Goal: Transaction & Acquisition: Book appointment/travel/reservation

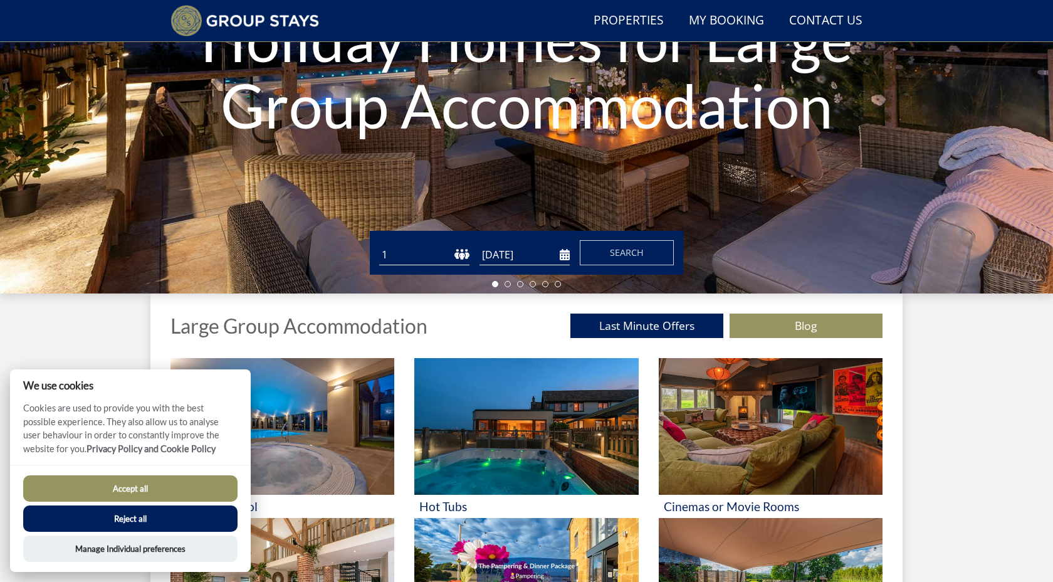
scroll to position [267, 0]
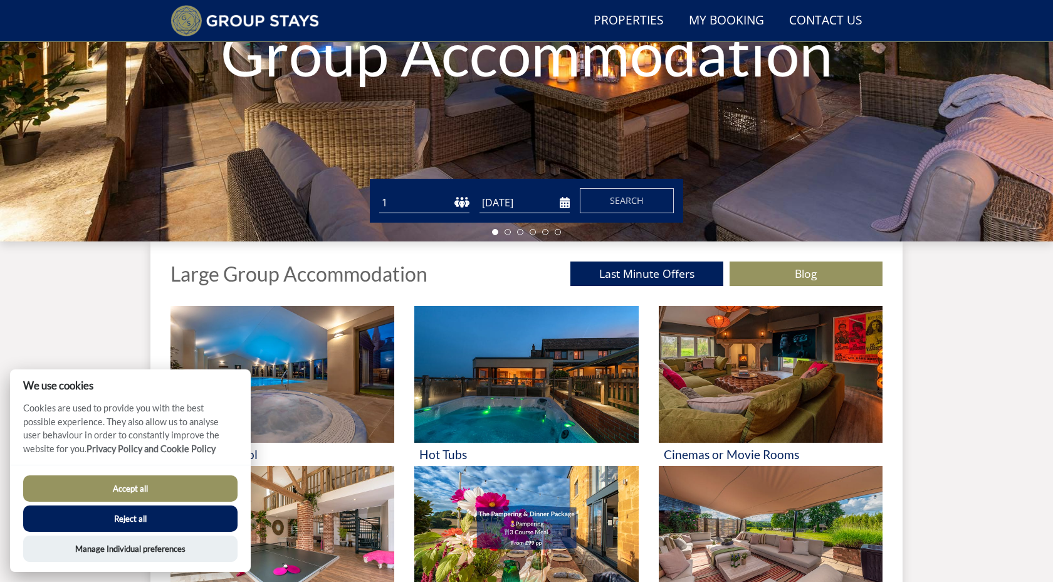
click at [428, 205] on select "1 2 3 4 5 6 7 8 9 10 11 12 13 14 15 16 17 18 19 20 21 22 23 24 25 26 27 28 29 3…" at bounding box center [424, 202] width 90 height 21
select select "24"
click at [379, 192] on select "1 2 3 4 5 6 7 8 9 10 11 12 13 14 15 16 17 18 19 20 21 22 23 24 25 26 27 28 29 3…" at bounding box center [424, 202] width 90 height 21
click at [565, 203] on input "[DATE]" at bounding box center [525, 202] width 90 height 21
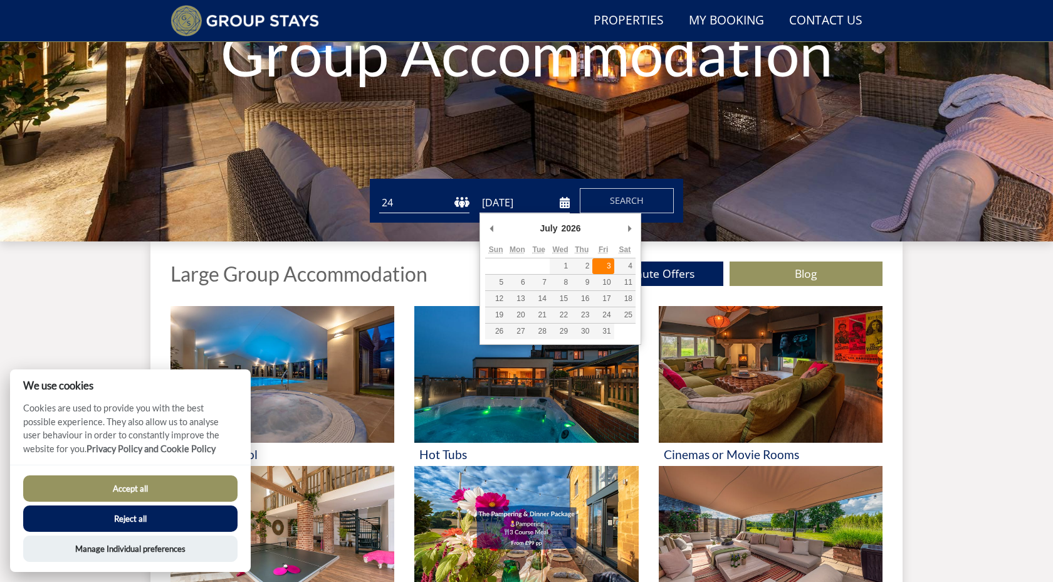
type input "[DATE]"
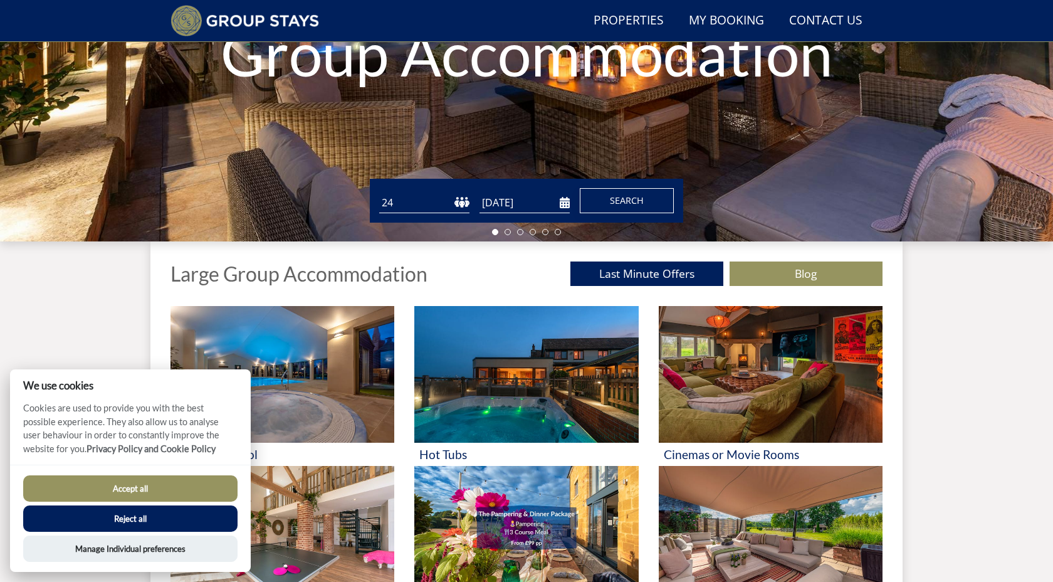
click at [640, 207] on button "Search" at bounding box center [627, 200] width 94 height 25
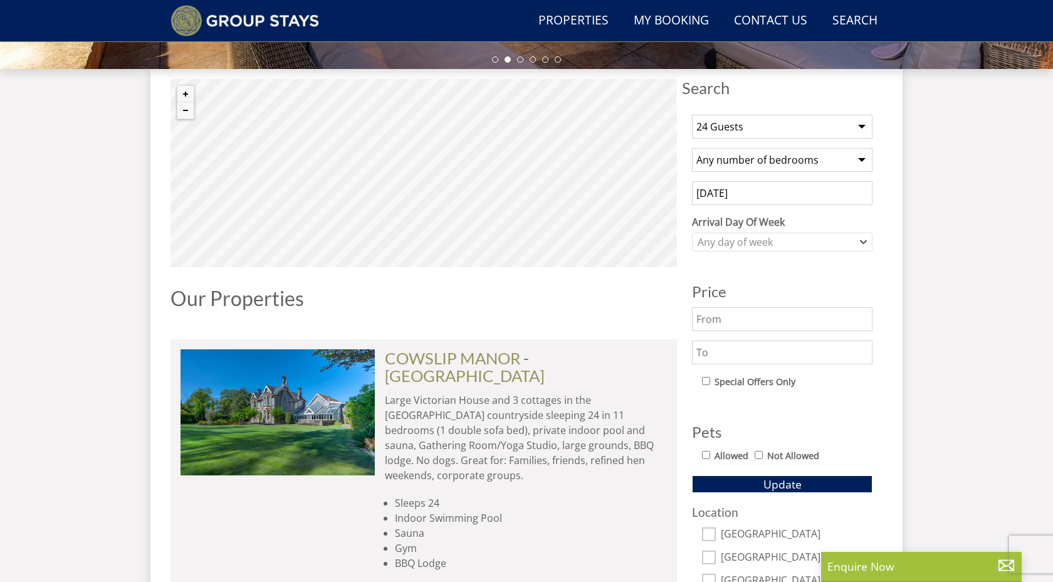
scroll to position [466, 0]
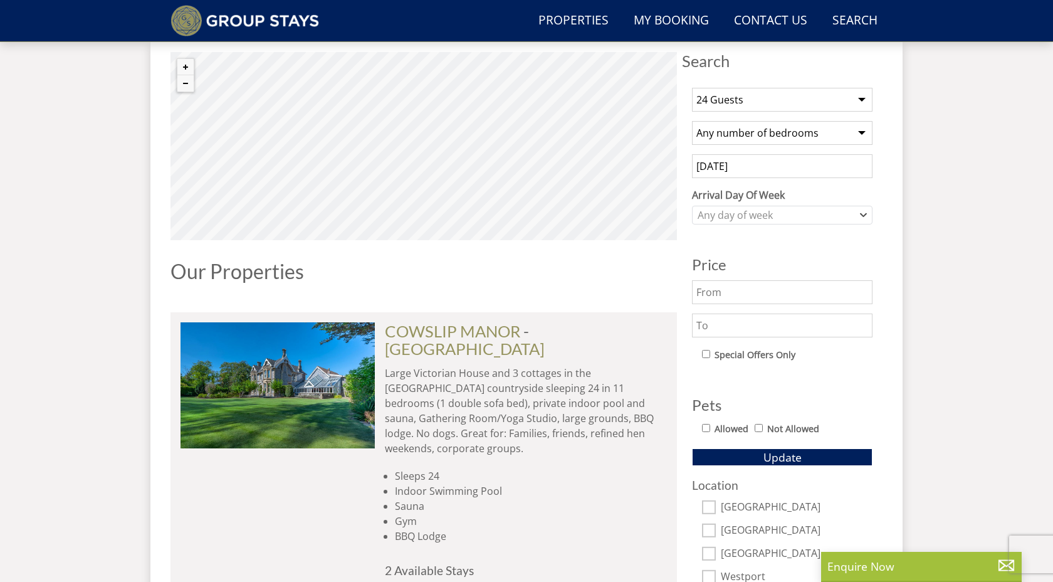
drag, startPoint x: 841, startPoint y: 330, endPoint x: 818, endPoint y: 330, distance: 23.8
click at [838, 330] on input "text" at bounding box center [782, 325] width 181 height 24
click at [712, 328] on input "We 8000" at bounding box center [782, 325] width 181 height 24
type input "8000"
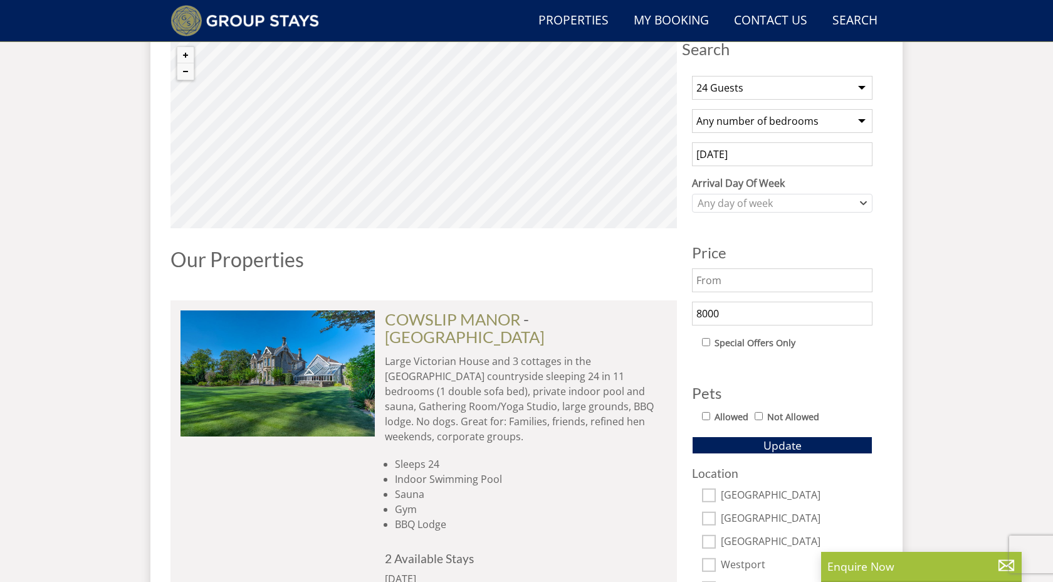
scroll to position [481, 0]
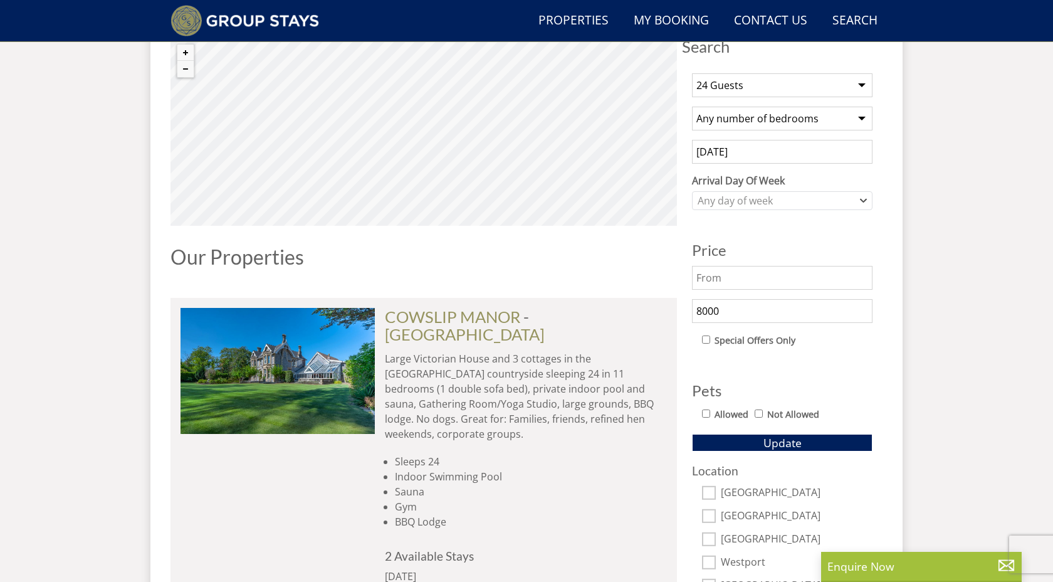
drag, startPoint x: 732, startPoint y: 313, endPoint x: 670, endPoint y: 312, distance: 62.1
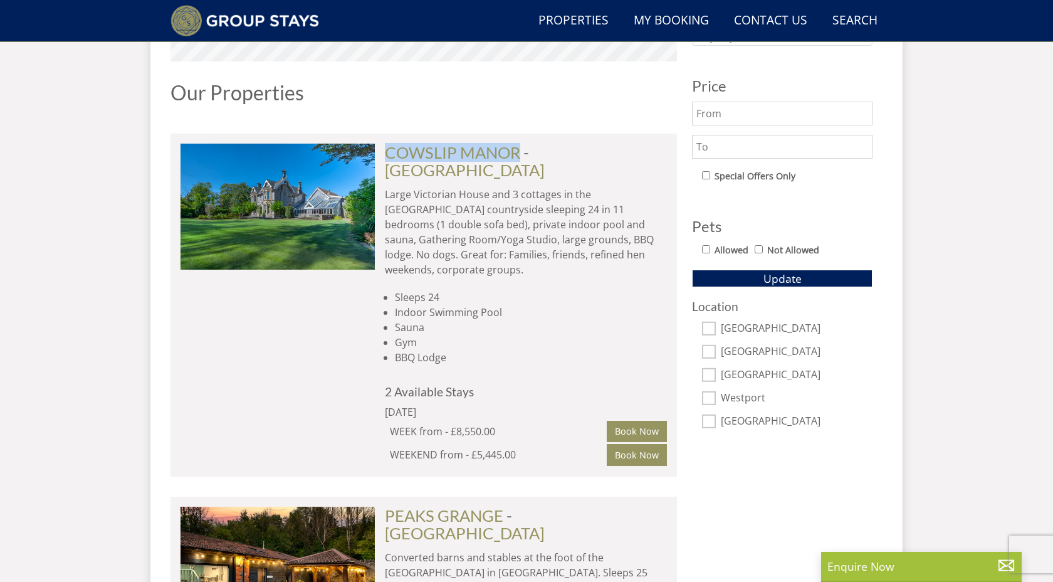
scroll to position [651, 0]
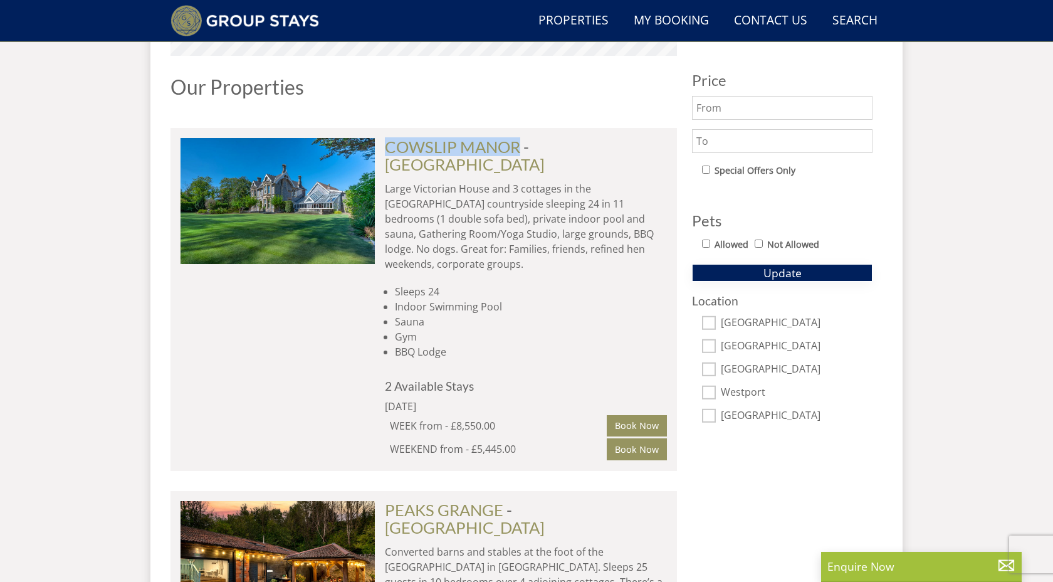
click at [782, 279] on span "Update" at bounding box center [783, 272] width 38 height 15
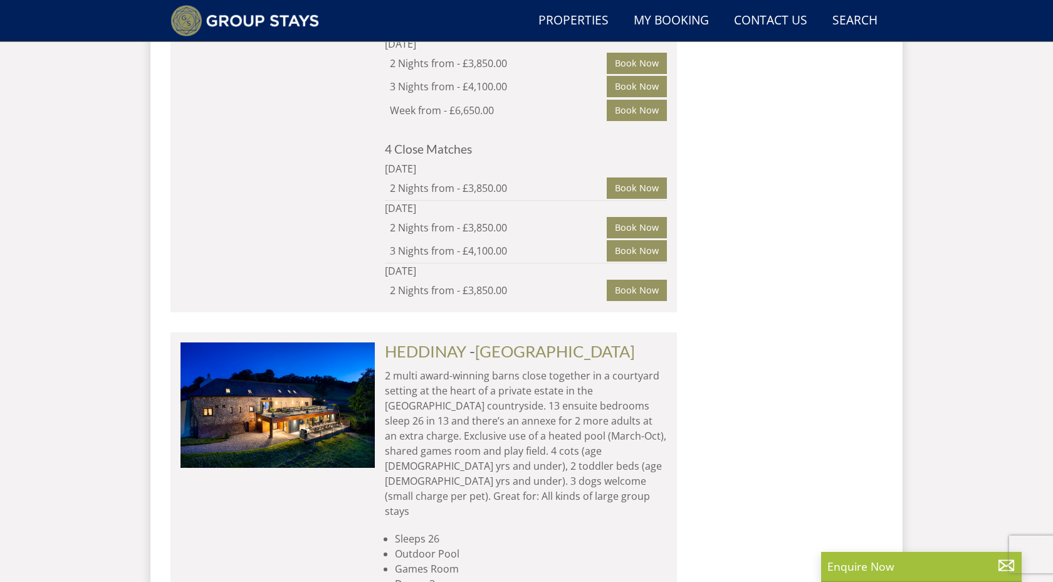
scroll to position [1378, 0]
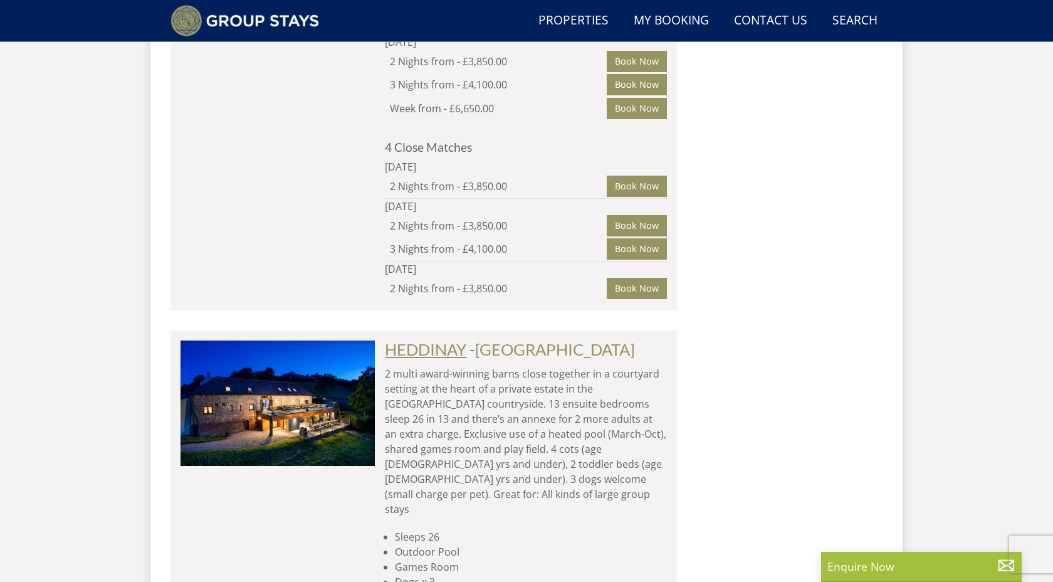
click at [441, 340] on link "HEDDINAY" at bounding box center [426, 349] width 82 height 19
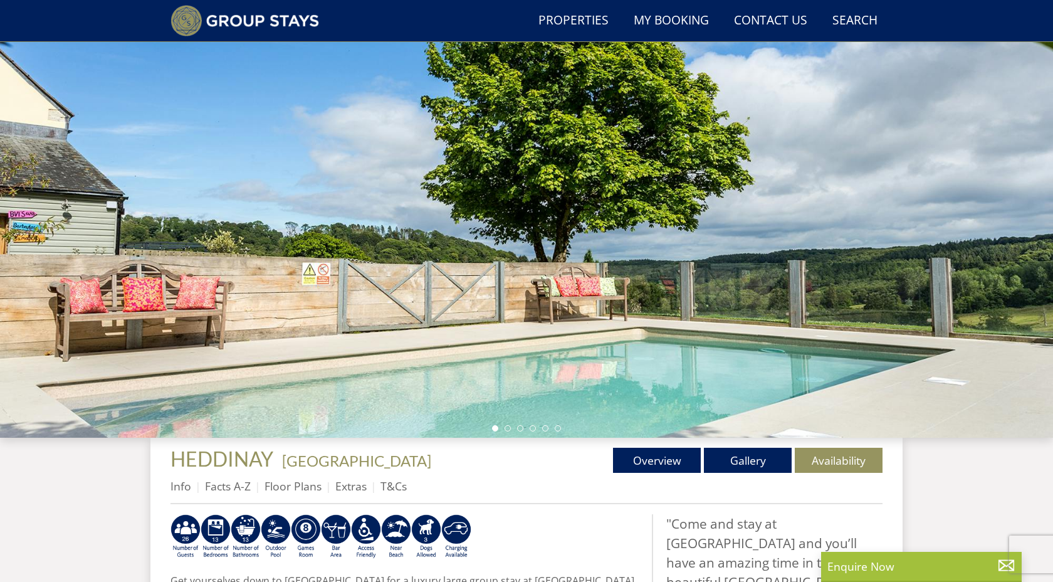
scroll to position [69, 0]
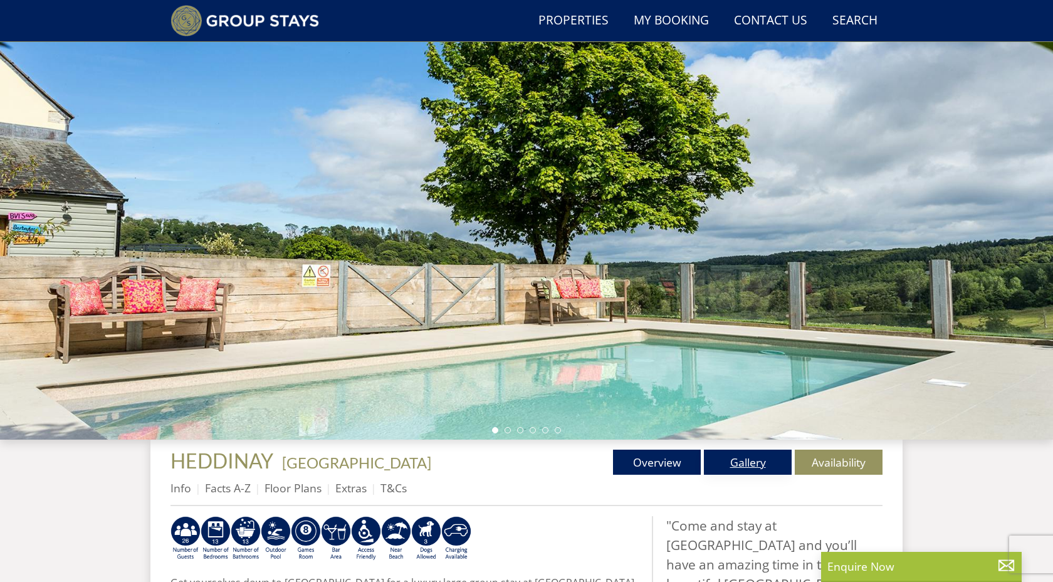
click at [738, 460] on link "Gallery" at bounding box center [748, 462] width 88 height 25
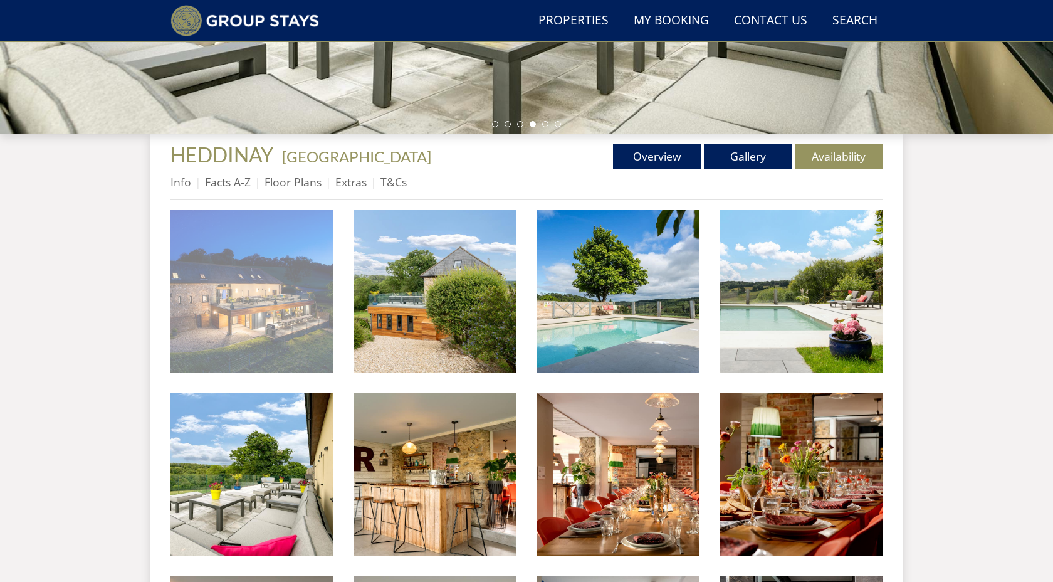
scroll to position [369, 0]
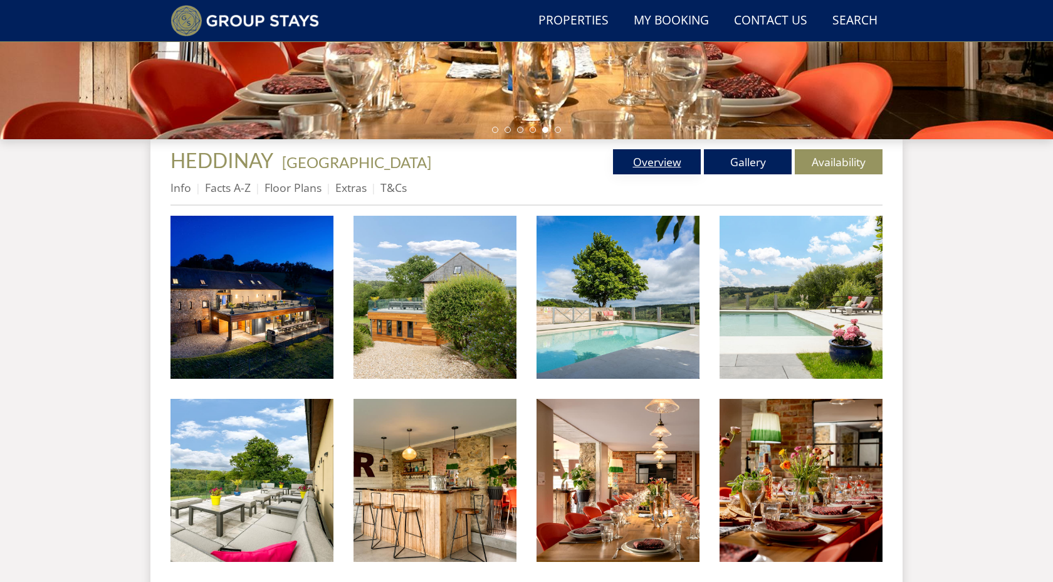
click at [657, 164] on link "Overview" at bounding box center [657, 161] width 88 height 25
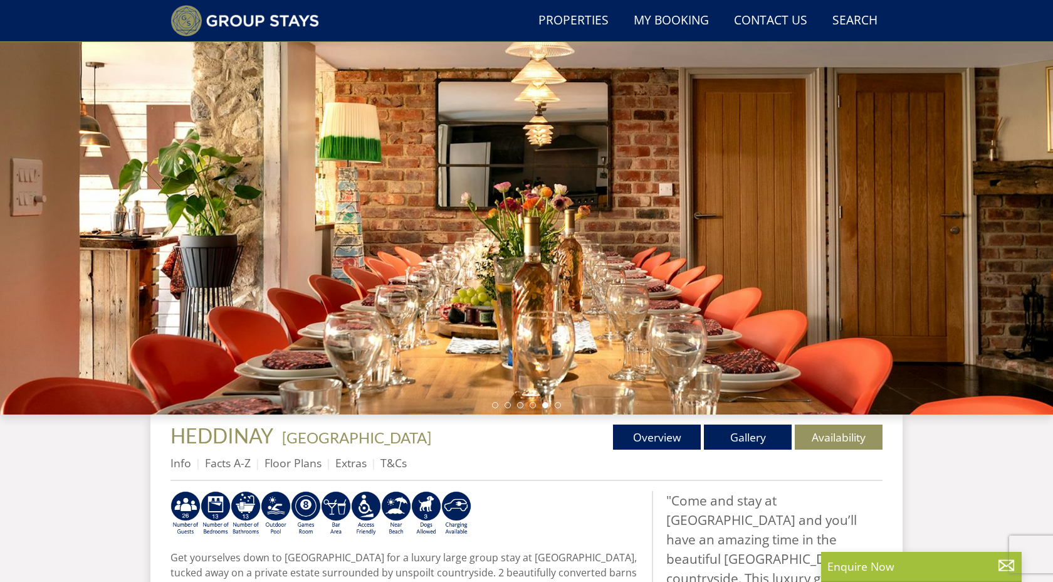
scroll to position [45, 0]
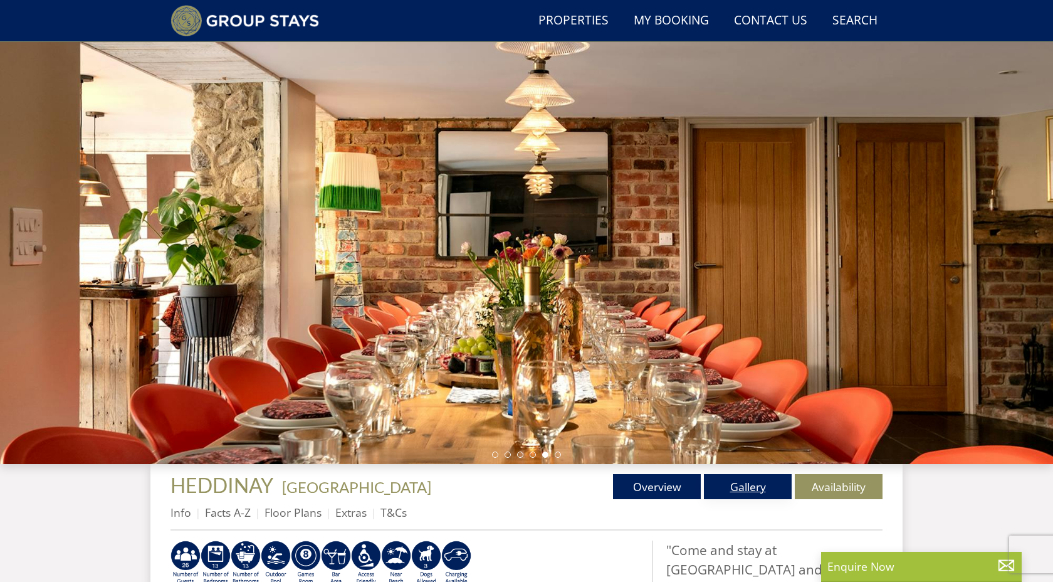
click at [749, 495] on link "Gallery" at bounding box center [748, 486] width 88 height 25
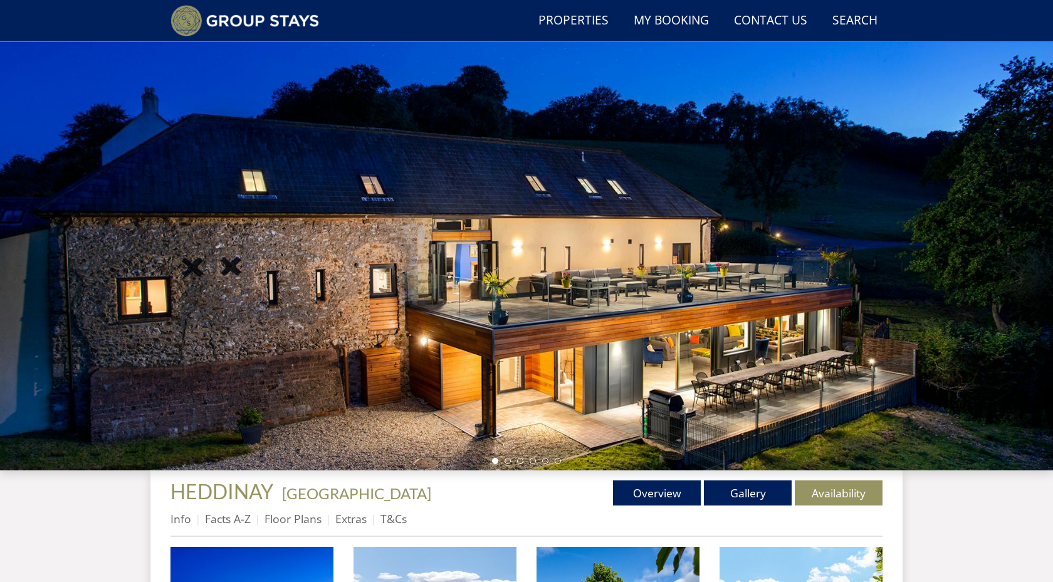
scroll to position [56, 0]
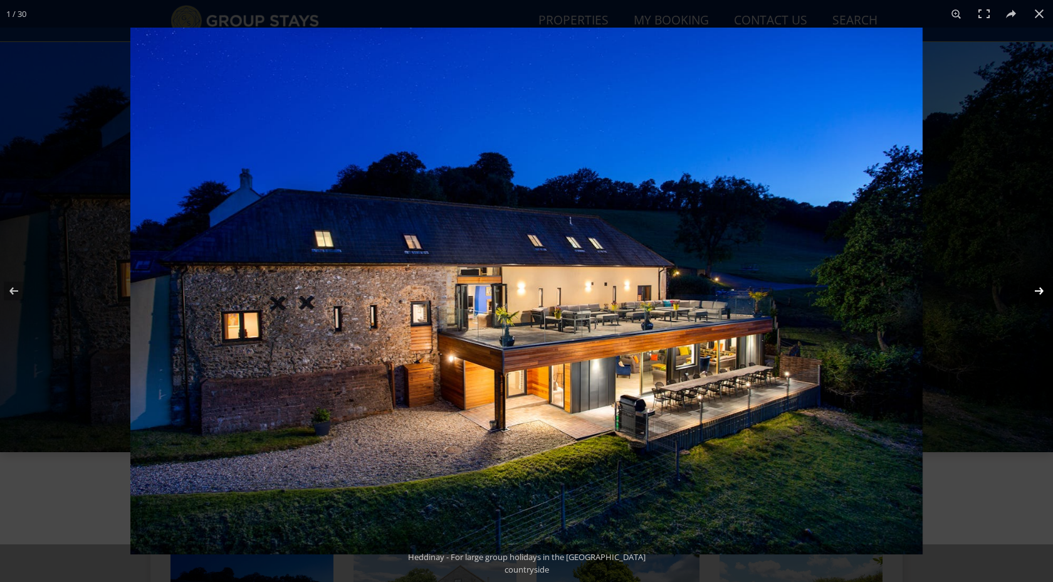
click at [1038, 292] on button at bounding box center [1031, 291] width 44 height 63
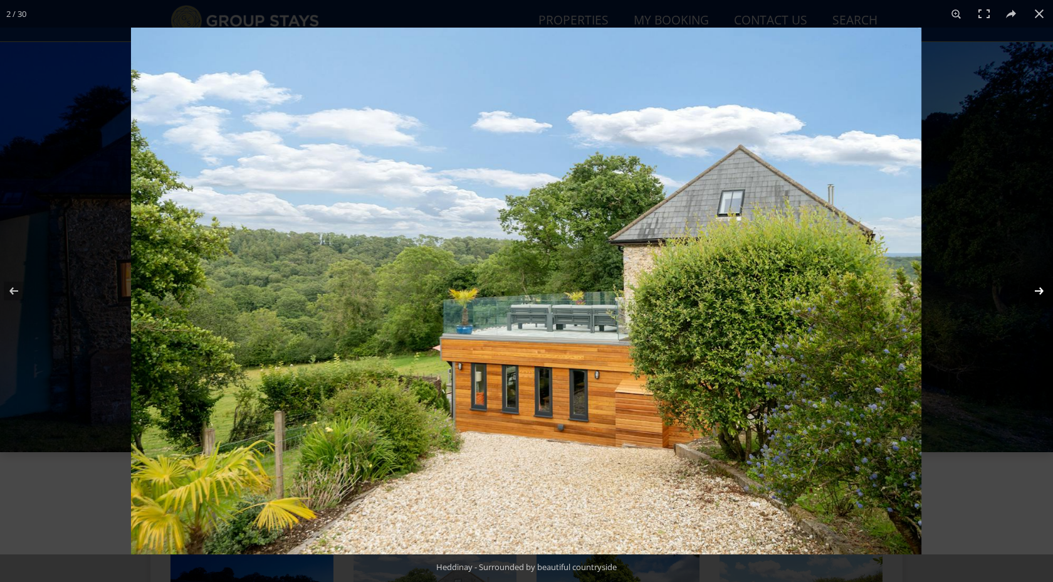
click at [1038, 292] on button at bounding box center [1031, 291] width 44 height 63
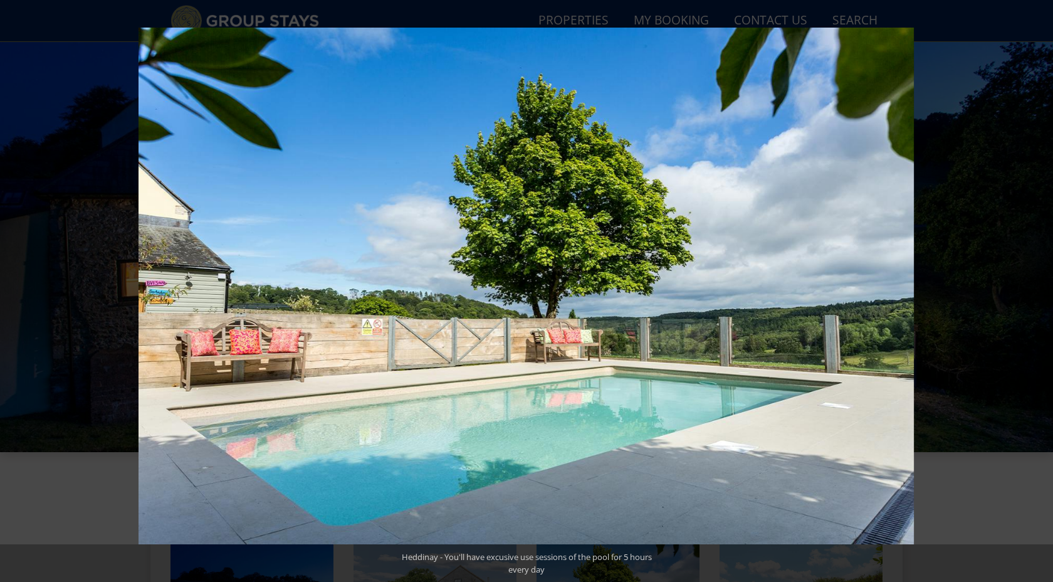
click at [1038, 292] on button at bounding box center [1031, 291] width 44 height 63
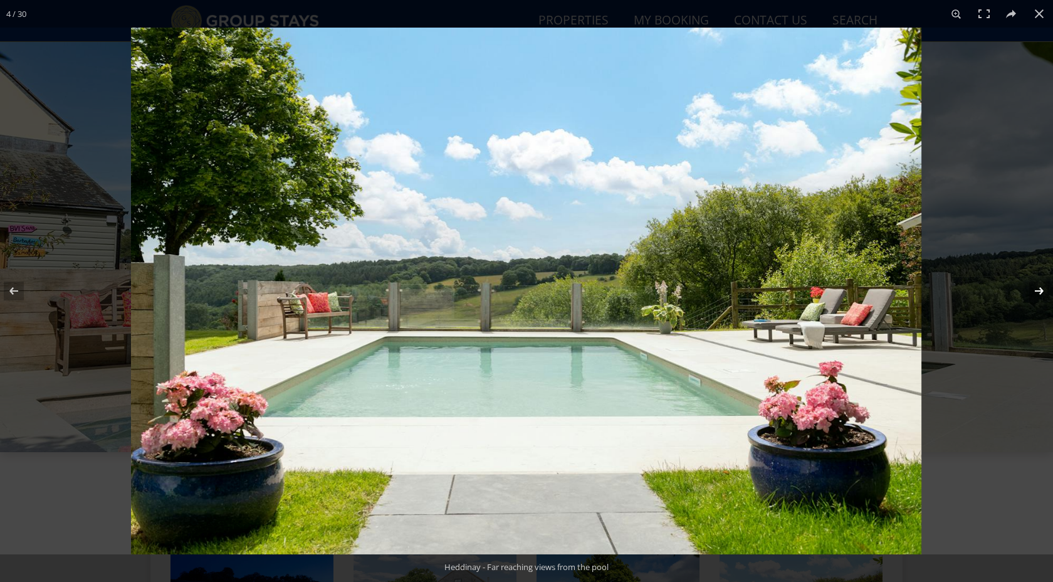
click at [1038, 292] on button at bounding box center [1031, 291] width 44 height 63
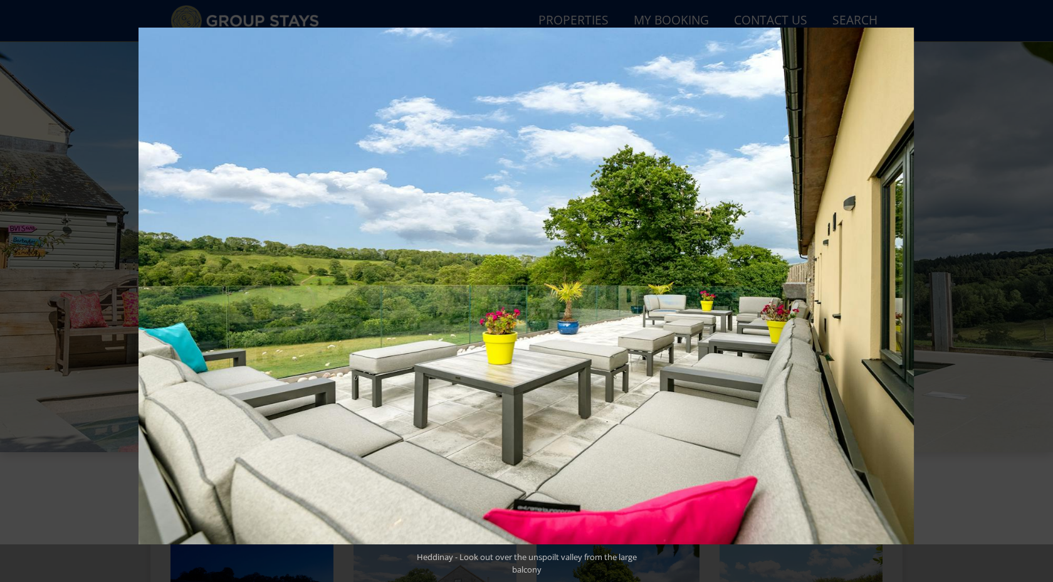
click at [1038, 292] on button at bounding box center [1031, 291] width 44 height 63
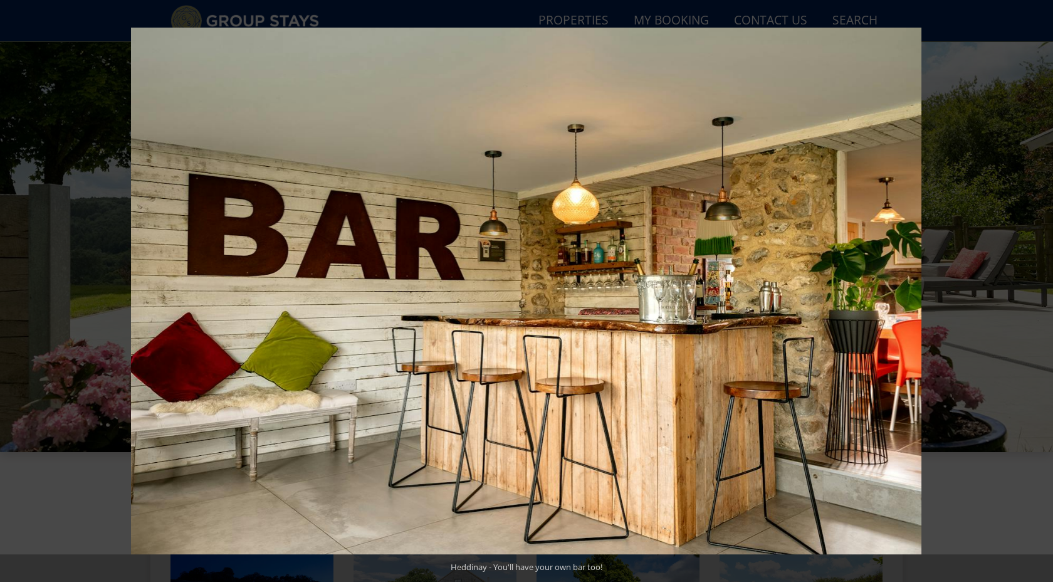
click at [1038, 292] on button at bounding box center [1031, 291] width 44 height 63
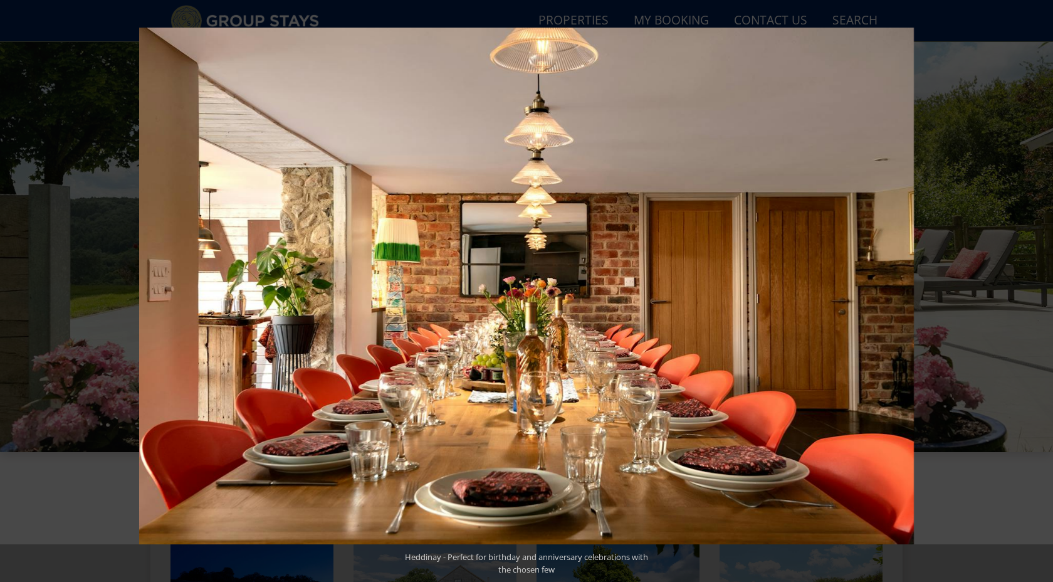
click at [1038, 292] on button at bounding box center [1031, 291] width 44 height 63
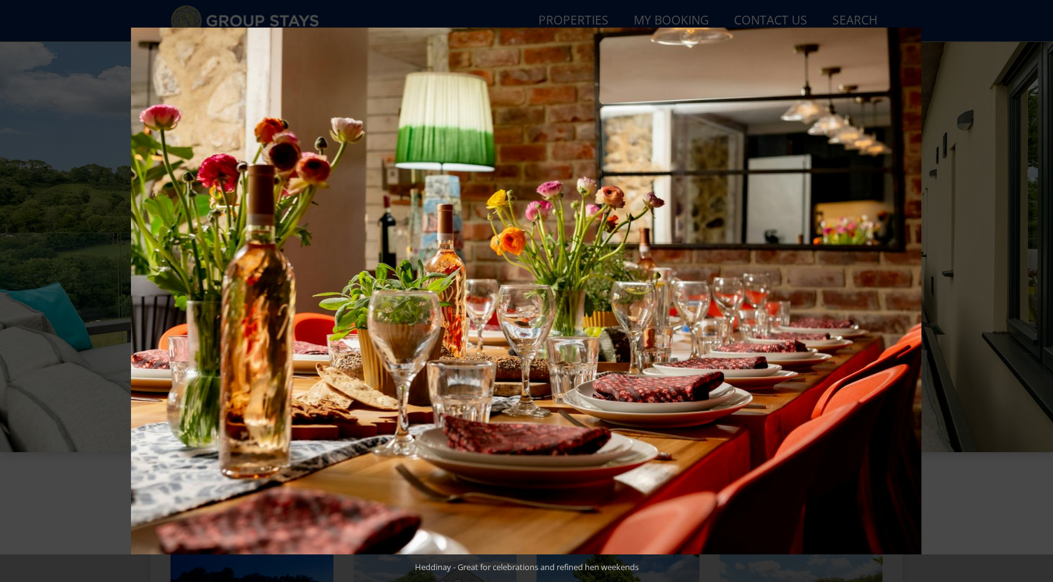
click at [1038, 292] on button at bounding box center [1031, 291] width 44 height 63
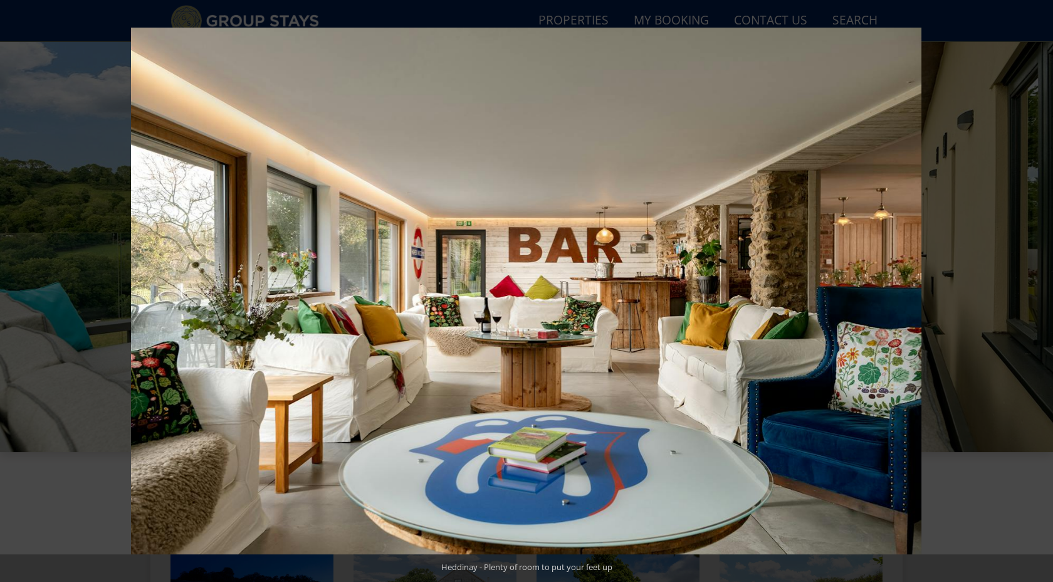
click at [1038, 292] on button at bounding box center [1031, 291] width 44 height 63
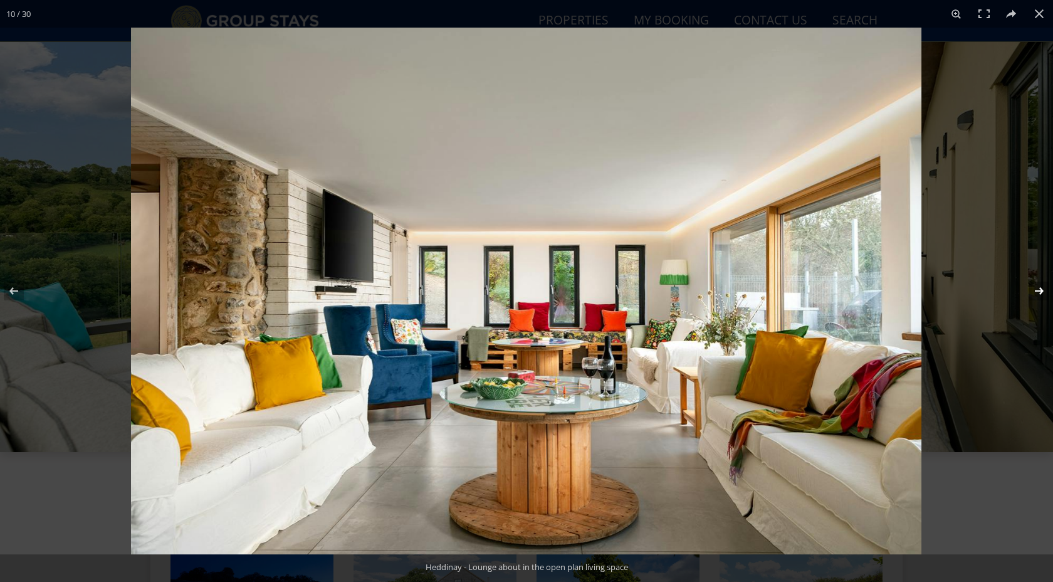
click at [1038, 291] on button at bounding box center [1031, 291] width 44 height 63
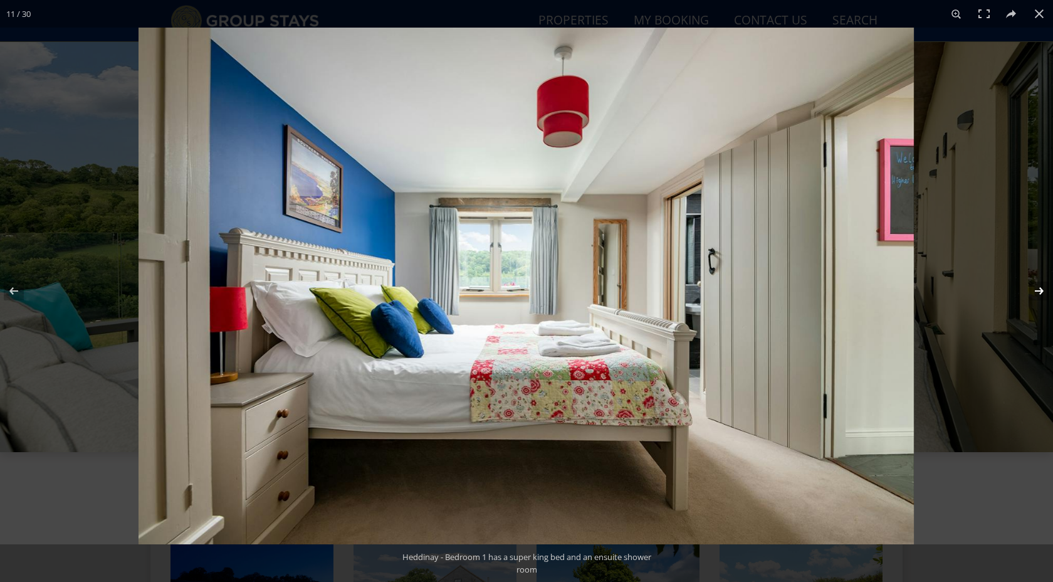
click at [1038, 291] on button at bounding box center [1031, 291] width 44 height 63
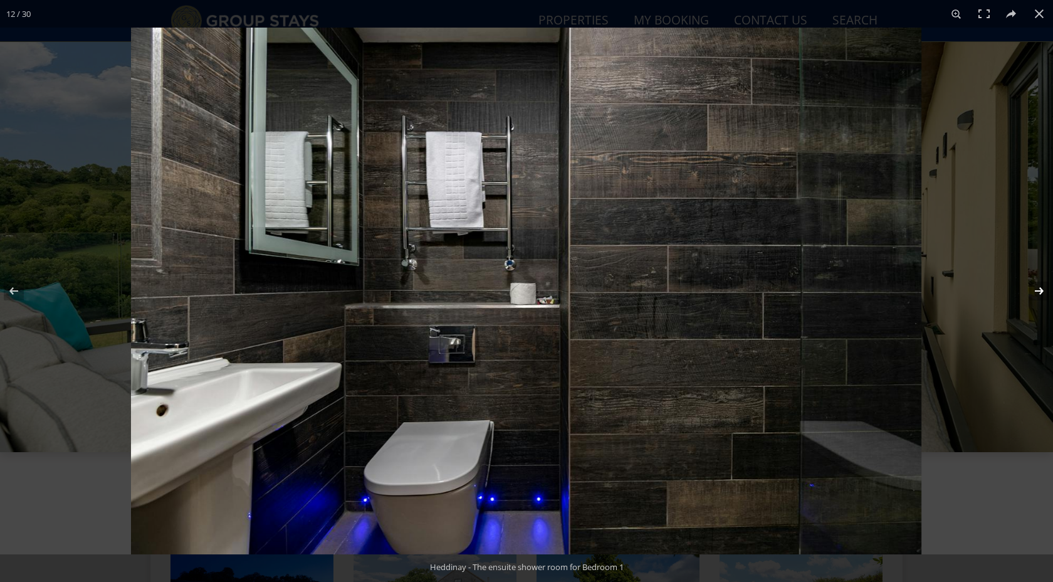
click at [1038, 291] on button at bounding box center [1031, 291] width 44 height 63
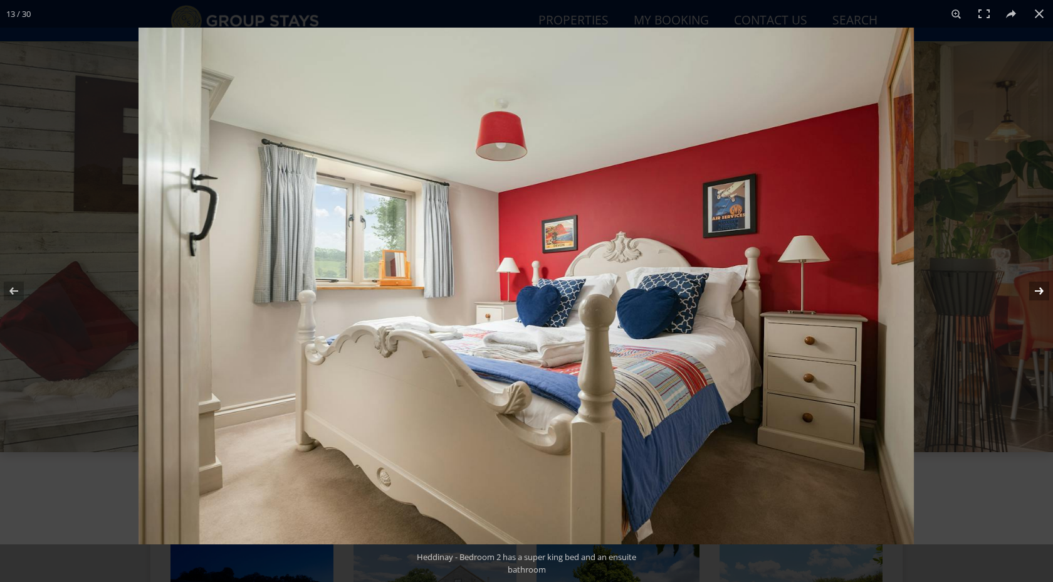
click at [1038, 291] on button at bounding box center [1031, 291] width 44 height 63
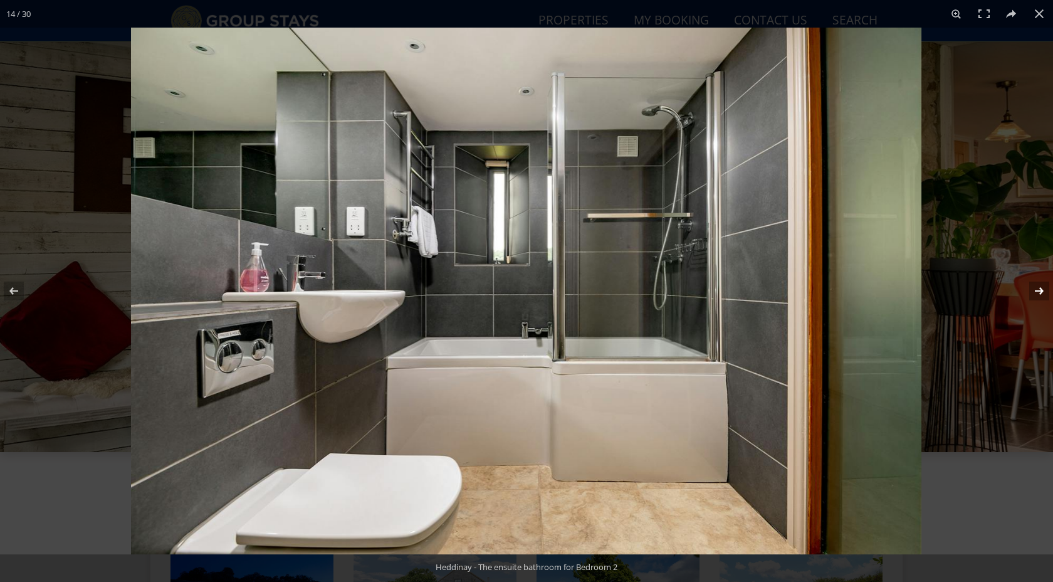
click at [1038, 291] on button at bounding box center [1031, 291] width 44 height 63
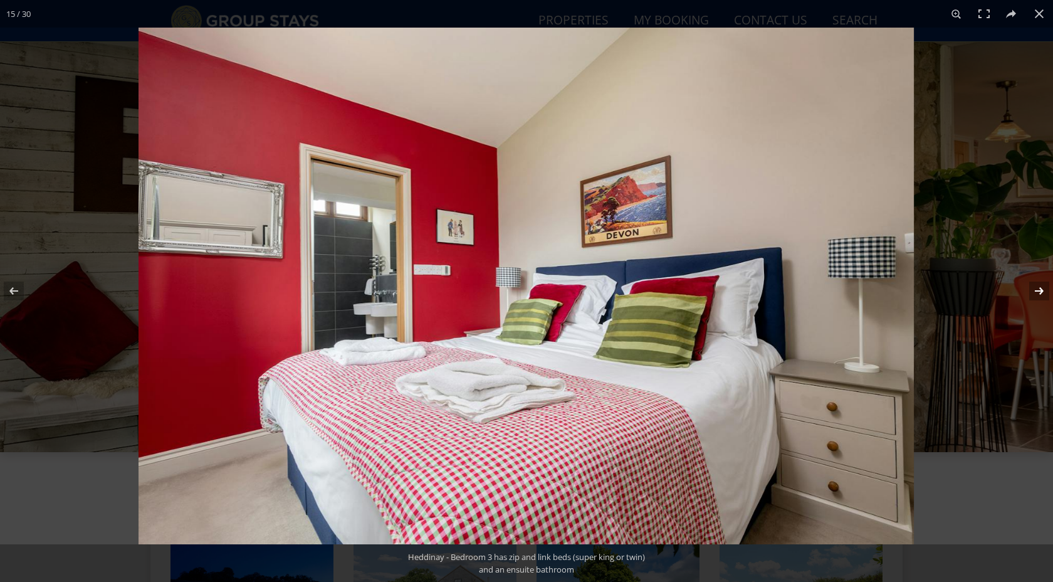
click at [1038, 291] on button at bounding box center [1031, 291] width 44 height 63
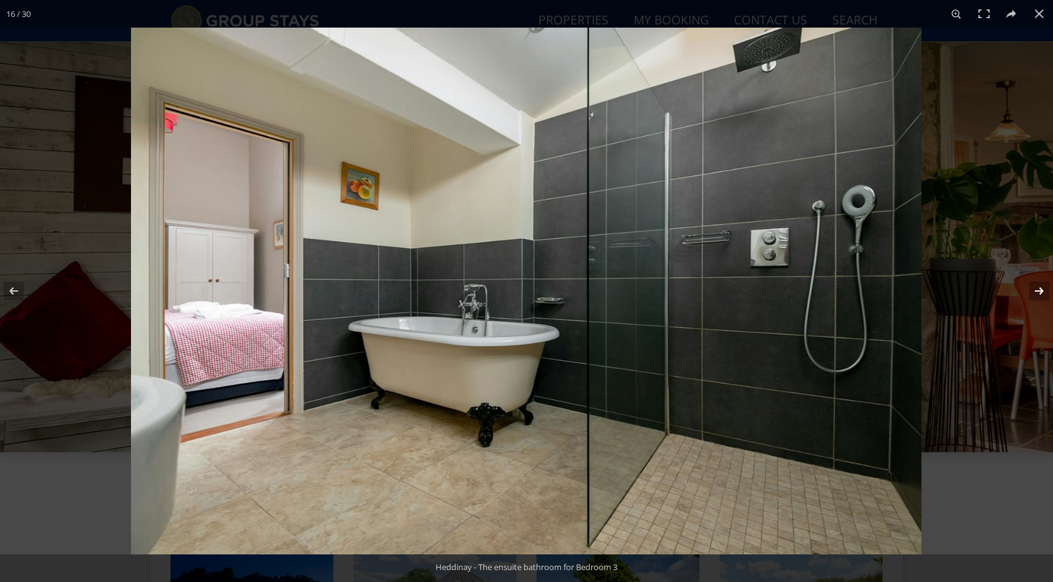
click at [1038, 291] on button at bounding box center [1031, 291] width 44 height 63
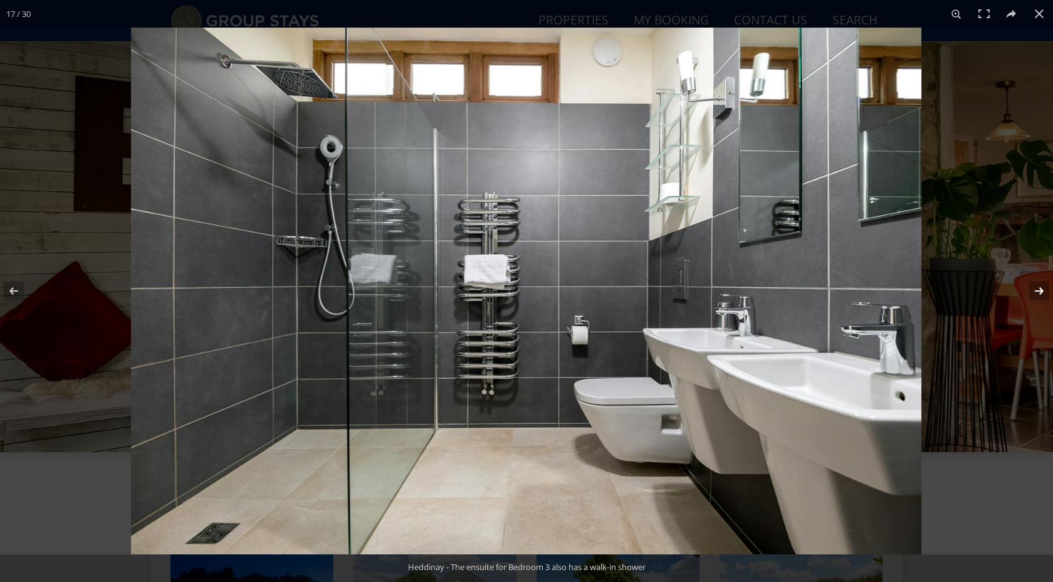
click at [1038, 291] on button at bounding box center [1031, 291] width 44 height 63
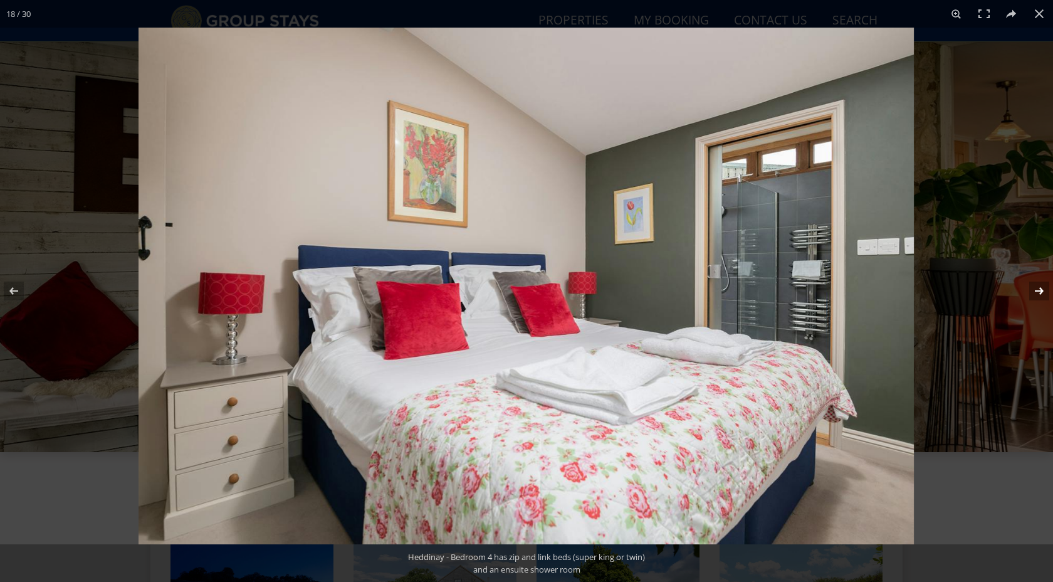
click at [1038, 291] on button at bounding box center [1031, 291] width 44 height 63
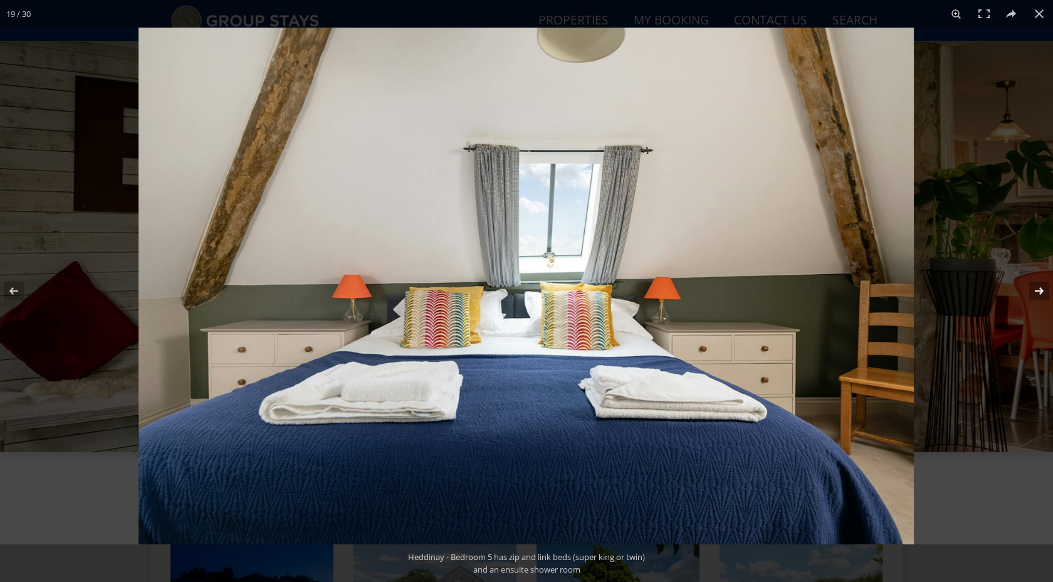
click at [1038, 291] on button at bounding box center [1031, 291] width 44 height 63
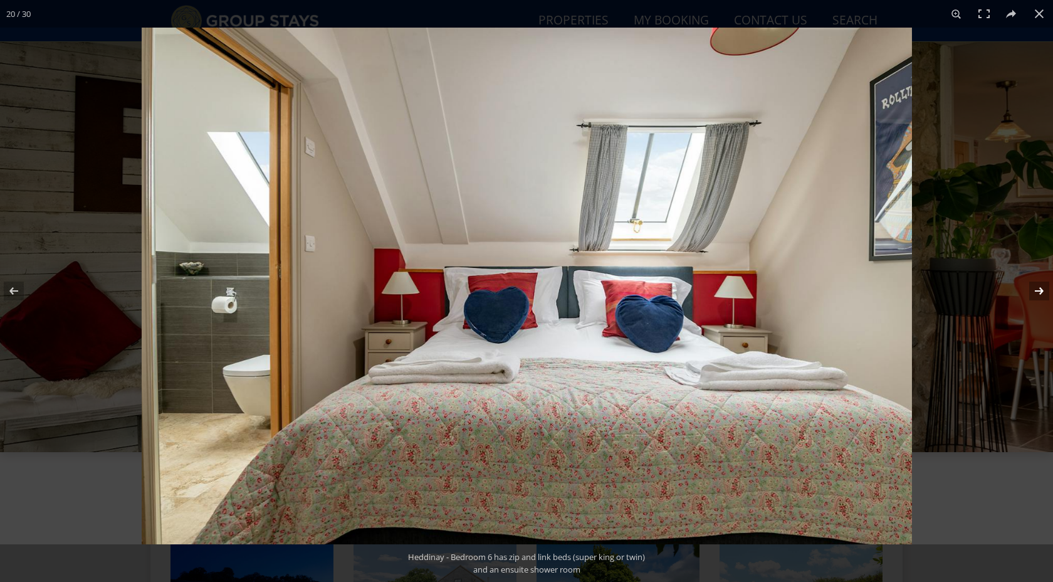
click at [1038, 291] on button at bounding box center [1031, 291] width 44 height 63
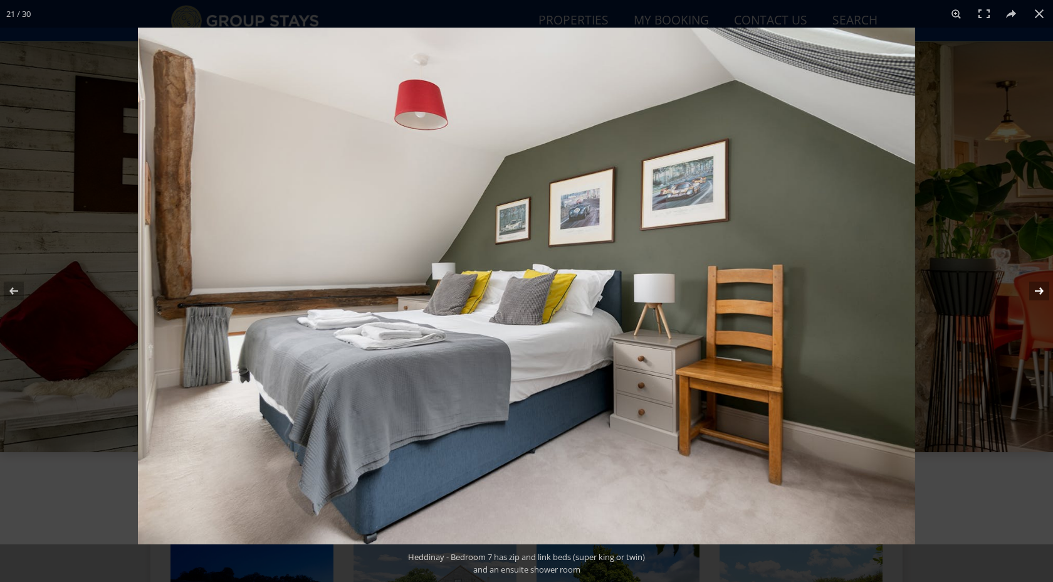
click at [1038, 291] on button at bounding box center [1031, 291] width 44 height 63
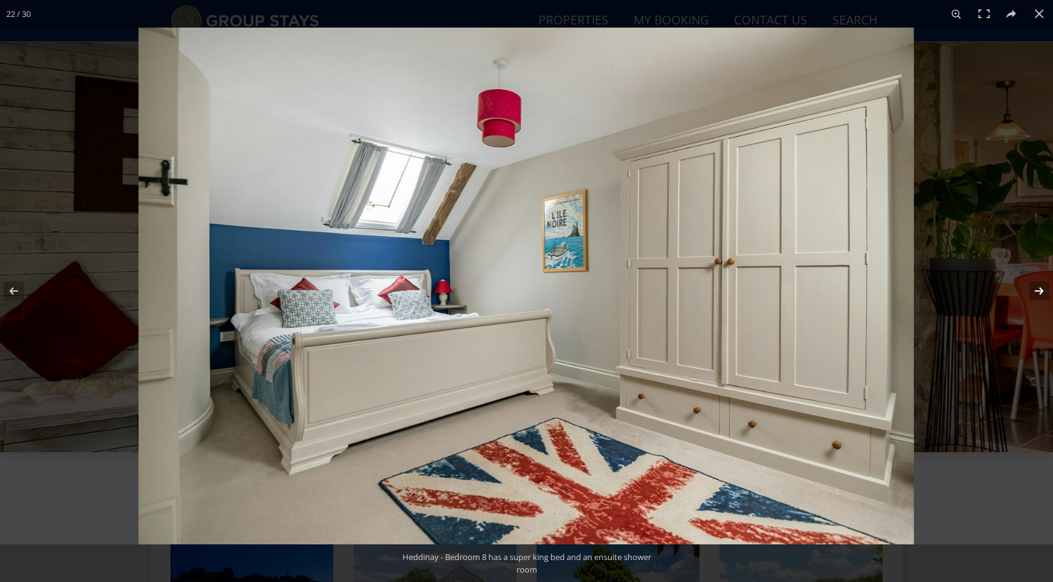
click at [1038, 291] on button at bounding box center [1031, 291] width 44 height 63
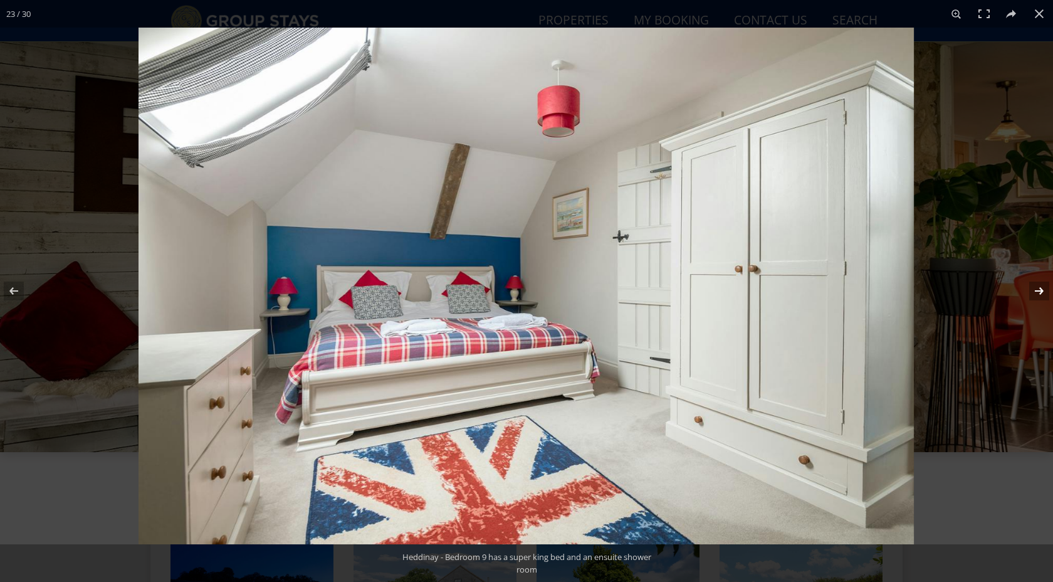
click at [1038, 291] on button at bounding box center [1031, 291] width 44 height 63
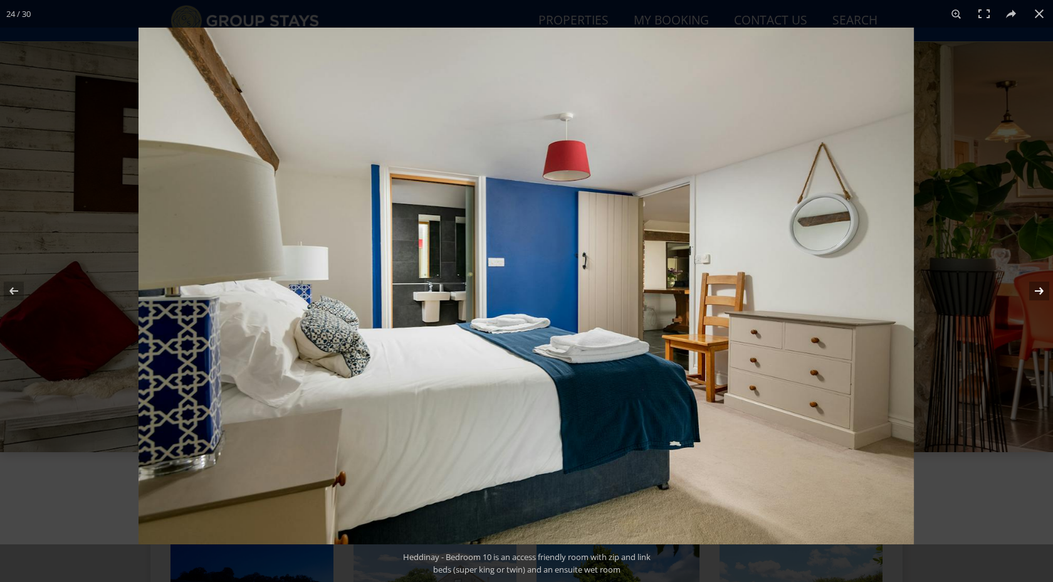
click at [1038, 291] on button at bounding box center [1031, 291] width 44 height 63
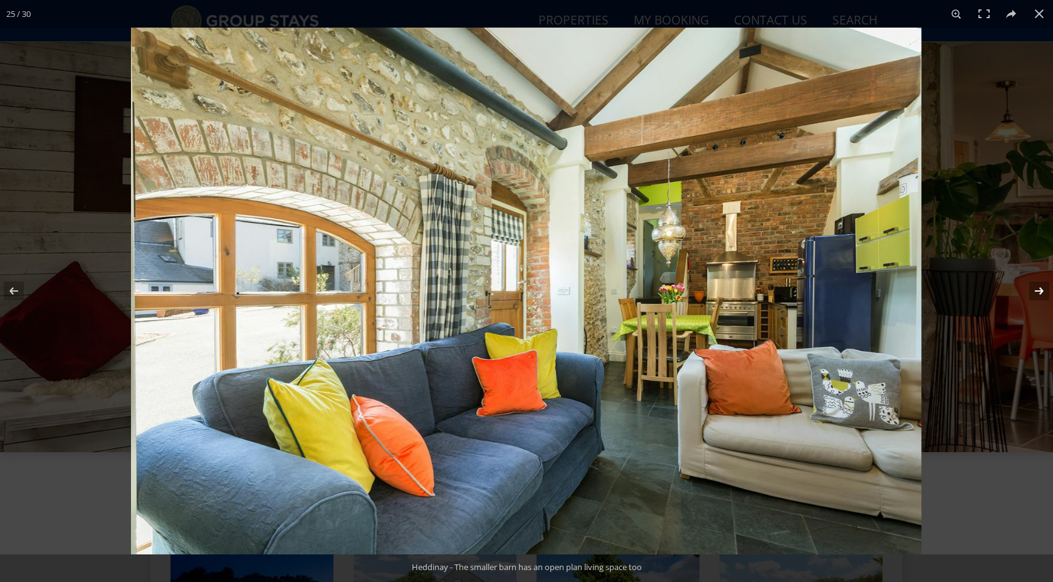
click at [1038, 291] on button at bounding box center [1031, 291] width 44 height 63
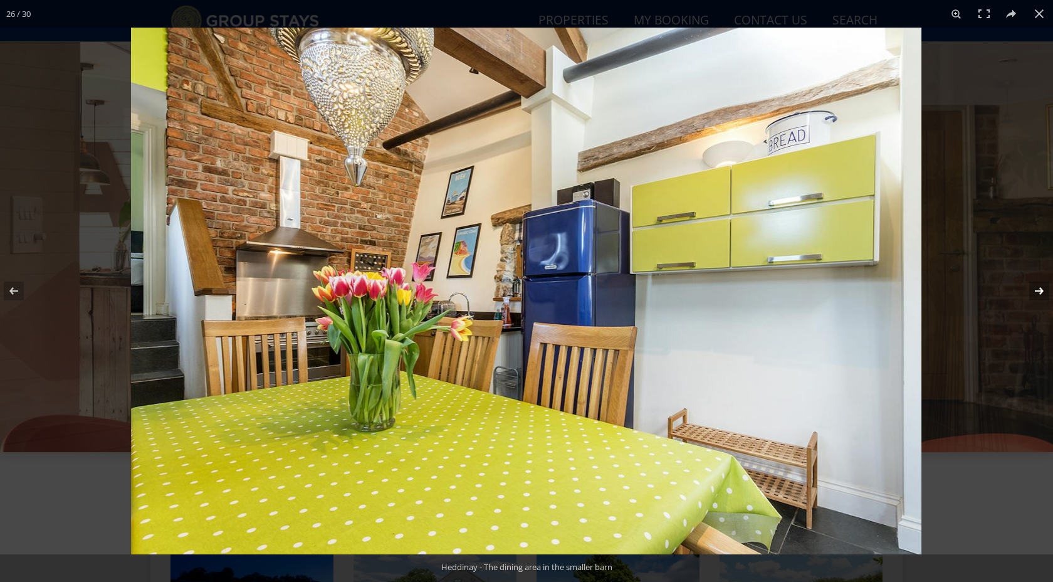
click at [1038, 291] on button at bounding box center [1031, 291] width 44 height 63
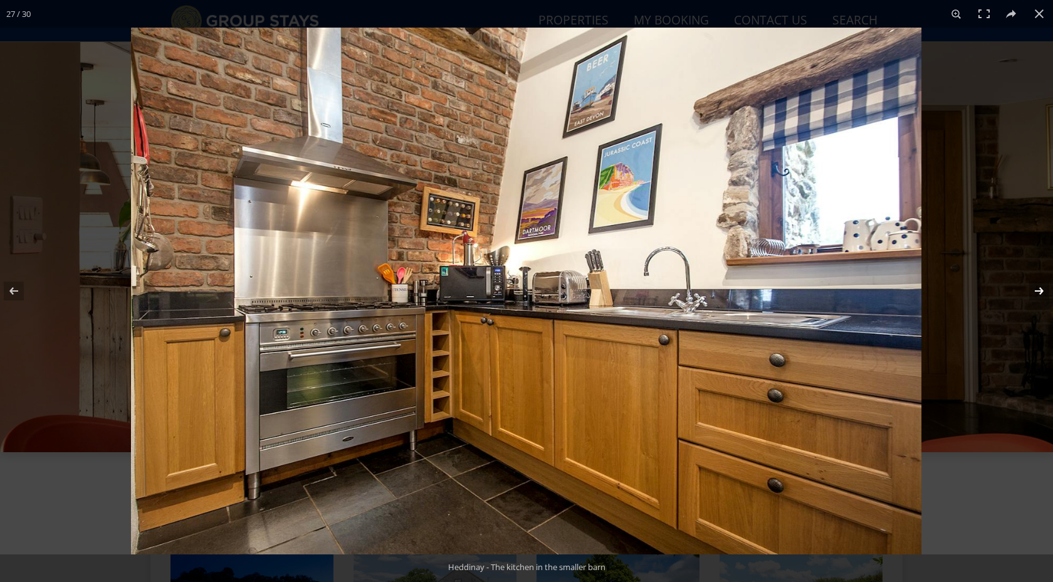
click at [1038, 291] on button at bounding box center [1031, 291] width 44 height 63
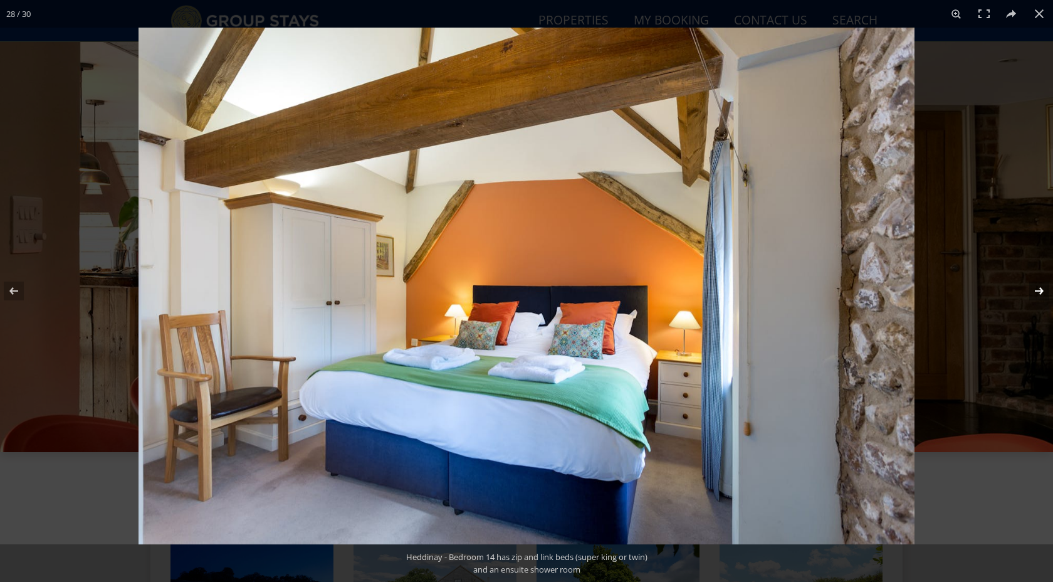
click at [1038, 291] on button at bounding box center [1031, 291] width 44 height 63
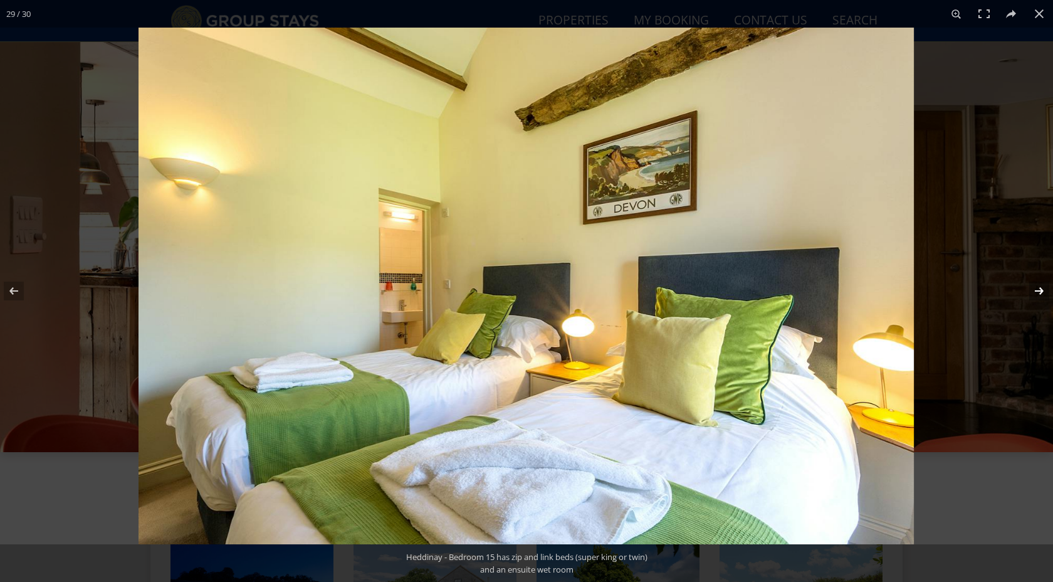
click at [1038, 291] on button at bounding box center [1031, 291] width 44 height 63
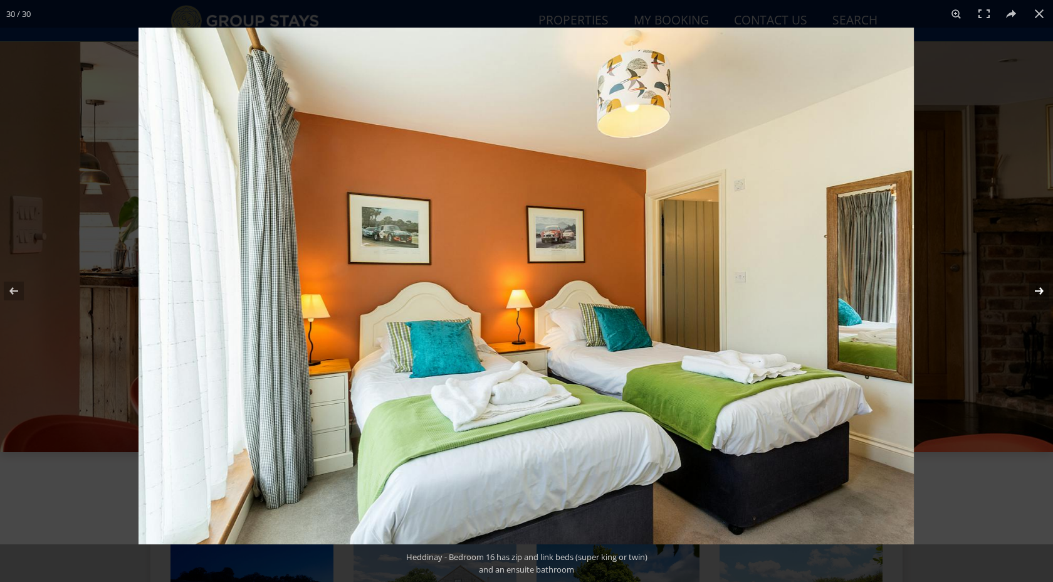
click at [1038, 291] on button at bounding box center [1031, 291] width 44 height 63
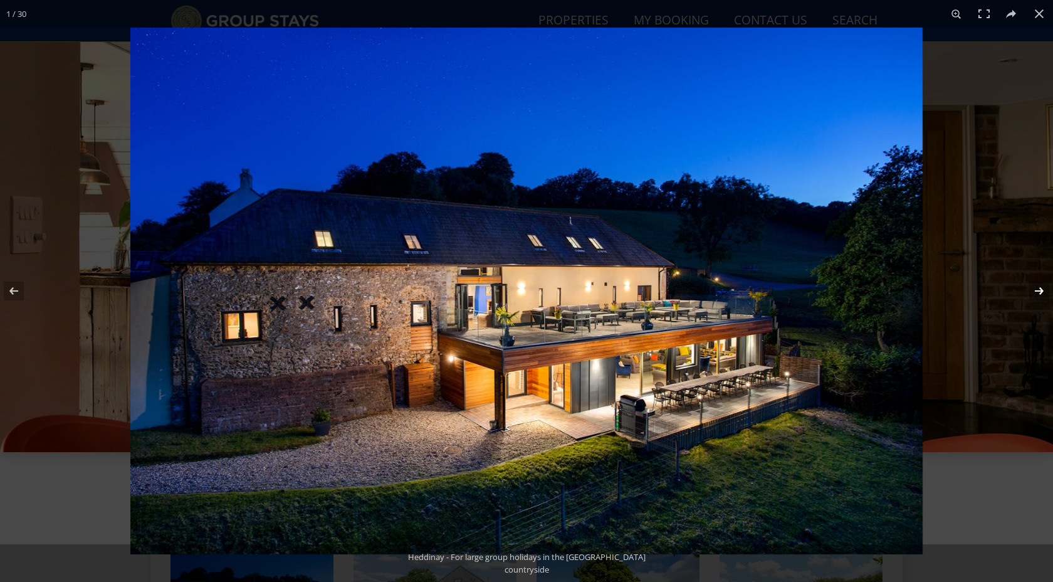
click at [1038, 291] on button at bounding box center [1031, 291] width 44 height 63
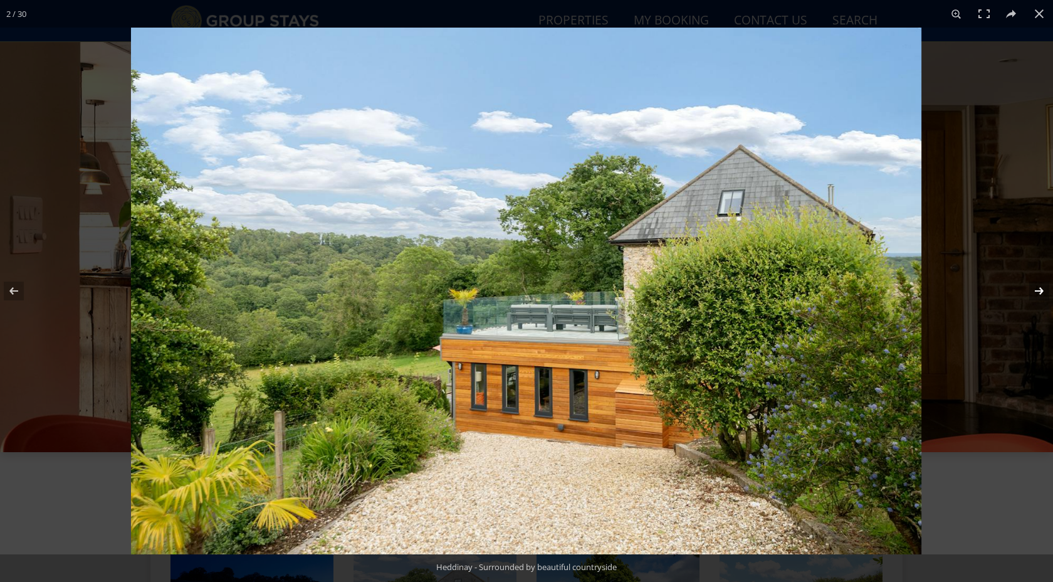
click at [1038, 291] on button at bounding box center [1031, 291] width 44 height 63
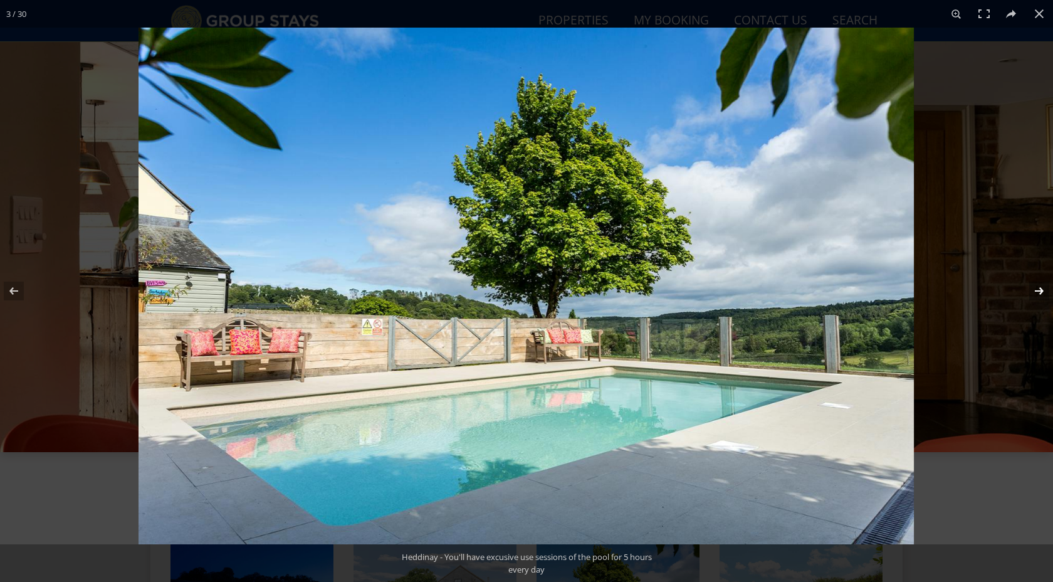
click at [1038, 291] on button at bounding box center [1031, 291] width 44 height 63
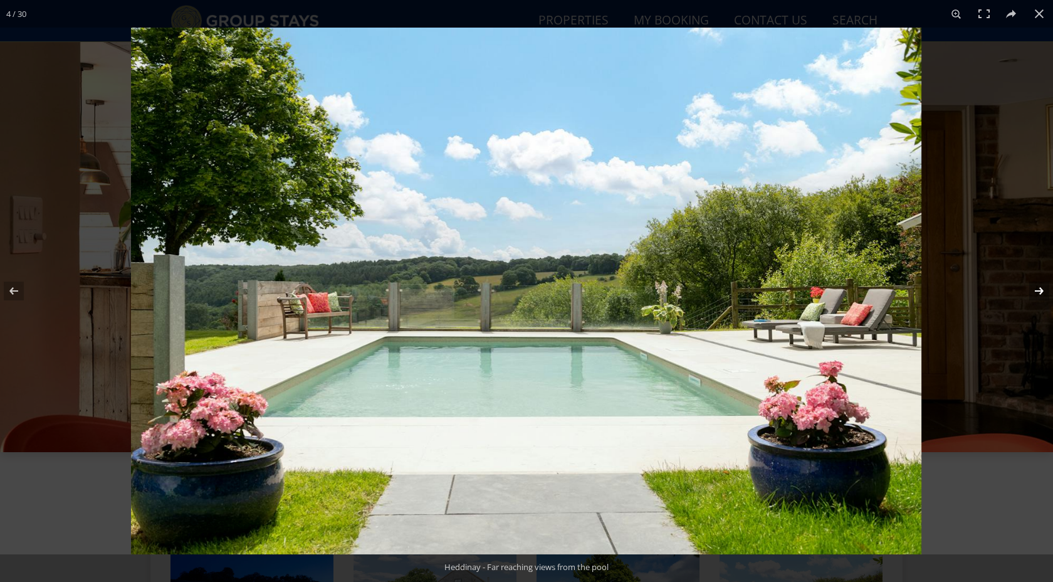
click at [1038, 291] on button at bounding box center [1031, 291] width 44 height 63
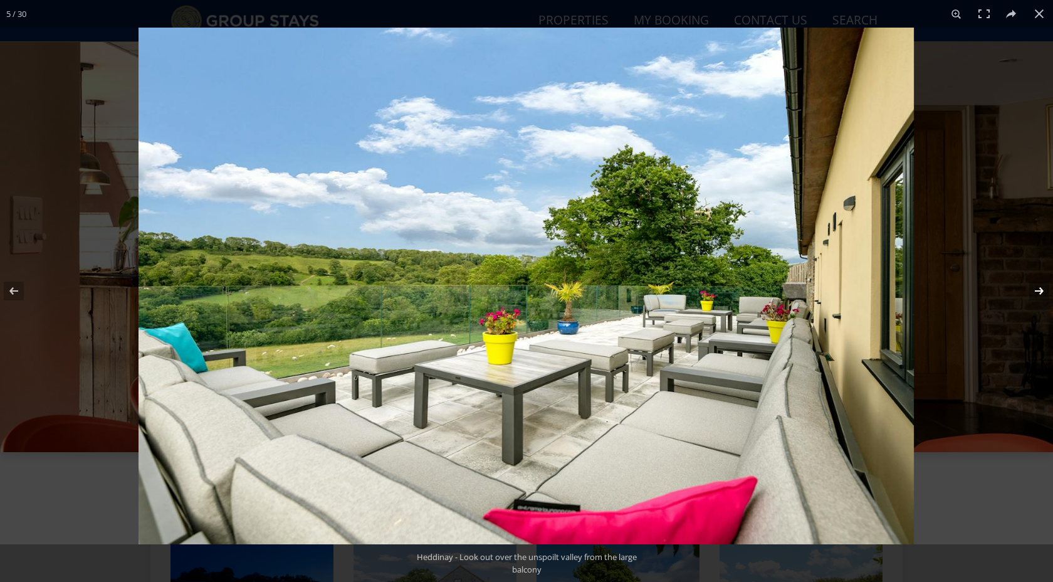
click at [1038, 291] on button at bounding box center [1031, 291] width 44 height 63
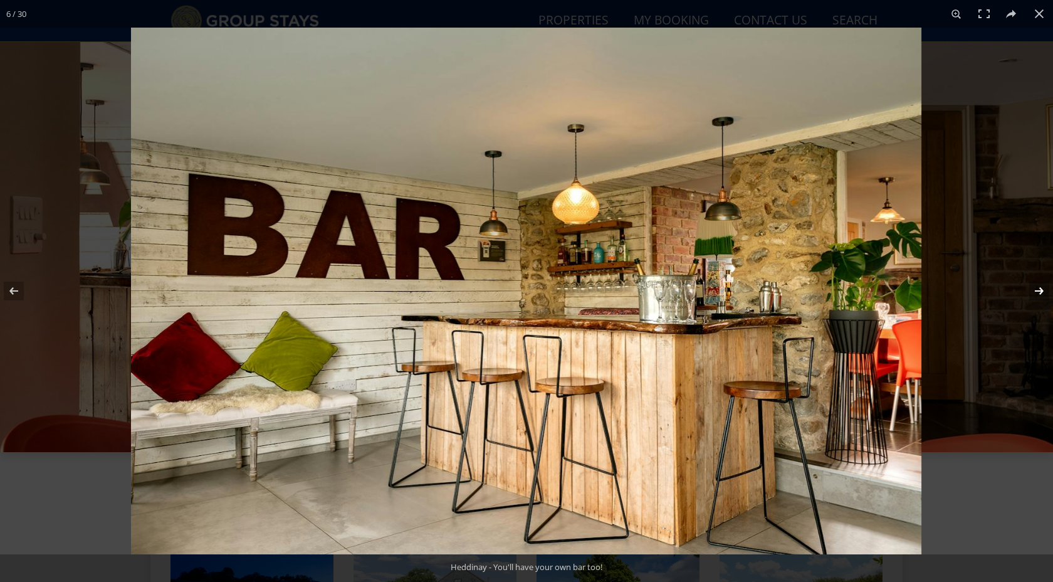
click at [1038, 291] on button at bounding box center [1031, 291] width 44 height 63
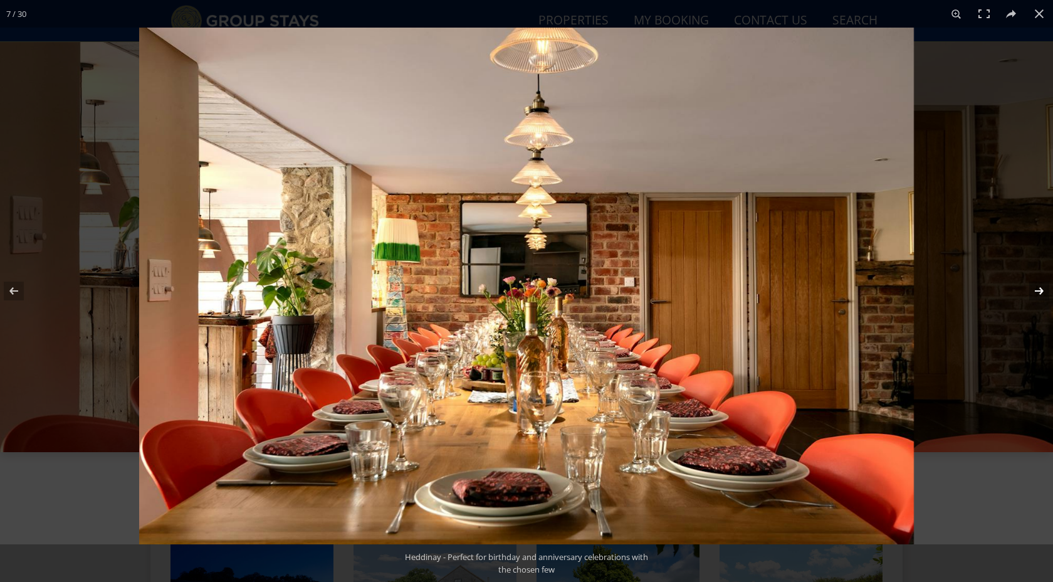
click at [1038, 291] on button at bounding box center [1031, 291] width 44 height 63
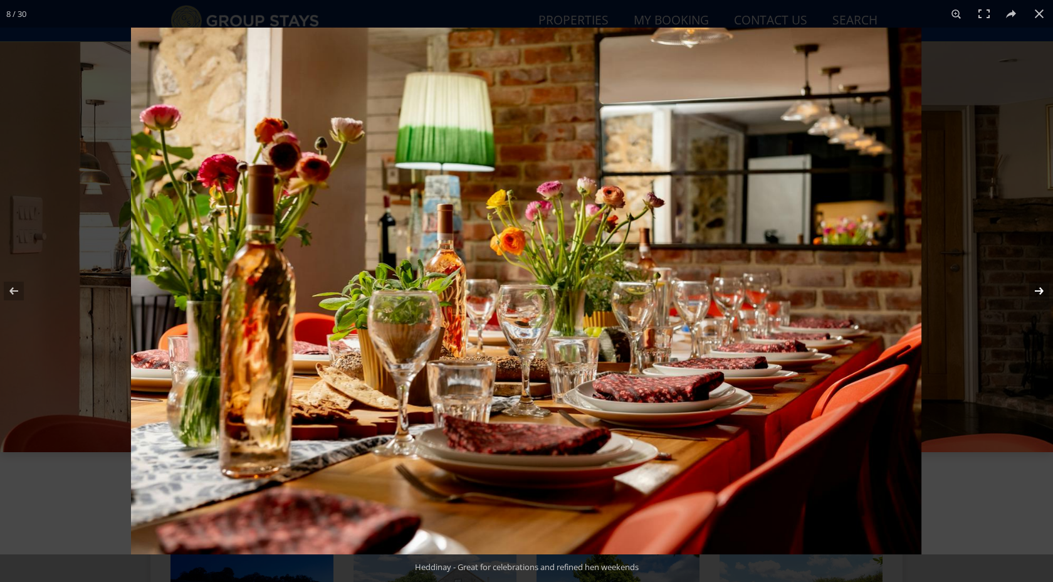
click at [1038, 291] on button at bounding box center [1031, 291] width 44 height 63
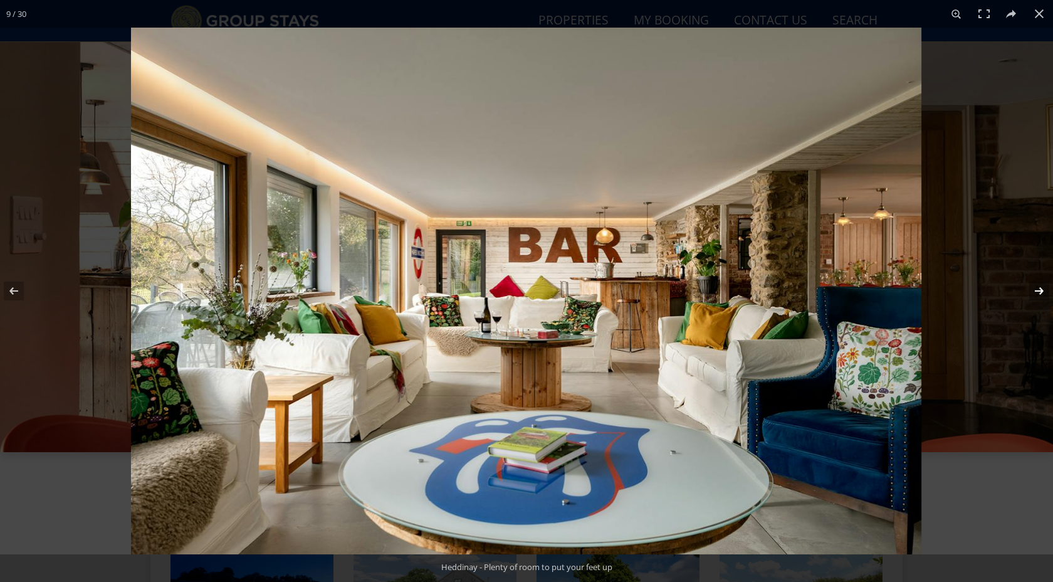
click at [1038, 291] on button at bounding box center [1031, 291] width 44 height 63
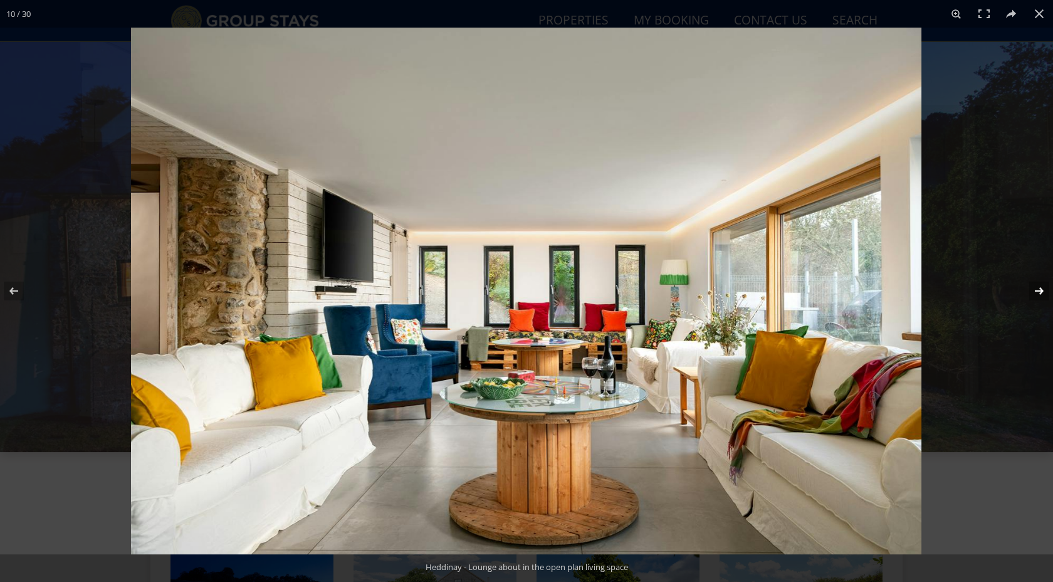
click at [1038, 291] on button at bounding box center [1031, 291] width 44 height 63
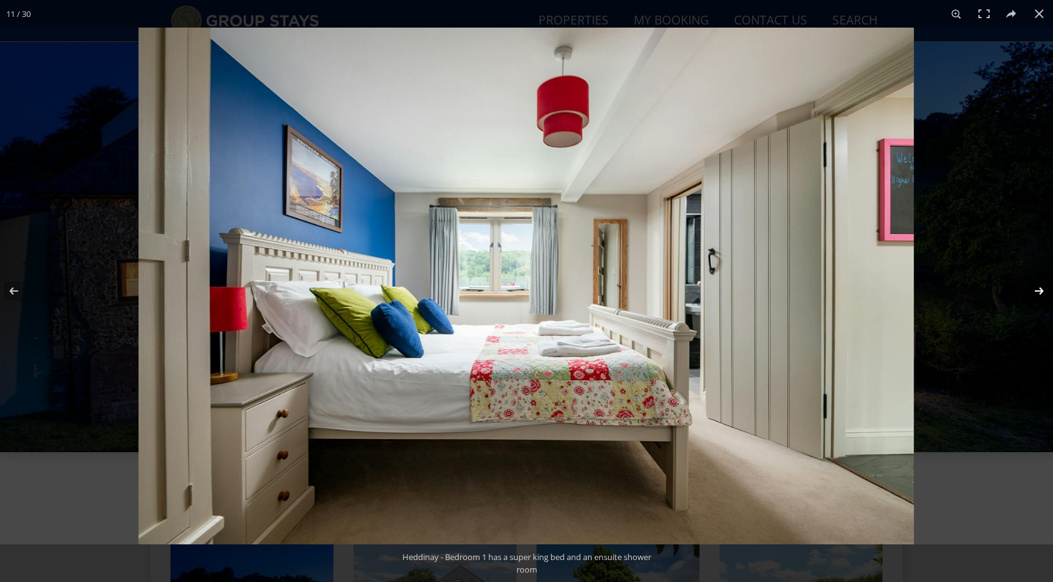
click at [1038, 291] on button at bounding box center [1031, 291] width 44 height 63
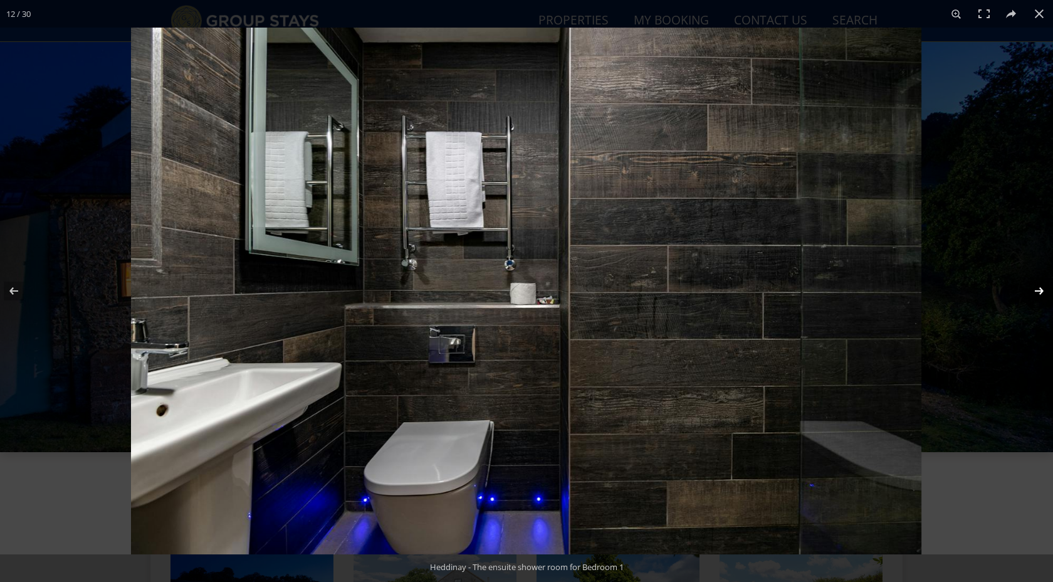
click at [1038, 291] on button at bounding box center [1031, 291] width 44 height 63
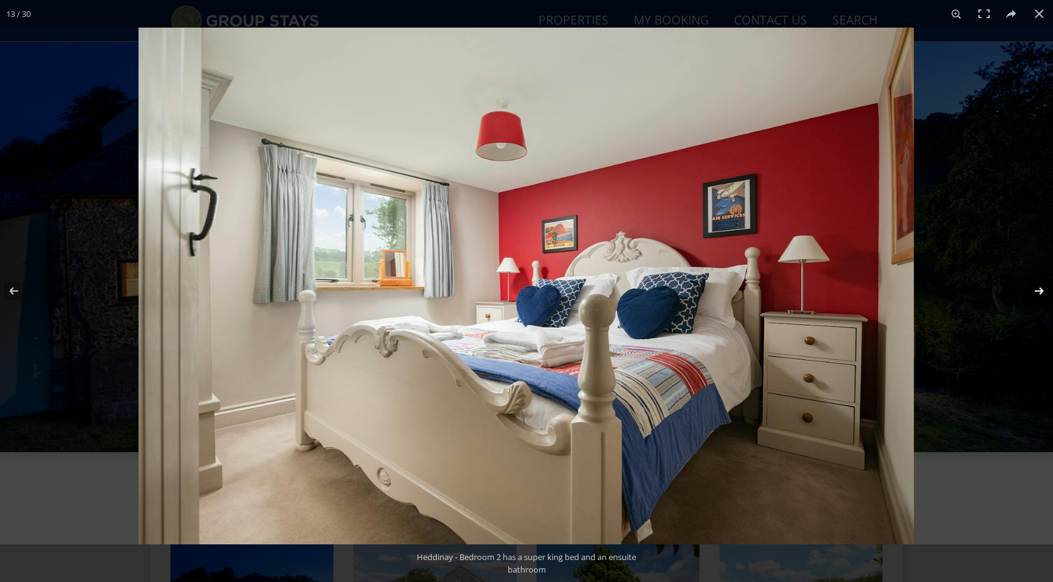
click at [1038, 291] on button at bounding box center [1031, 291] width 44 height 63
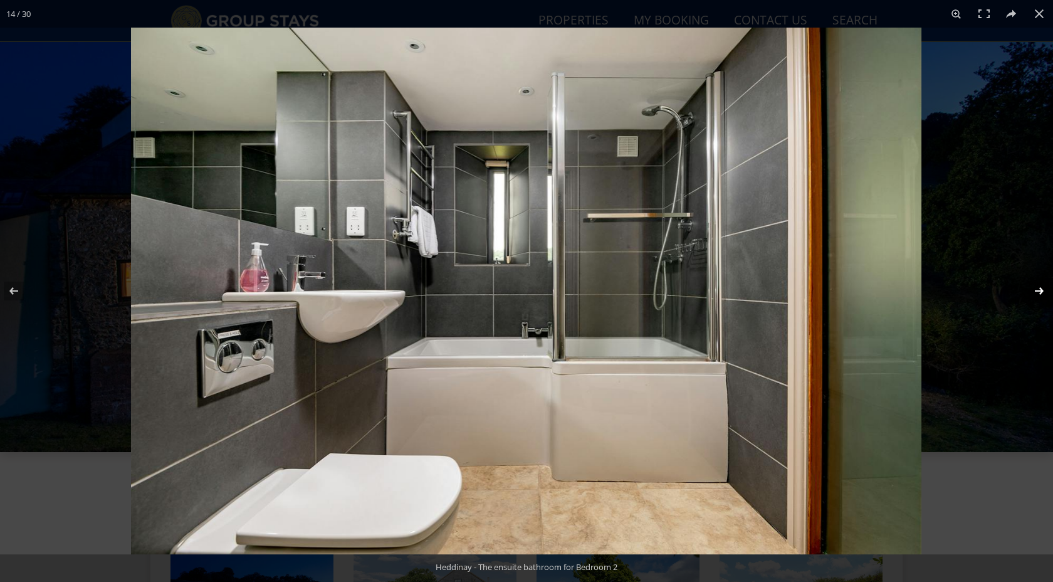
click at [1038, 291] on button at bounding box center [1031, 291] width 44 height 63
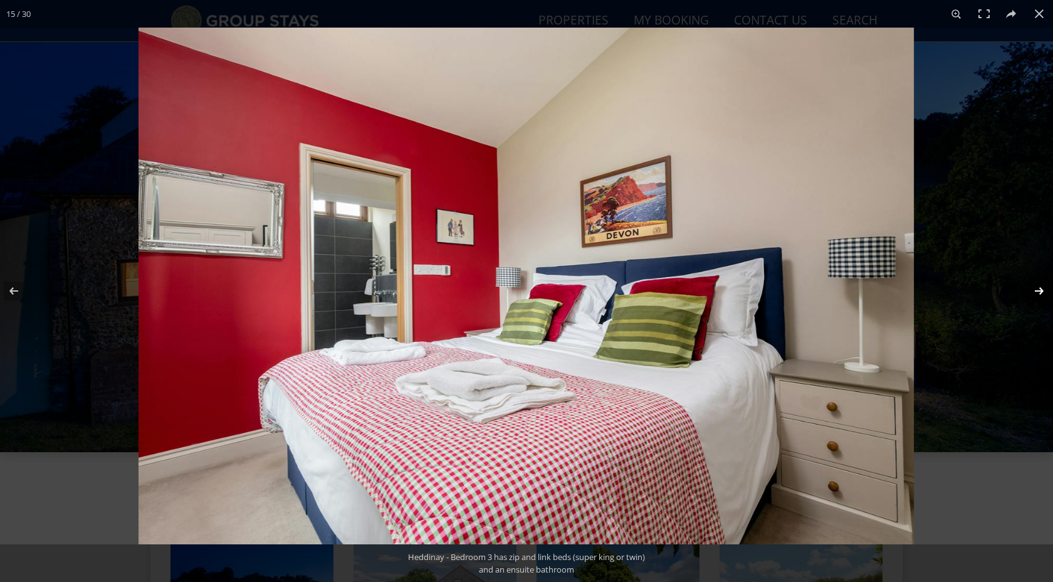
click at [1038, 291] on button at bounding box center [1031, 291] width 44 height 63
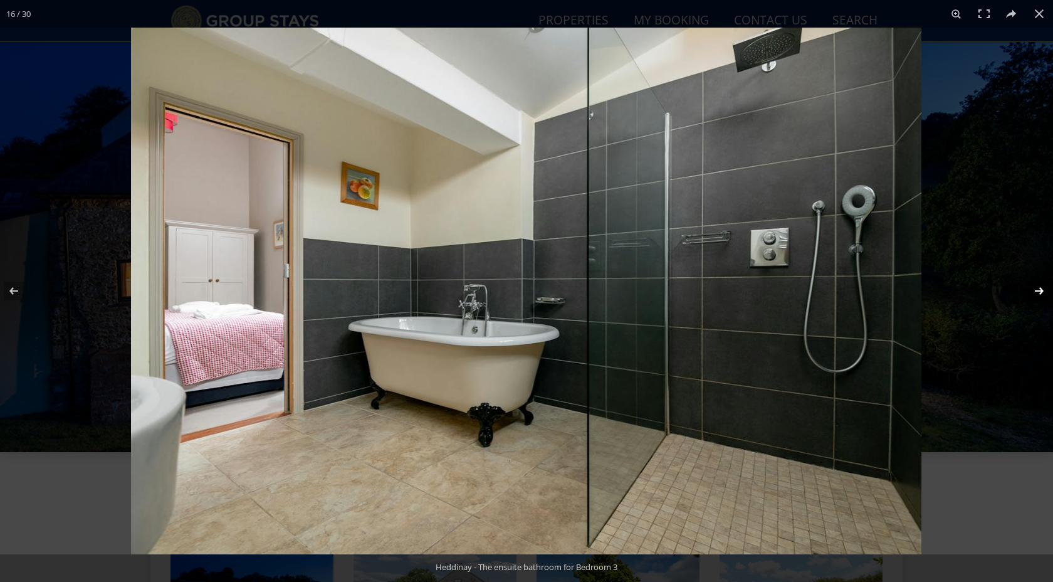
click at [1038, 291] on button at bounding box center [1031, 291] width 44 height 63
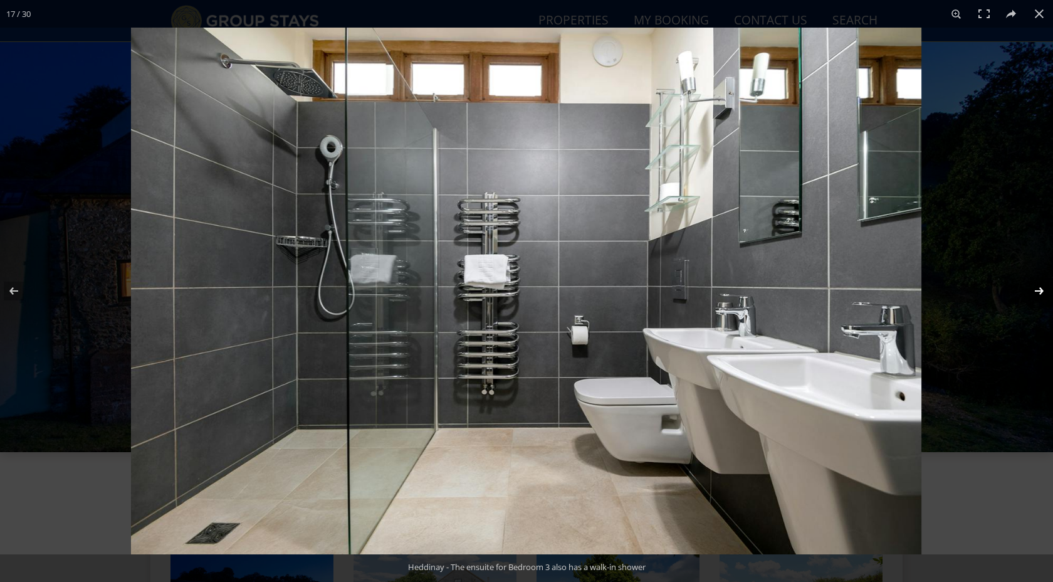
click at [1038, 291] on button at bounding box center [1031, 291] width 44 height 63
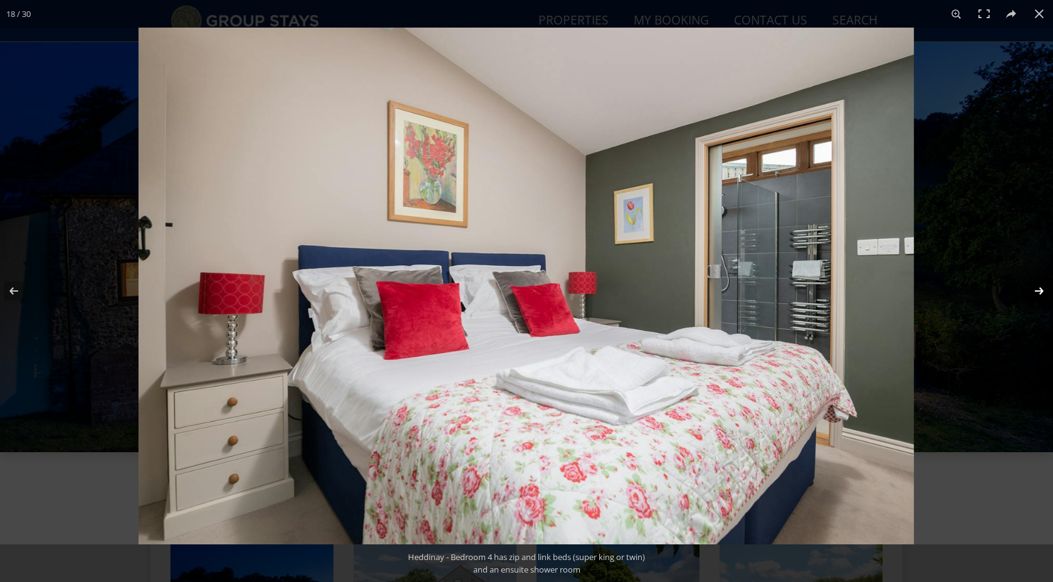
click at [1038, 291] on button at bounding box center [1031, 291] width 44 height 63
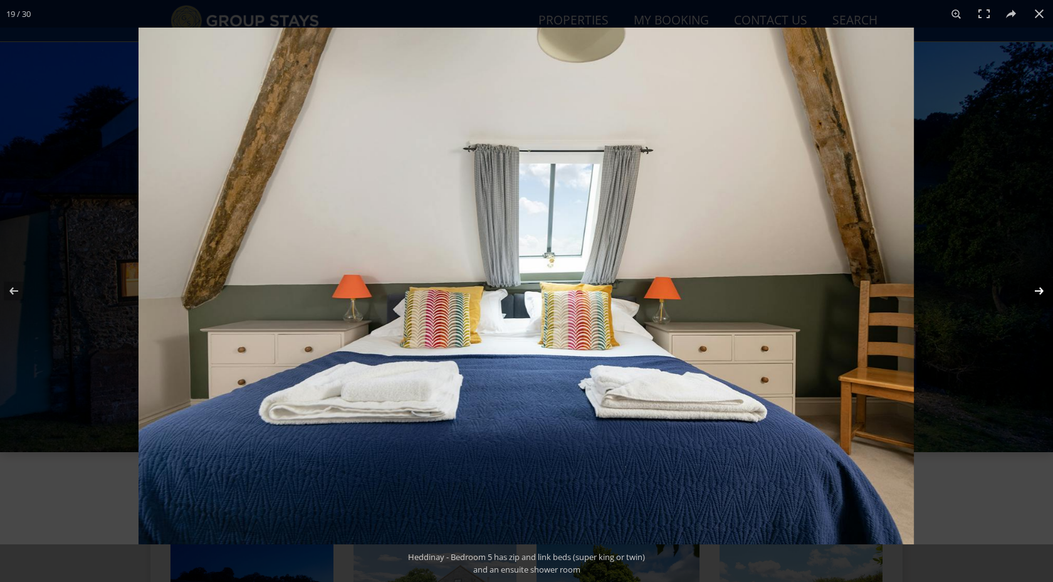
click at [1038, 291] on button at bounding box center [1031, 291] width 44 height 63
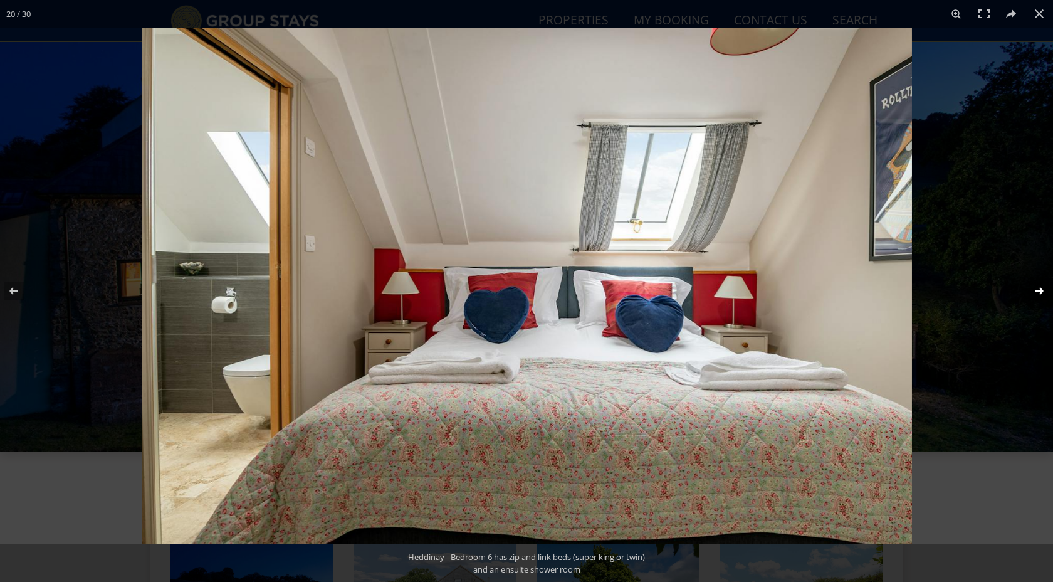
click at [1038, 291] on button at bounding box center [1031, 291] width 44 height 63
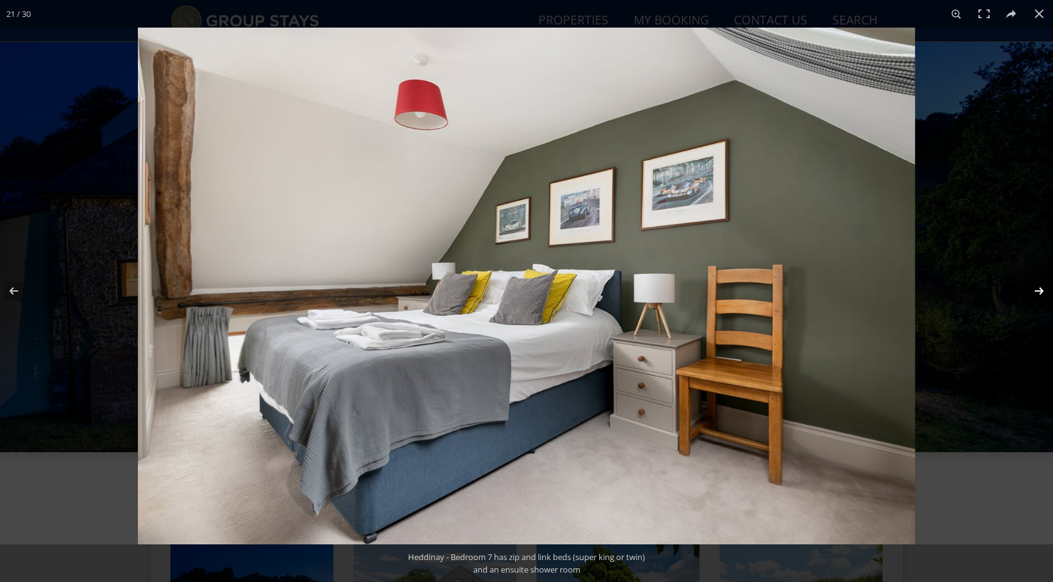
click at [1038, 291] on button at bounding box center [1031, 291] width 44 height 63
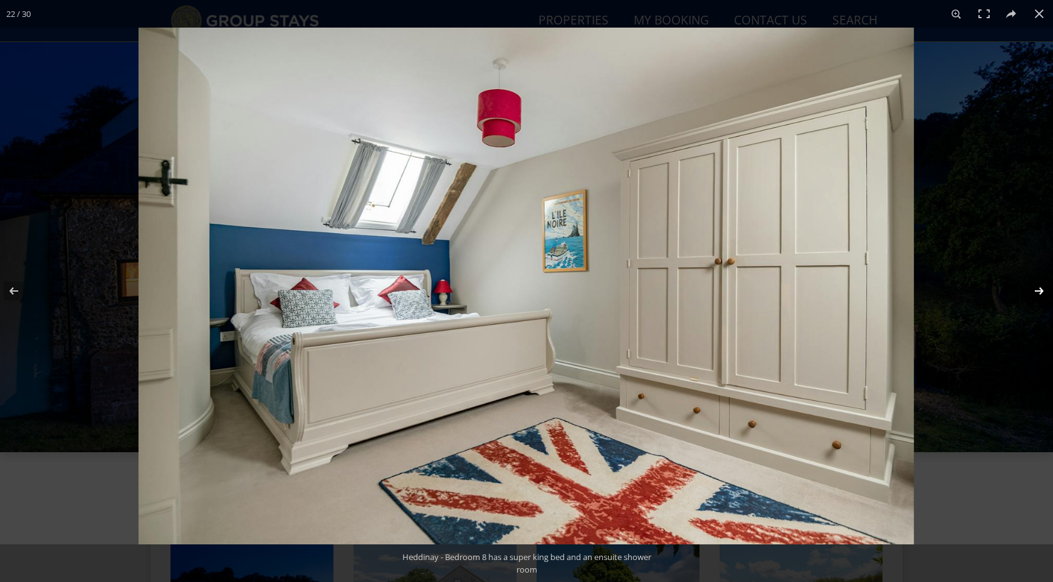
click at [1038, 291] on button at bounding box center [1031, 291] width 44 height 63
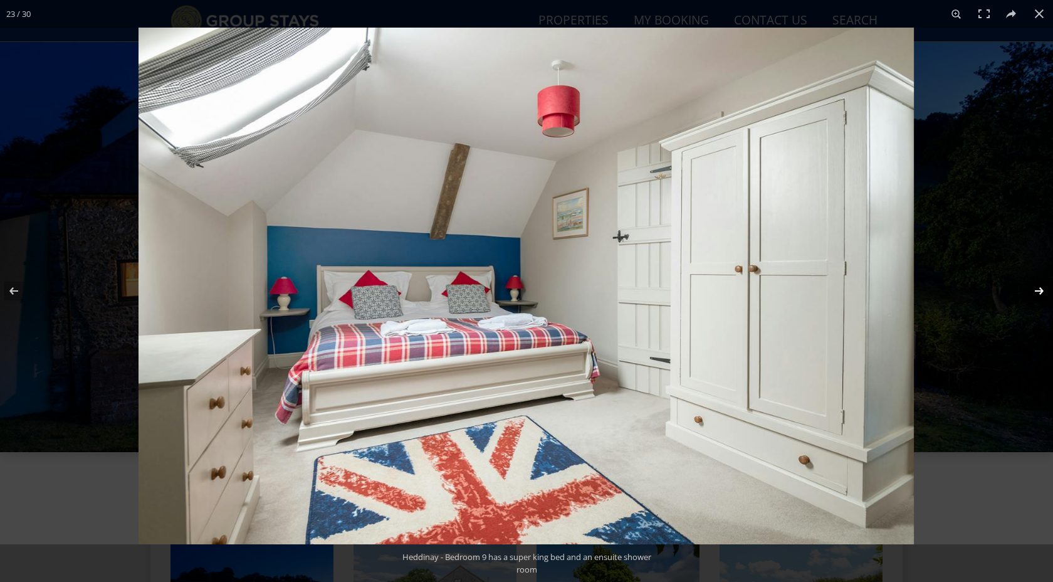
click at [1038, 291] on button at bounding box center [1031, 291] width 44 height 63
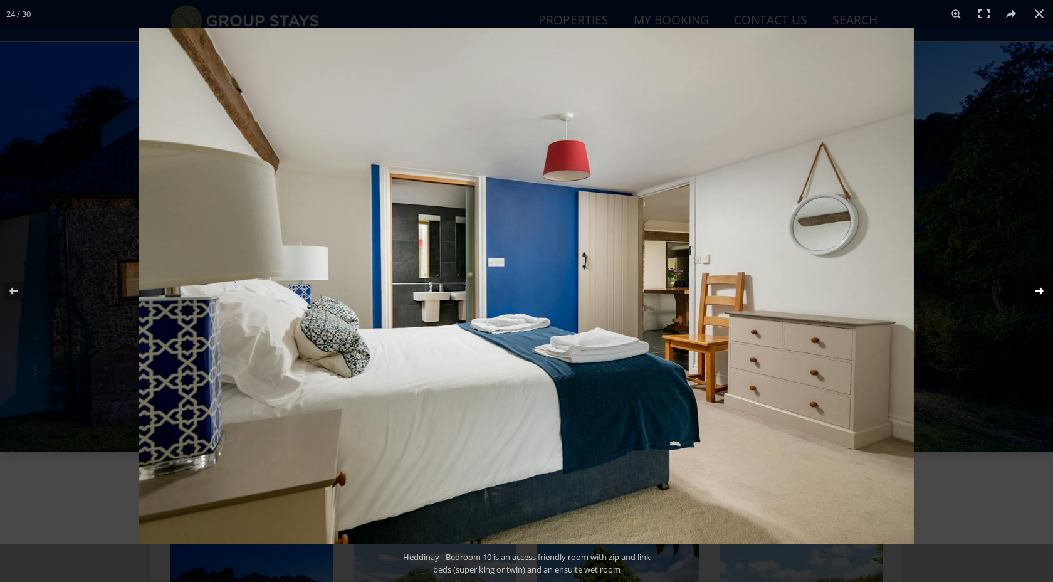
click at [1038, 291] on button at bounding box center [1031, 291] width 44 height 63
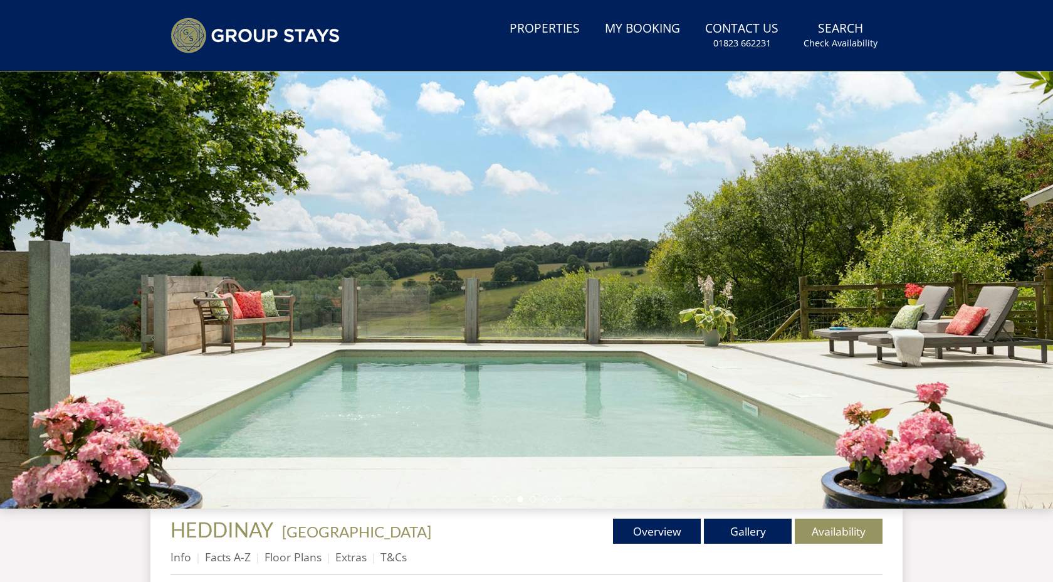
scroll to position [32, 0]
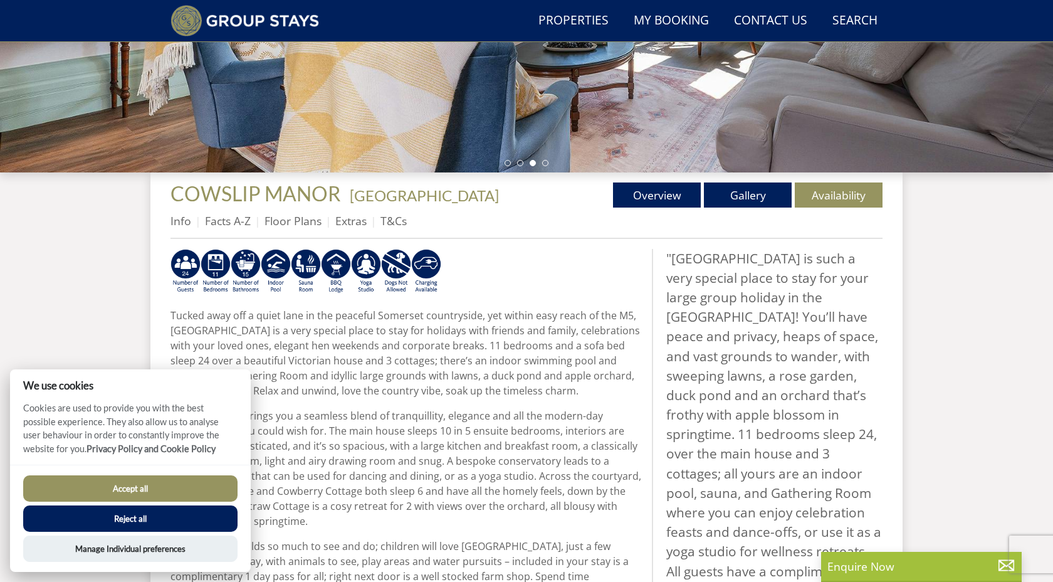
scroll to position [337, 0]
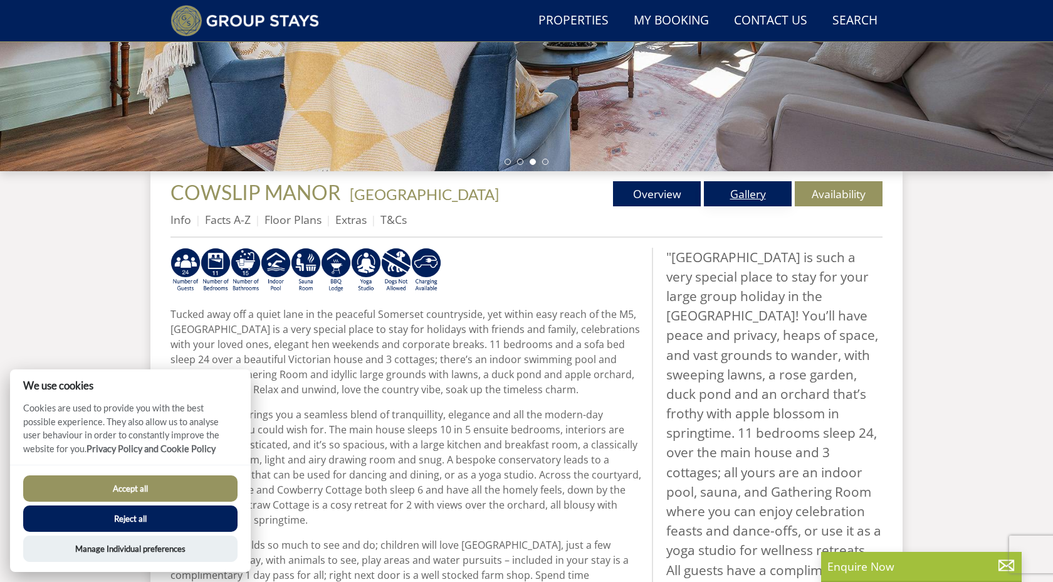
click at [754, 199] on link "Gallery" at bounding box center [748, 193] width 88 height 25
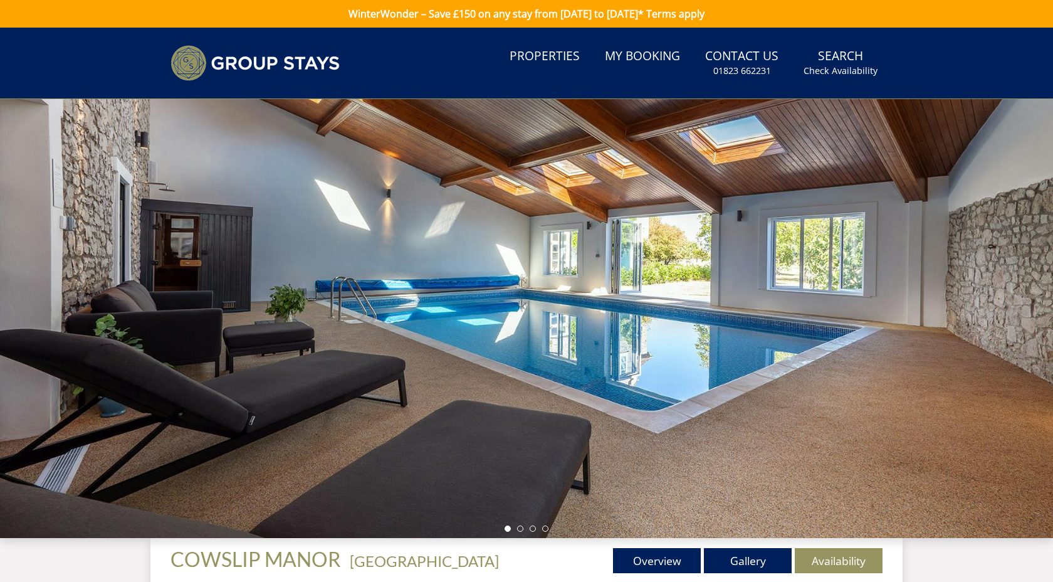
click at [1033, 257] on div at bounding box center [526, 318] width 1053 height 439
click at [521, 529] on li at bounding box center [520, 528] width 6 height 6
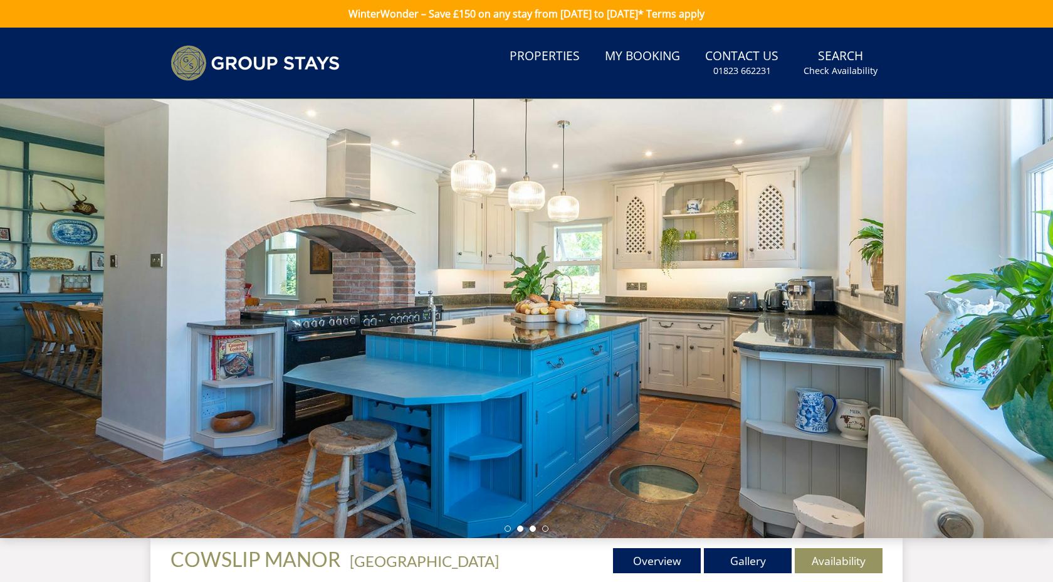
click at [533, 529] on li at bounding box center [533, 528] width 6 height 6
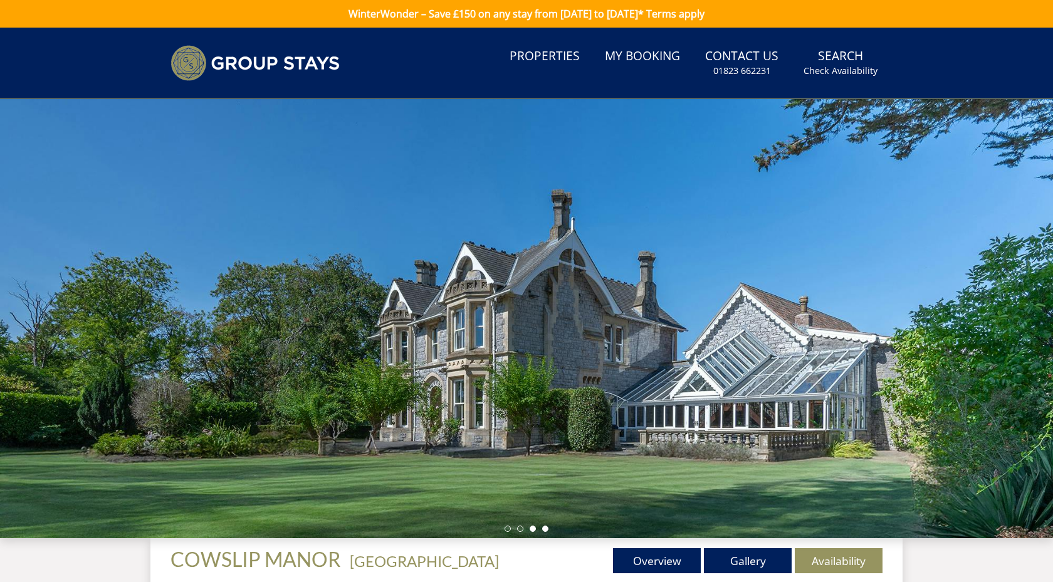
click at [545, 530] on li at bounding box center [545, 528] width 6 height 6
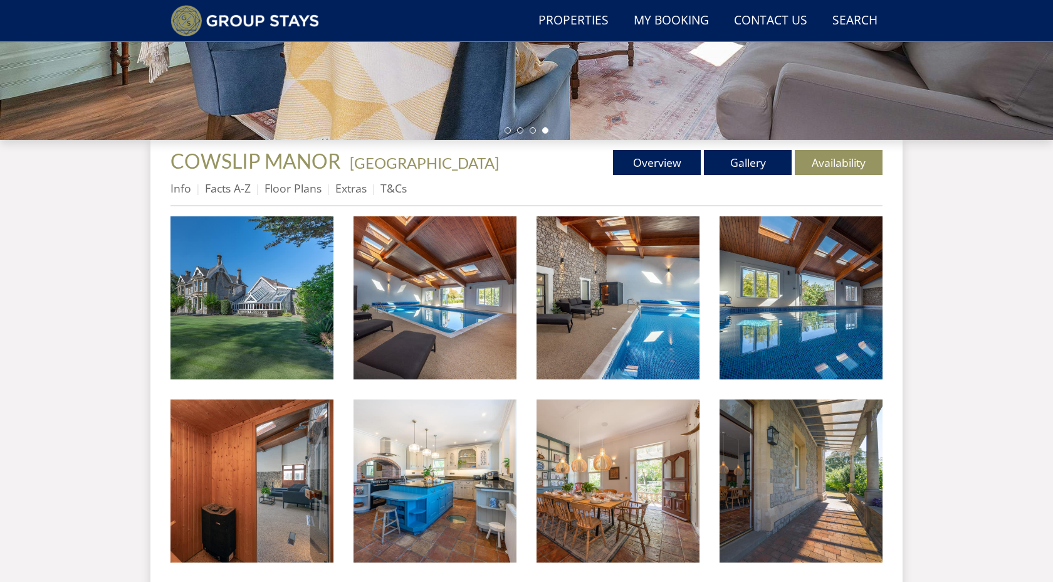
scroll to position [371, 0]
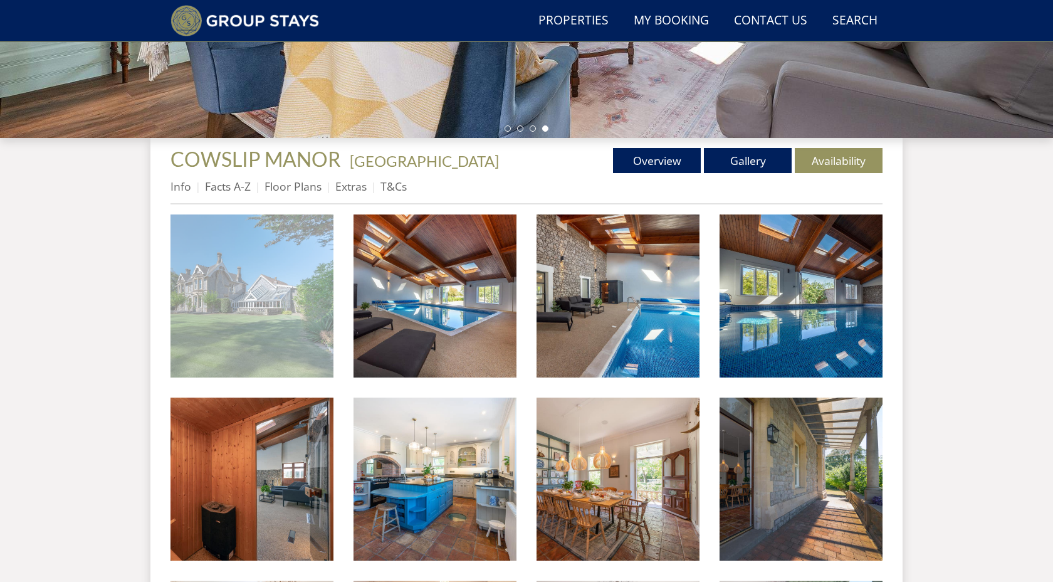
click at [275, 314] on img at bounding box center [252, 295] width 163 height 163
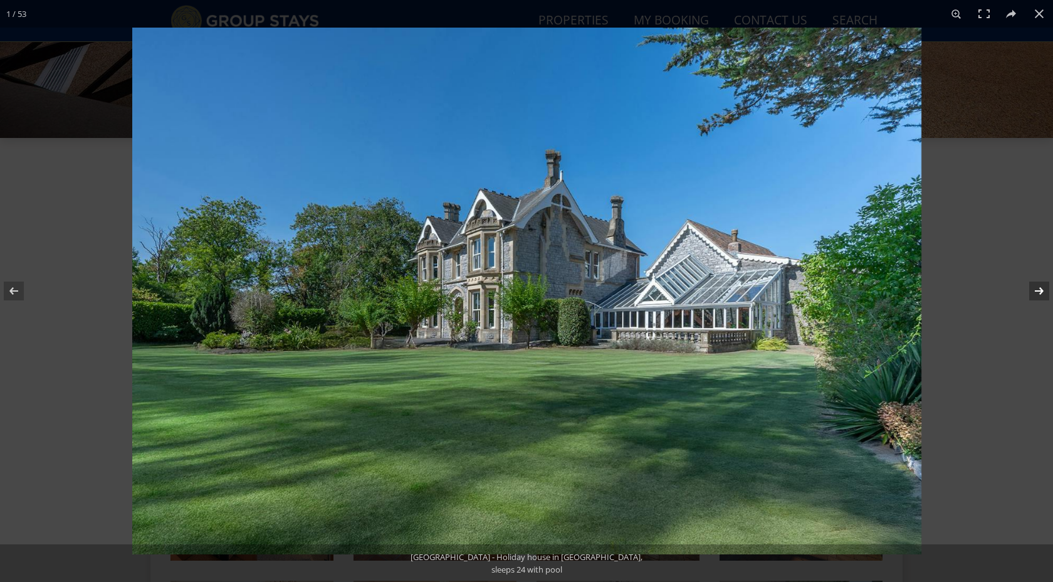
click at [1041, 289] on button at bounding box center [1031, 291] width 44 height 63
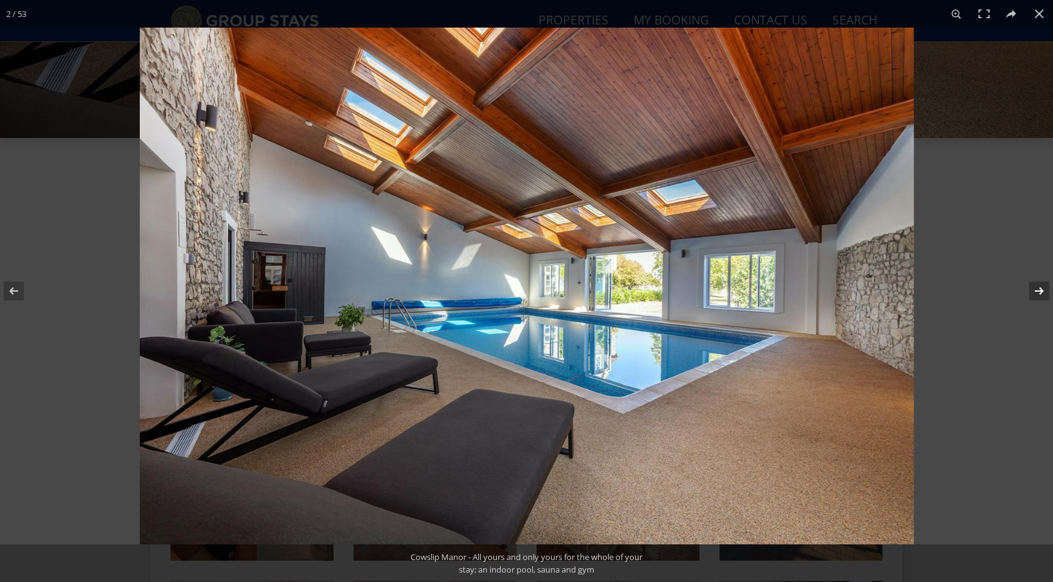
click at [1041, 290] on button at bounding box center [1031, 291] width 44 height 63
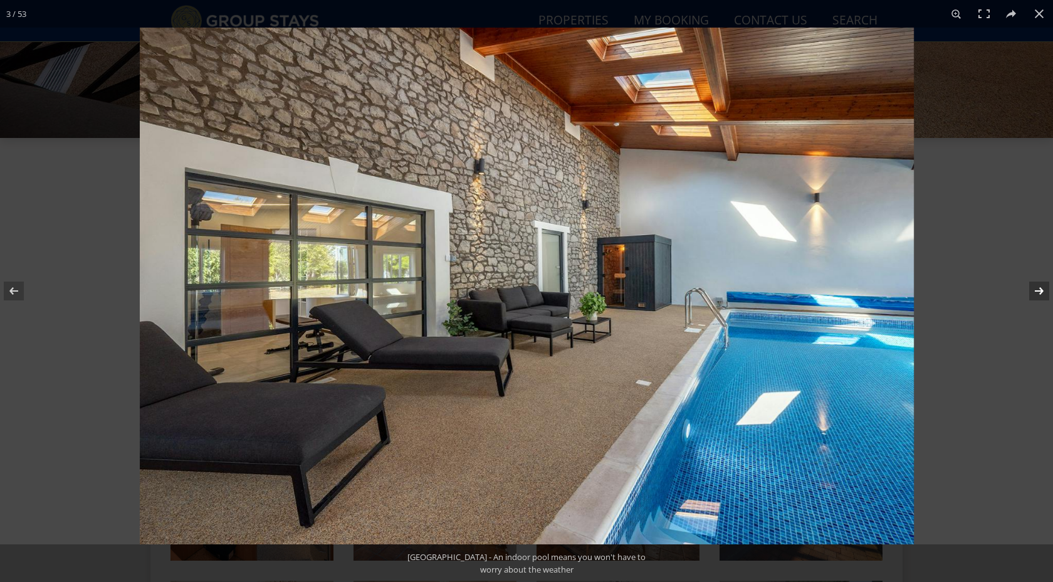
click at [1041, 290] on button at bounding box center [1031, 291] width 44 height 63
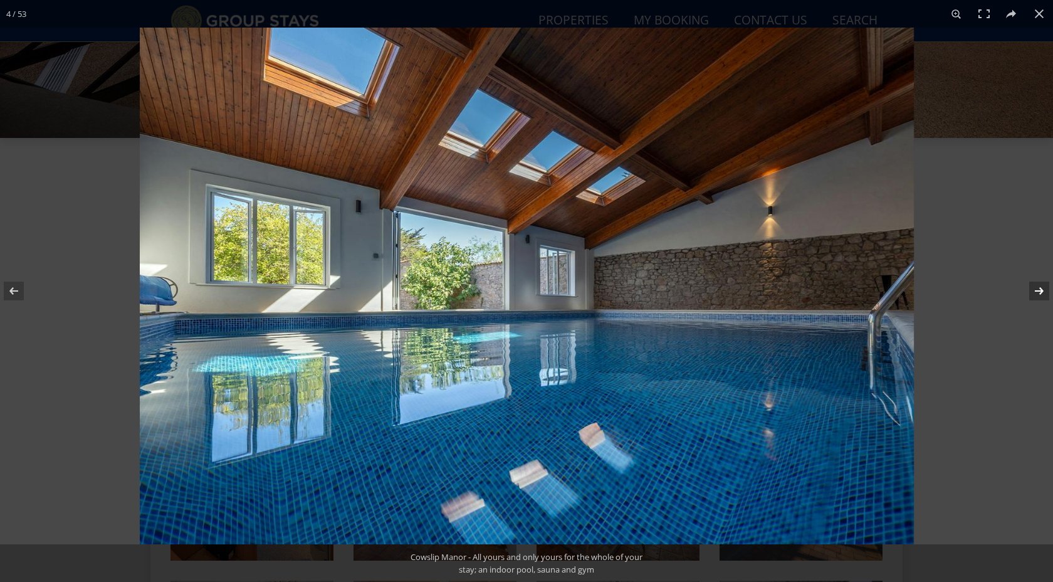
click at [1041, 290] on button at bounding box center [1031, 291] width 44 height 63
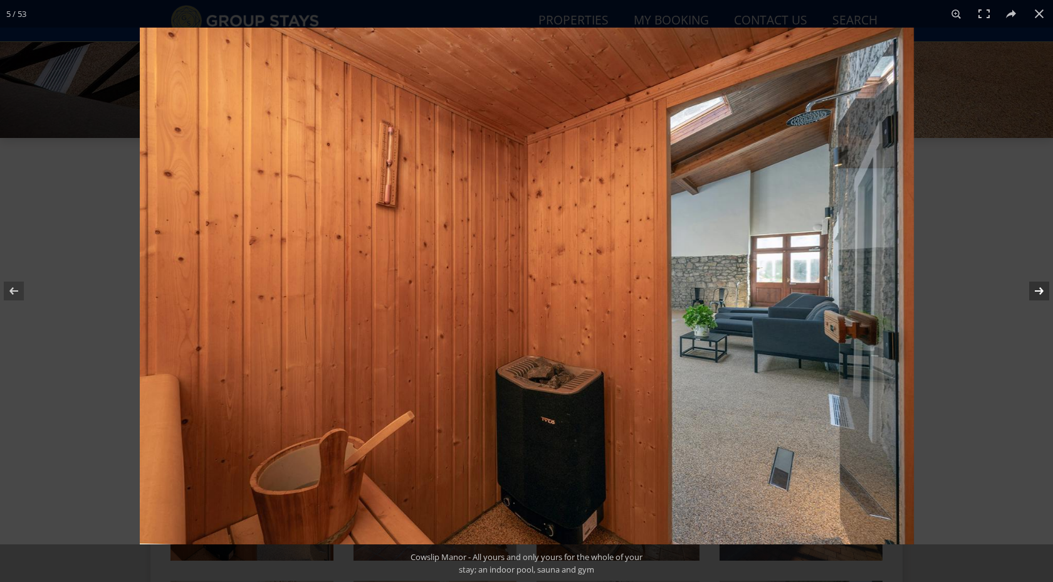
click at [1041, 290] on button at bounding box center [1031, 291] width 44 height 63
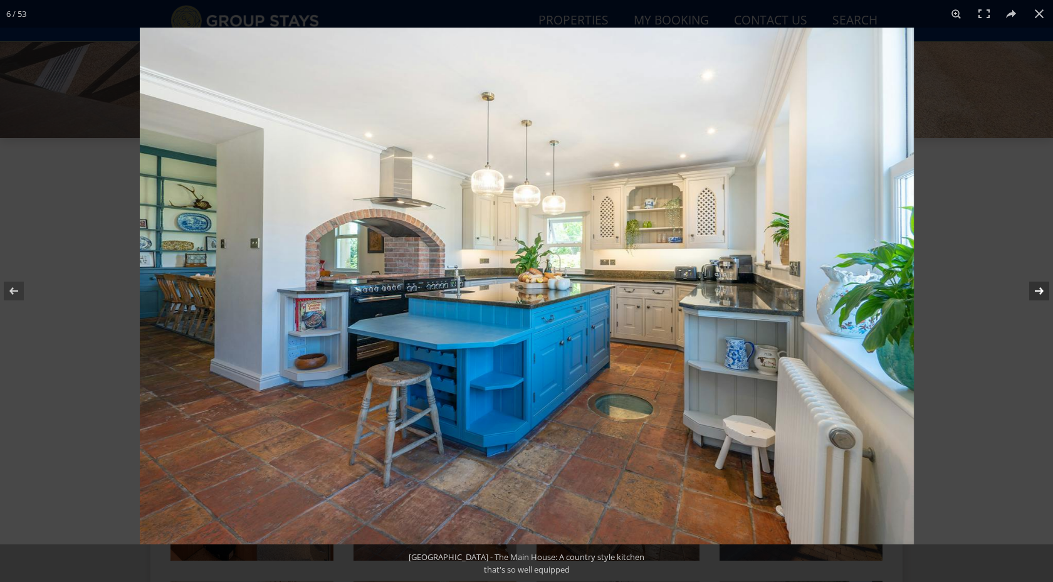
click at [1041, 290] on button at bounding box center [1031, 291] width 44 height 63
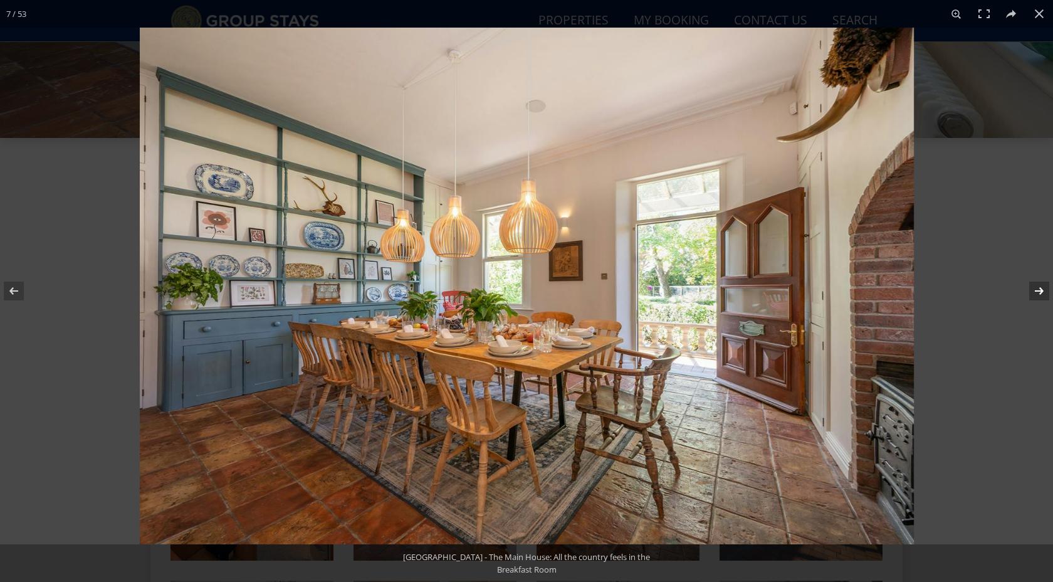
click at [1041, 290] on button at bounding box center [1031, 291] width 44 height 63
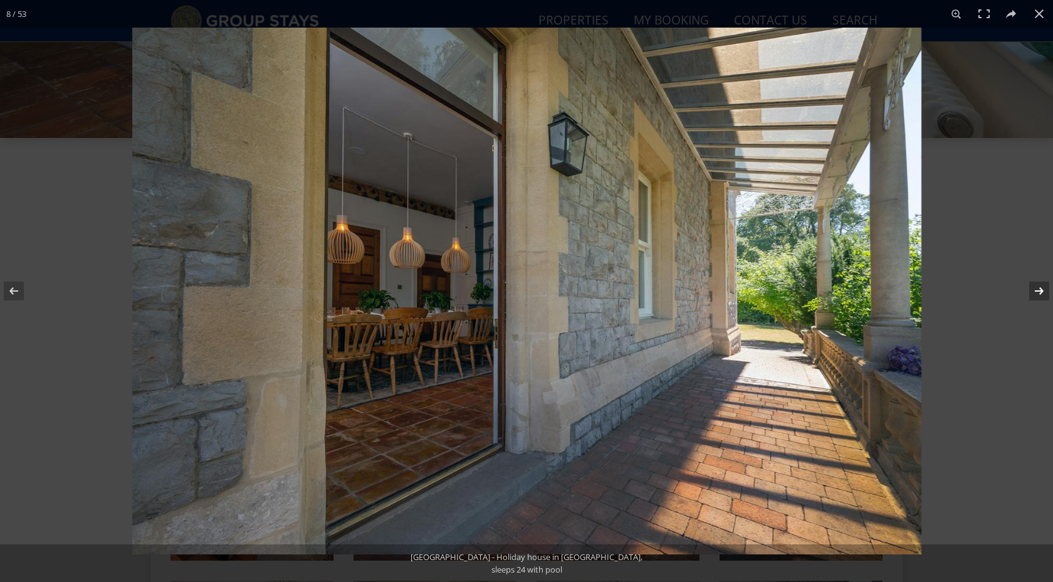
click at [1041, 291] on button at bounding box center [1031, 291] width 44 height 63
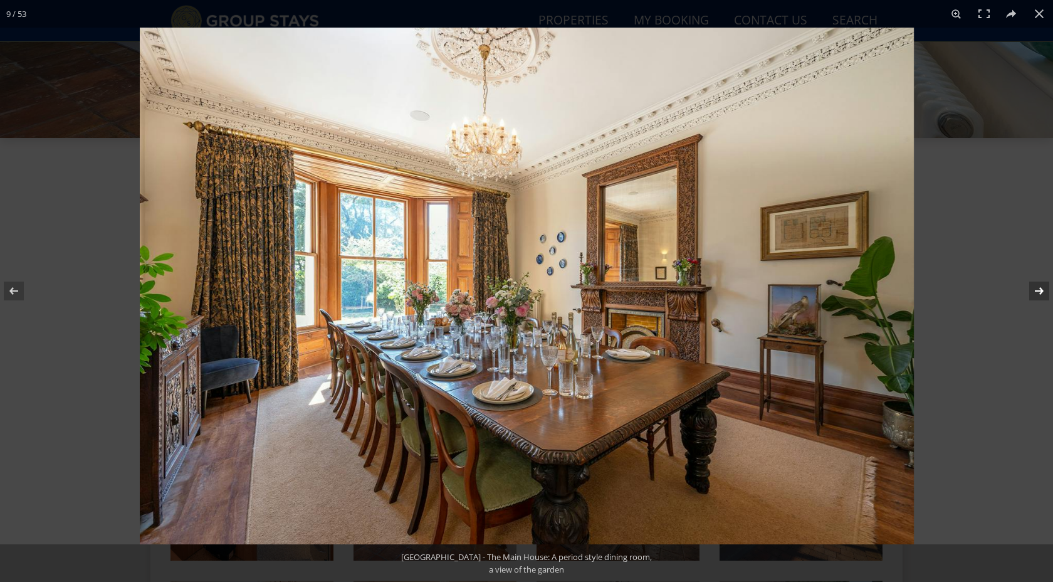
click at [1041, 292] on button at bounding box center [1031, 291] width 44 height 63
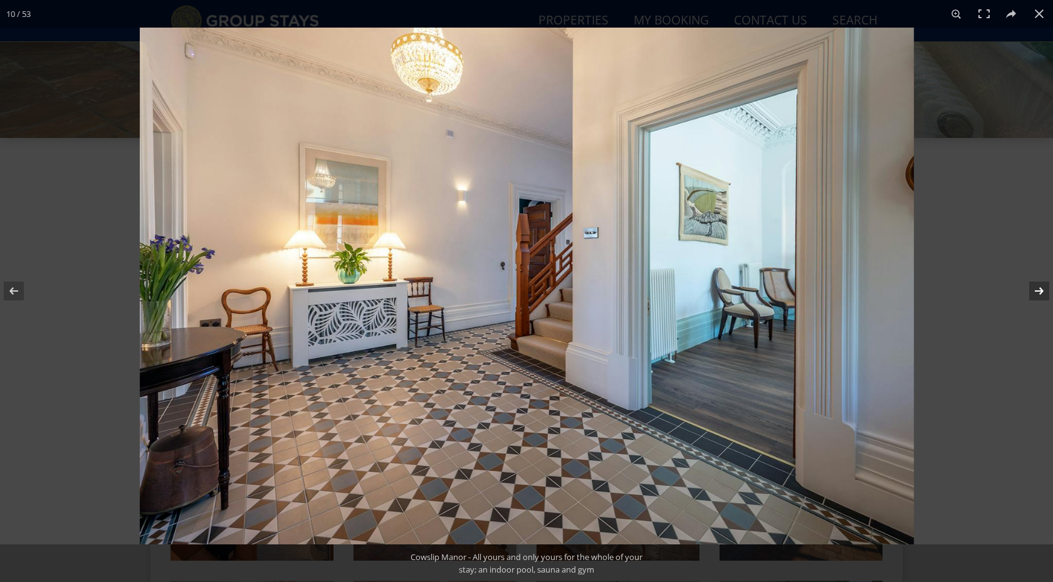
click at [1041, 292] on button at bounding box center [1031, 291] width 44 height 63
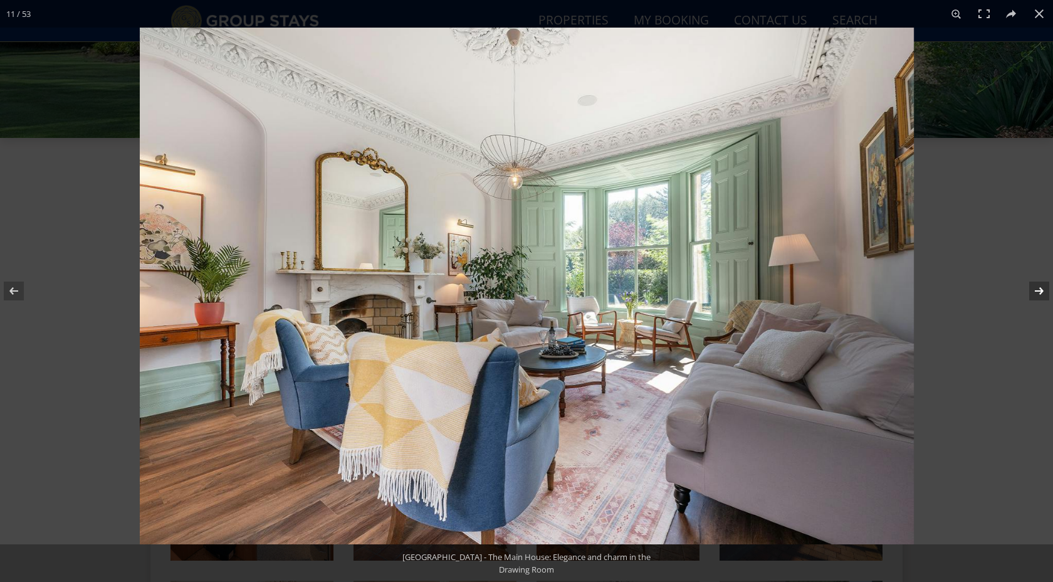
click at [1041, 292] on button at bounding box center [1031, 291] width 44 height 63
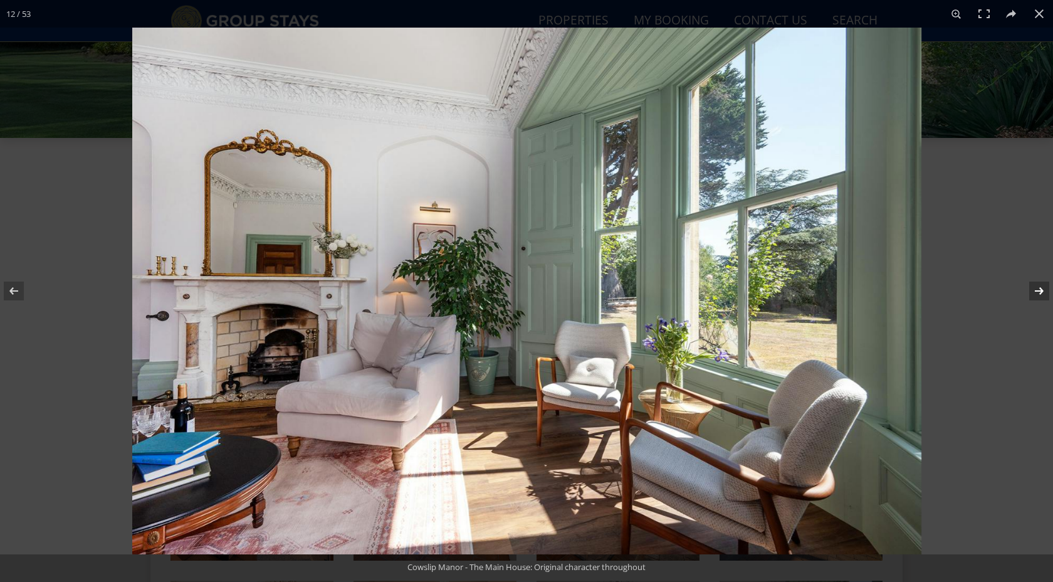
click at [1041, 292] on button at bounding box center [1031, 291] width 44 height 63
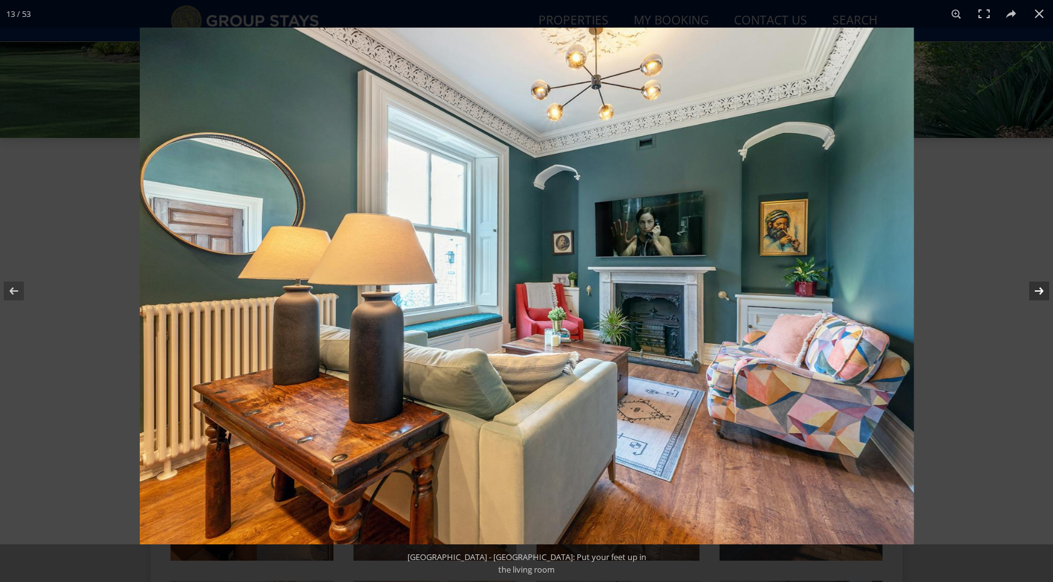
click at [1041, 292] on button at bounding box center [1031, 291] width 44 height 63
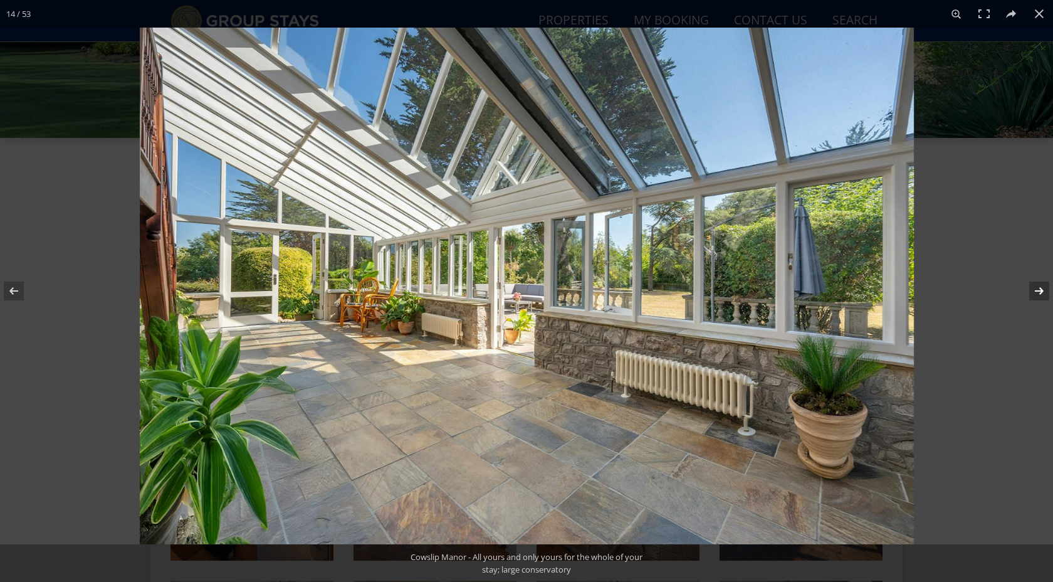
click at [1041, 292] on button at bounding box center [1031, 291] width 44 height 63
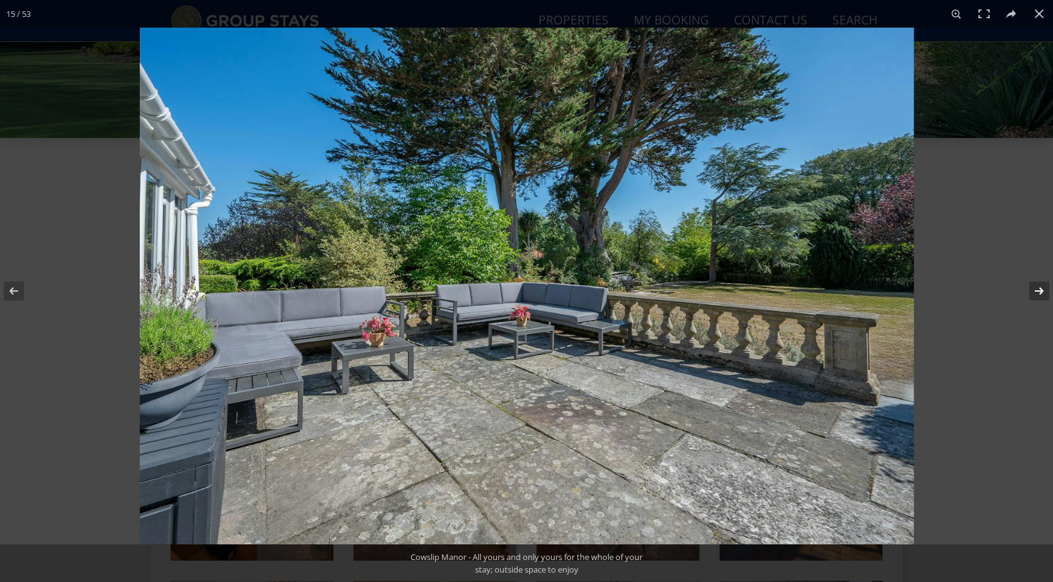
click at [1041, 292] on button at bounding box center [1031, 291] width 44 height 63
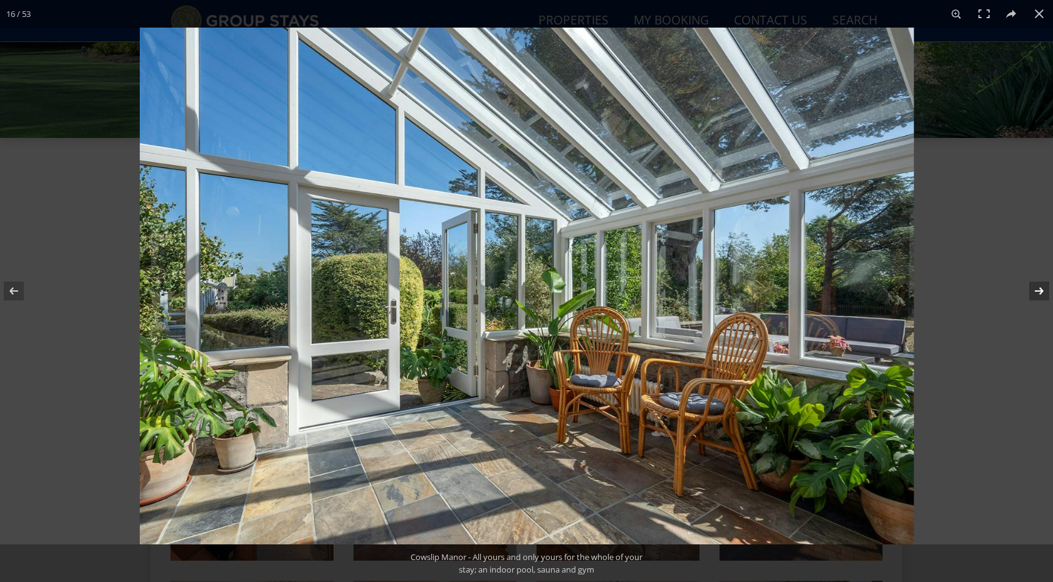
click at [1041, 292] on button at bounding box center [1031, 291] width 44 height 63
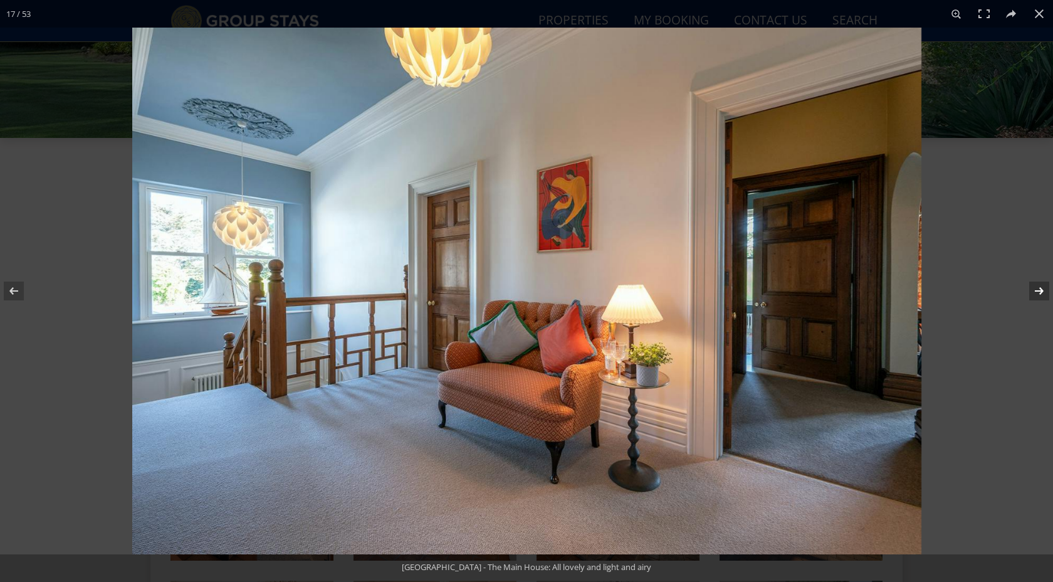
click at [1041, 292] on button at bounding box center [1031, 291] width 44 height 63
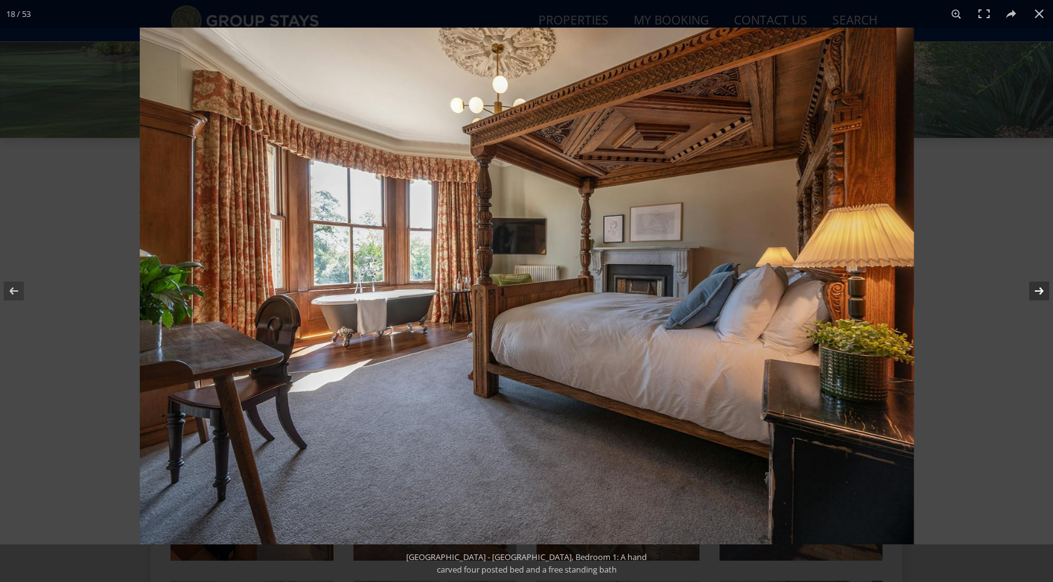
click at [1041, 292] on button at bounding box center [1031, 291] width 44 height 63
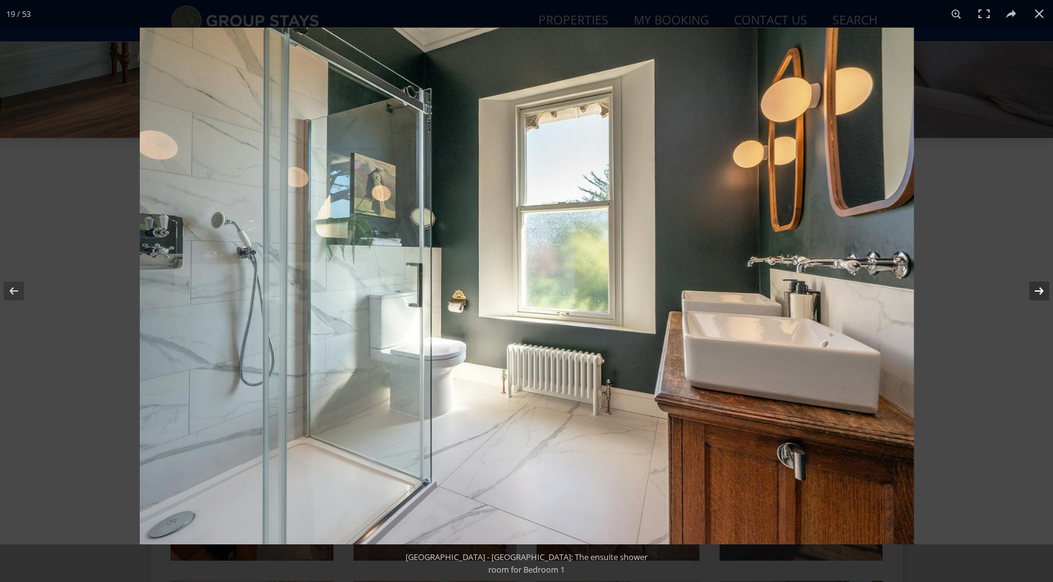
click at [1041, 292] on button at bounding box center [1031, 291] width 44 height 63
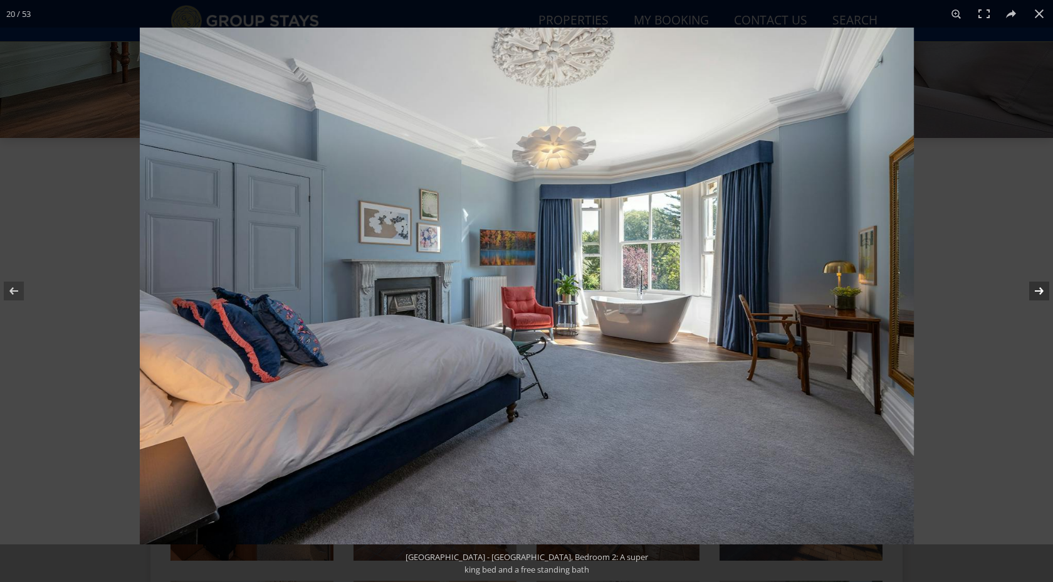
click at [1041, 292] on button at bounding box center [1031, 291] width 44 height 63
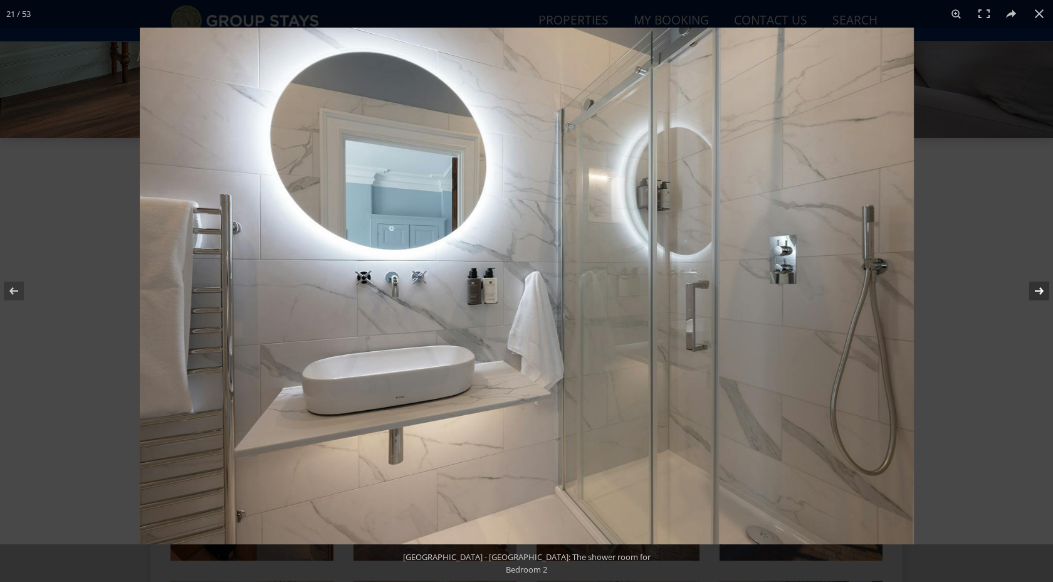
click at [1041, 292] on button at bounding box center [1031, 291] width 44 height 63
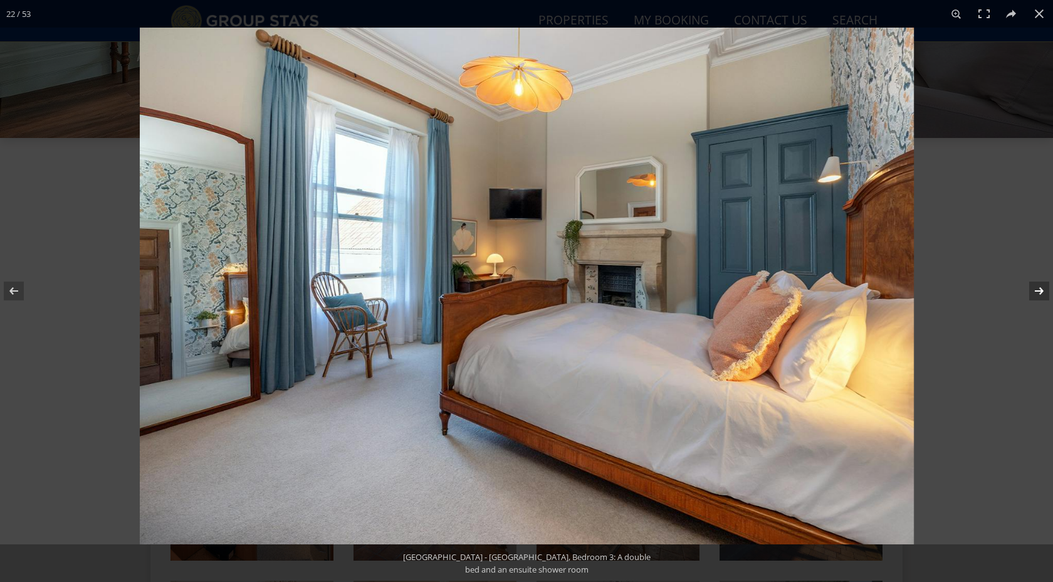
click at [1041, 292] on button at bounding box center [1031, 291] width 44 height 63
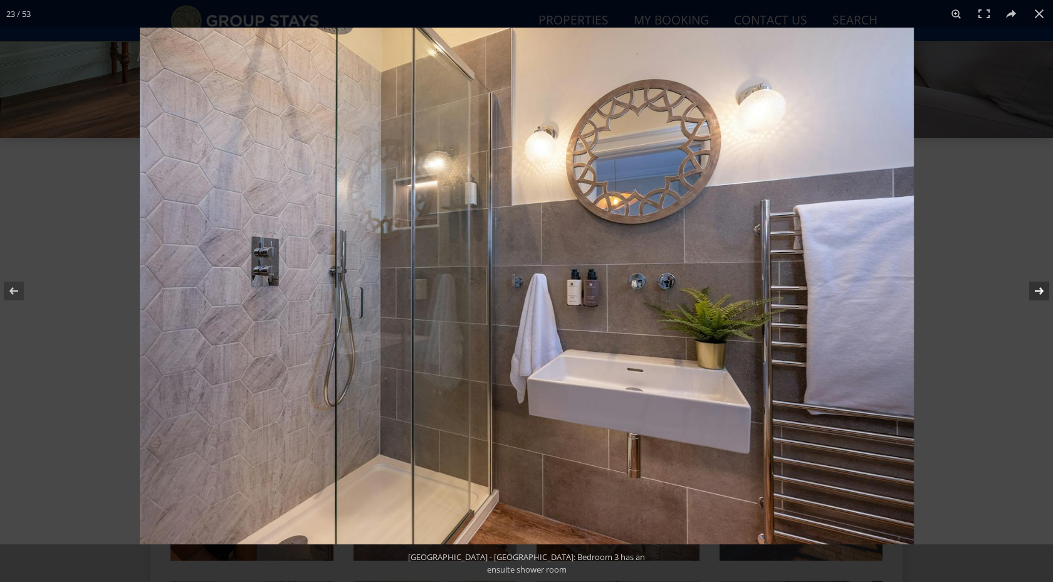
click at [1041, 292] on button at bounding box center [1031, 291] width 44 height 63
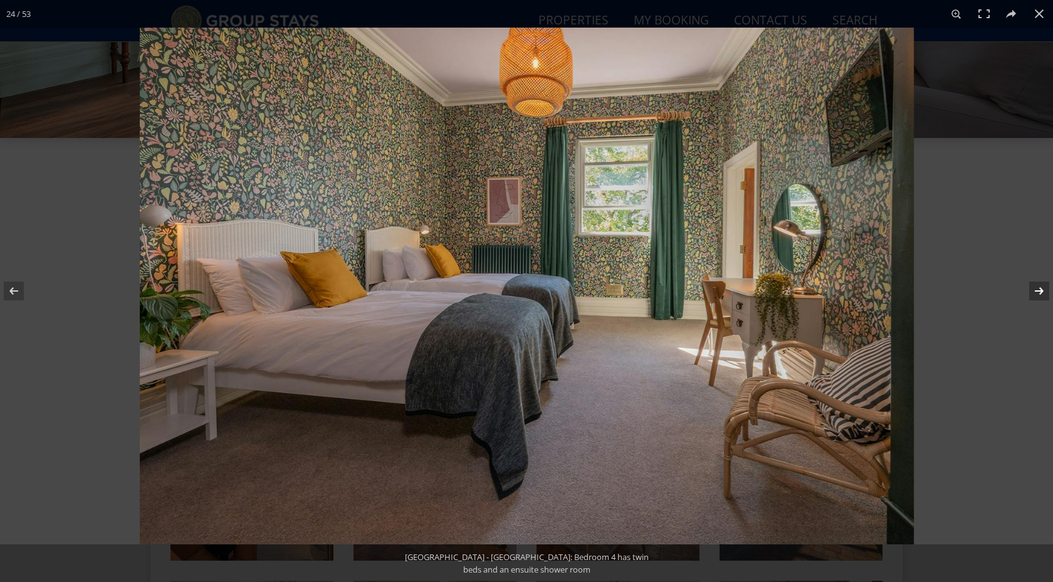
click at [1041, 292] on button at bounding box center [1031, 291] width 44 height 63
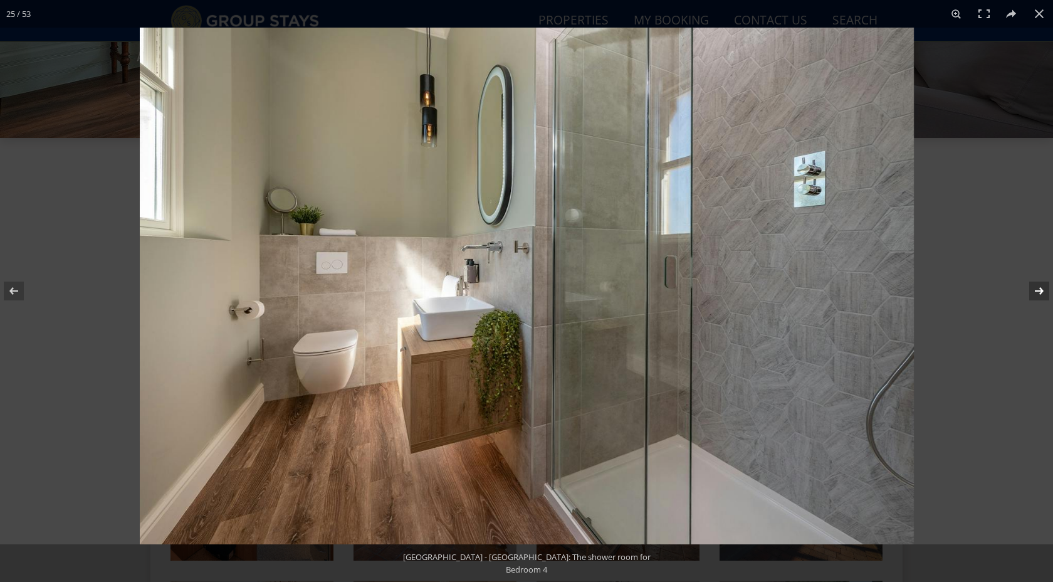
click at [1041, 292] on button at bounding box center [1031, 291] width 44 height 63
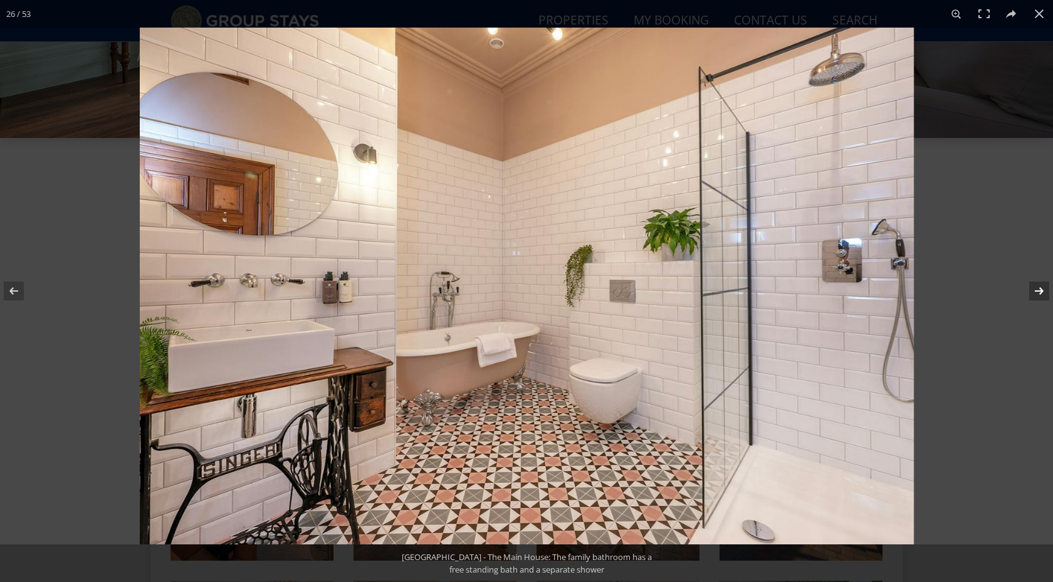
click at [1041, 292] on button at bounding box center [1031, 291] width 44 height 63
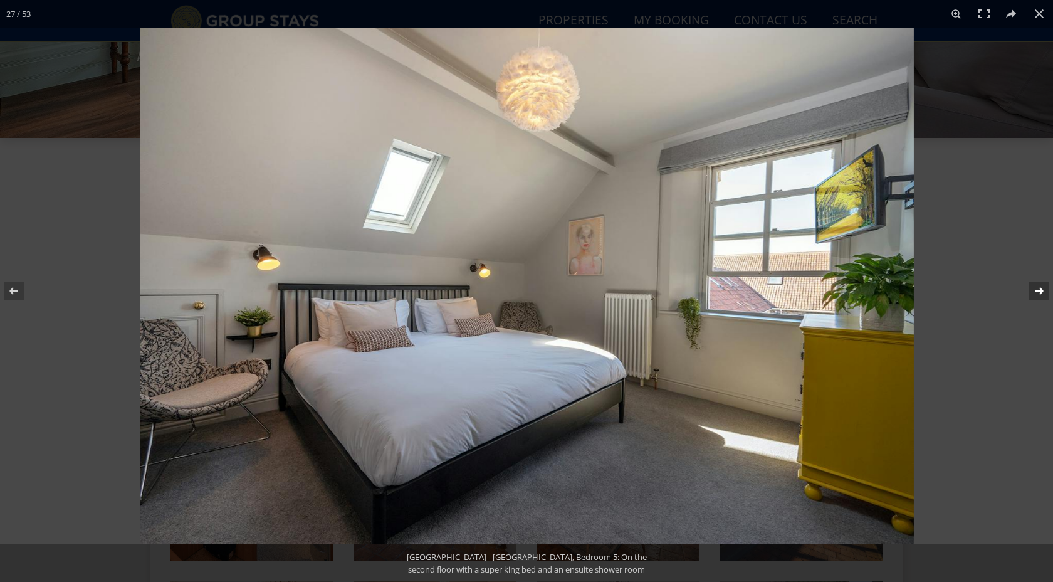
click at [1041, 292] on button at bounding box center [1031, 291] width 44 height 63
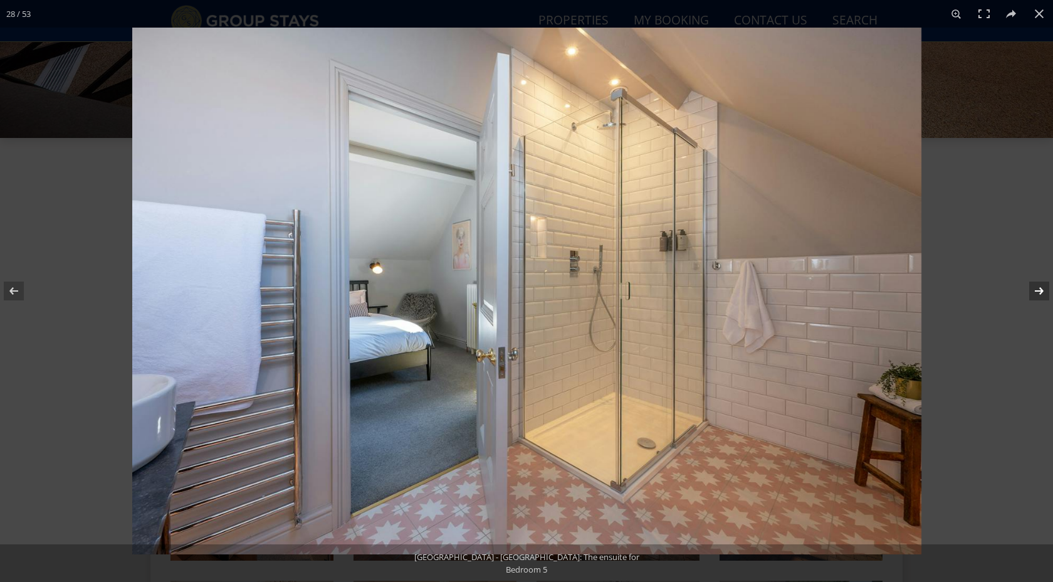
click at [1041, 292] on button at bounding box center [1031, 291] width 44 height 63
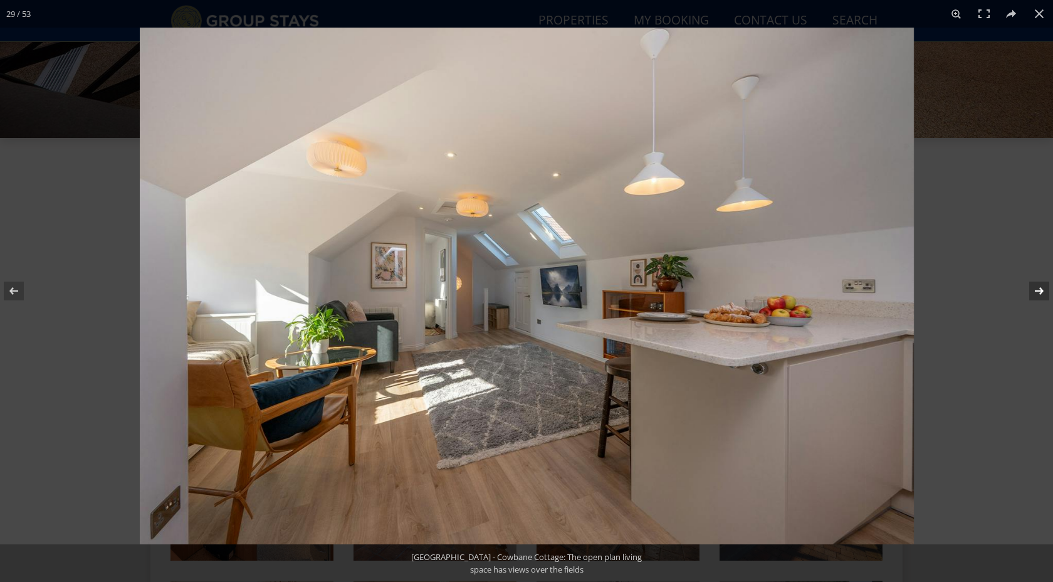
click at [1041, 293] on button at bounding box center [1031, 291] width 44 height 63
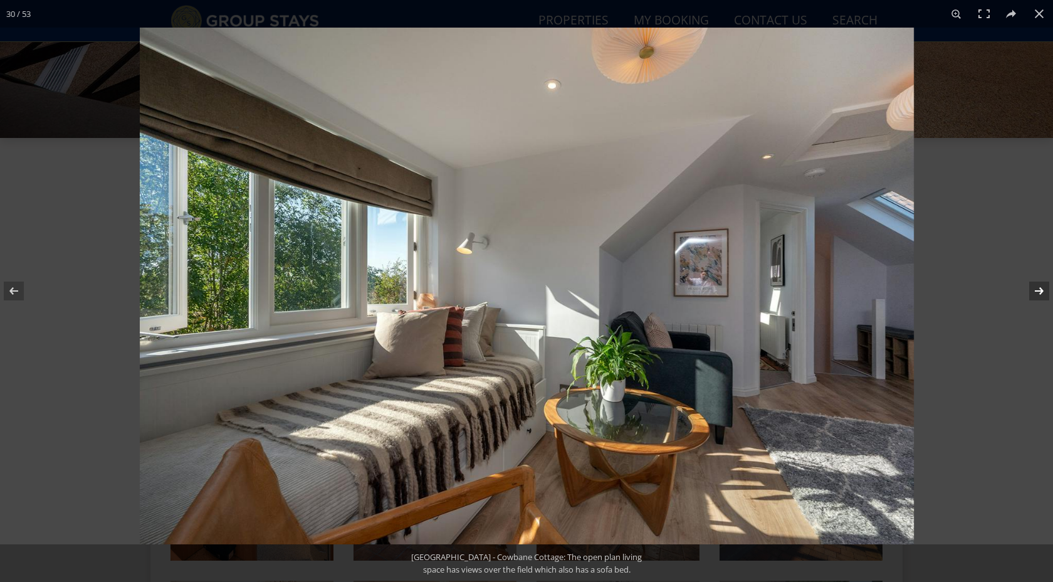
click at [1041, 293] on button at bounding box center [1031, 291] width 44 height 63
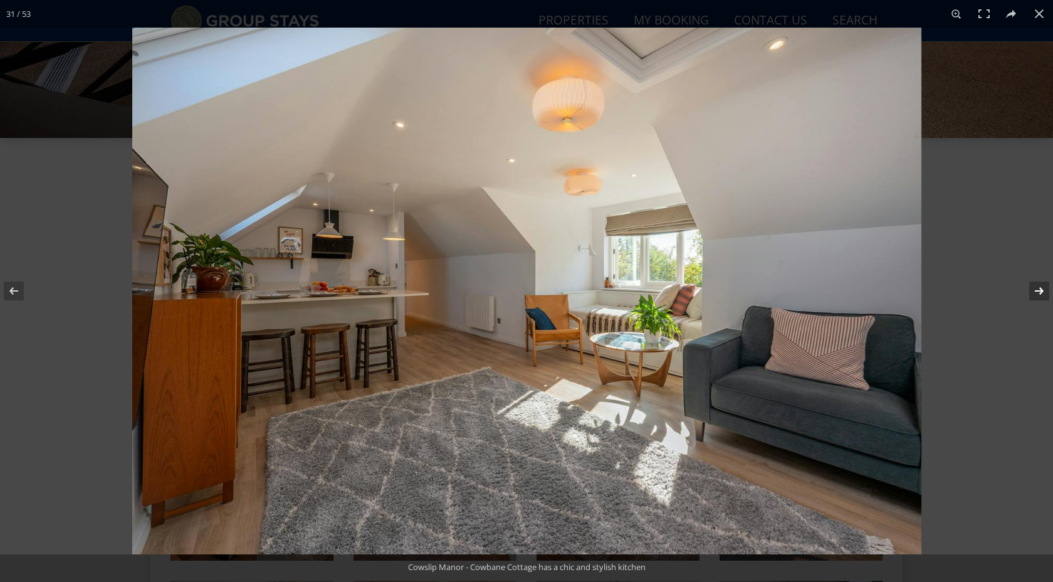
click at [1041, 293] on button at bounding box center [1031, 291] width 44 height 63
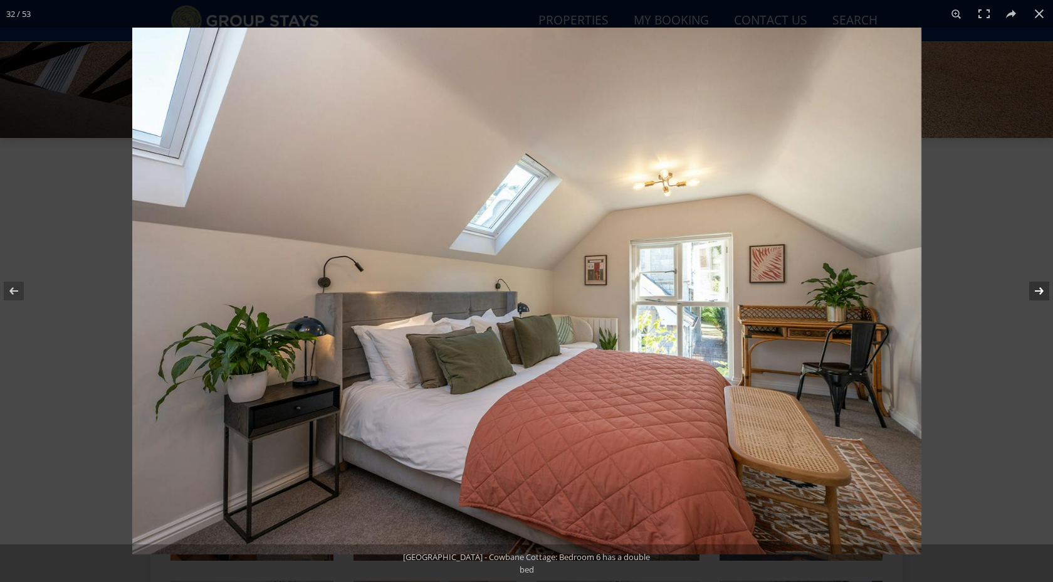
click at [1041, 293] on button at bounding box center [1031, 291] width 44 height 63
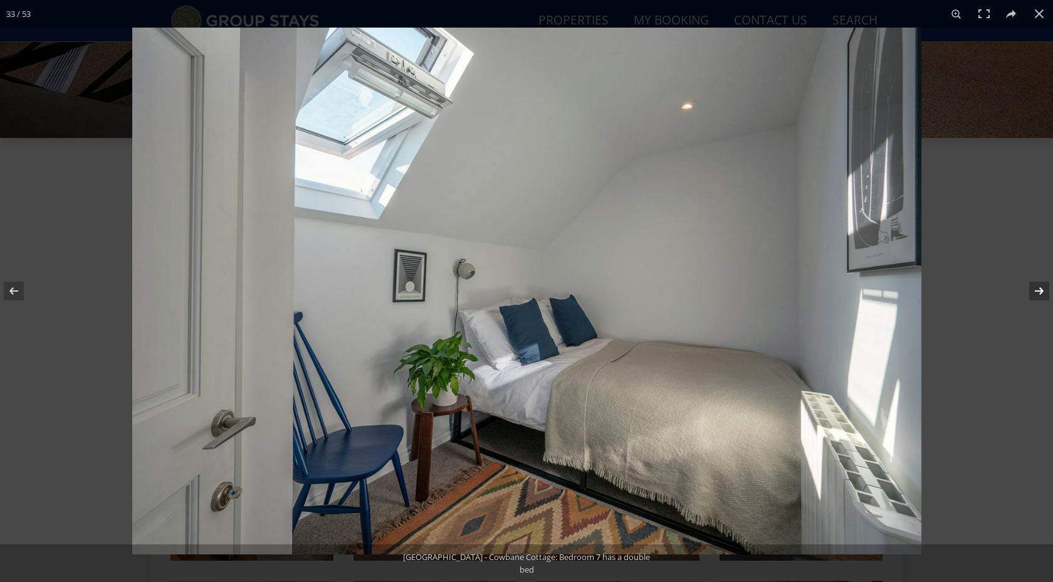
click at [1041, 293] on button at bounding box center [1031, 291] width 44 height 63
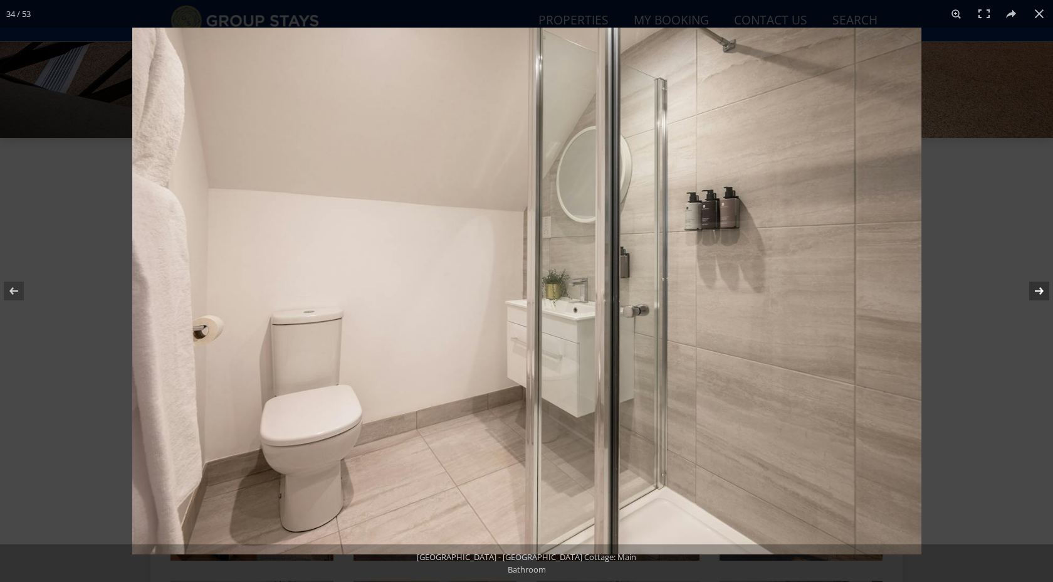
click at [1041, 293] on button at bounding box center [1031, 291] width 44 height 63
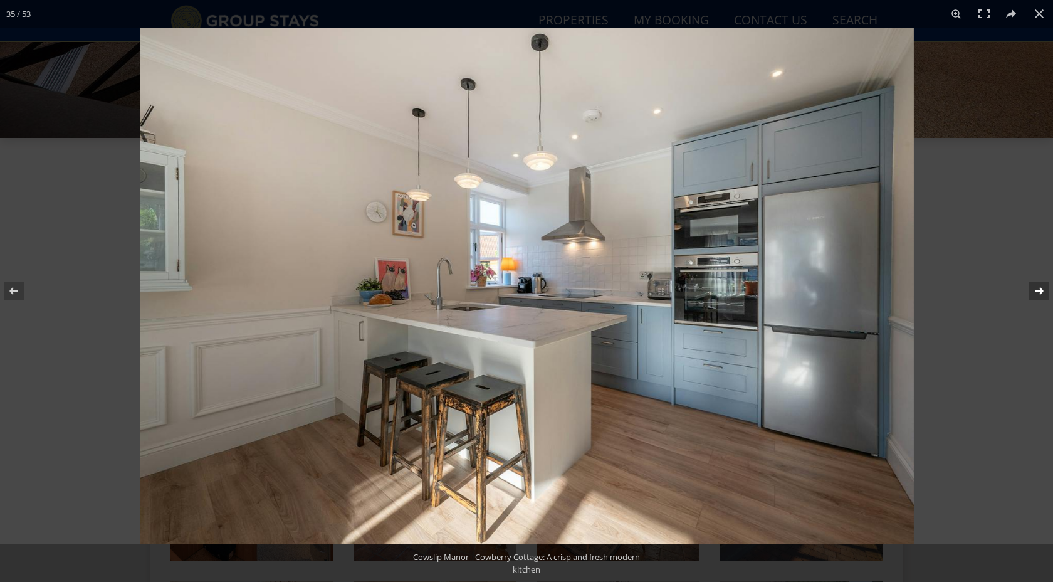
click at [1041, 293] on button at bounding box center [1031, 291] width 44 height 63
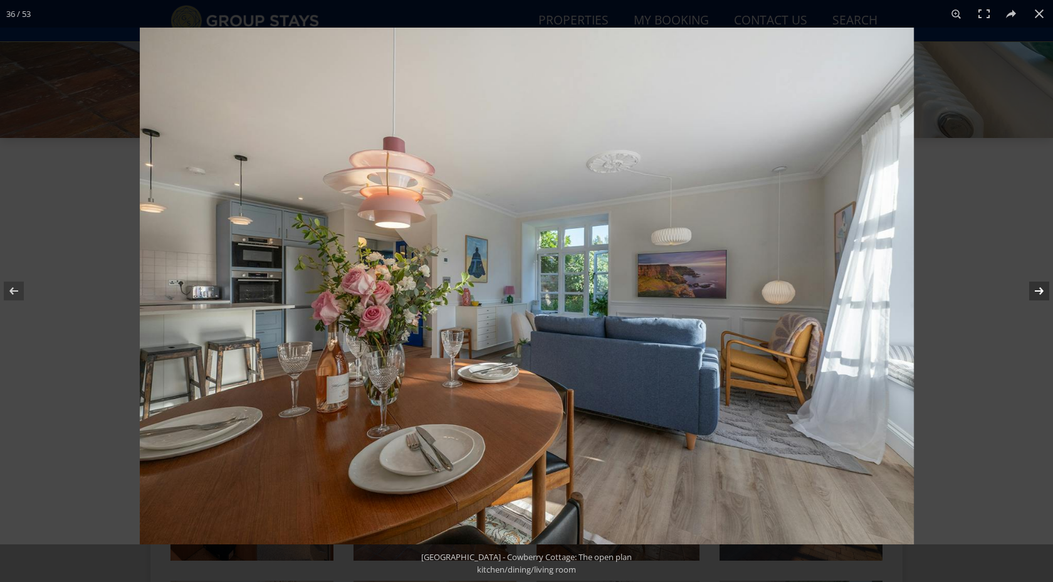
click at [1041, 293] on button at bounding box center [1031, 291] width 44 height 63
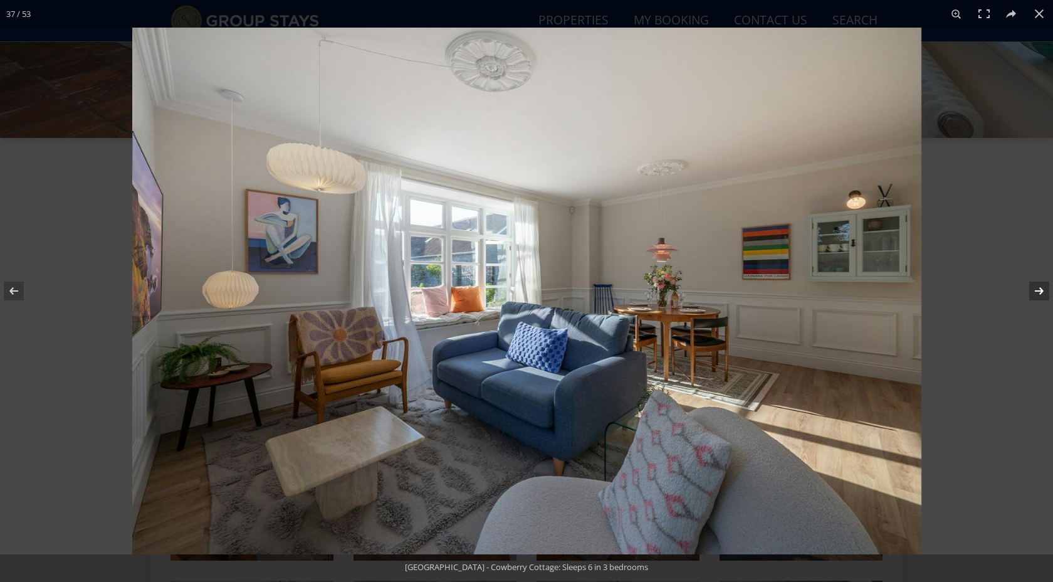
click at [1041, 294] on button at bounding box center [1031, 291] width 44 height 63
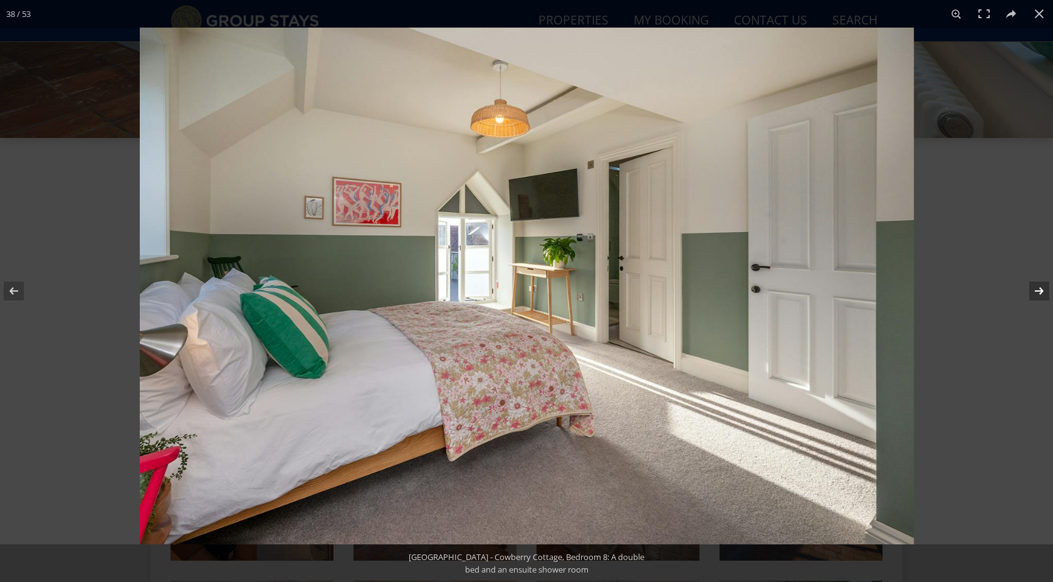
click at [1041, 294] on button at bounding box center [1031, 291] width 44 height 63
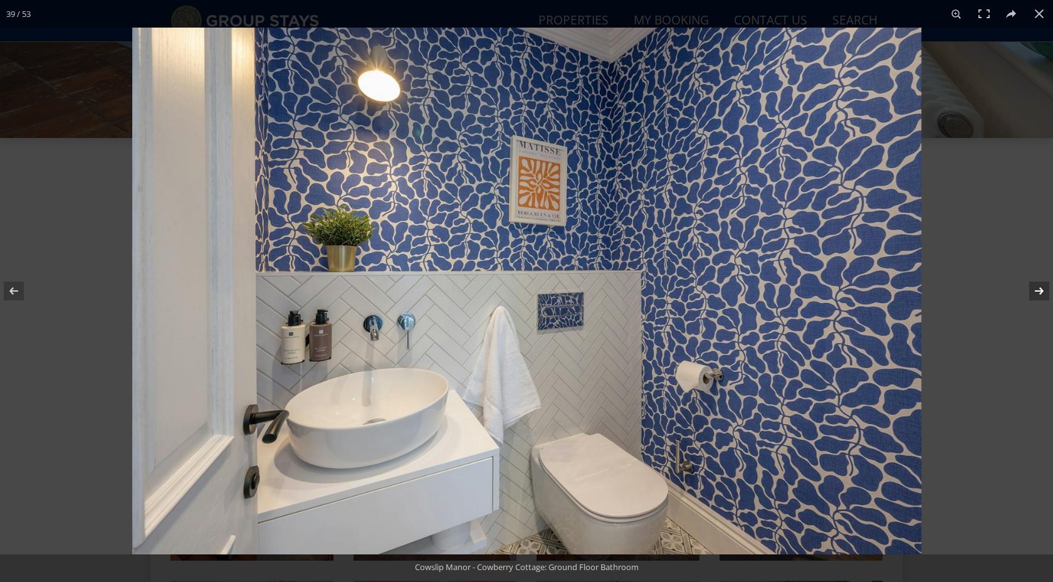
click at [1041, 294] on button at bounding box center [1031, 291] width 44 height 63
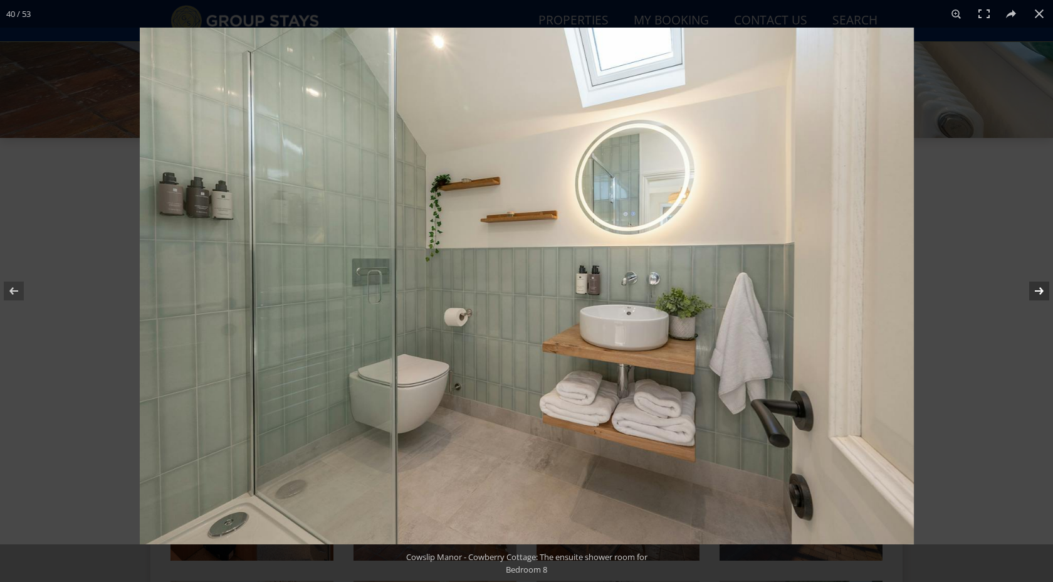
click at [1041, 295] on button at bounding box center [1031, 291] width 44 height 63
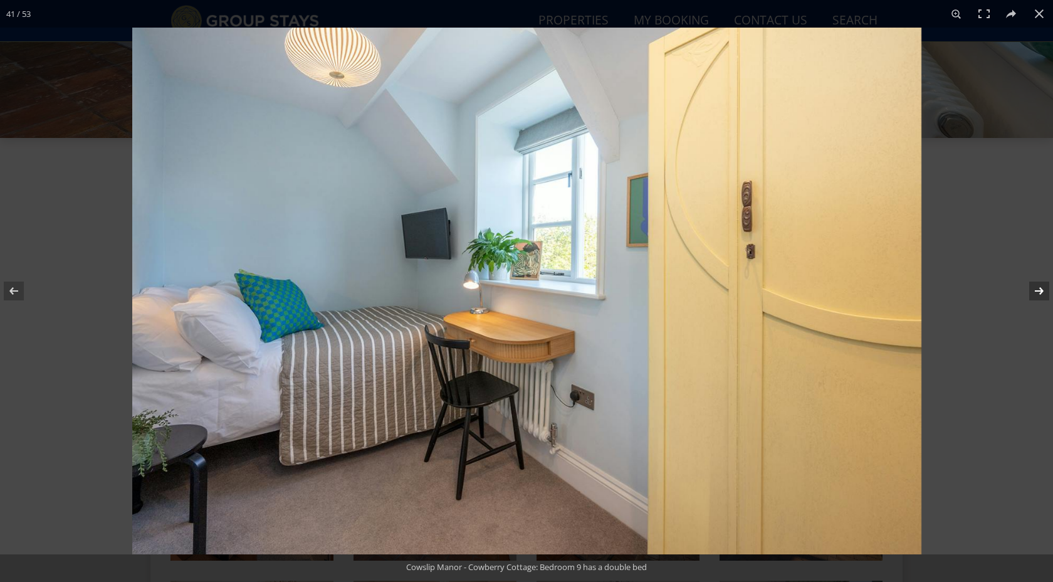
click at [1041, 295] on button at bounding box center [1031, 291] width 44 height 63
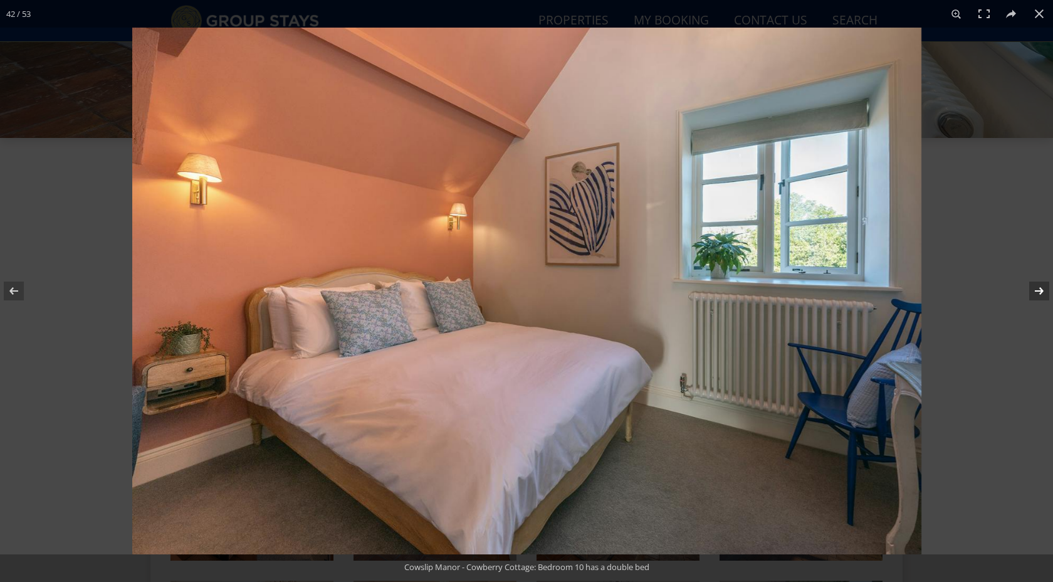
click at [1041, 295] on button at bounding box center [1031, 291] width 44 height 63
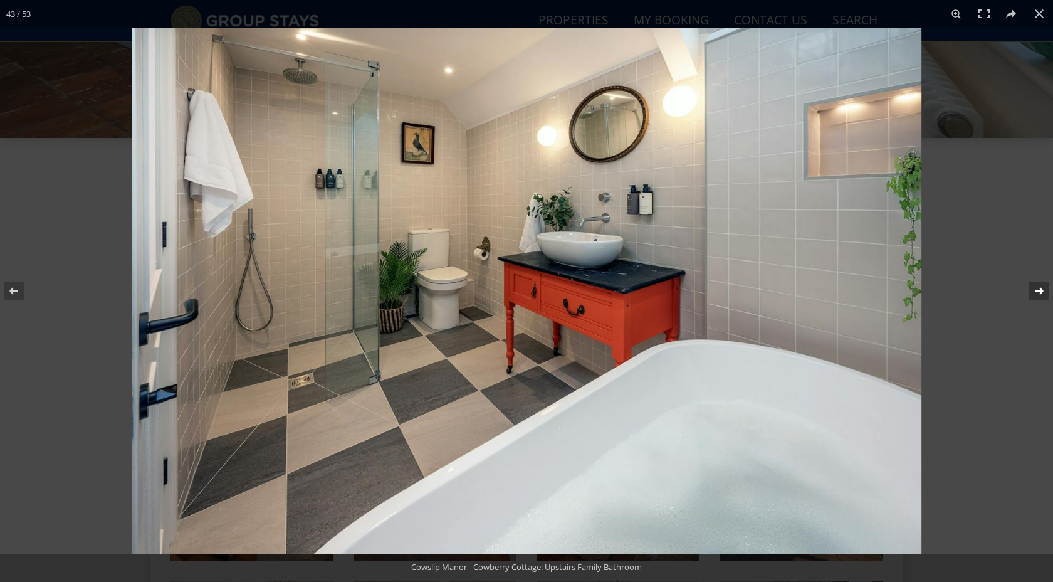
click at [1041, 295] on button at bounding box center [1031, 291] width 44 height 63
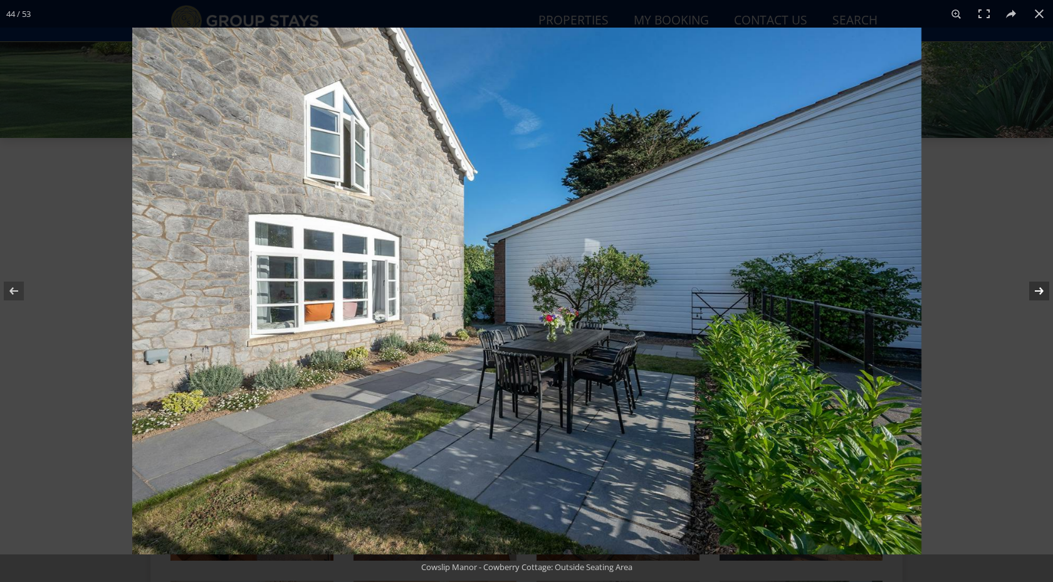
click at [1041, 295] on button at bounding box center [1031, 291] width 44 height 63
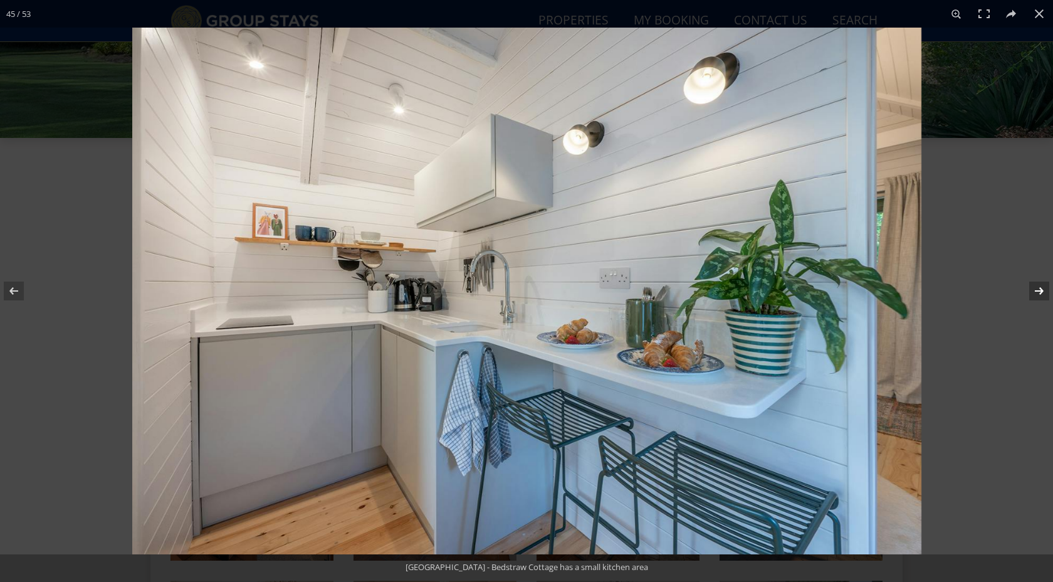
click at [1041, 295] on button at bounding box center [1031, 291] width 44 height 63
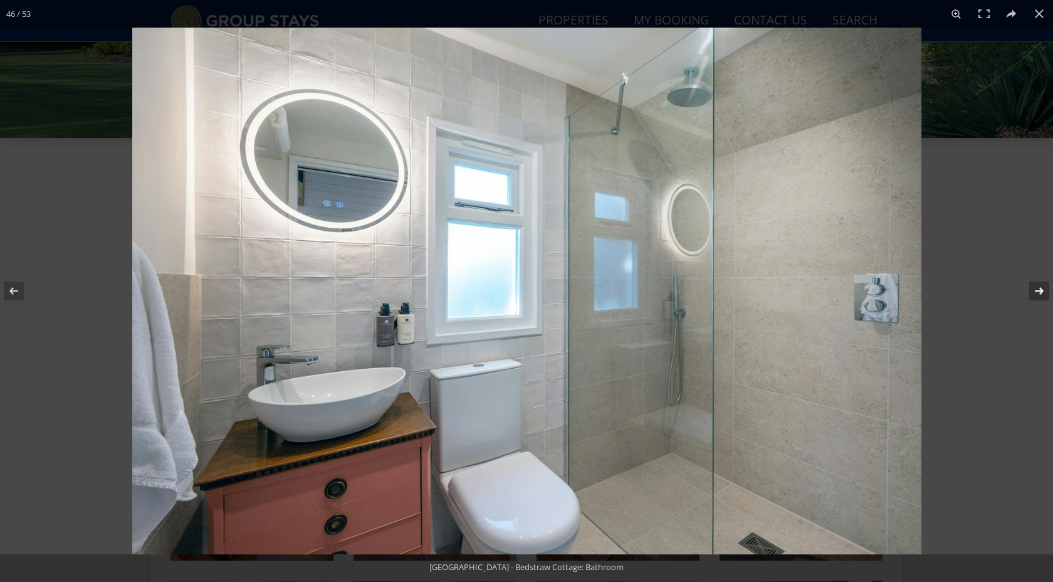
click at [1041, 295] on button at bounding box center [1031, 291] width 44 height 63
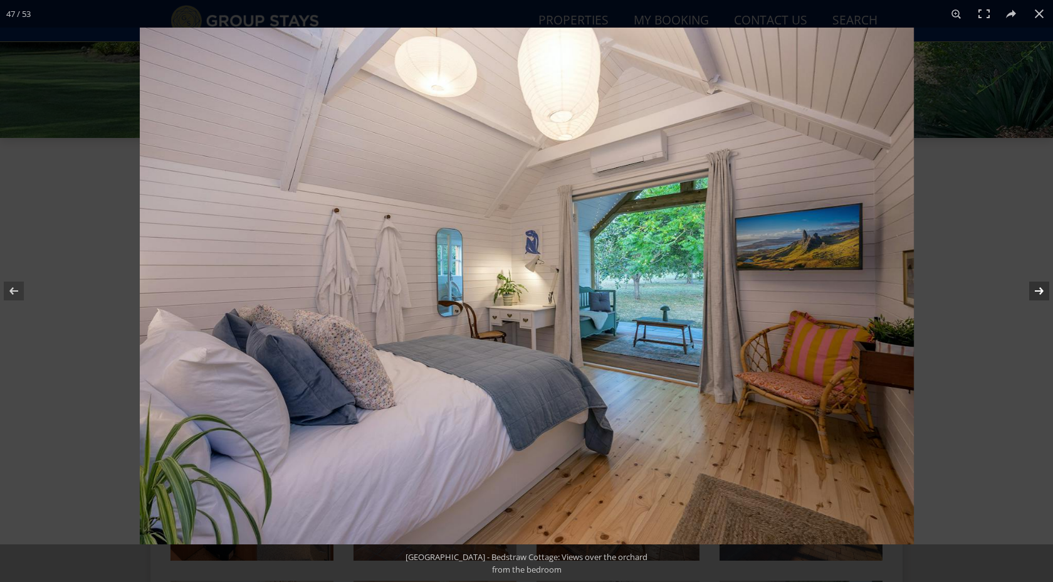
click at [1041, 295] on button at bounding box center [1031, 291] width 44 height 63
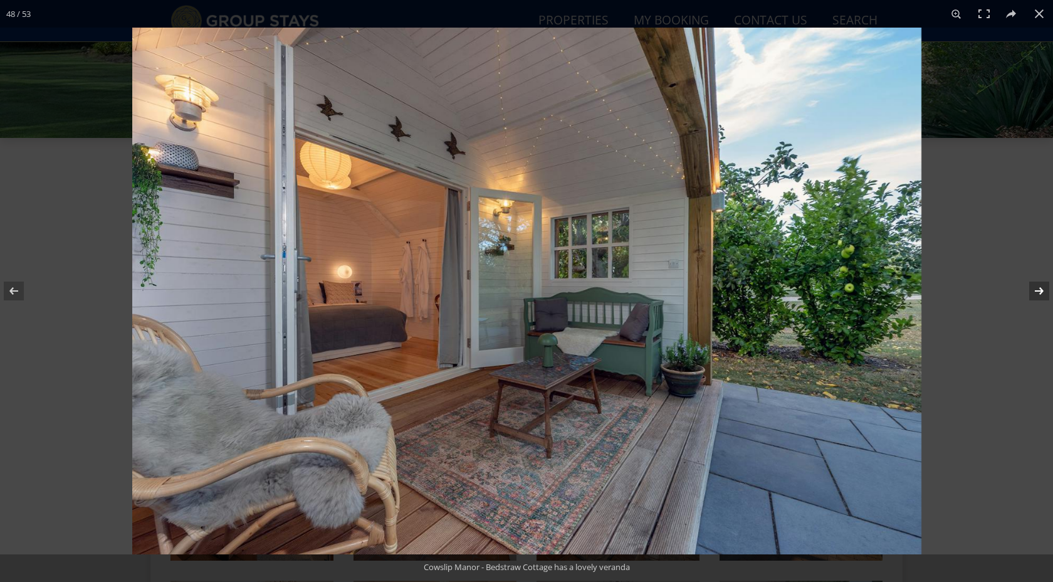
click at [1041, 295] on button at bounding box center [1031, 291] width 44 height 63
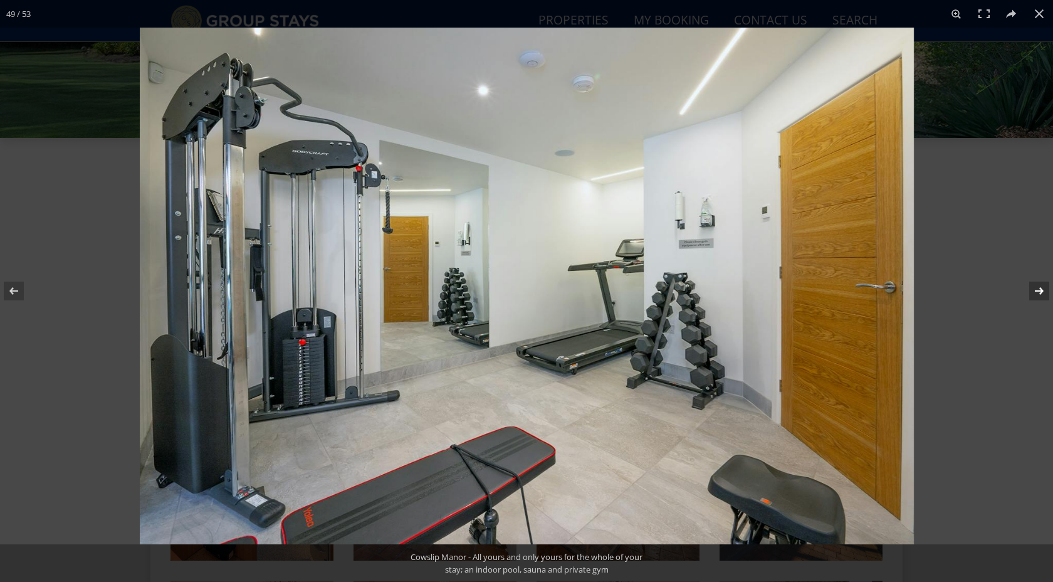
click at [1041, 295] on button at bounding box center [1031, 291] width 44 height 63
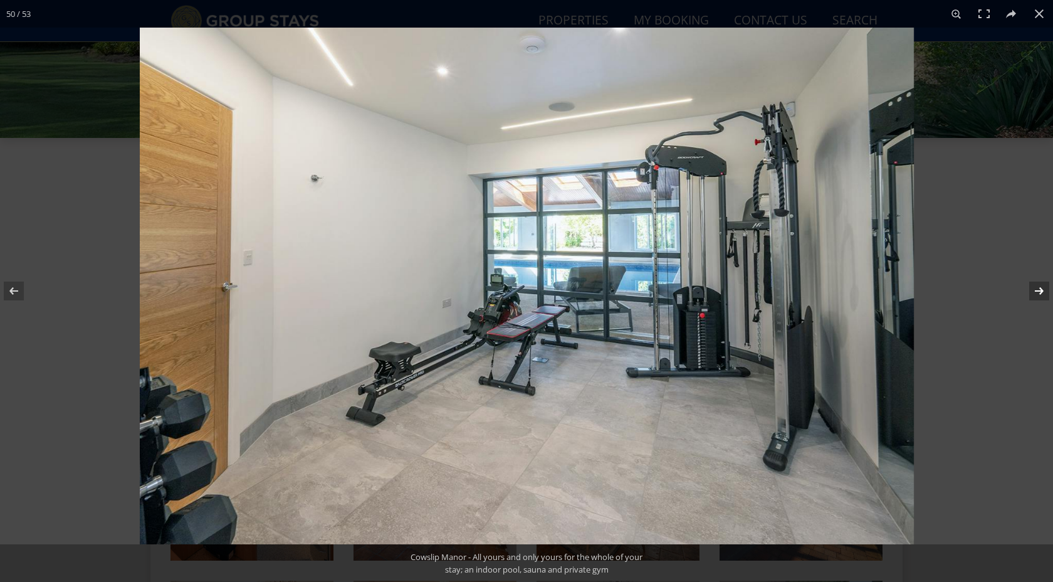
click at [1041, 295] on button at bounding box center [1031, 291] width 44 height 63
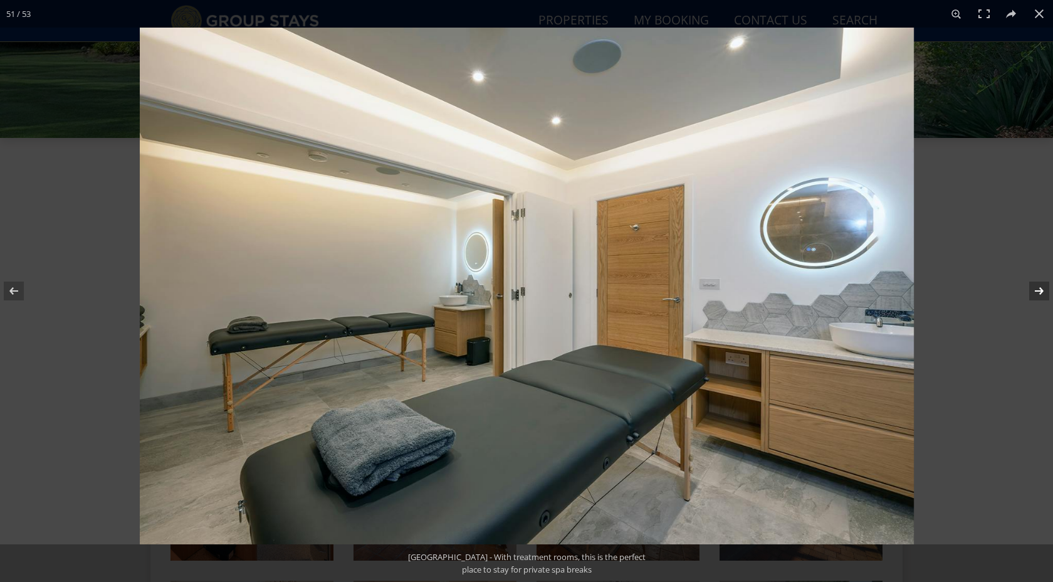
click at [1041, 295] on button at bounding box center [1031, 291] width 44 height 63
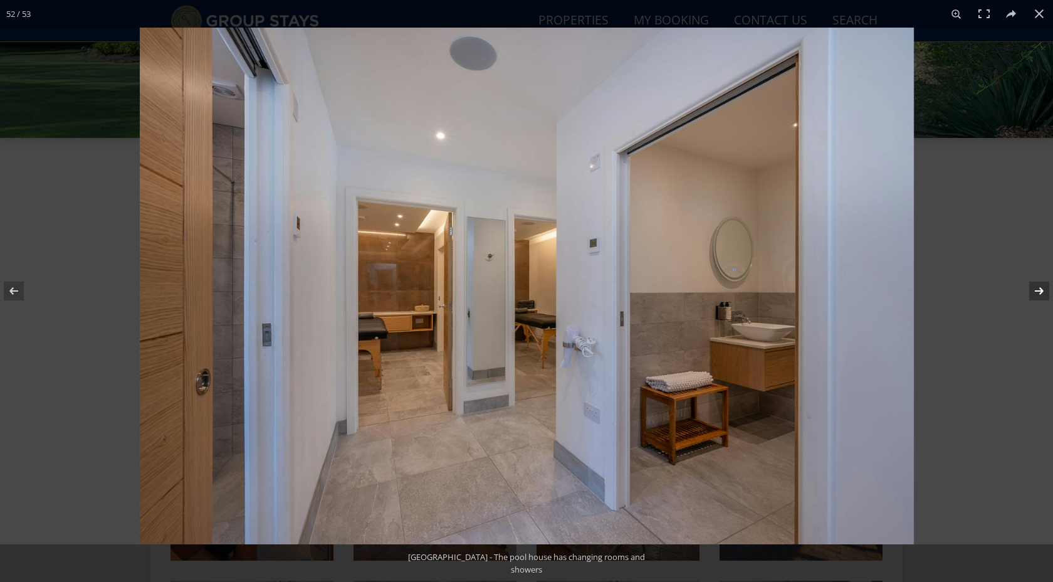
click at [1041, 295] on button at bounding box center [1031, 291] width 44 height 63
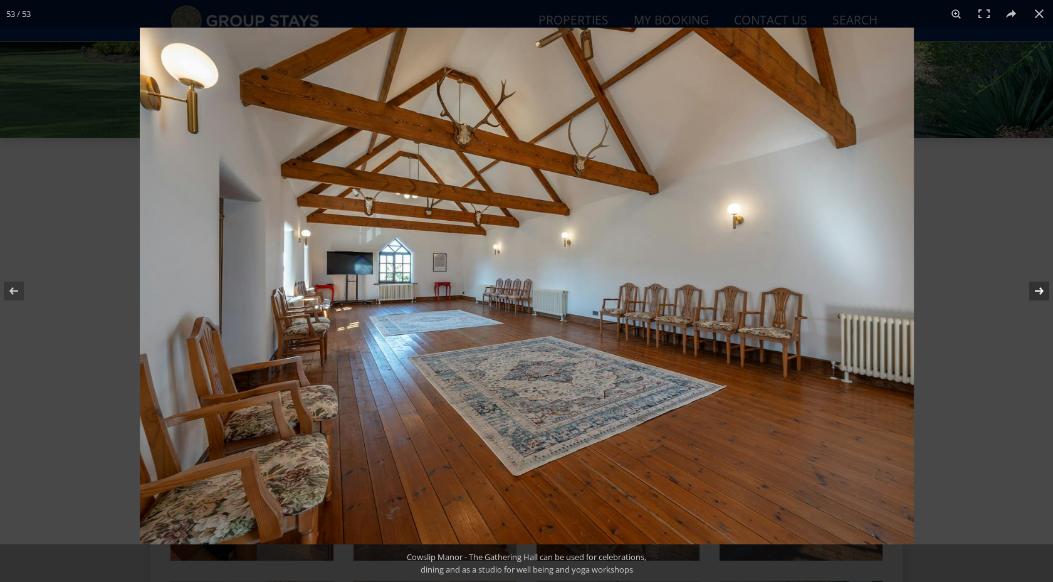
click at [1041, 295] on button at bounding box center [1031, 291] width 44 height 63
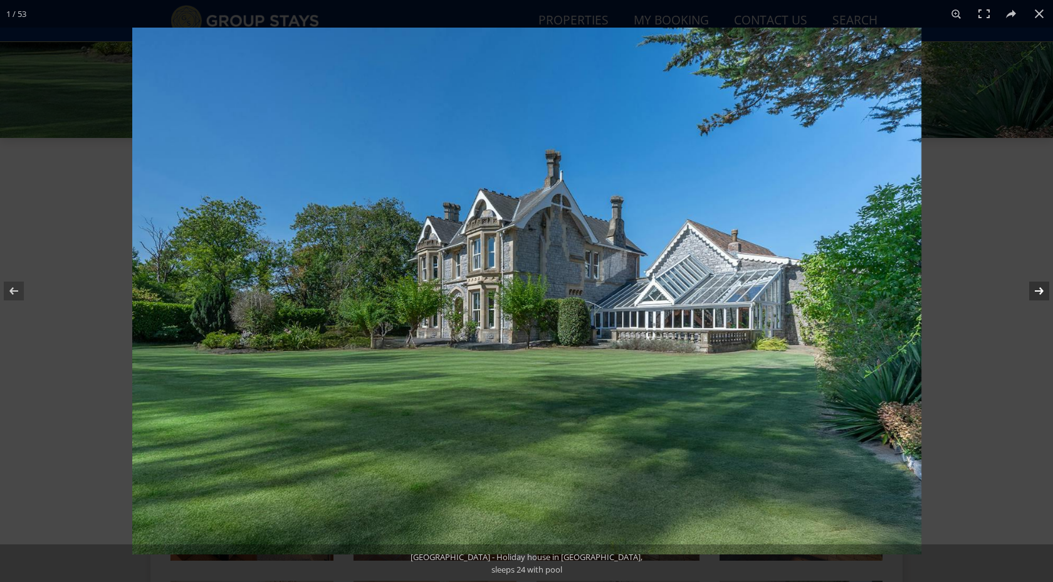
click at [1041, 295] on button at bounding box center [1031, 291] width 44 height 63
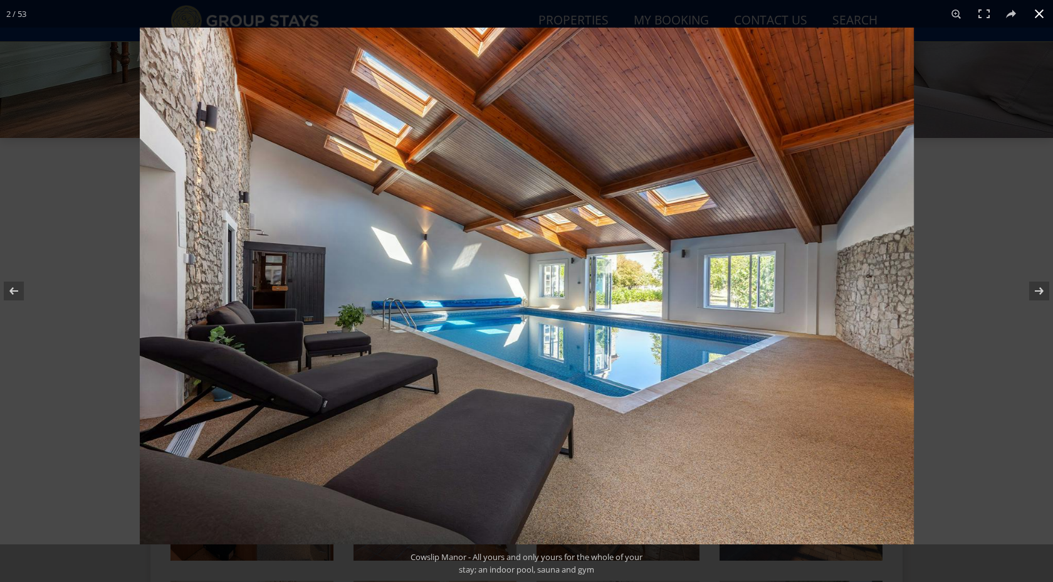
click at [1039, 18] on button at bounding box center [1040, 14] width 28 height 28
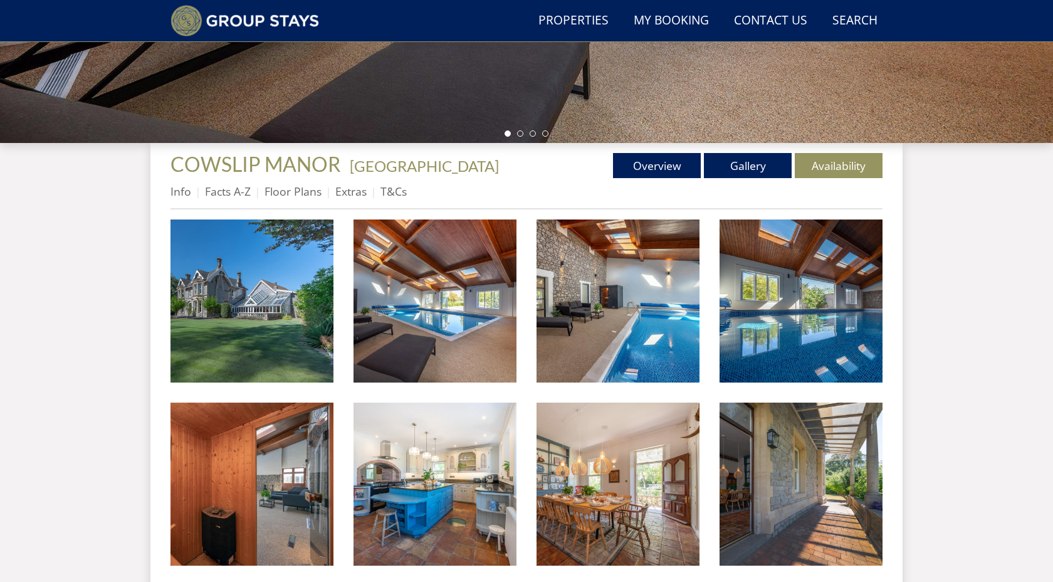
scroll to position [378, 0]
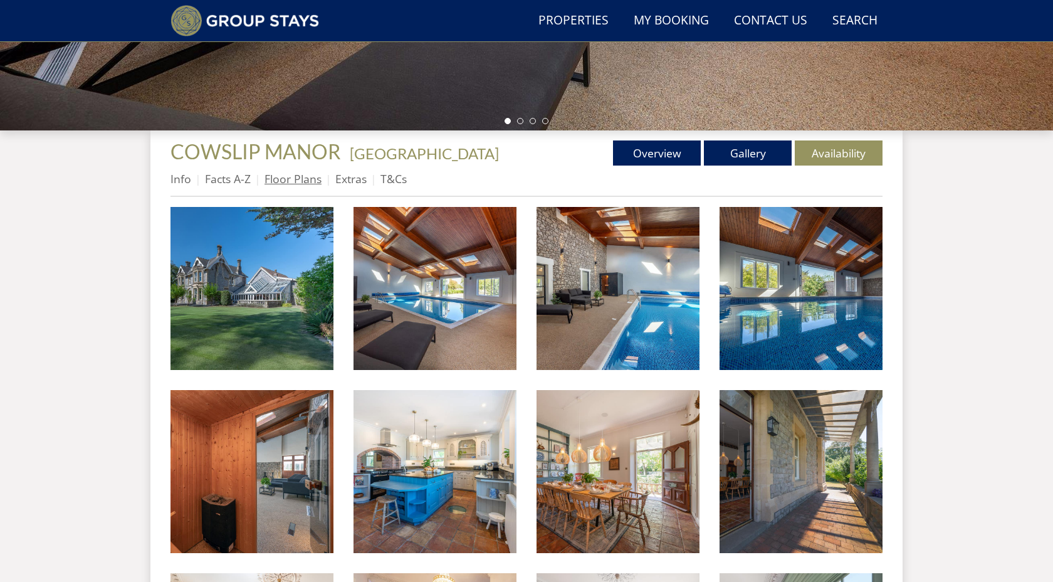
click at [291, 177] on link "Floor Plans" at bounding box center [293, 178] width 57 height 15
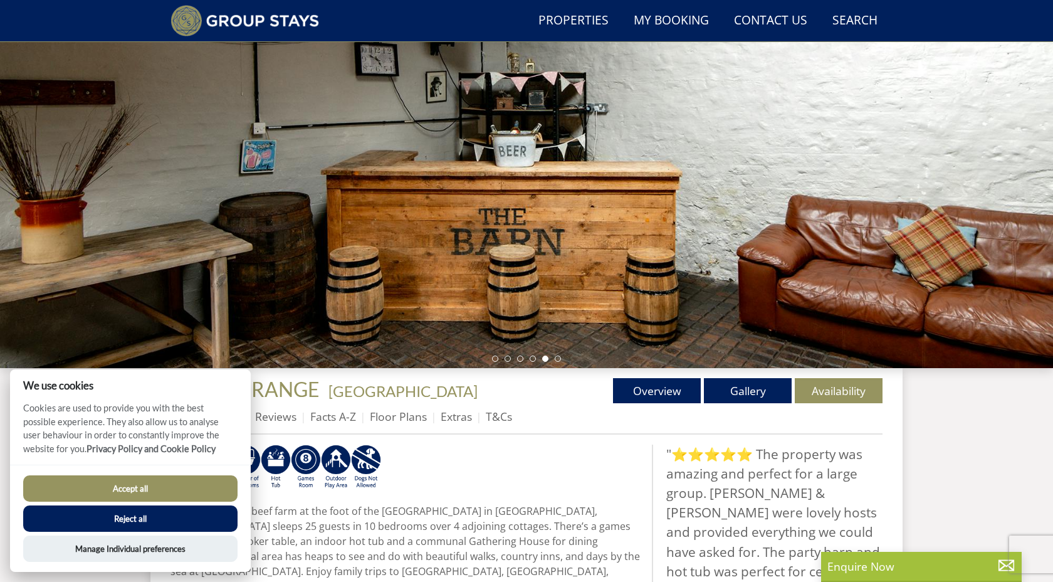
scroll to position [144, 0]
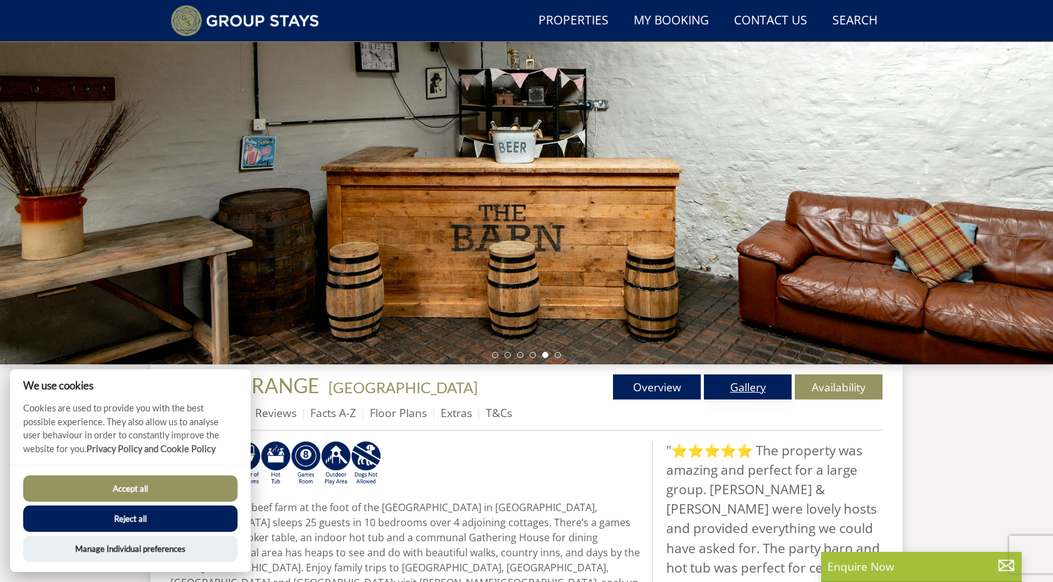
click at [754, 385] on link "Gallery" at bounding box center [748, 386] width 88 height 25
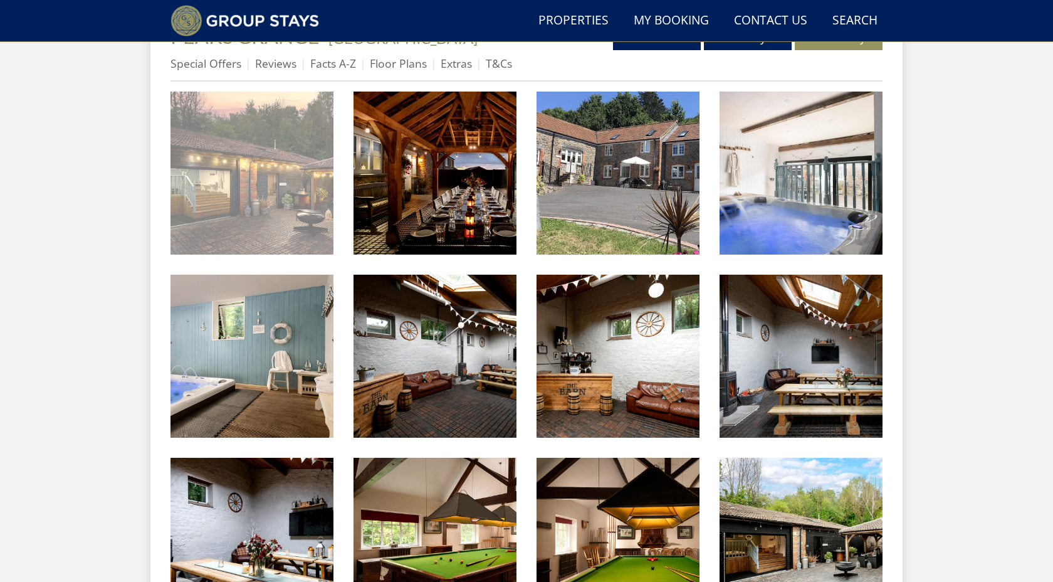
scroll to position [449, 0]
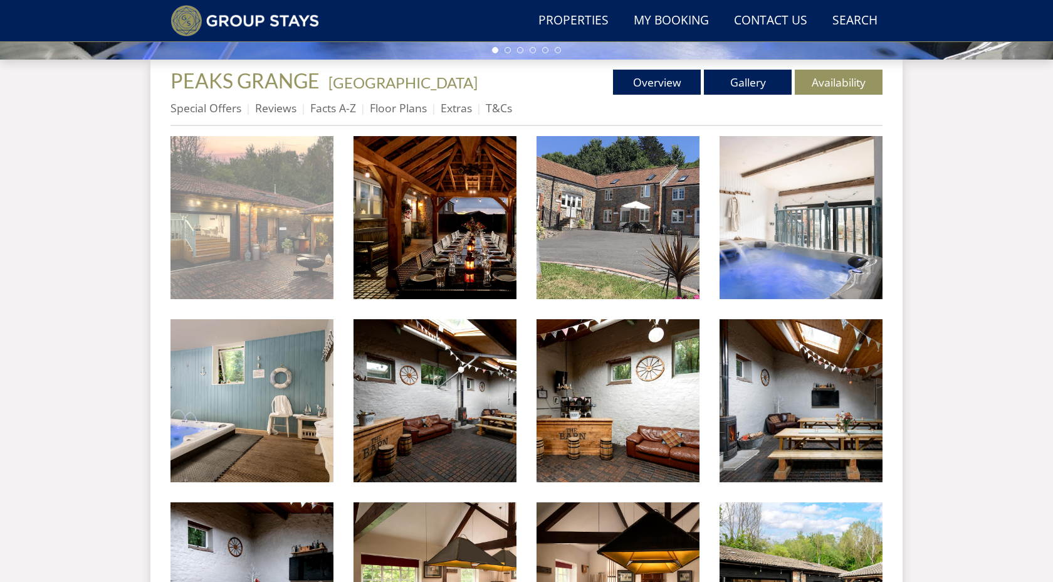
click at [269, 228] on img at bounding box center [252, 217] width 163 height 163
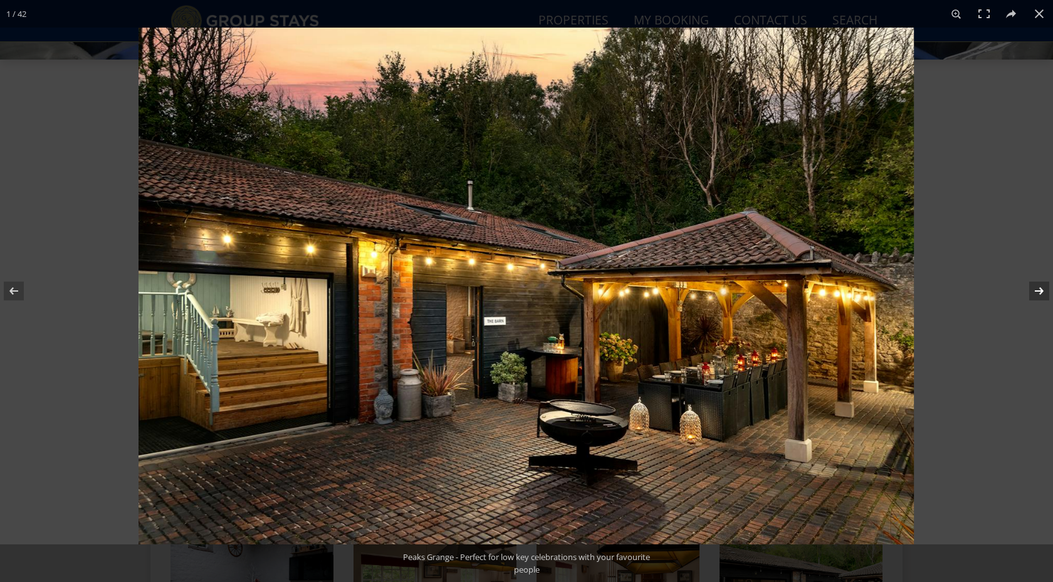
click at [1035, 289] on button at bounding box center [1031, 291] width 44 height 63
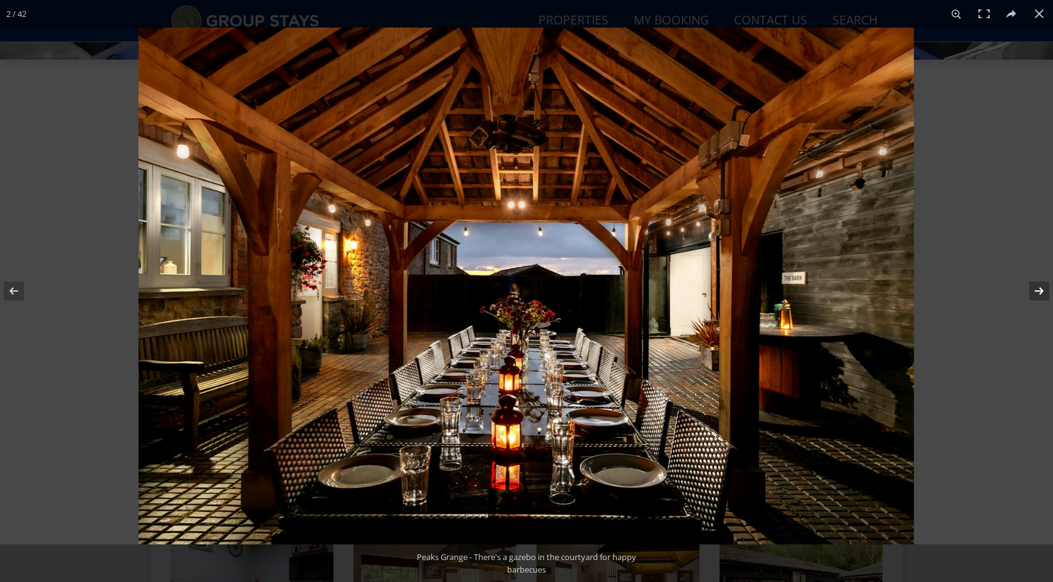
click at [1036, 290] on button at bounding box center [1031, 291] width 44 height 63
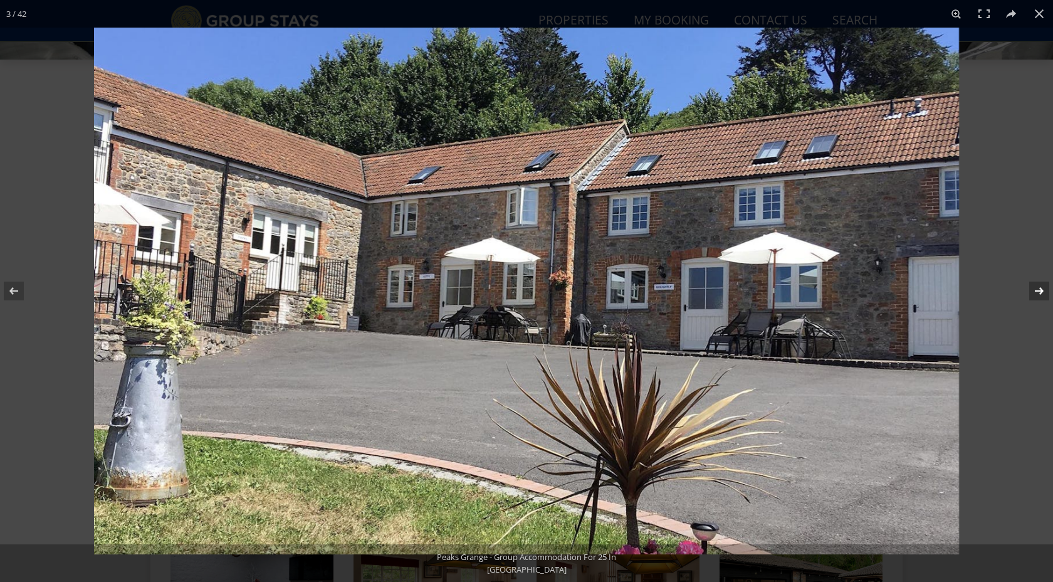
click at [1036, 290] on button at bounding box center [1031, 291] width 44 height 63
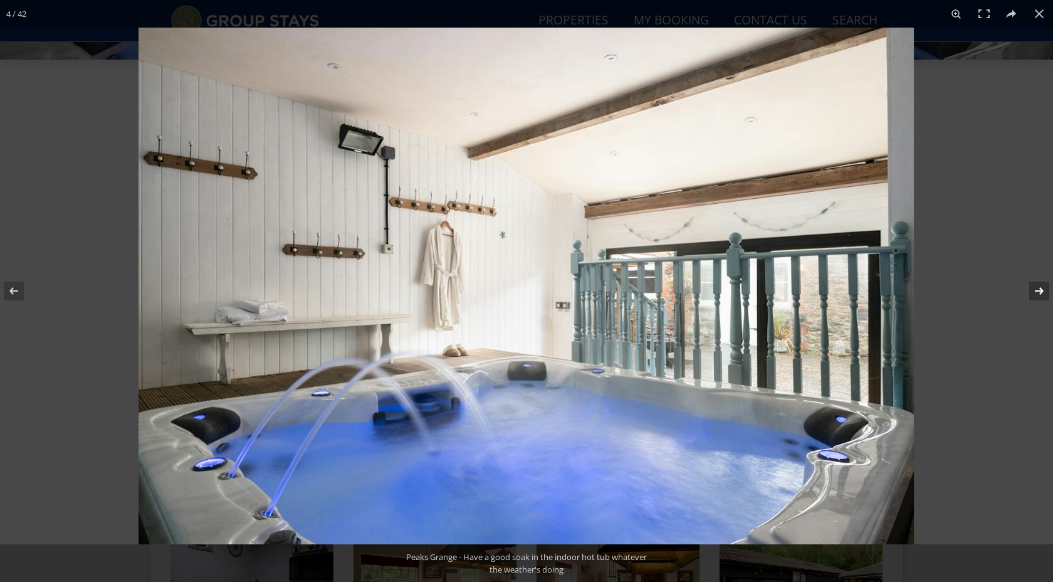
click at [1036, 290] on button at bounding box center [1031, 291] width 44 height 63
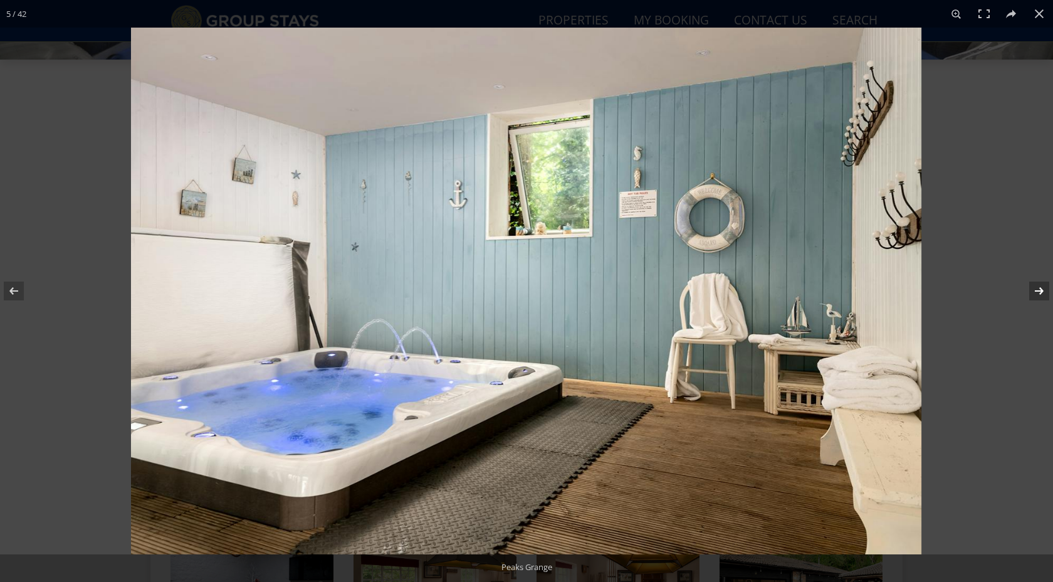
click at [1036, 290] on button at bounding box center [1031, 291] width 44 height 63
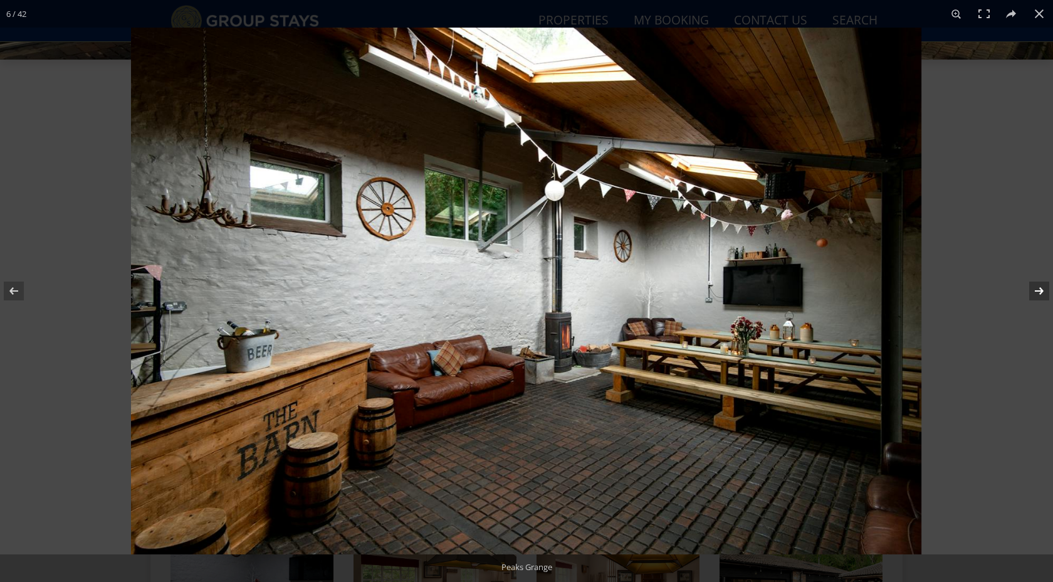
click at [1036, 290] on button at bounding box center [1031, 291] width 44 height 63
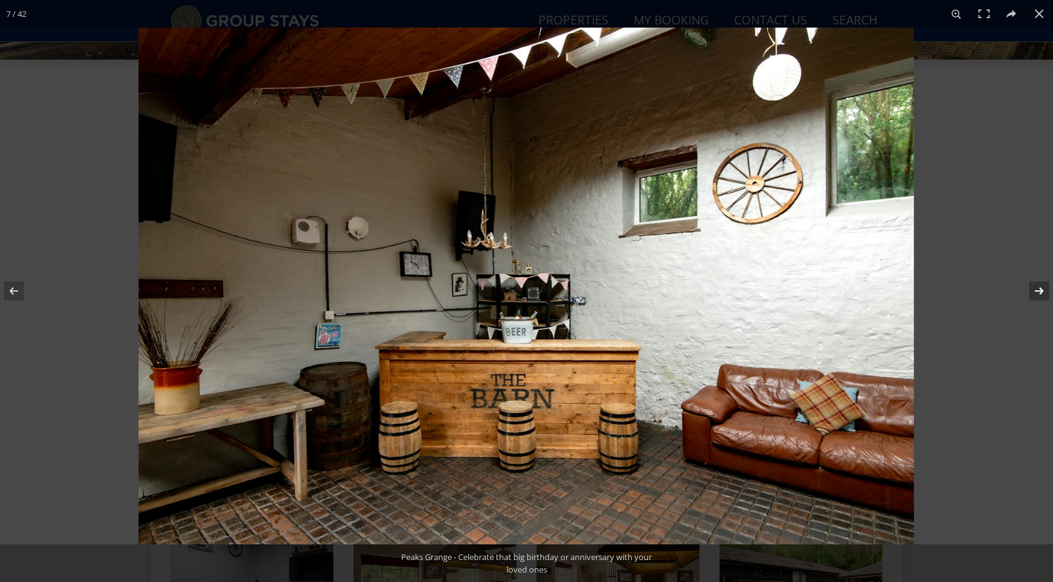
click at [1036, 290] on button at bounding box center [1031, 291] width 44 height 63
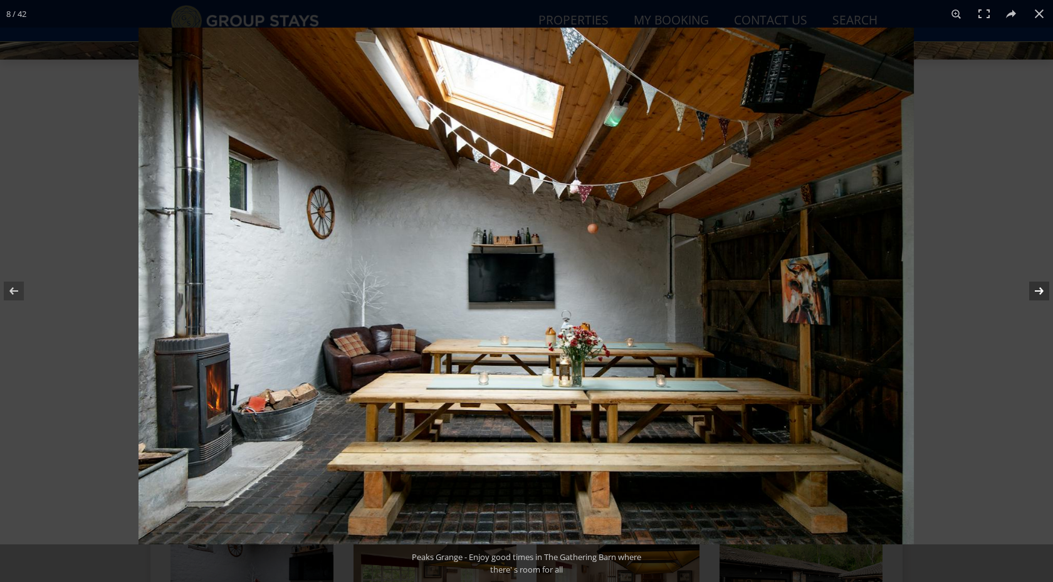
click at [1036, 290] on button at bounding box center [1031, 291] width 44 height 63
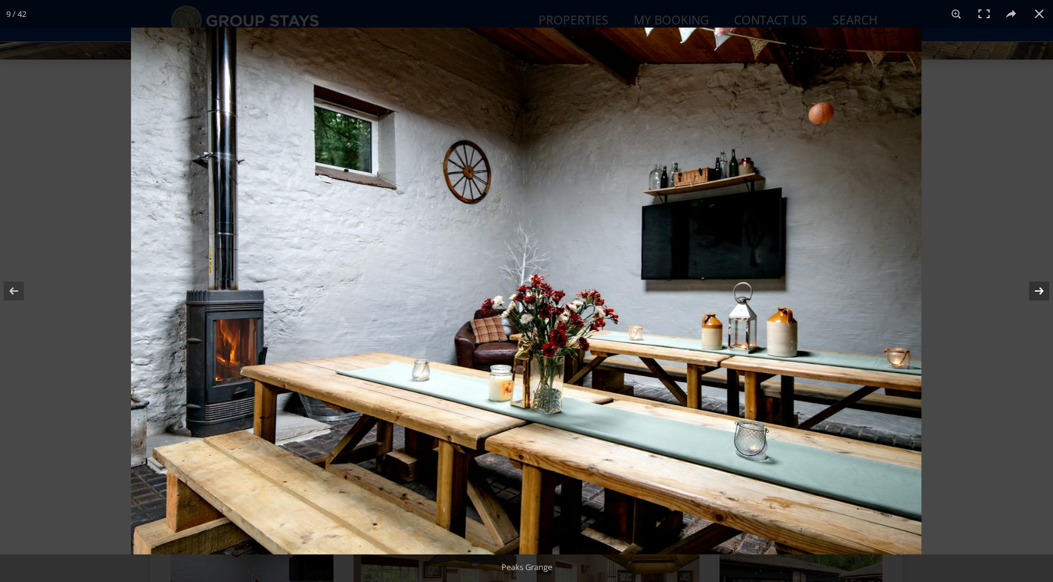
click at [1036, 290] on button at bounding box center [1031, 291] width 44 height 63
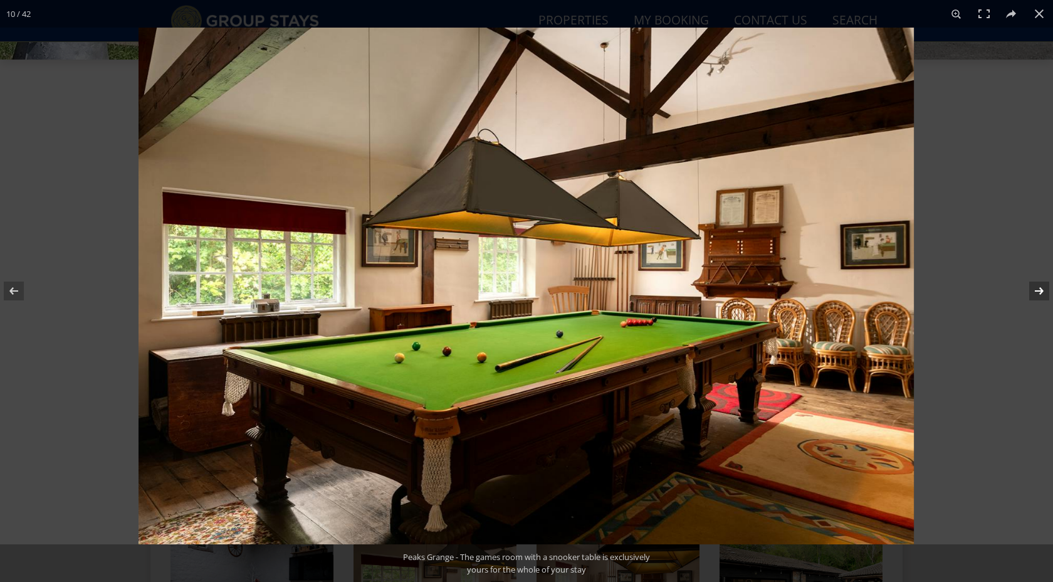
click at [1036, 291] on button at bounding box center [1031, 291] width 44 height 63
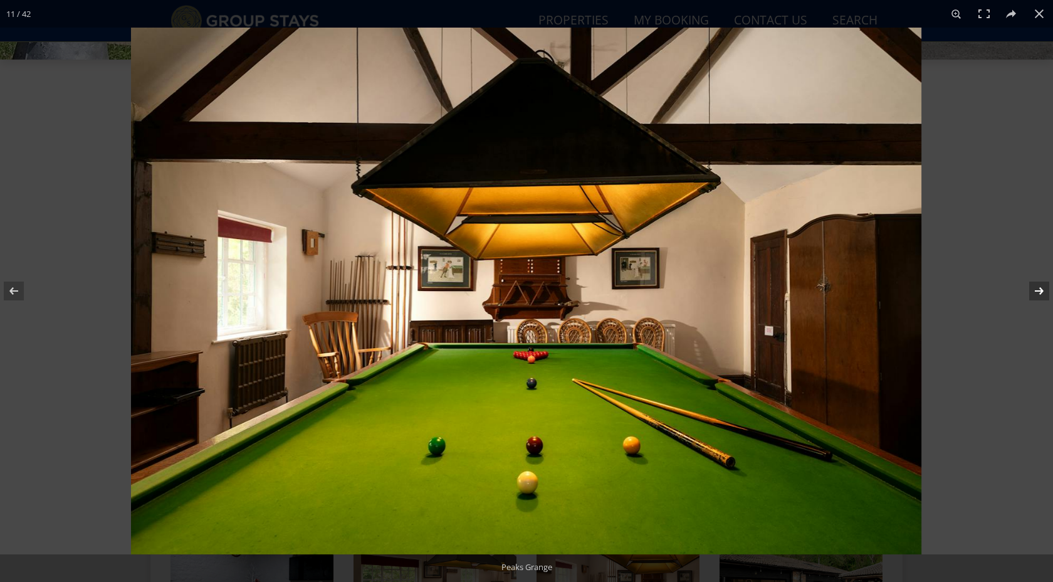
click at [1036, 291] on button at bounding box center [1031, 291] width 44 height 63
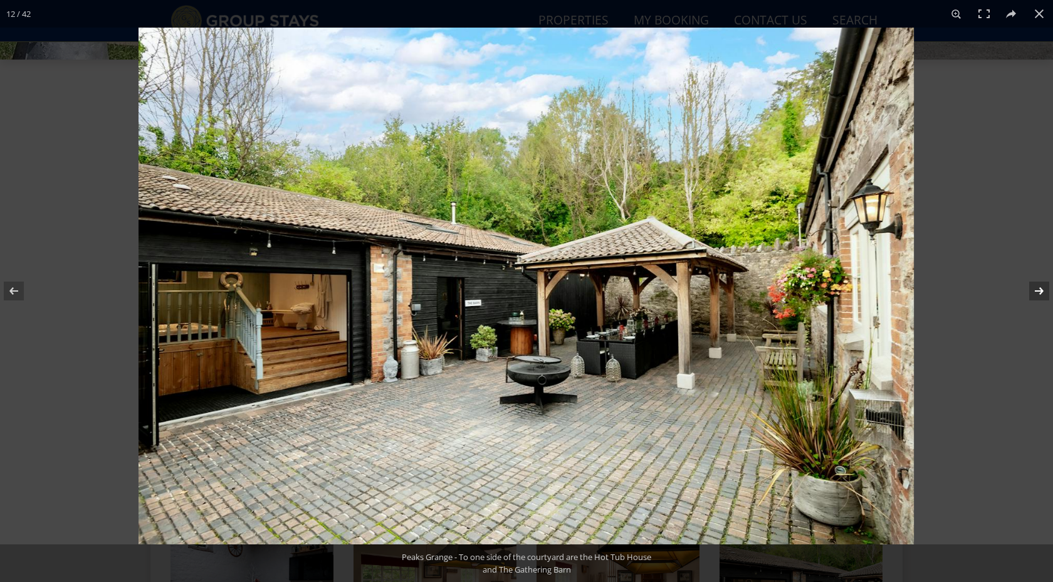
click at [1036, 291] on button at bounding box center [1031, 291] width 44 height 63
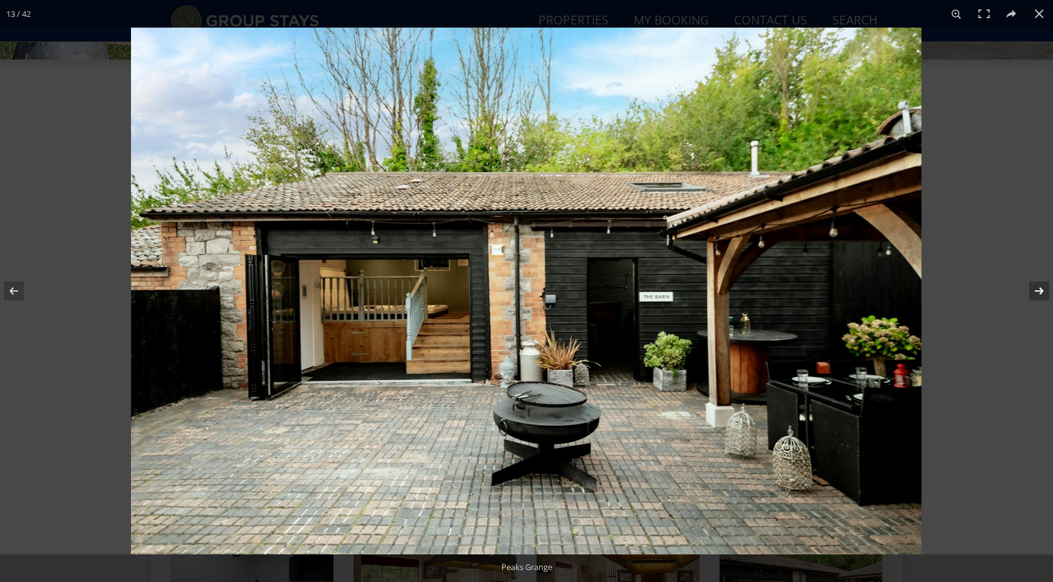
click at [1036, 291] on button at bounding box center [1031, 291] width 44 height 63
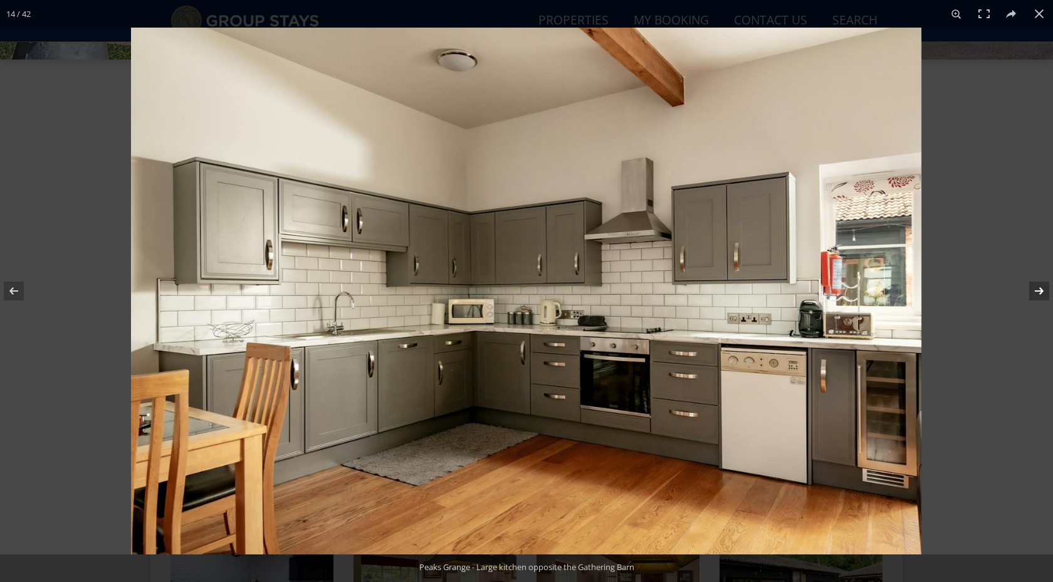
click at [1036, 291] on button at bounding box center [1031, 291] width 44 height 63
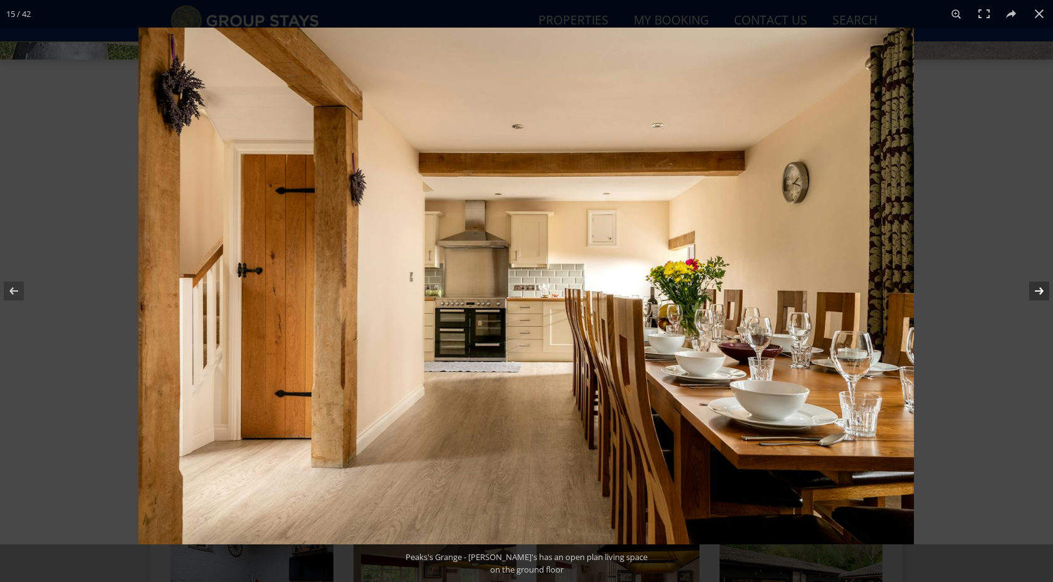
click at [1036, 291] on button at bounding box center [1031, 291] width 44 height 63
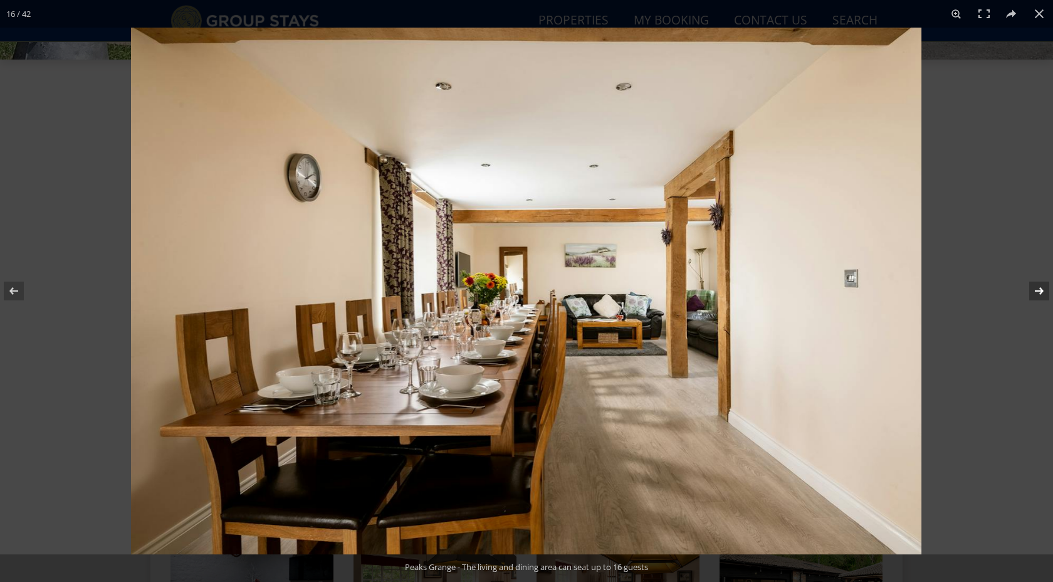
click at [1036, 291] on button at bounding box center [1031, 291] width 44 height 63
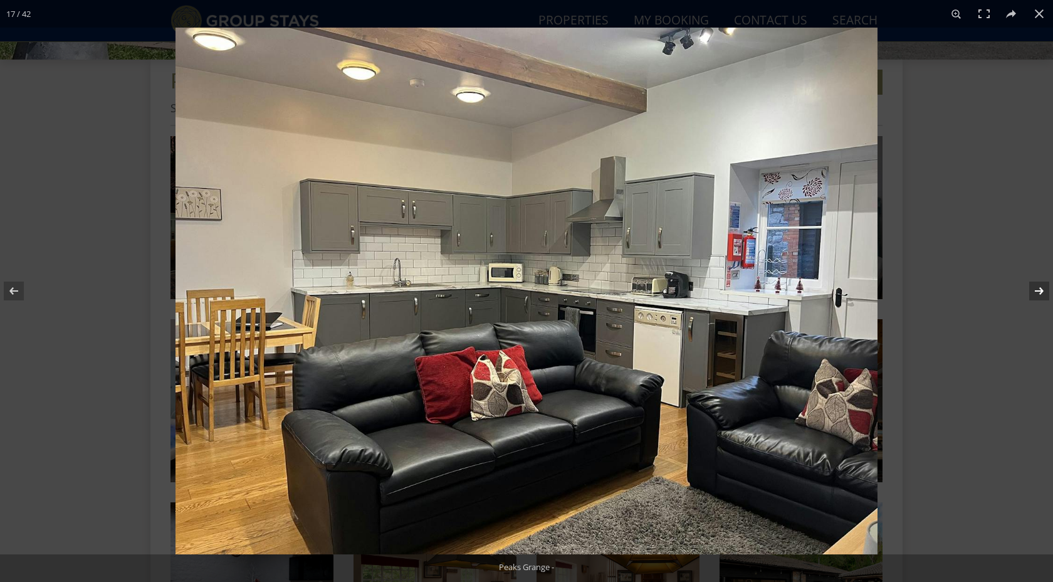
click at [1036, 291] on button at bounding box center [1031, 291] width 44 height 63
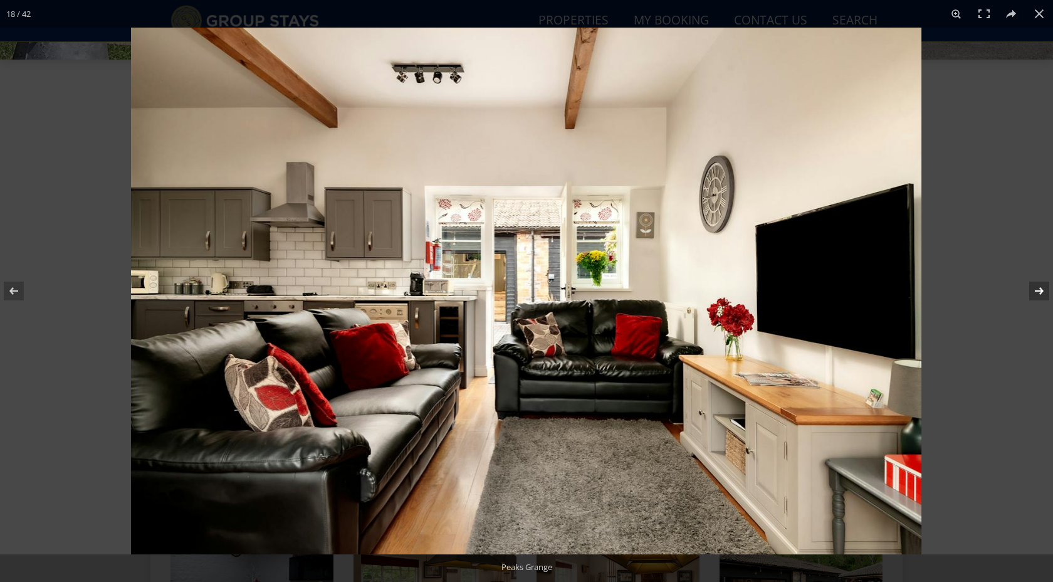
click at [1036, 291] on button at bounding box center [1031, 291] width 44 height 63
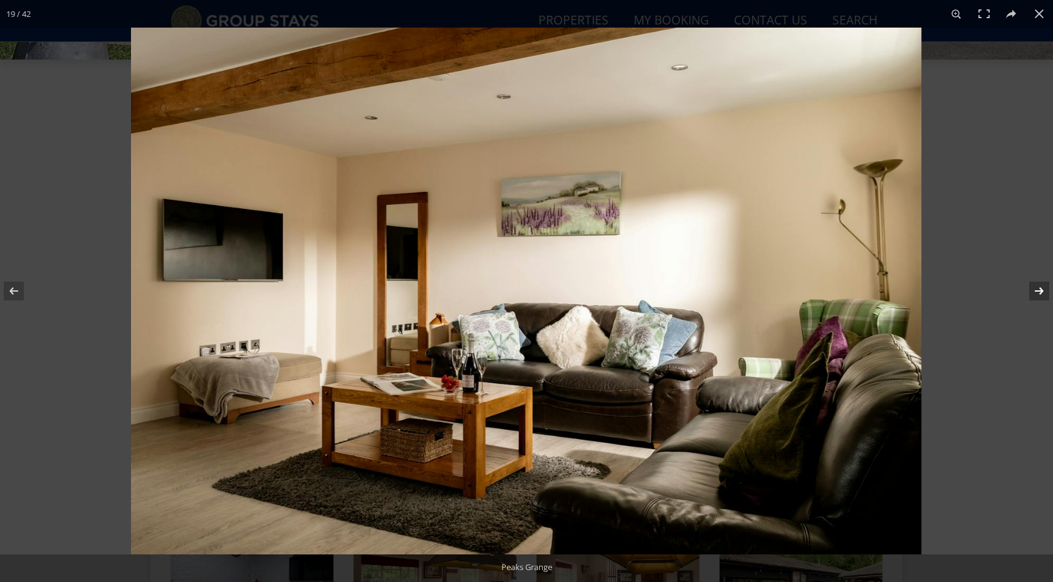
click at [1036, 291] on button at bounding box center [1031, 291] width 44 height 63
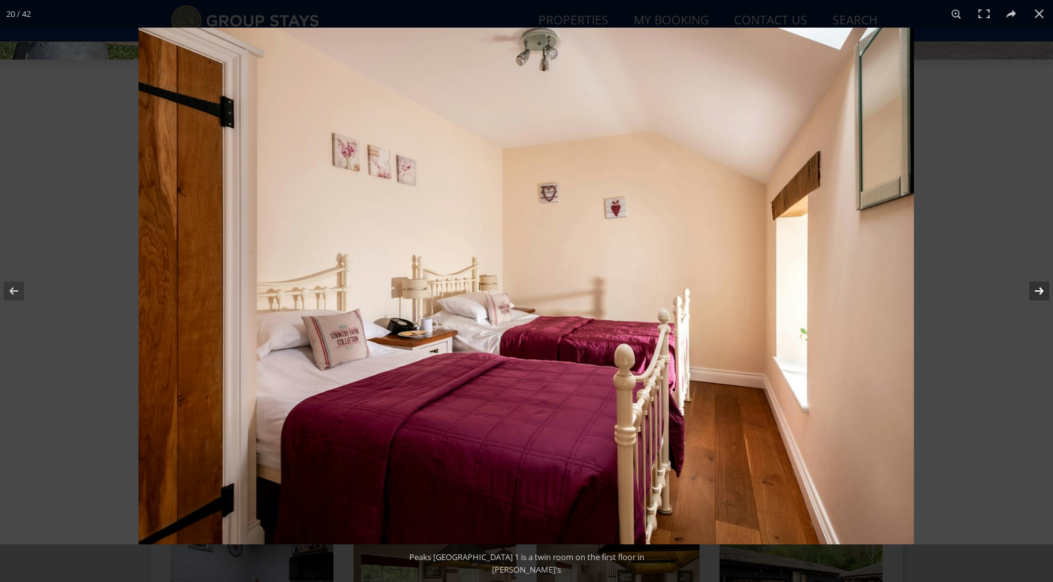
click at [1036, 291] on button at bounding box center [1031, 291] width 44 height 63
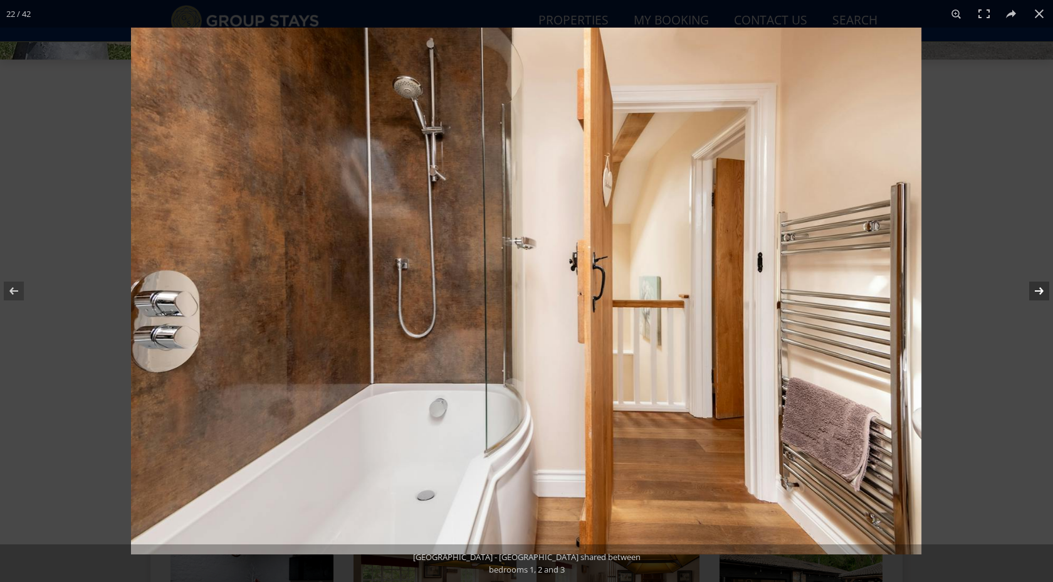
click at [1036, 291] on button at bounding box center [1031, 291] width 44 height 63
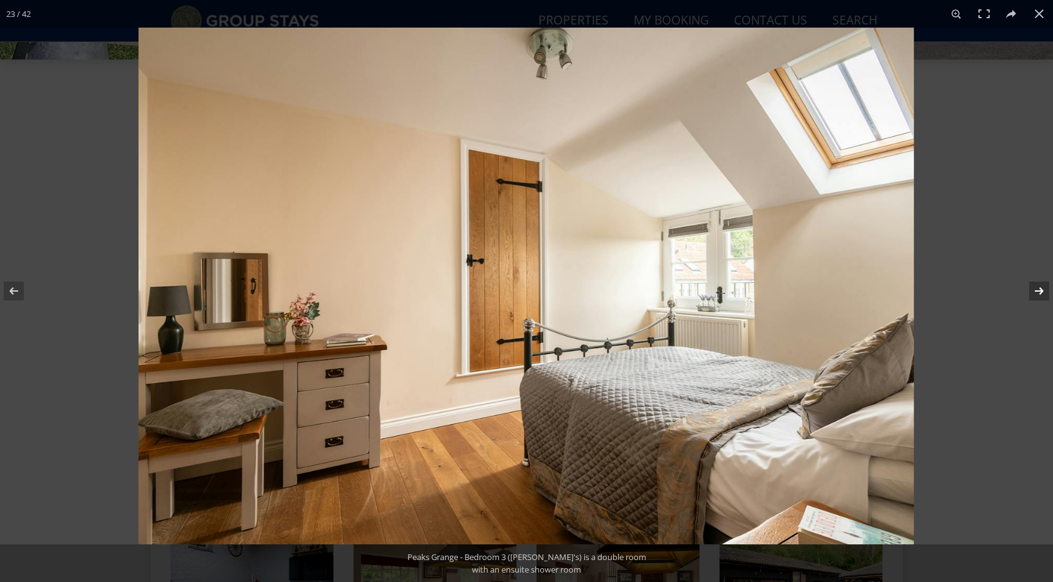
click at [1036, 291] on button at bounding box center [1031, 291] width 44 height 63
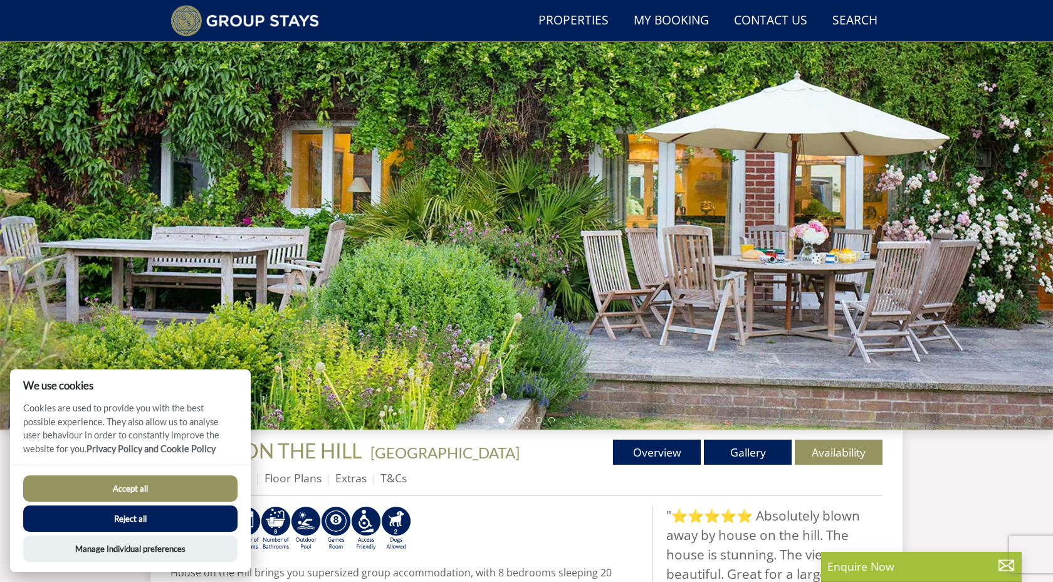
scroll to position [86, 0]
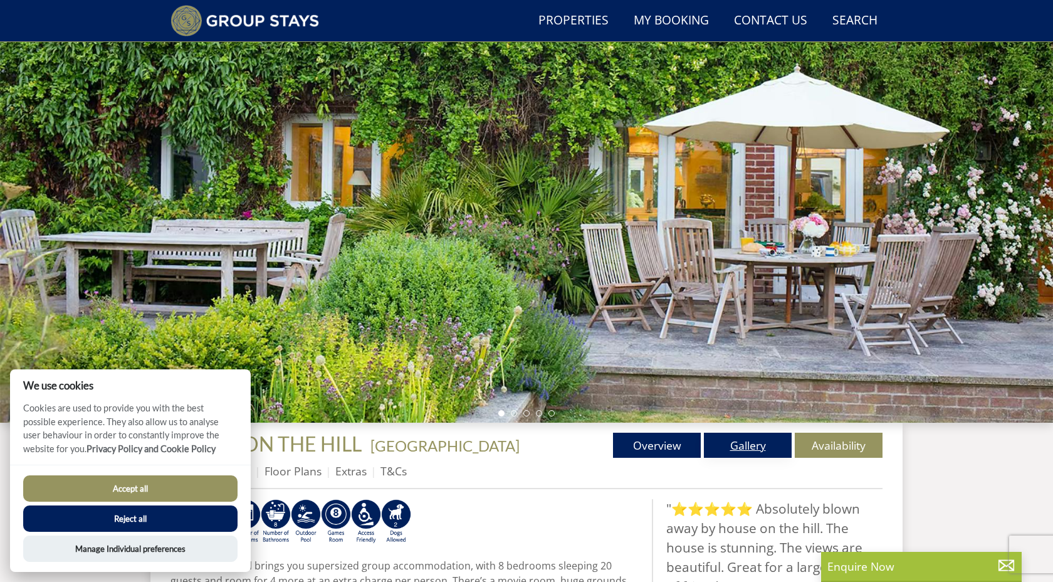
click at [734, 450] on link "Gallery" at bounding box center [748, 445] width 88 height 25
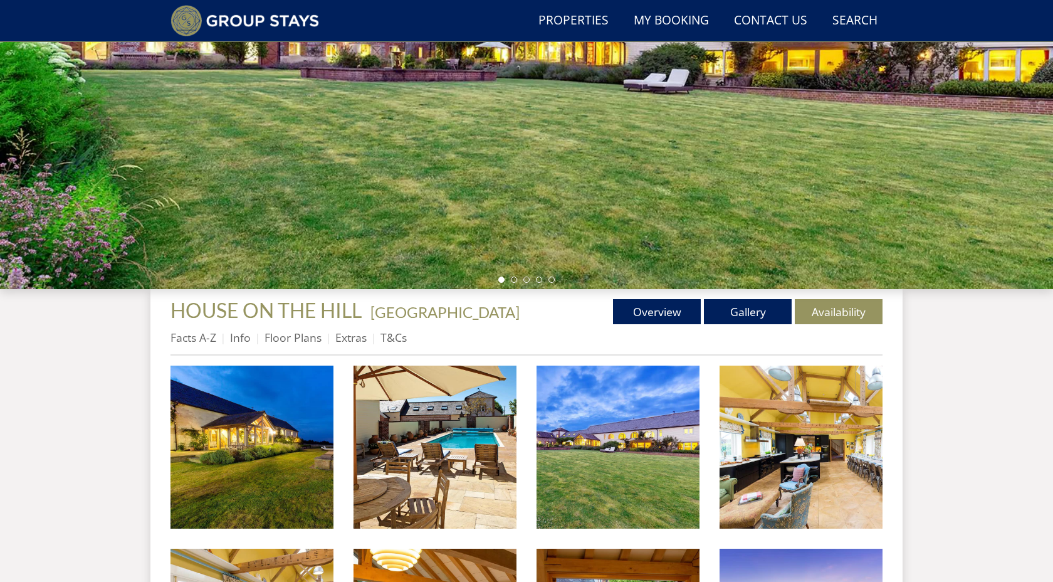
scroll to position [386, 0]
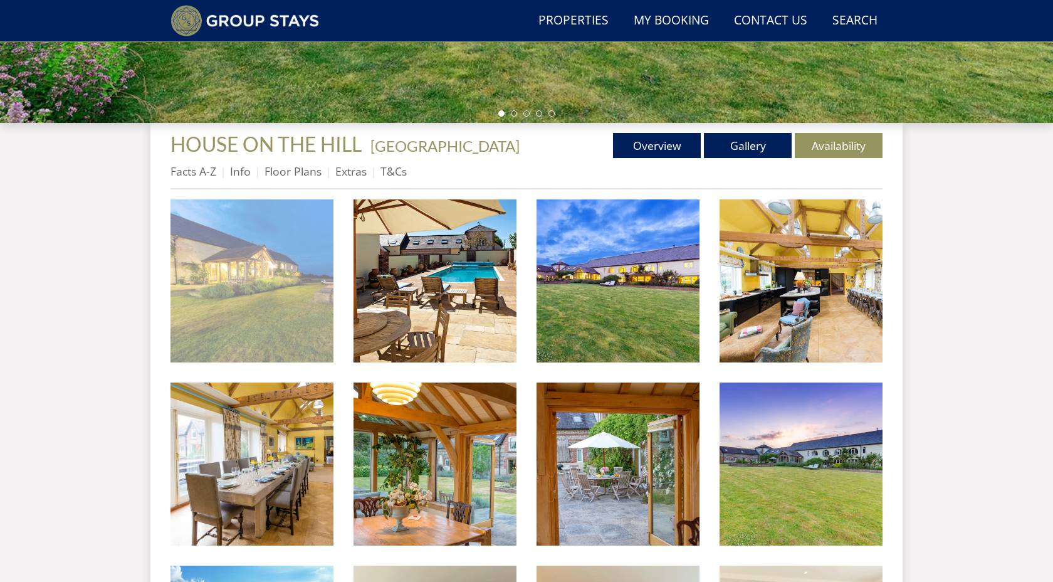
click at [288, 284] on img at bounding box center [252, 280] width 163 height 163
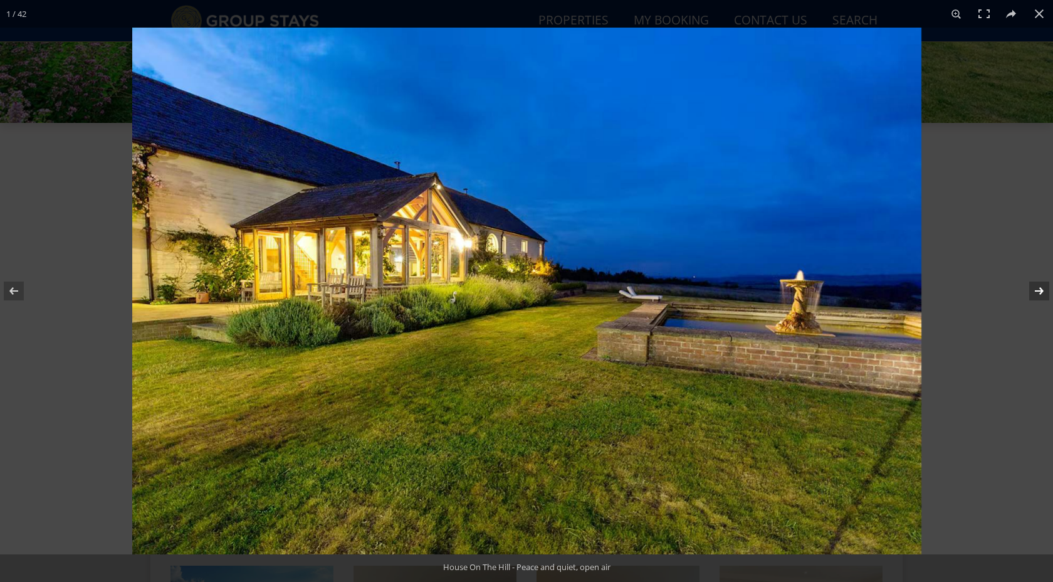
click at [1044, 292] on button at bounding box center [1031, 291] width 44 height 63
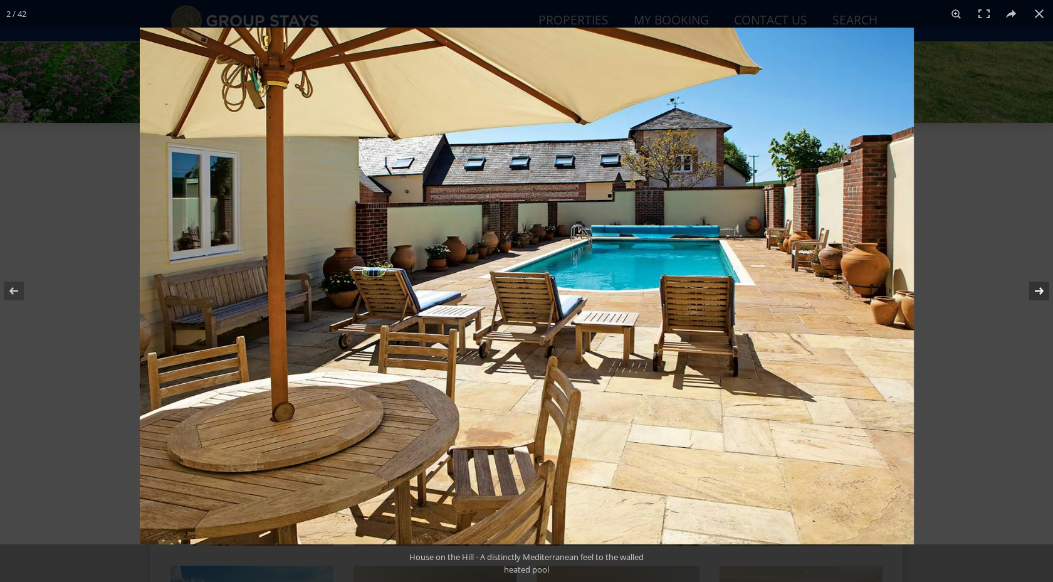
click at [1044, 292] on button at bounding box center [1031, 291] width 44 height 63
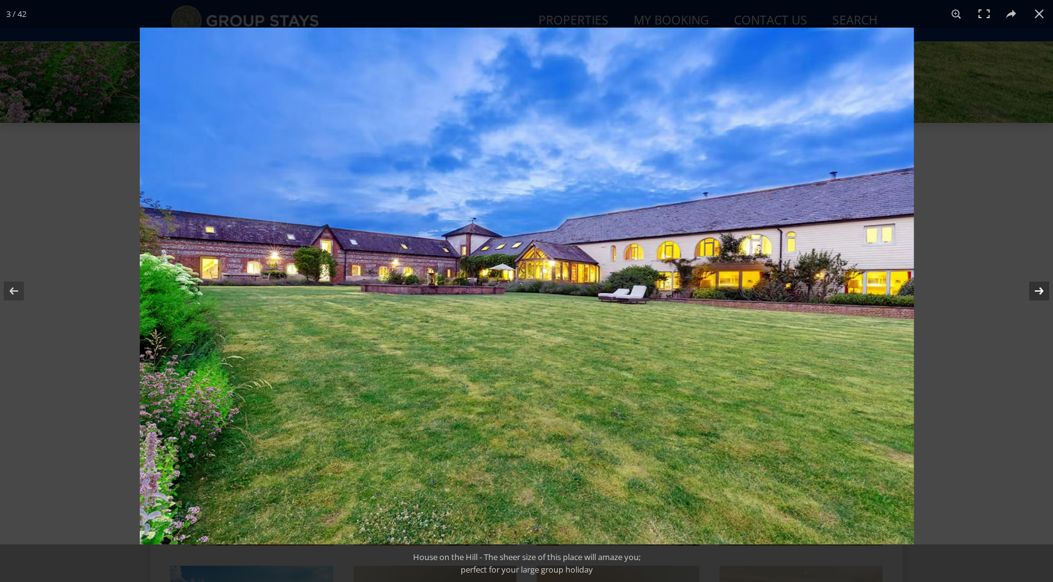
click at [1044, 292] on button at bounding box center [1031, 291] width 44 height 63
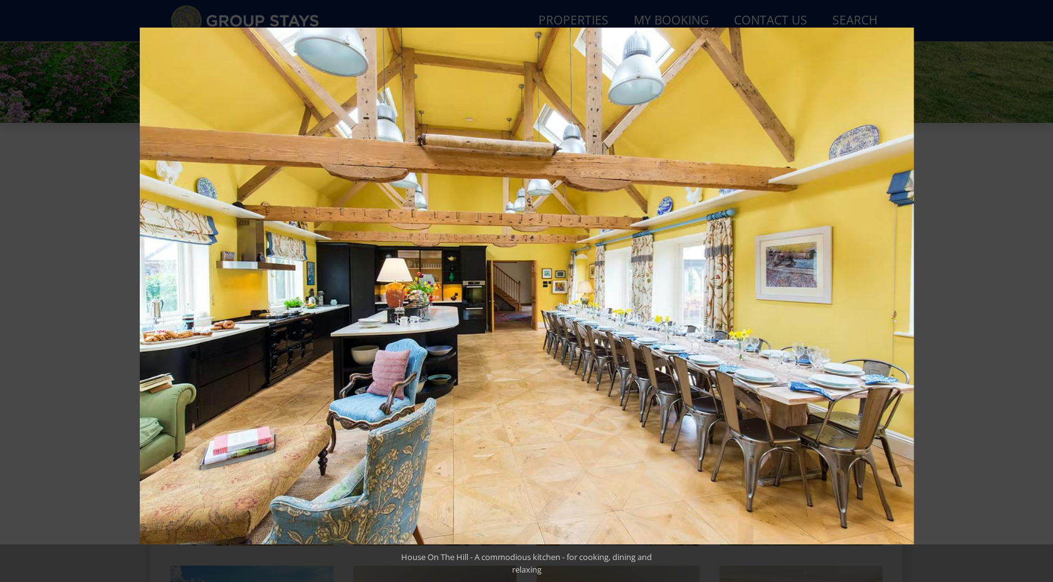
click at [1044, 292] on button at bounding box center [1031, 291] width 44 height 63
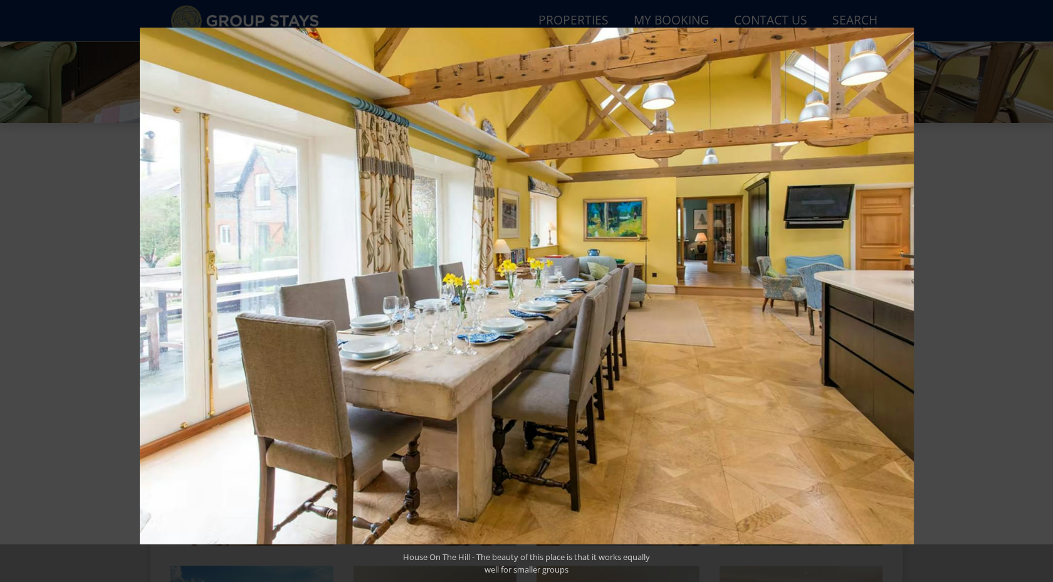
click at [1044, 292] on button at bounding box center [1031, 291] width 44 height 63
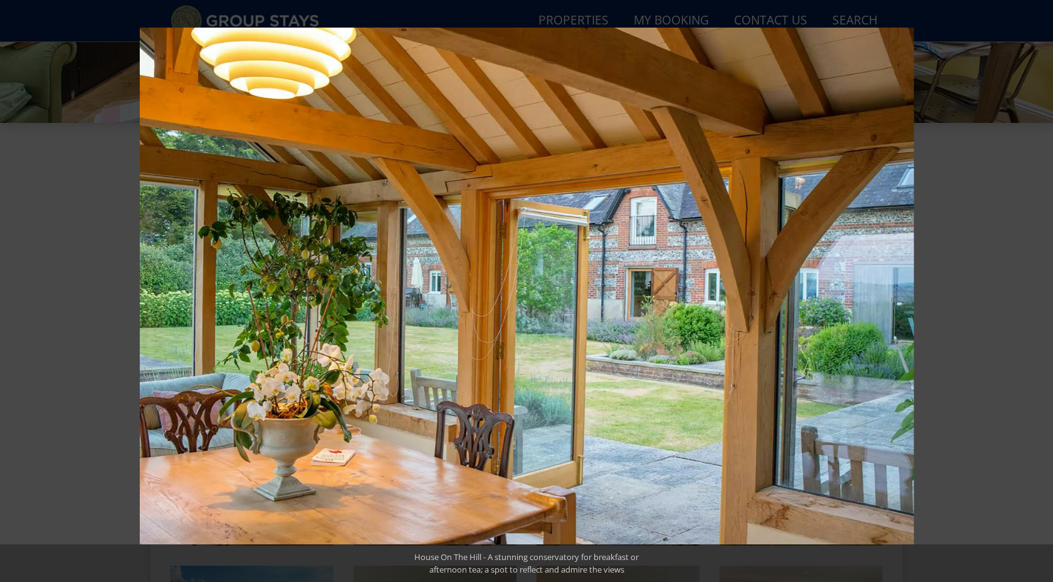
click at [1044, 292] on button at bounding box center [1031, 291] width 44 height 63
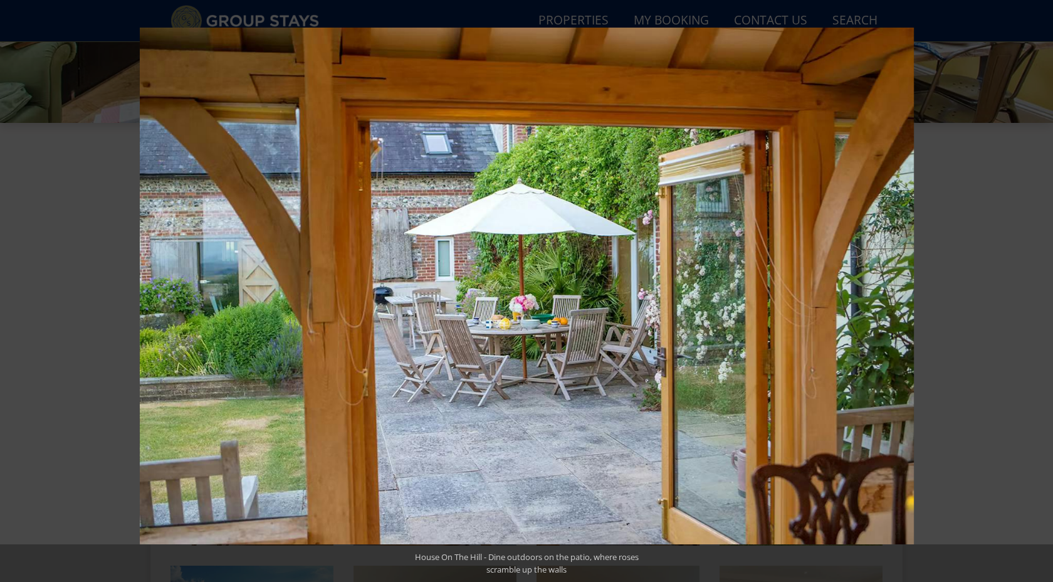
click at [1044, 292] on button at bounding box center [1031, 291] width 44 height 63
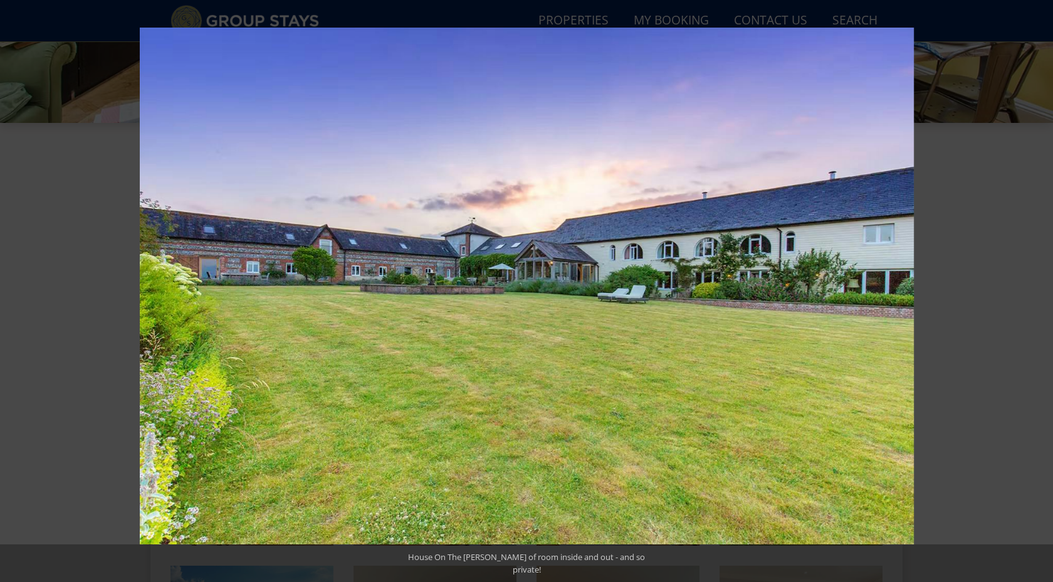
click at [1044, 292] on button at bounding box center [1031, 291] width 44 height 63
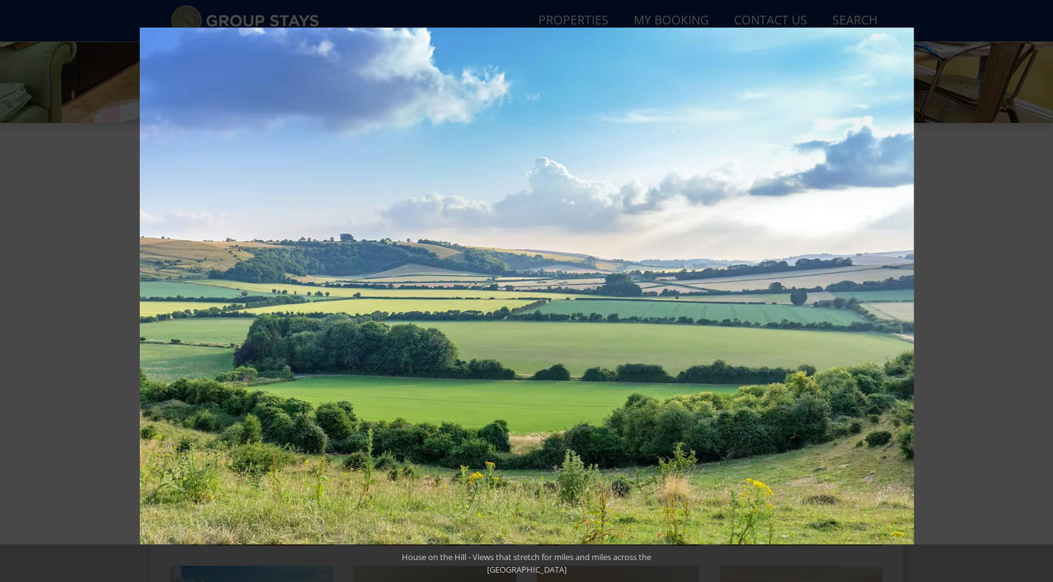
click at [1044, 292] on button at bounding box center [1031, 291] width 44 height 63
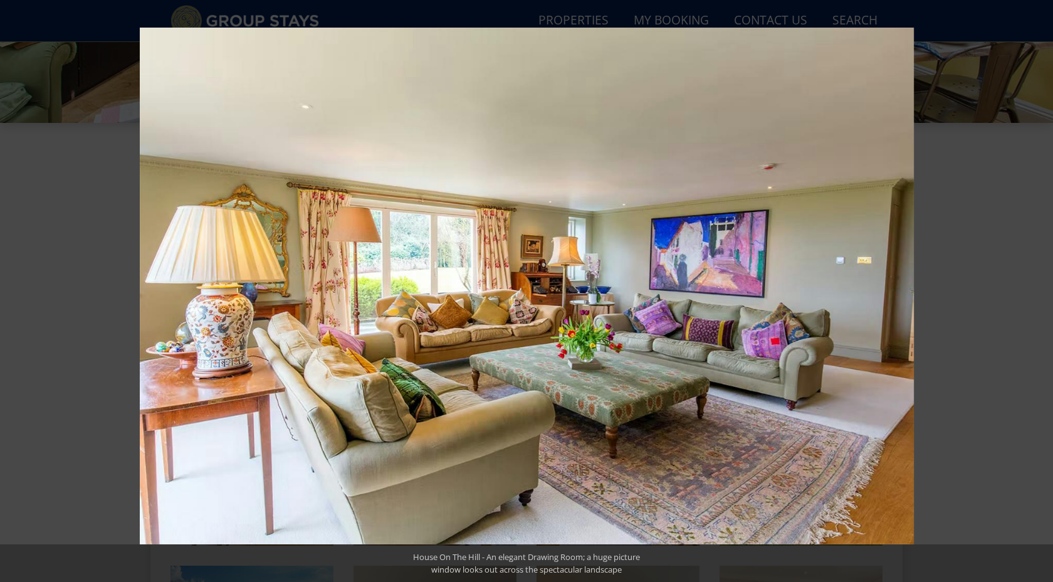
click at [1044, 292] on button at bounding box center [1031, 291] width 44 height 63
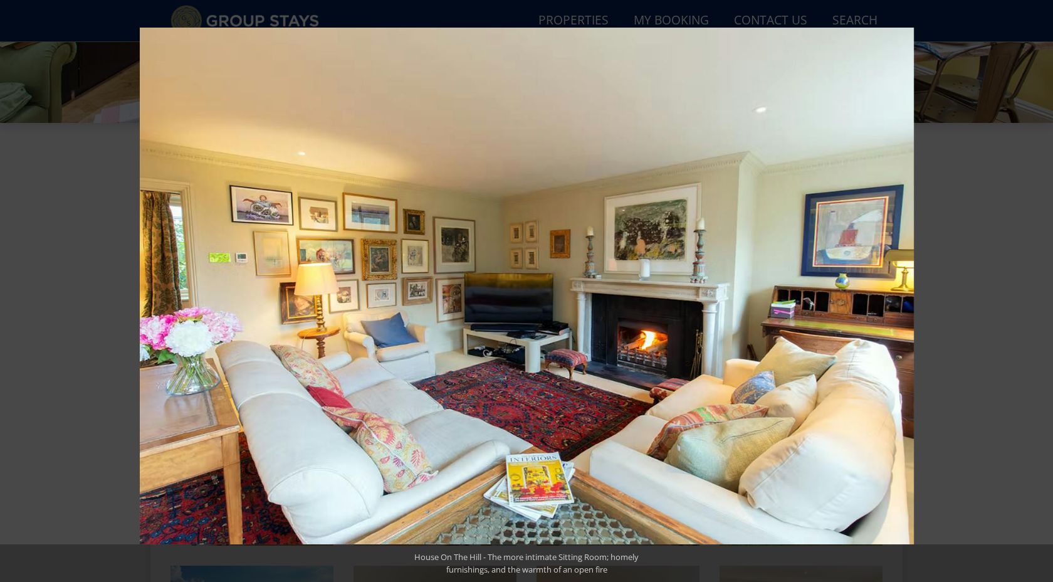
click at [1044, 292] on button at bounding box center [1031, 291] width 44 height 63
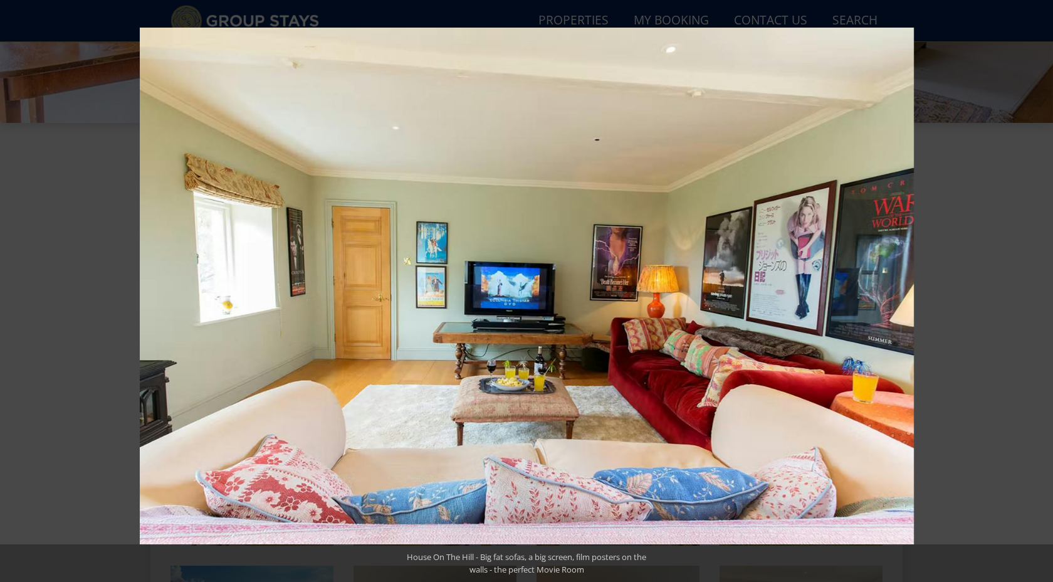
click at [1044, 292] on button at bounding box center [1031, 291] width 44 height 63
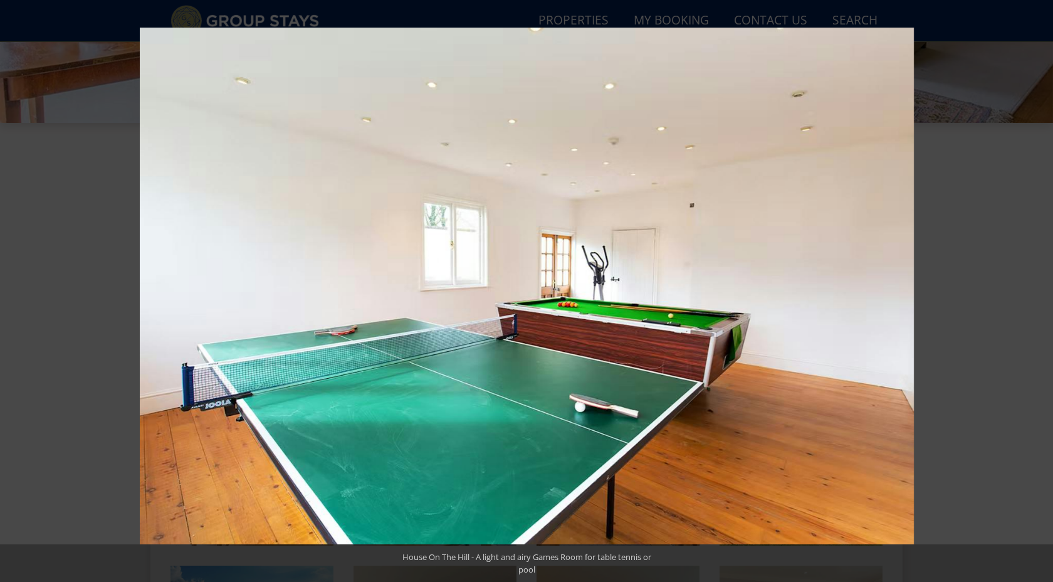
click at [1044, 292] on button at bounding box center [1031, 291] width 44 height 63
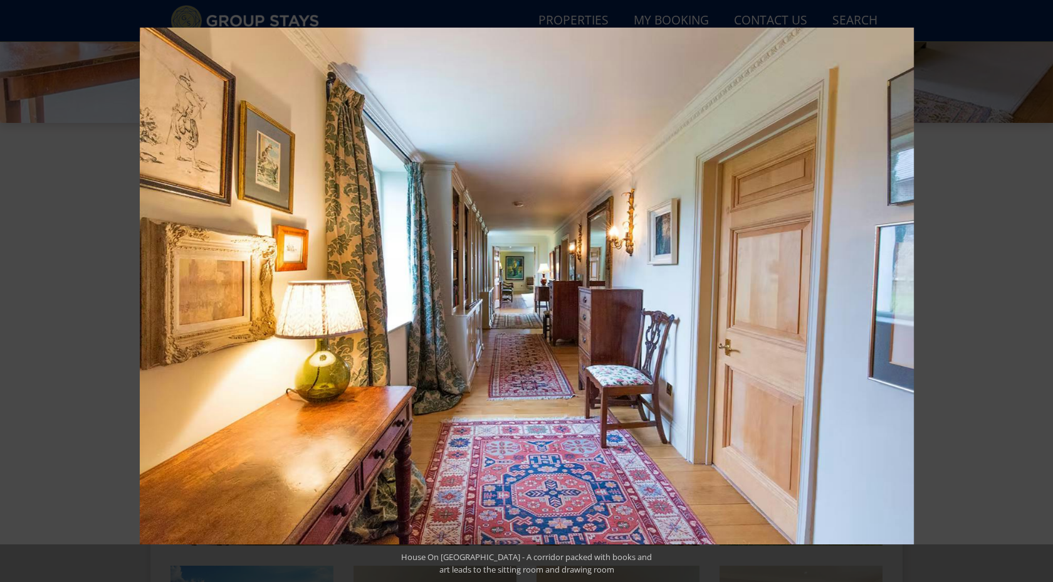
click at [1044, 292] on button at bounding box center [1031, 291] width 44 height 63
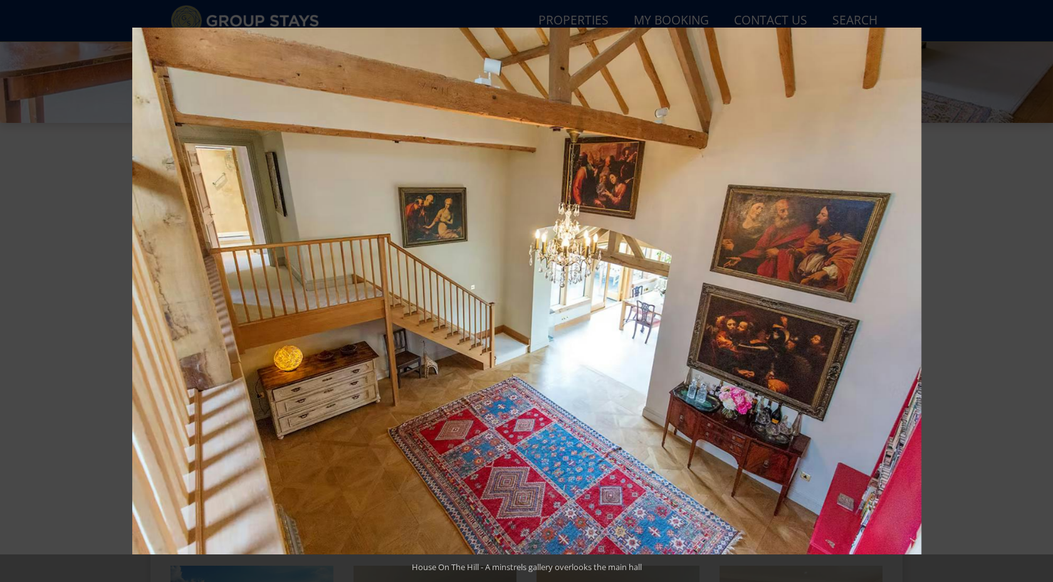
click at [1044, 292] on button at bounding box center [1031, 291] width 44 height 63
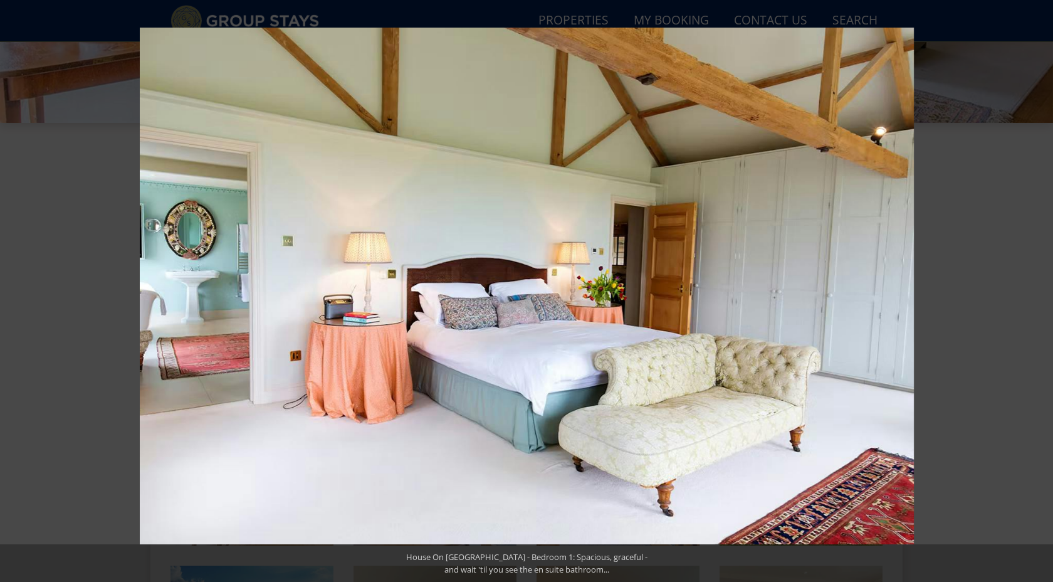
click at [1044, 292] on button at bounding box center [1031, 291] width 44 height 63
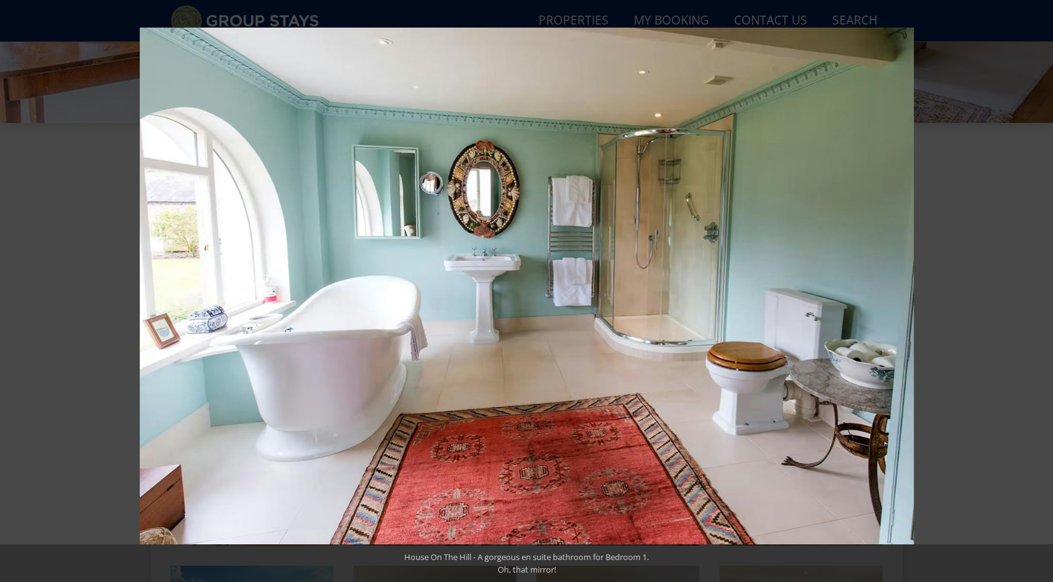
click at [1044, 292] on button at bounding box center [1031, 291] width 44 height 63
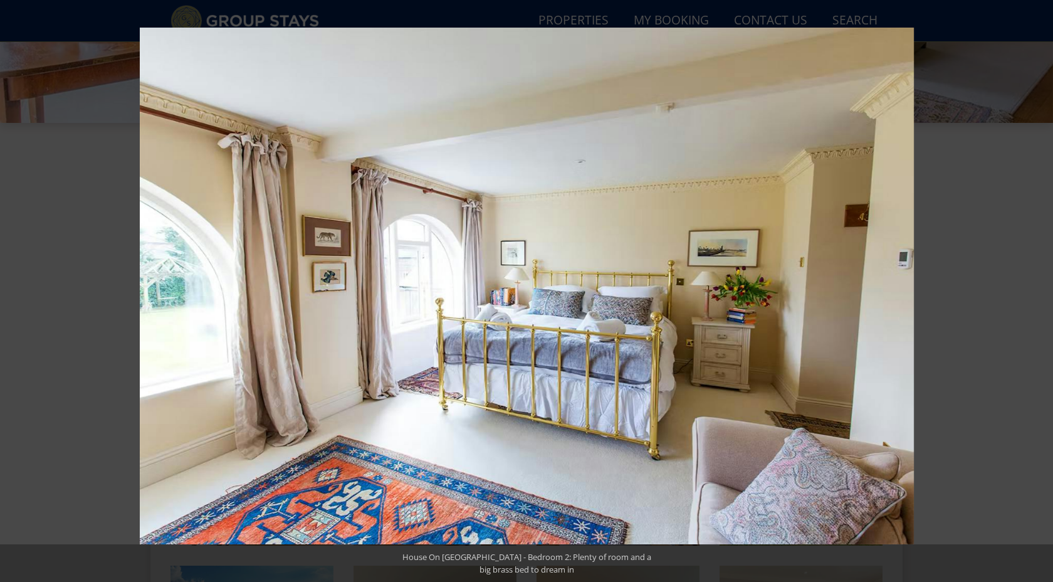
click at [1044, 292] on button at bounding box center [1031, 291] width 44 height 63
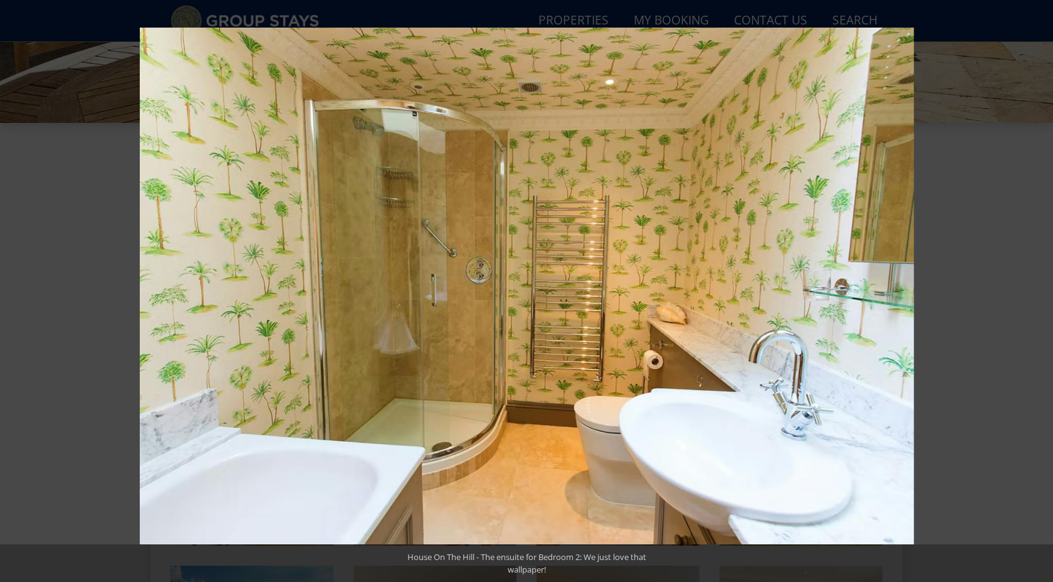
click at [1044, 292] on button at bounding box center [1031, 291] width 44 height 63
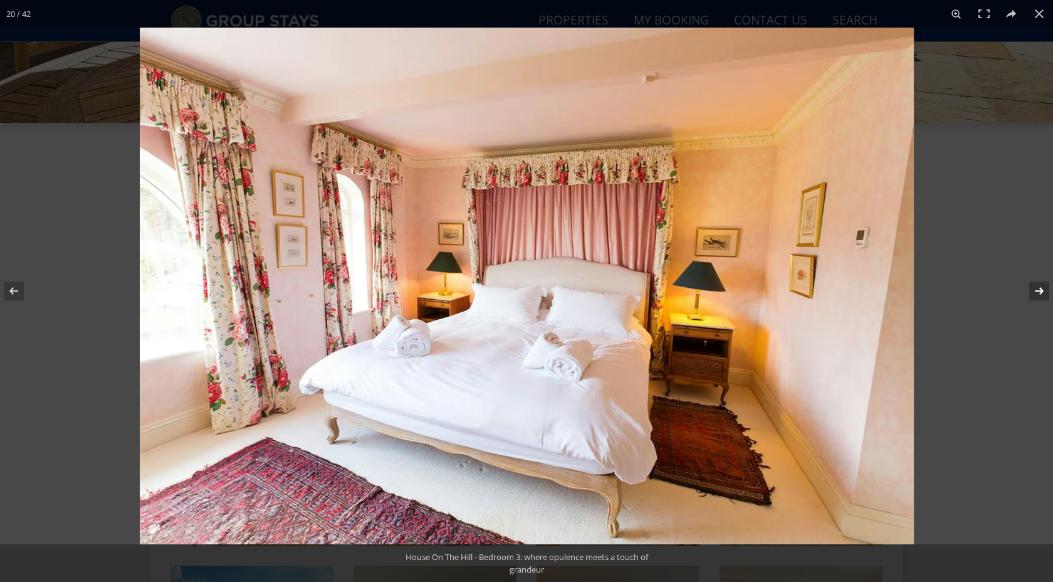
click at [1044, 292] on button at bounding box center [1031, 291] width 44 height 63
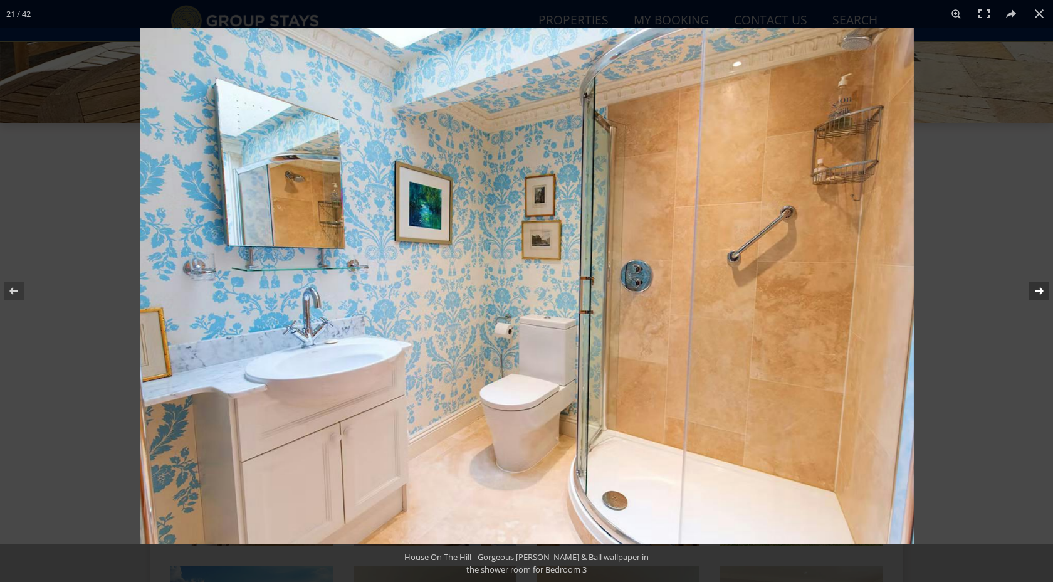
click at [1044, 293] on button at bounding box center [1031, 291] width 44 height 63
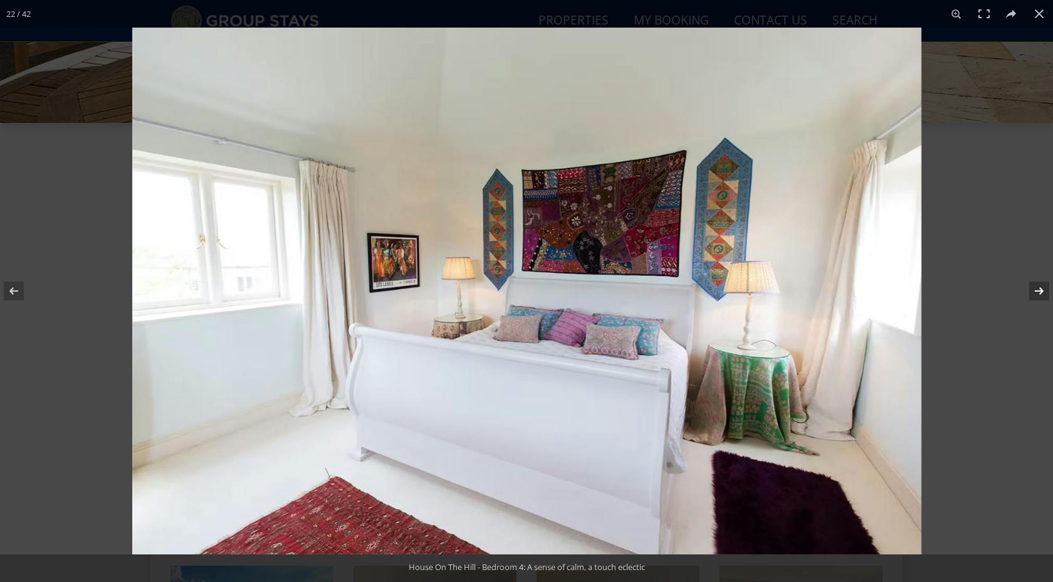
click at [1044, 293] on button at bounding box center [1031, 291] width 44 height 63
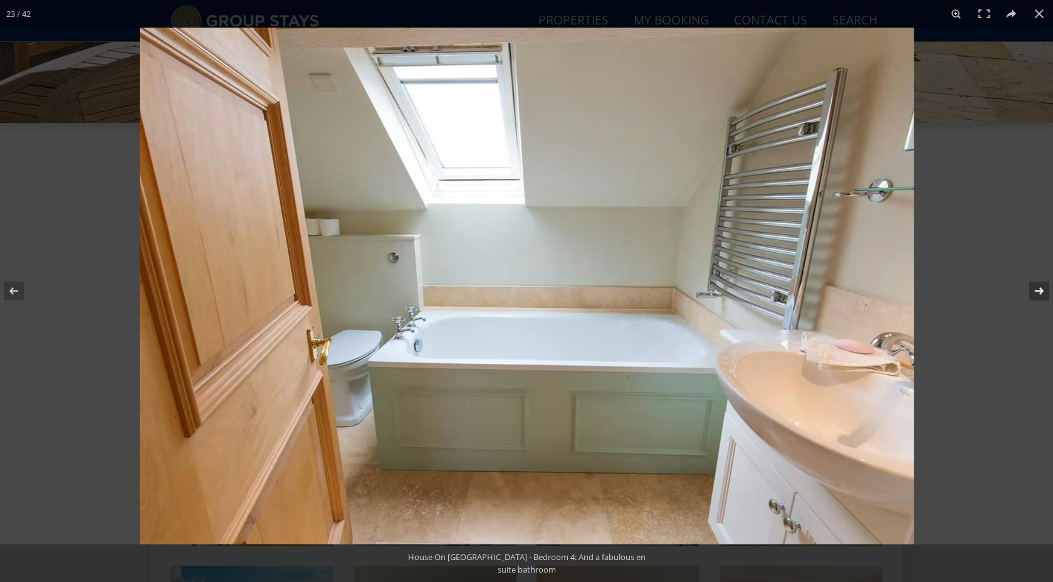
click at [1044, 293] on button at bounding box center [1031, 291] width 44 height 63
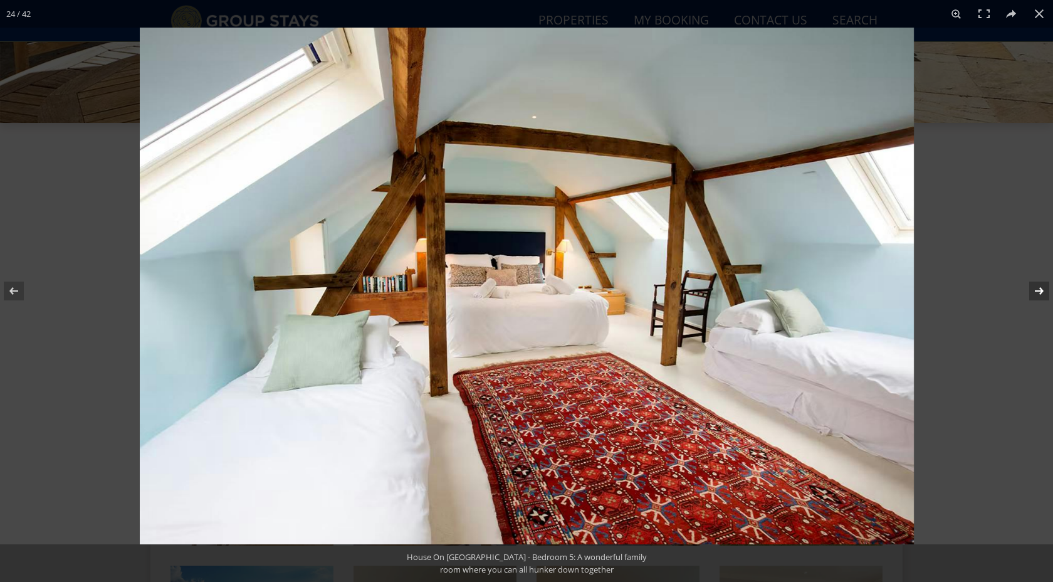
click at [1044, 293] on button at bounding box center [1031, 291] width 44 height 63
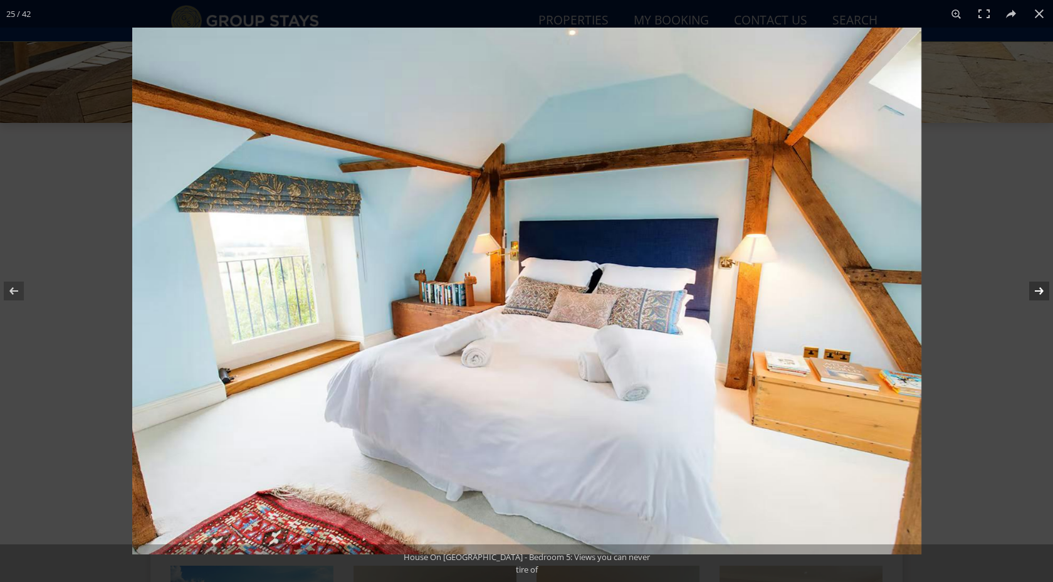
click at [1044, 293] on button at bounding box center [1031, 291] width 44 height 63
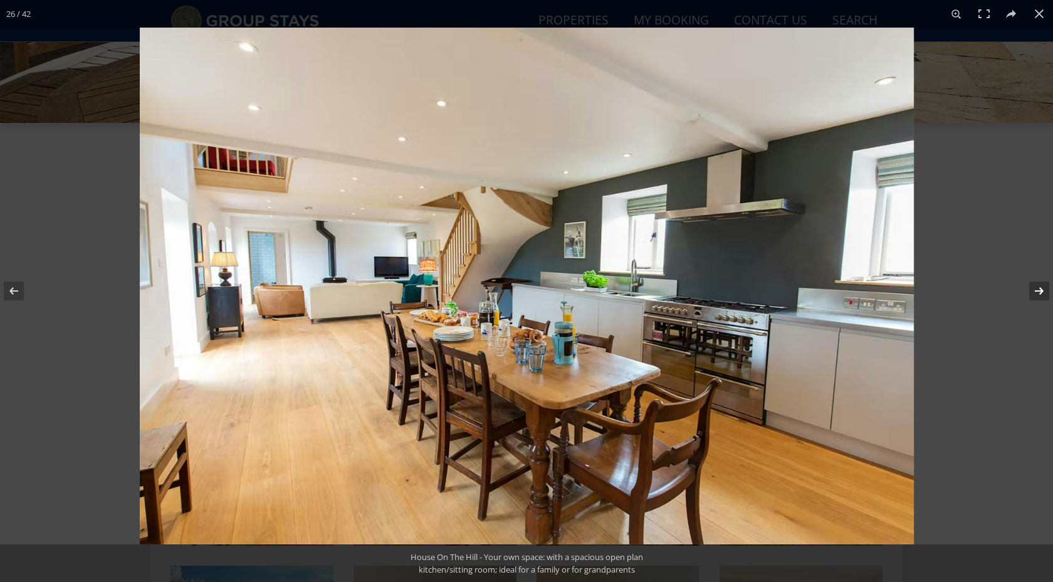
click at [1044, 293] on button at bounding box center [1031, 291] width 44 height 63
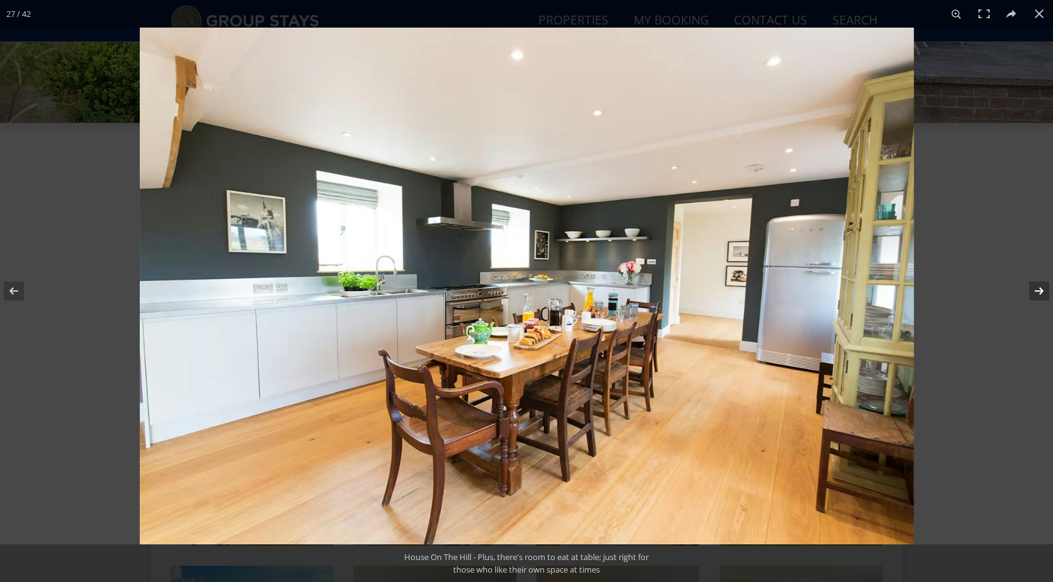
click at [1044, 293] on button at bounding box center [1031, 291] width 44 height 63
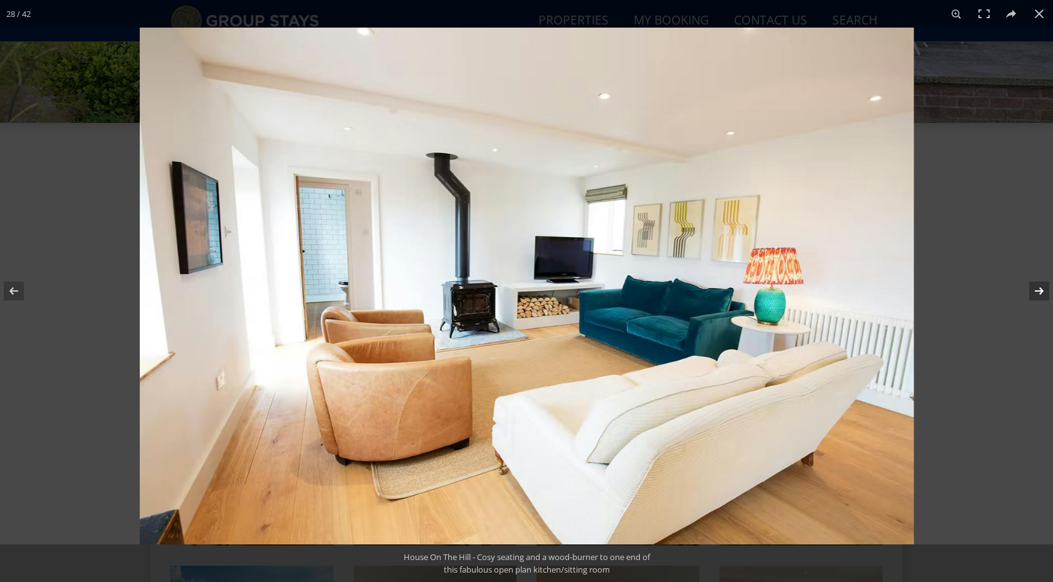
click at [1044, 293] on button at bounding box center [1031, 291] width 44 height 63
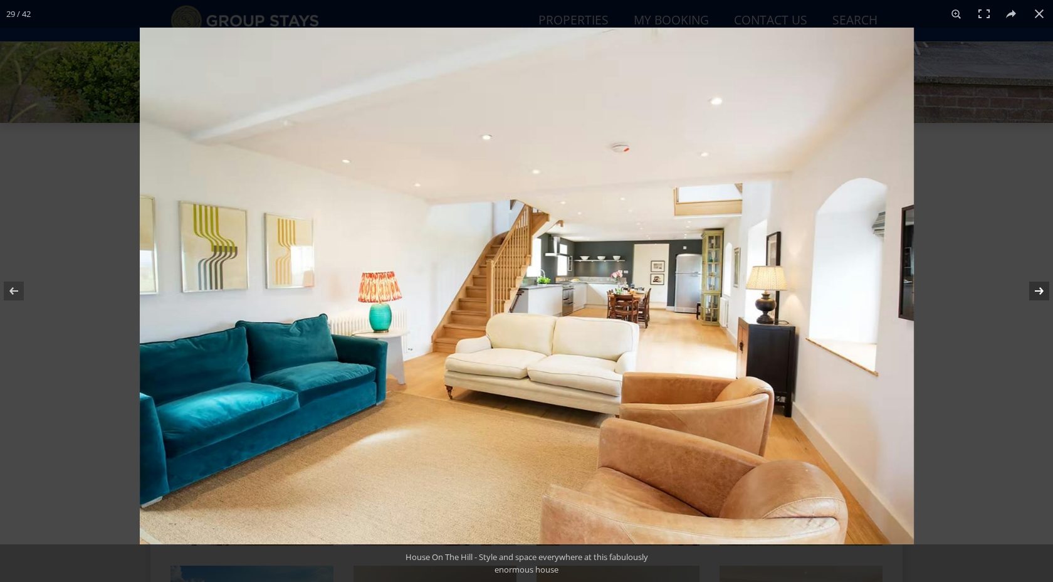
click at [1044, 293] on button at bounding box center [1031, 291] width 44 height 63
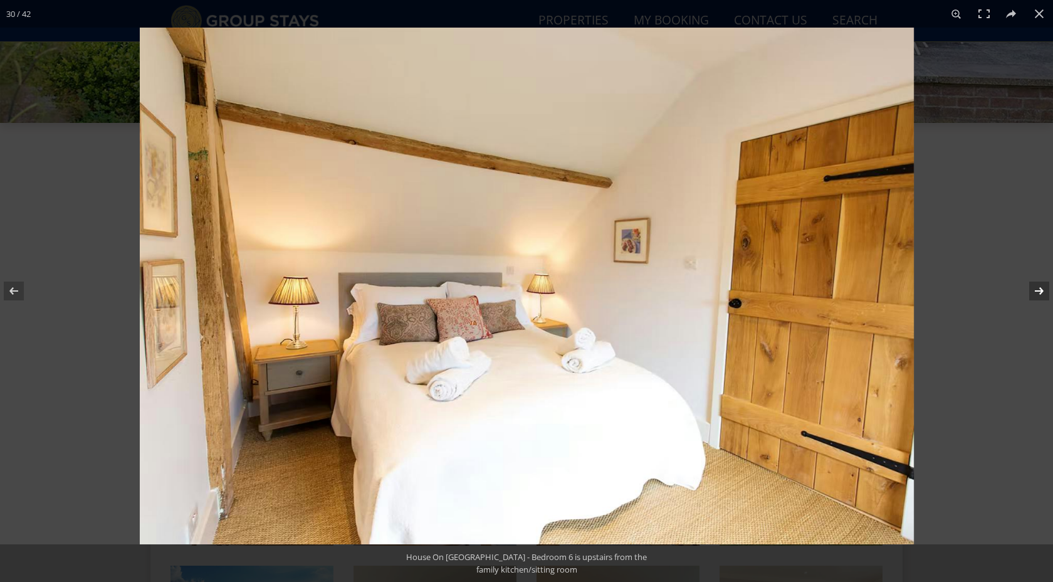
click at [1044, 293] on button at bounding box center [1031, 291] width 44 height 63
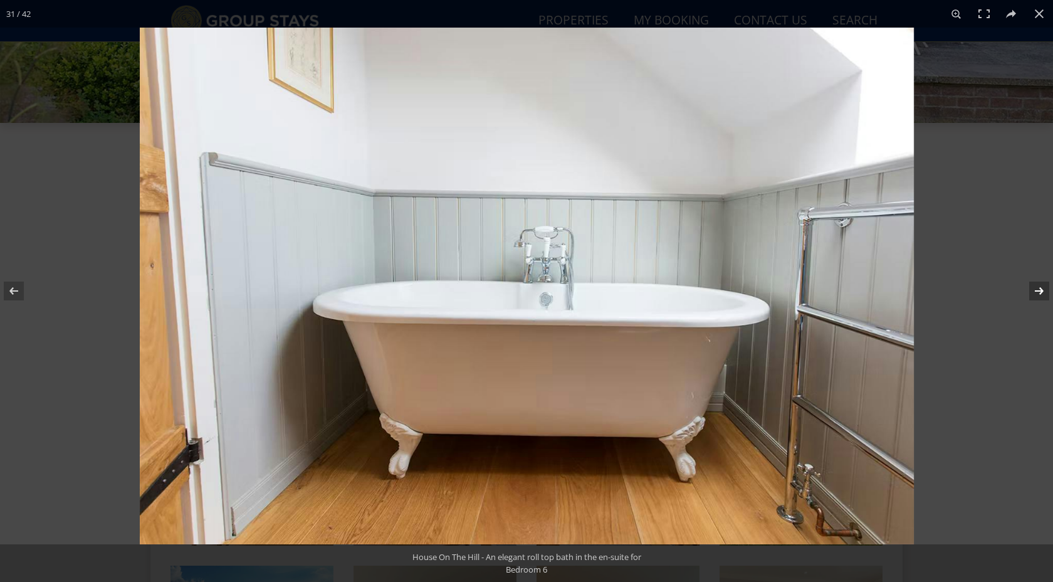
click at [1044, 293] on button at bounding box center [1031, 291] width 44 height 63
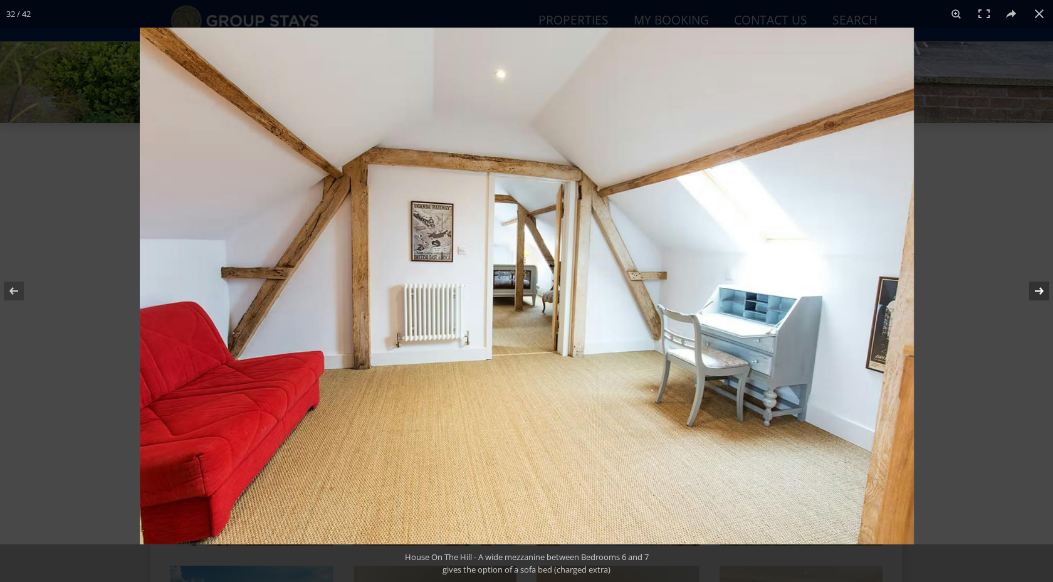
click at [1044, 293] on button at bounding box center [1031, 291] width 44 height 63
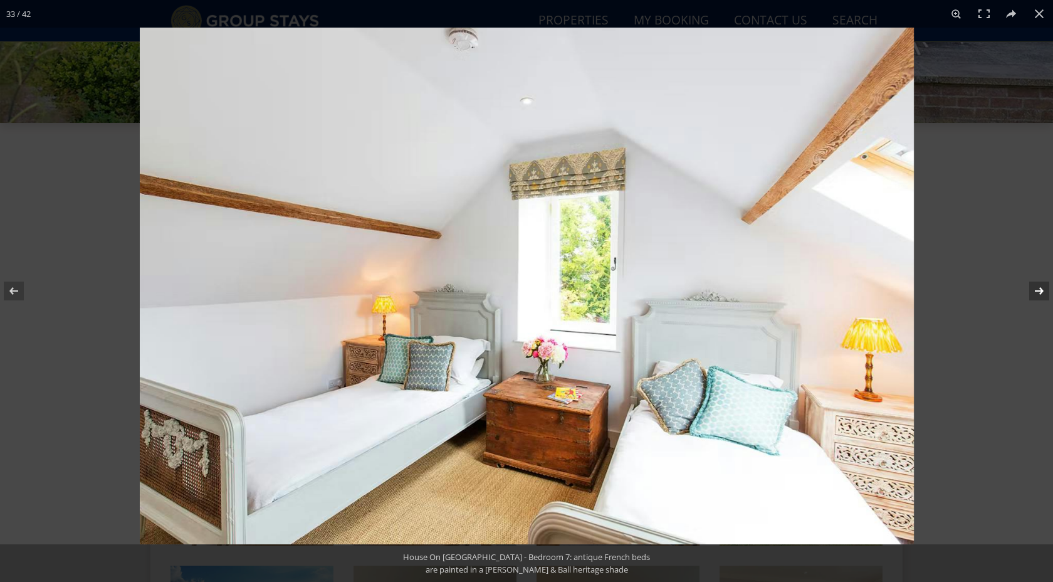
click at [1044, 293] on button at bounding box center [1031, 291] width 44 height 63
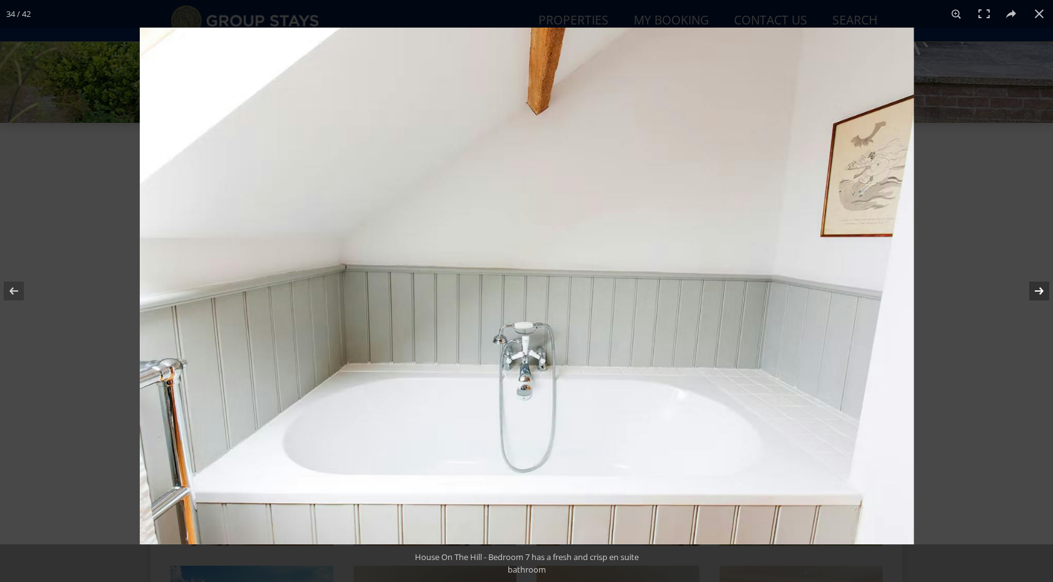
click at [1044, 293] on button at bounding box center [1031, 291] width 44 height 63
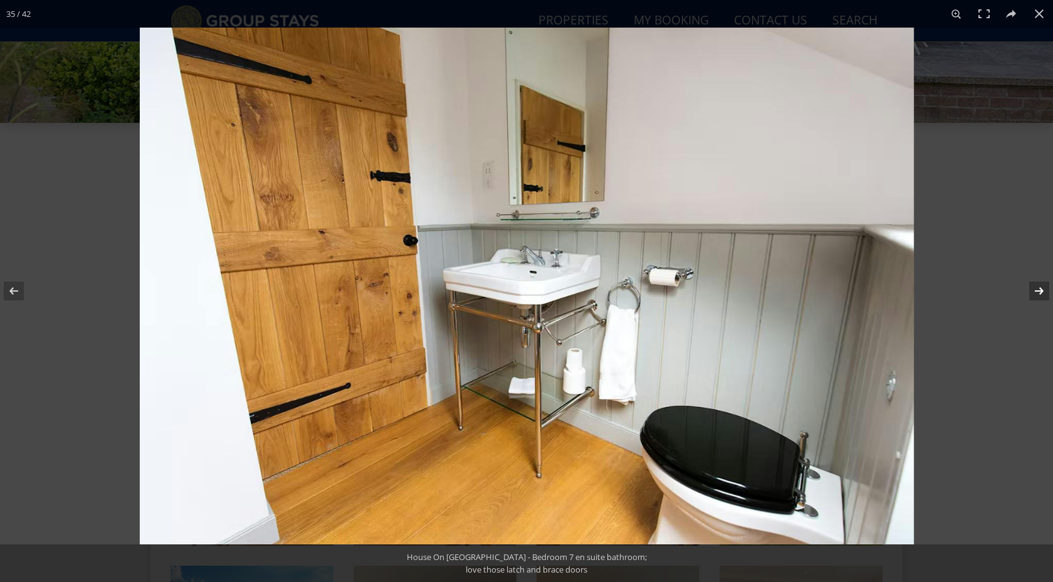
click at [1044, 293] on button at bounding box center [1031, 291] width 44 height 63
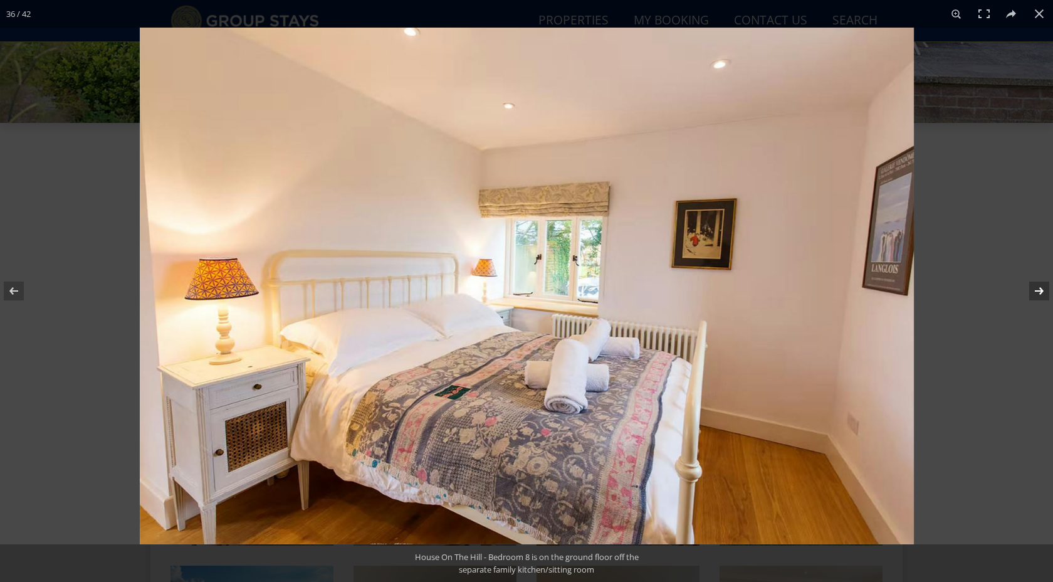
click at [1044, 293] on button at bounding box center [1031, 291] width 44 height 63
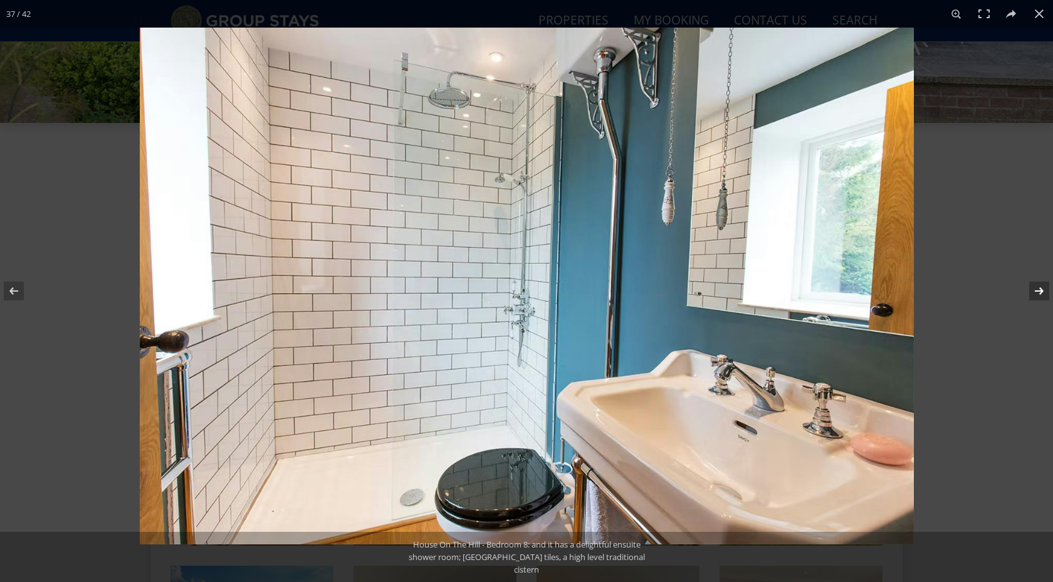
click at [1044, 293] on button at bounding box center [1031, 291] width 44 height 63
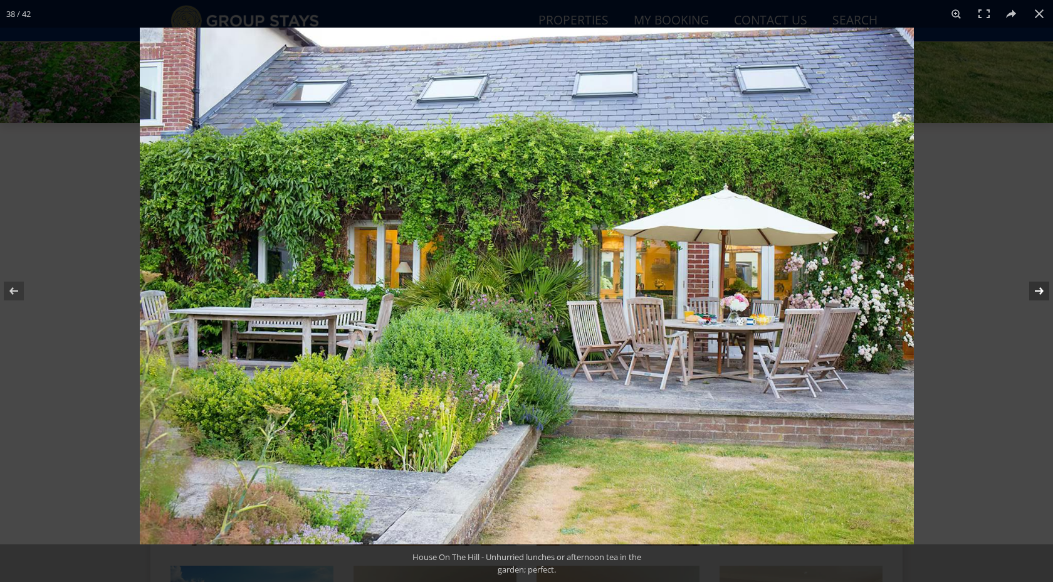
click at [1044, 293] on button at bounding box center [1031, 291] width 44 height 63
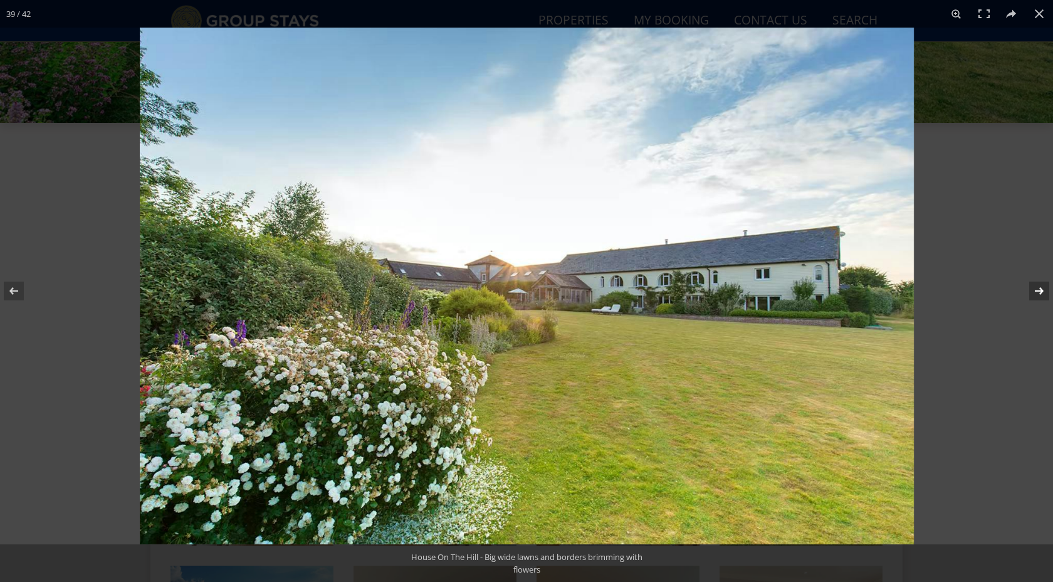
click at [1044, 293] on button at bounding box center [1031, 291] width 44 height 63
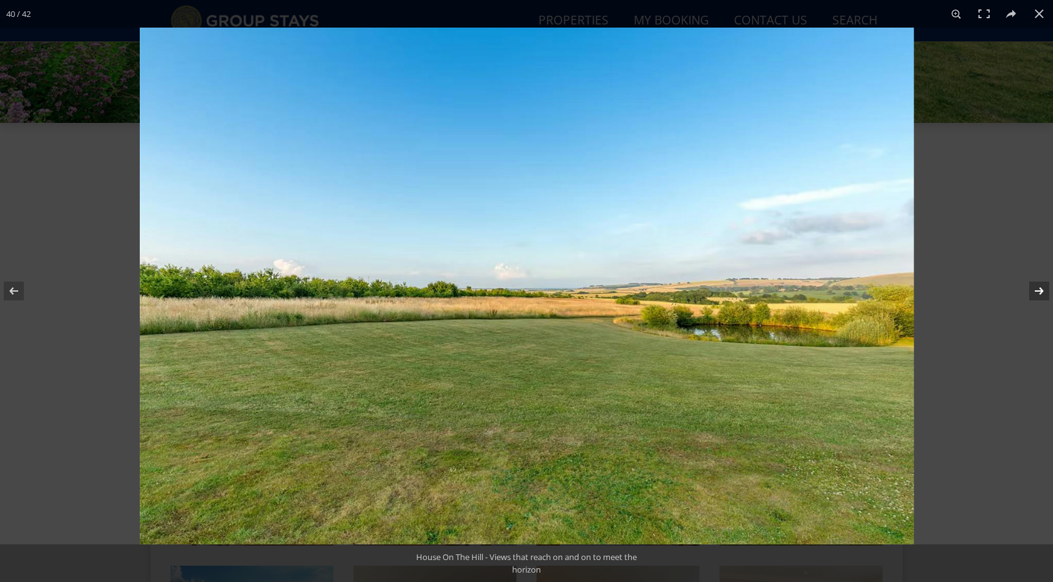
click at [1044, 293] on button at bounding box center [1031, 291] width 44 height 63
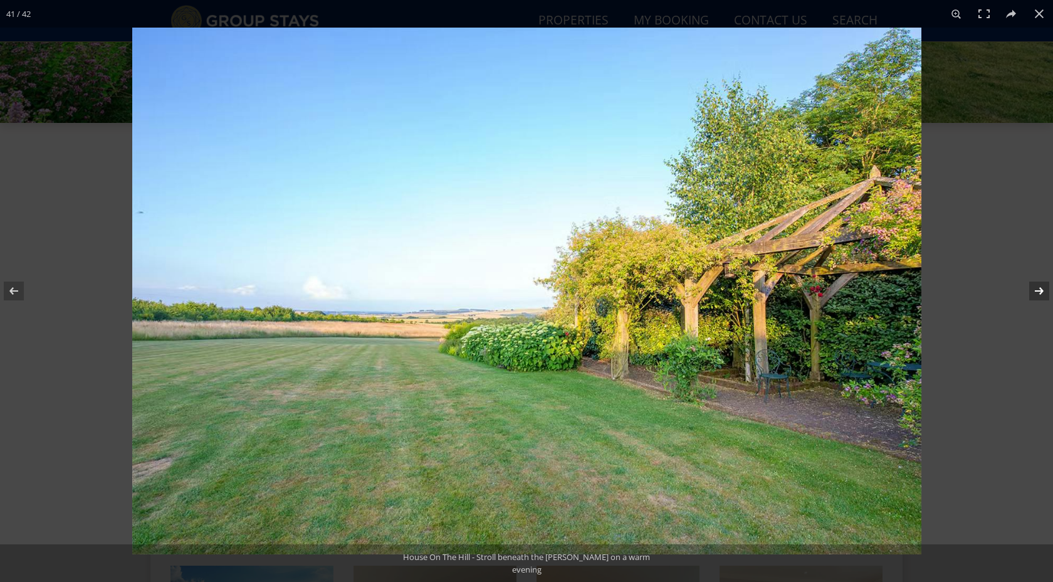
click at [1044, 293] on button at bounding box center [1031, 291] width 44 height 63
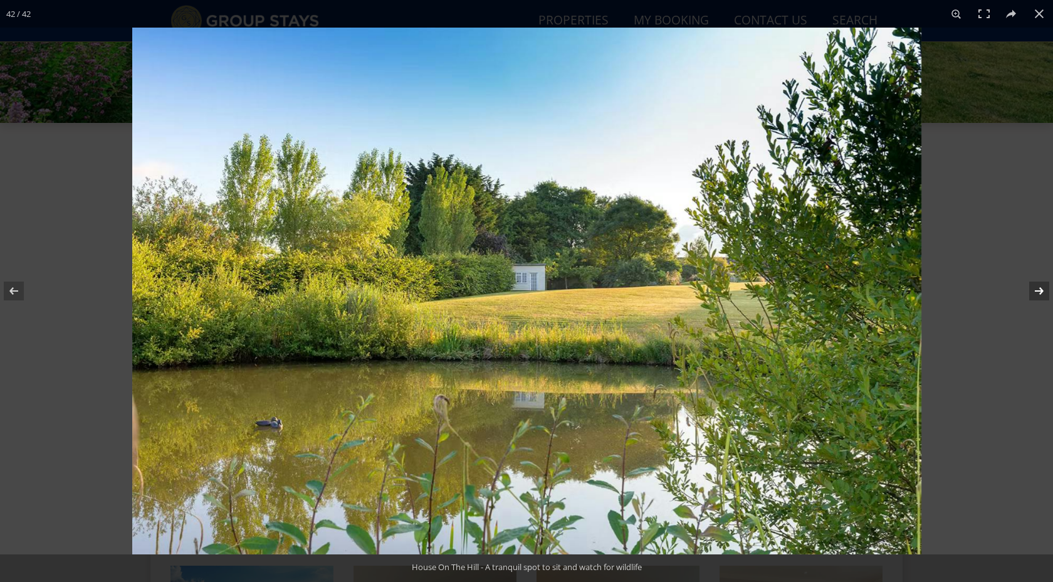
click at [1044, 293] on button at bounding box center [1031, 291] width 44 height 63
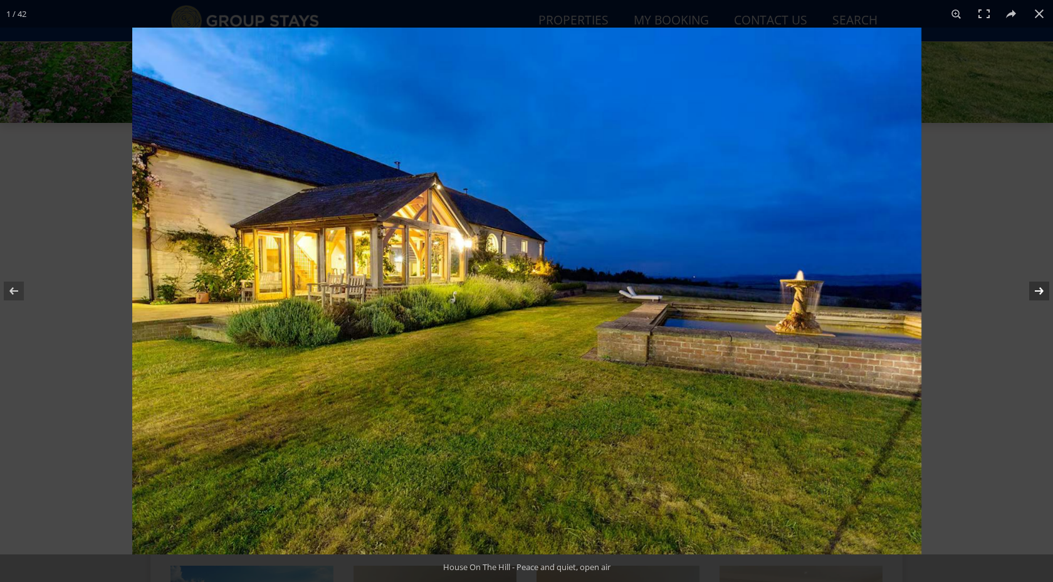
click at [1044, 293] on button at bounding box center [1031, 291] width 44 height 63
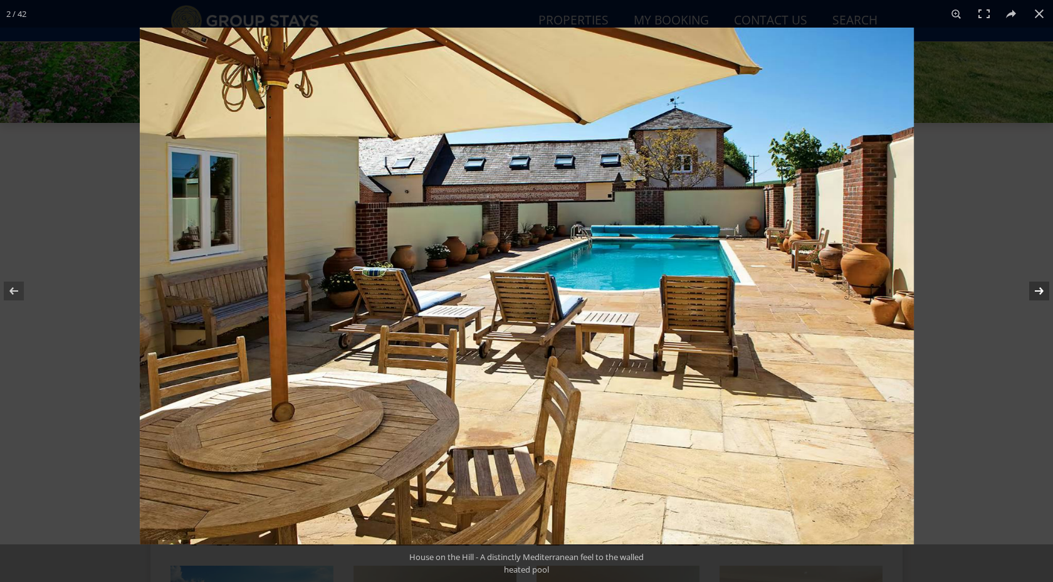
click at [1044, 293] on button at bounding box center [1031, 291] width 44 height 63
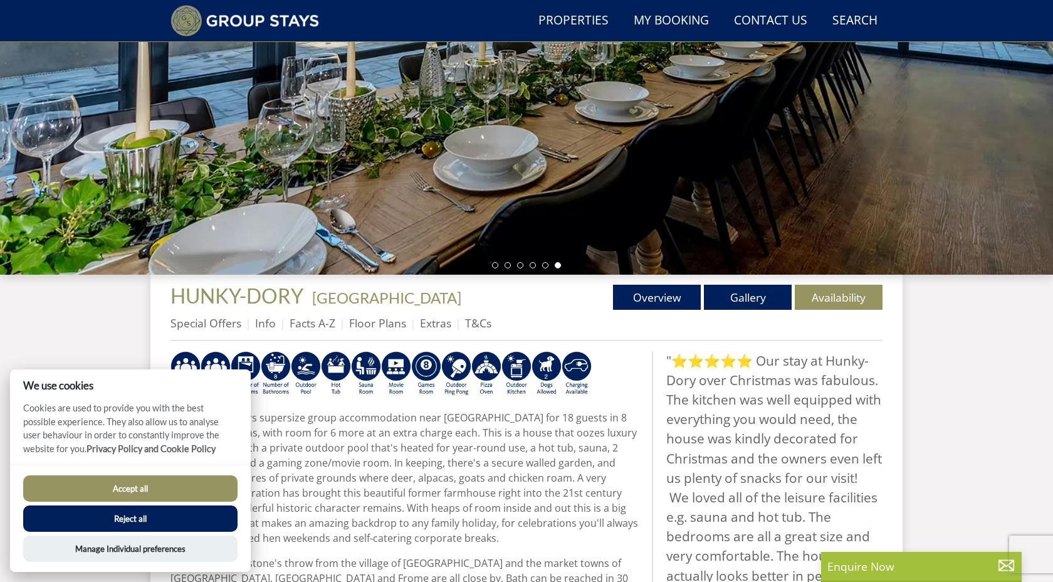
scroll to position [238, 0]
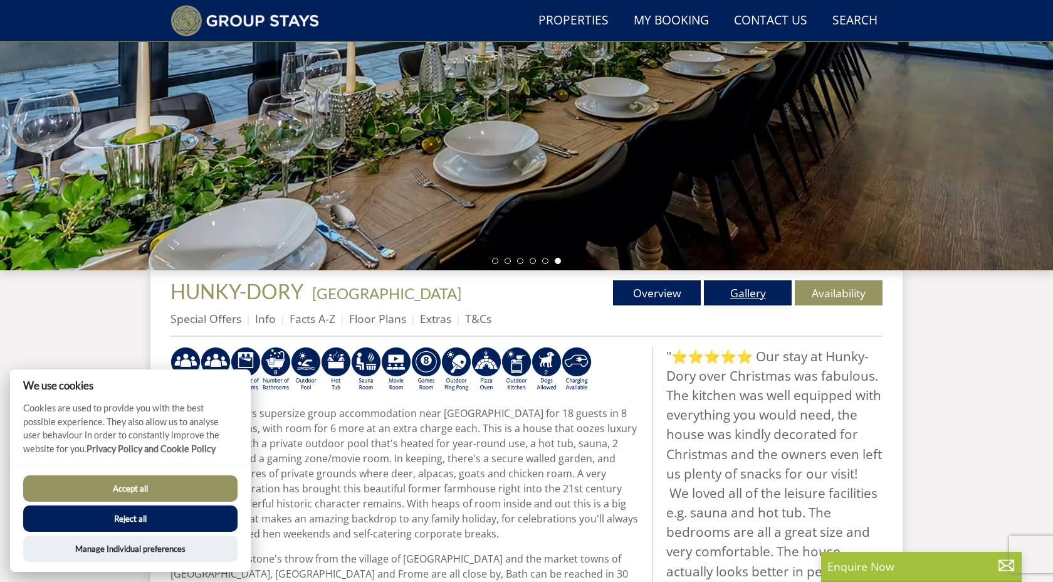
click at [751, 293] on link "Gallery" at bounding box center [748, 292] width 88 height 25
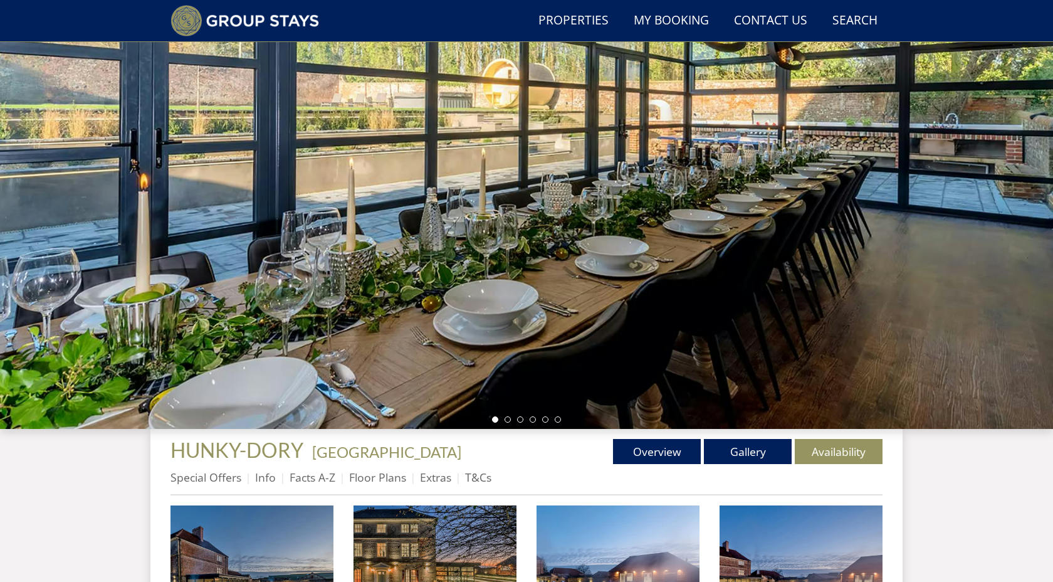
scroll to position [241, 0]
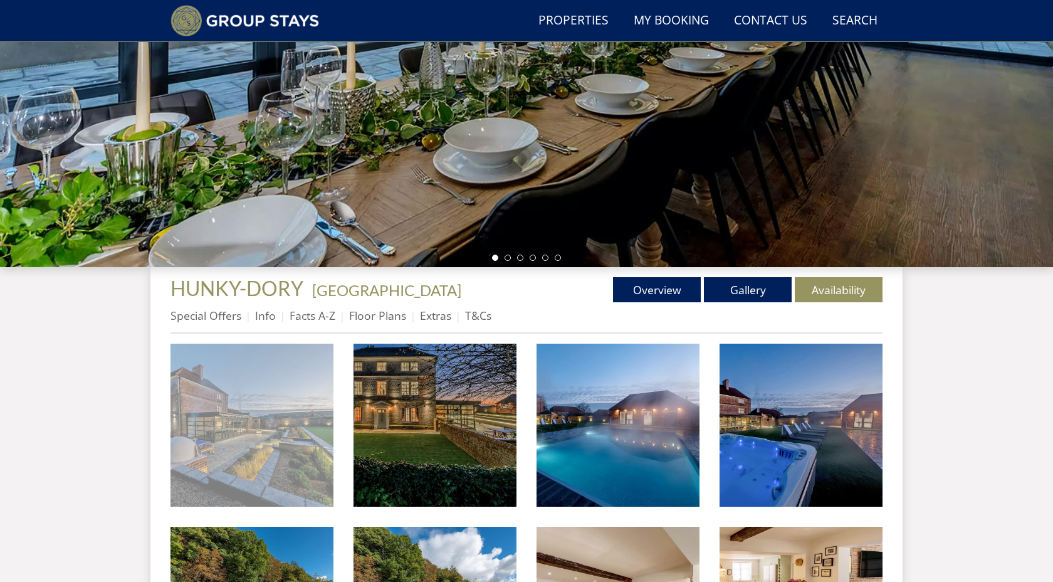
click at [234, 416] on img at bounding box center [252, 425] width 163 height 163
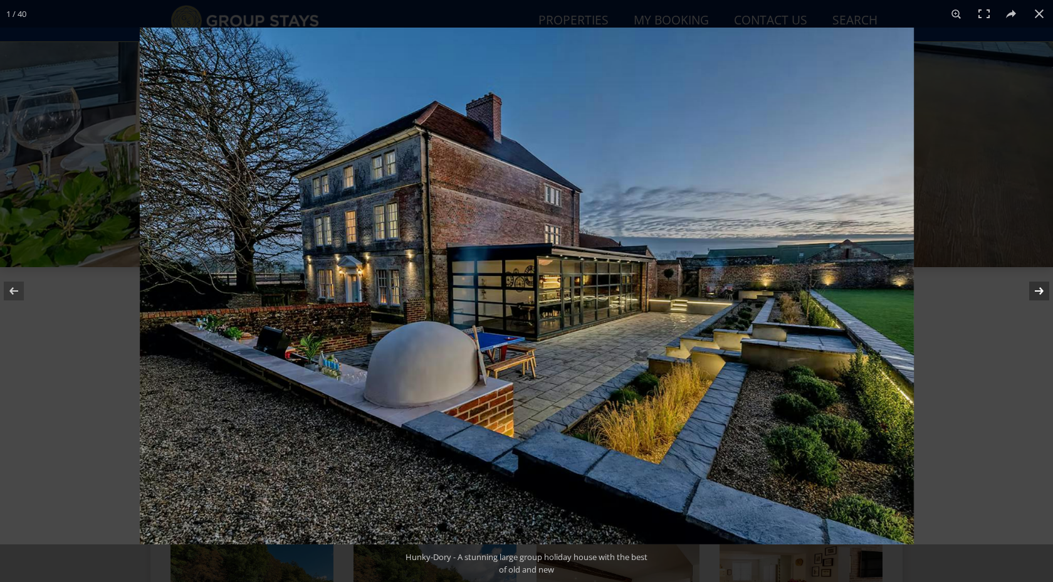
click at [1041, 291] on button at bounding box center [1031, 291] width 44 height 63
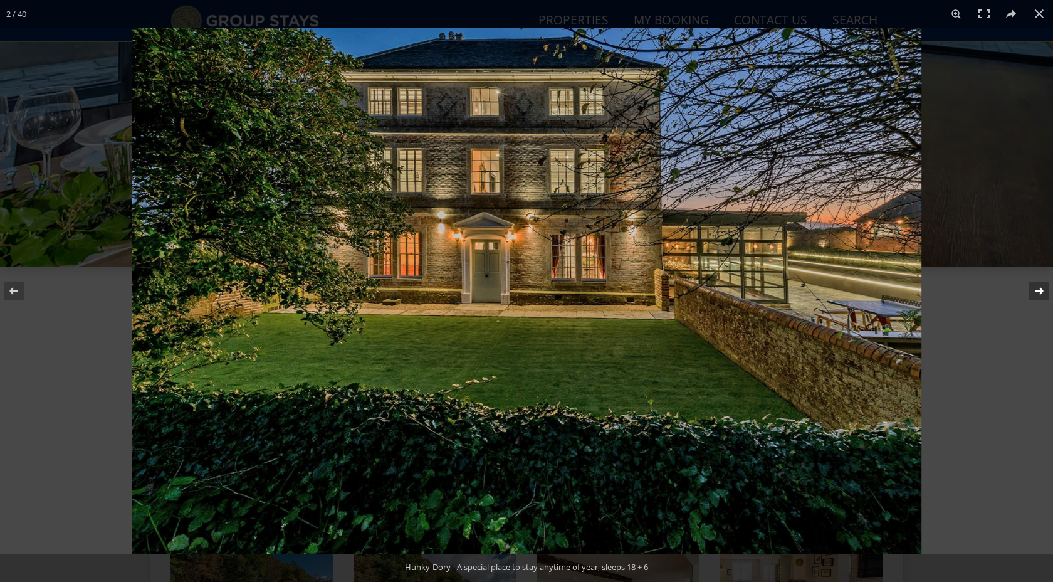
click at [1041, 291] on button at bounding box center [1031, 291] width 44 height 63
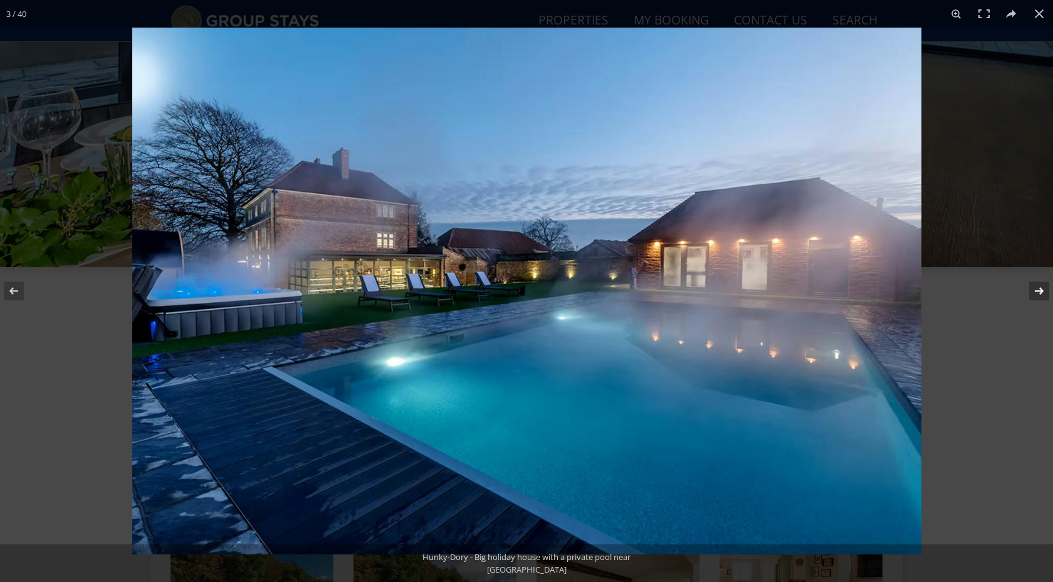
click at [1041, 291] on button at bounding box center [1031, 291] width 44 height 63
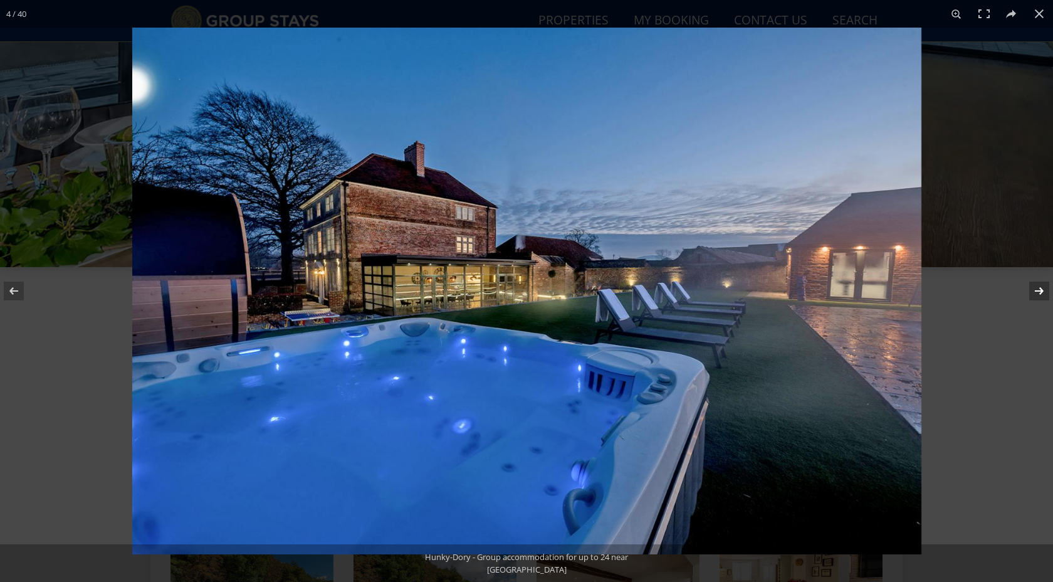
click at [1041, 291] on button at bounding box center [1031, 291] width 44 height 63
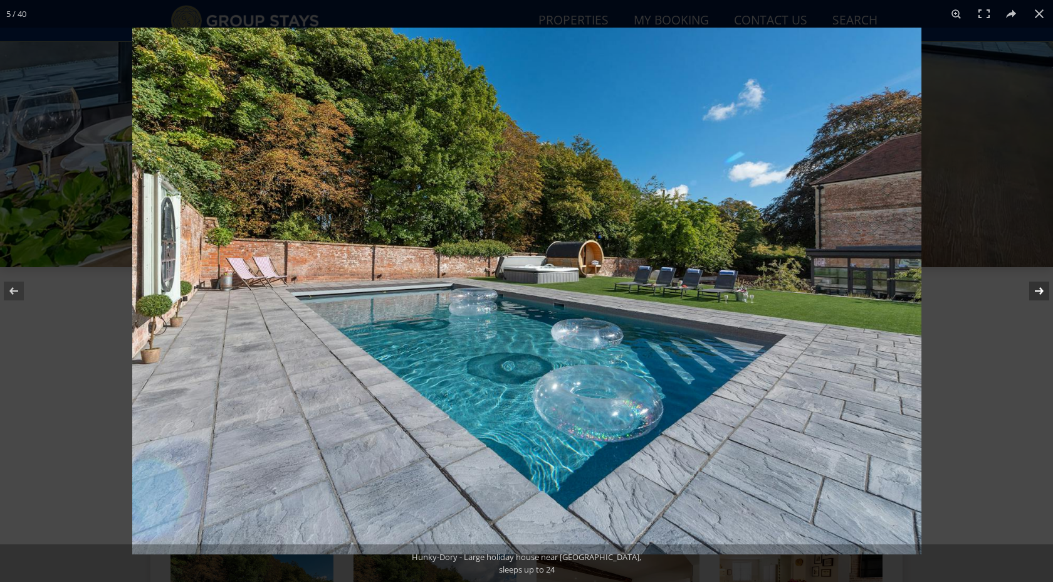
click at [1041, 291] on button at bounding box center [1031, 291] width 44 height 63
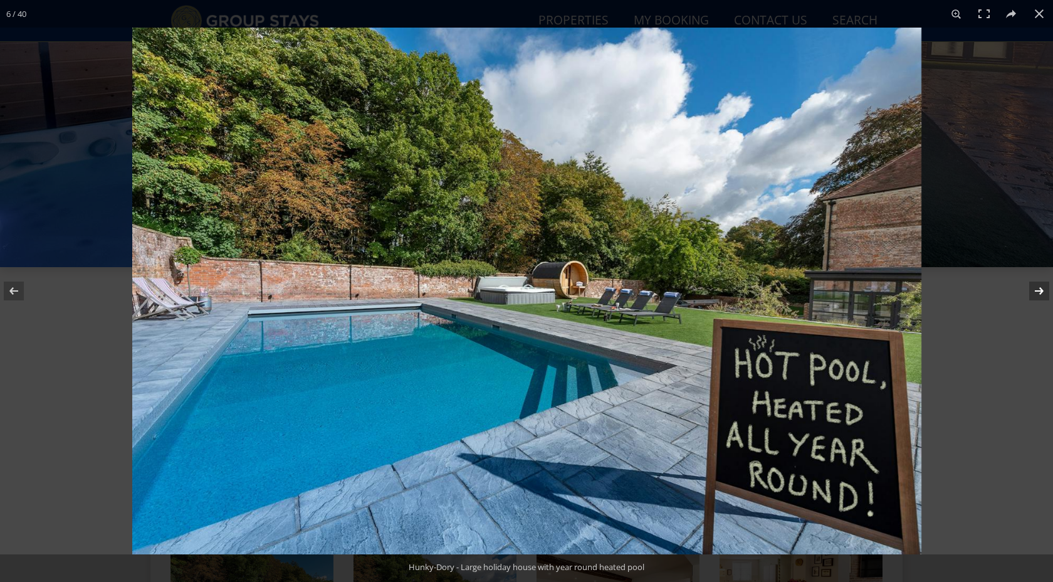
click at [1041, 291] on button at bounding box center [1031, 291] width 44 height 63
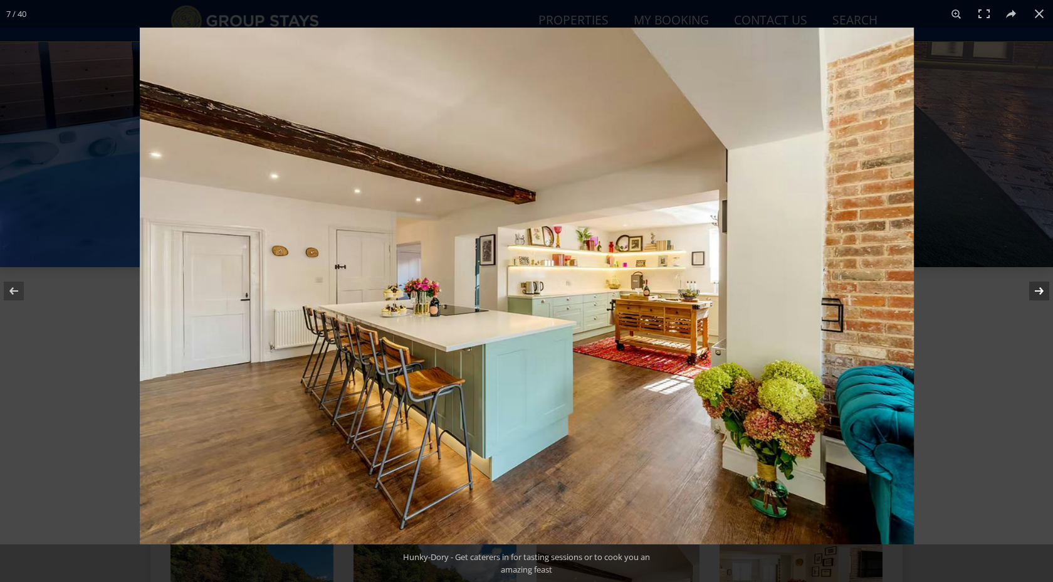
click at [1041, 291] on button at bounding box center [1031, 291] width 44 height 63
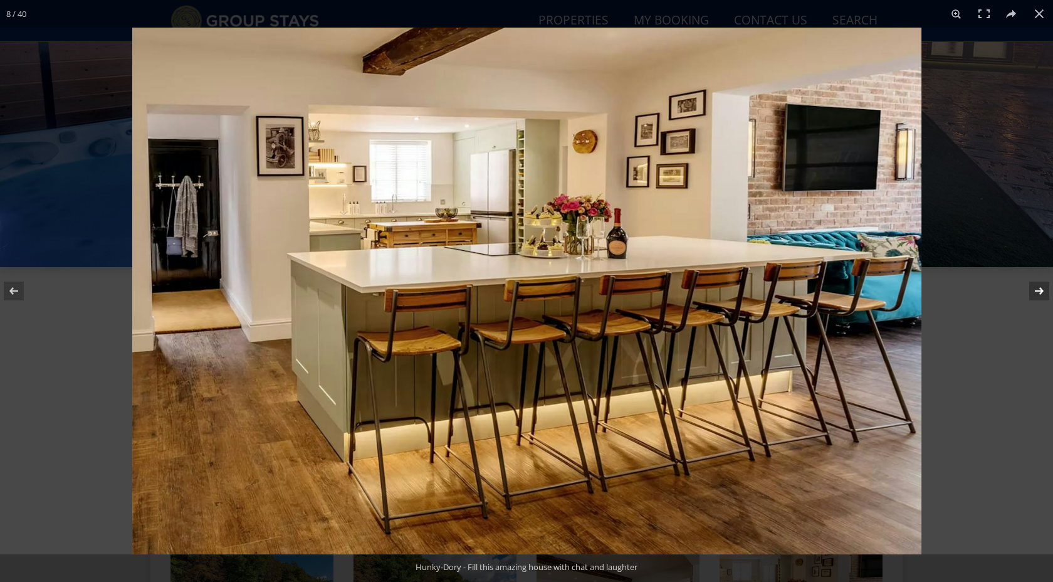
click at [1041, 291] on button at bounding box center [1031, 291] width 44 height 63
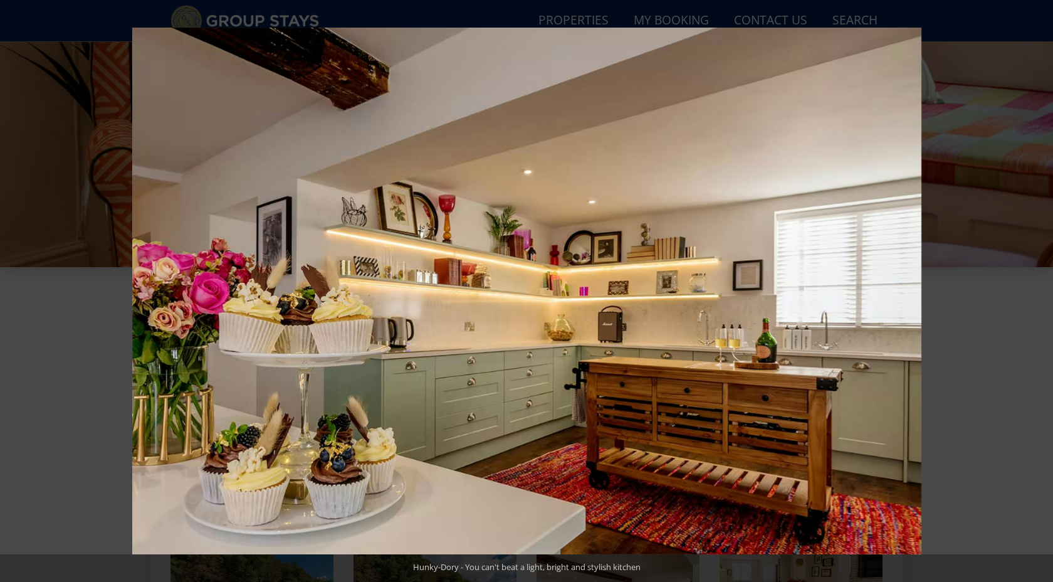
click at [1041, 291] on button at bounding box center [1031, 291] width 44 height 63
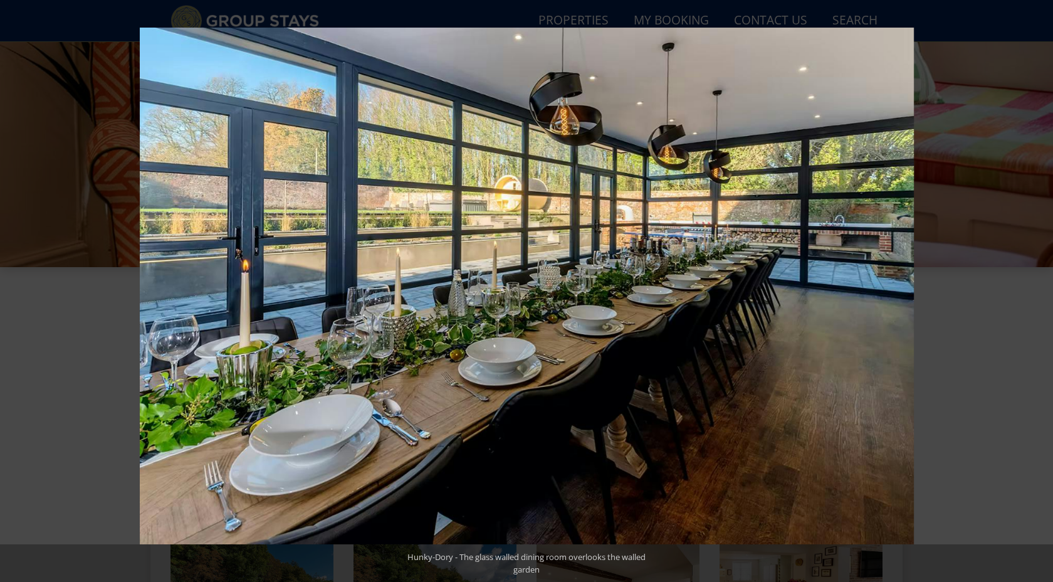
click at [1041, 291] on button at bounding box center [1031, 291] width 44 height 63
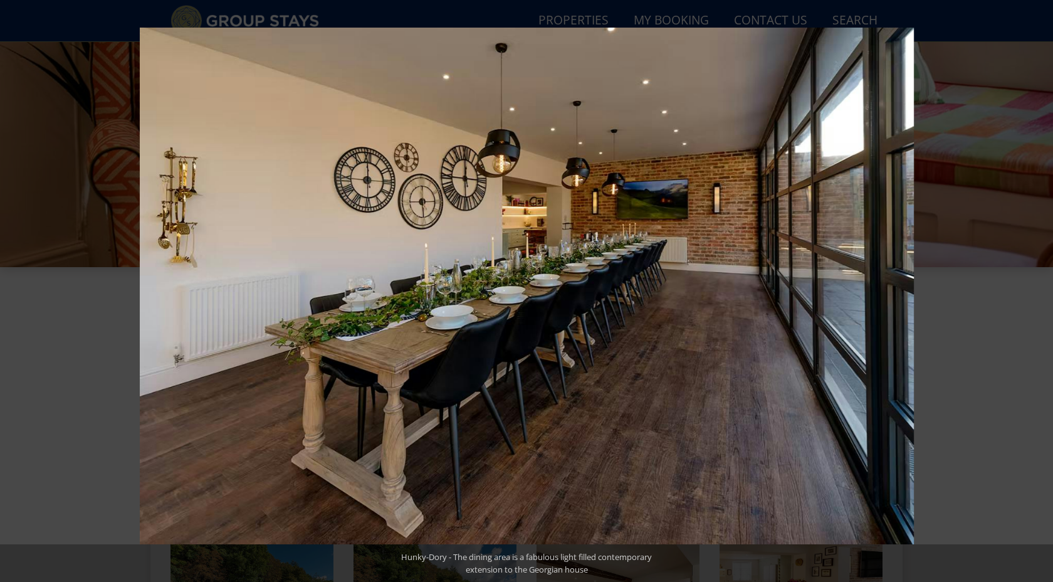
click at [1041, 291] on button at bounding box center [1031, 291] width 44 height 63
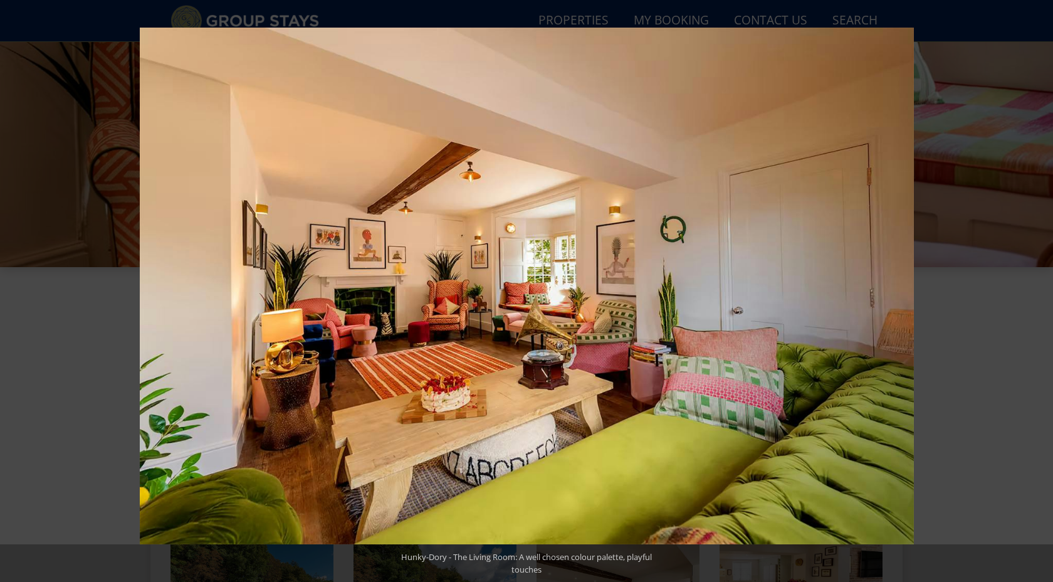
click at [1041, 291] on button at bounding box center [1031, 291] width 44 height 63
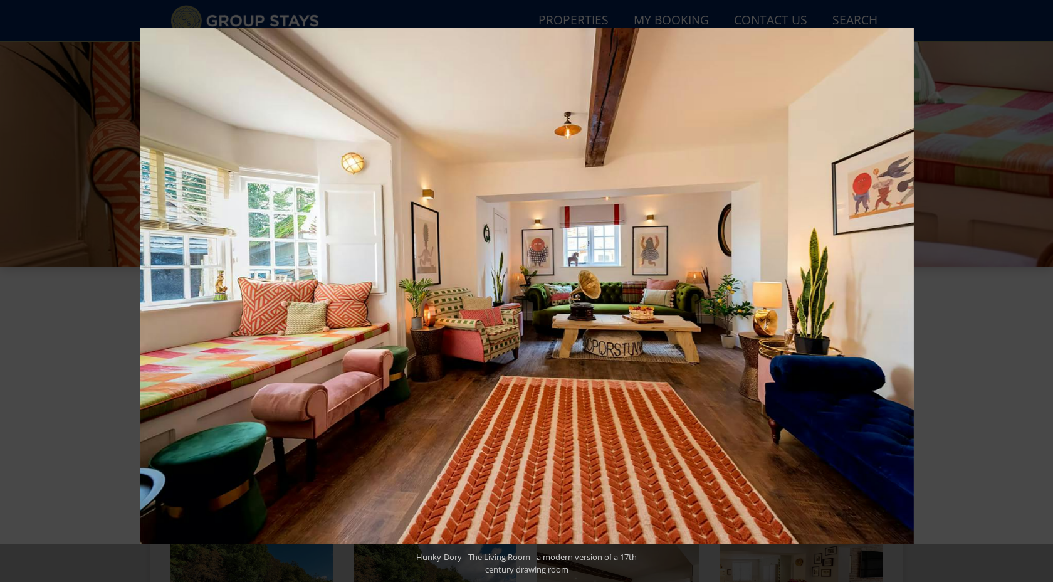
click at [1041, 291] on button at bounding box center [1031, 291] width 44 height 63
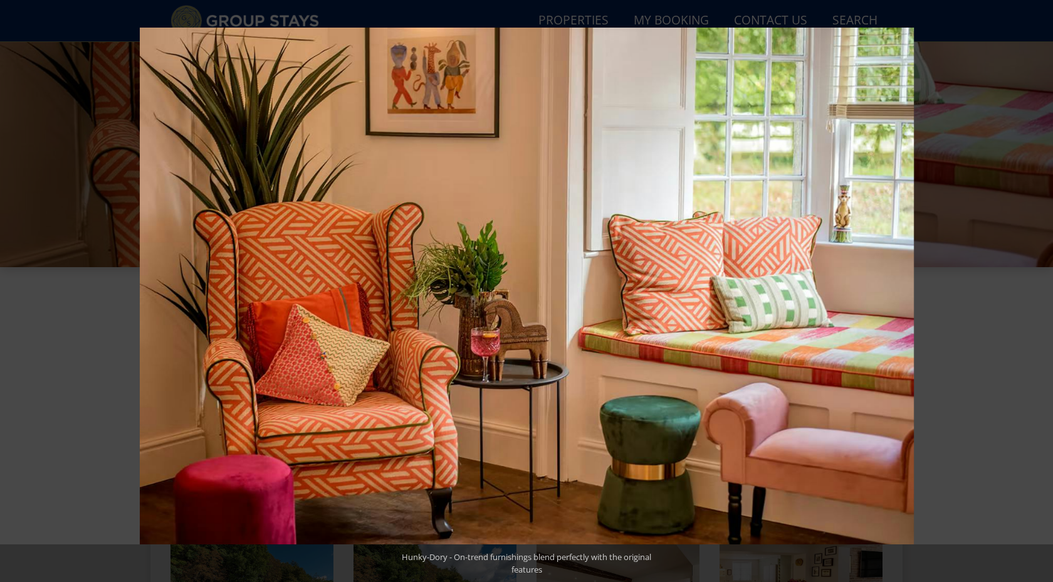
click at [1041, 291] on button at bounding box center [1031, 291] width 44 height 63
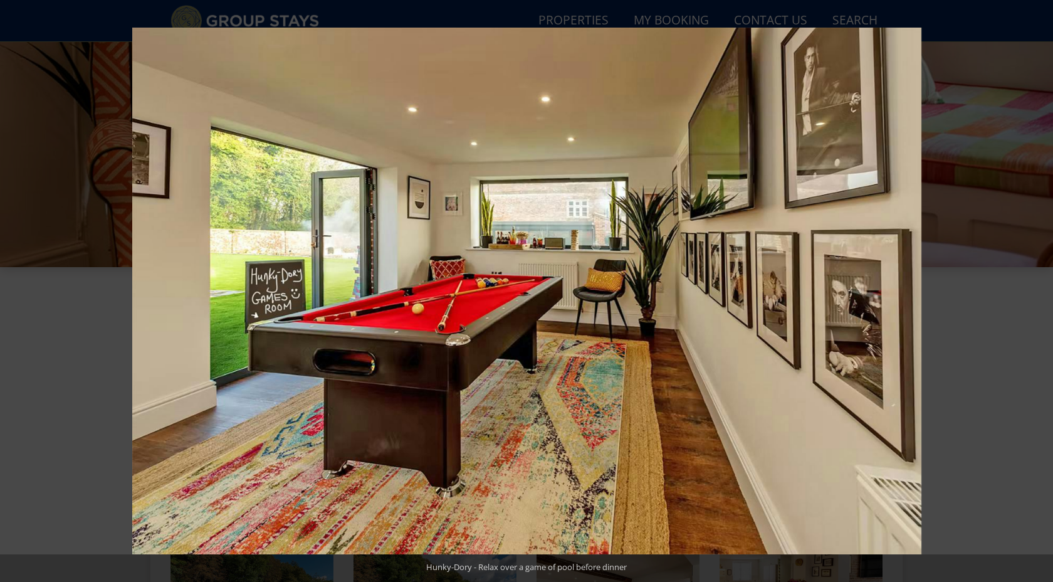
click at [1041, 291] on button at bounding box center [1031, 291] width 44 height 63
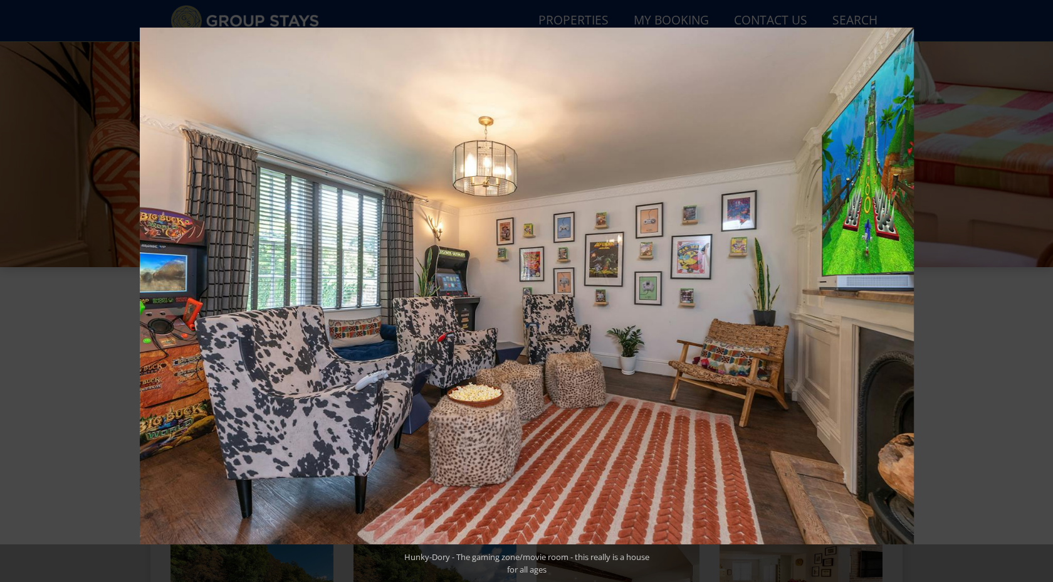
click at [1041, 291] on button at bounding box center [1031, 291] width 44 height 63
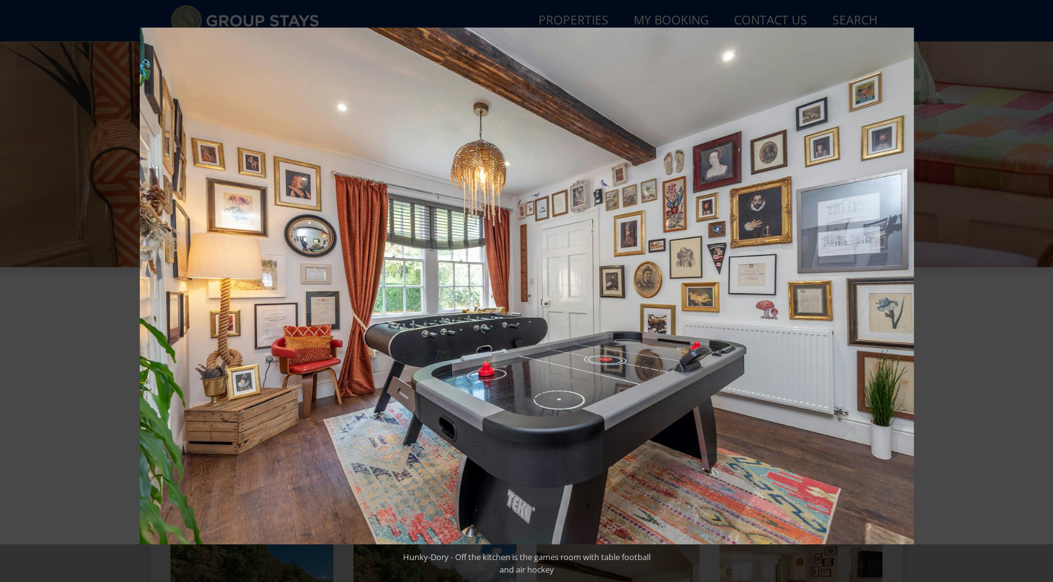
click at [1041, 291] on button at bounding box center [1031, 291] width 44 height 63
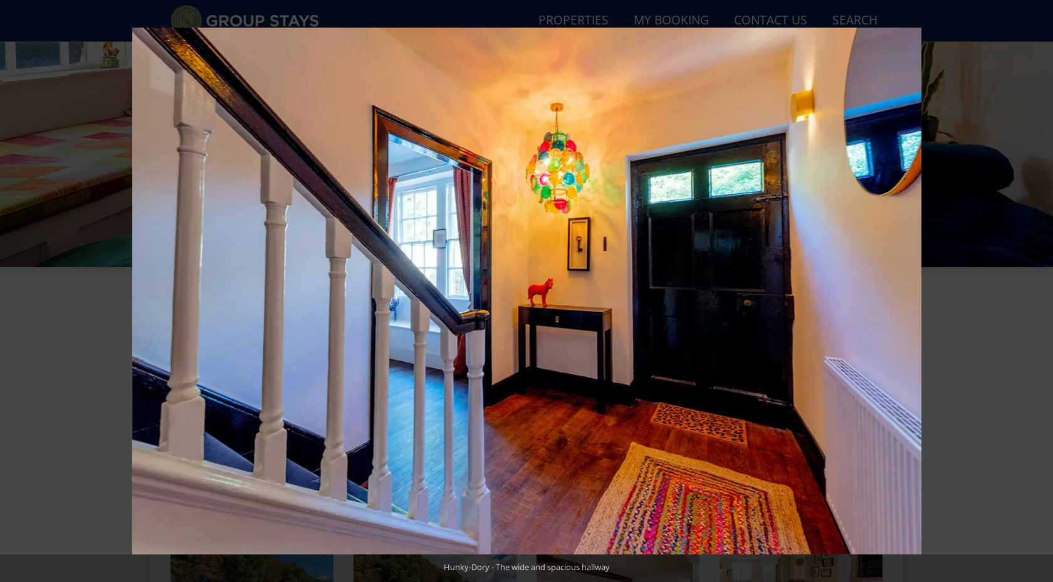
click at [1041, 291] on button at bounding box center [1031, 291] width 44 height 63
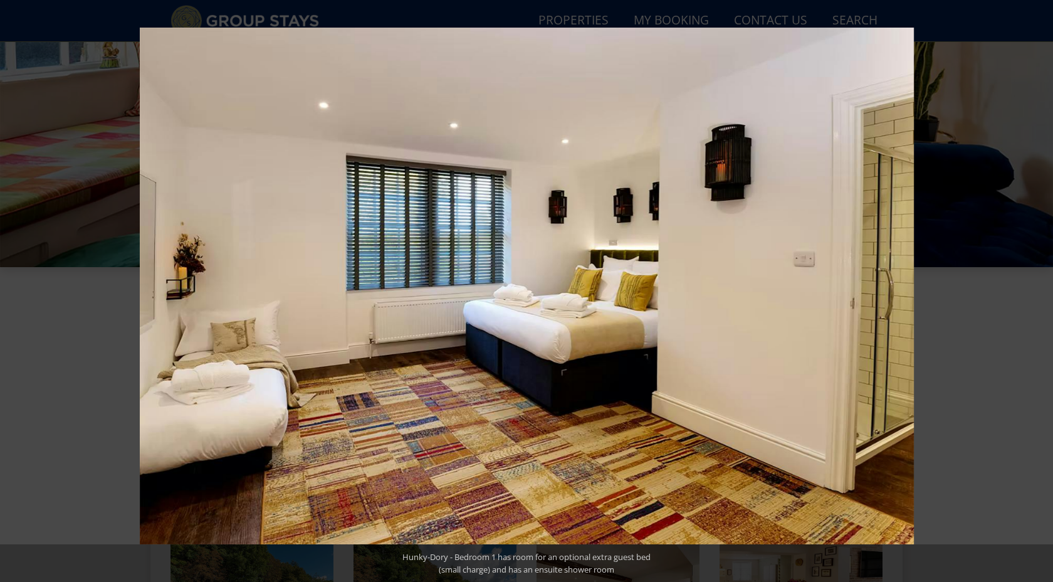
click at [1041, 291] on button at bounding box center [1031, 291] width 44 height 63
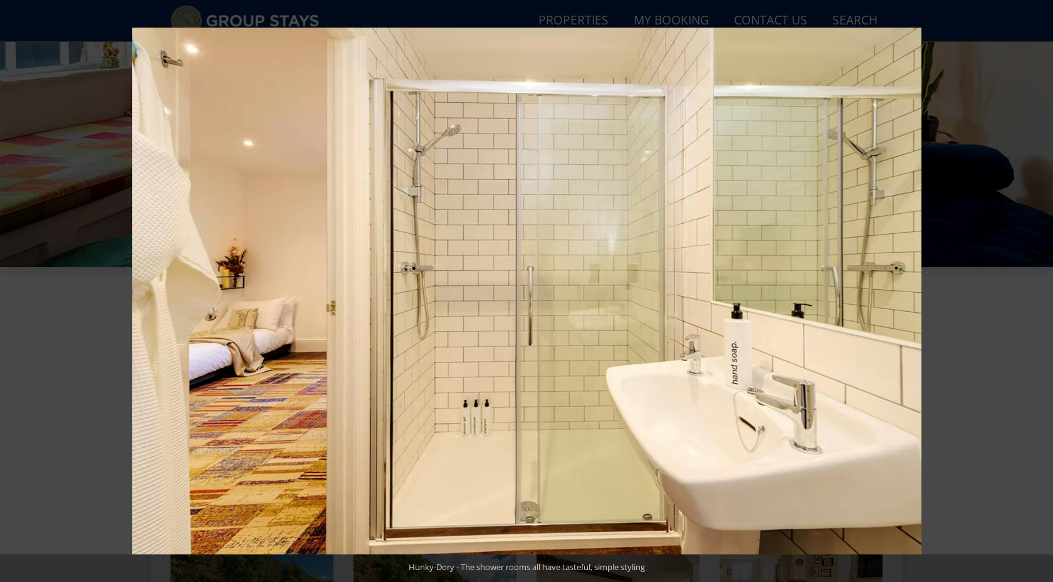
click at [1041, 291] on button at bounding box center [1031, 291] width 44 height 63
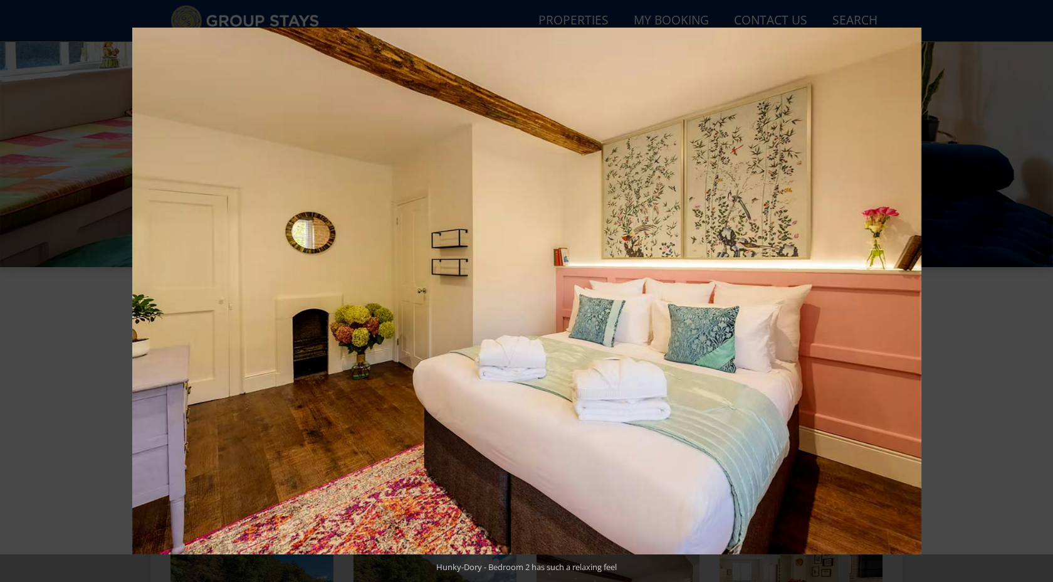
click at [1041, 291] on button at bounding box center [1031, 291] width 44 height 63
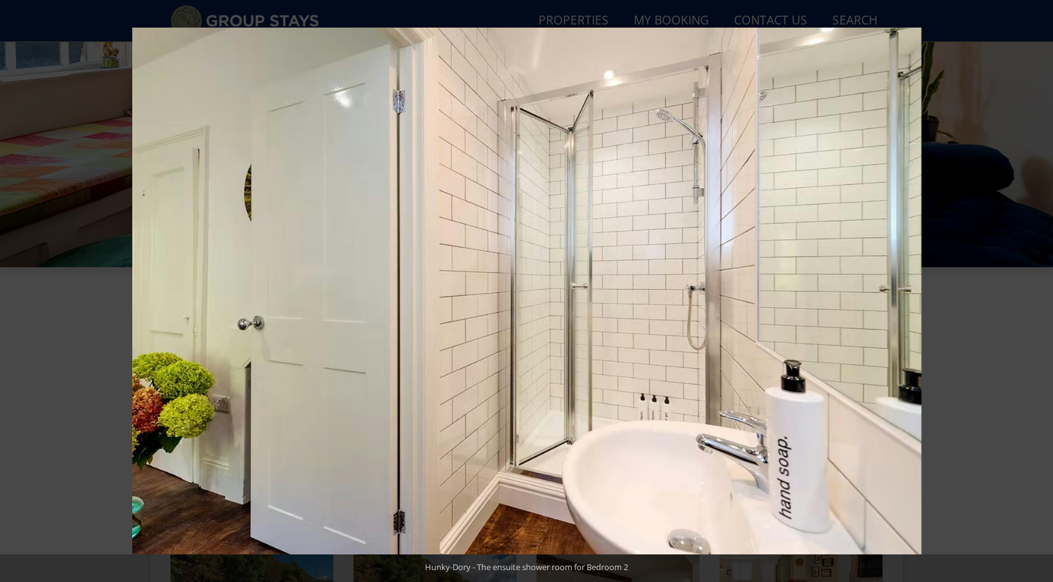
click at [1041, 291] on button at bounding box center [1031, 291] width 44 height 63
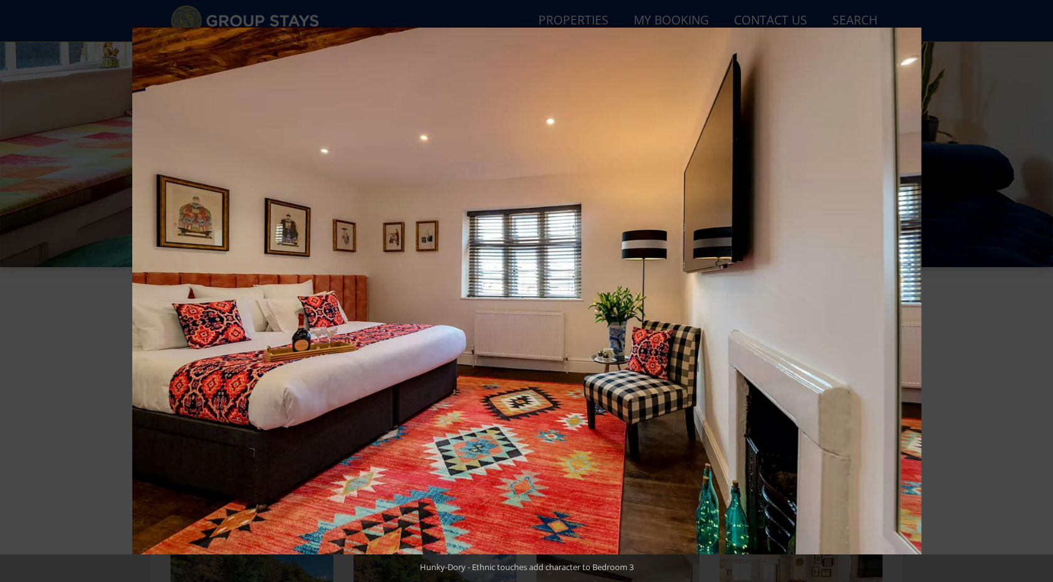
click at [1041, 291] on button at bounding box center [1031, 291] width 44 height 63
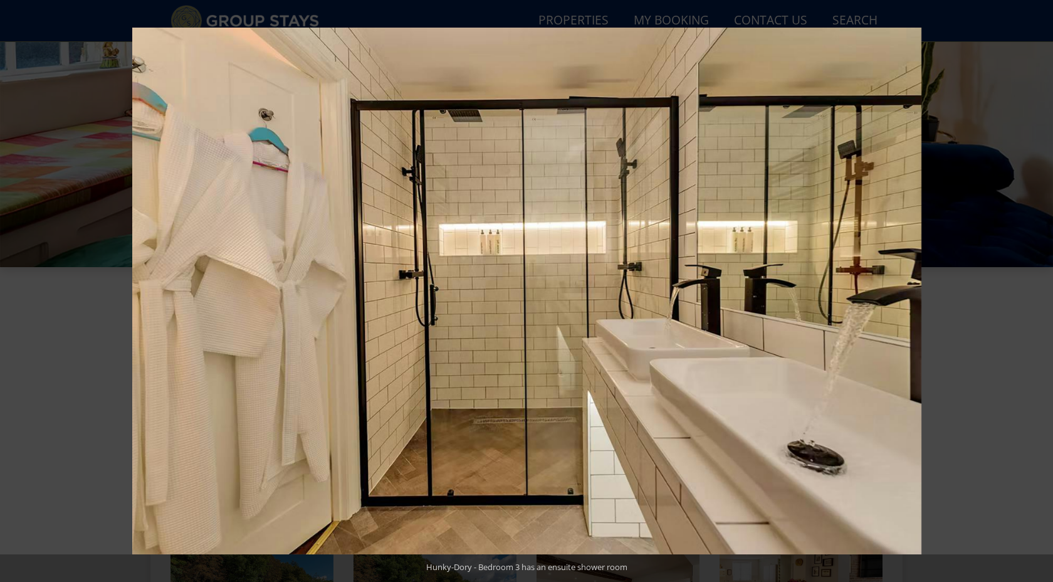
click at [1041, 291] on button at bounding box center [1031, 291] width 44 height 63
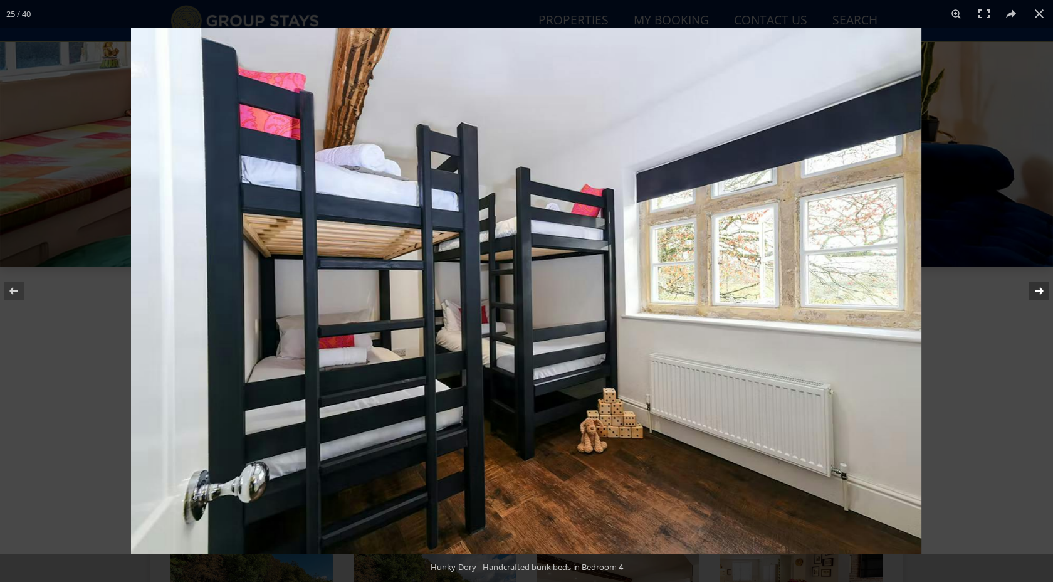
click at [1041, 291] on button at bounding box center [1031, 291] width 44 height 63
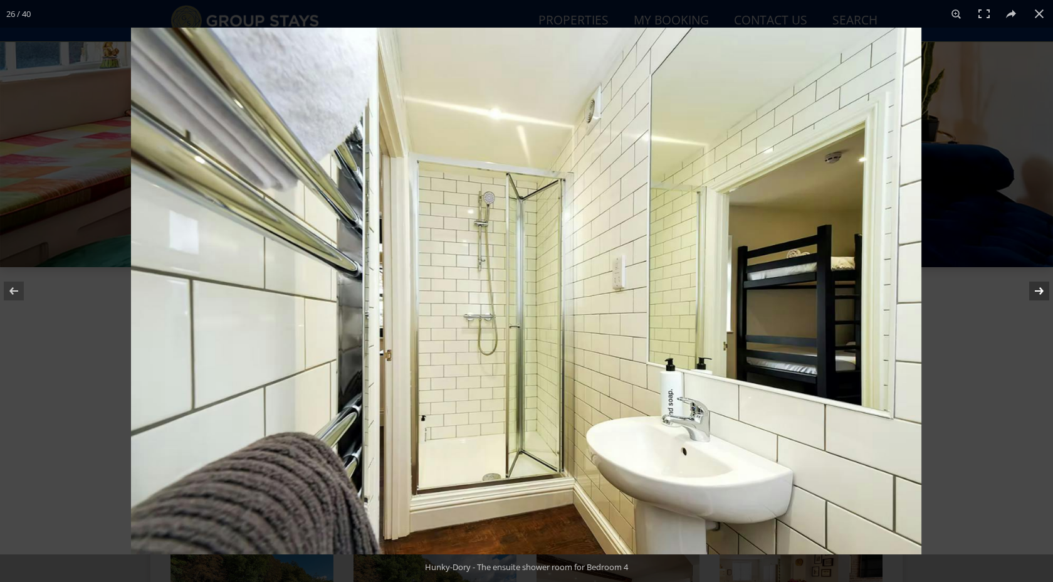
click at [1041, 291] on button at bounding box center [1031, 291] width 44 height 63
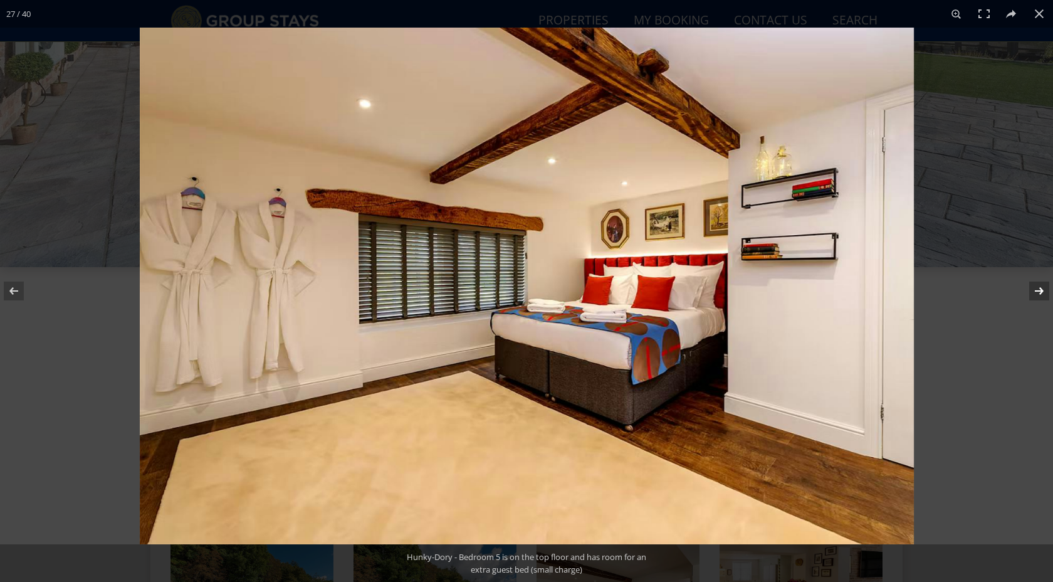
click at [1041, 291] on button at bounding box center [1031, 291] width 44 height 63
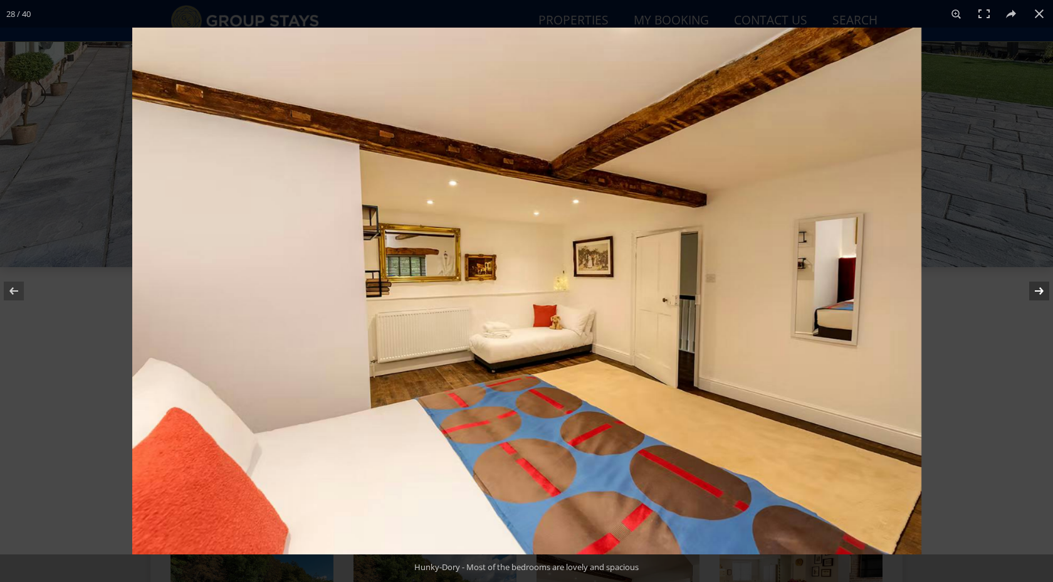
click at [1041, 291] on button at bounding box center [1031, 291] width 44 height 63
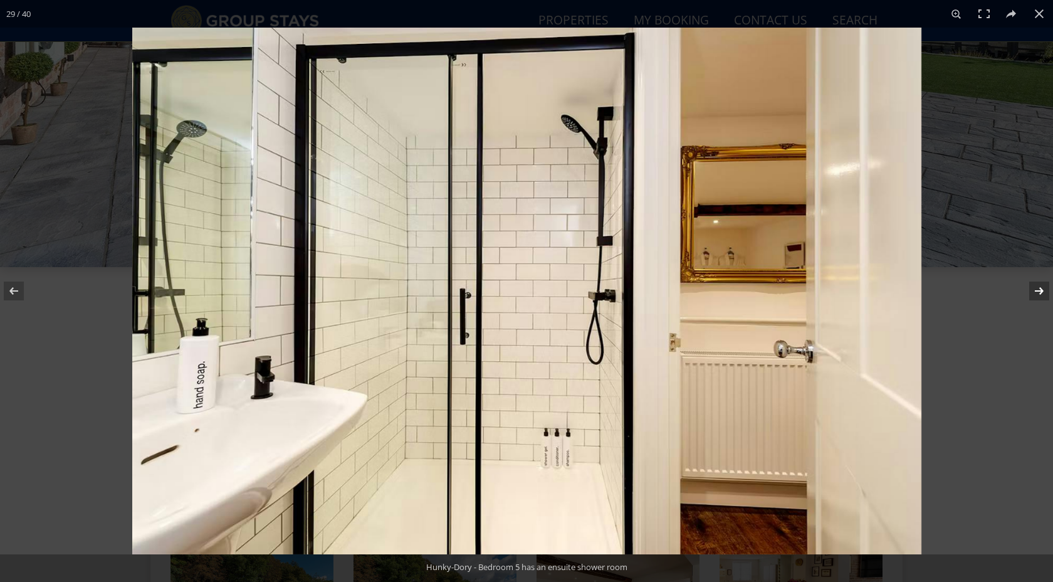
click at [1041, 291] on button at bounding box center [1031, 291] width 44 height 63
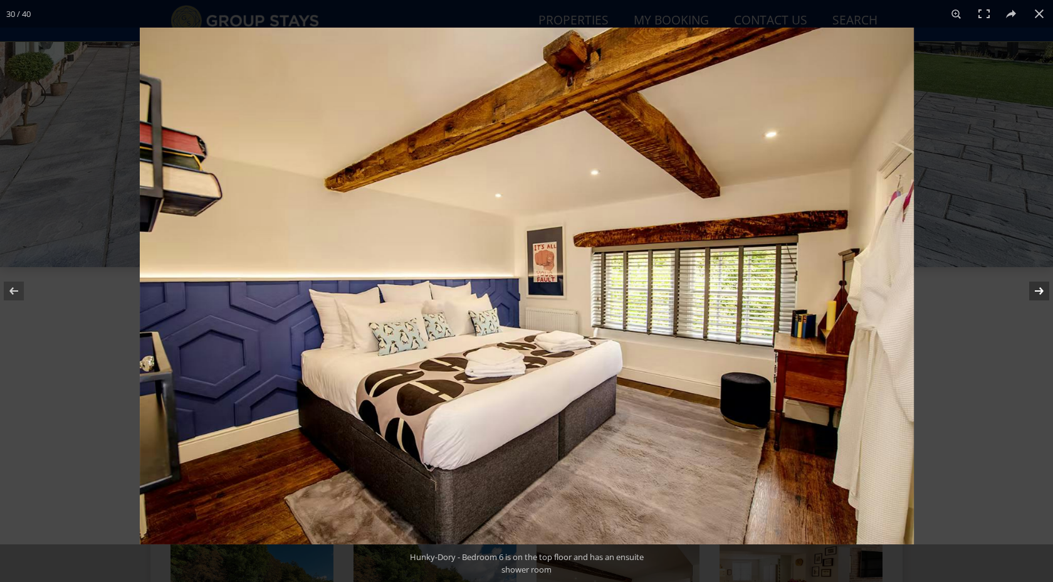
click at [1041, 291] on button at bounding box center [1031, 291] width 44 height 63
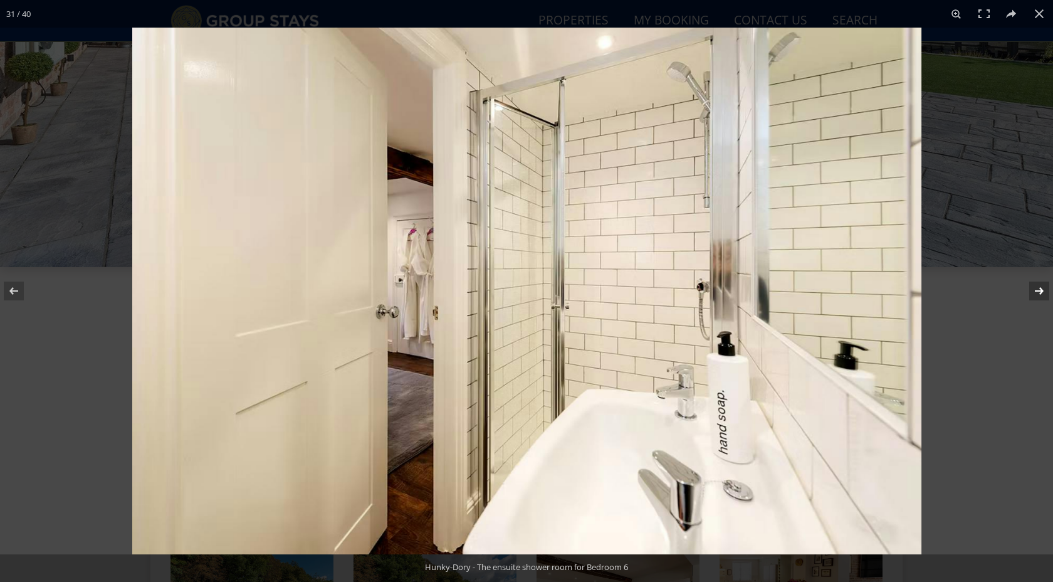
click at [1041, 291] on button at bounding box center [1031, 291] width 44 height 63
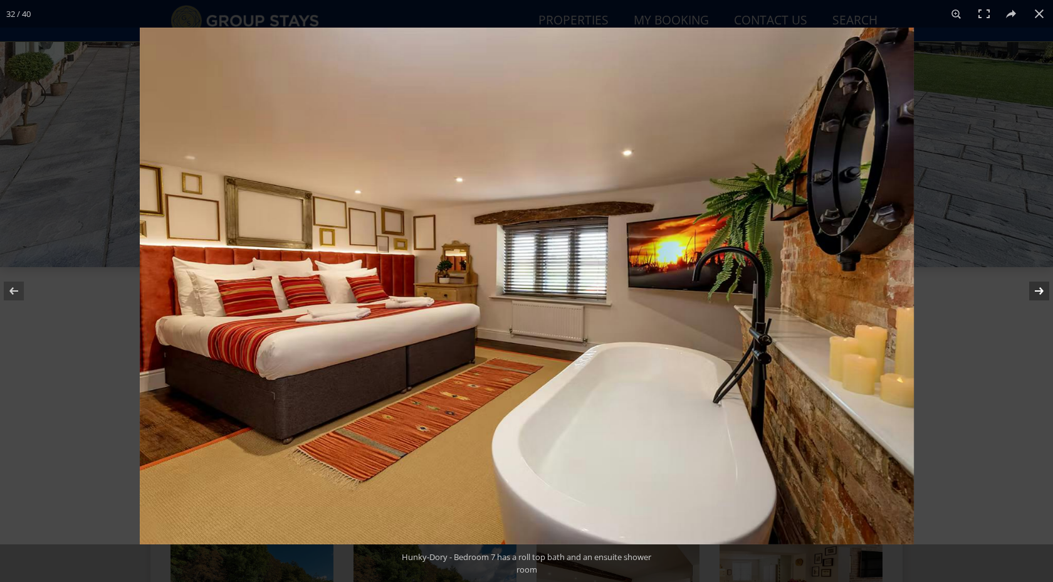
click at [1041, 291] on button at bounding box center [1031, 291] width 44 height 63
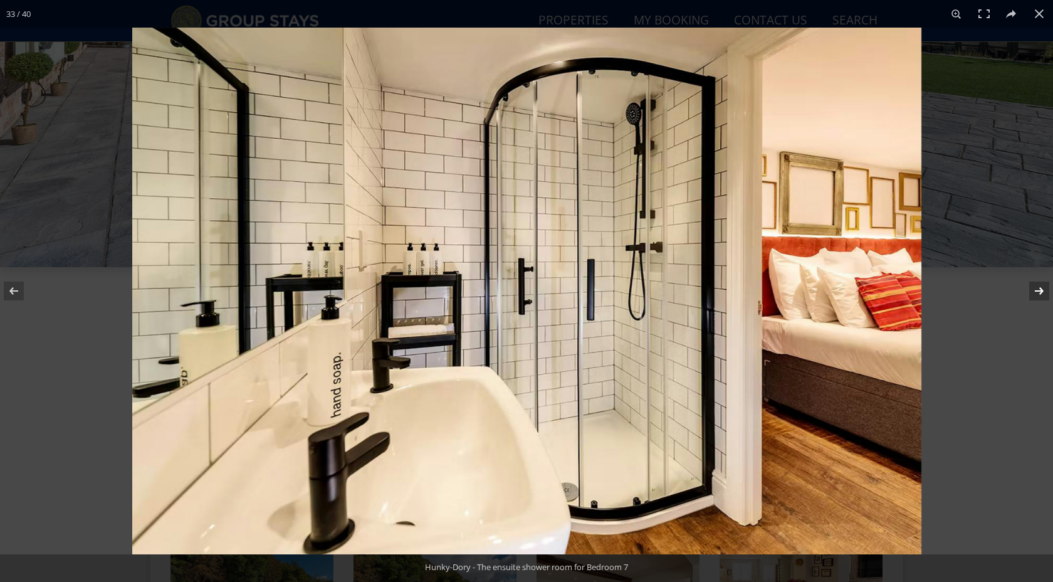
click at [1041, 291] on button at bounding box center [1031, 291] width 44 height 63
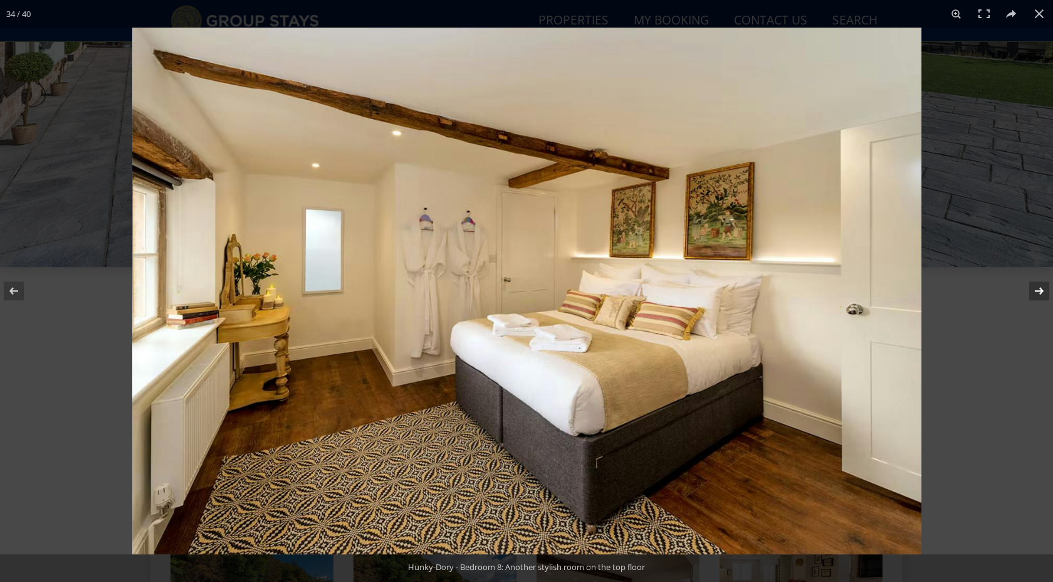
click at [1041, 291] on button at bounding box center [1031, 291] width 44 height 63
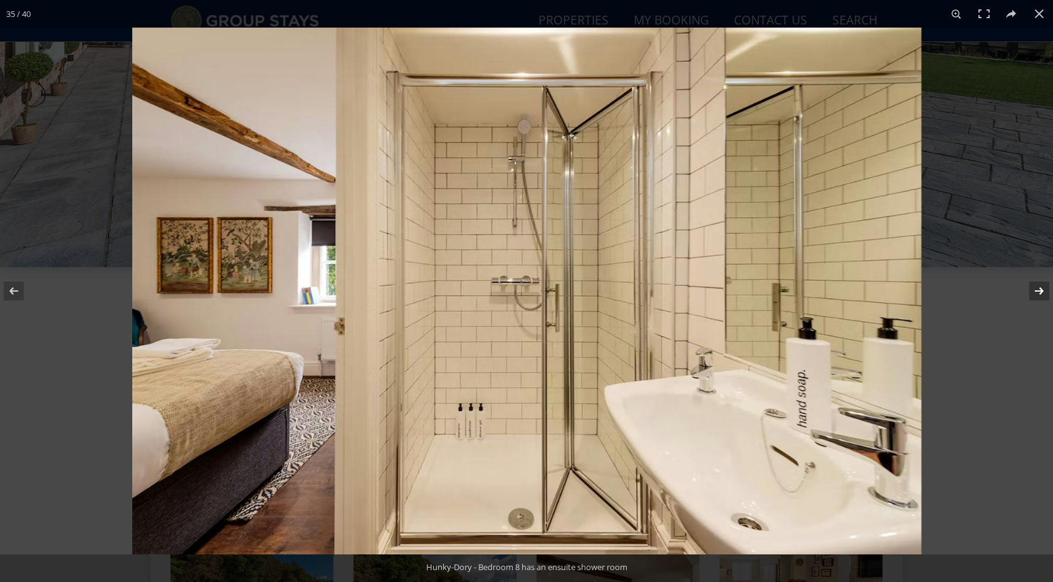
click at [1041, 291] on button at bounding box center [1031, 291] width 44 height 63
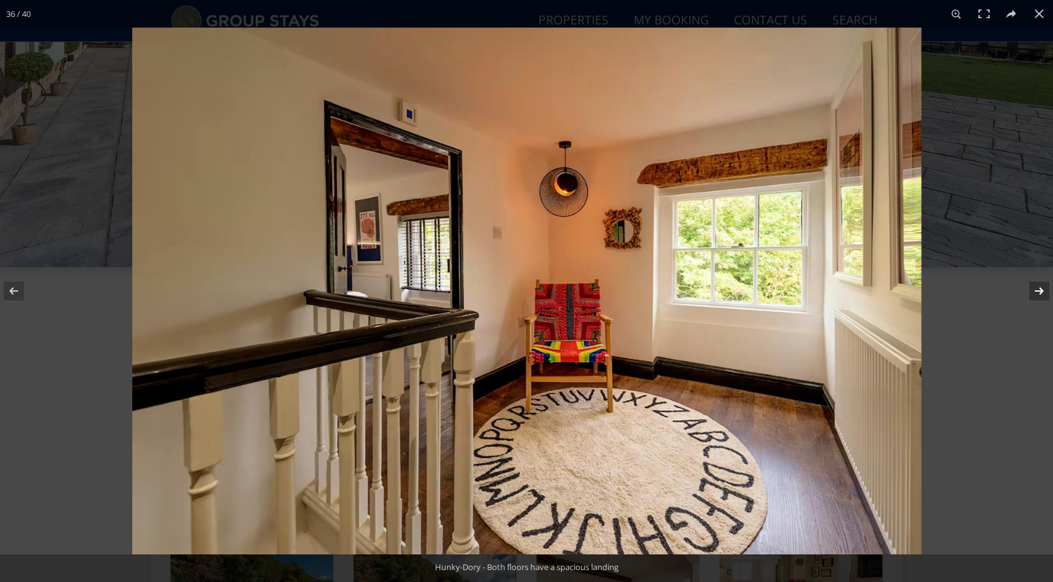
click at [1041, 291] on button at bounding box center [1031, 291] width 44 height 63
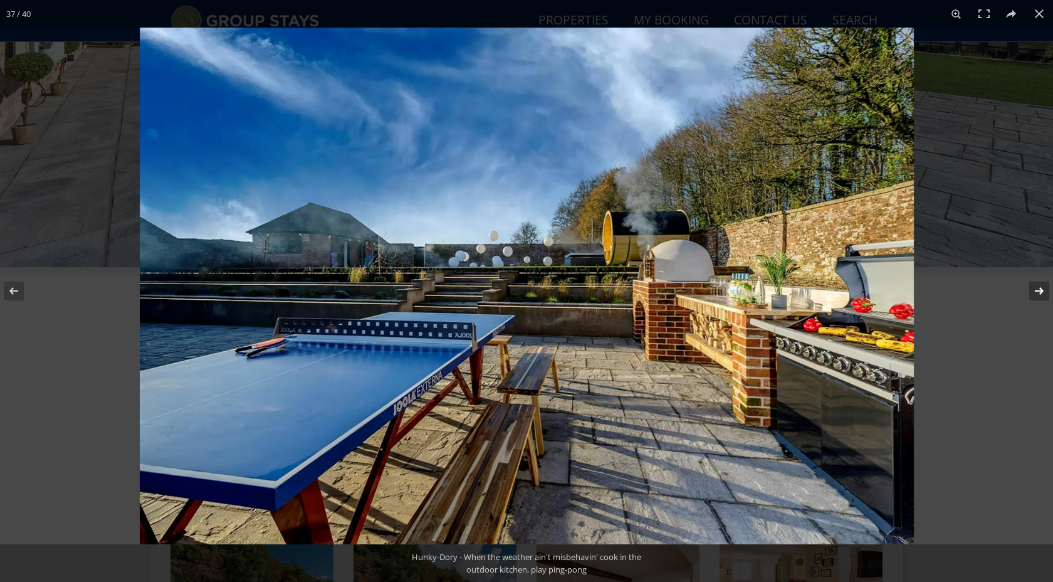
click at [1041, 291] on button at bounding box center [1031, 291] width 44 height 63
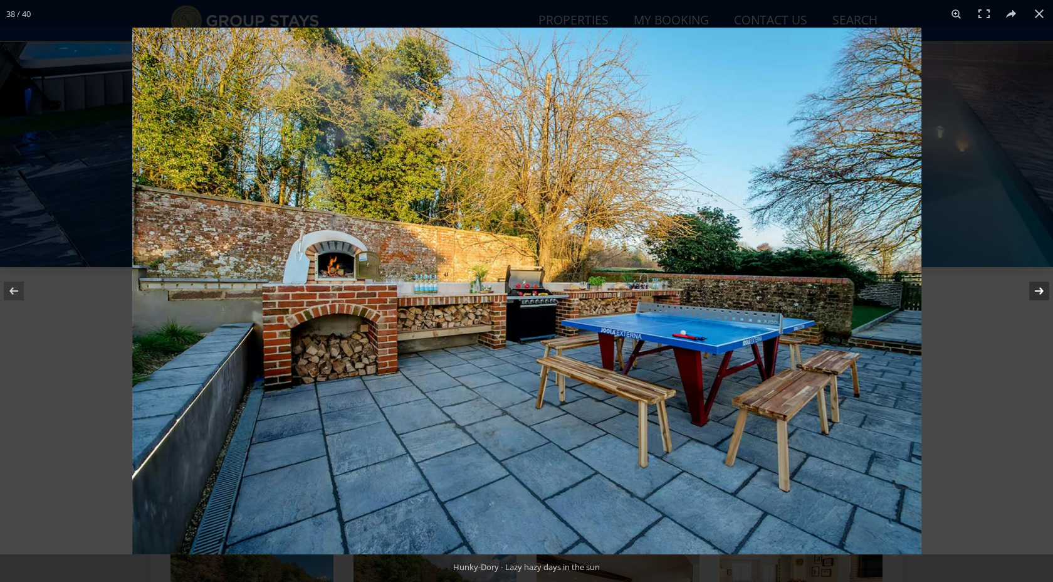
click at [1041, 291] on button at bounding box center [1031, 291] width 44 height 63
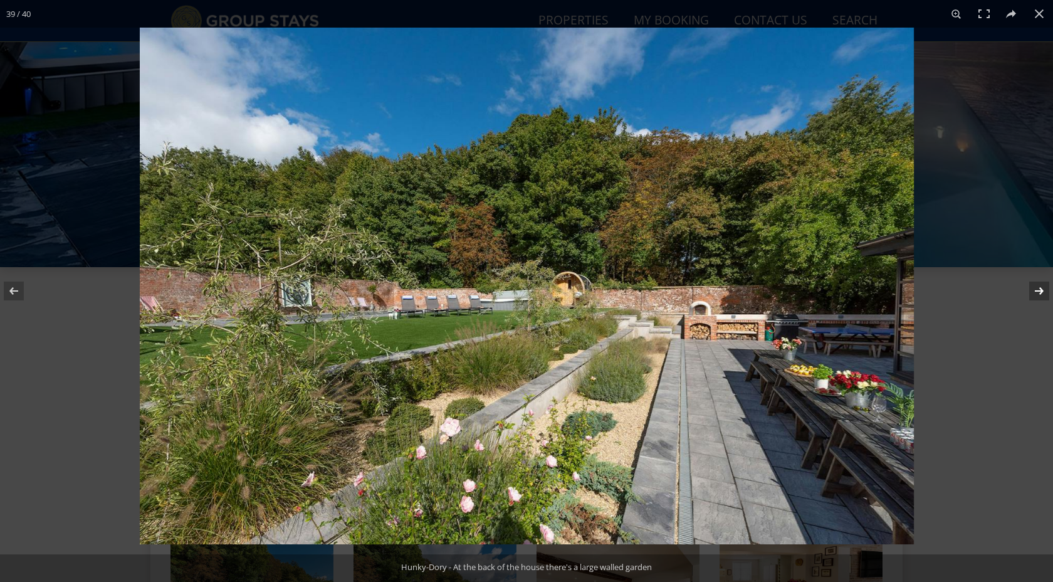
click at [1041, 291] on button at bounding box center [1031, 291] width 44 height 63
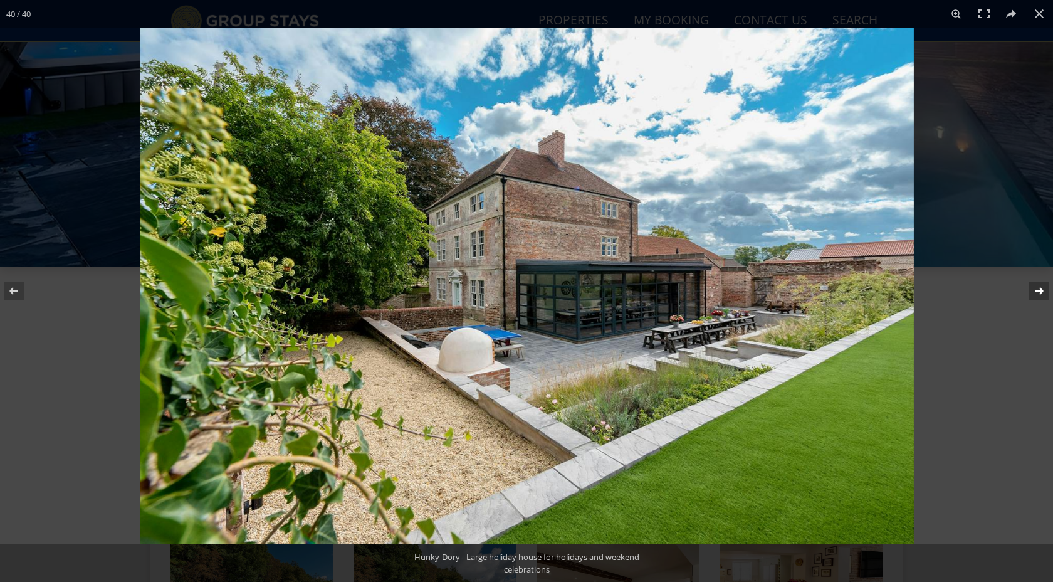
click at [1041, 291] on button at bounding box center [1031, 291] width 44 height 63
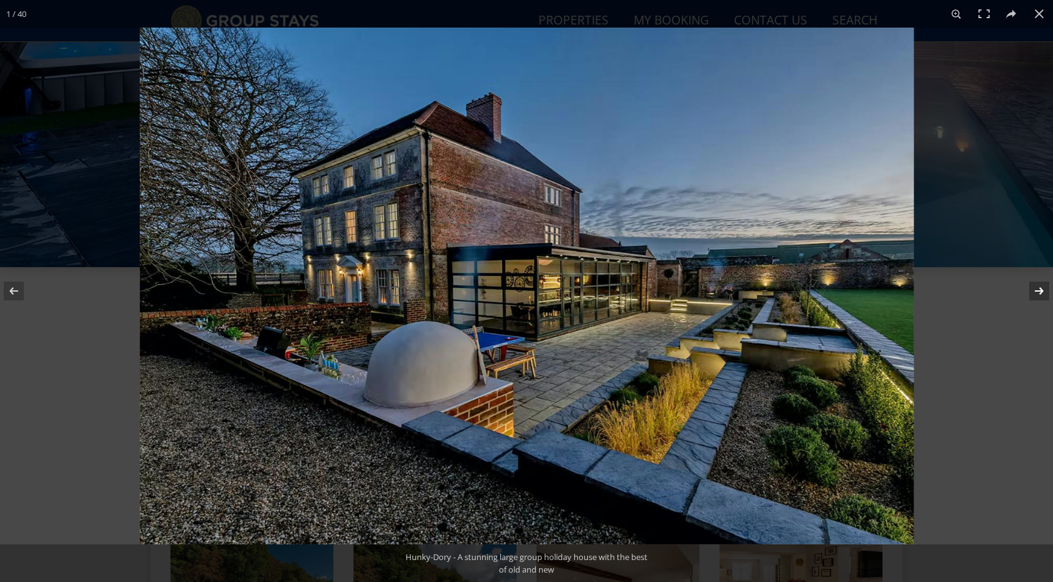
click at [1041, 291] on button at bounding box center [1031, 291] width 44 height 63
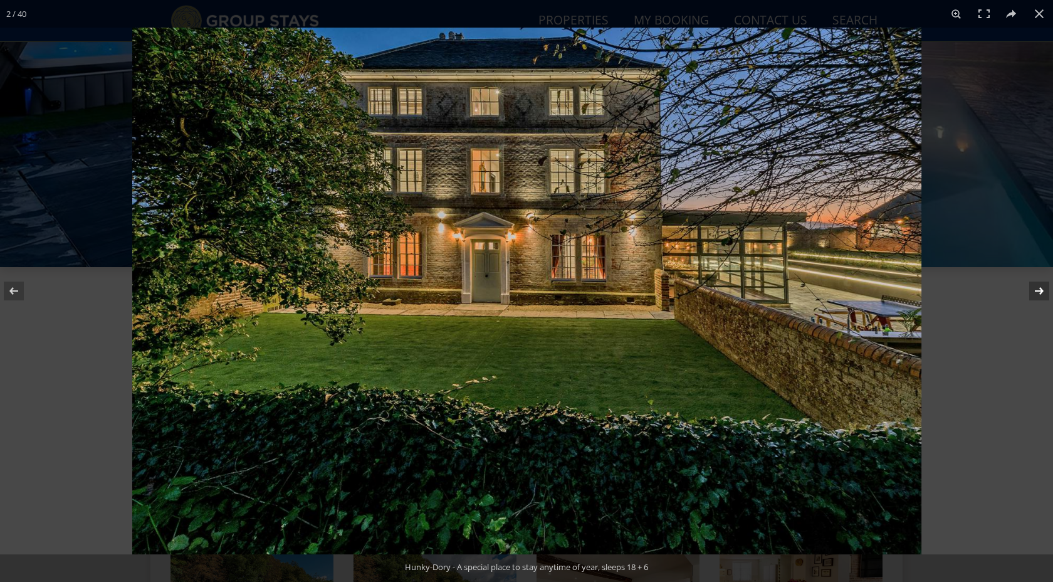
click at [1041, 291] on button at bounding box center [1031, 291] width 44 height 63
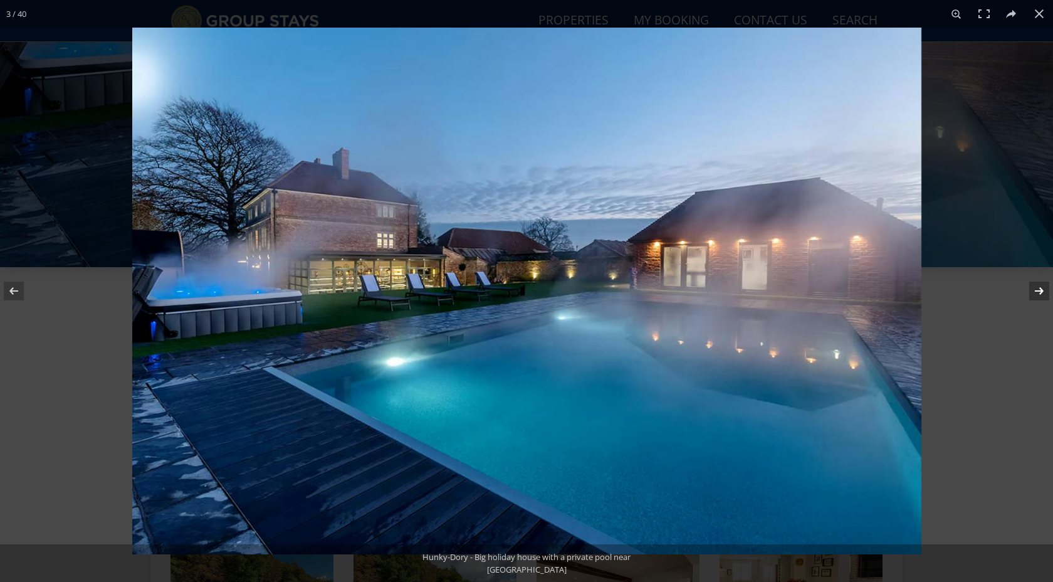
click at [1041, 291] on button at bounding box center [1031, 291] width 44 height 63
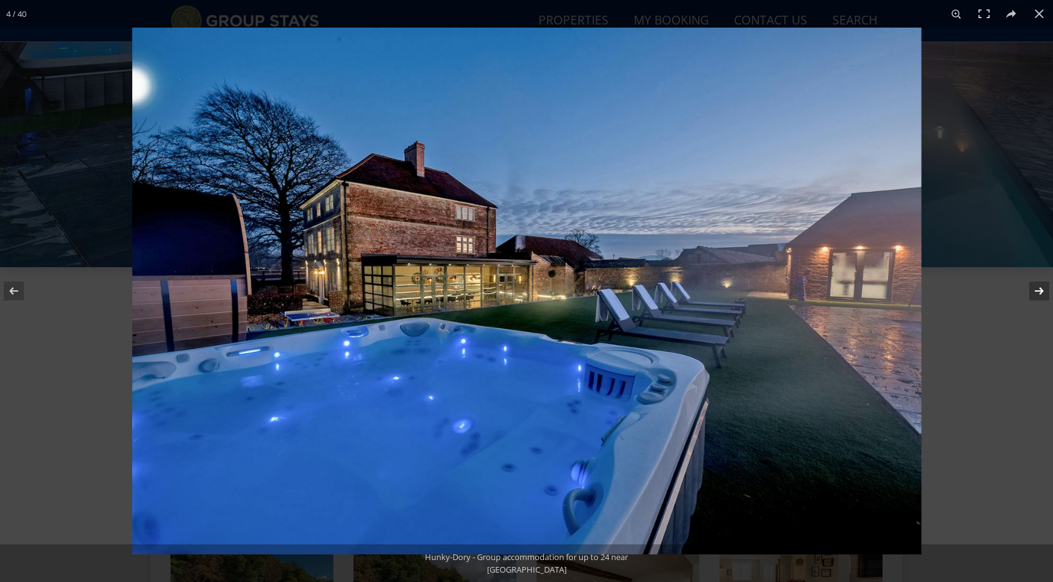
click at [1041, 291] on button at bounding box center [1031, 291] width 44 height 63
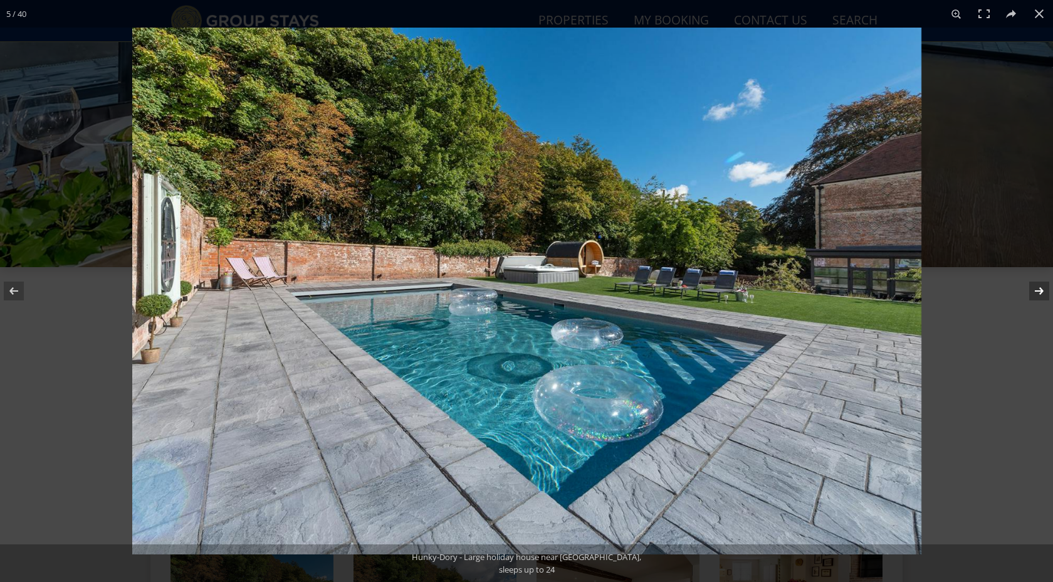
click at [1041, 291] on button at bounding box center [1031, 291] width 44 height 63
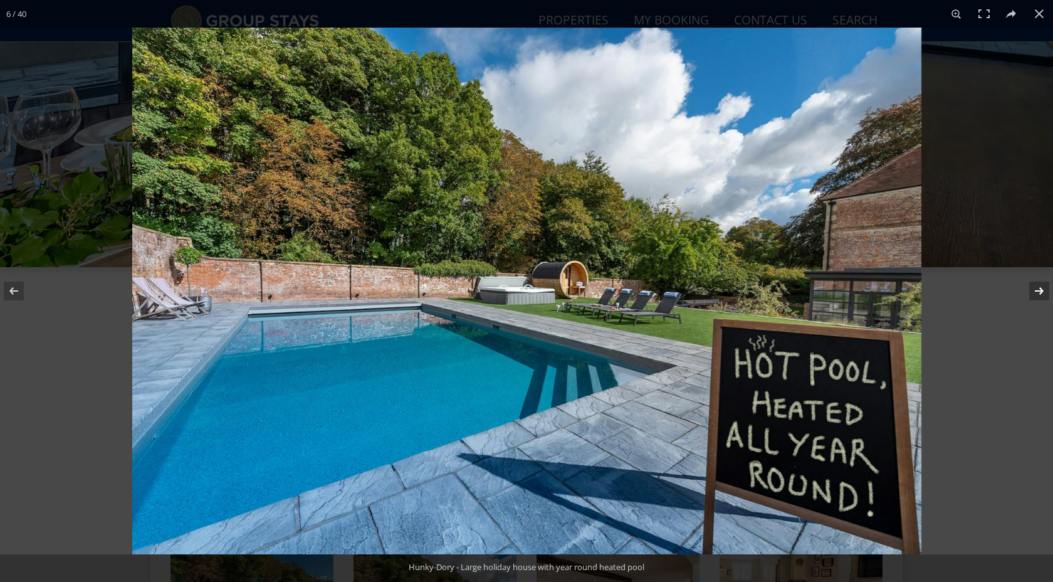
click at [1041, 291] on button at bounding box center [1031, 291] width 44 height 63
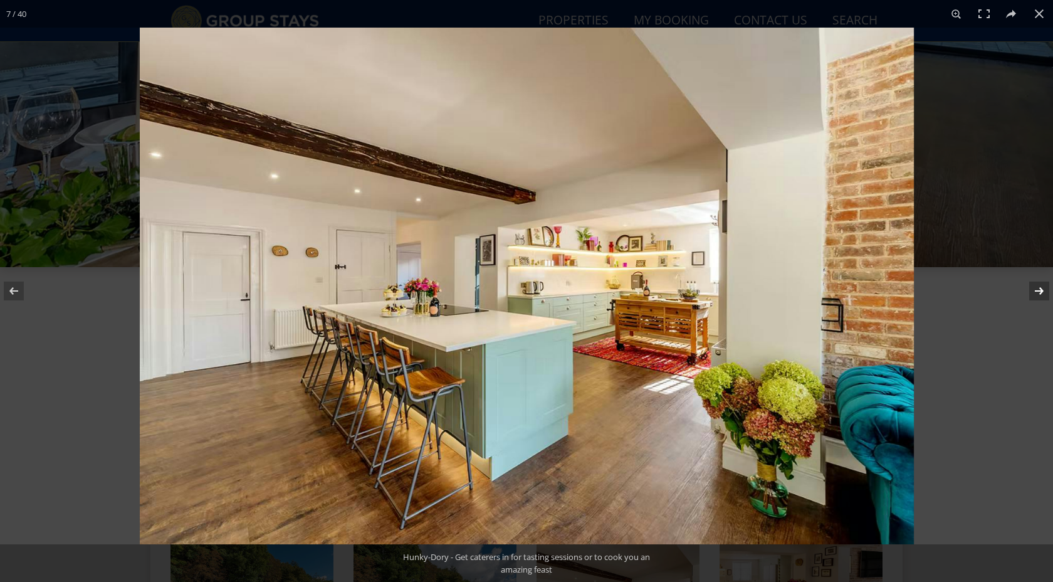
click at [1041, 291] on button at bounding box center [1031, 291] width 44 height 63
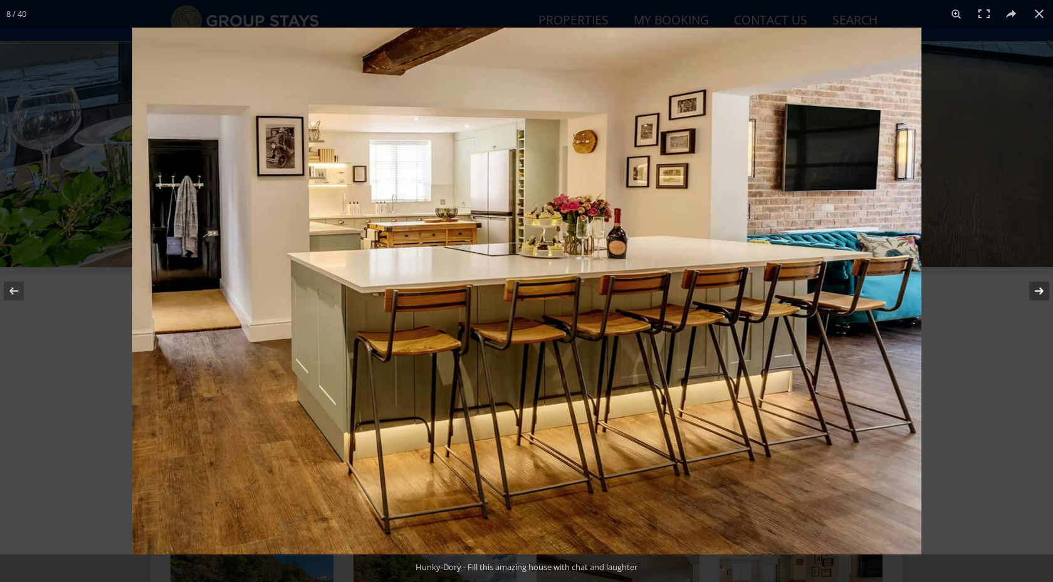
click at [1041, 291] on button at bounding box center [1031, 291] width 44 height 63
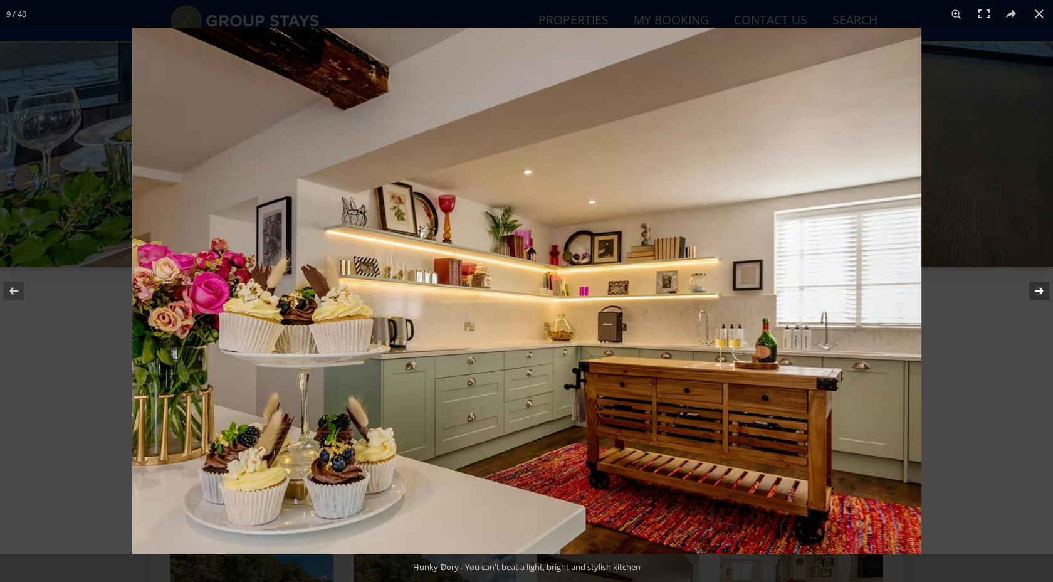
click at [1041, 291] on button at bounding box center [1031, 291] width 44 height 63
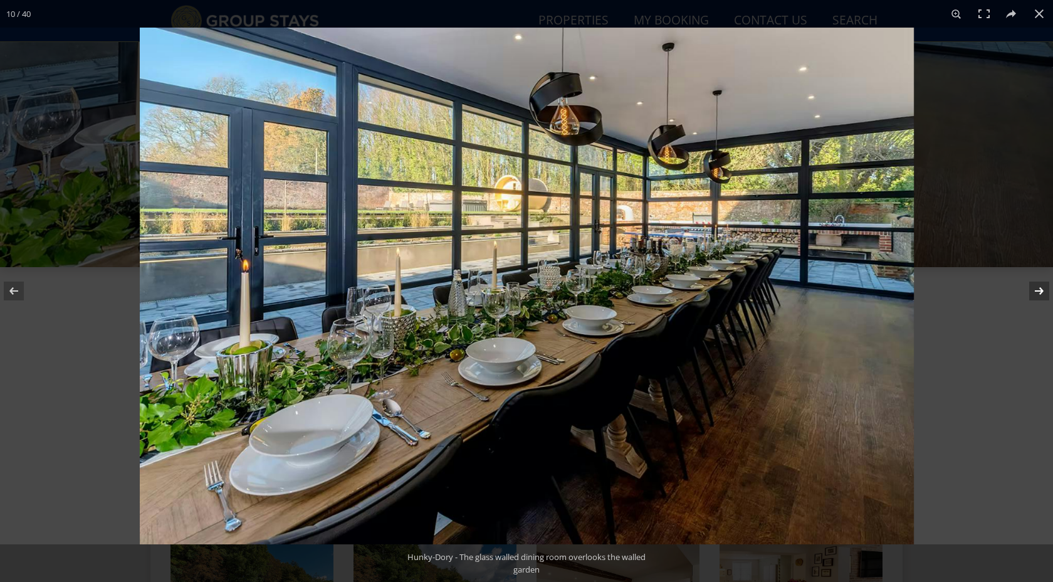
click at [1041, 291] on button at bounding box center [1031, 291] width 44 height 63
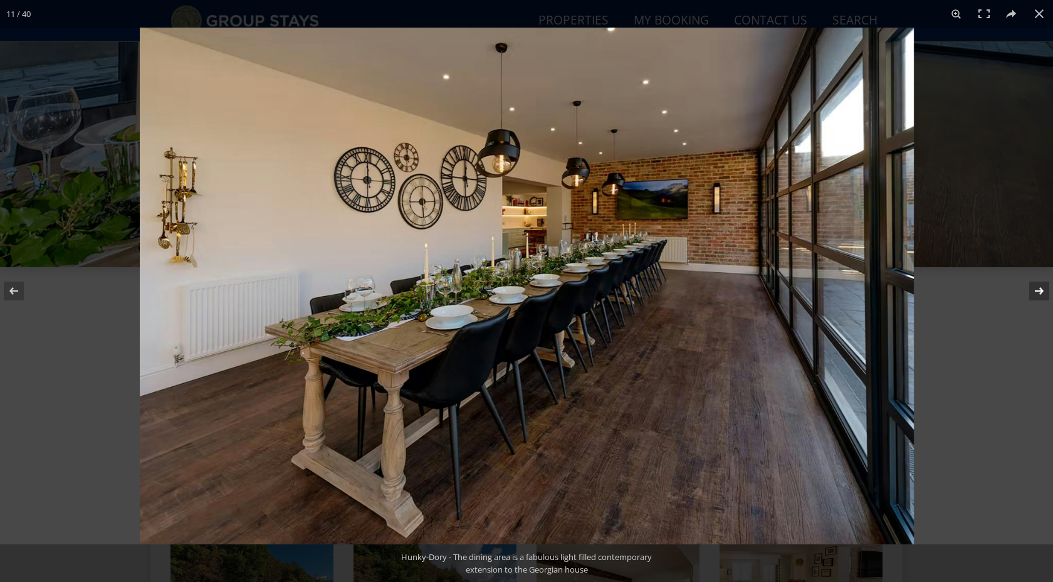
click at [1041, 291] on button at bounding box center [1031, 291] width 44 height 63
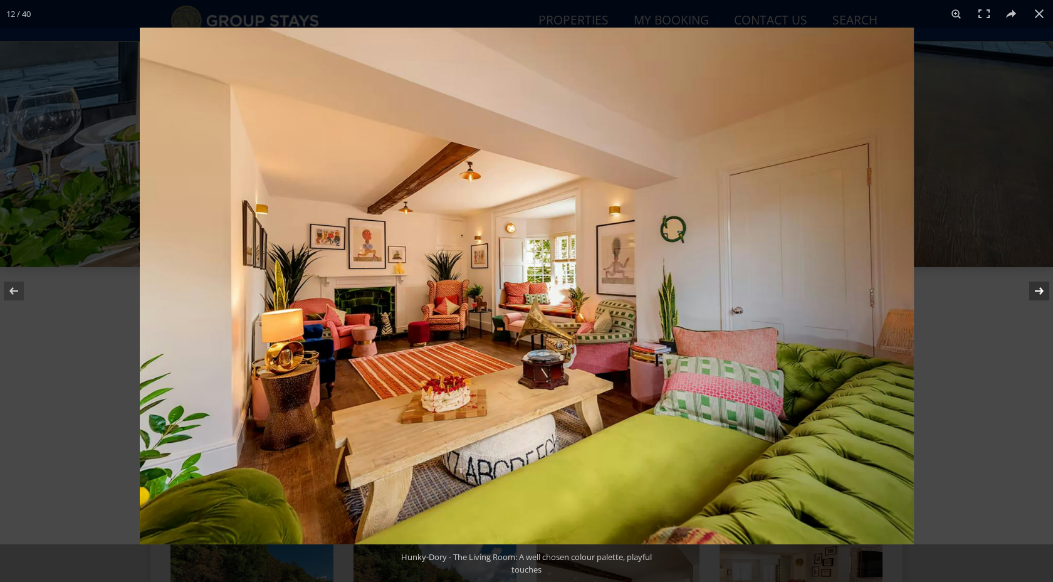
click at [1041, 291] on button at bounding box center [1031, 291] width 44 height 63
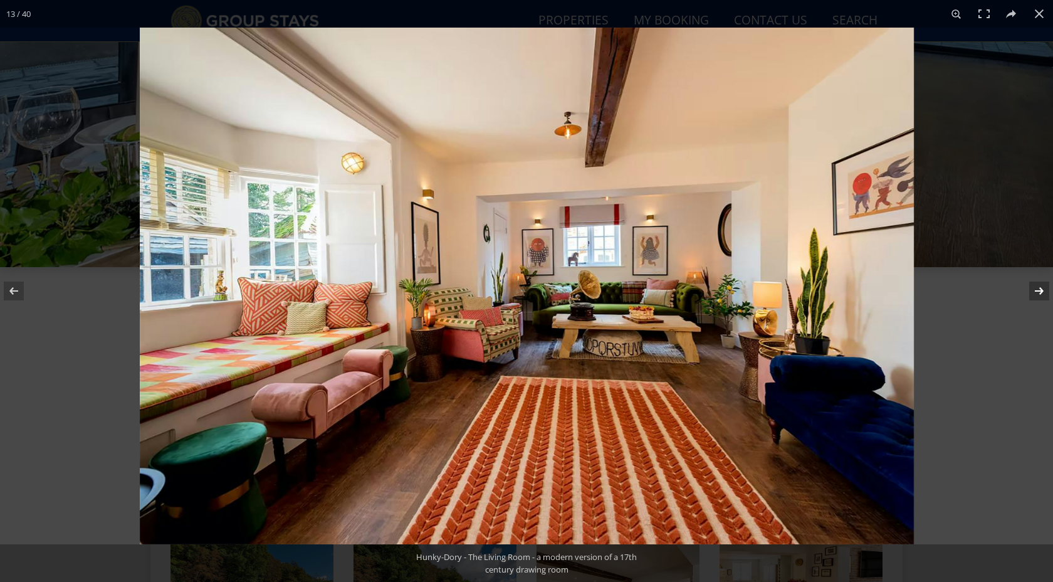
click at [1041, 291] on button at bounding box center [1031, 291] width 44 height 63
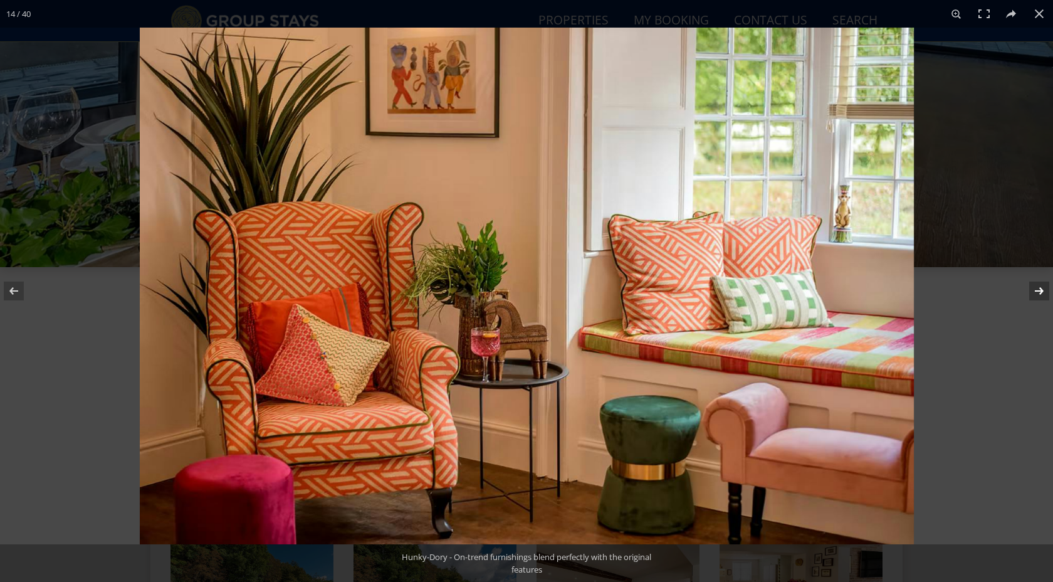
click at [1041, 291] on button at bounding box center [1031, 291] width 44 height 63
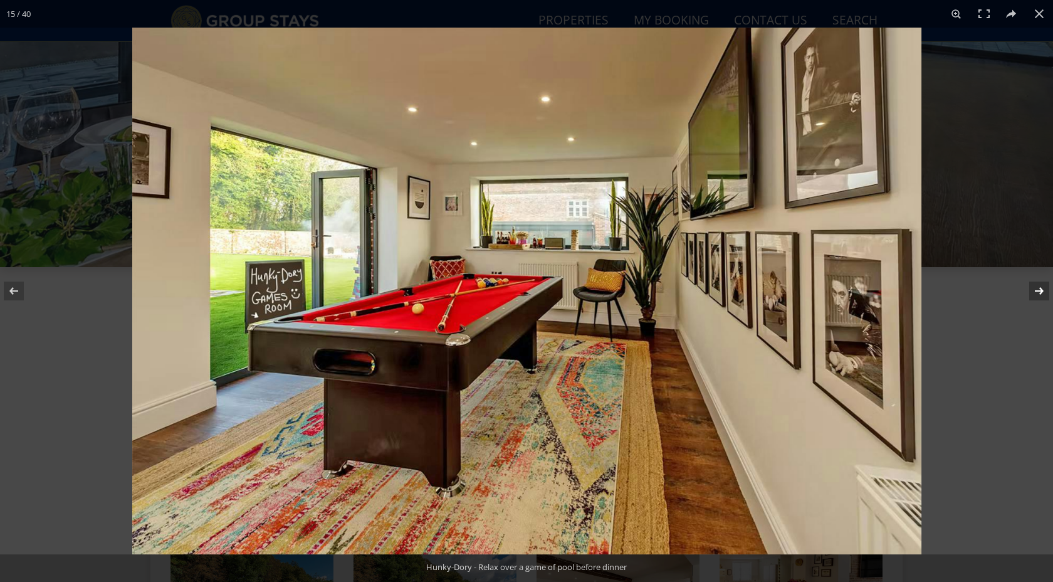
click at [1041, 291] on button at bounding box center [1031, 291] width 44 height 63
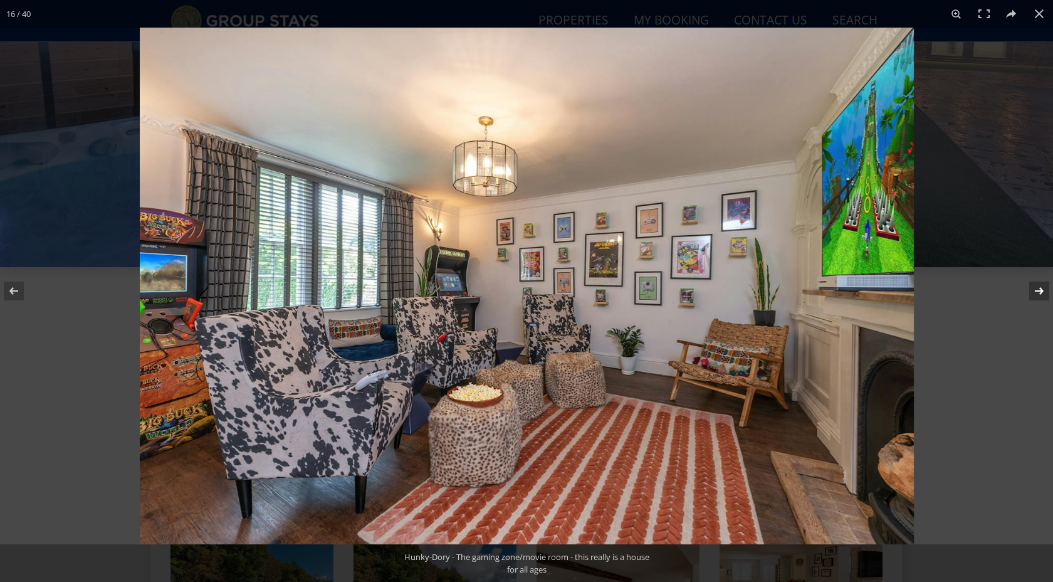
click at [1041, 291] on button at bounding box center [1031, 291] width 44 height 63
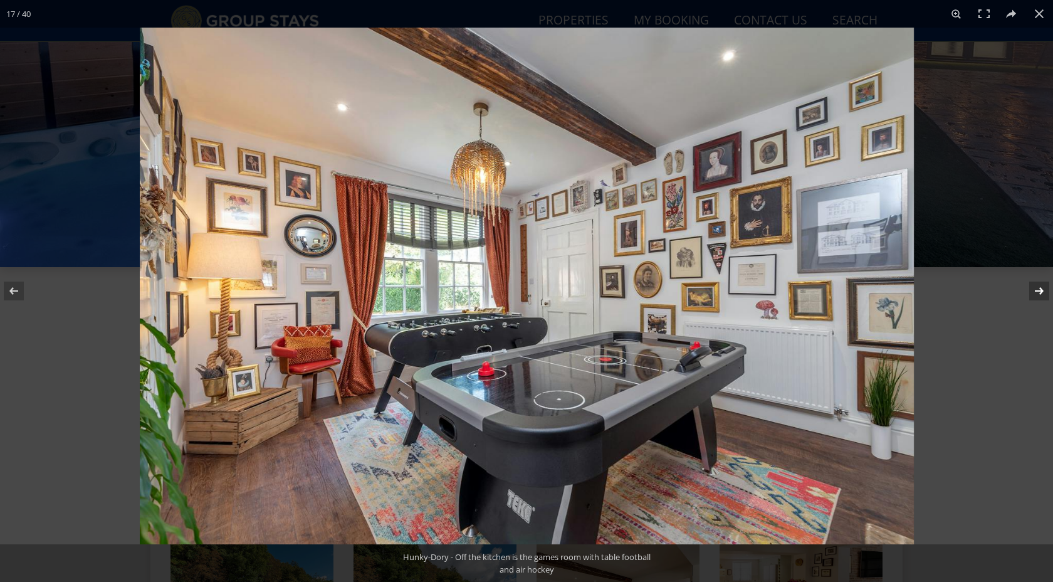
click at [1041, 291] on button at bounding box center [1031, 291] width 44 height 63
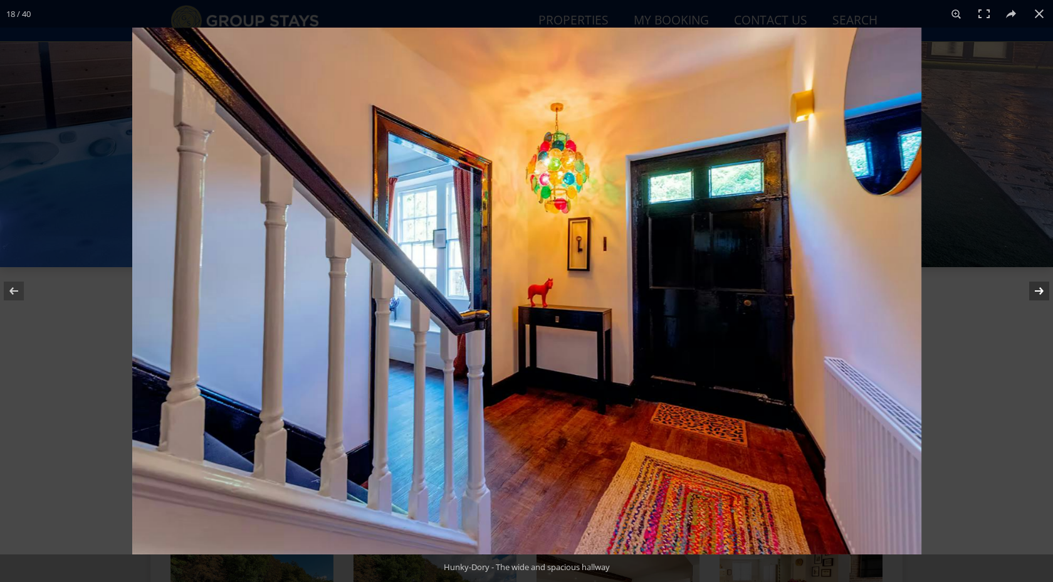
click at [1041, 291] on button at bounding box center [1031, 291] width 44 height 63
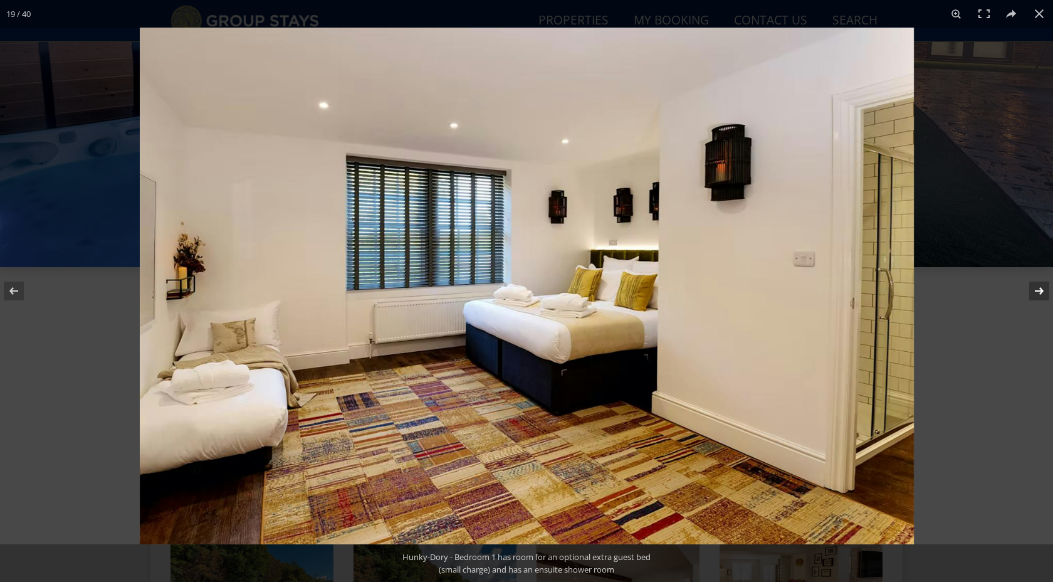
click at [1041, 291] on button at bounding box center [1031, 291] width 44 height 63
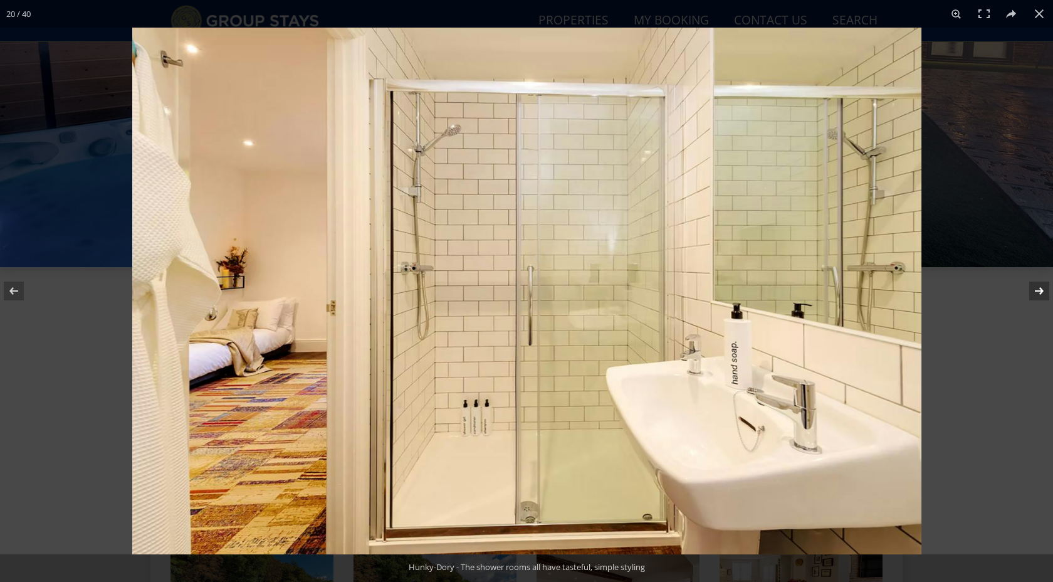
click at [1041, 291] on button at bounding box center [1031, 291] width 44 height 63
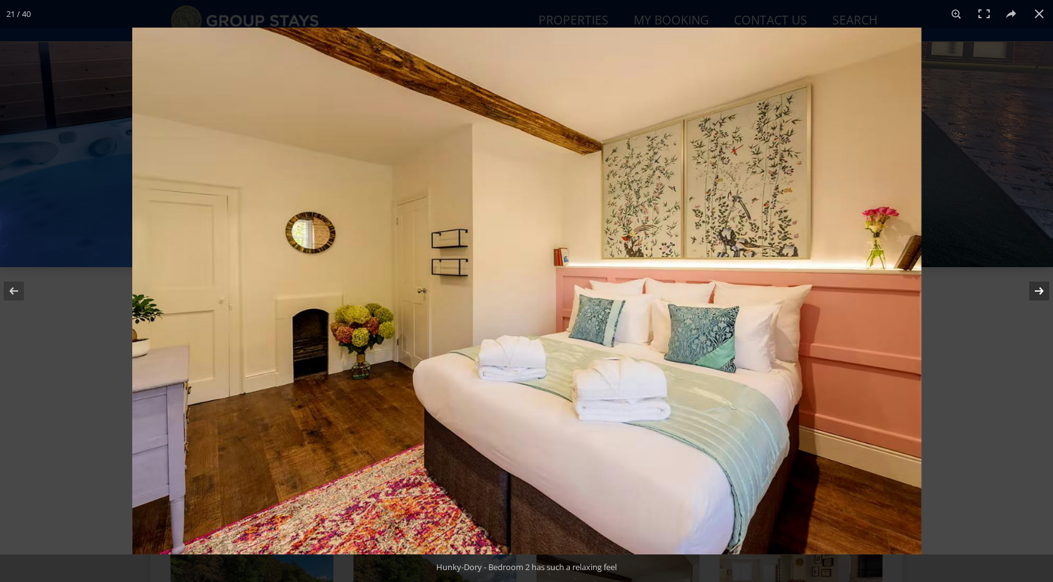
click at [1041, 291] on button at bounding box center [1031, 291] width 44 height 63
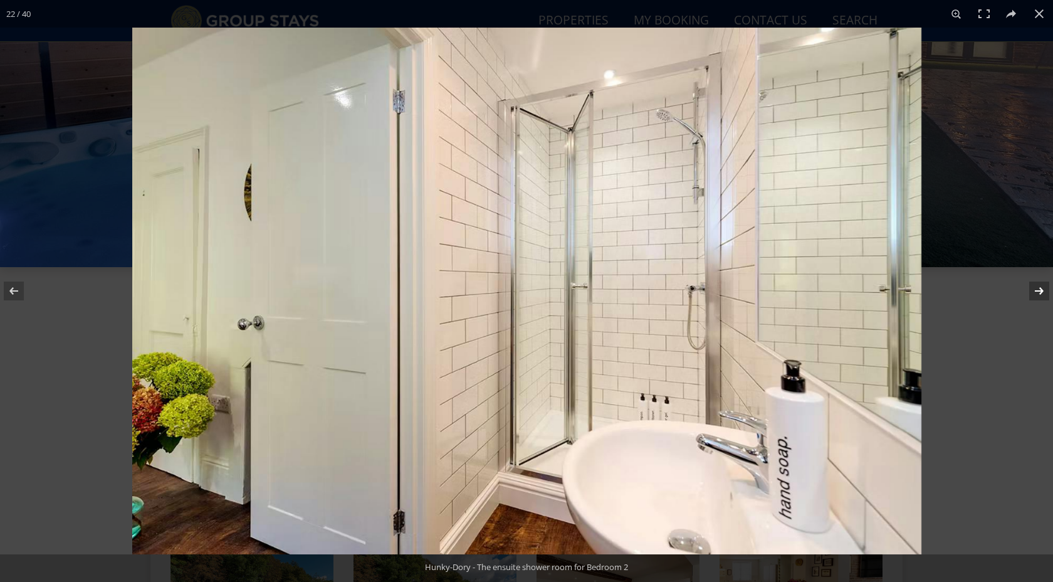
click at [1041, 291] on button at bounding box center [1031, 291] width 44 height 63
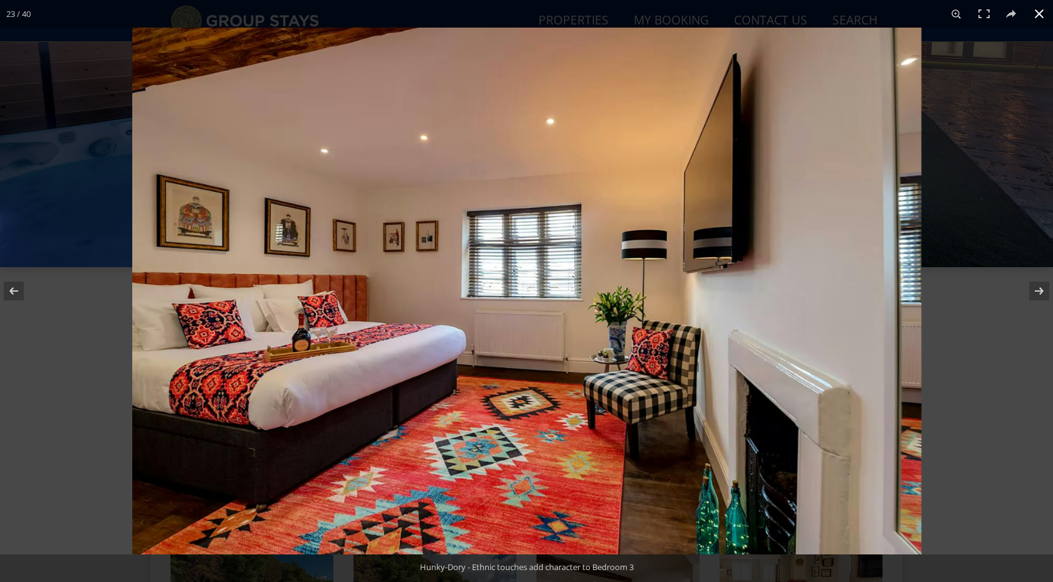
click at [1038, 13] on button at bounding box center [1040, 14] width 28 height 28
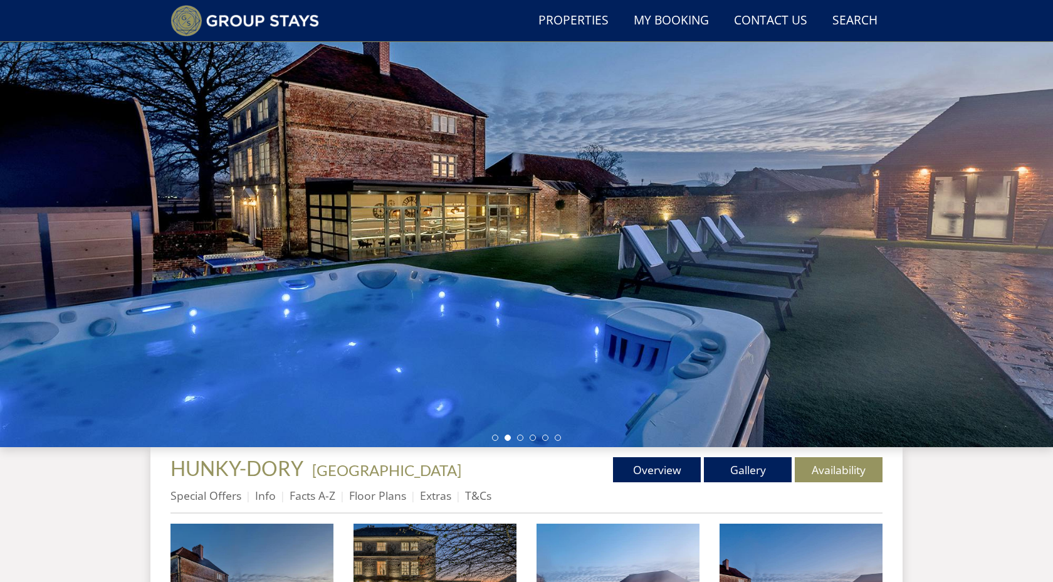
scroll to position [65, 0]
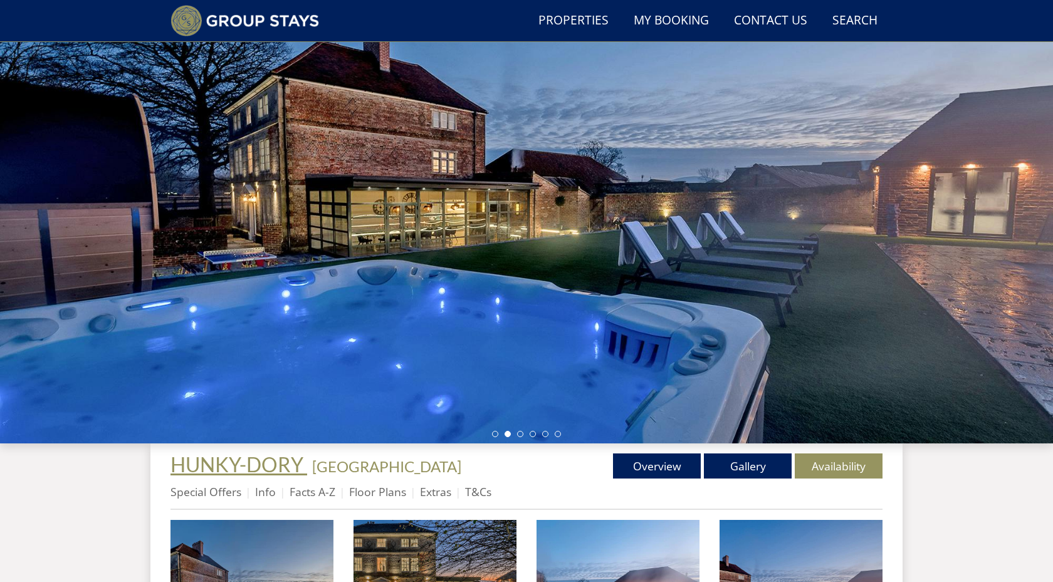
click at [253, 475] on span "HUNKY-DORY" at bounding box center [237, 464] width 133 height 24
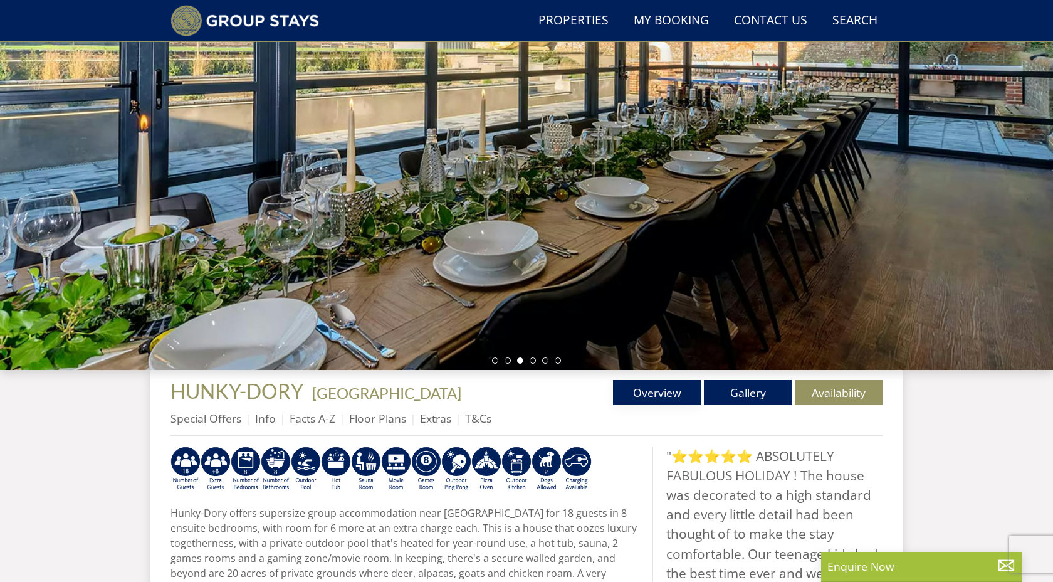
scroll to position [103, 0]
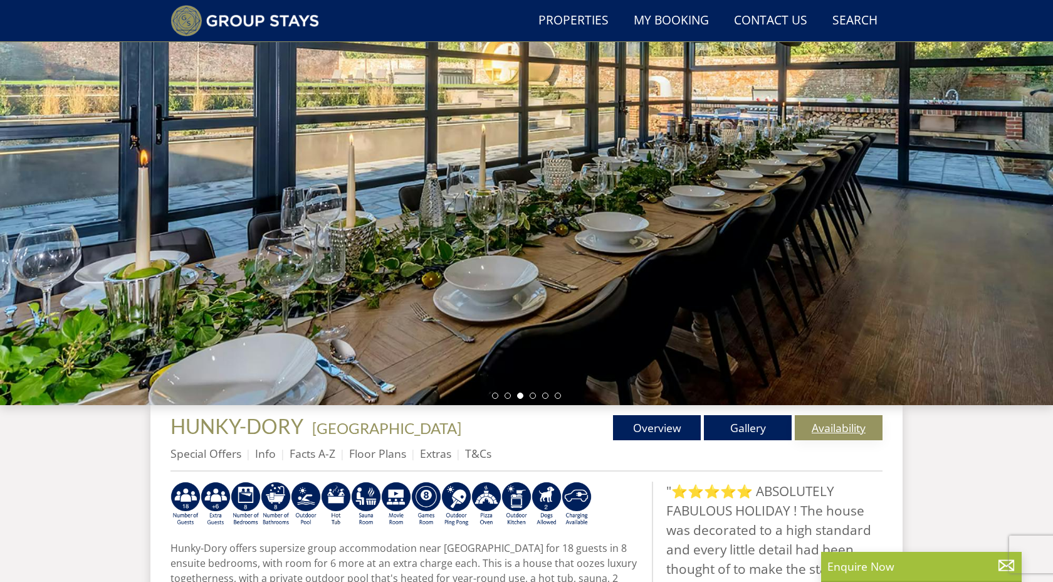
click at [836, 433] on link "Availability" at bounding box center [839, 427] width 88 height 25
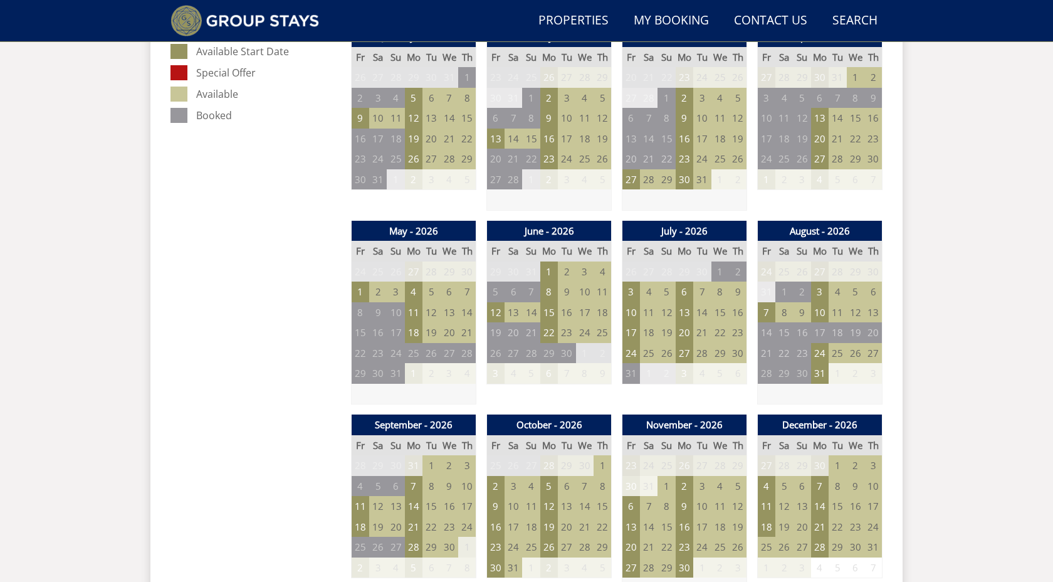
scroll to position [806, 0]
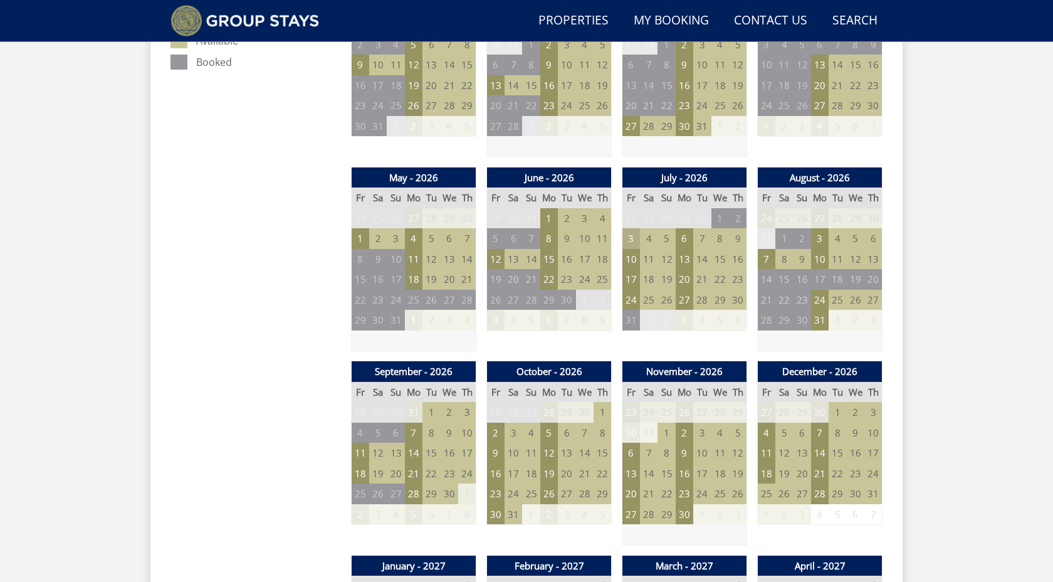
click at [633, 239] on td "3" at bounding box center [632, 238] width 18 height 21
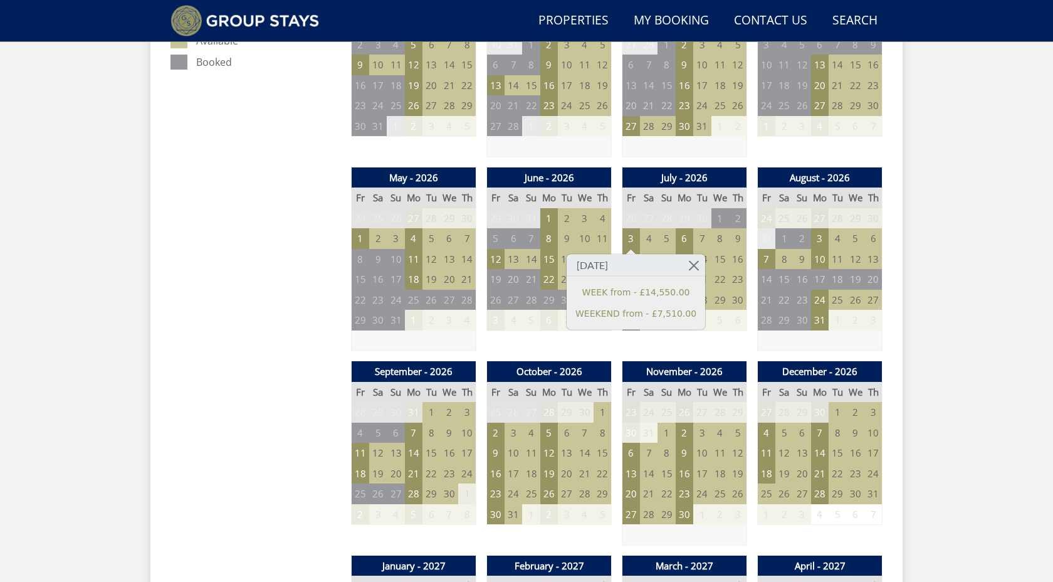
click at [674, 187] on th "Su" at bounding box center [667, 197] width 18 height 21
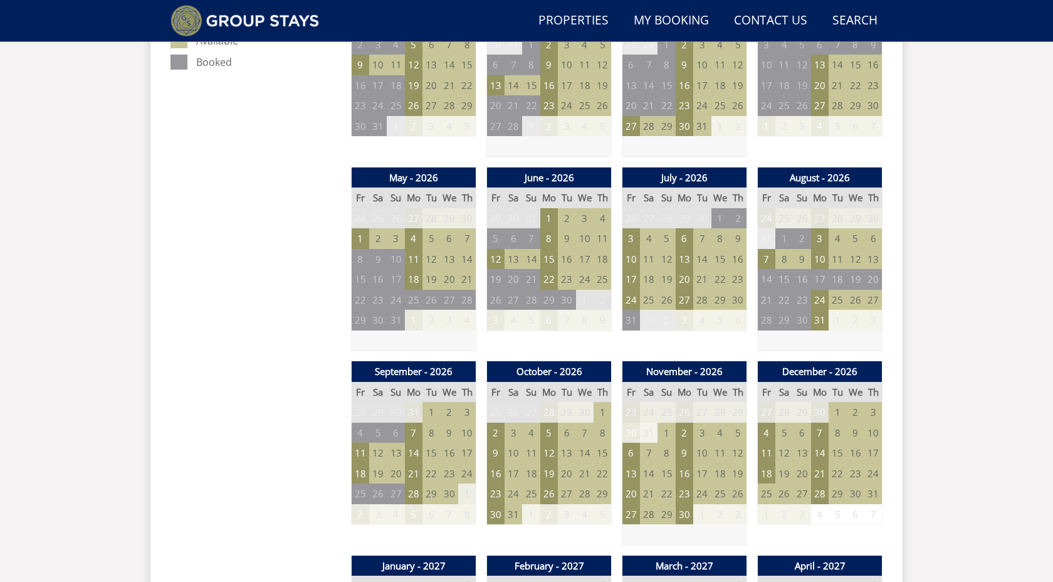
click at [674, 171] on th "July - 2026" at bounding box center [685, 177] width 125 height 21
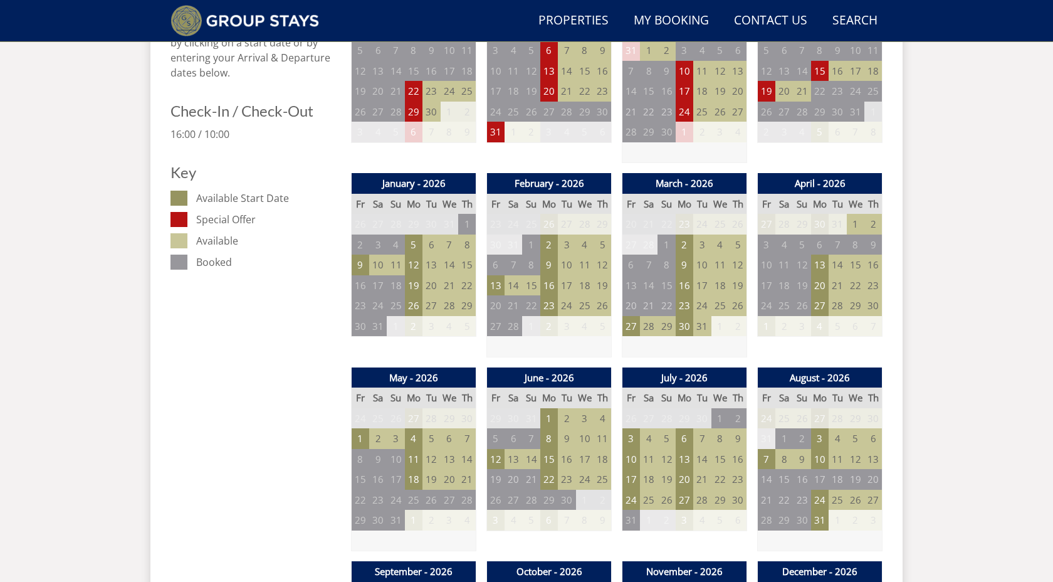
scroll to position [613, 0]
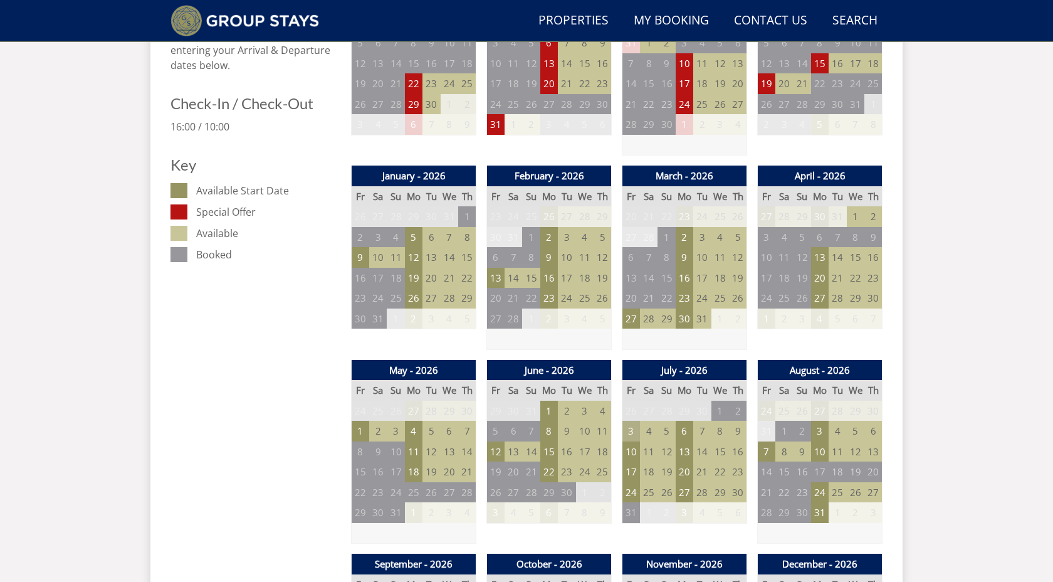
click at [634, 430] on td "3" at bounding box center [632, 431] width 18 height 21
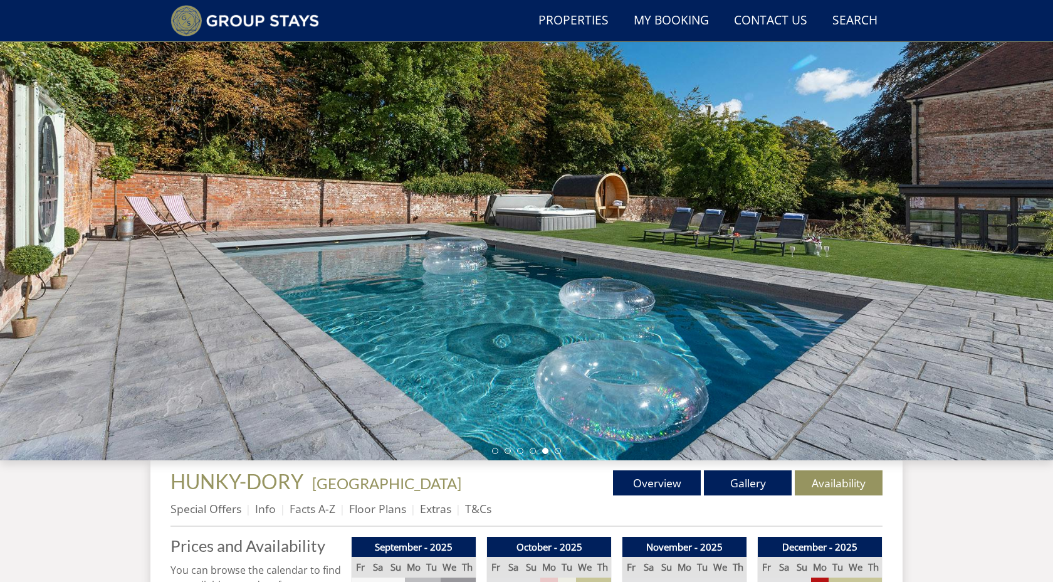
scroll to position [0, 0]
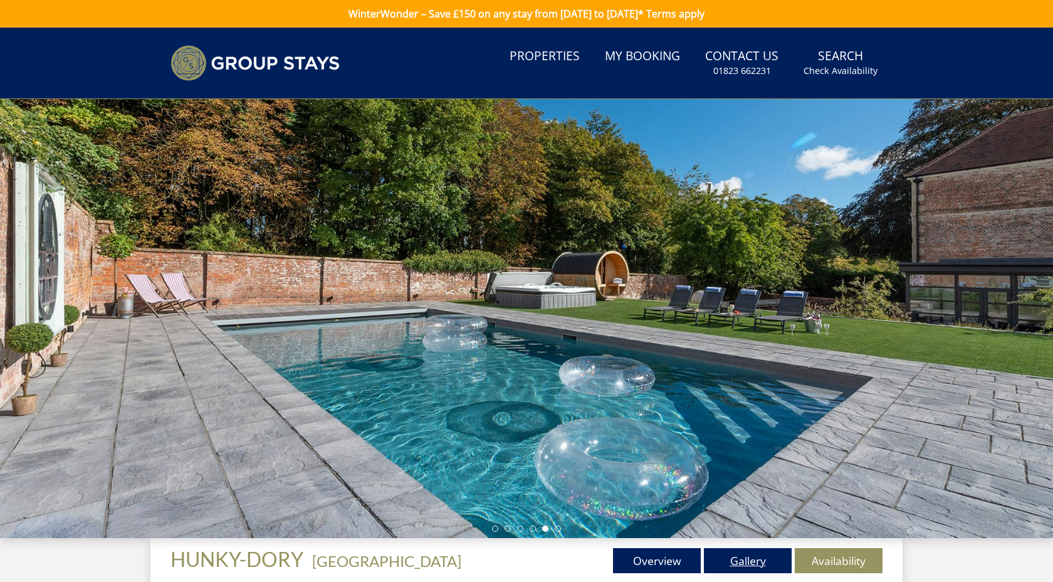
click at [752, 558] on link "Gallery" at bounding box center [748, 560] width 88 height 25
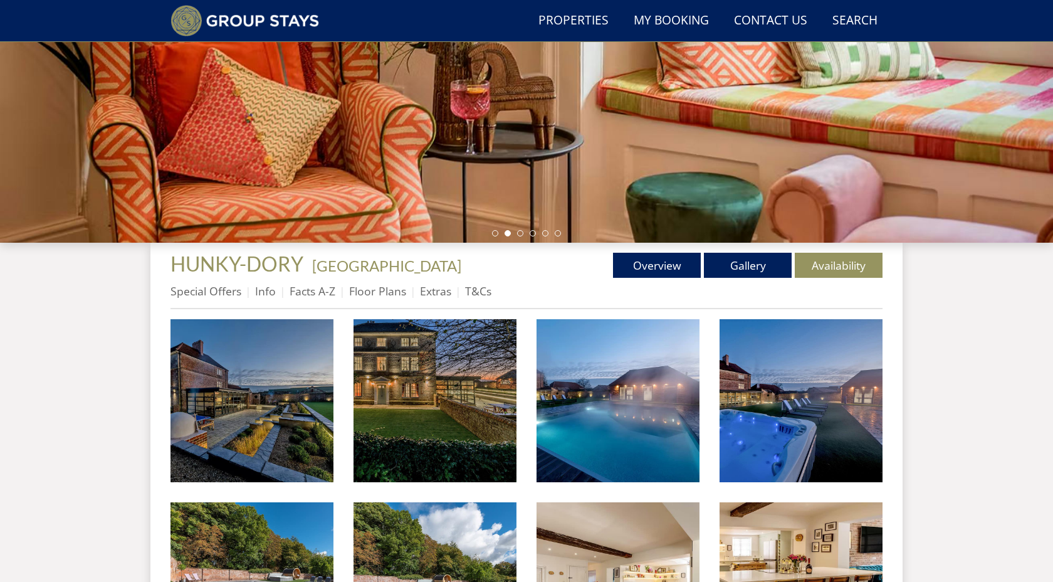
scroll to position [266, 0]
click at [859, 262] on link "Availability" at bounding box center [839, 264] width 88 height 25
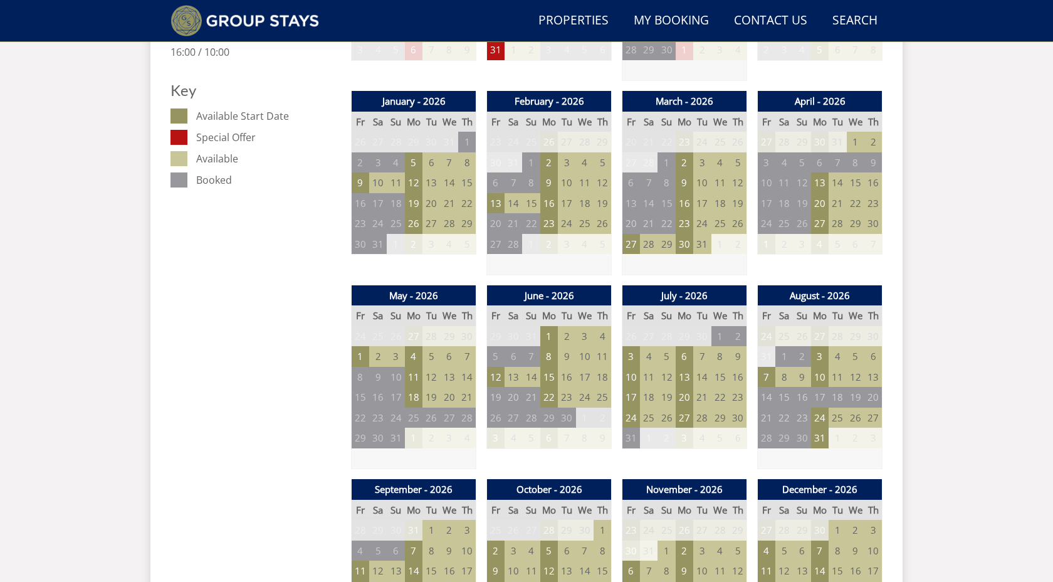
scroll to position [688, 0]
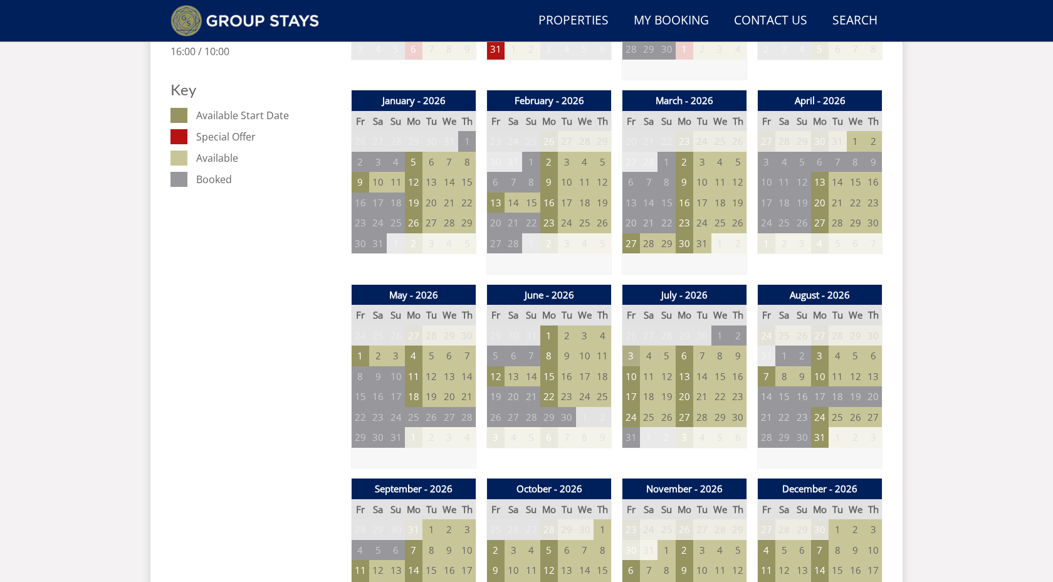
click at [628, 359] on td "3" at bounding box center [632, 355] width 18 height 21
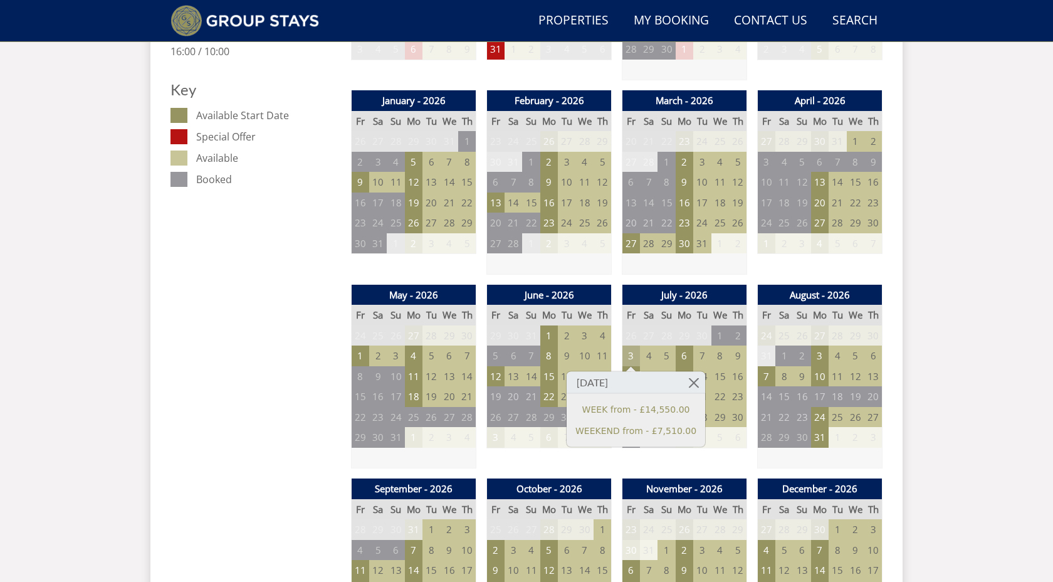
click at [628, 359] on td "3" at bounding box center [632, 355] width 18 height 21
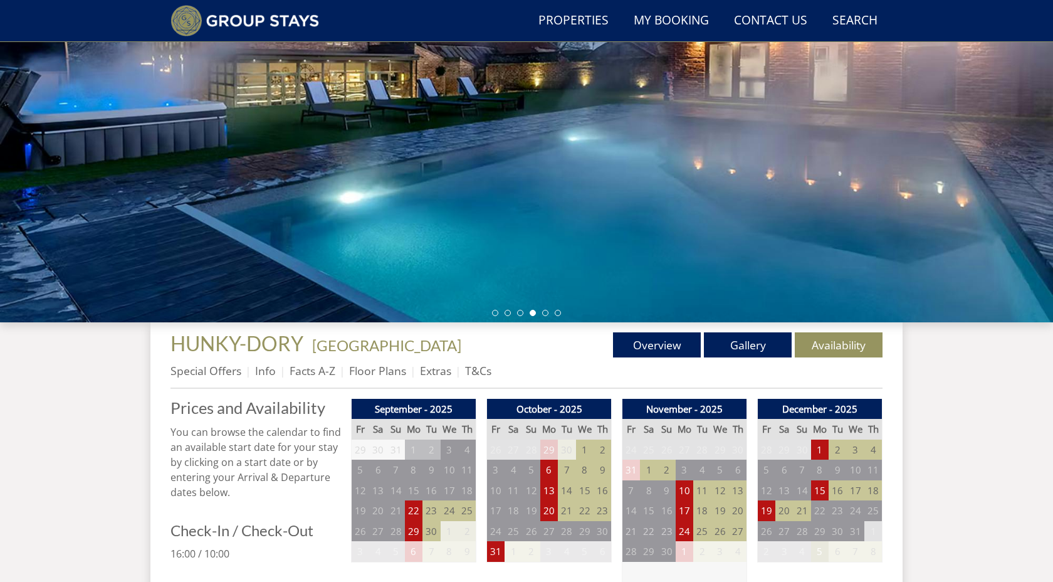
scroll to position [0, 0]
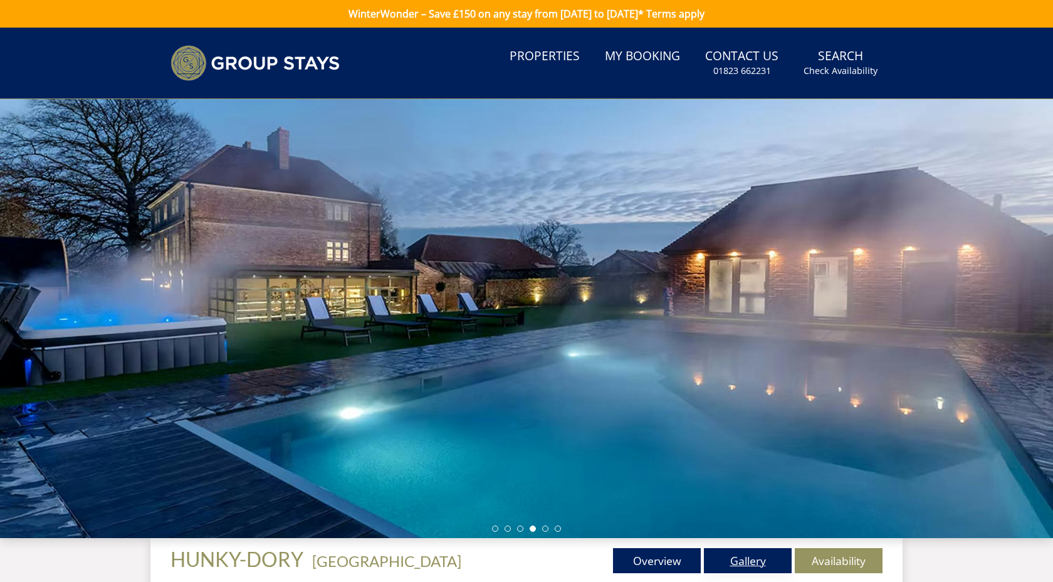
click at [734, 561] on link "Gallery" at bounding box center [748, 560] width 88 height 25
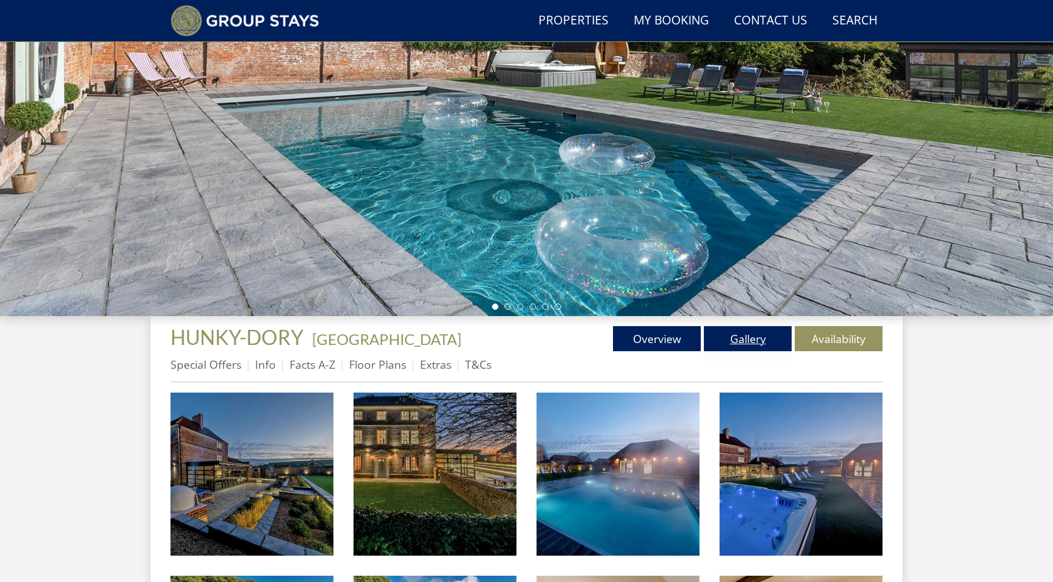
scroll to position [196, 0]
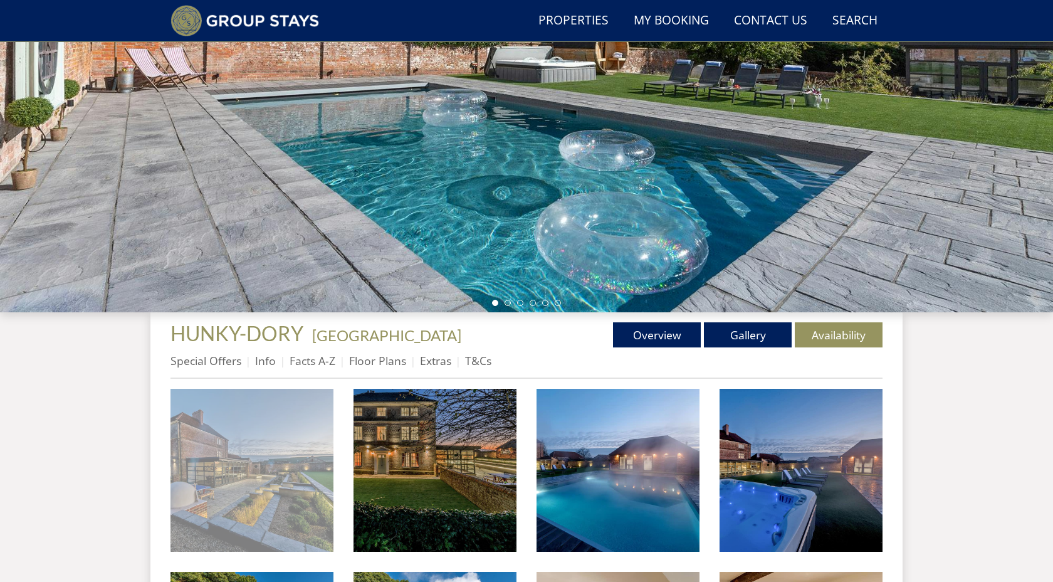
click at [266, 471] on img at bounding box center [252, 470] width 163 height 163
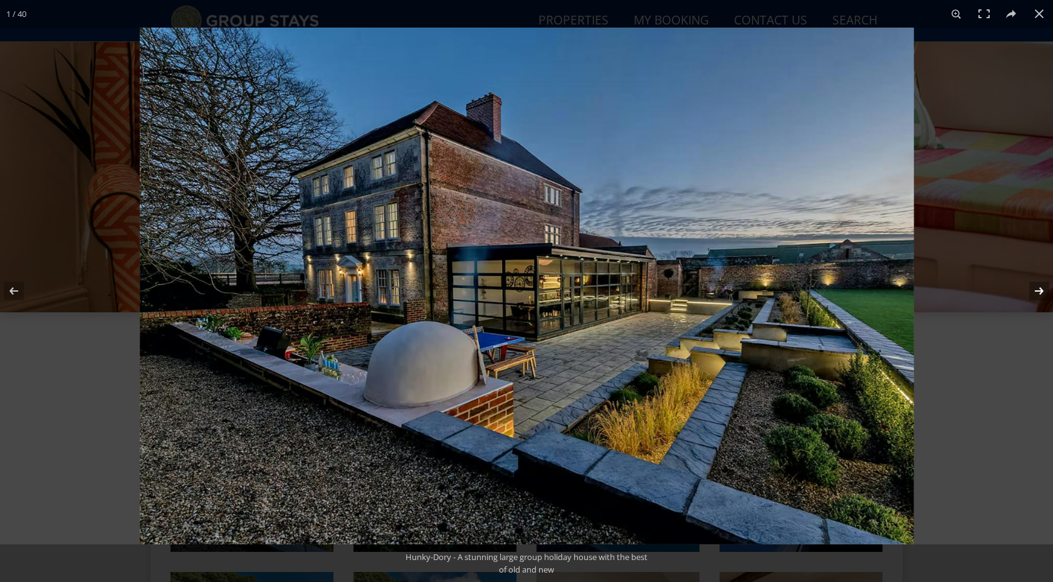
click at [1037, 297] on button at bounding box center [1031, 291] width 44 height 63
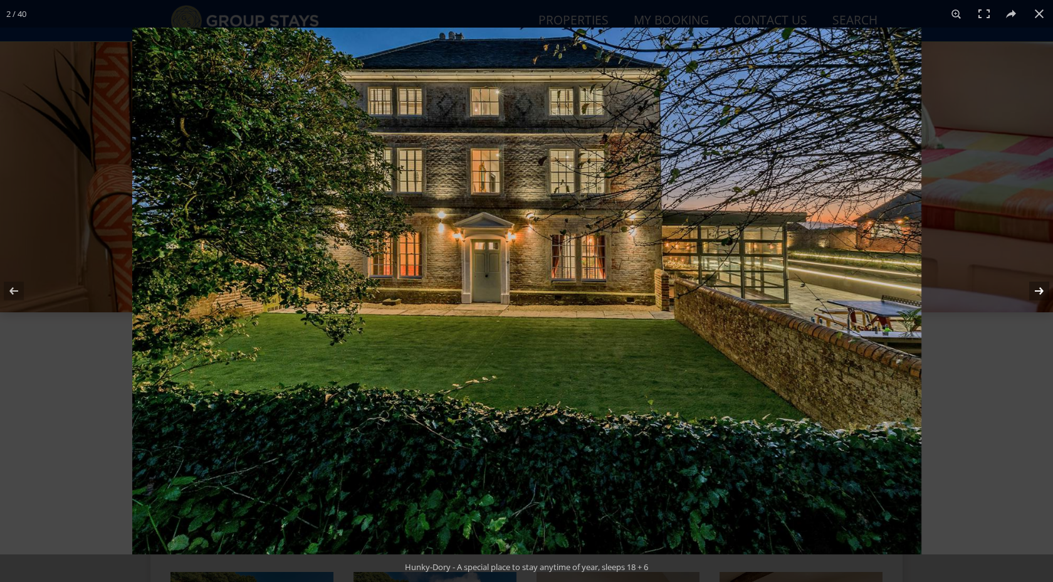
click at [1037, 297] on button at bounding box center [1031, 291] width 44 height 63
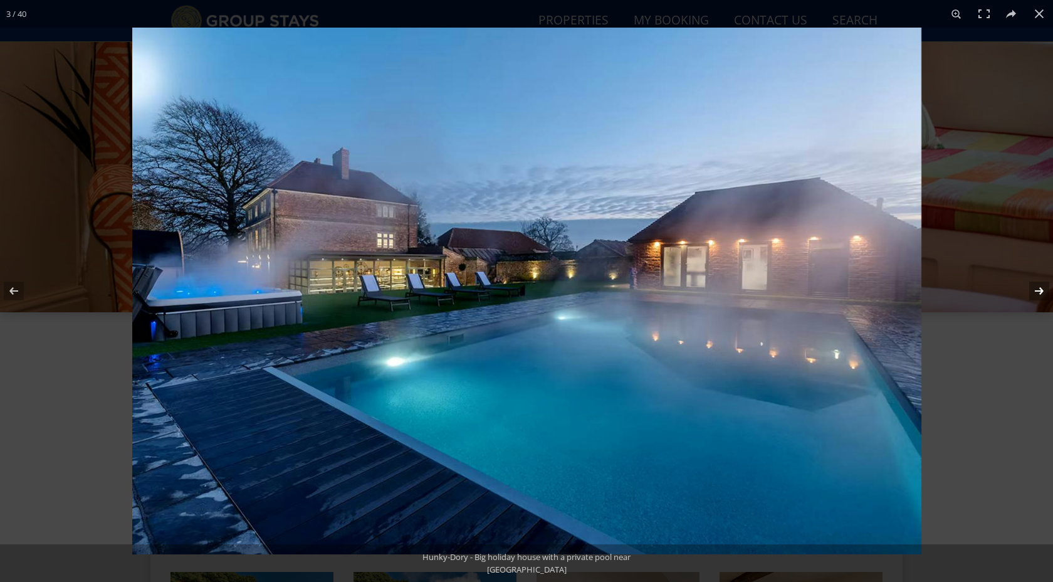
click at [1037, 297] on button at bounding box center [1031, 291] width 44 height 63
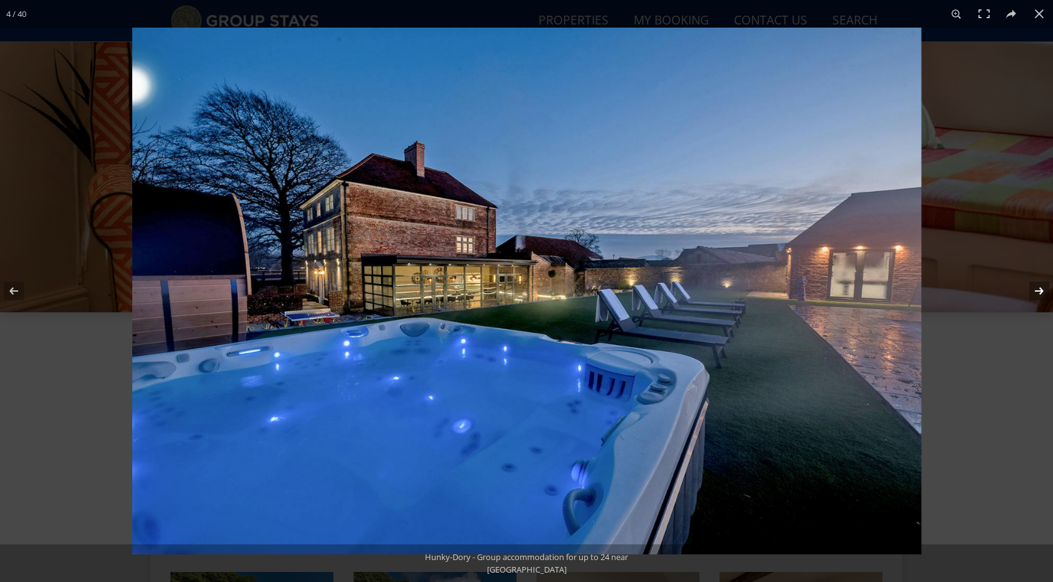
click at [1037, 297] on button at bounding box center [1031, 291] width 44 height 63
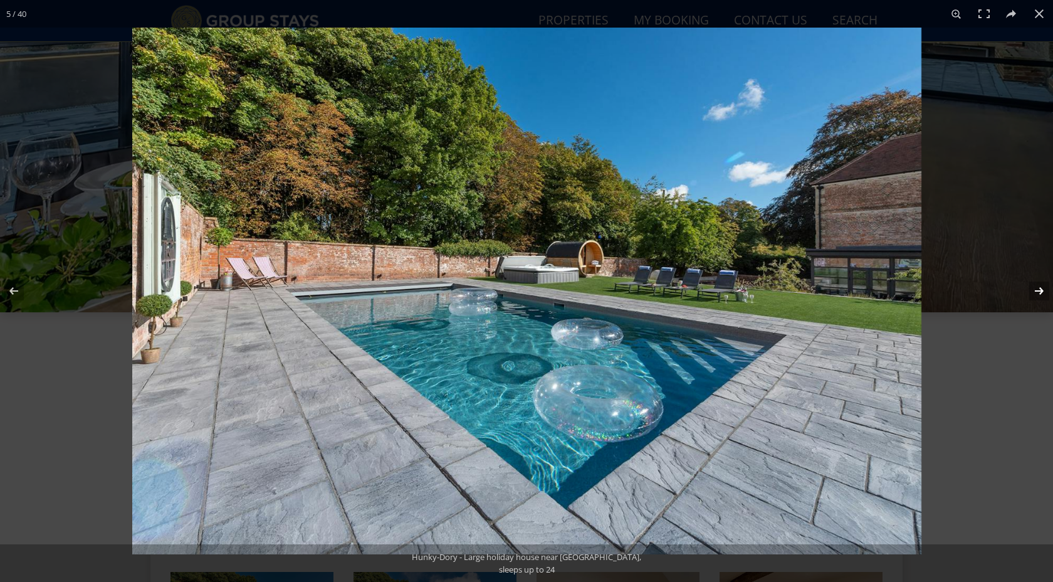
click at [1037, 297] on button at bounding box center [1031, 291] width 44 height 63
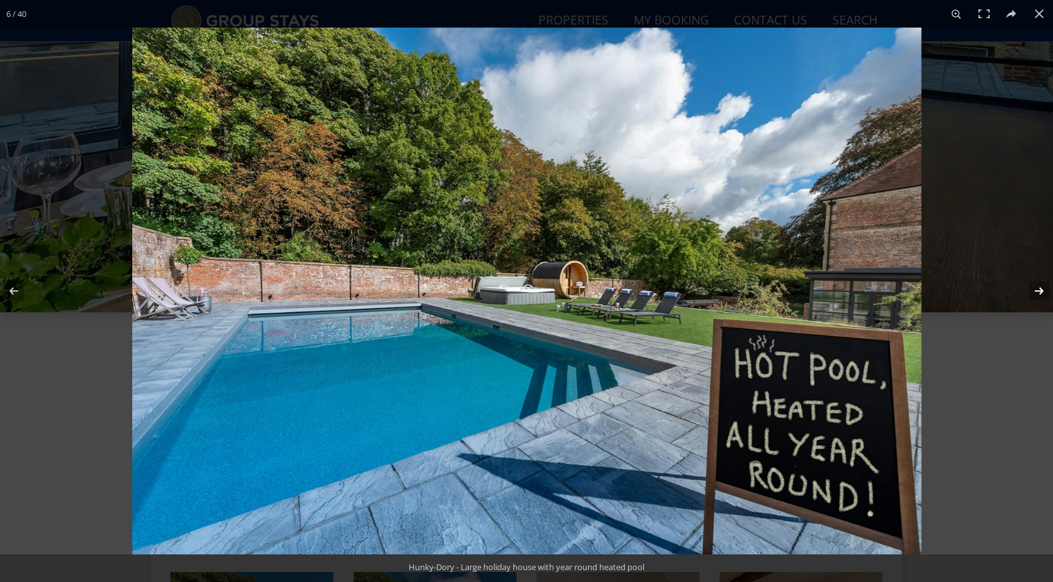
click at [1037, 297] on button at bounding box center [1031, 291] width 44 height 63
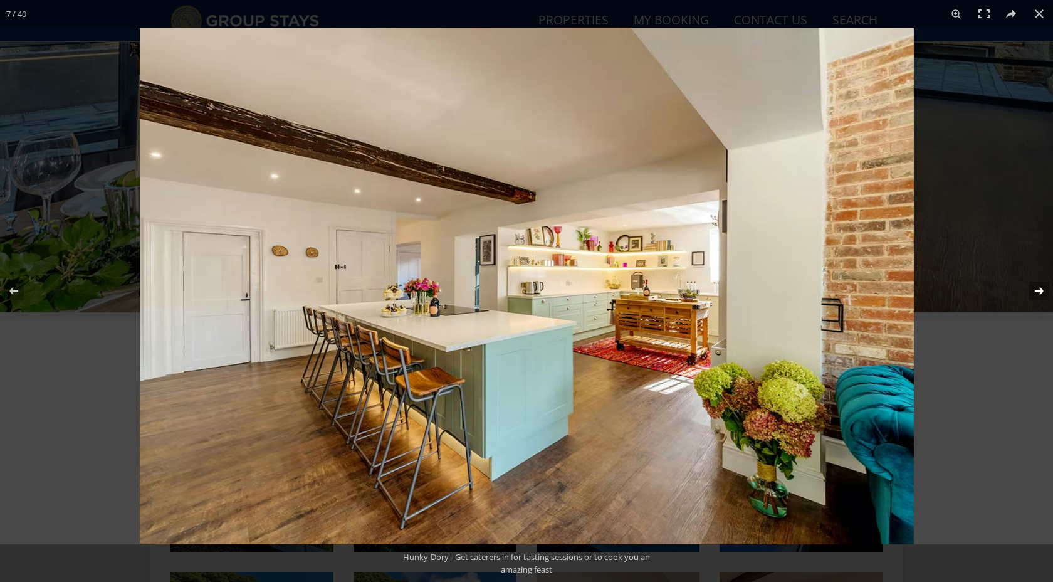
click at [1037, 297] on button at bounding box center [1031, 291] width 44 height 63
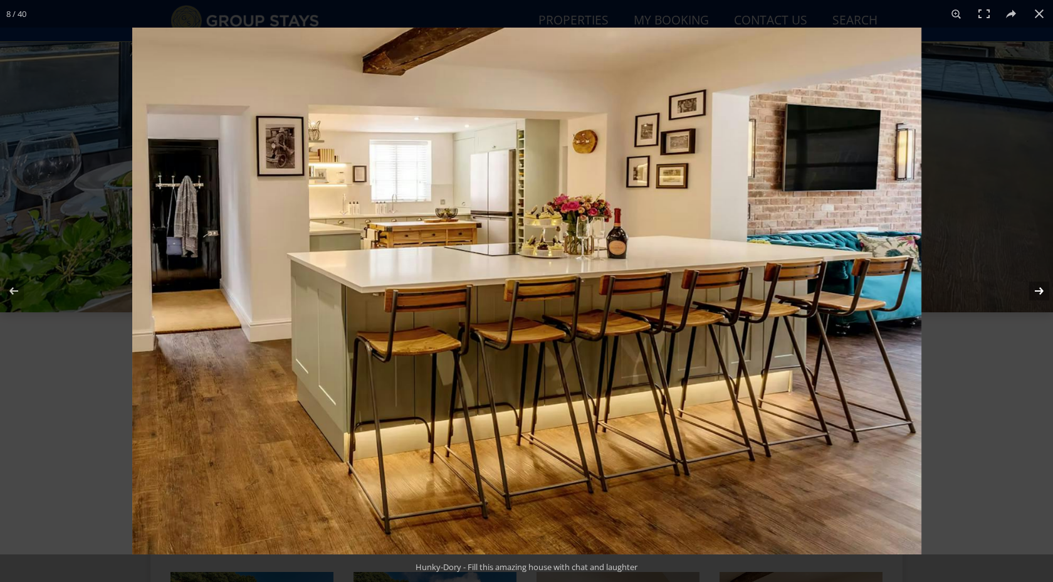
click at [1037, 297] on button at bounding box center [1031, 291] width 44 height 63
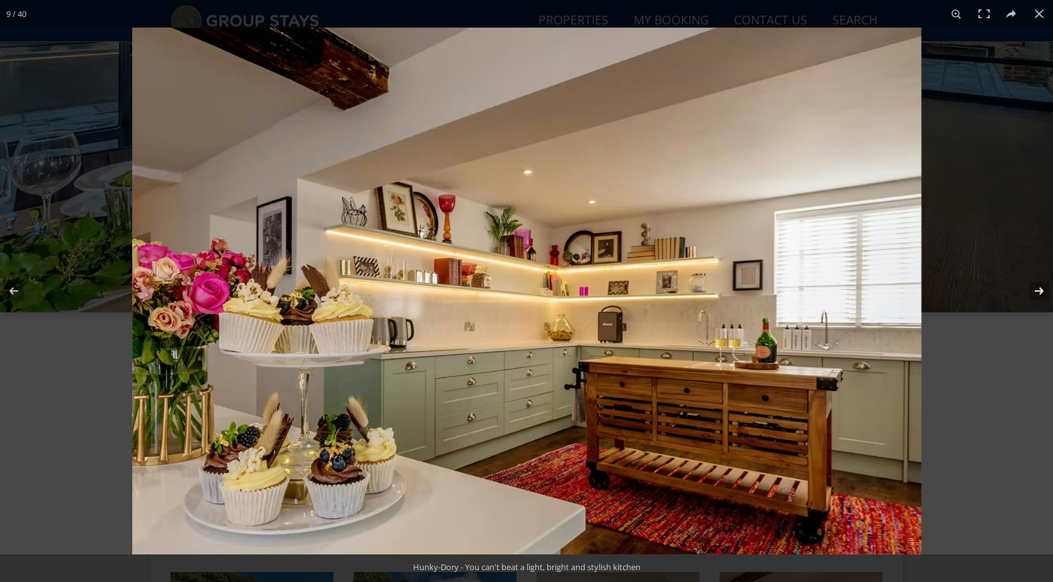
click at [1037, 297] on button at bounding box center [1031, 291] width 44 height 63
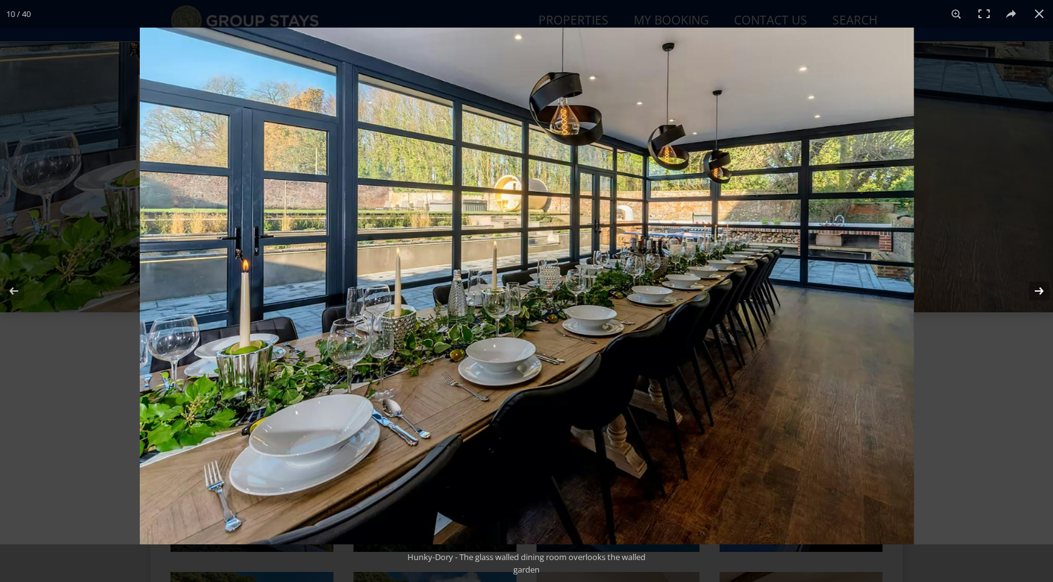
click at [1037, 297] on button at bounding box center [1031, 291] width 44 height 63
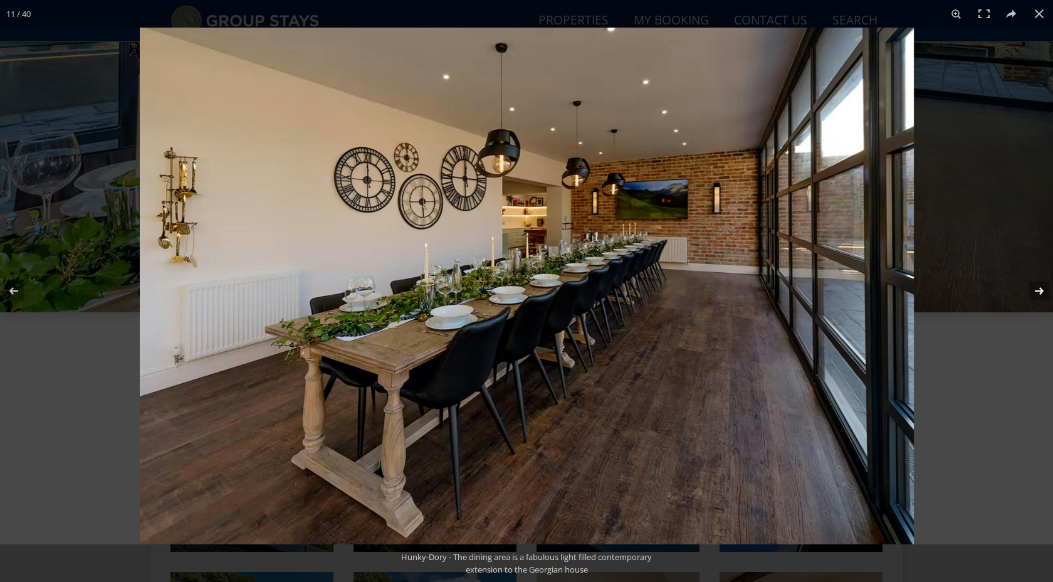
click at [1037, 297] on button at bounding box center [1031, 291] width 44 height 63
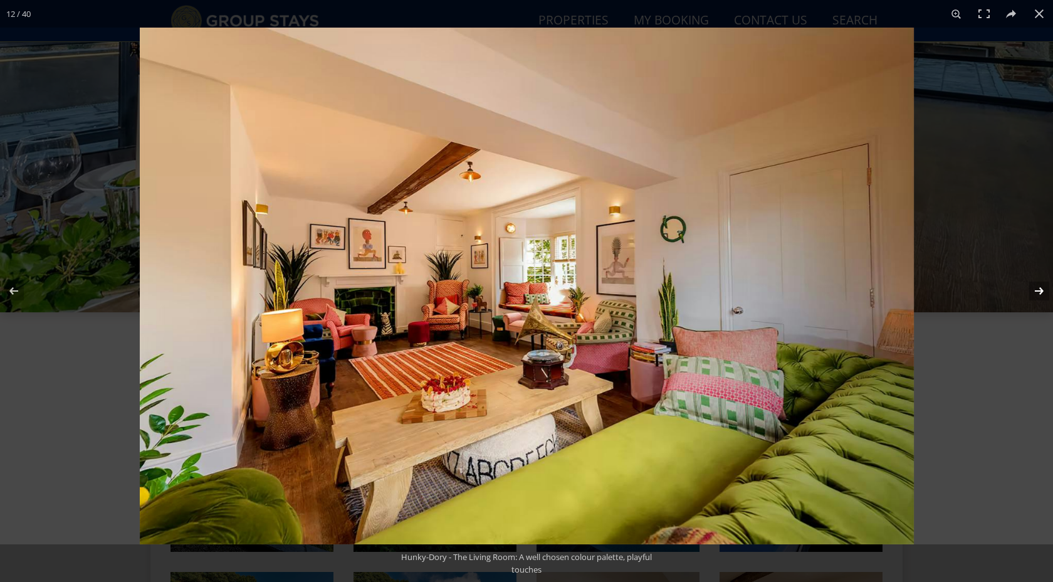
click at [1037, 297] on button at bounding box center [1031, 291] width 44 height 63
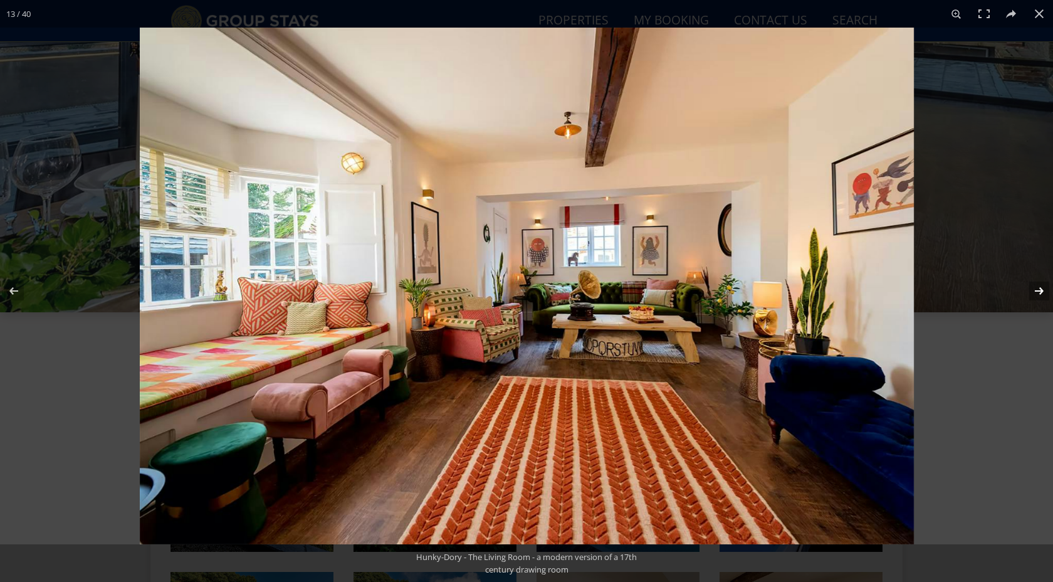
click at [1037, 297] on button at bounding box center [1031, 291] width 44 height 63
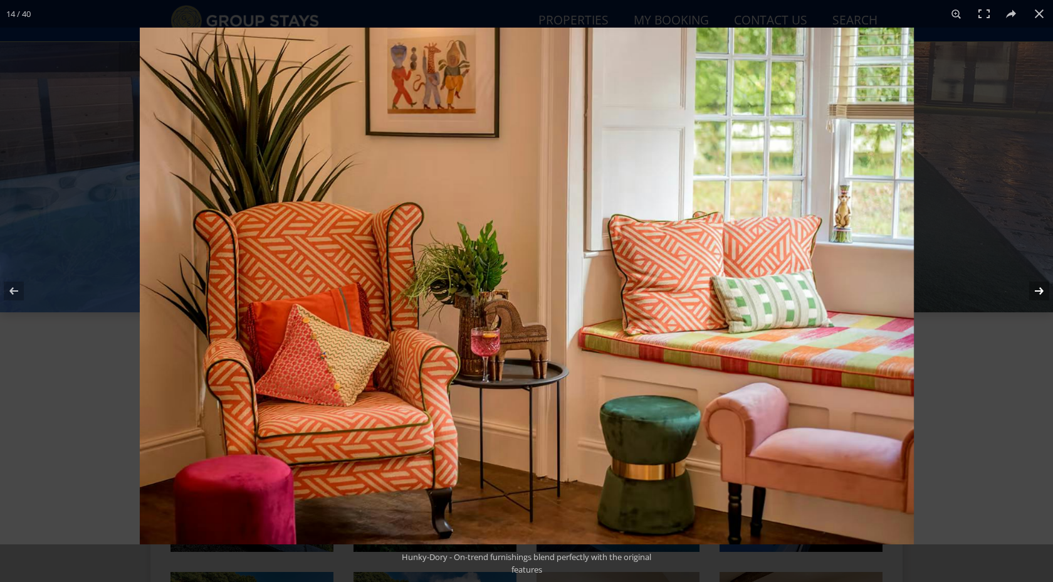
click at [1037, 297] on button at bounding box center [1031, 291] width 44 height 63
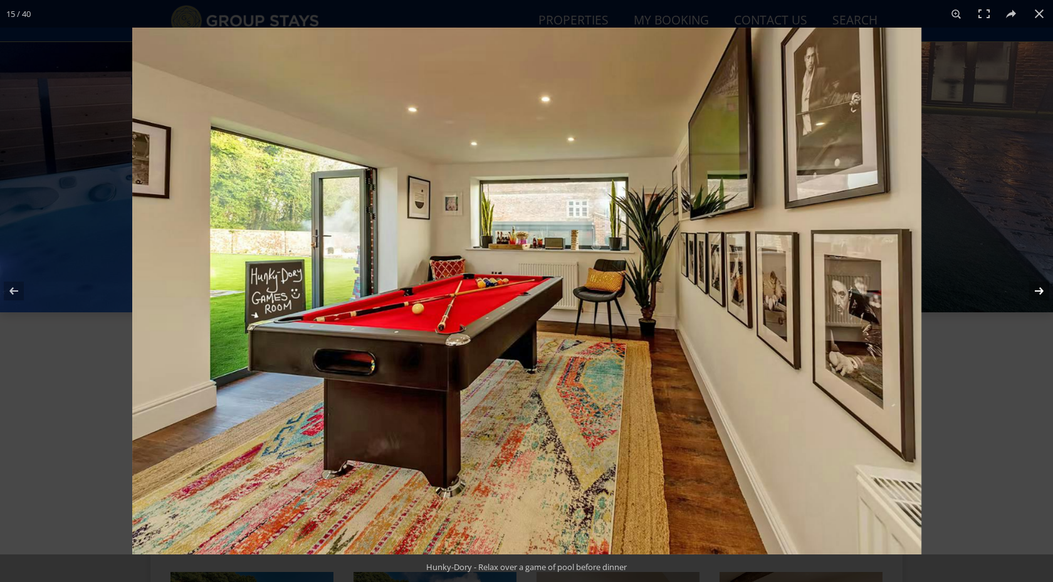
click at [1037, 297] on button at bounding box center [1031, 291] width 44 height 63
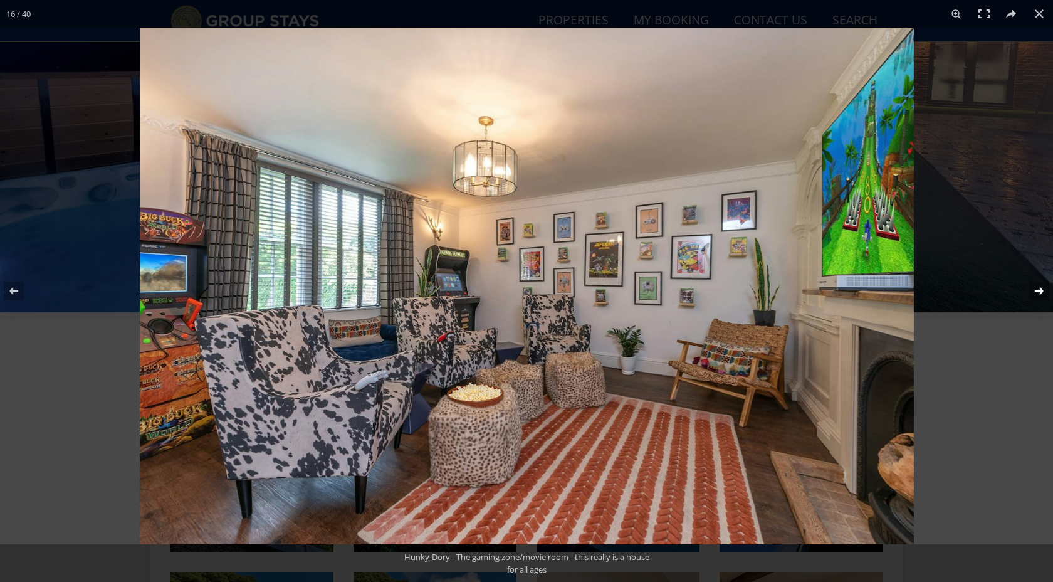
click at [1037, 297] on button at bounding box center [1031, 291] width 44 height 63
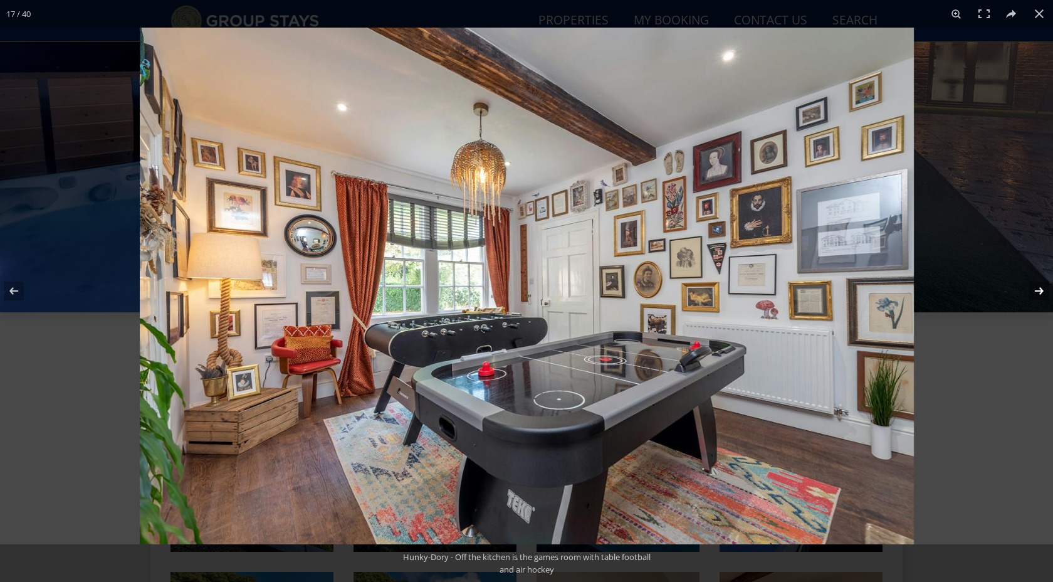
click at [1037, 297] on button at bounding box center [1031, 291] width 44 height 63
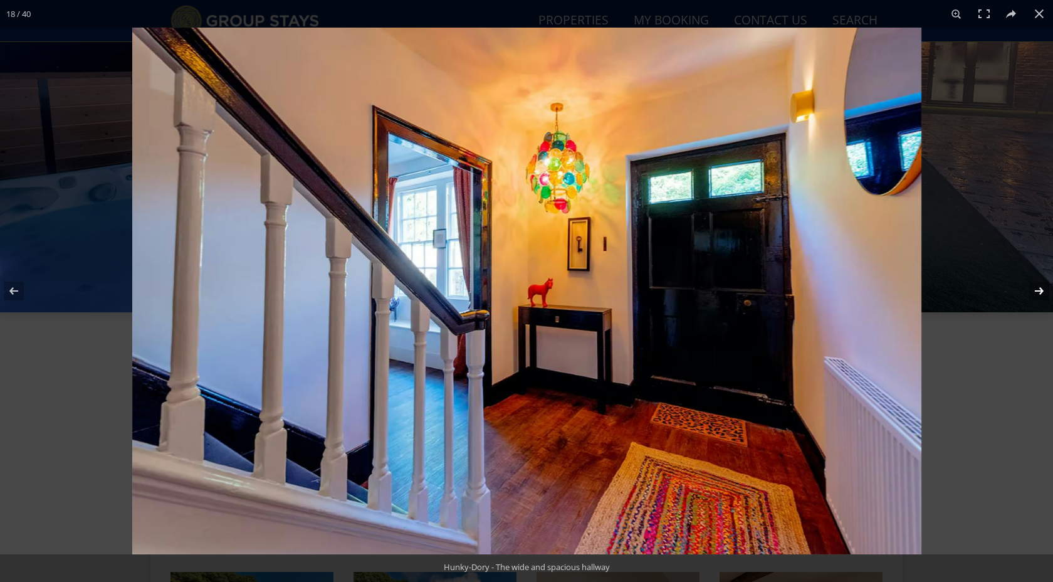
click at [1037, 297] on button at bounding box center [1031, 291] width 44 height 63
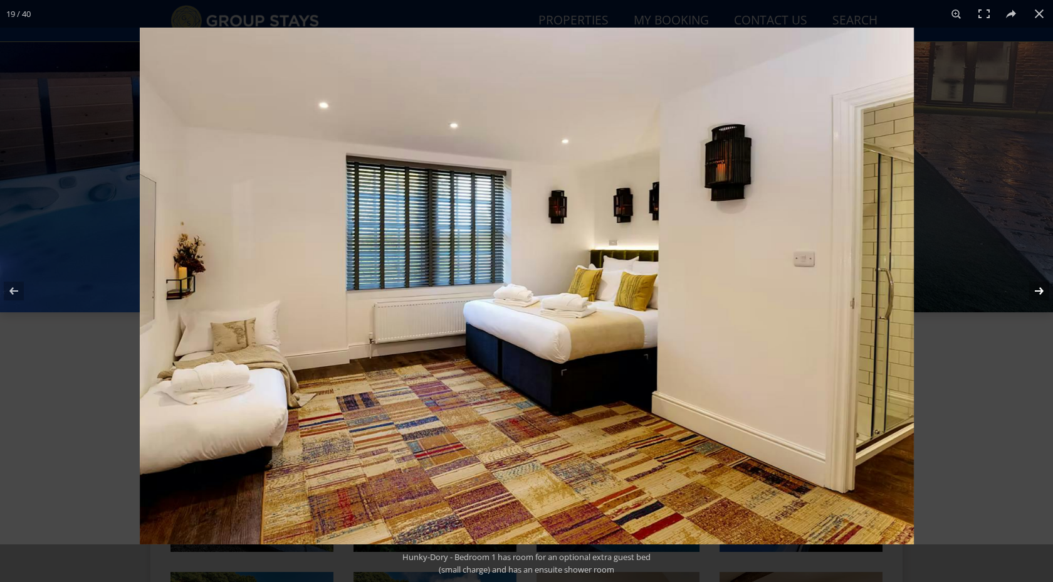
click at [1037, 297] on button at bounding box center [1031, 291] width 44 height 63
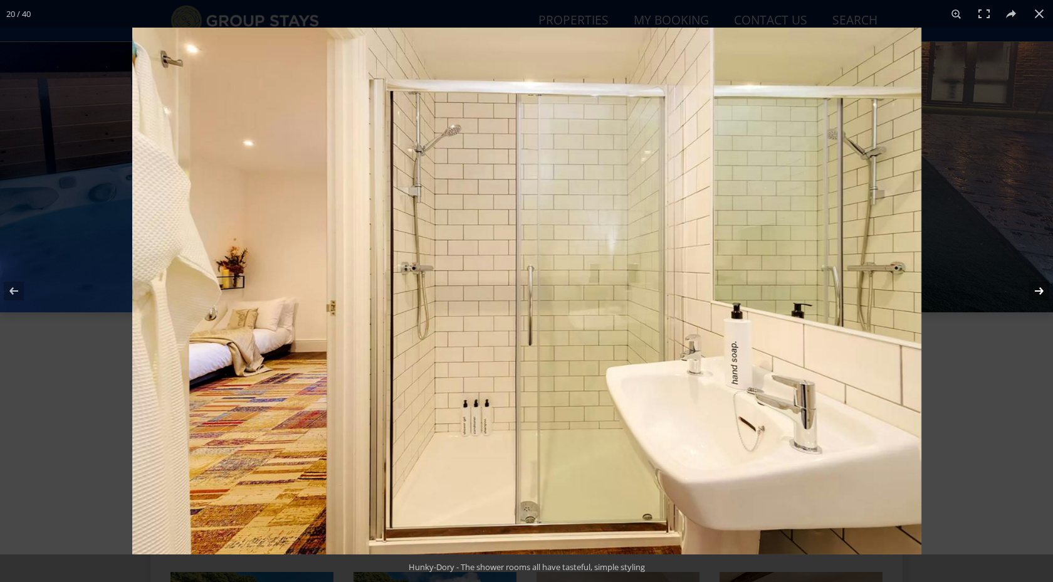
click at [1037, 297] on button at bounding box center [1031, 291] width 44 height 63
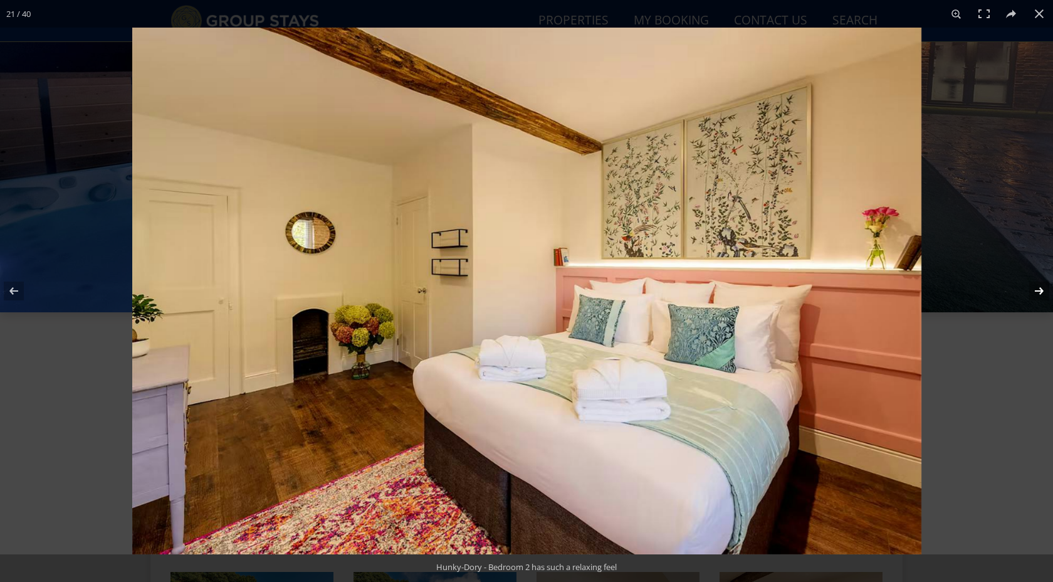
click at [1037, 297] on button at bounding box center [1031, 291] width 44 height 63
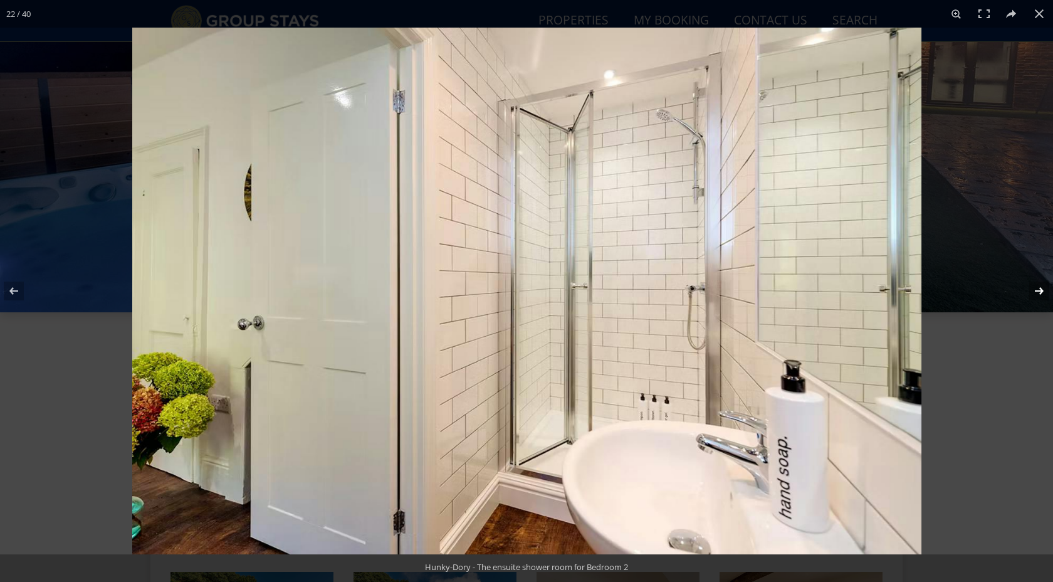
click at [1037, 297] on button at bounding box center [1031, 291] width 44 height 63
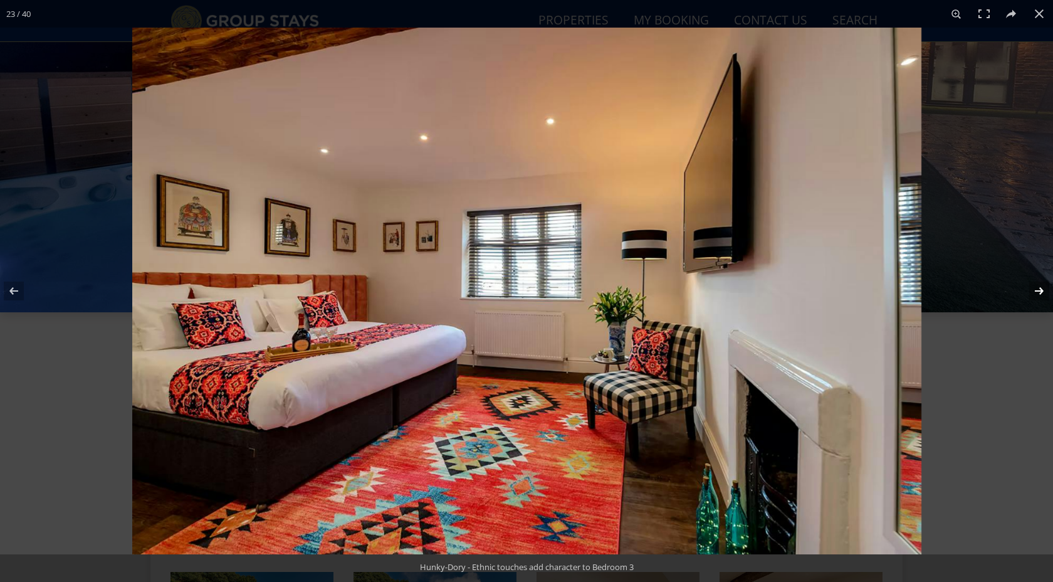
click at [1037, 297] on button at bounding box center [1031, 291] width 44 height 63
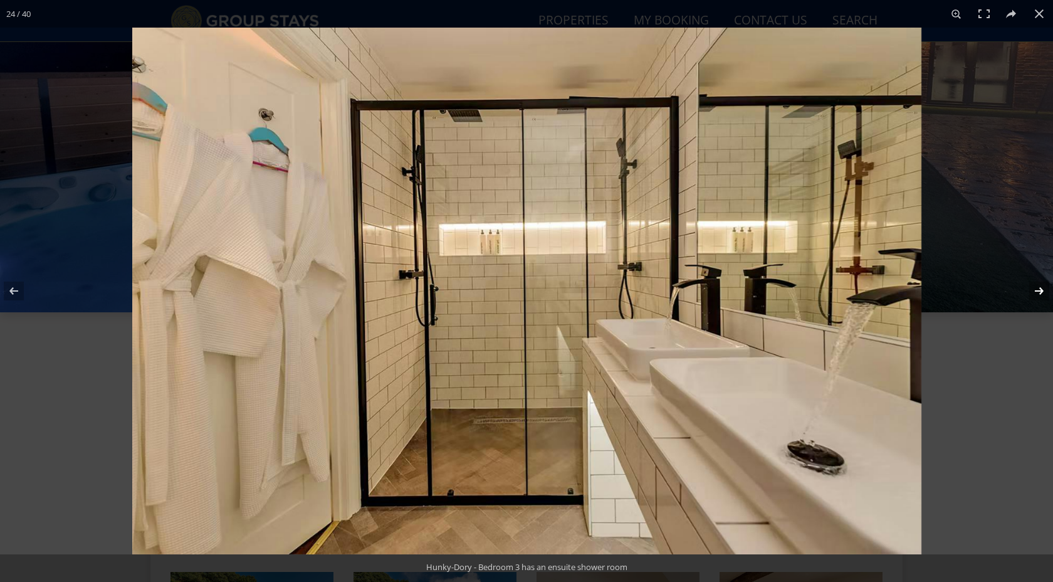
click at [1037, 297] on button at bounding box center [1031, 291] width 44 height 63
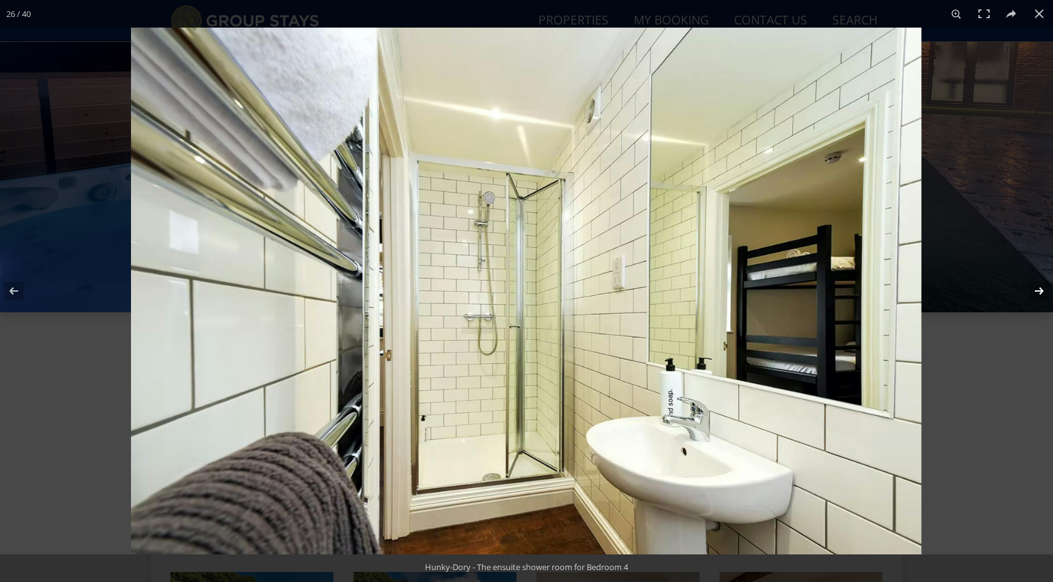
click at [1037, 297] on button at bounding box center [1031, 291] width 44 height 63
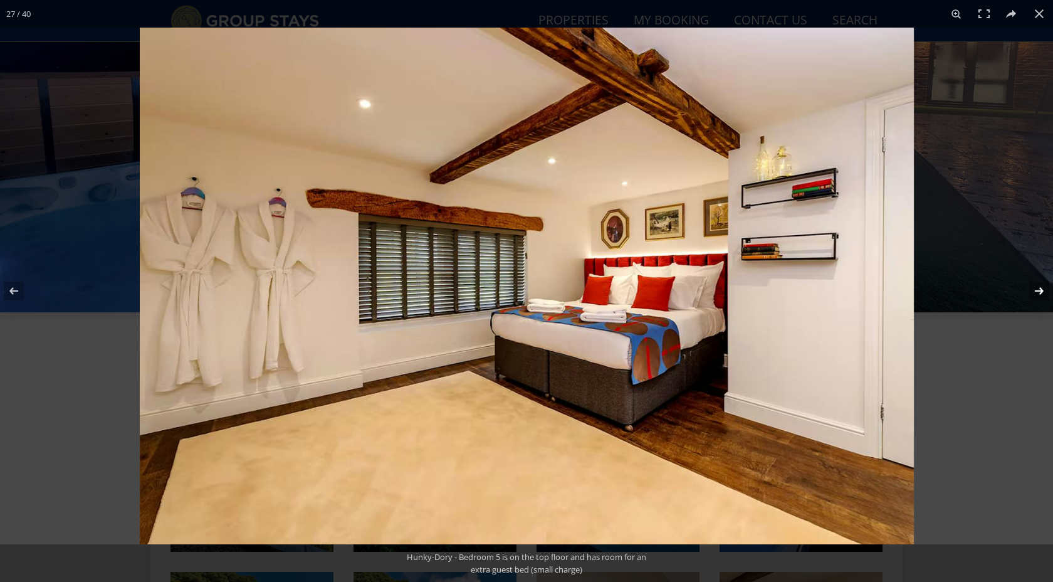
click at [1037, 297] on button at bounding box center [1031, 291] width 44 height 63
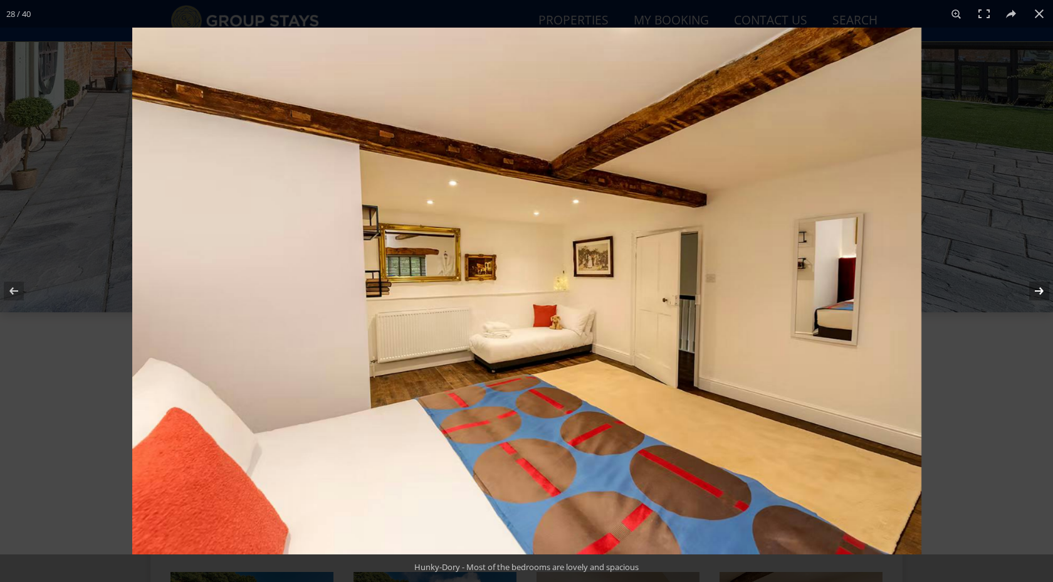
click at [1044, 292] on button at bounding box center [1031, 291] width 44 height 63
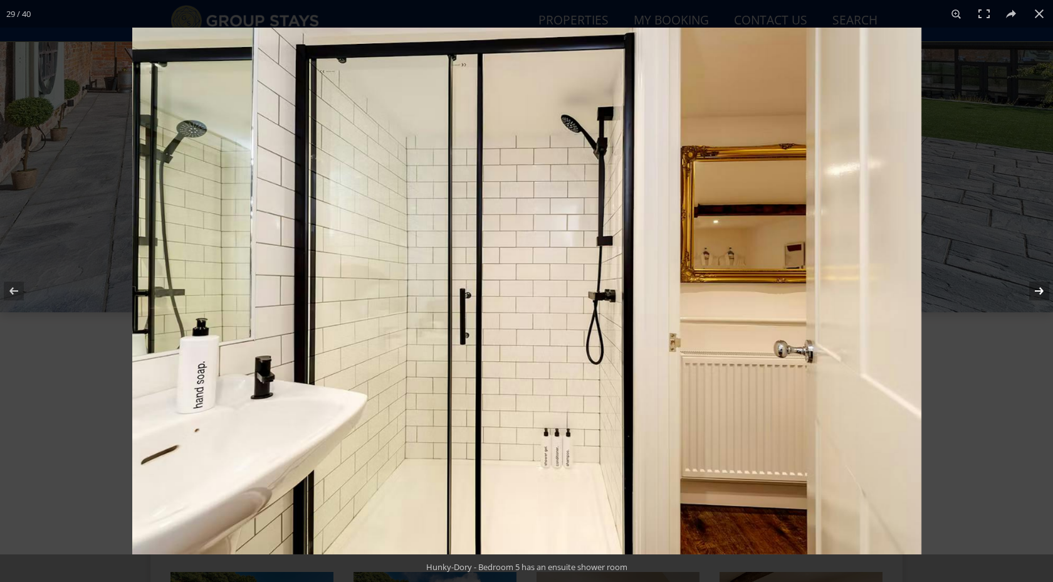
click at [1044, 292] on button at bounding box center [1031, 291] width 44 height 63
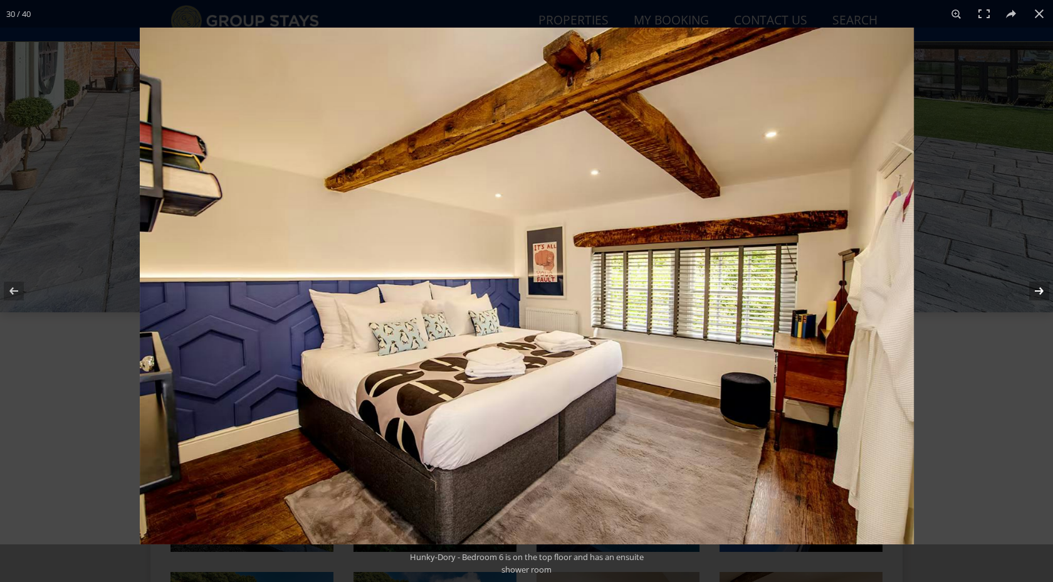
click at [1044, 292] on button at bounding box center [1031, 291] width 44 height 63
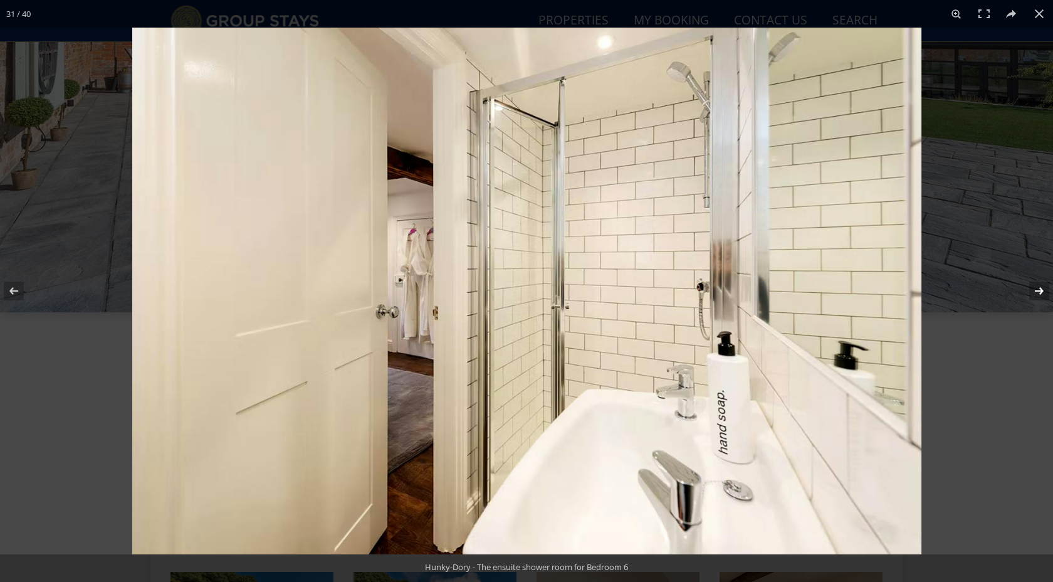
click at [1044, 292] on button at bounding box center [1031, 291] width 44 height 63
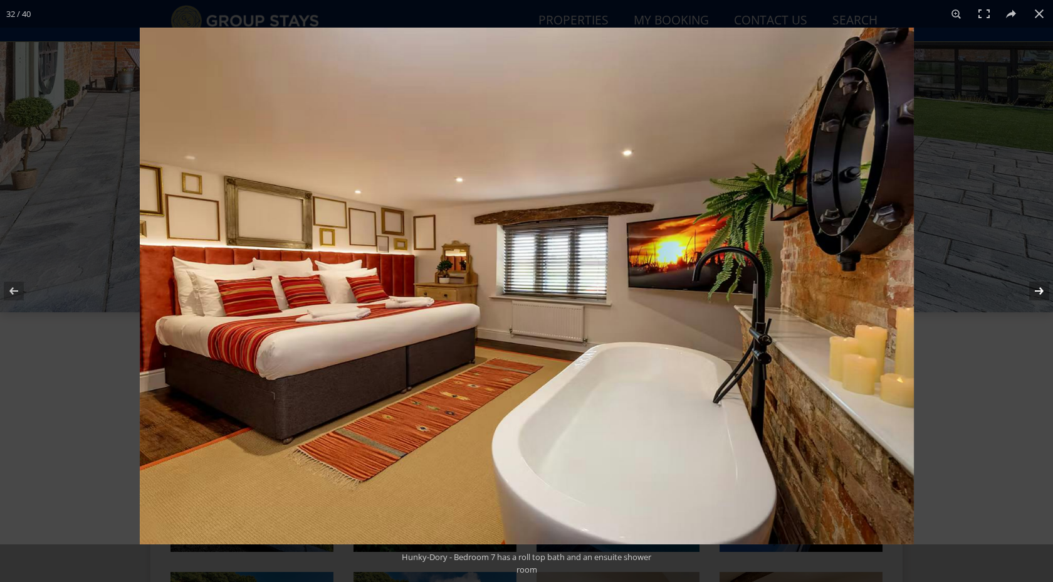
click at [1044, 292] on button at bounding box center [1031, 291] width 44 height 63
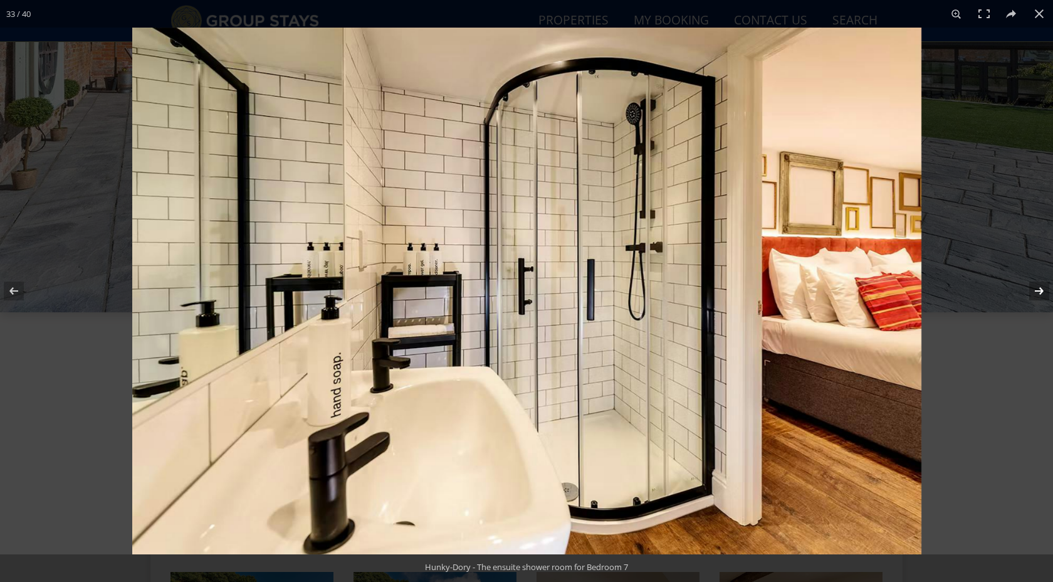
click at [1044, 292] on button at bounding box center [1031, 291] width 44 height 63
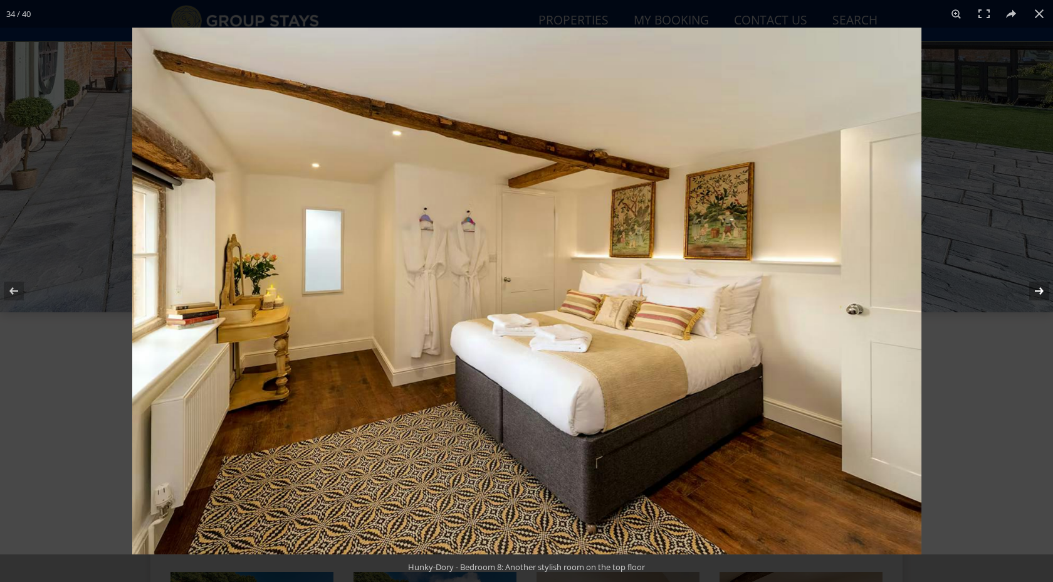
click at [1044, 292] on button at bounding box center [1031, 291] width 44 height 63
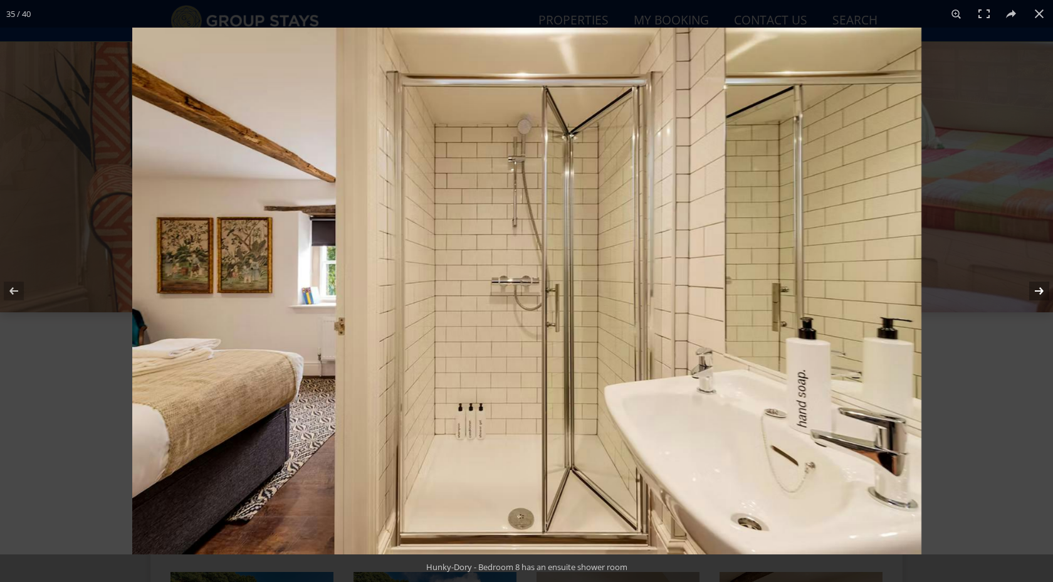
click at [1044, 292] on button at bounding box center [1031, 291] width 44 height 63
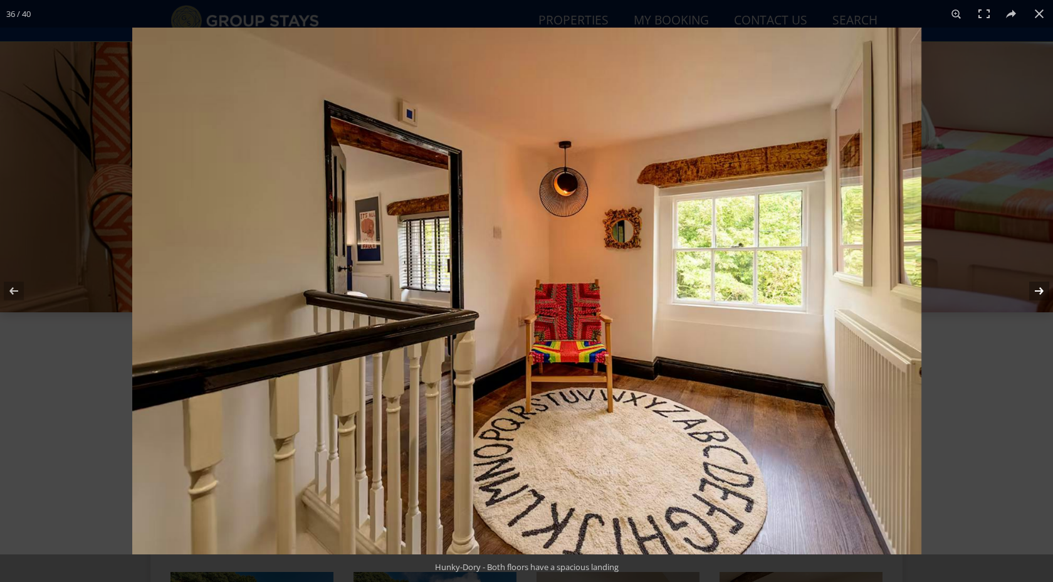
click at [1044, 292] on button at bounding box center [1031, 291] width 44 height 63
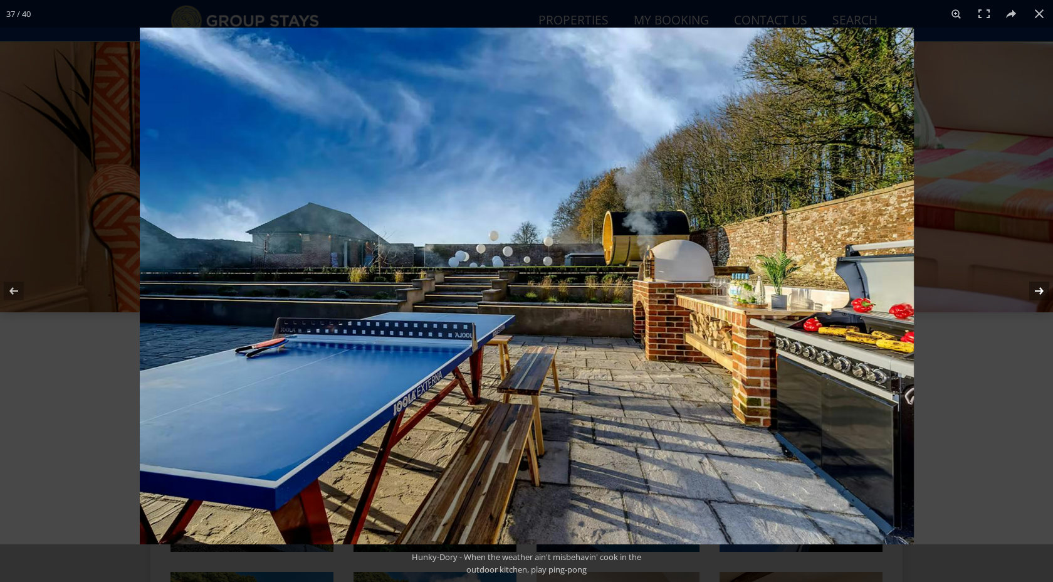
click at [1044, 292] on button at bounding box center [1031, 291] width 44 height 63
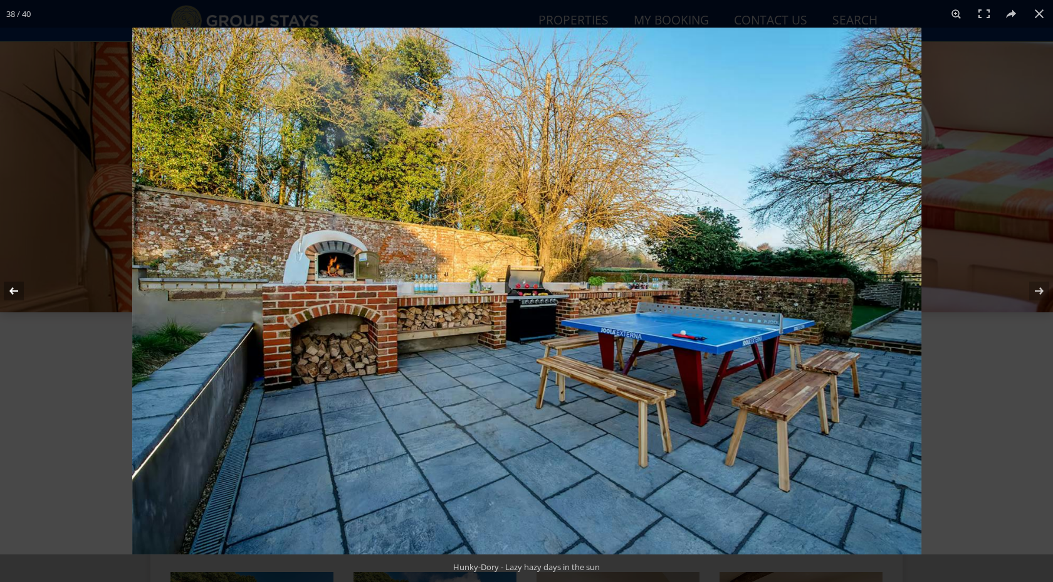
click at [10, 295] on button at bounding box center [22, 291] width 44 height 63
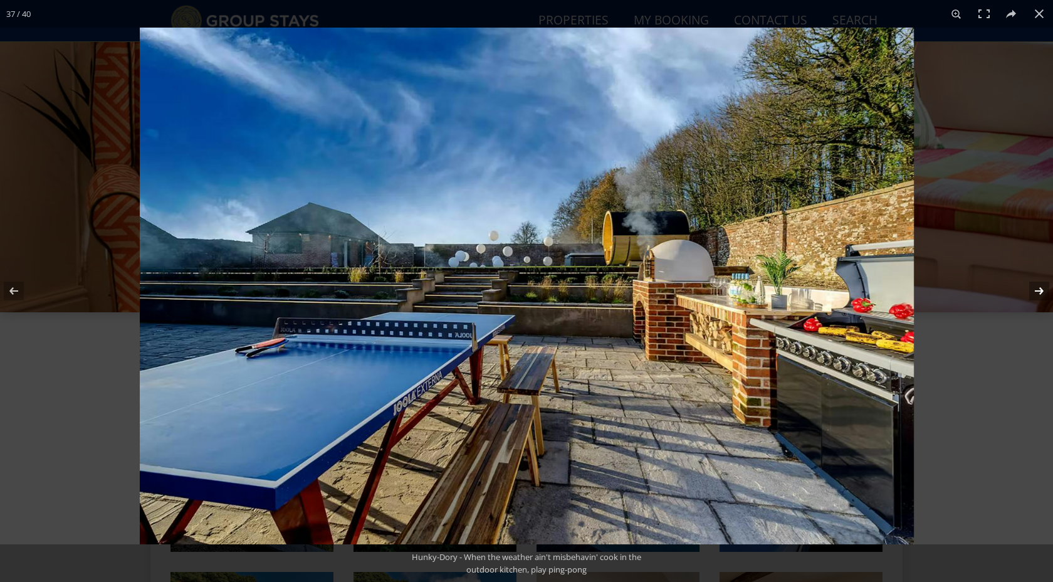
click at [1040, 290] on button at bounding box center [1031, 291] width 44 height 63
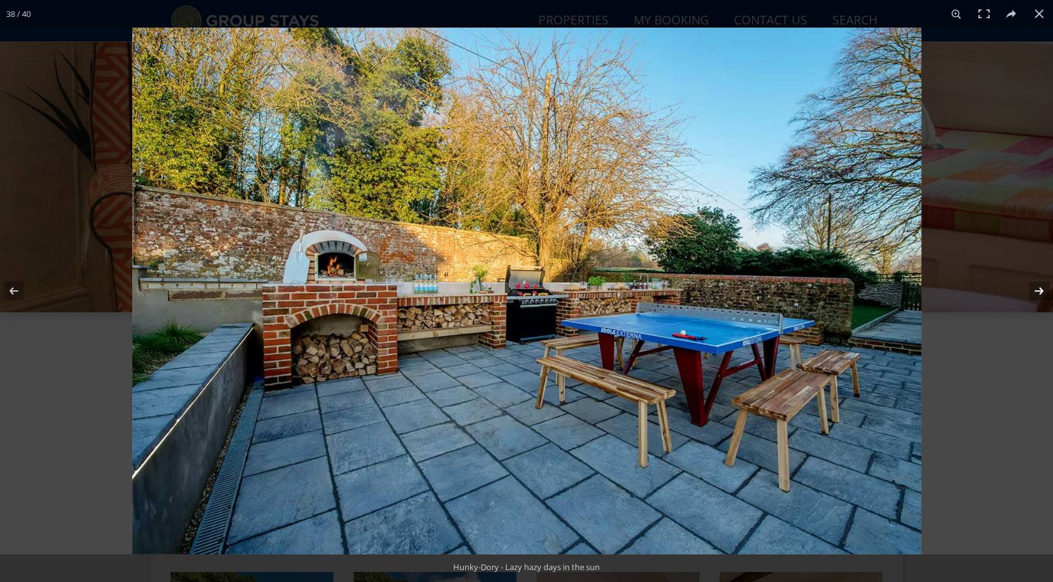
click at [1040, 290] on button at bounding box center [1031, 291] width 44 height 63
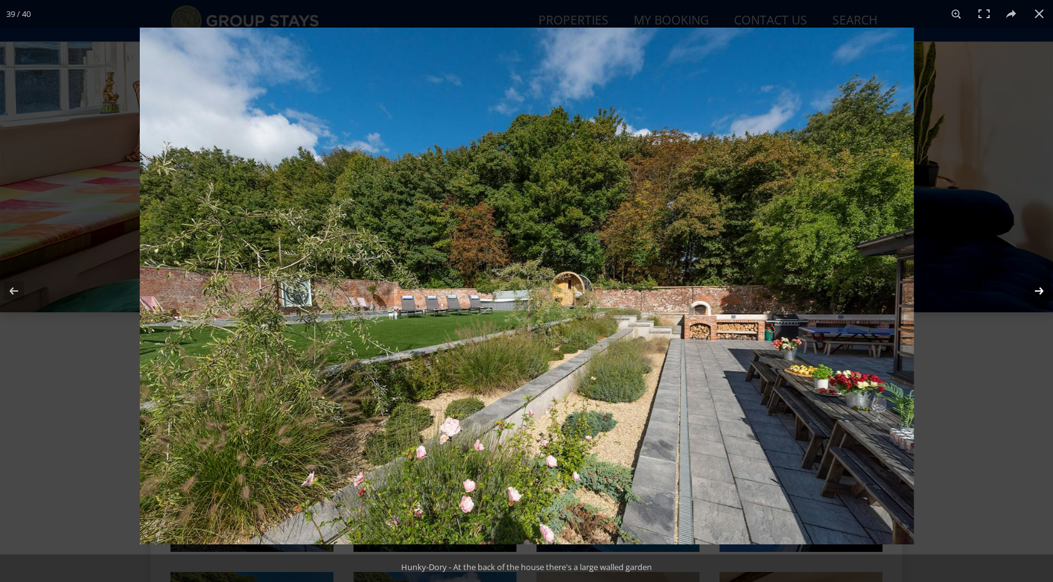
click at [1037, 294] on button at bounding box center [1031, 291] width 44 height 63
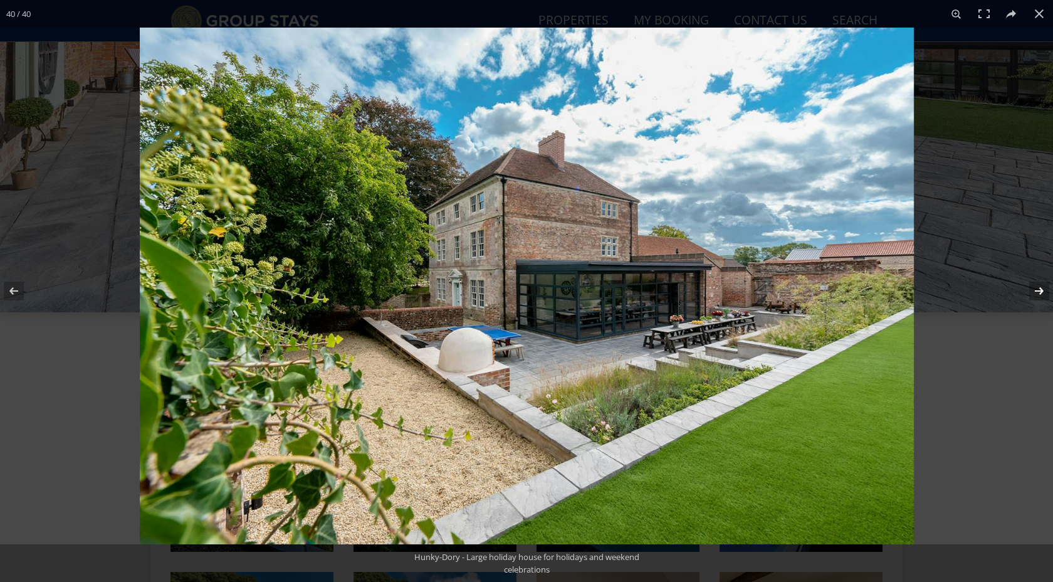
click at [1037, 294] on button at bounding box center [1031, 291] width 44 height 63
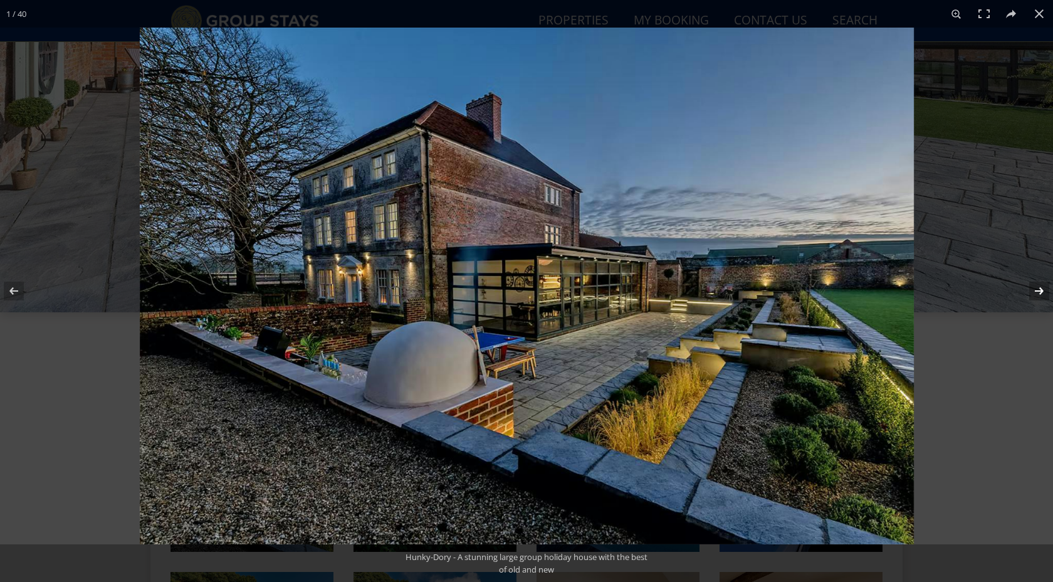
click at [1037, 294] on button at bounding box center [1031, 291] width 44 height 63
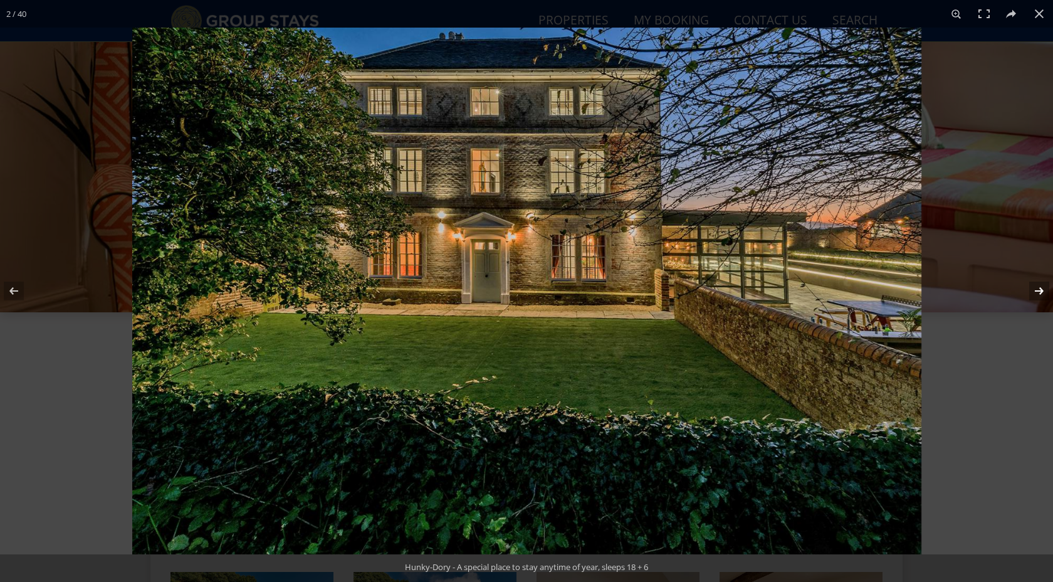
click at [1037, 294] on button at bounding box center [1031, 291] width 44 height 63
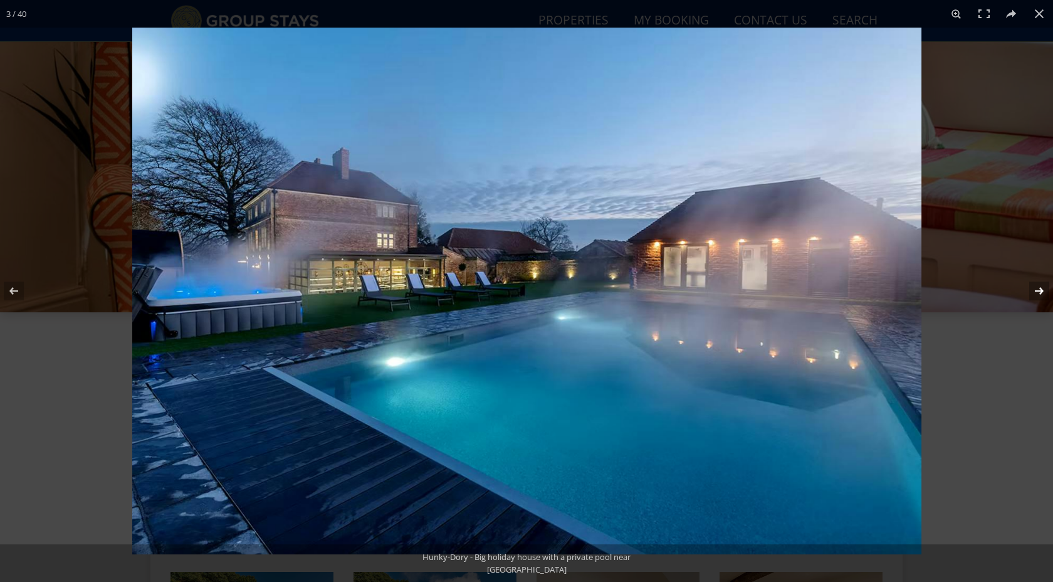
click at [1037, 294] on button at bounding box center [1031, 291] width 44 height 63
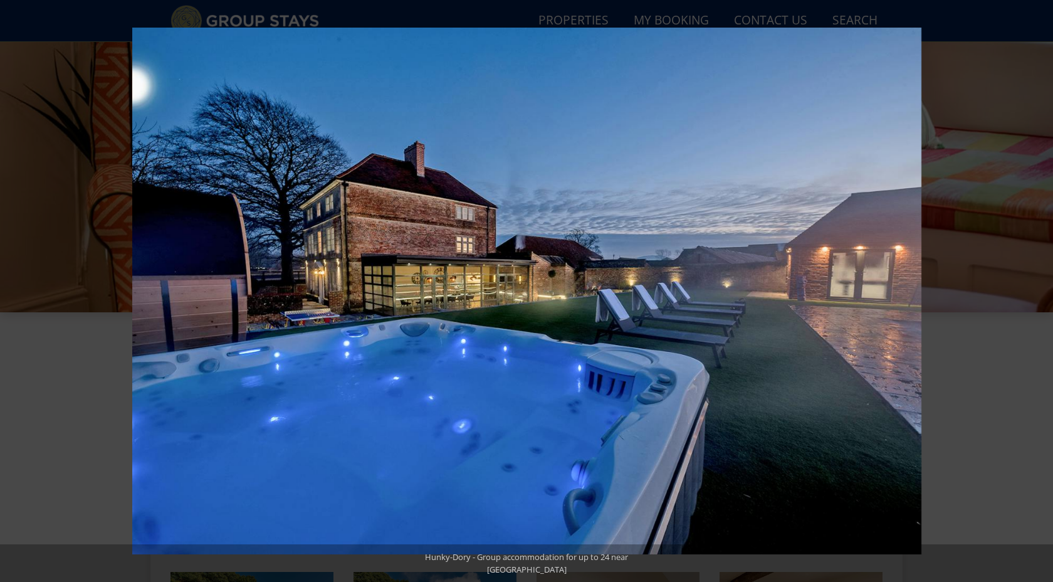
click at [1037, 294] on button at bounding box center [1031, 291] width 44 height 63
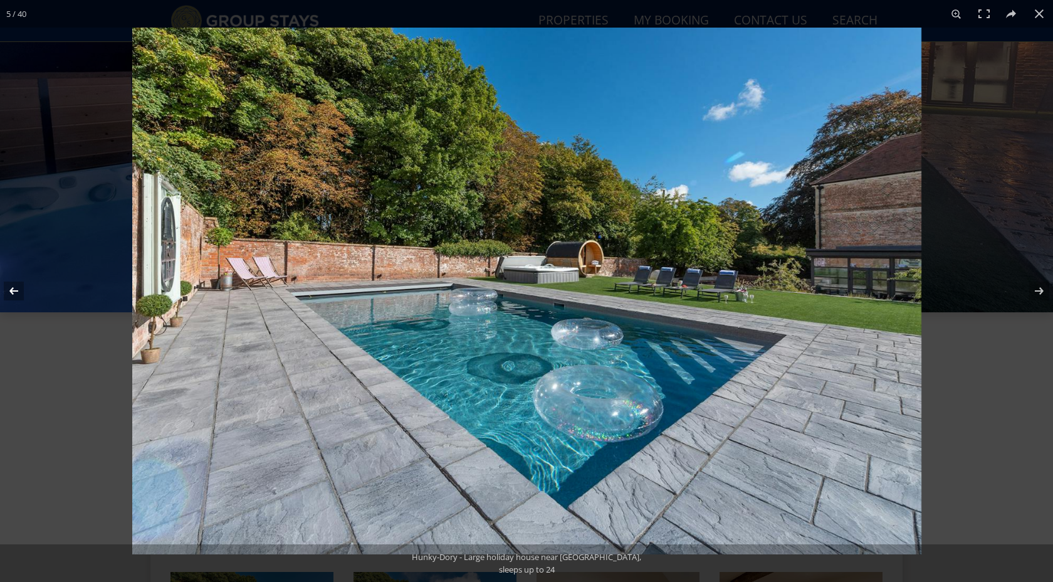
click at [18, 291] on button at bounding box center [22, 291] width 44 height 63
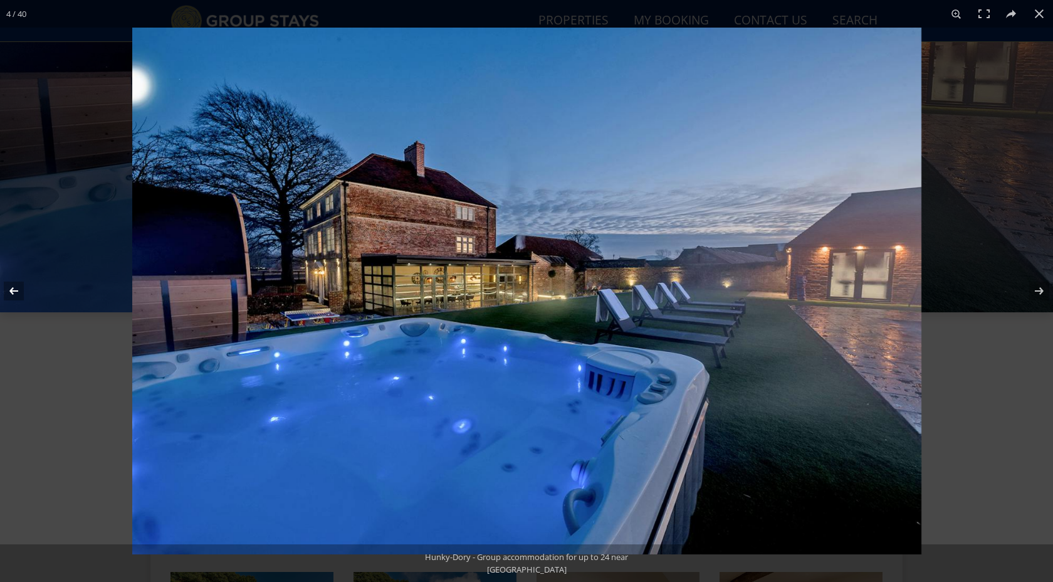
click at [18, 291] on button at bounding box center [22, 291] width 44 height 63
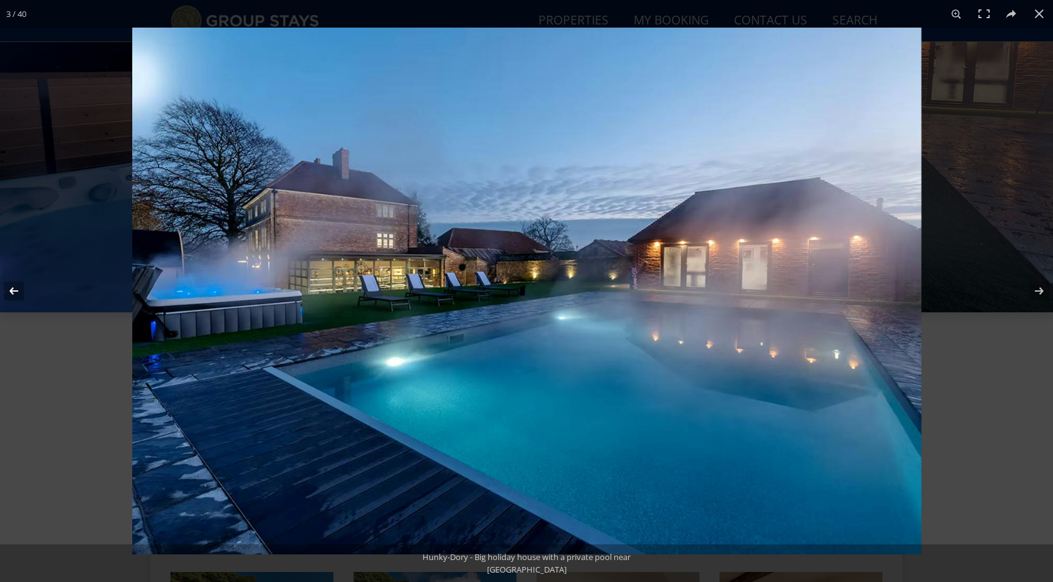
click at [18, 291] on button at bounding box center [22, 291] width 44 height 63
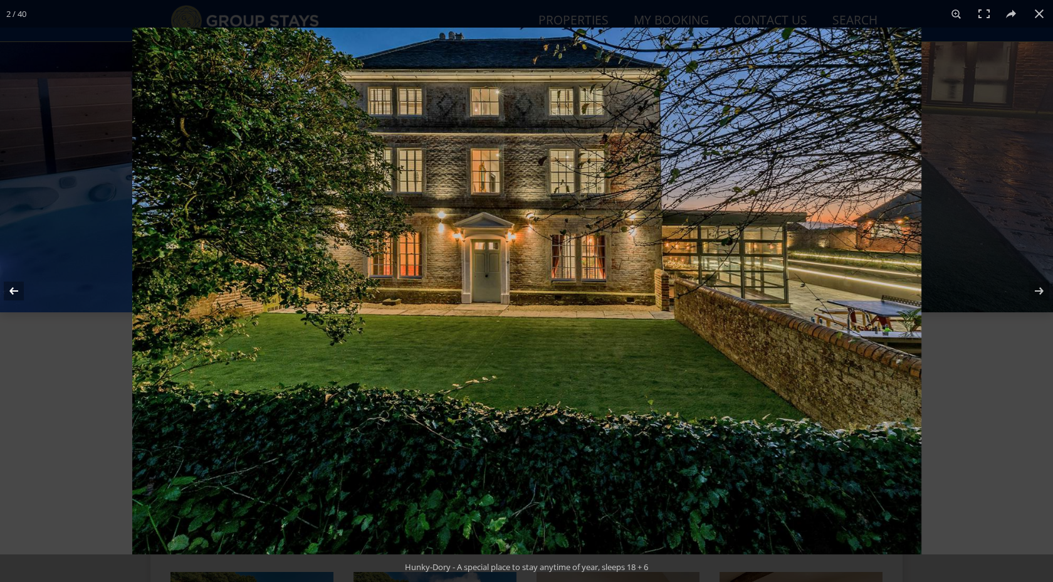
click at [18, 291] on button at bounding box center [22, 291] width 44 height 63
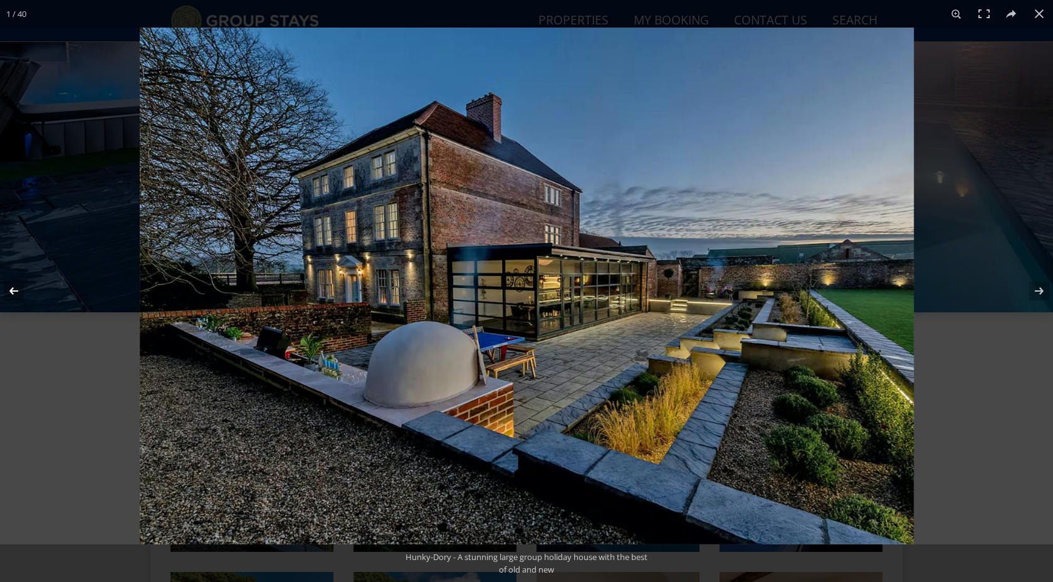
click at [17, 287] on button at bounding box center [22, 291] width 44 height 63
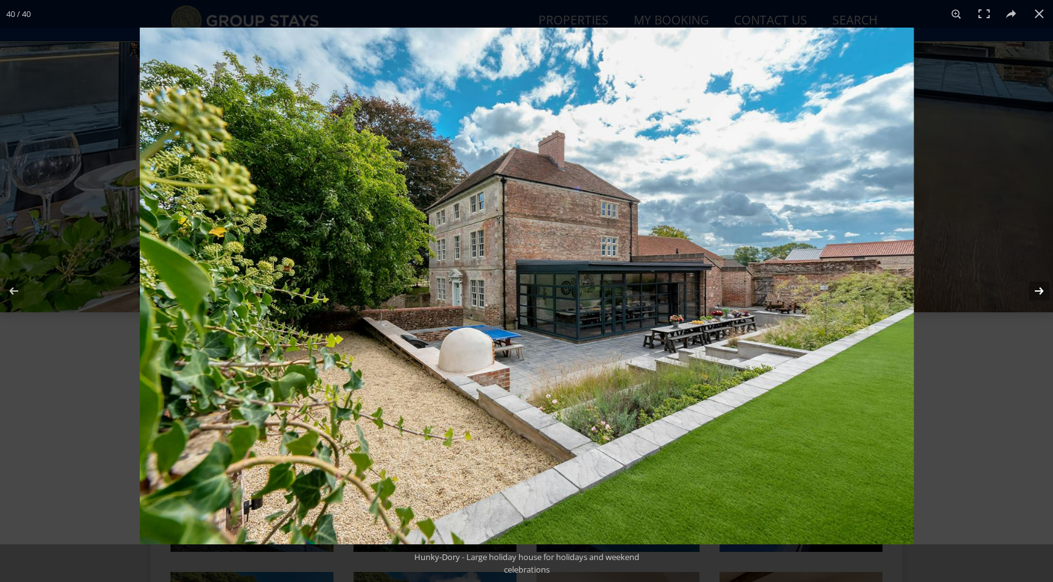
click at [1038, 290] on button at bounding box center [1031, 291] width 44 height 63
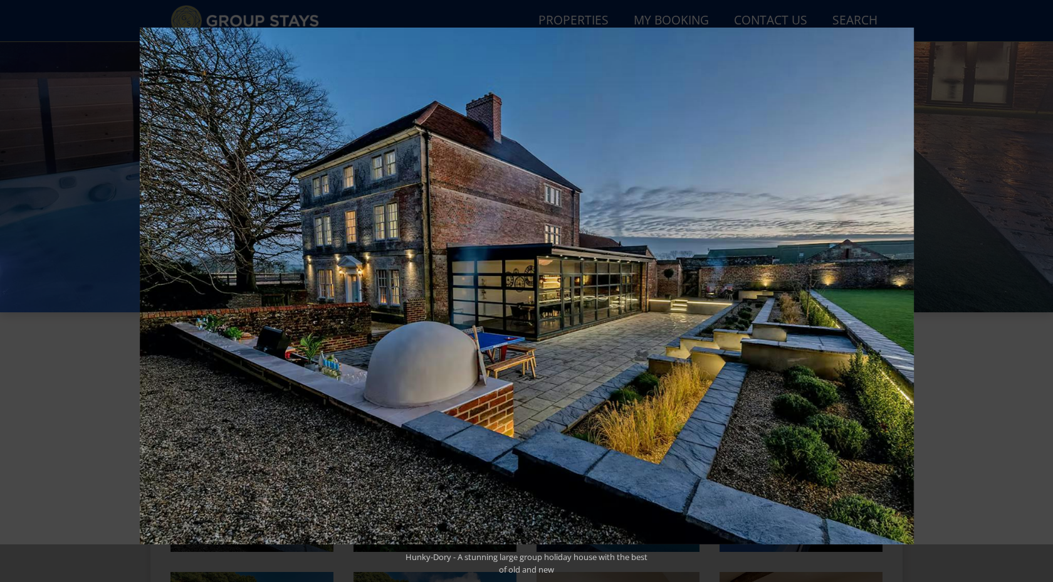
click at [1038, 290] on button at bounding box center [1031, 291] width 44 height 63
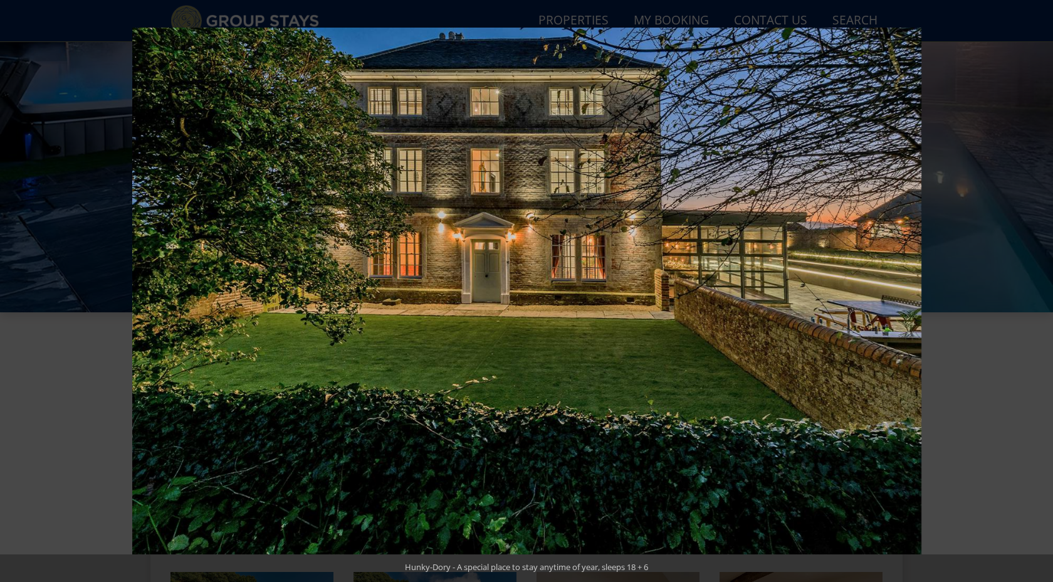
click at [1038, 290] on button at bounding box center [1031, 291] width 44 height 63
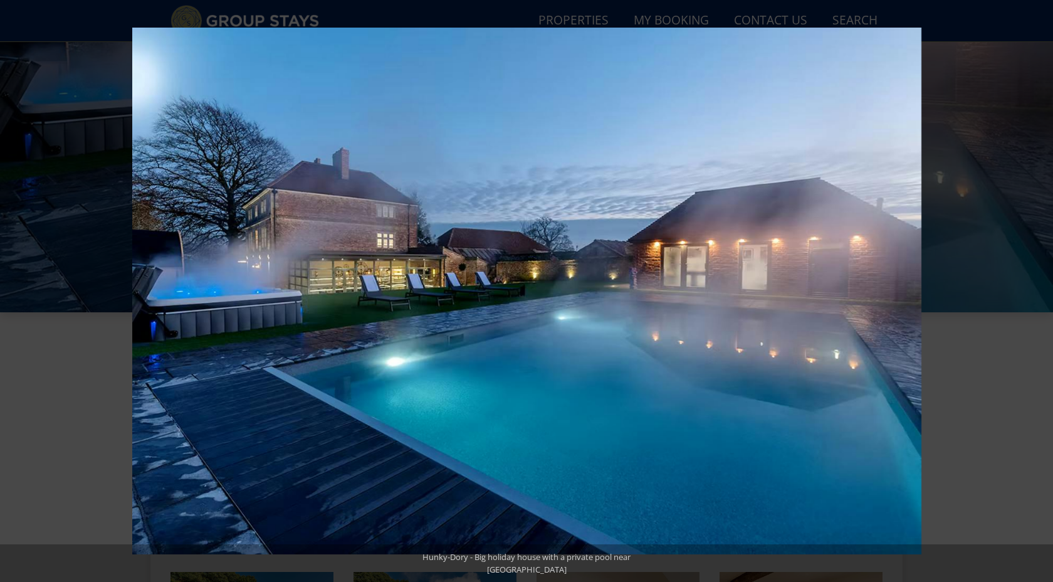
click at [1038, 290] on button at bounding box center [1031, 291] width 44 height 63
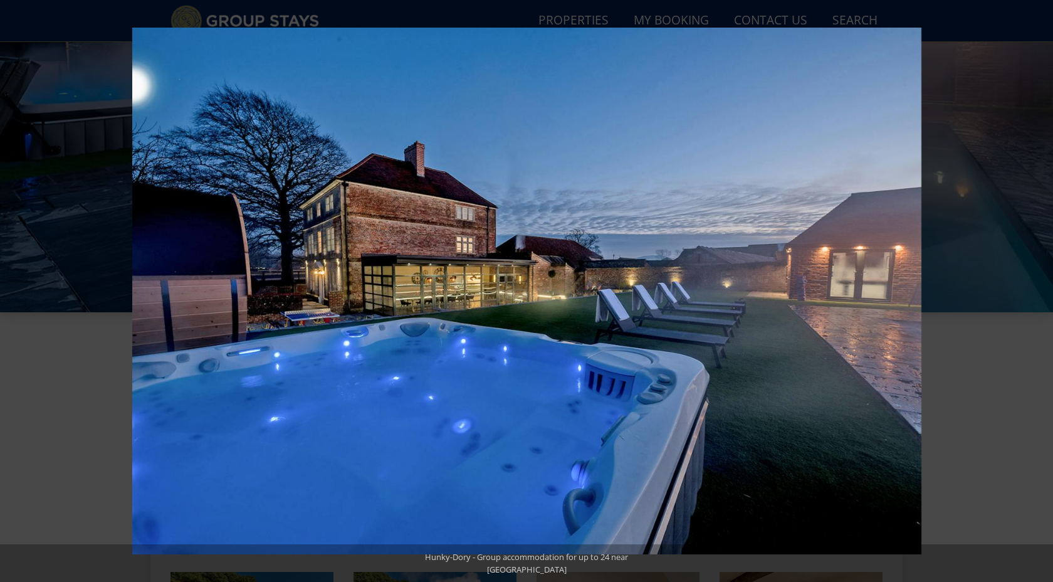
click at [1038, 290] on button at bounding box center [1031, 291] width 44 height 63
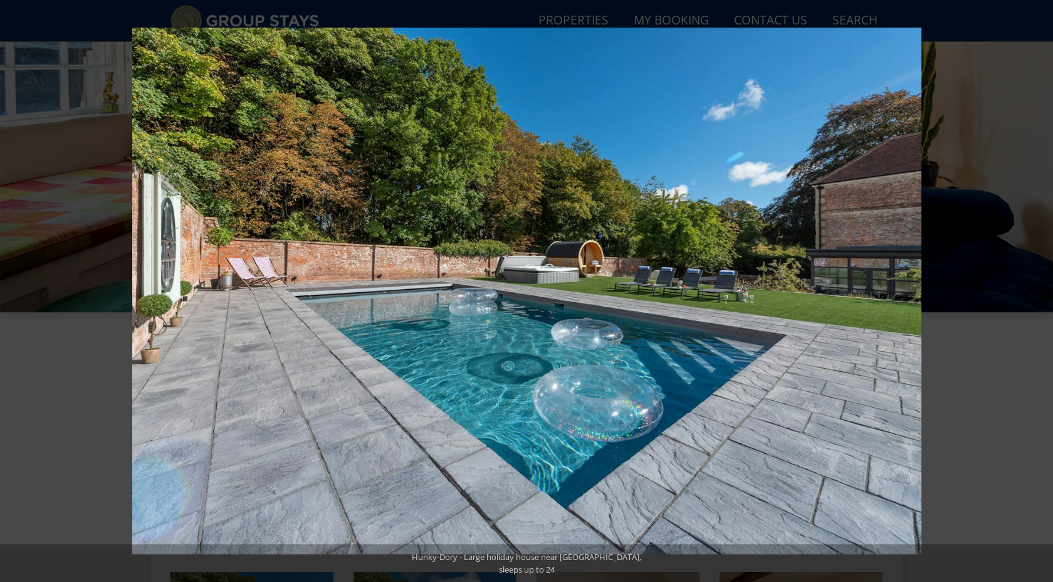
click at [1038, 290] on button at bounding box center [1031, 291] width 44 height 63
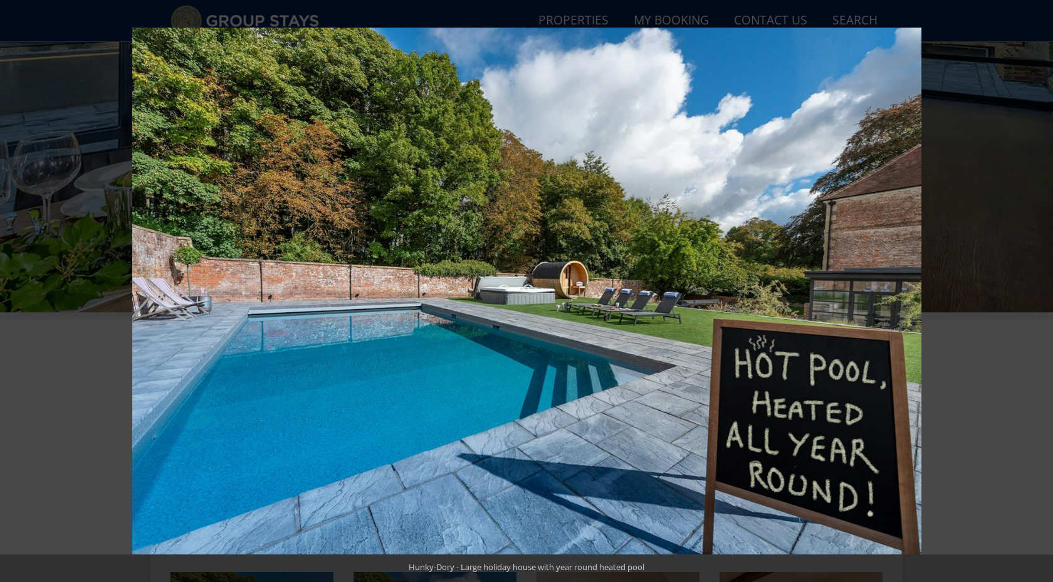
click at [1038, 290] on button at bounding box center [1031, 291] width 44 height 63
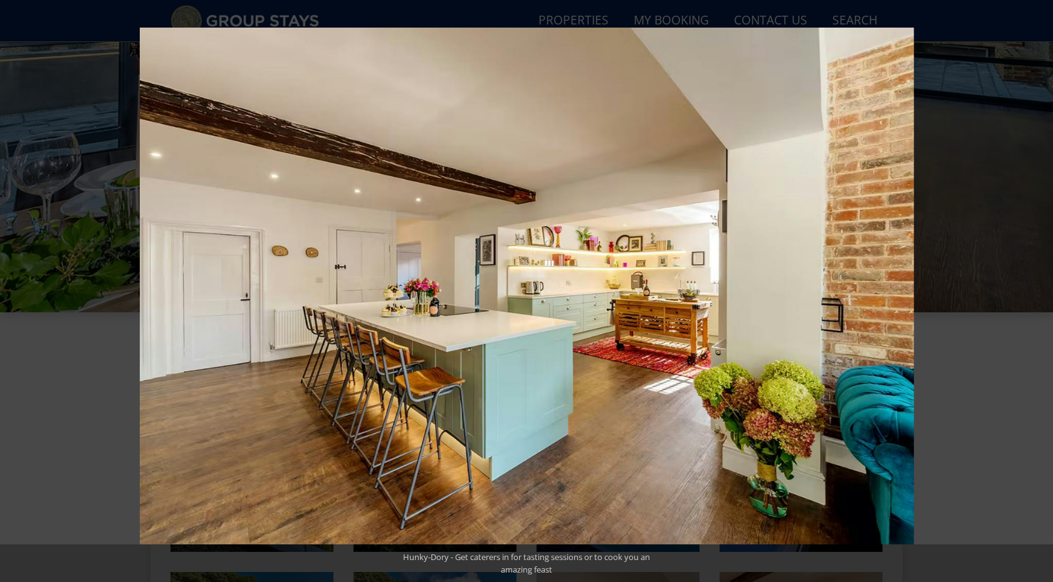
click at [1038, 290] on button at bounding box center [1031, 291] width 44 height 63
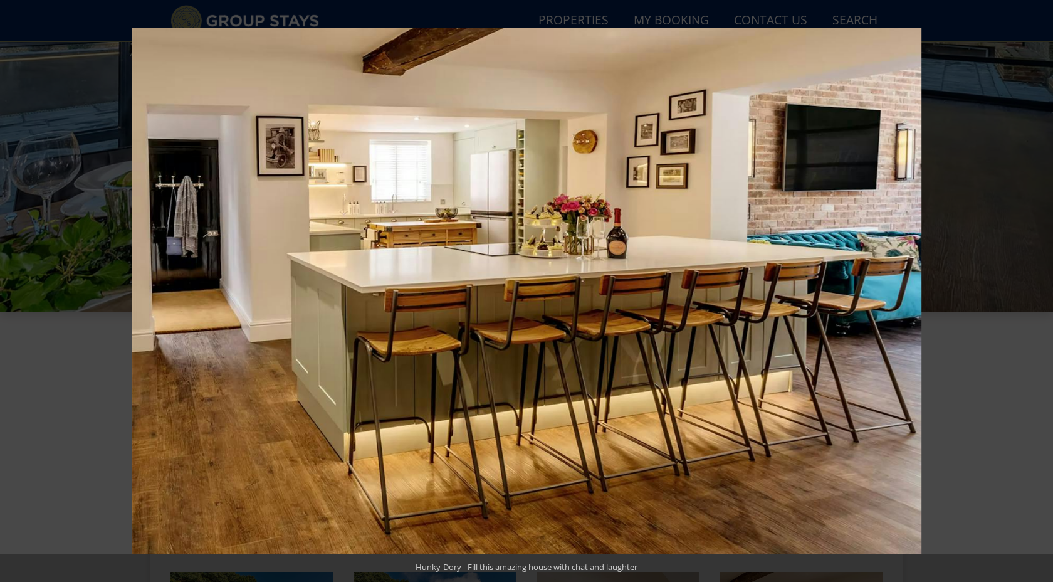
click at [1038, 290] on button at bounding box center [1031, 291] width 44 height 63
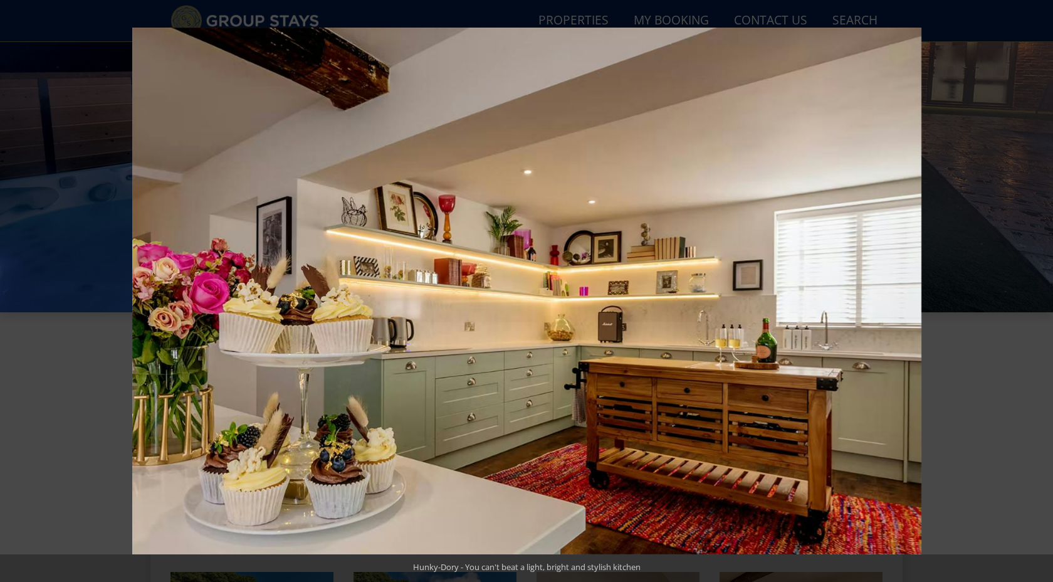
click at [1038, 290] on button at bounding box center [1031, 291] width 44 height 63
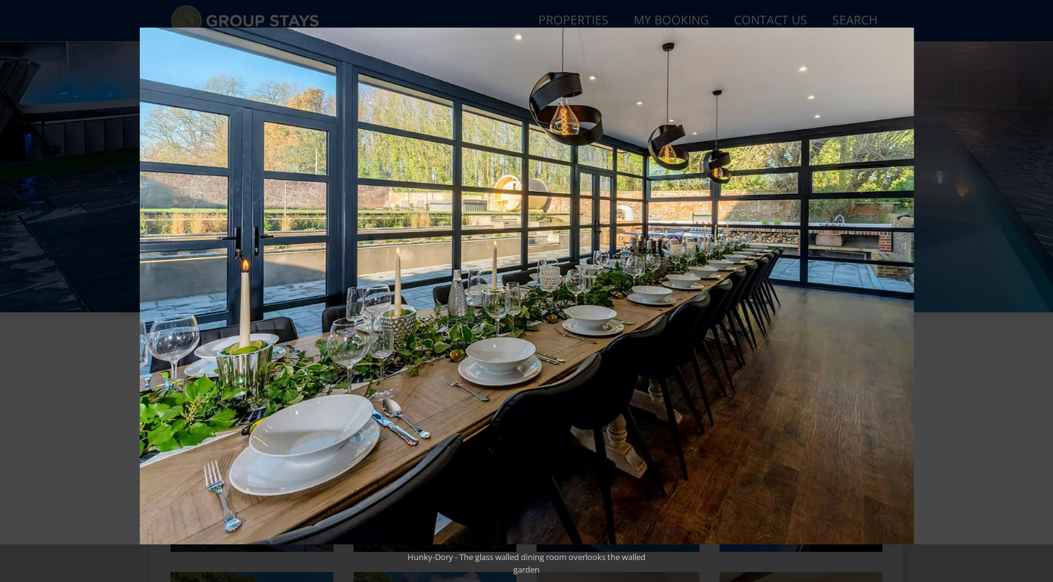
click at [1038, 290] on button at bounding box center [1031, 291] width 44 height 63
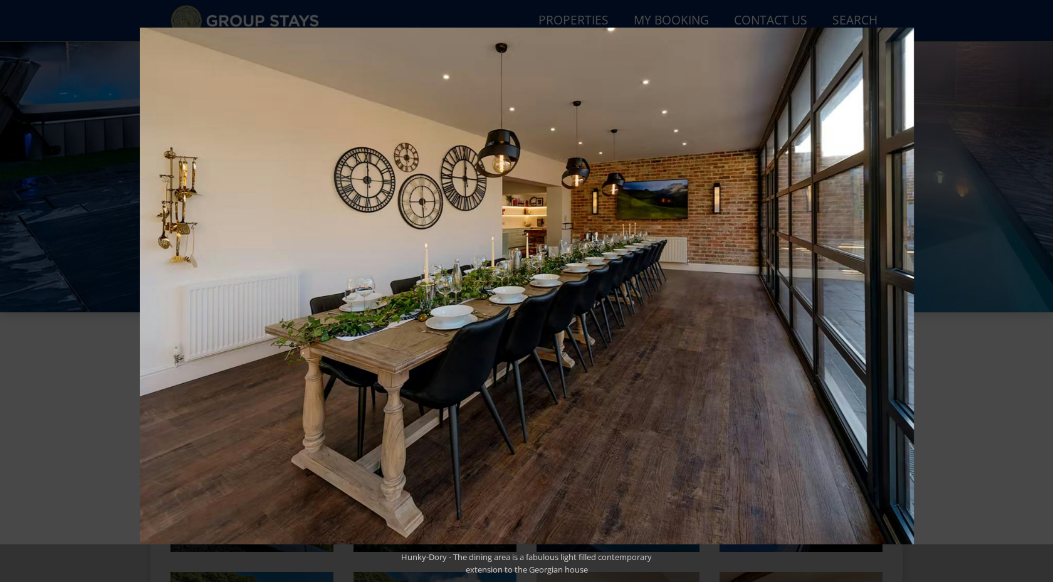
click at [1038, 290] on button at bounding box center [1031, 291] width 44 height 63
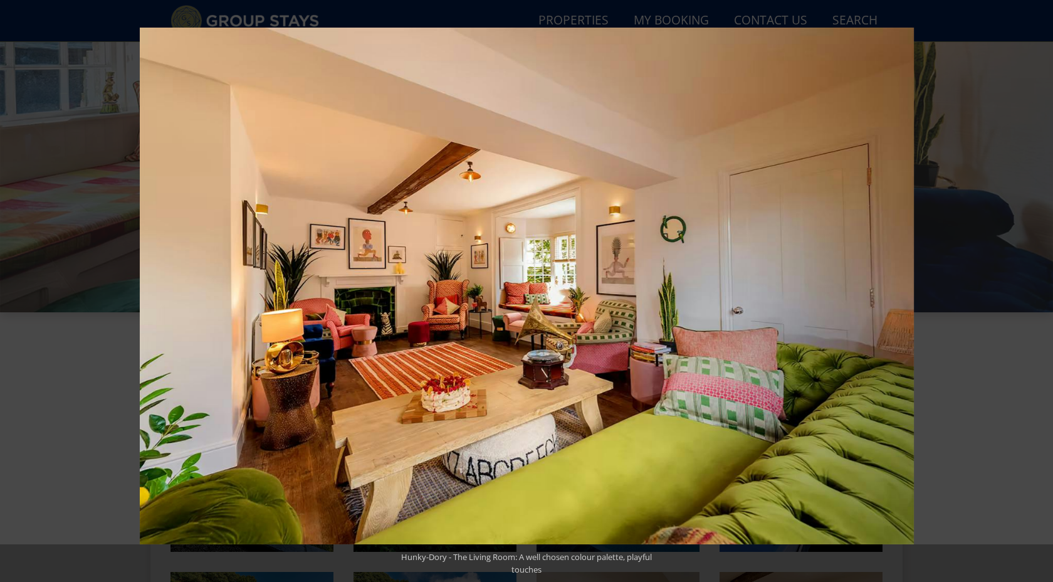
click at [1038, 290] on button at bounding box center [1031, 291] width 44 height 63
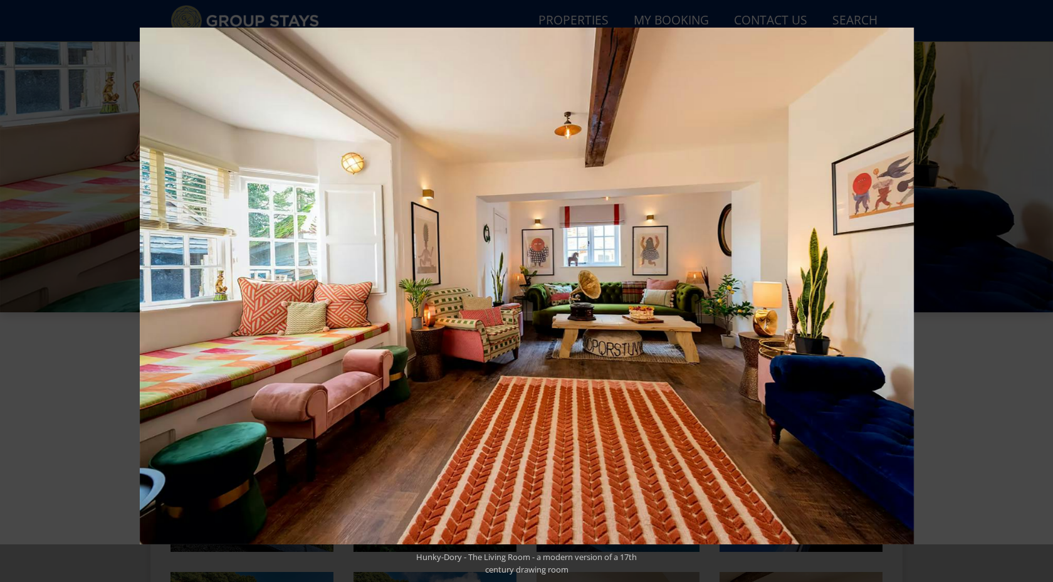
click at [1038, 290] on button at bounding box center [1031, 291] width 44 height 63
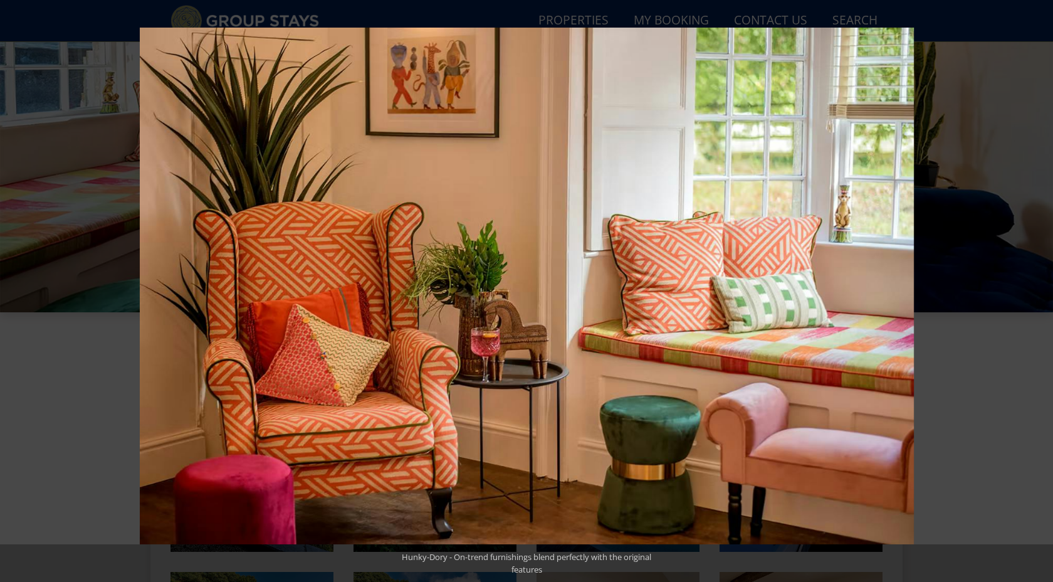
click at [1038, 290] on button at bounding box center [1031, 291] width 44 height 63
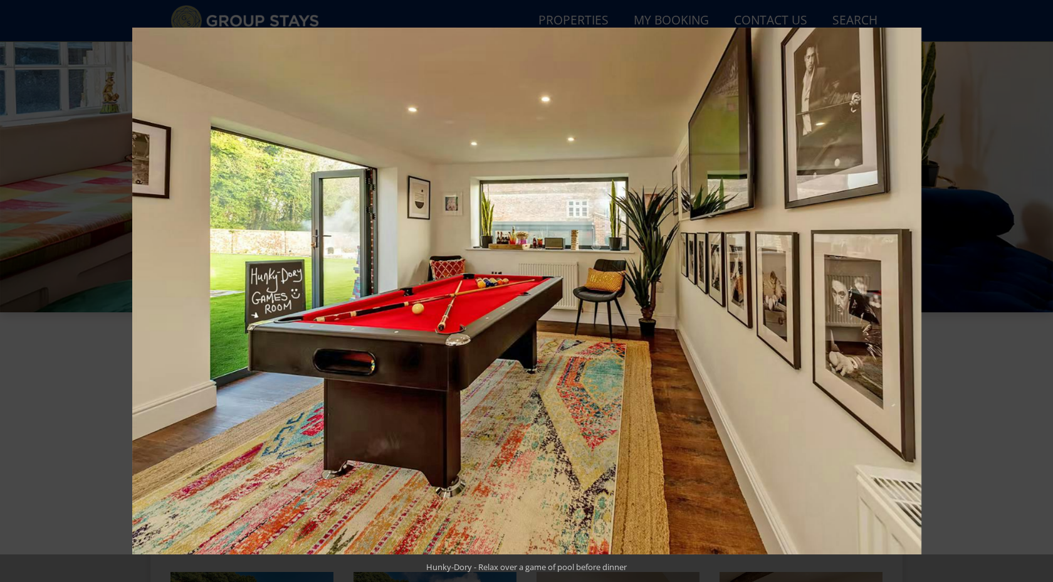
click at [1038, 290] on button at bounding box center [1031, 291] width 44 height 63
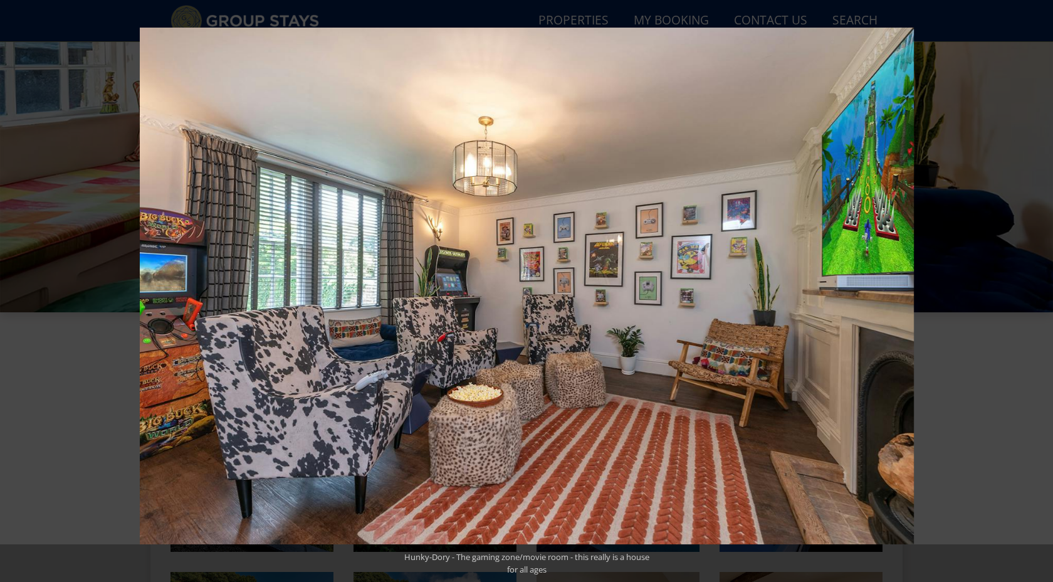
click at [1038, 290] on button at bounding box center [1031, 291] width 44 height 63
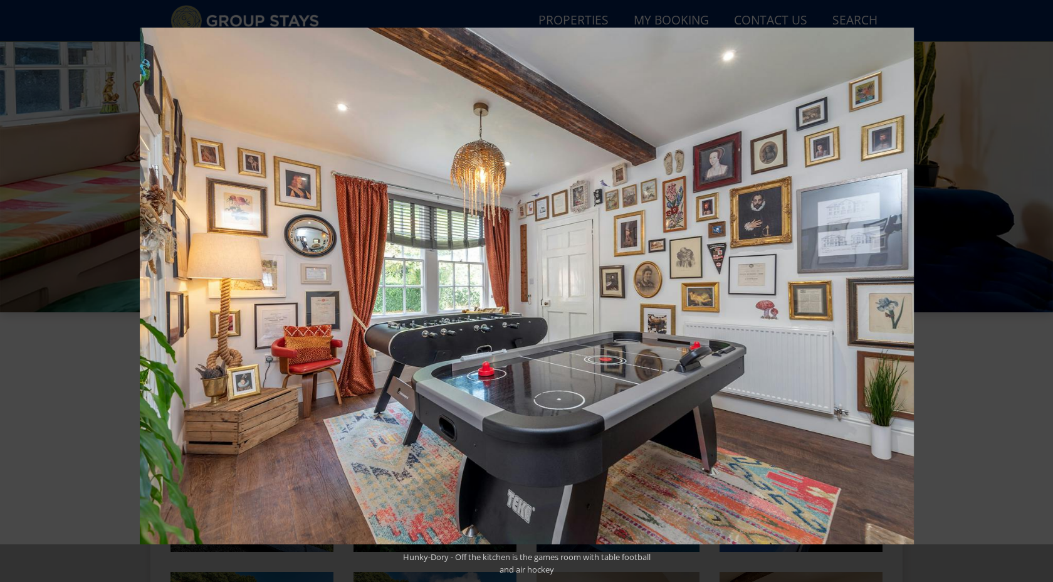
click at [1038, 290] on button at bounding box center [1031, 291] width 44 height 63
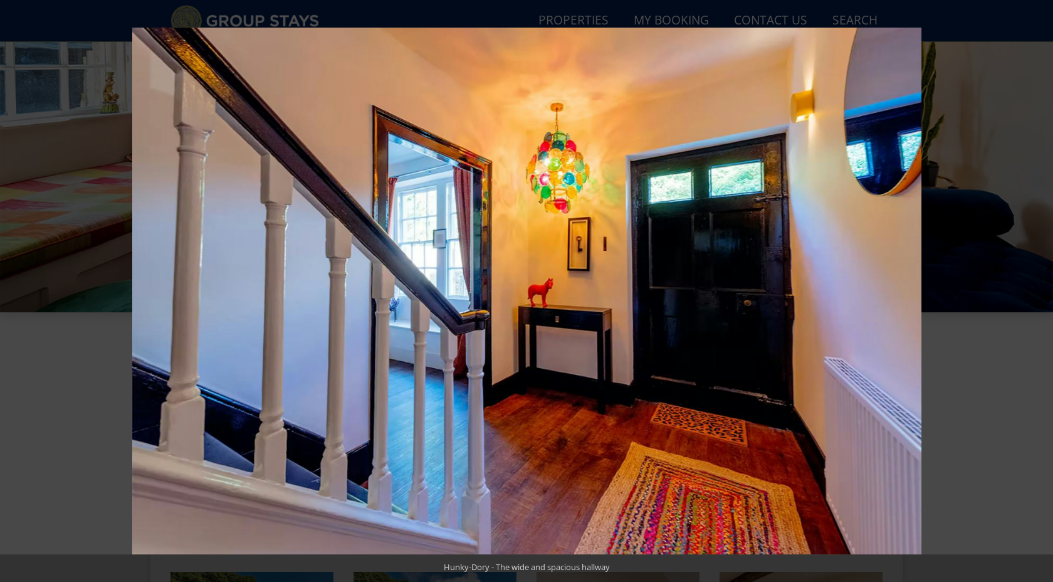
click at [1038, 290] on button at bounding box center [1031, 291] width 44 height 63
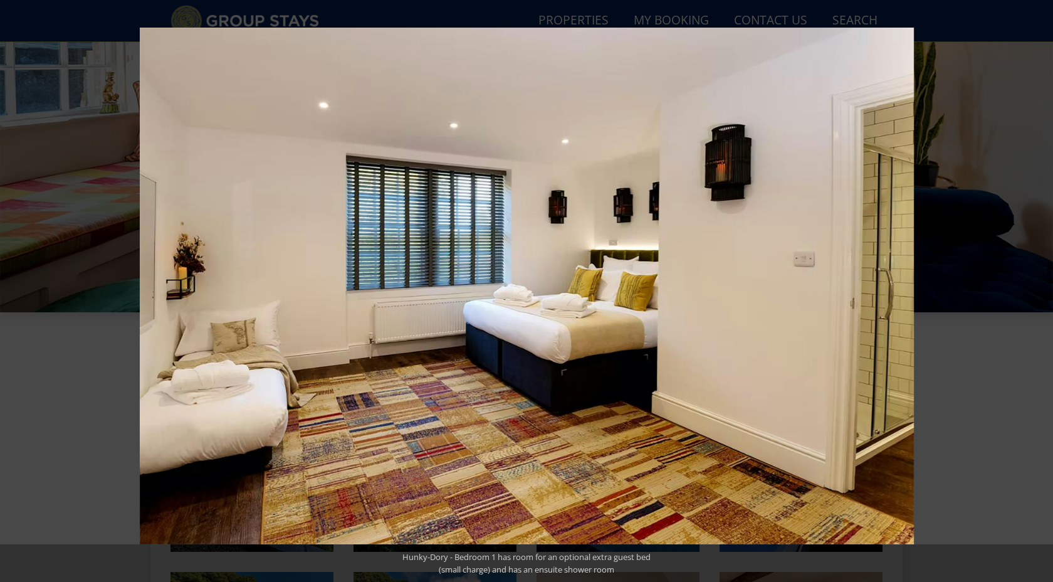
click at [1038, 290] on button at bounding box center [1031, 291] width 44 height 63
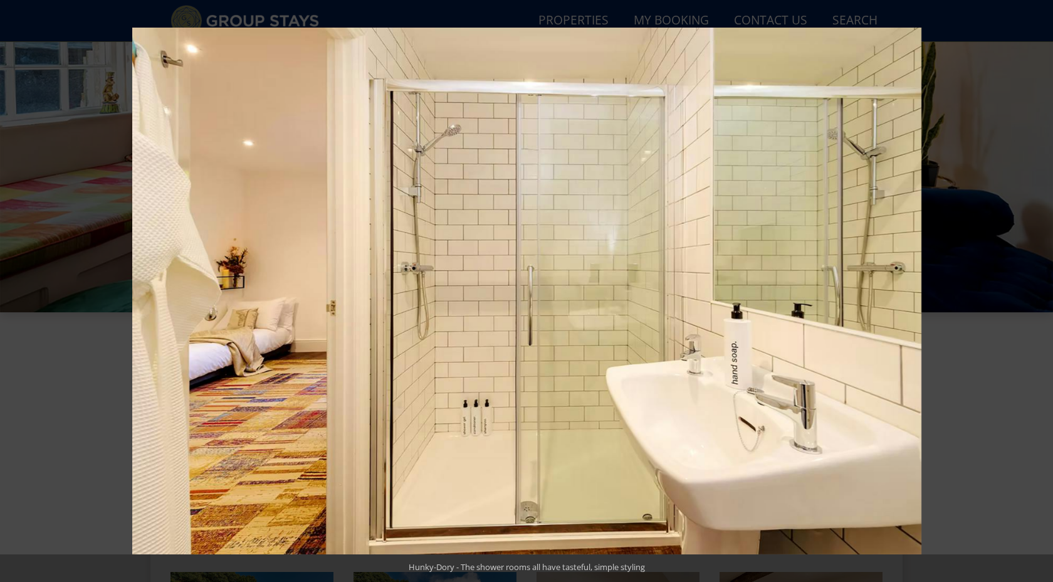
click at [1038, 290] on button at bounding box center [1031, 291] width 44 height 63
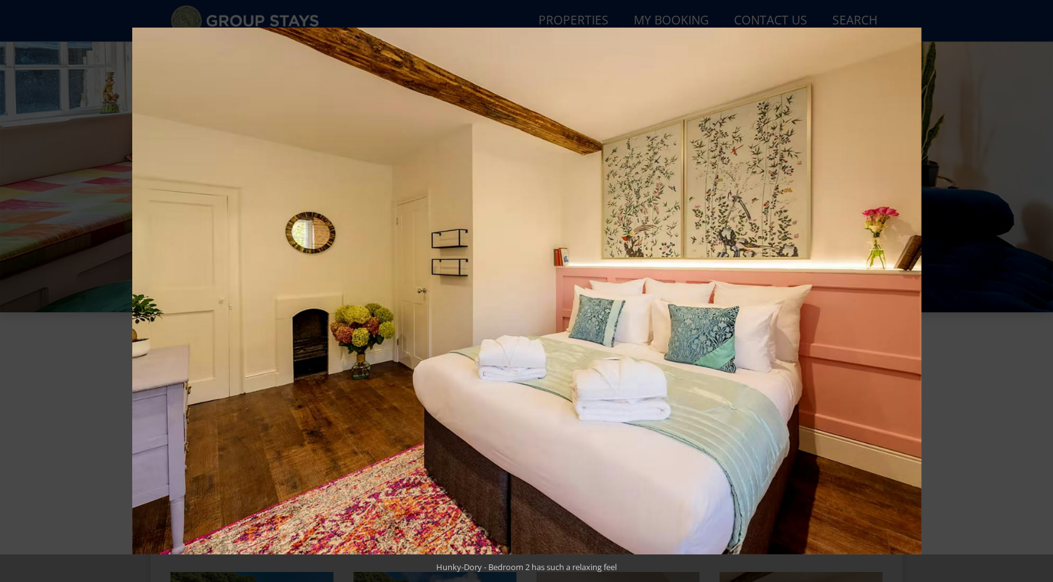
click at [1038, 290] on button at bounding box center [1031, 291] width 44 height 63
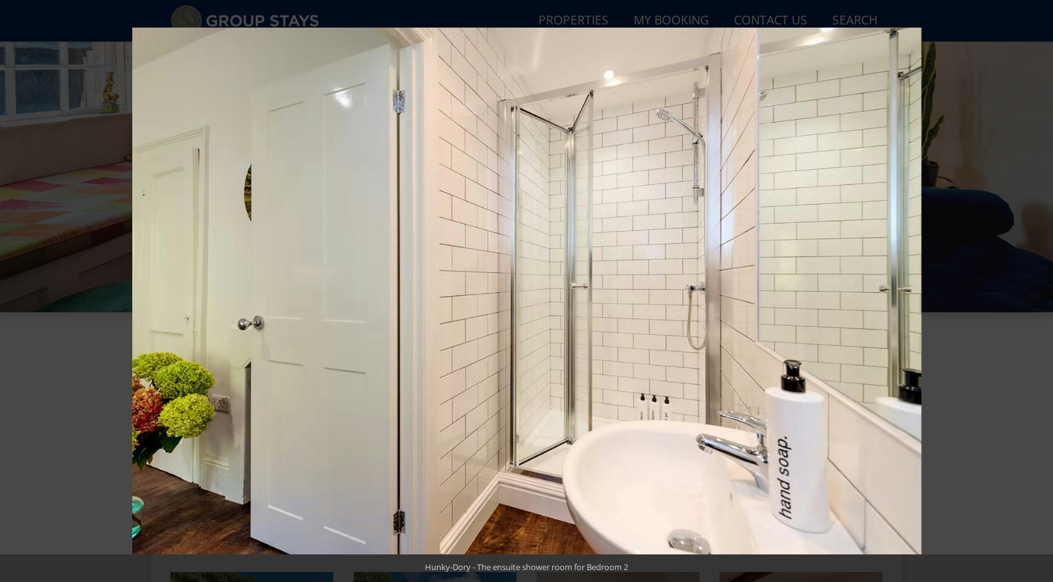
click at [1038, 290] on button at bounding box center [1031, 291] width 44 height 63
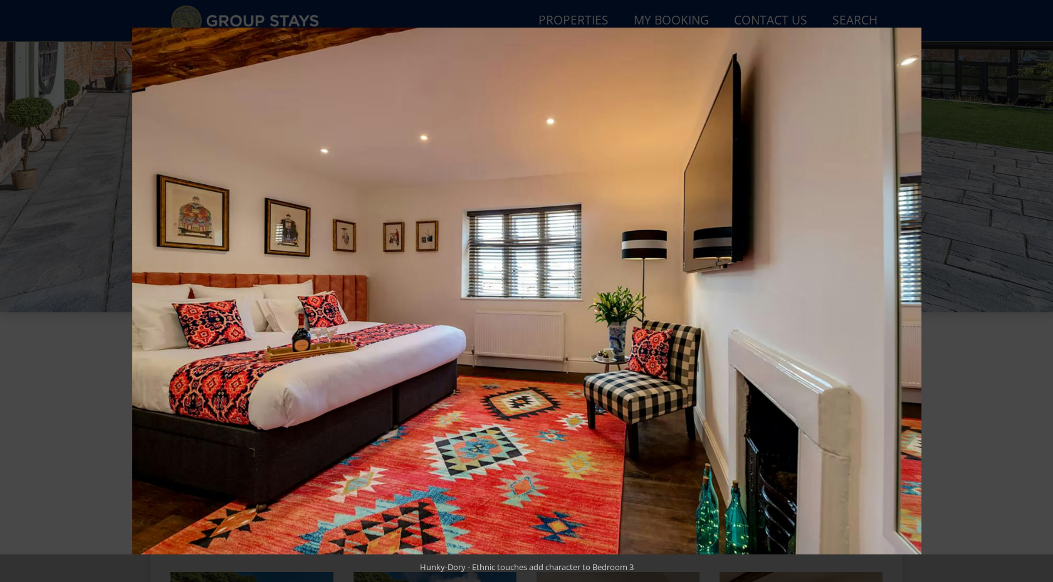
click at [1038, 290] on button at bounding box center [1031, 291] width 44 height 63
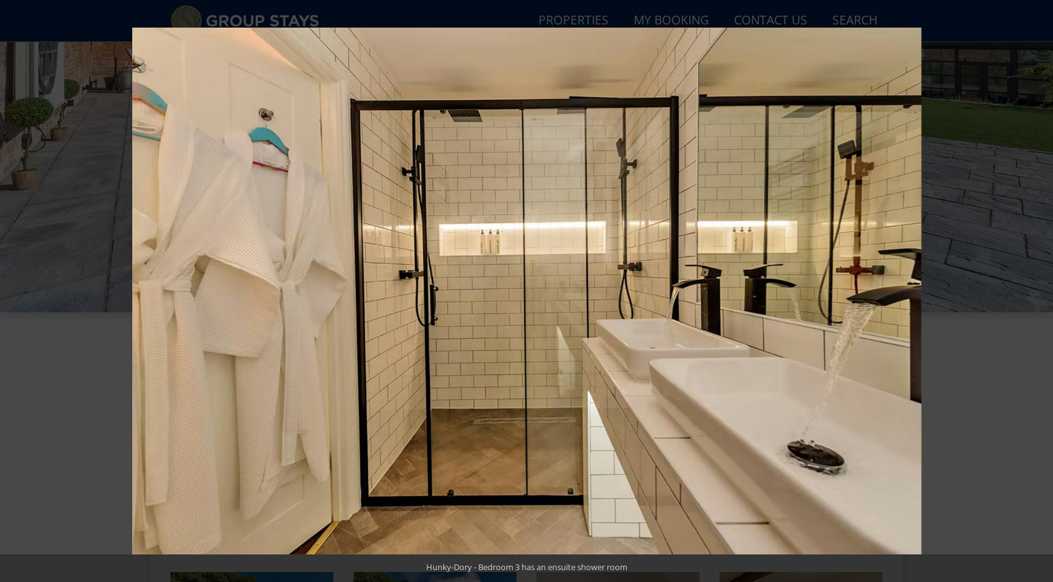
click at [1038, 290] on button at bounding box center [1031, 291] width 44 height 63
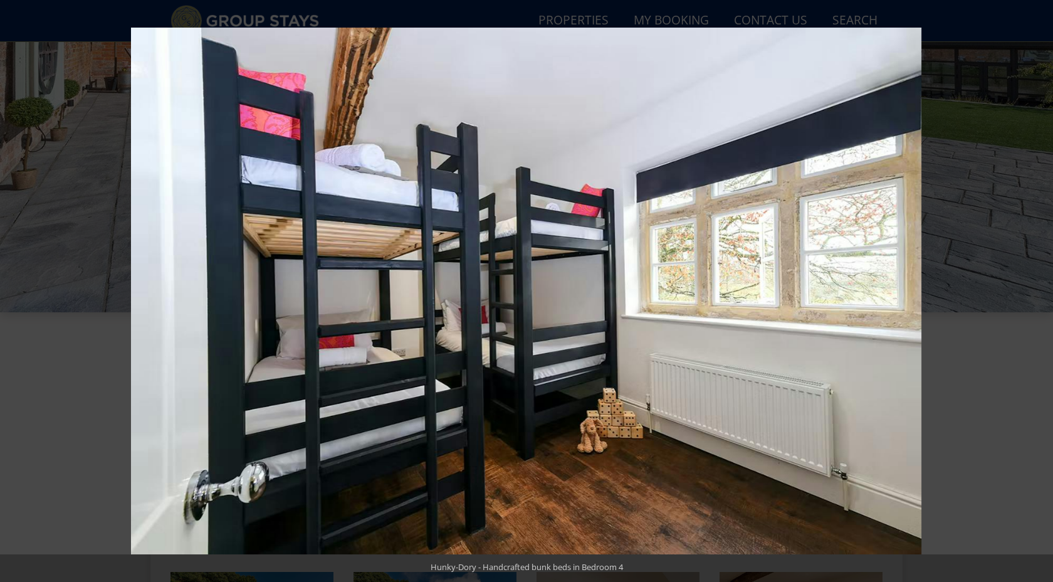
click at [1038, 290] on button at bounding box center [1031, 291] width 44 height 63
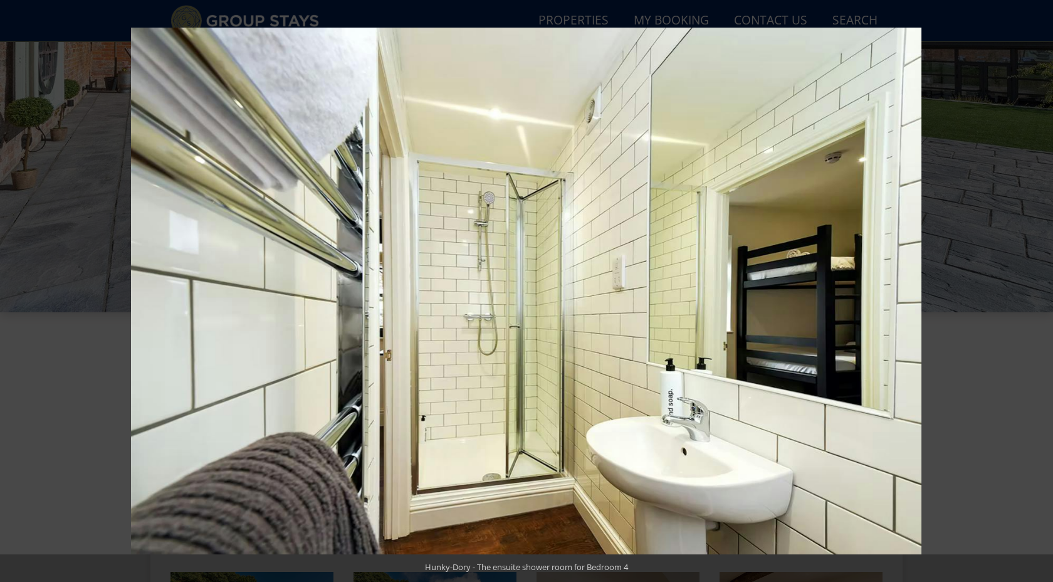
click at [1038, 290] on button at bounding box center [1031, 291] width 44 height 63
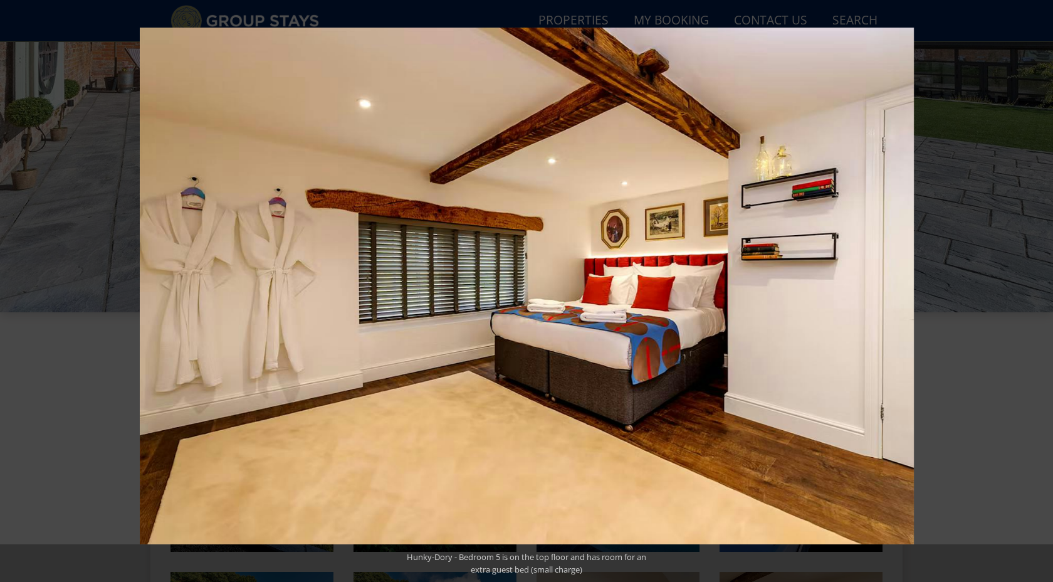
click at [1038, 290] on button at bounding box center [1031, 291] width 44 height 63
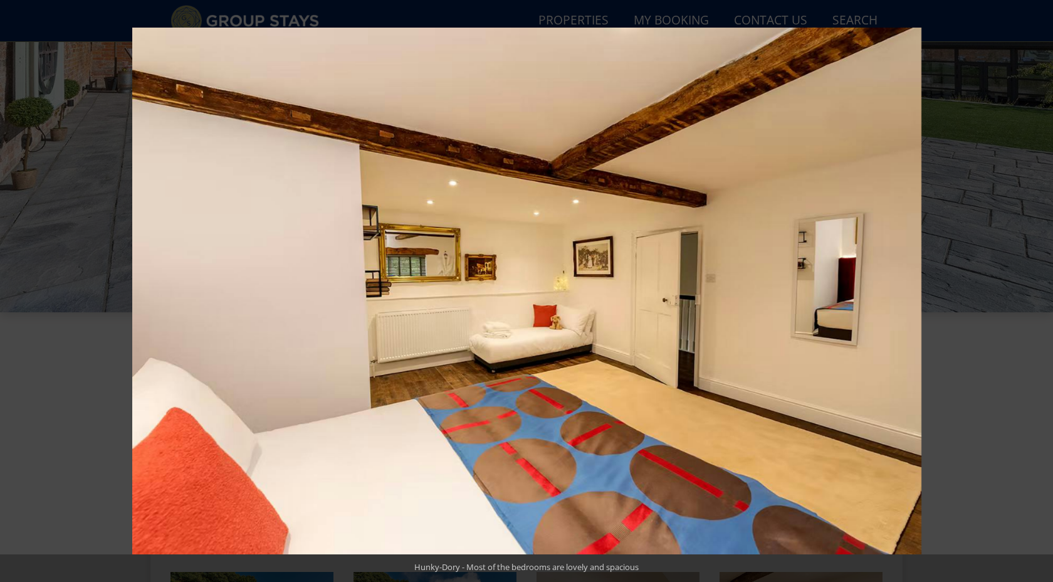
click at [1038, 290] on button at bounding box center [1031, 291] width 44 height 63
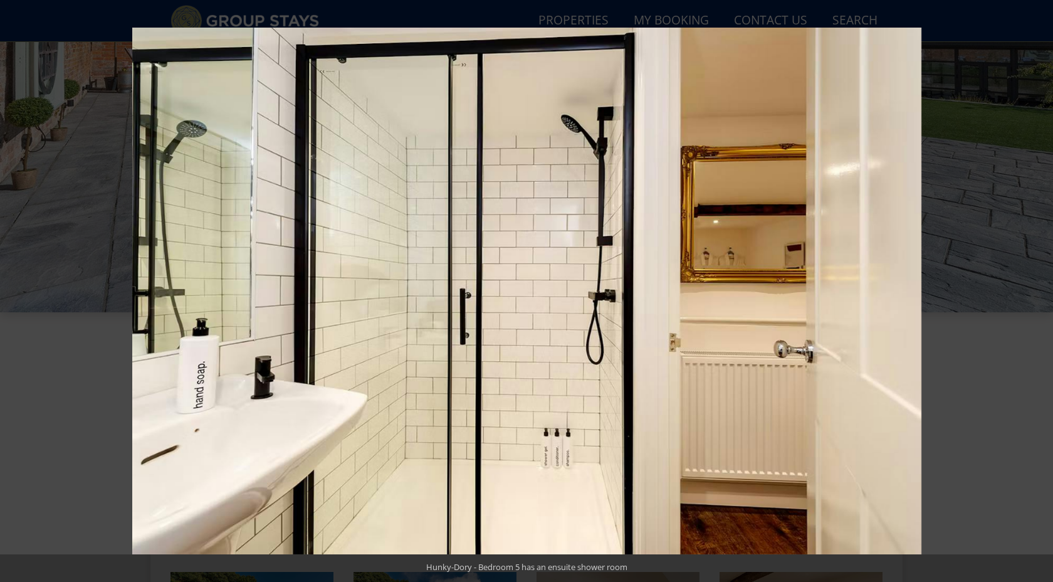
click at [1038, 290] on button at bounding box center [1031, 291] width 44 height 63
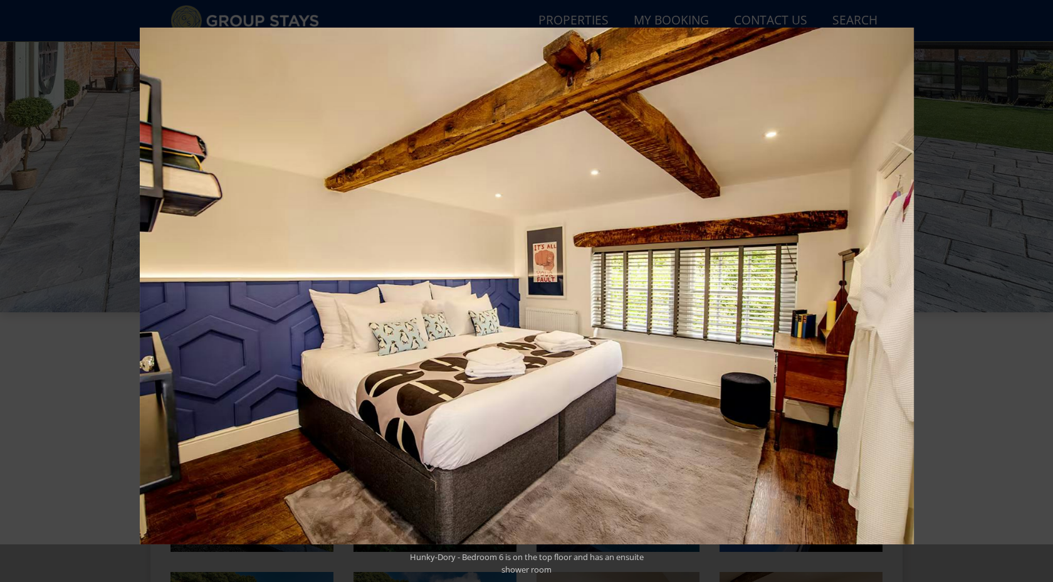
click at [1038, 290] on button at bounding box center [1031, 291] width 44 height 63
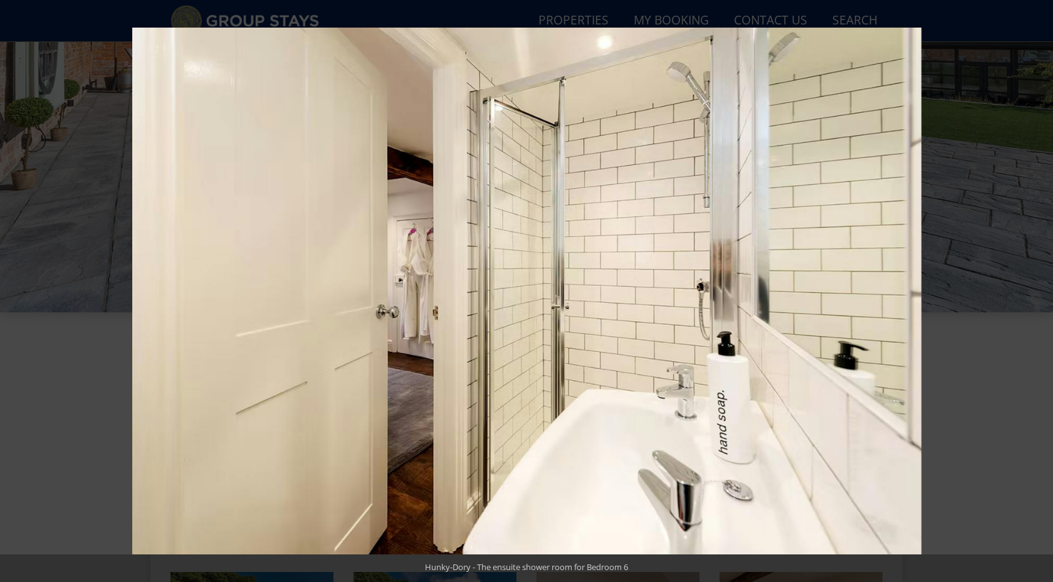
click at [1038, 290] on button at bounding box center [1031, 291] width 44 height 63
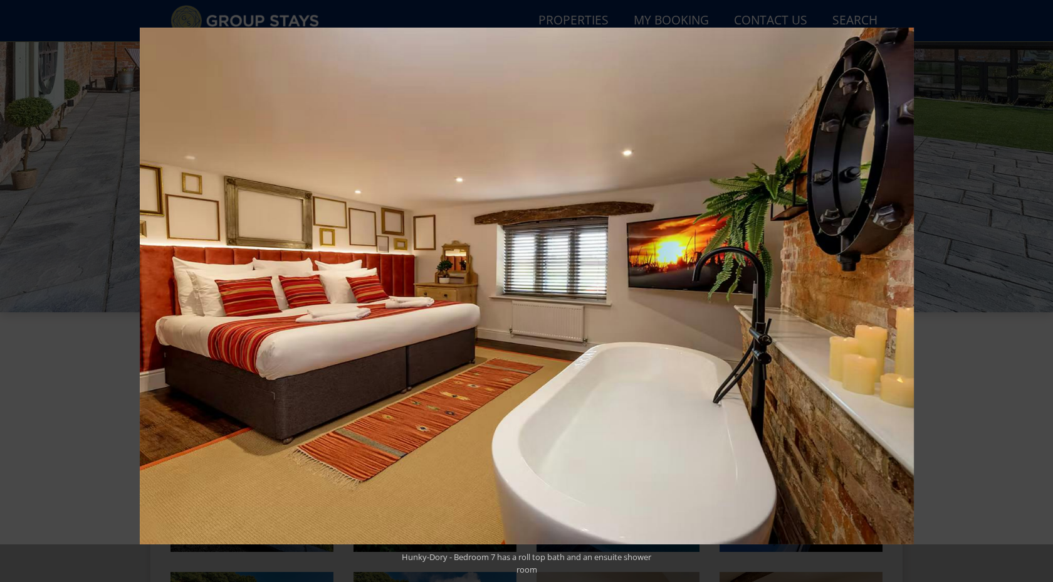
click at [1038, 290] on button at bounding box center [1031, 291] width 44 height 63
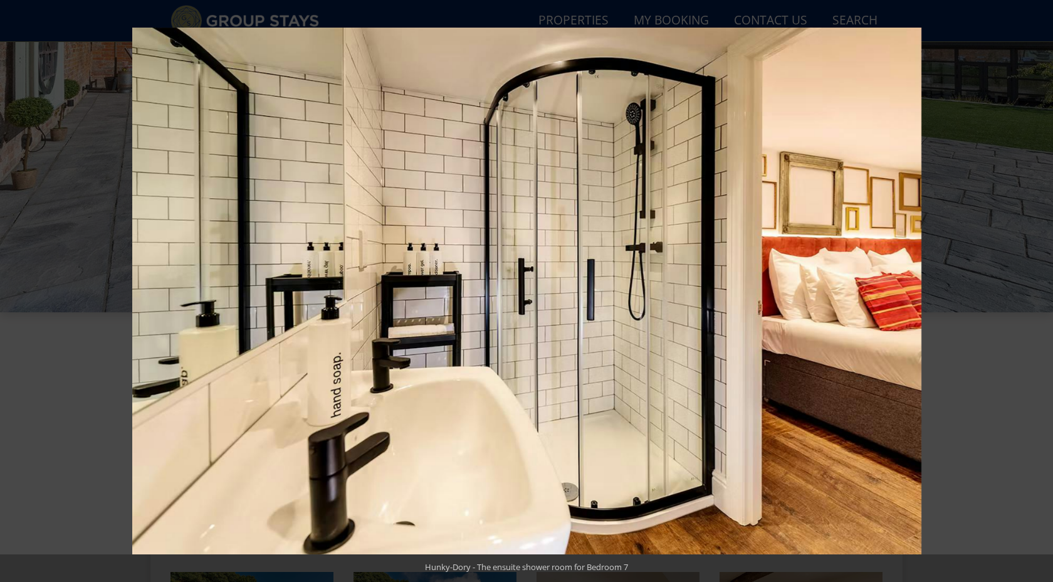
click at [1038, 290] on button at bounding box center [1031, 291] width 44 height 63
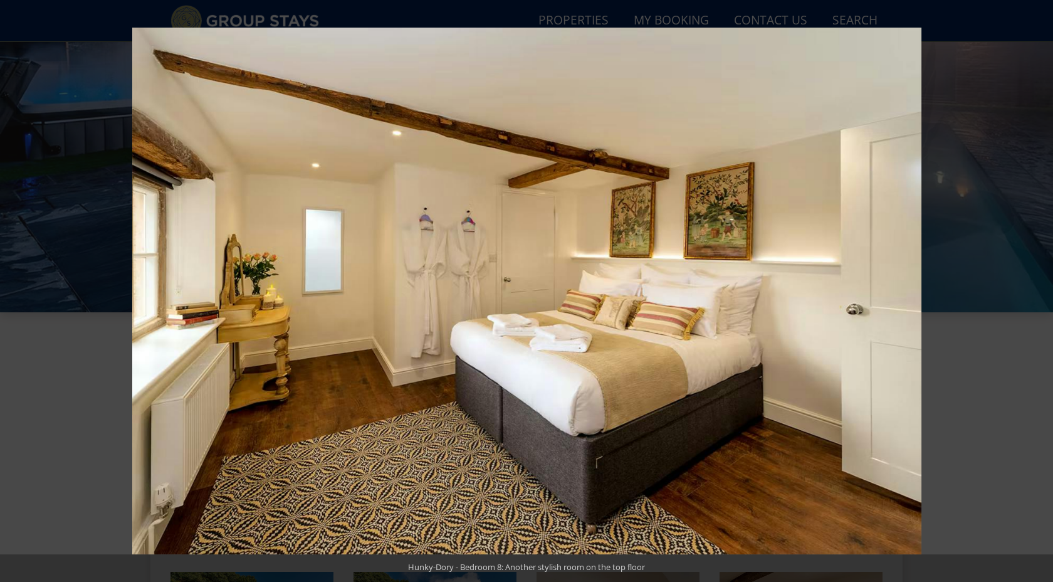
click at [1038, 290] on button at bounding box center [1031, 291] width 44 height 63
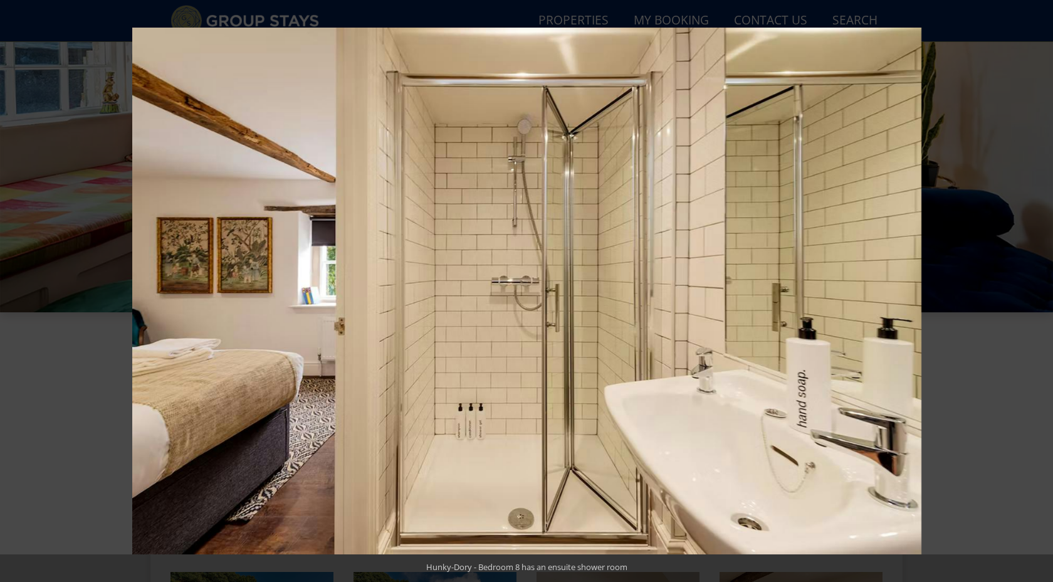
click at [1038, 290] on button at bounding box center [1031, 291] width 44 height 63
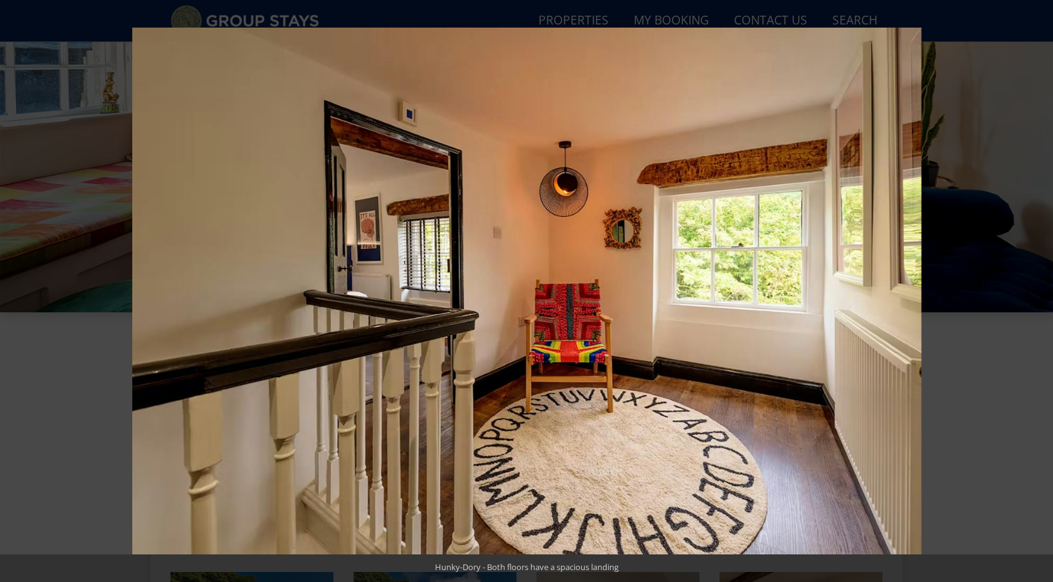
click at [1038, 290] on button at bounding box center [1031, 291] width 44 height 63
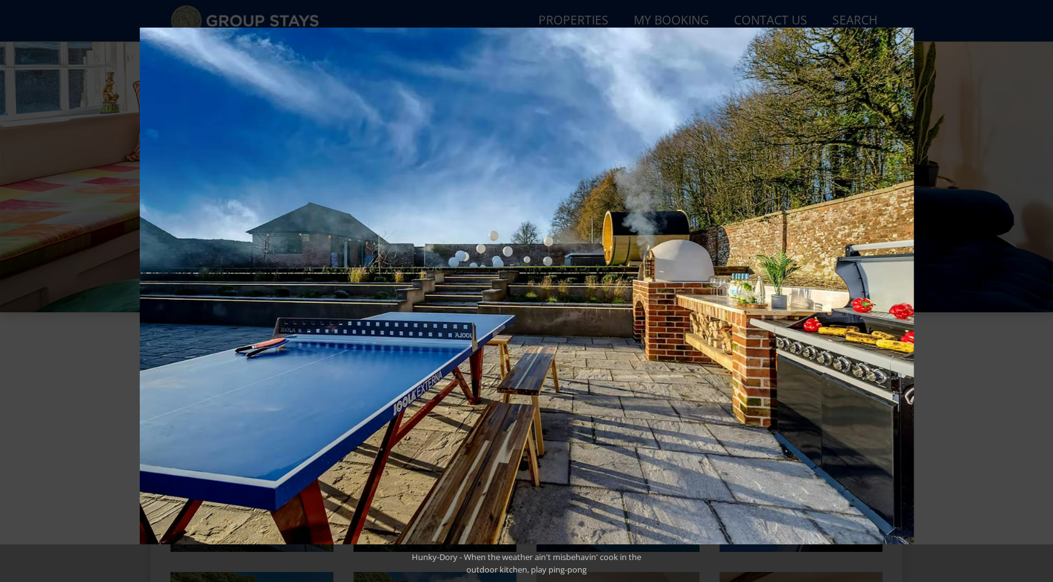
click at [1038, 290] on button at bounding box center [1031, 291] width 44 height 63
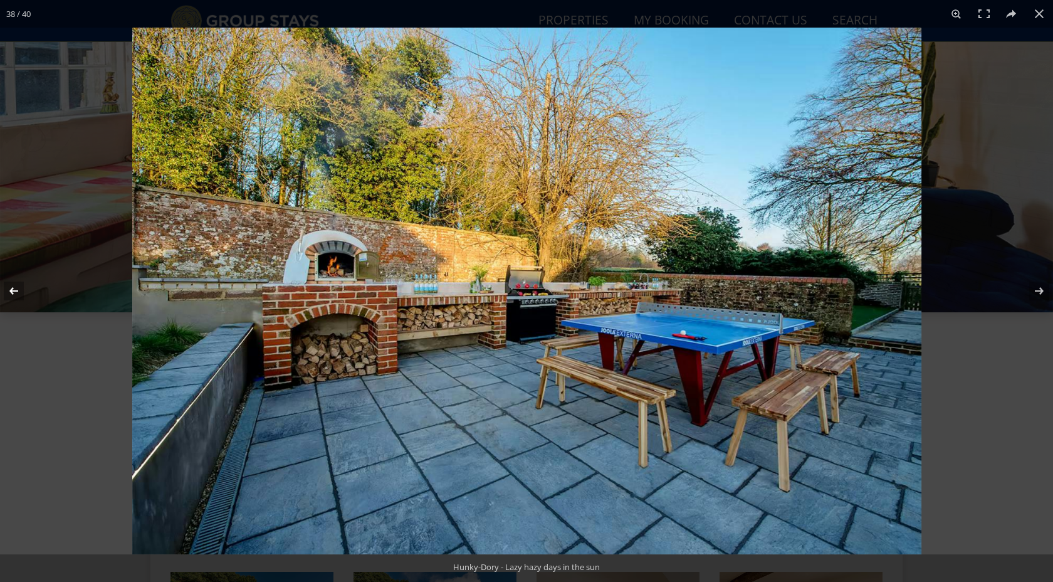
click at [8, 288] on button at bounding box center [22, 291] width 44 height 63
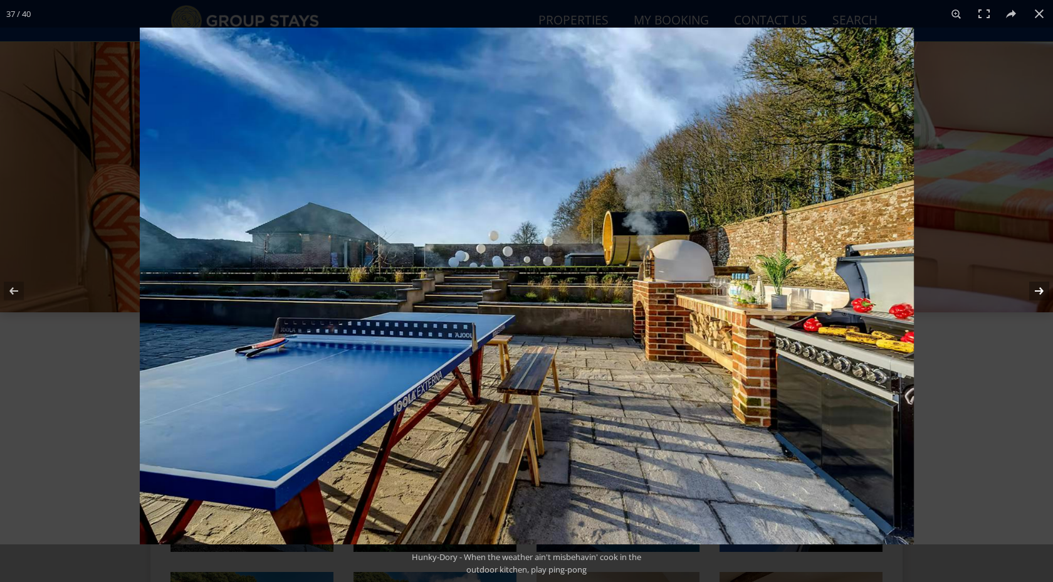
click at [1033, 289] on button at bounding box center [1031, 291] width 44 height 63
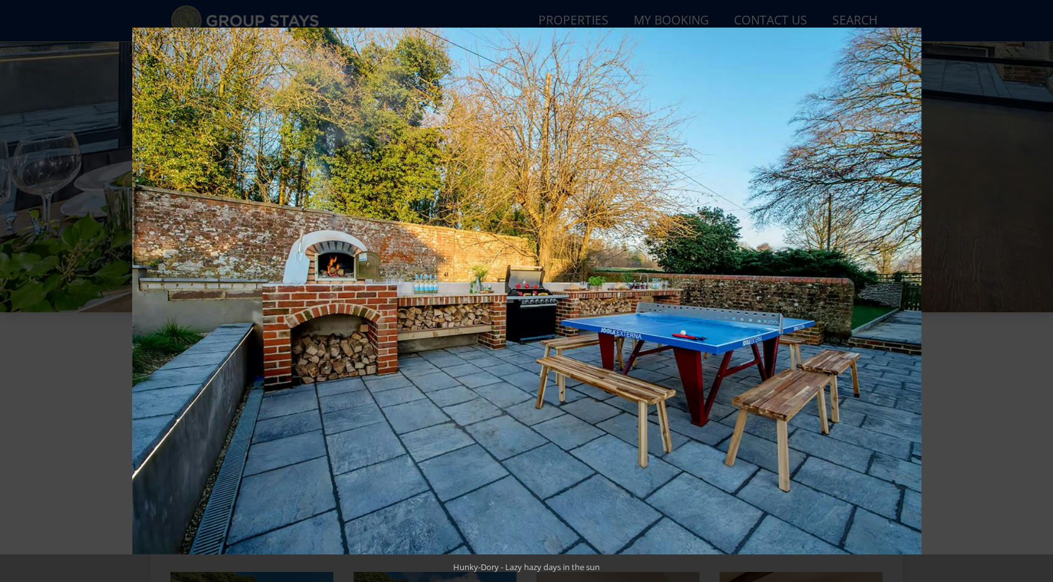
click at [1033, 289] on button at bounding box center [1031, 291] width 44 height 63
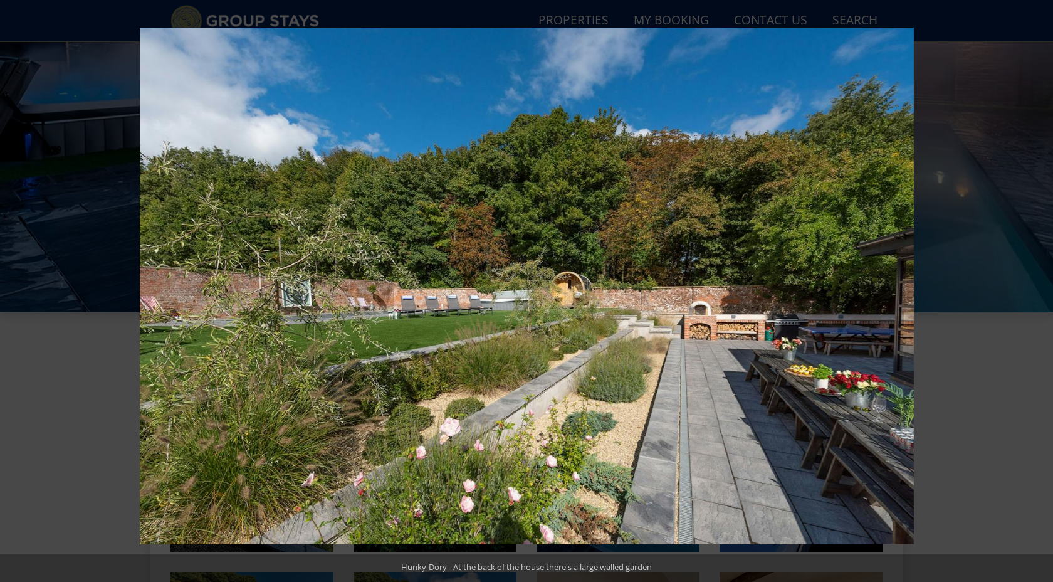
click at [1033, 289] on button at bounding box center [1031, 291] width 44 height 63
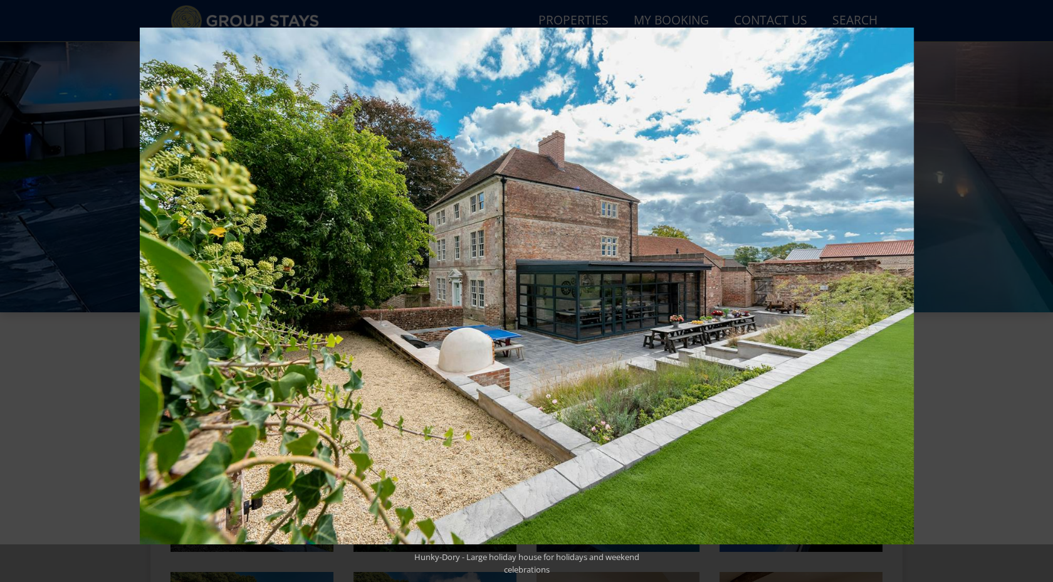
click at [1033, 289] on button at bounding box center [1031, 291] width 44 height 63
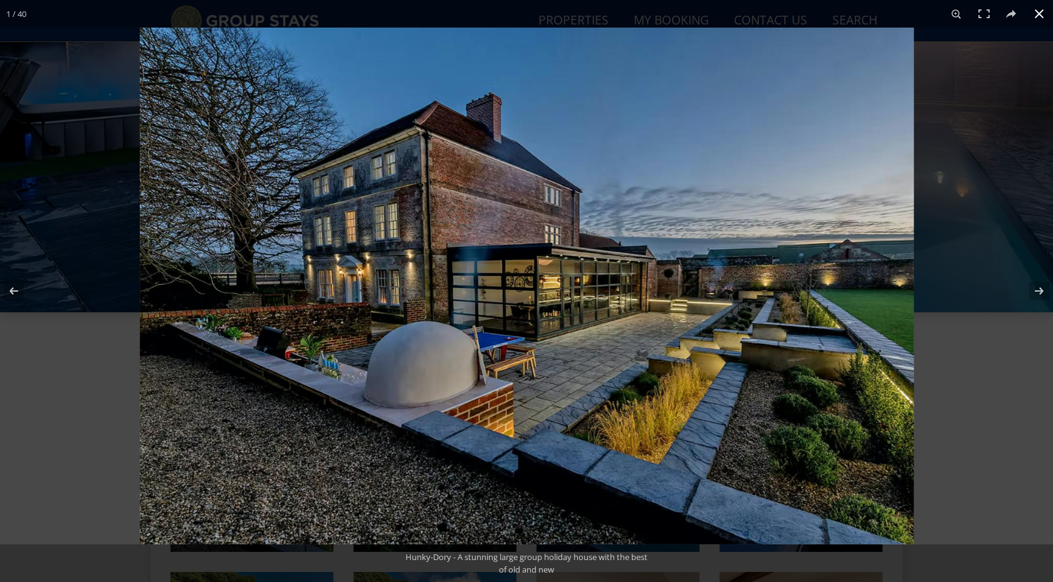
click at [1038, 18] on button at bounding box center [1040, 14] width 28 height 28
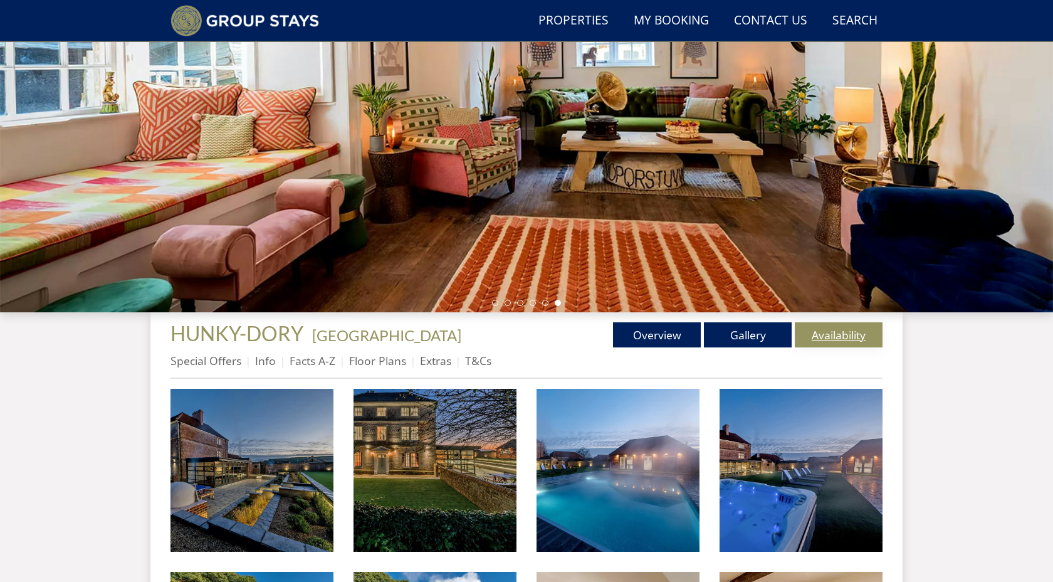
click at [851, 337] on link "Availability" at bounding box center [839, 334] width 88 height 25
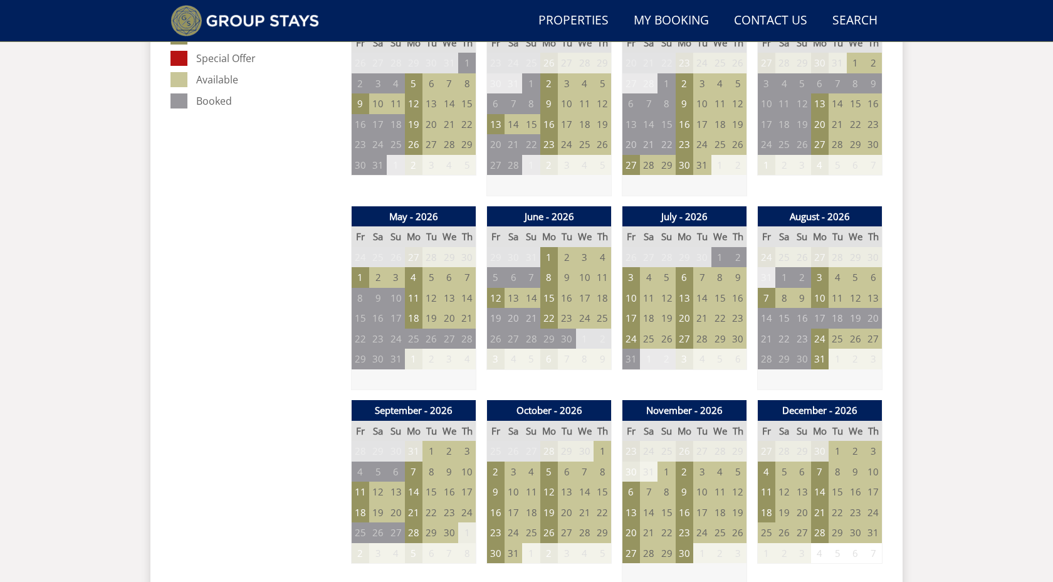
scroll to position [745, 0]
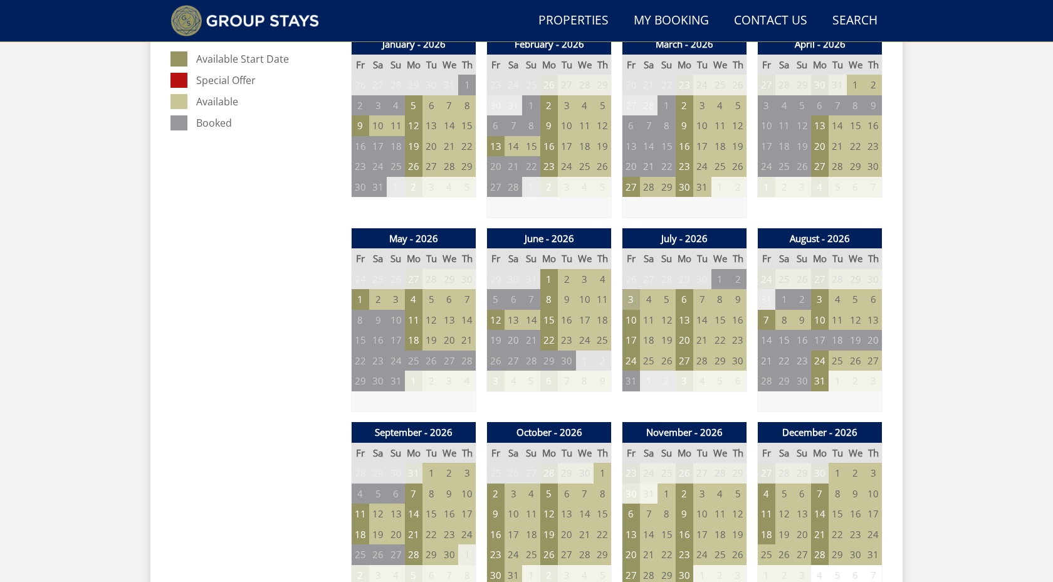
click at [633, 298] on td "3" at bounding box center [632, 299] width 18 height 21
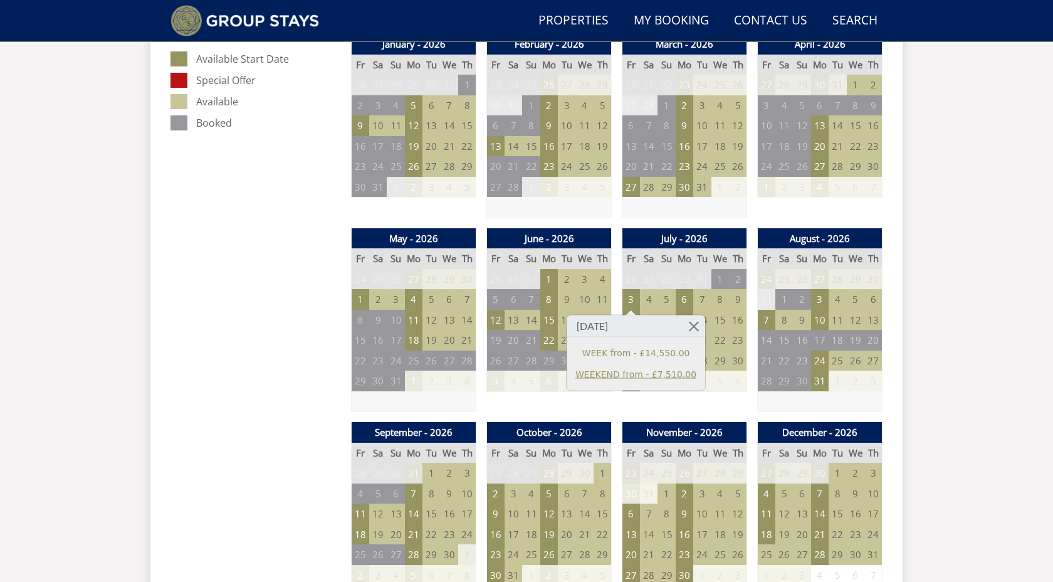
click at [630, 376] on link "WEEKEND from - £7,510.00" at bounding box center [636, 373] width 121 height 13
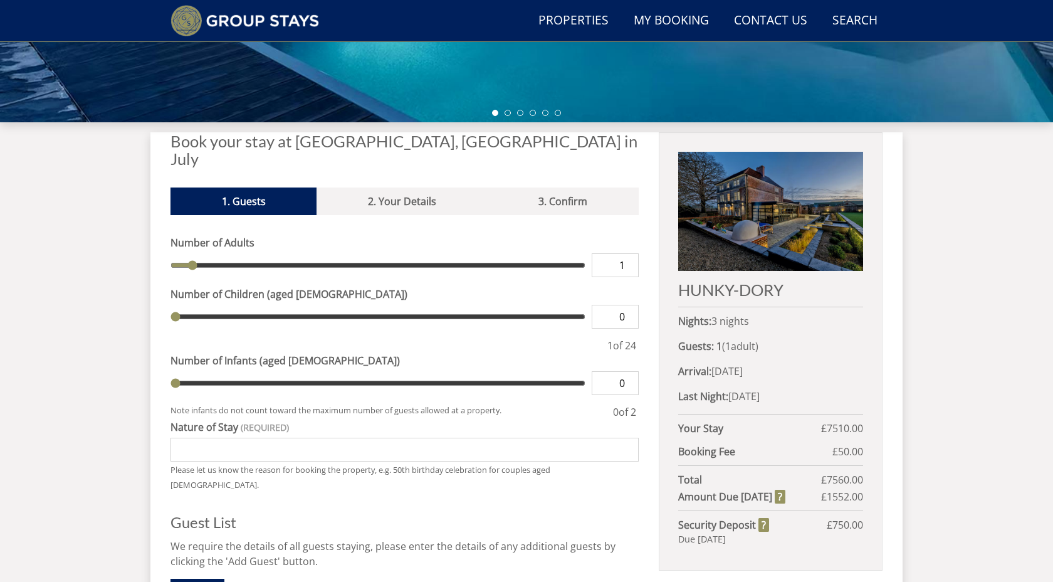
scroll to position [387, 0]
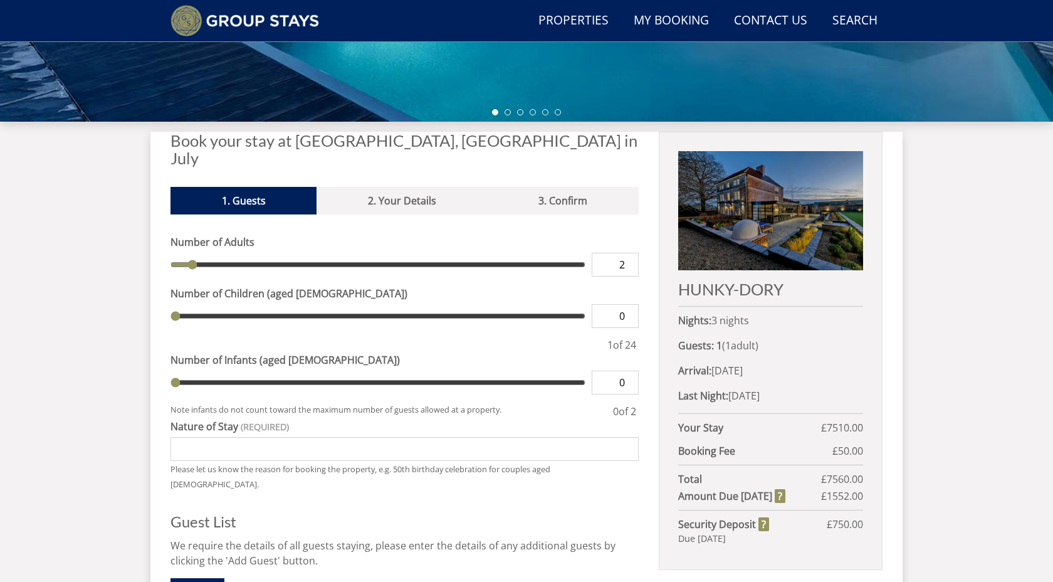
type input "2"
click at [629, 253] on input "2" at bounding box center [615, 265] width 47 height 24
type input "2"
type input "3"
click at [629, 253] on input "3" at bounding box center [615, 265] width 47 height 24
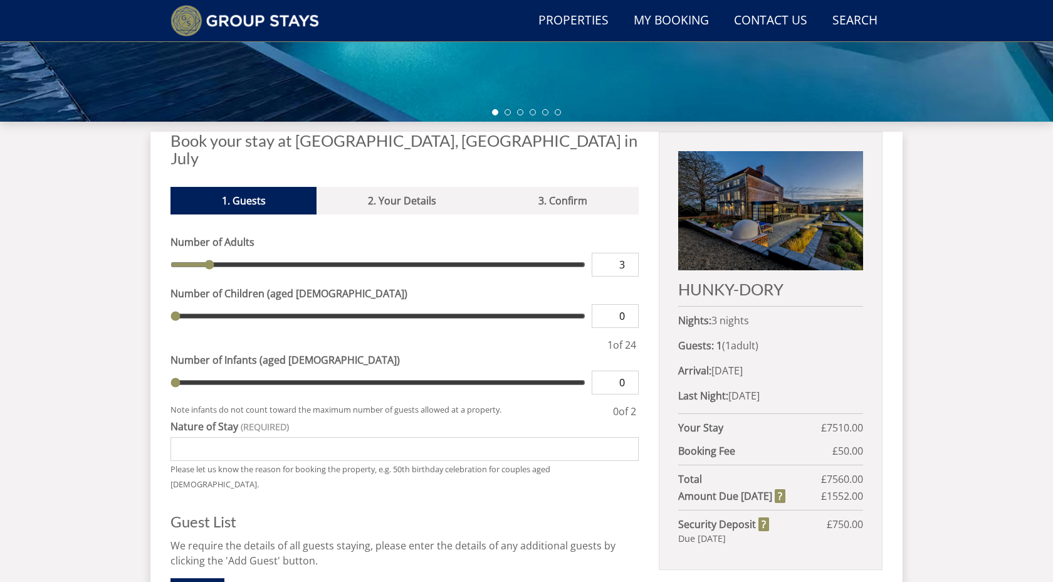
type input "3"
type input "4"
click at [629, 253] on input "4" at bounding box center [615, 265] width 47 height 24
type input "4"
type input "5"
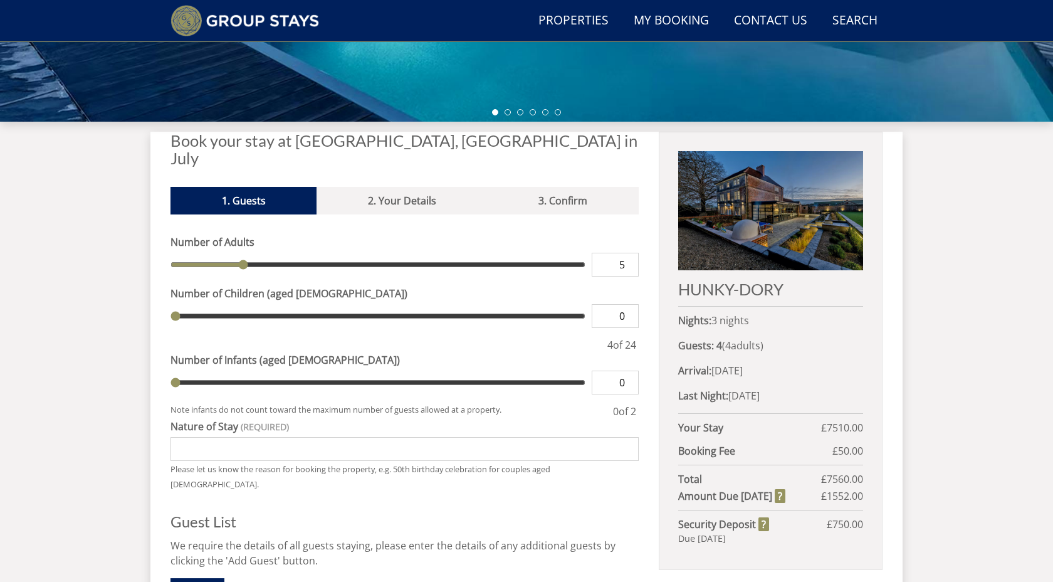
click at [629, 253] on input "5" at bounding box center [615, 265] width 47 height 24
type input "5"
type input "6"
click at [629, 253] on input "6" at bounding box center [615, 265] width 47 height 24
type input "6"
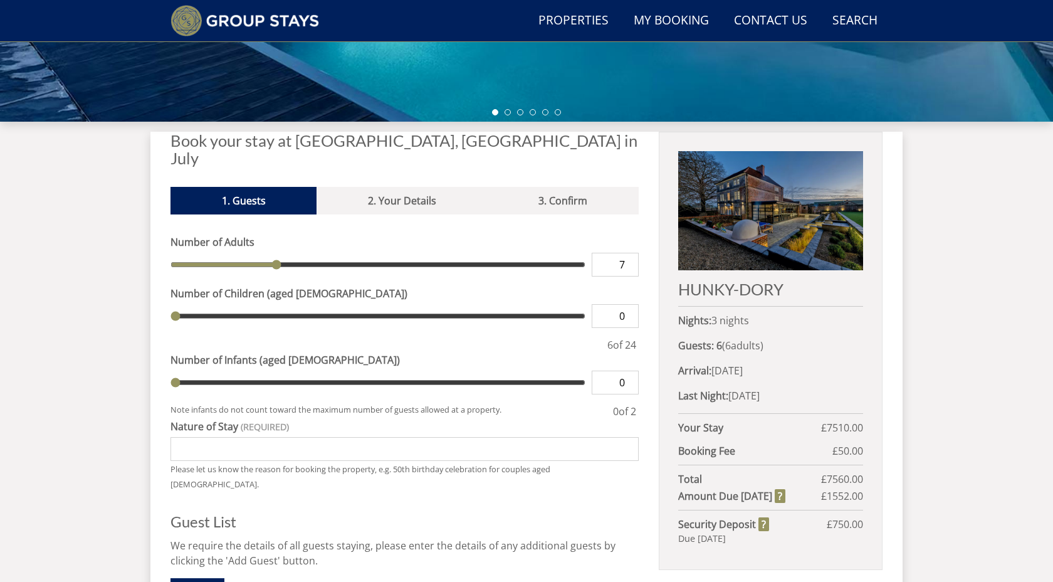
type input "7"
click at [629, 253] on input "7" at bounding box center [615, 265] width 47 height 24
type input "7"
type input "8"
click at [629, 253] on input "8" at bounding box center [615, 265] width 47 height 24
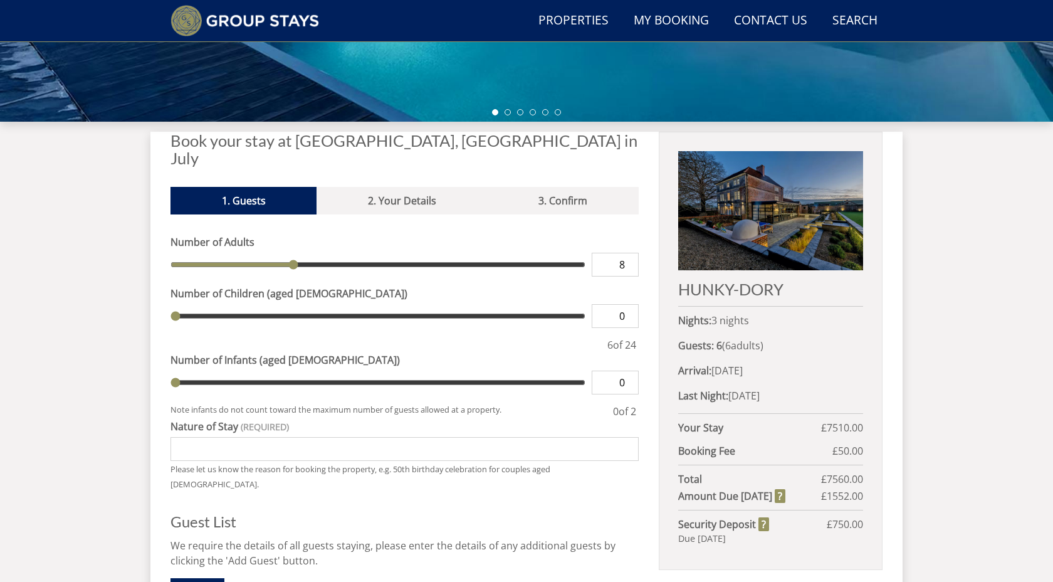
type input "8"
type input "9"
click at [629, 253] on input "9" at bounding box center [615, 265] width 47 height 24
type input "9"
type input "10"
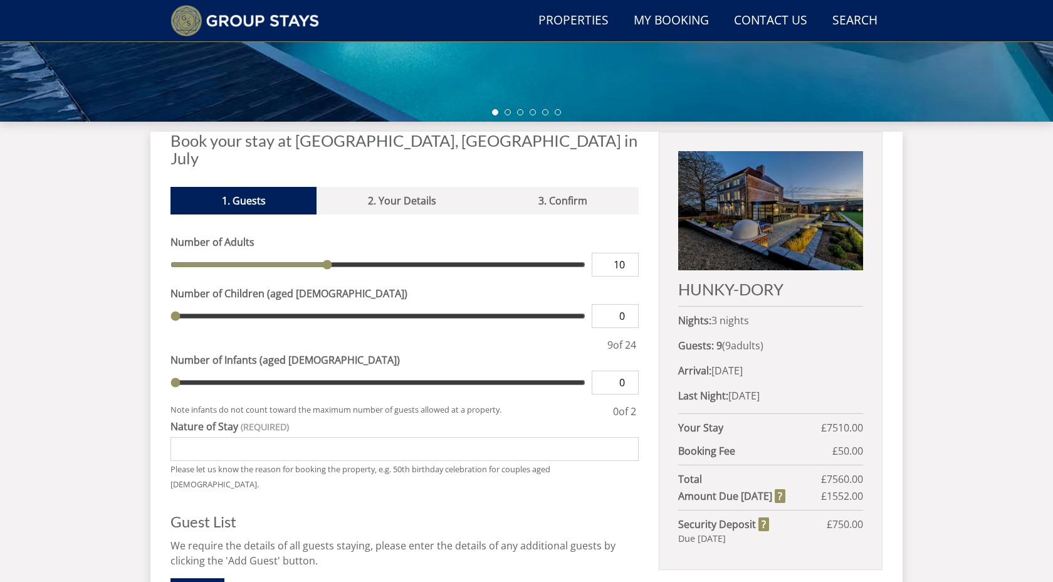
click at [629, 253] on input "10" at bounding box center [615, 265] width 47 height 24
type input "10"
type input "11"
click at [629, 253] on input "11" at bounding box center [615, 265] width 47 height 24
type input "11"
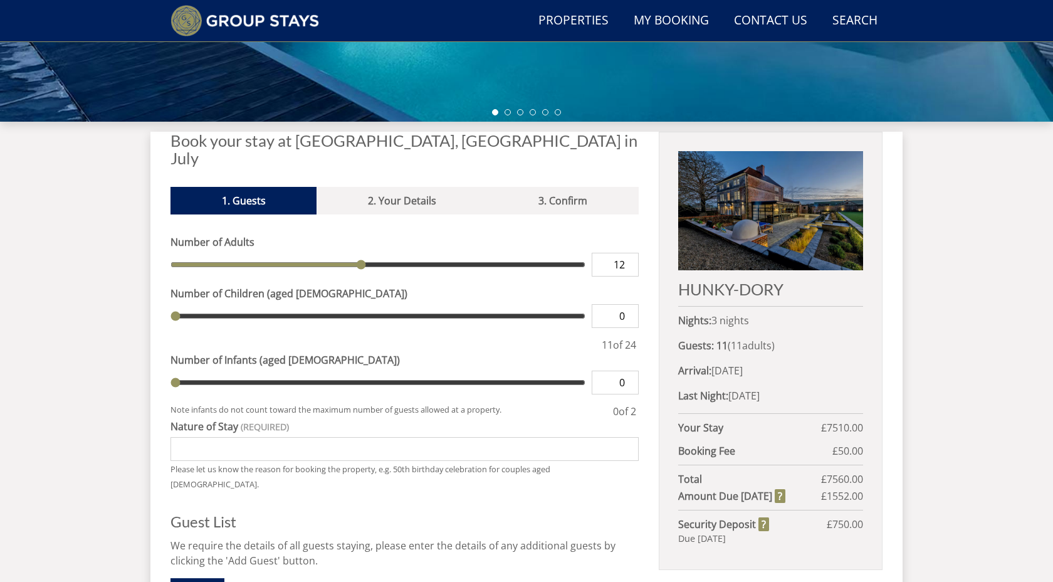
type input "12"
click at [629, 253] on input "12" at bounding box center [615, 265] width 47 height 24
type input "12"
type input "13"
click at [629, 253] on input "13" at bounding box center [615, 265] width 47 height 24
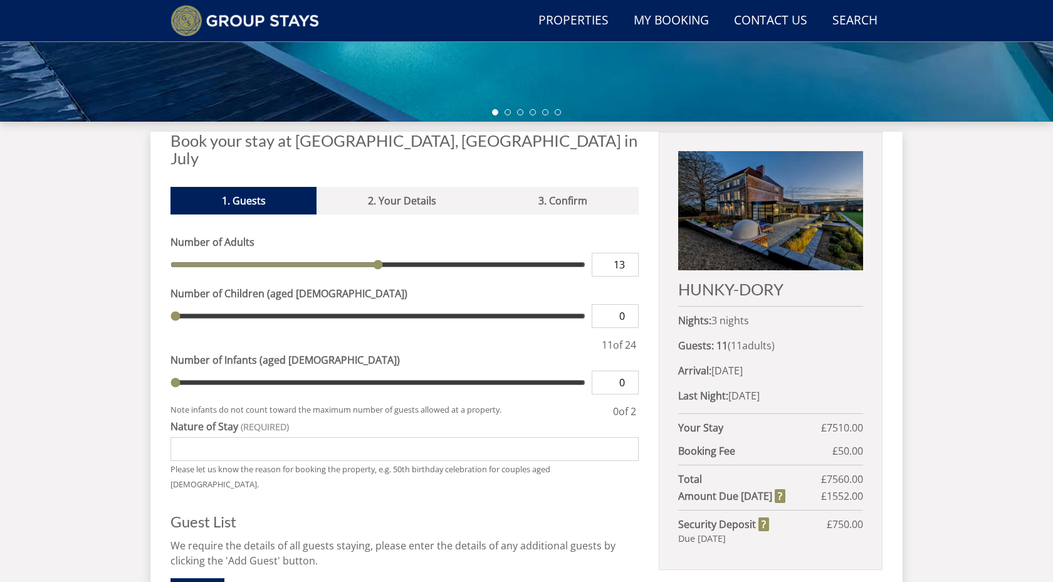
type input "13"
type input "14"
click at [629, 253] on input "14" at bounding box center [615, 265] width 47 height 24
type input "14"
type input "15"
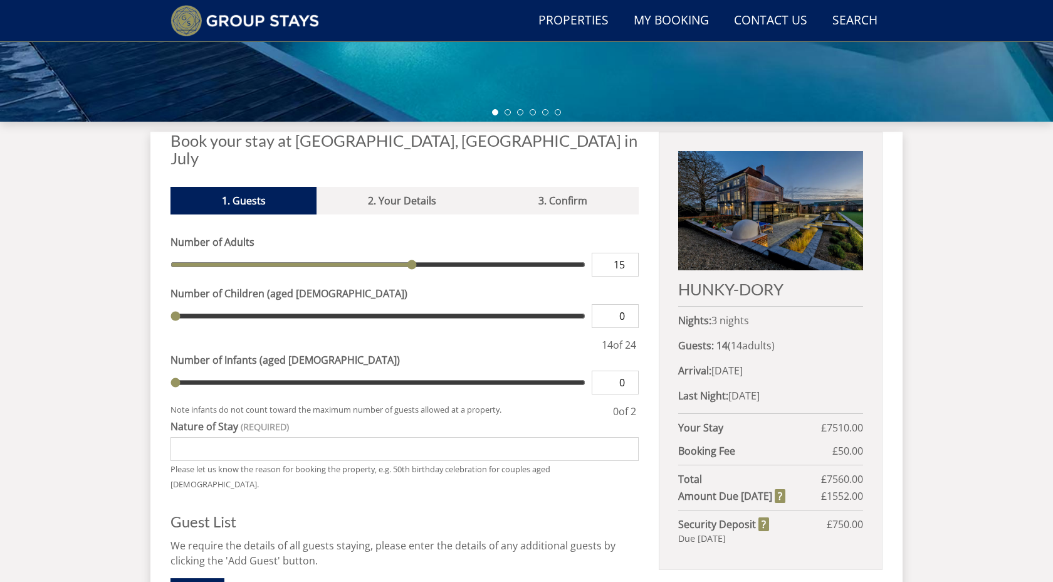
click at [629, 253] on input "15" at bounding box center [615, 265] width 47 height 24
type input "15"
type input "16"
click at [629, 253] on input "16" at bounding box center [615, 265] width 47 height 24
type input "16"
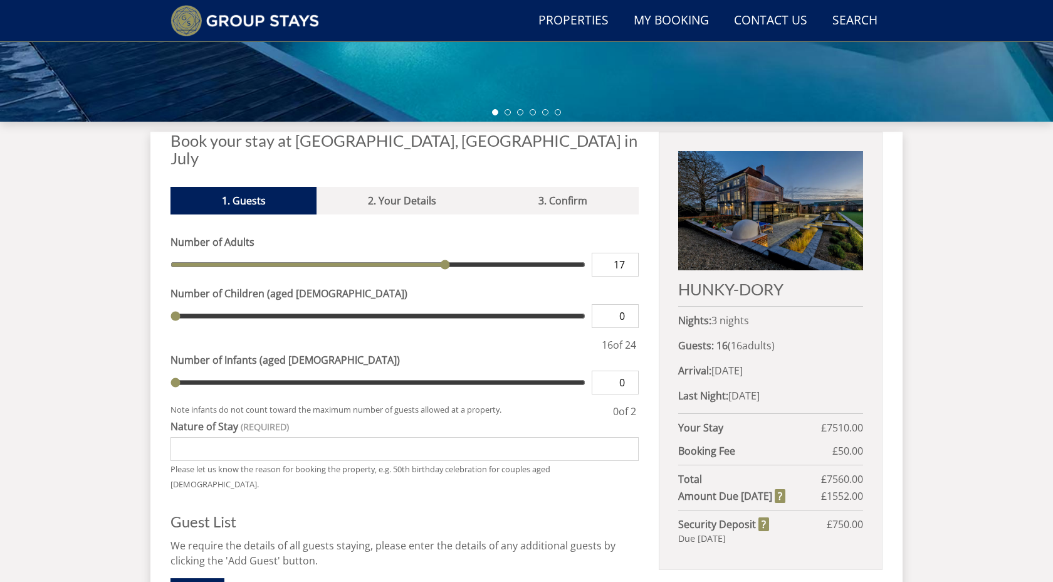
type input "17"
click at [629, 253] on input "17" at bounding box center [615, 265] width 47 height 24
type input "17"
type input "18"
click at [629, 253] on input "18" at bounding box center [615, 265] width 47 height 24
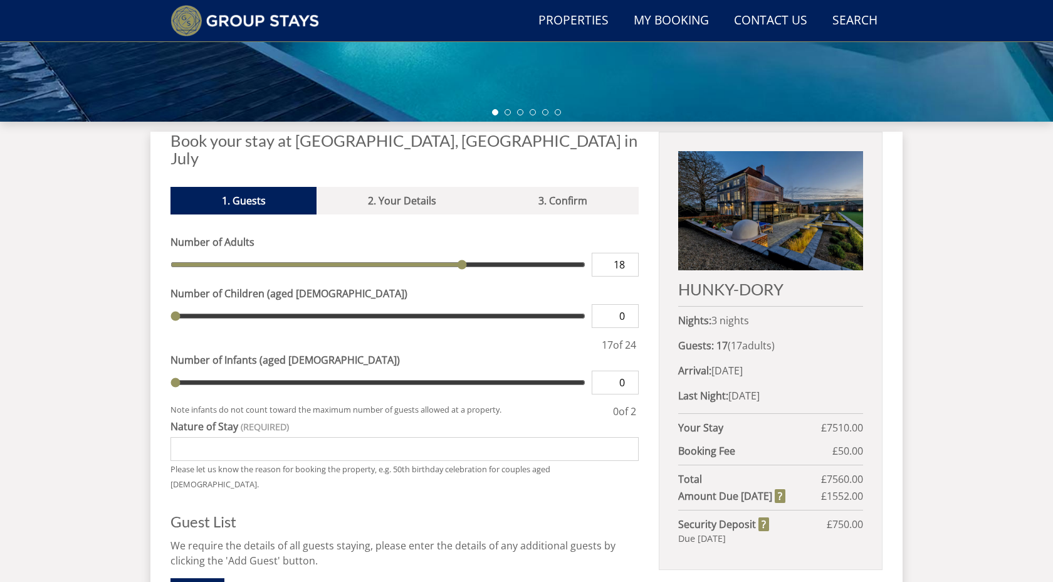
type input "18"
type input "19"
click at [629, 253] on input "19" at bounding box center [615, 265] width 47 height 24
type input "19"
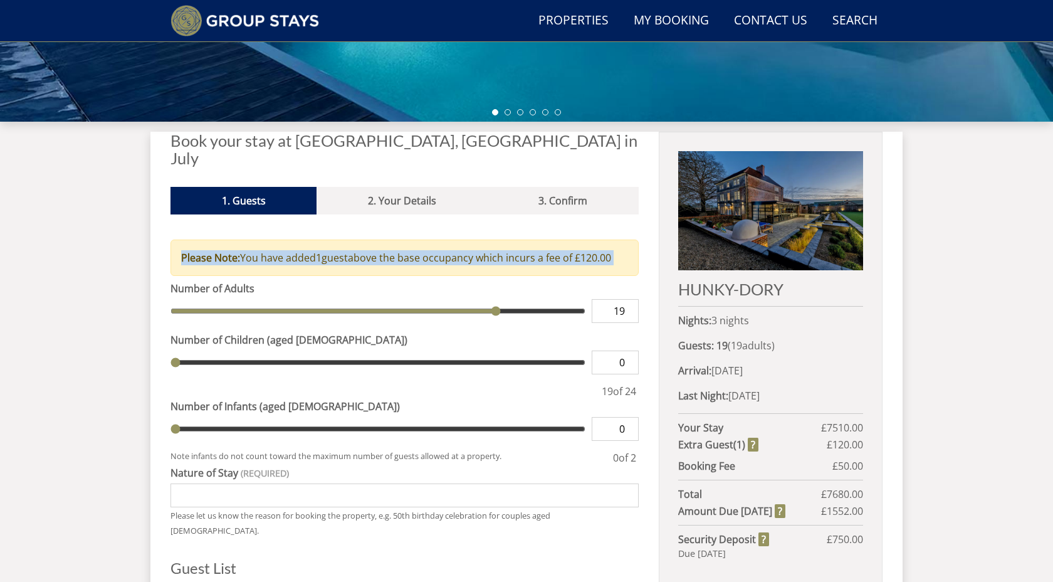
click at [629, 245] on div "Please Note: You have added 1 guest s above the base occupancy which incurs a f…" at bounding box center [405, 258] width 468 height 36
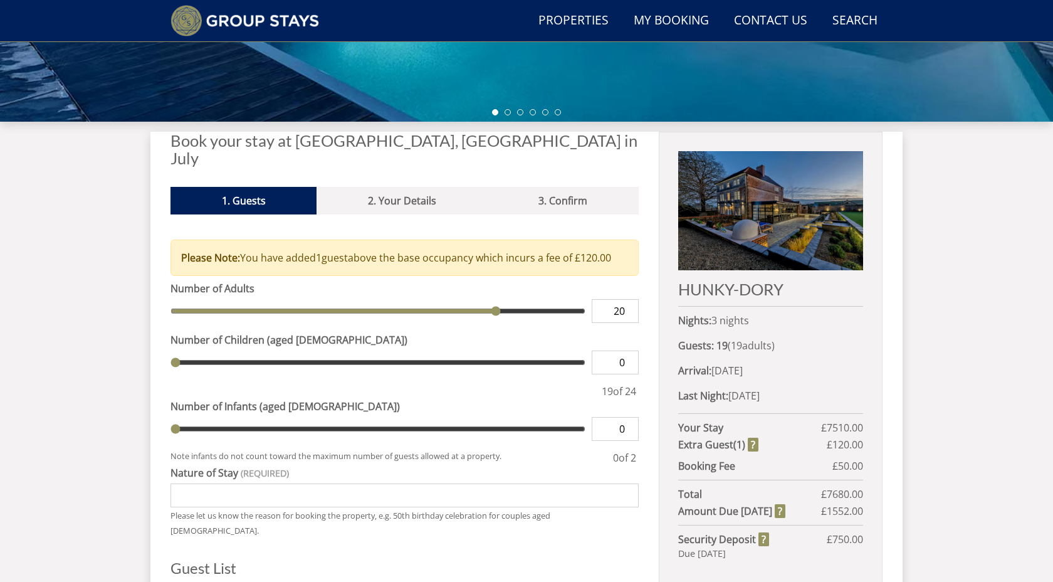
type input "20"
click at [631, 299] on input "20" at bounding box center [615, 311] width 47 height 24
type input "20"
type input "21"
click at [631, 299] on input "21" at bounding box center [615, 311] width 47 height 24
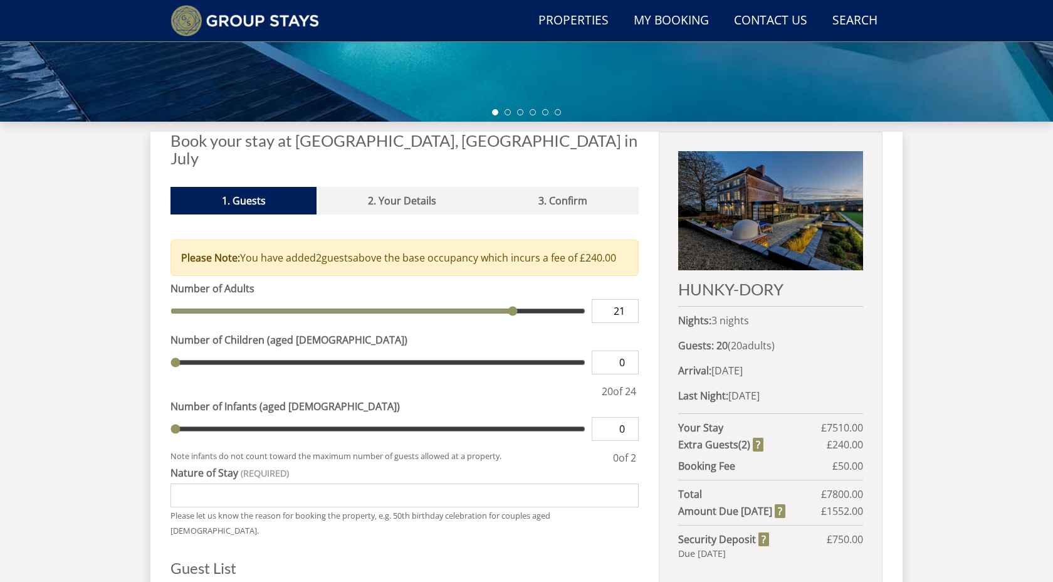
type input "21"
type input "22"
click at [631, 299] on input "22" at bounding box center [615, 311] width 47 height 24
type input "22"
type input "23"
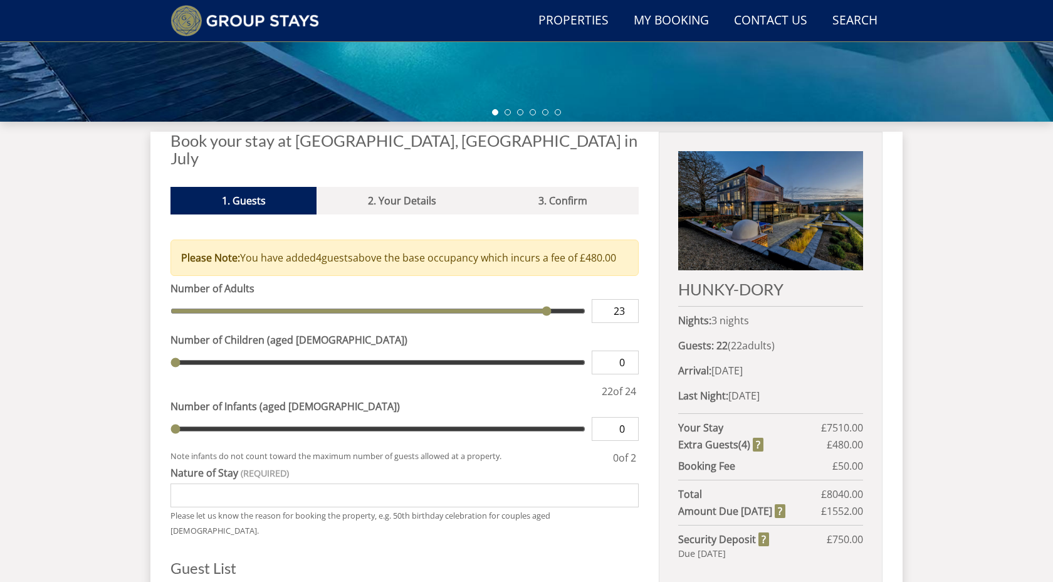
click at [631, 299] on input "23" at bounding box center [615, 311] width 47 height 24
type input "23"
type input "24"
click at [631, 299] on input "24" at bounding box center [615, 311] width 47 height 24
type input "24"
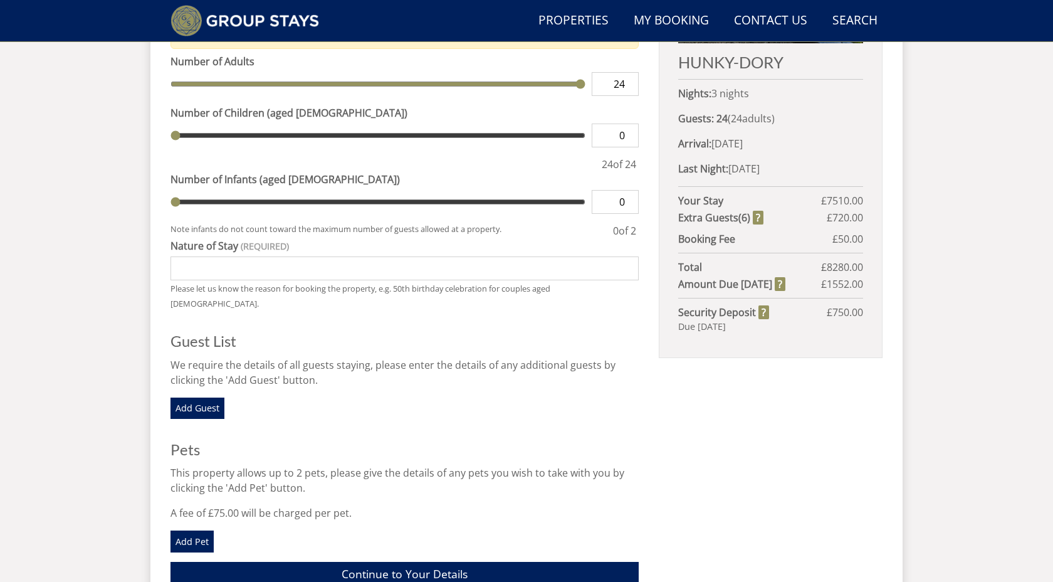
scroll to position [615, 0]
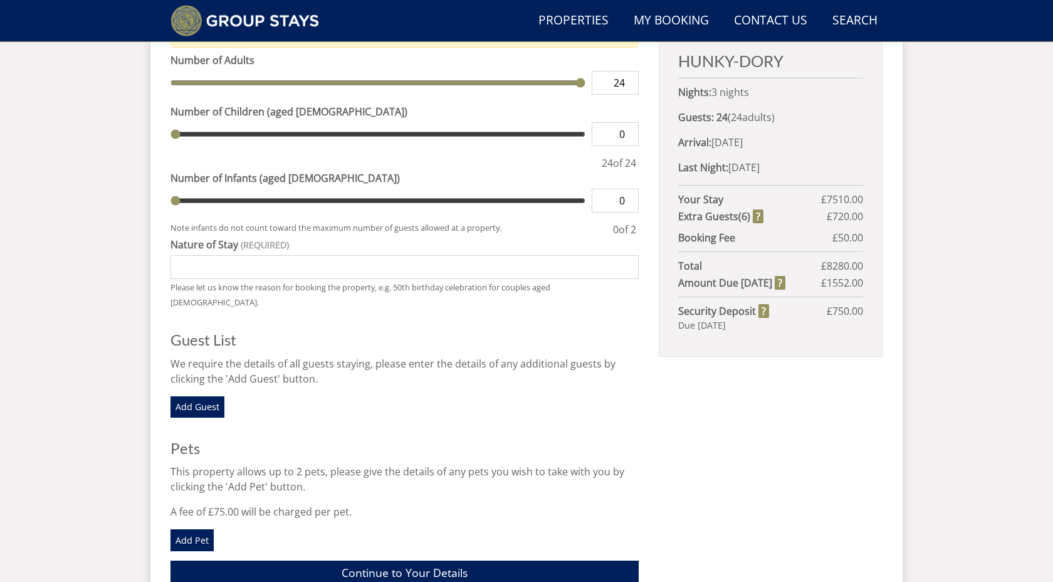
click at [455, 255] on input "Nature of Stay" at bounding box center [405, 267] width 468 height 24
type input "Hen Do - very civilised (ideally a chef will come in one evening) nothing crazy"
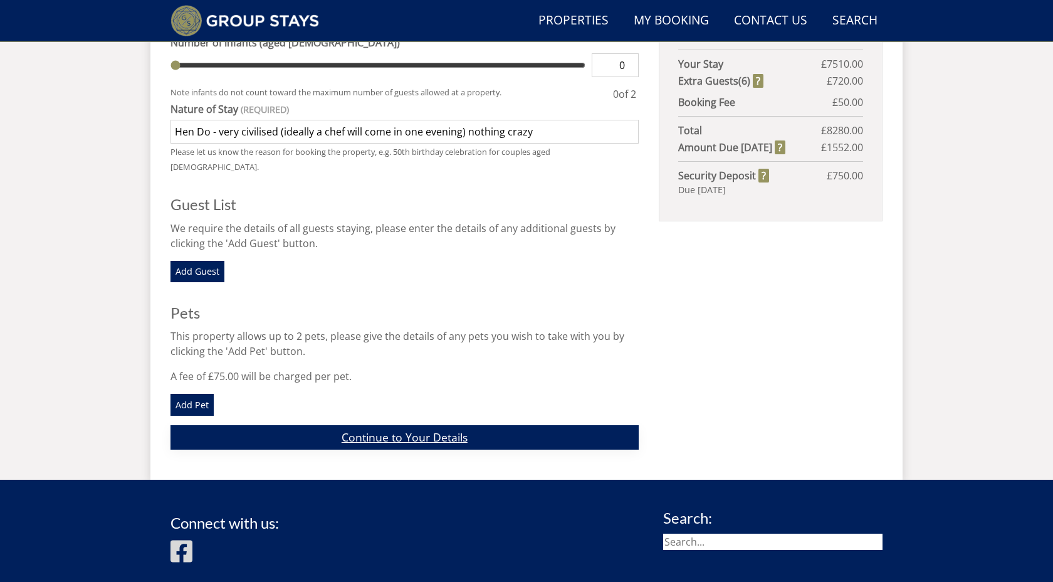
click at [420, 425] on link "Continue to Your Details" at bounding box center [405, 437] width 468 height 24
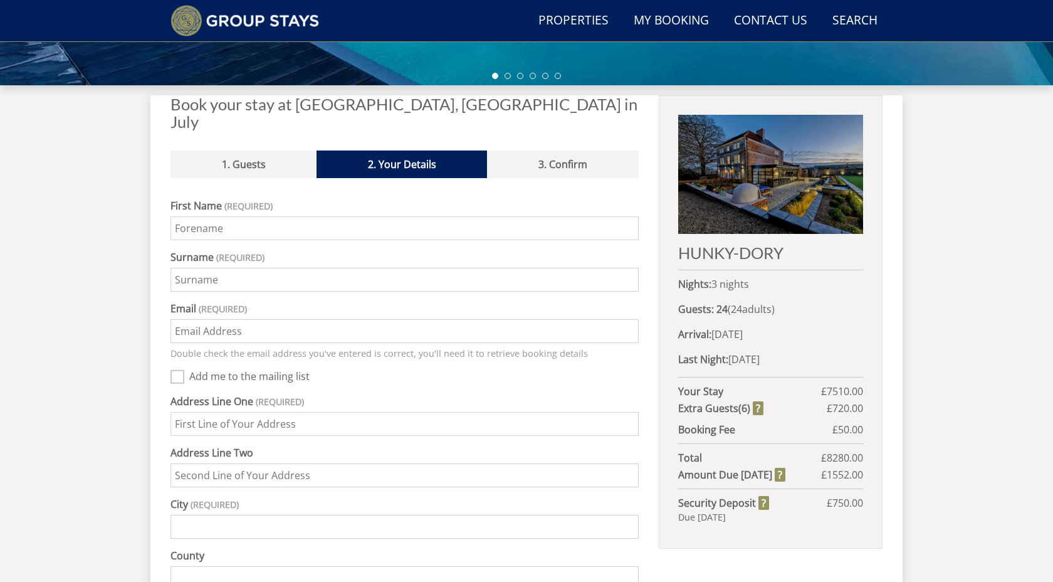
scroll to position [420, 0]
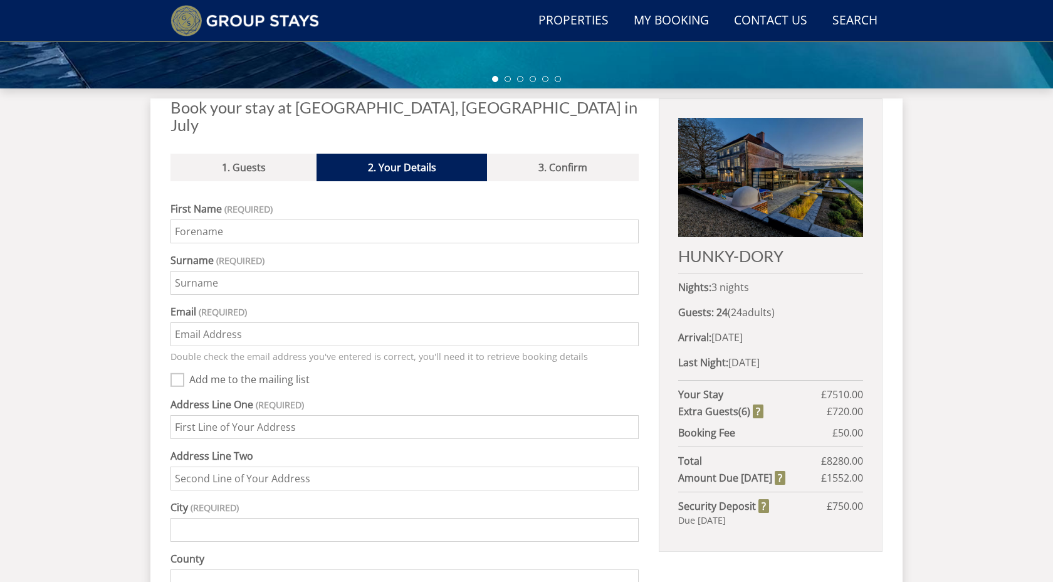
click at [201, 220] on input "First Name" at bounding box center [405, 231] width 468 height 24
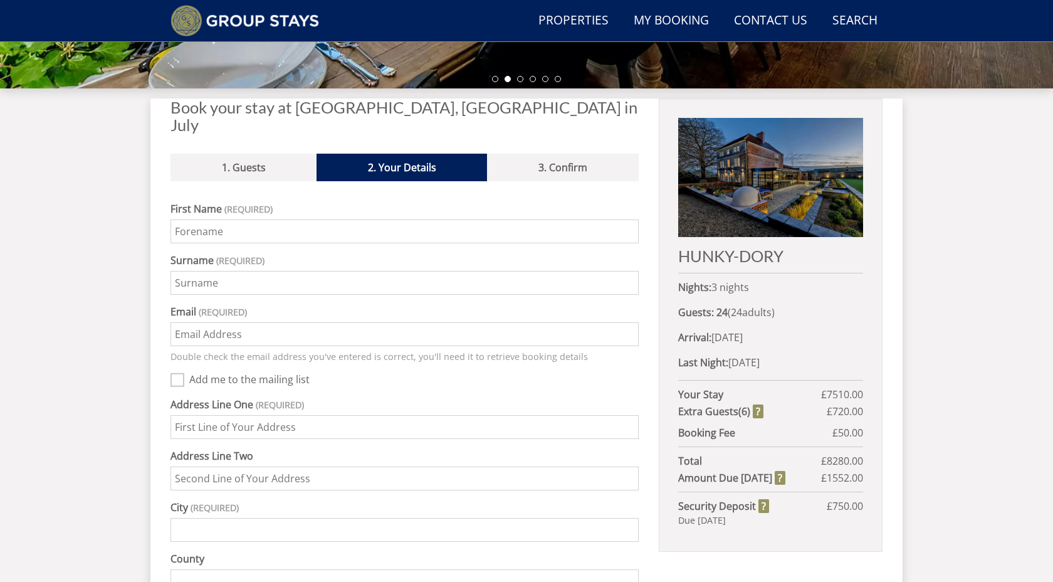
type input "Rachael"
type input "Glynn"
type input "FLAT 16 YVON HOUSE, ALEXANDRA AVENUE"
type input "LONDON"
type input "SW11 4GA"
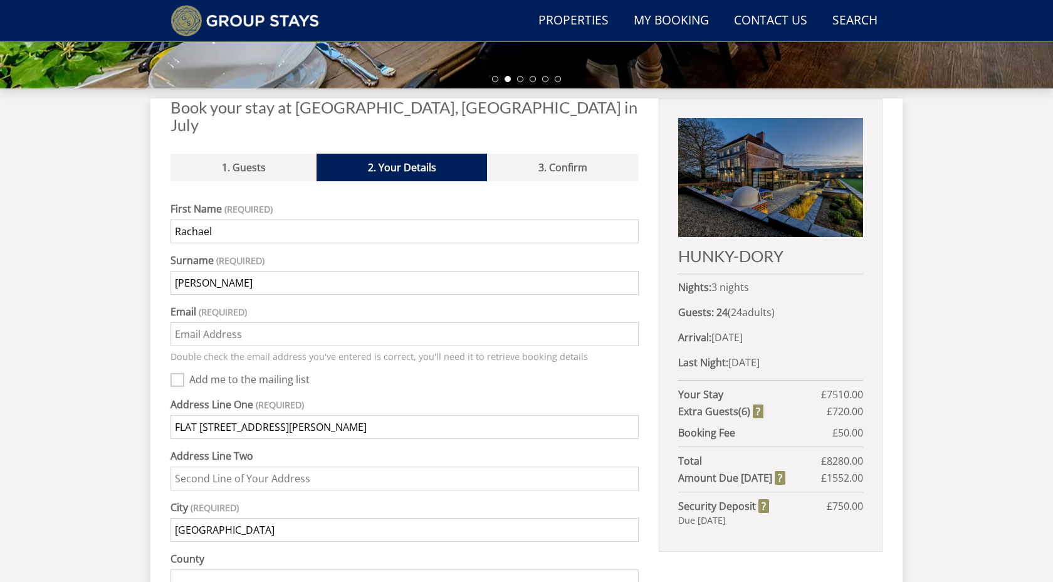
type input "07833452000"
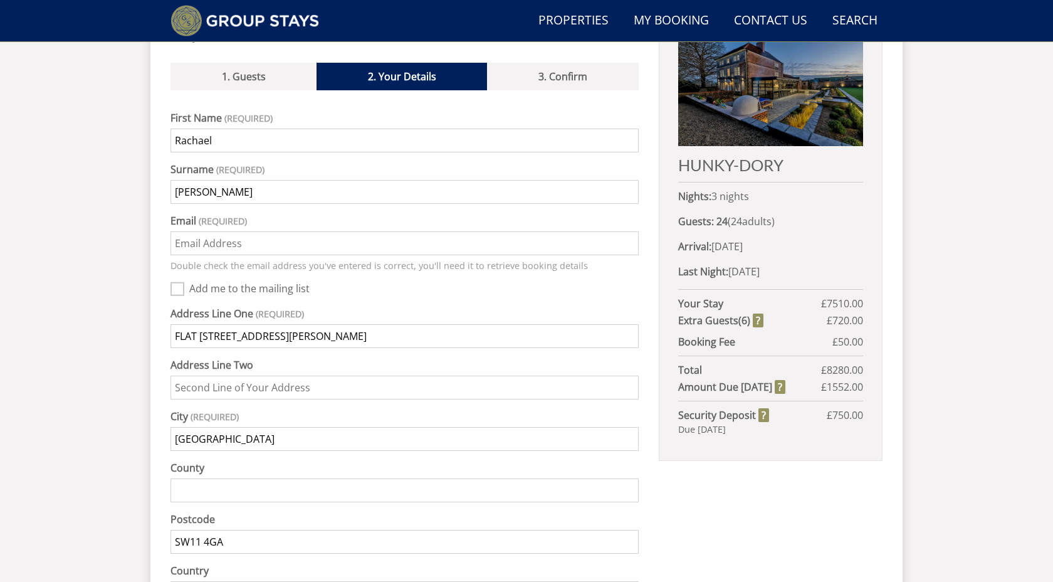
scroll to position [525, 0]
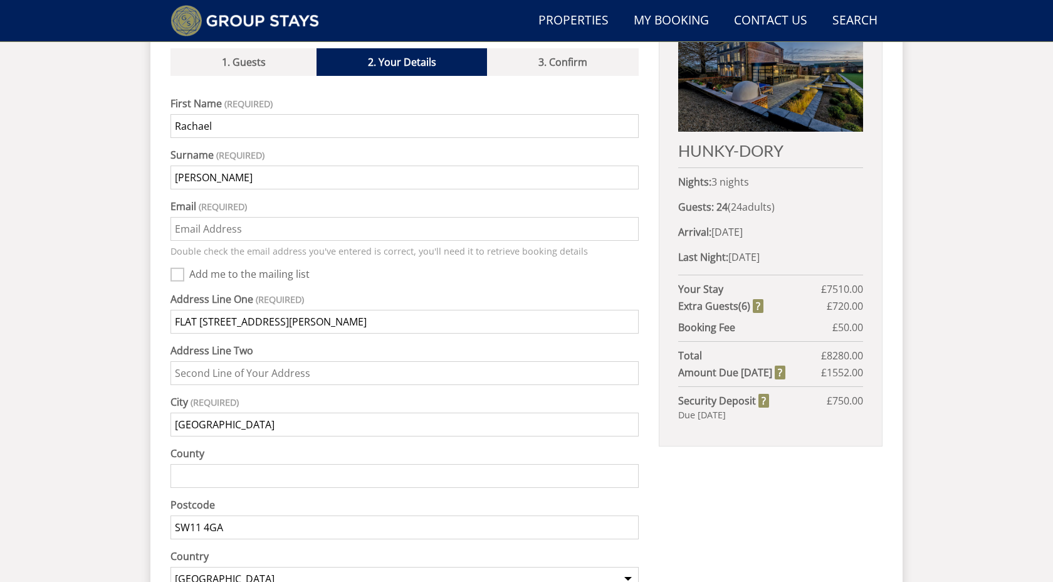
click at [192, 217] on input "Email" at bounding box center [405, 229] width 468 height 24
type input "rachael.glynn4@gmail.com"
type input "Clapham"
type input "West Sussex"
click at [238, 168] on input "Glynn" at bounding box center [405, 178] width 468 height 24
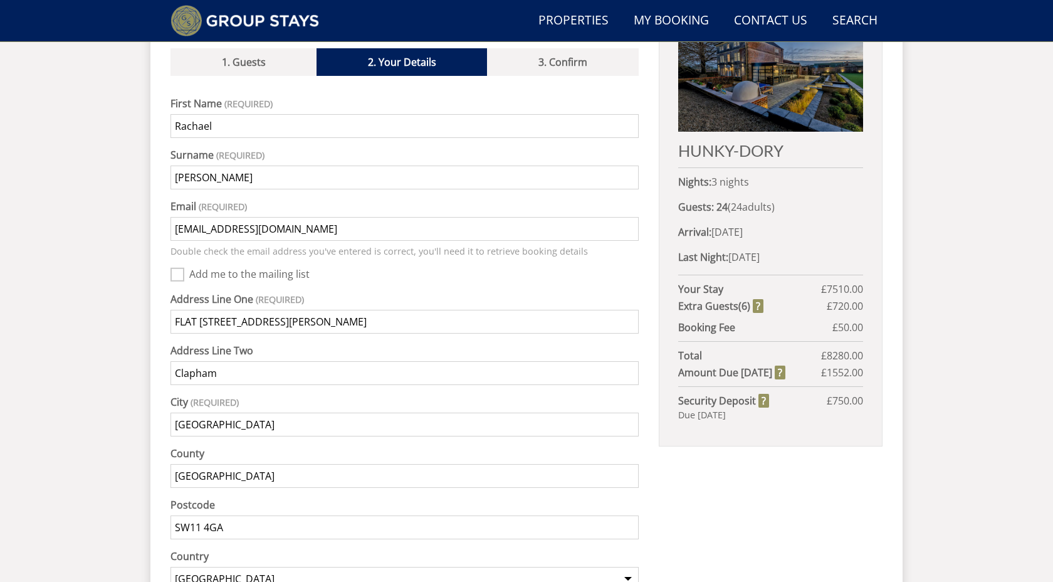
drag, startPoint x: 238, startPoint y: 356, endPoint x: 80, endPoint y: 354, distance: 158.6
click at [80, 354] on div "Search Menu Properties My Booking Contact Us 01823 662231 Search Check Availabi…" at bounding box center [526, 216] width 1053 height 1428
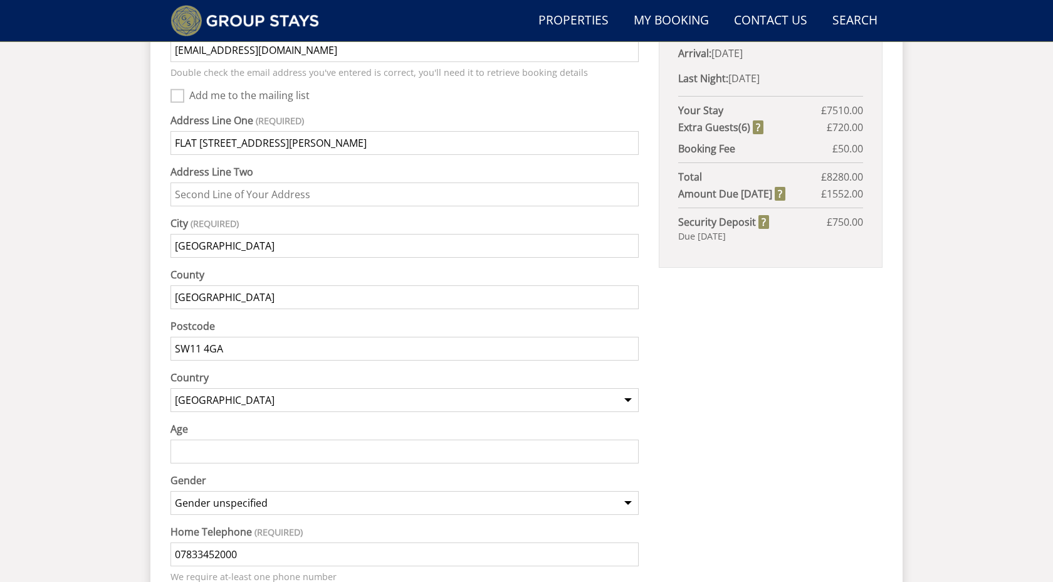
scroll to position [714, 0]
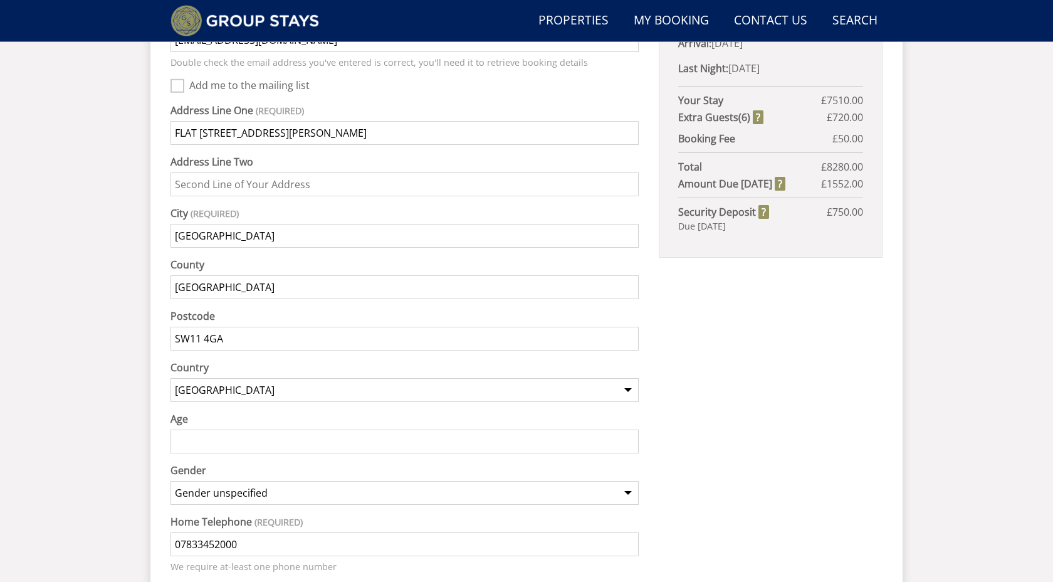
drag, startPoint x: 247, startPoint y: 273, endPoint x: 75, endPoint y: 258, distance: 173.1
click at [75, 258] on div "Search Menu Properties My Booking Contact Us 01823 662231 Search Check Availabi…" at bounding box center [526, 27] width 1053 height 1428
type input "London"
click at [101, 366] on div "Search Menu Properties My Booking Contact Us 01823 662231 Search Check Availabi…" at bounding box center [526, 27] width 1053 height 1428
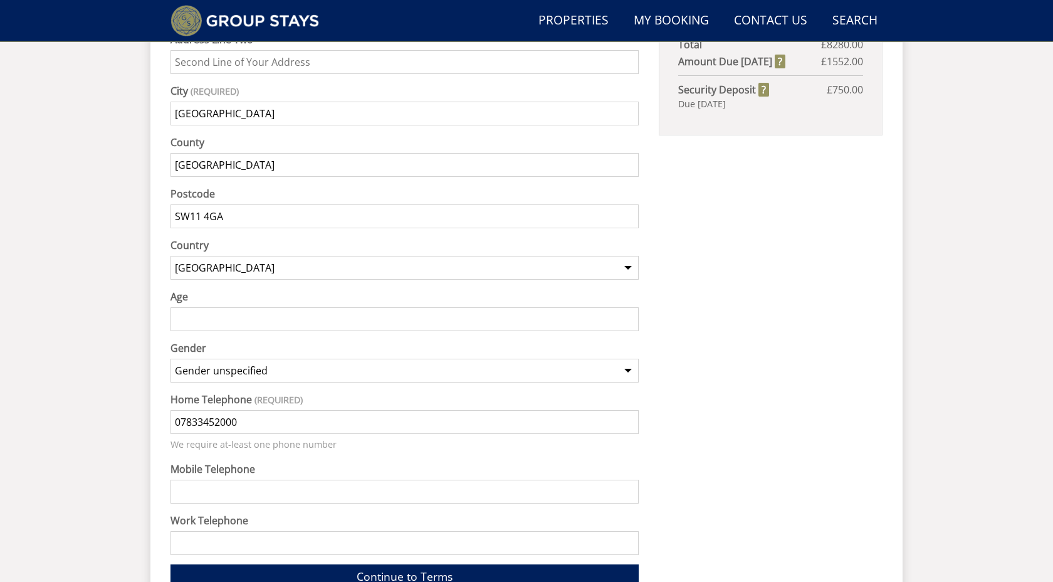
scroll to position [889, 0]
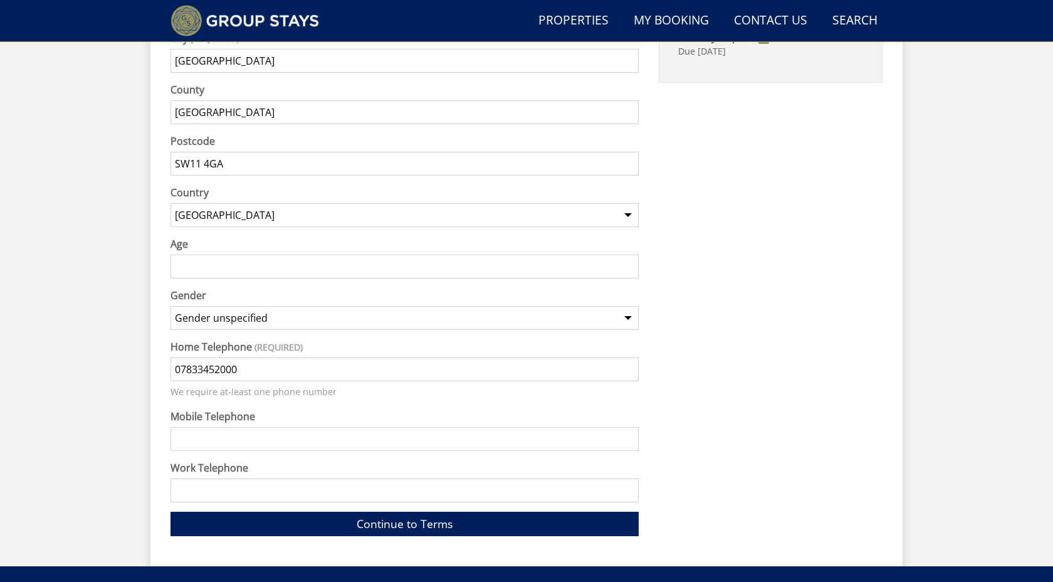
click at [199, 255] on input "Age" at bounding box center [405, 267] width 468 height 24
type input "30"
click at [0, 0] on button "Make Provisional Booking" at bounding box center [0, 0] width 0 height 0
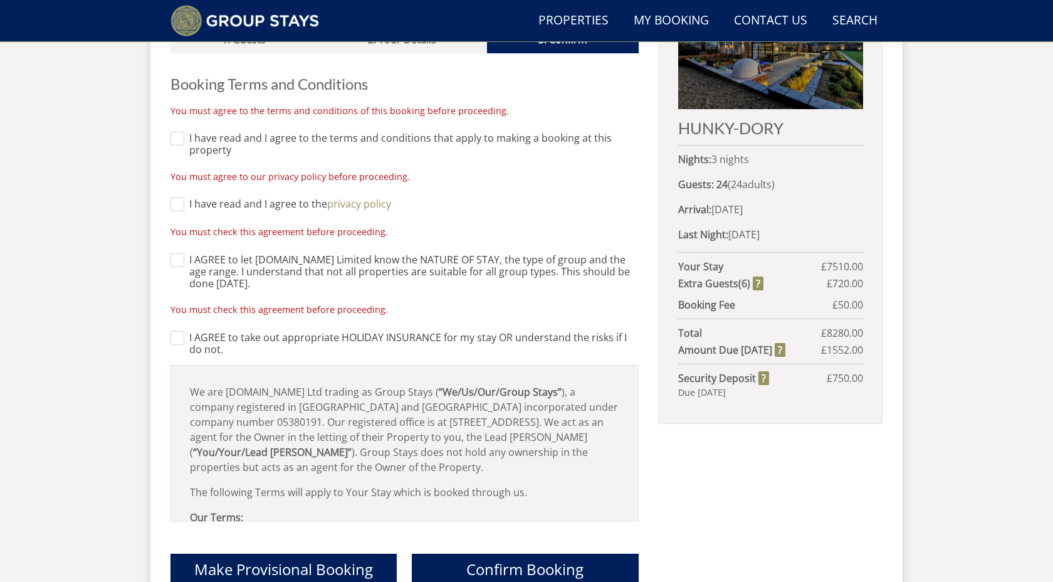
scroll to position [545, 0]
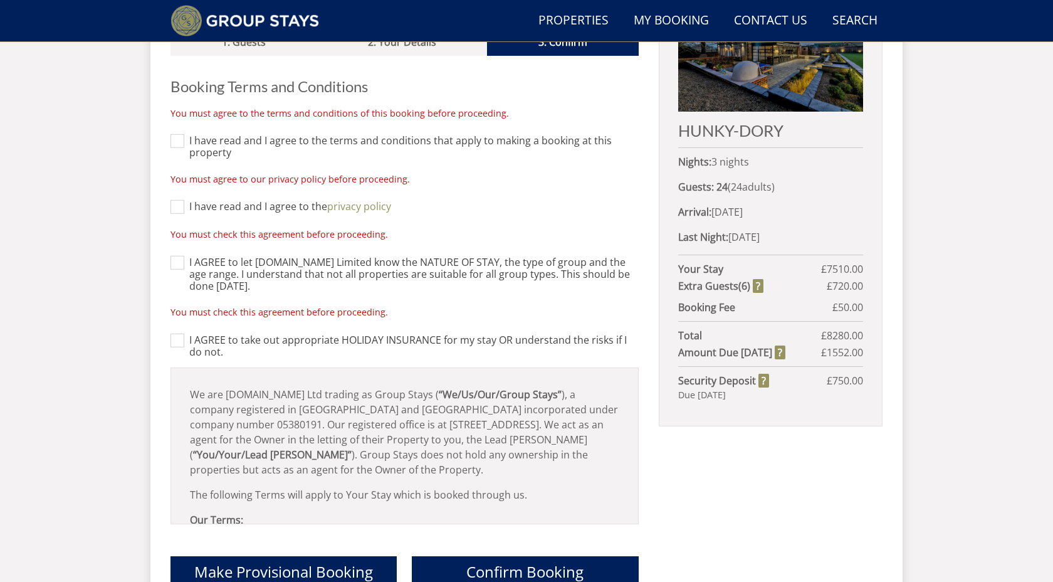
click at [736, 226] on div "HUNKY-DORY Nights: 3 nights Guests: 24 ( 24 adult s 0 child ren 0 infant s ) Ar…" at bounding box center [771, 199] width 224 height 453
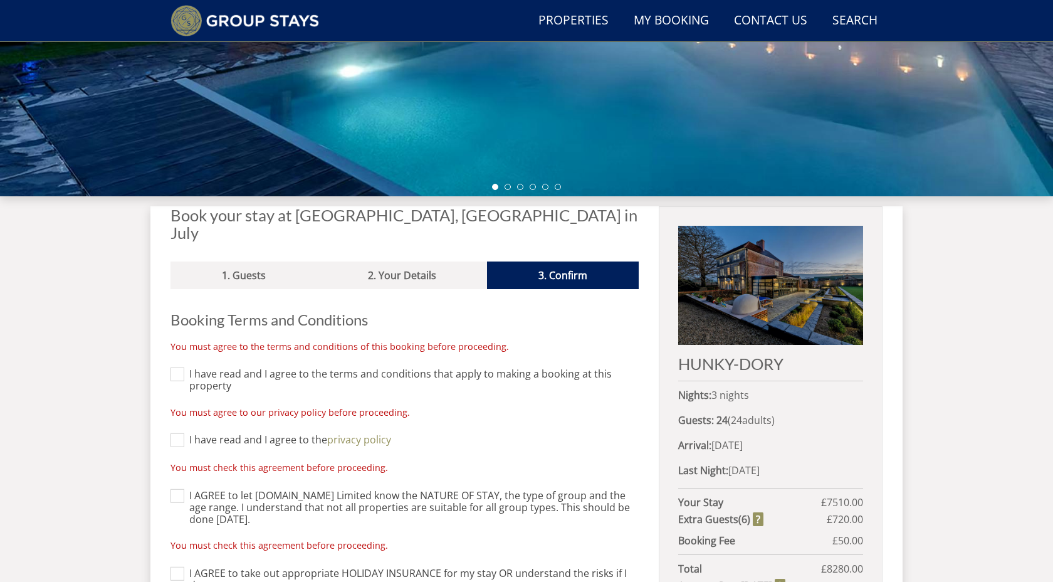
scroll to position [303, 0]
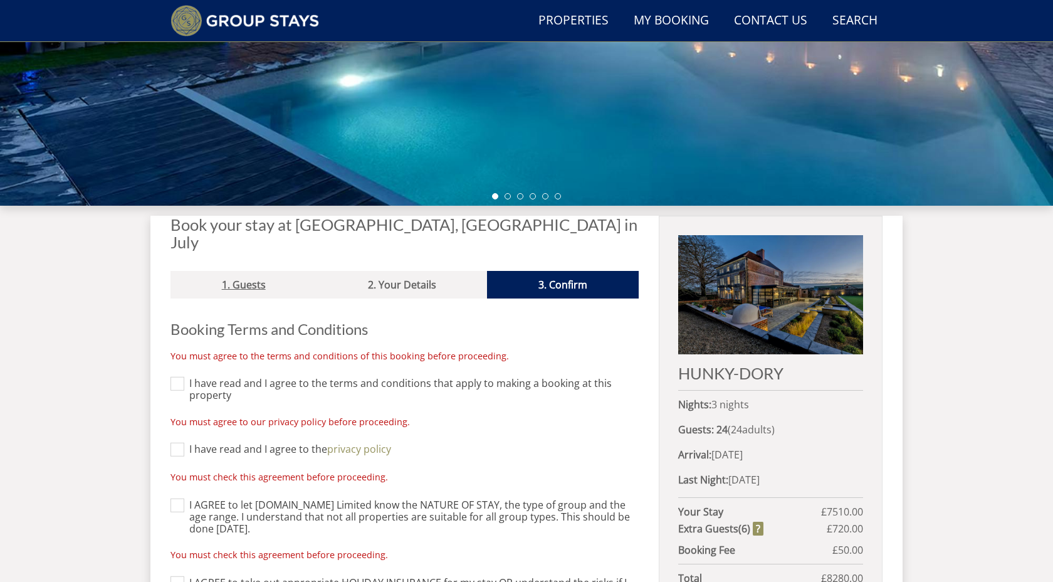
click at [264, 271] on link "1. Guests" at bounding box center [244, 285] width 146 height 28
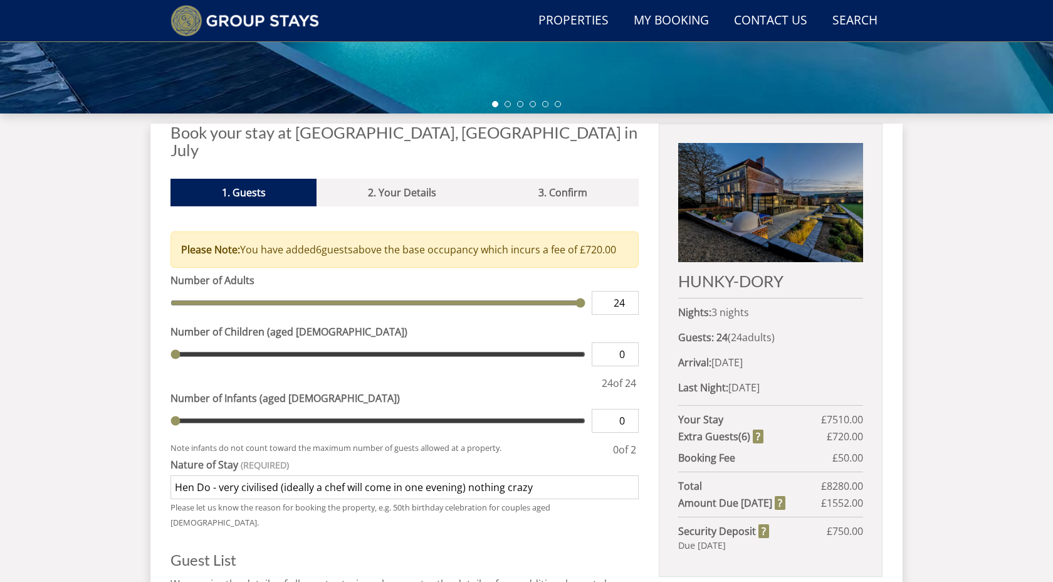
scroll to position [396, 0]
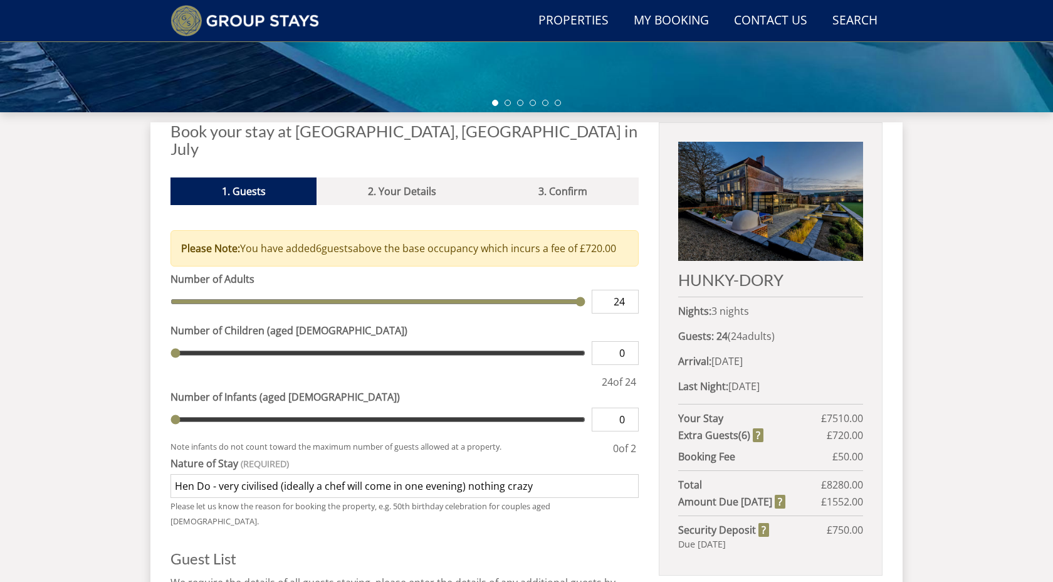
click at [717, 315] on p "Nights: 3 nights" at bounding box center [770, 310] width 185 height 15
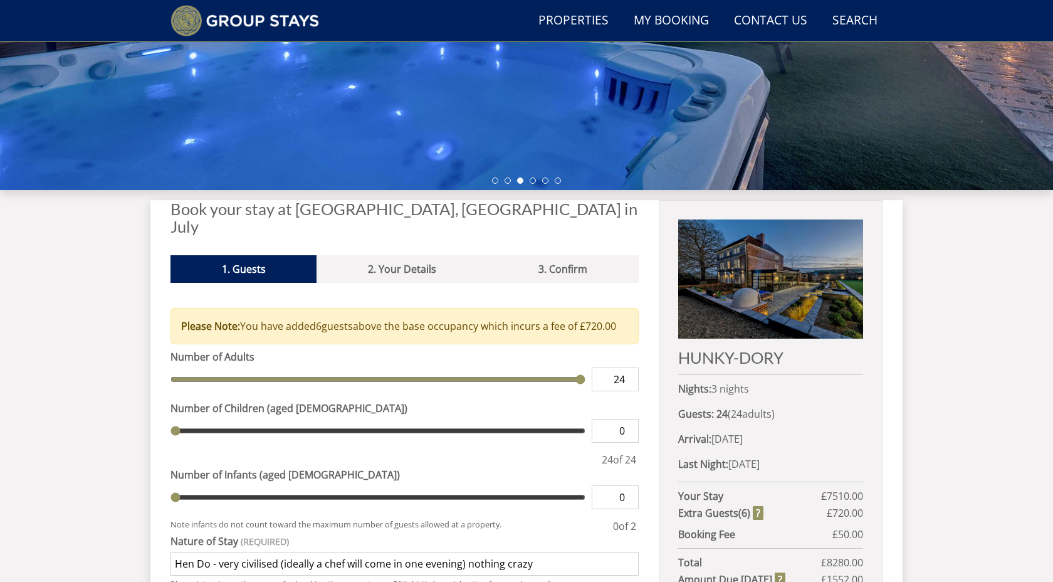
scroll to position [293, 0]
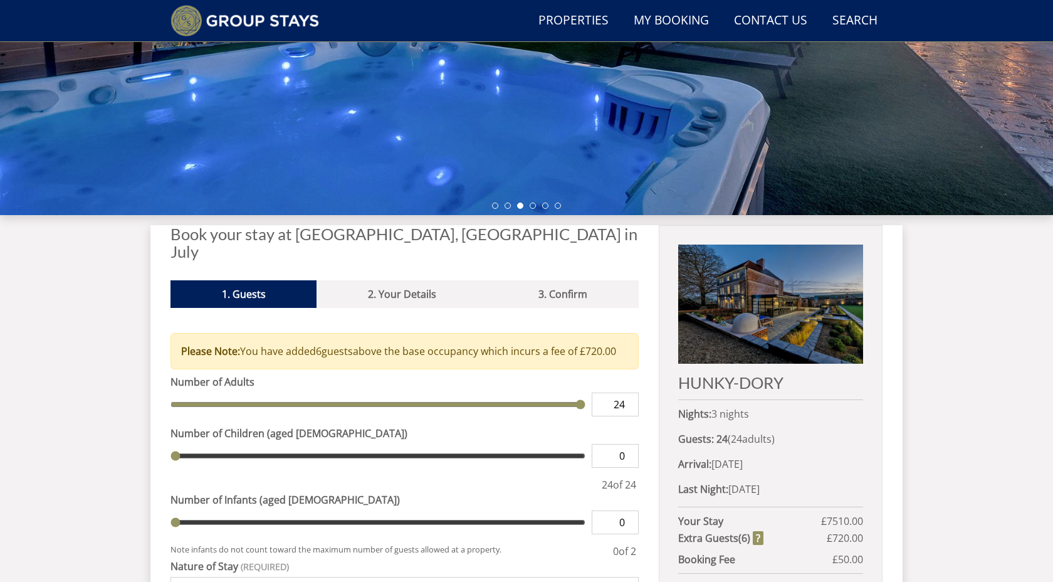
click at [720, 382] on h2 "HUNKY-DORY" at bounding box center [770, 383] width 185 height 18
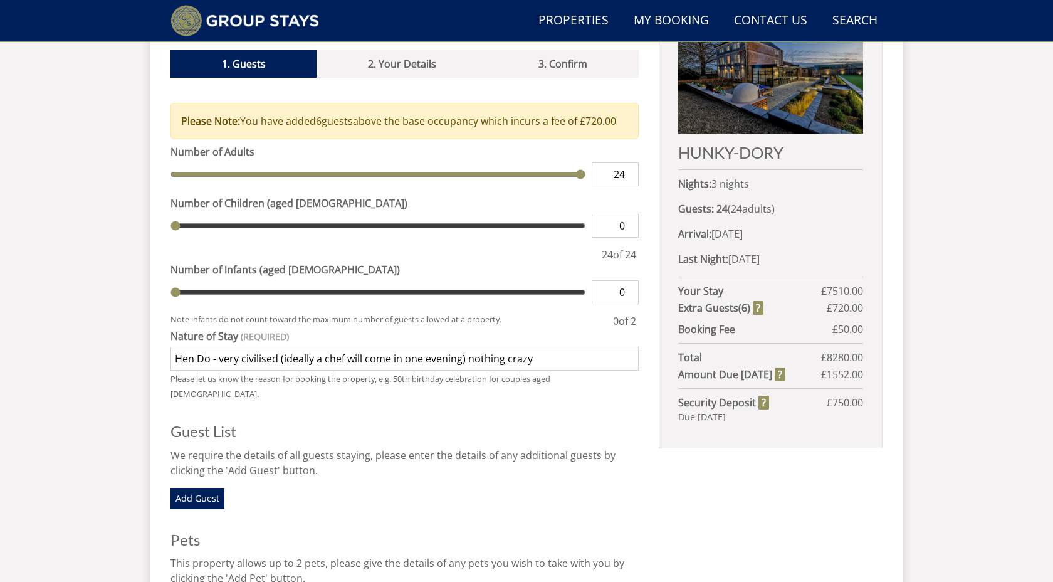
scroll to position [438, 0]
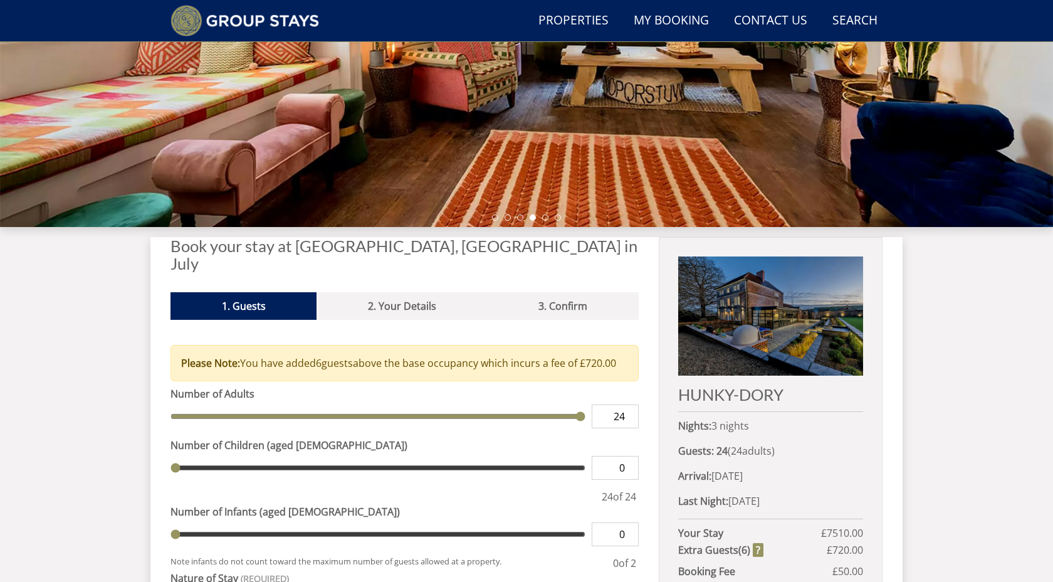
scroll to position [283, 0]
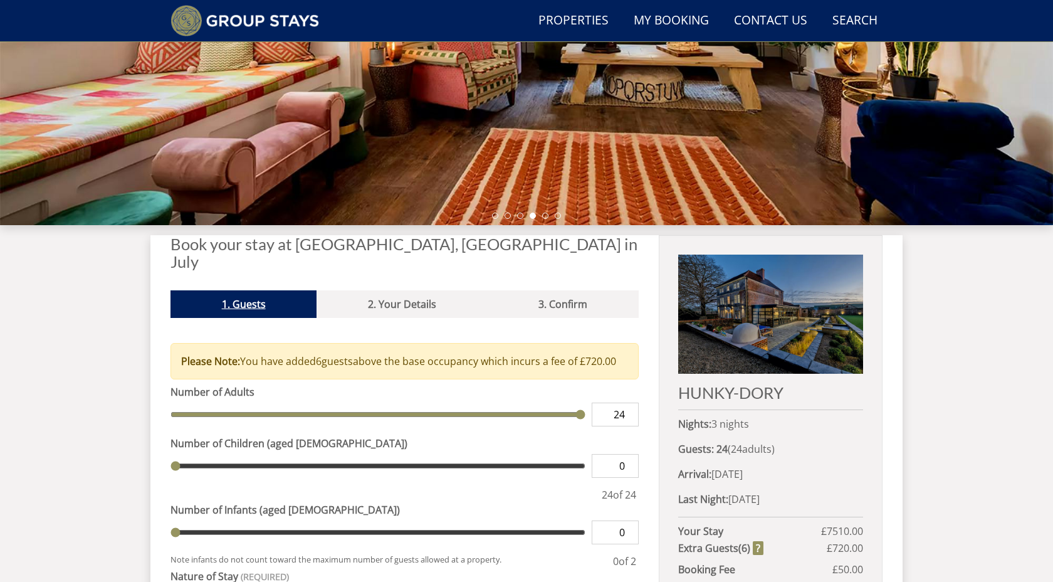
click at [258, 290] on link "1. Guests" at bounding box center [244, 304] width 146 height 28
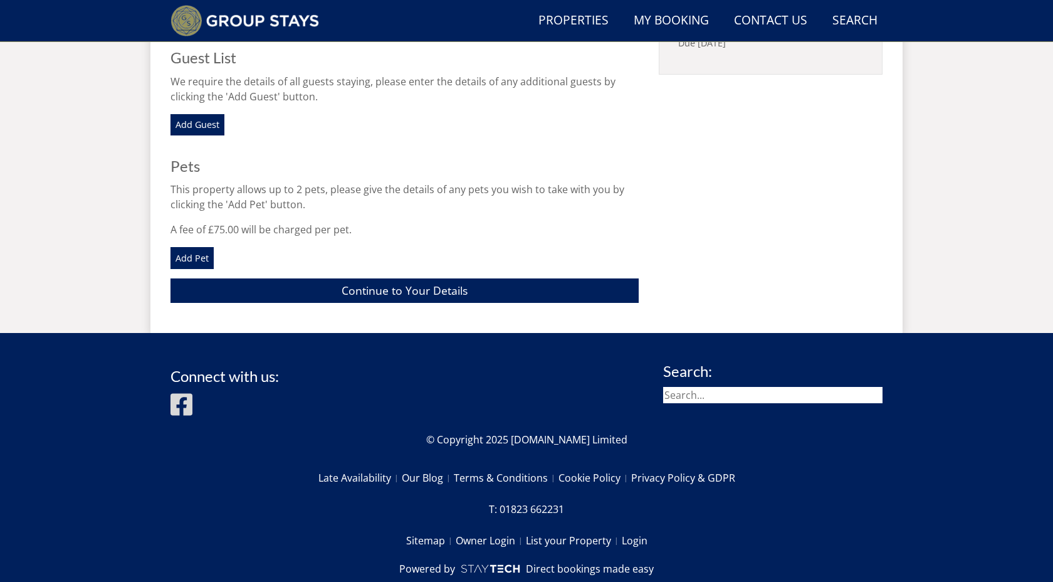
scroll to position [899, 0]
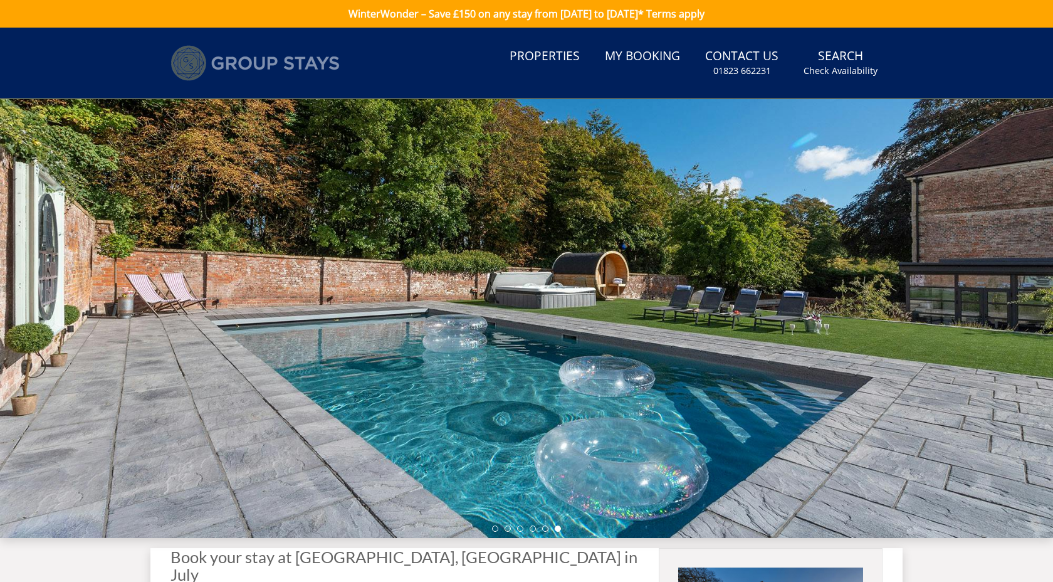
click at [299, 67] on img at bounding box center [255, 63] width 169 height 36
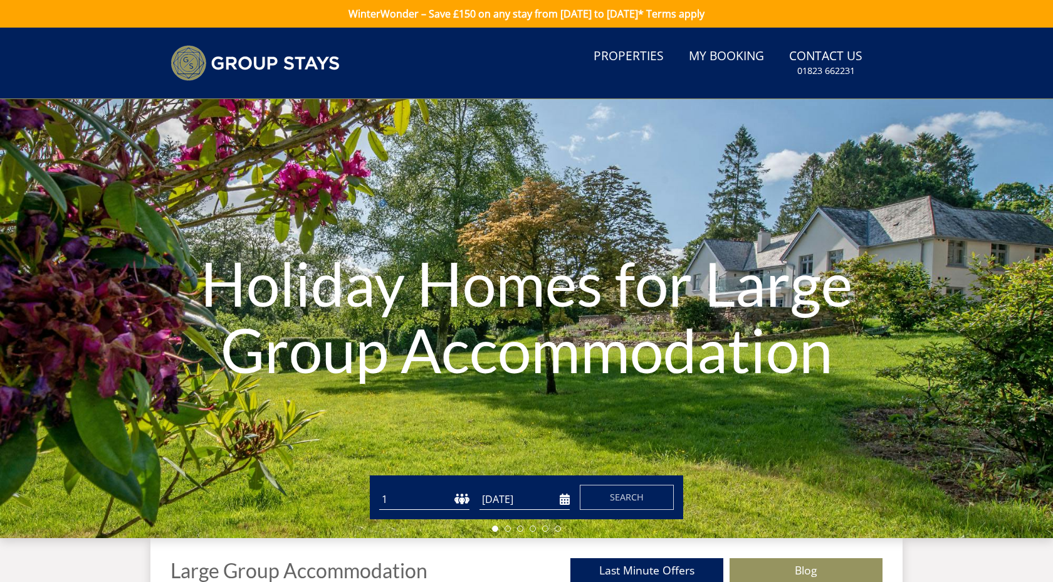
click at [435, 498] on select "1 2 3 4 5 6 7 8 9 10 11 12 13 14 15 16 17 18 19 20 21 22 23 24 25 26 27 28 29 3…" at bounding box center [424, 499] width 90 height 21
select select "24"
click at [379, 489] on select "1 2 3 4 5 6 7 8 9 10 11 12 13 14 15 16 17 18 19 20 21 22 23 24 25 26 27 28 29 3…" at bounding box center [424, 499] width 90 height 21
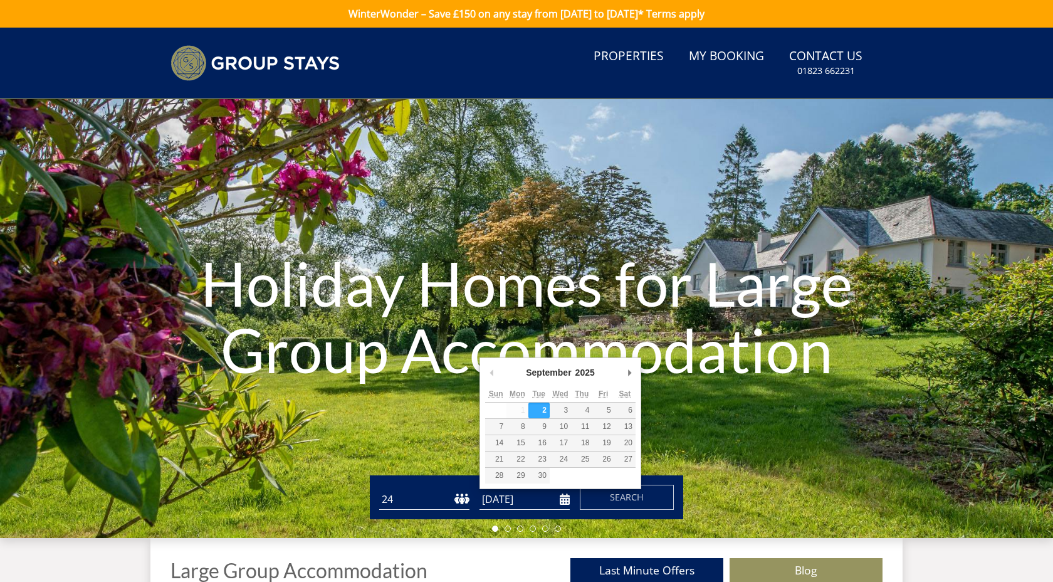
click at [565, 502] on input "[DATE]" at bounding box center [525, 499] width 90 height 21
type input "03/07/2026"
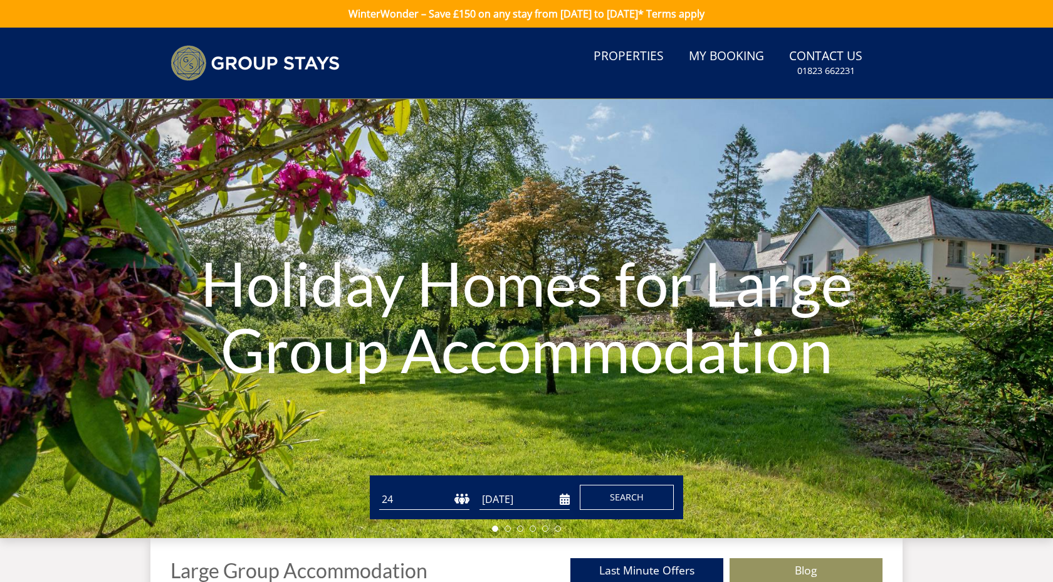
click at [636, 492] on span "Search" at bounding box center [627, 497] width 34 height 12
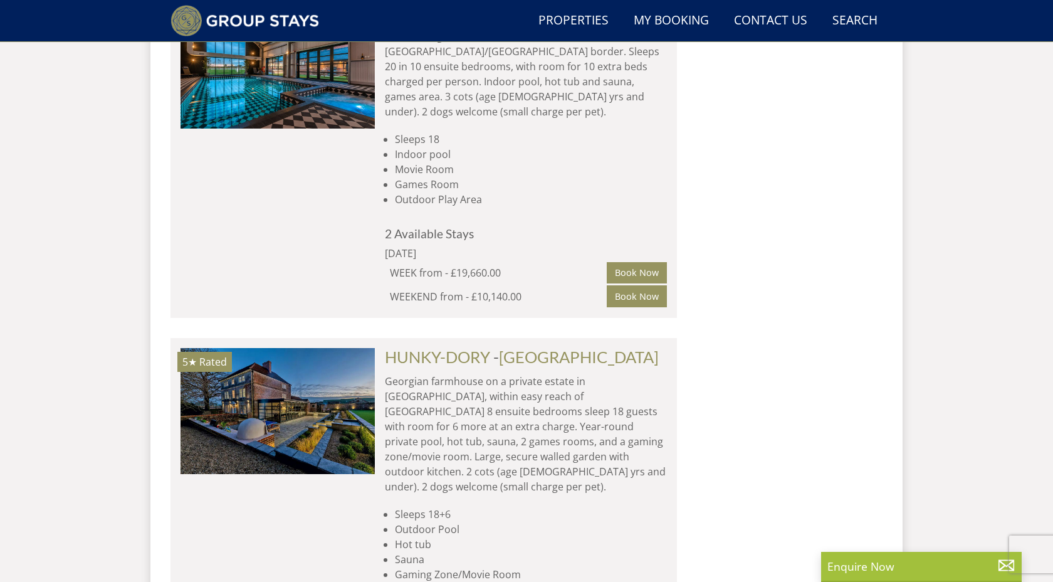
scroll to position [4443, 0]
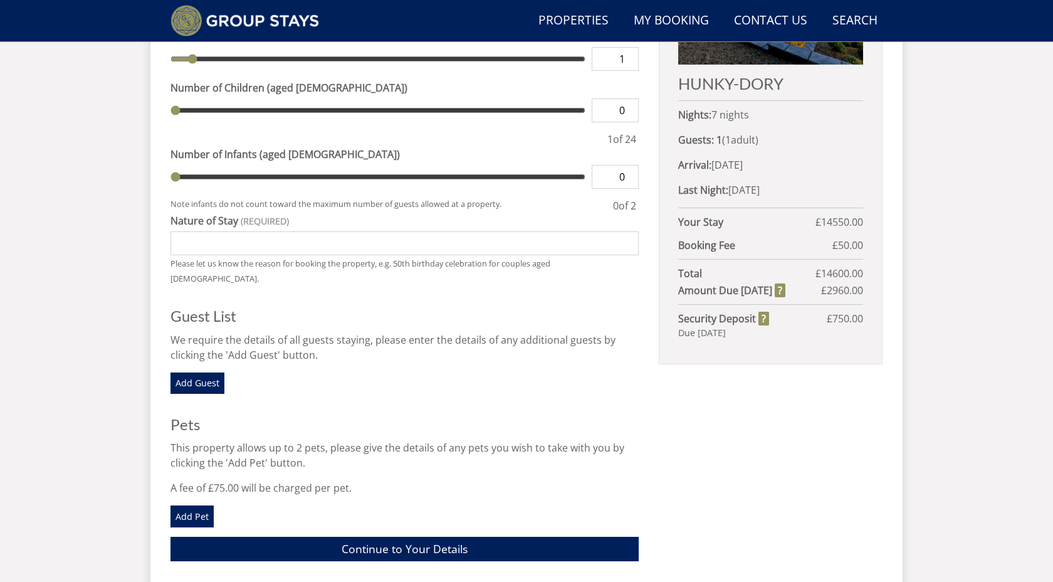
scroll to position [591, 0]
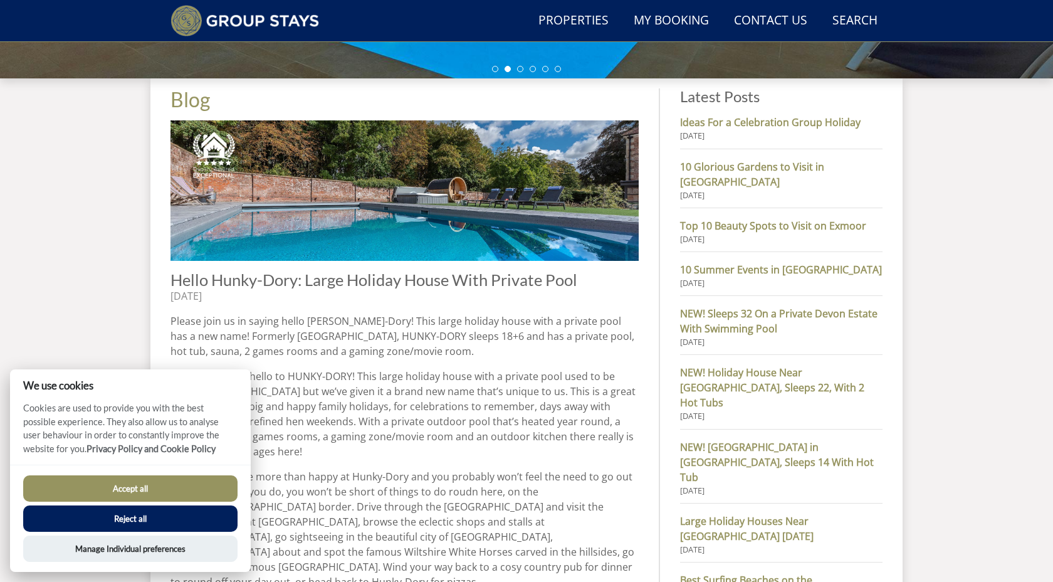
scroll to position [439, 0]
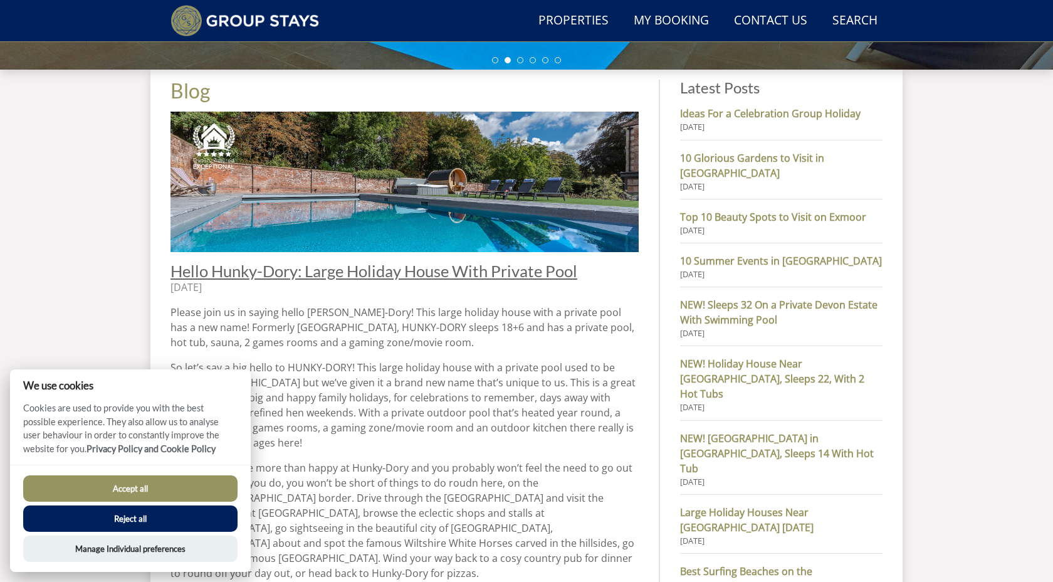
click at [445, 273] on span "Hello Hunky-Dory: Large Holiday House With Private Pool" at bounding box center [374, 270] width 407 height 19
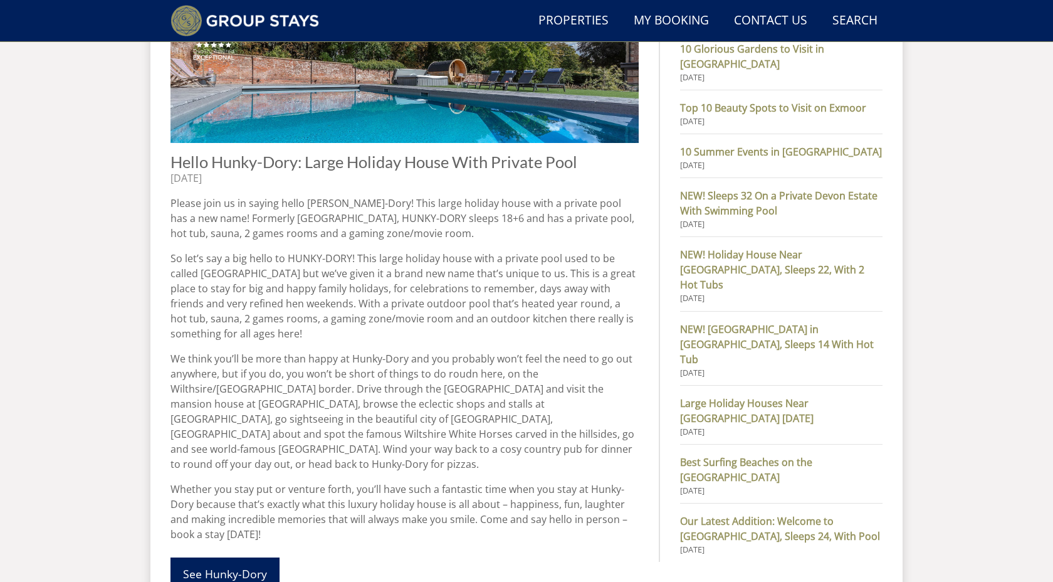
scroll to position [831, 0]
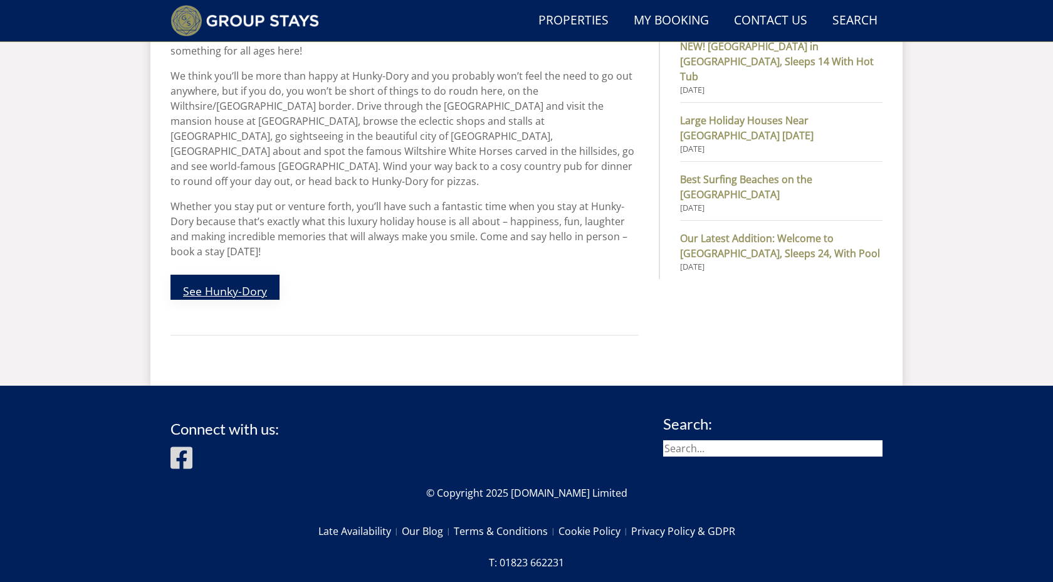
click at [205, 276] on link "See Hunky-Dory" at bounding box center [225, 287] width 109 height 25
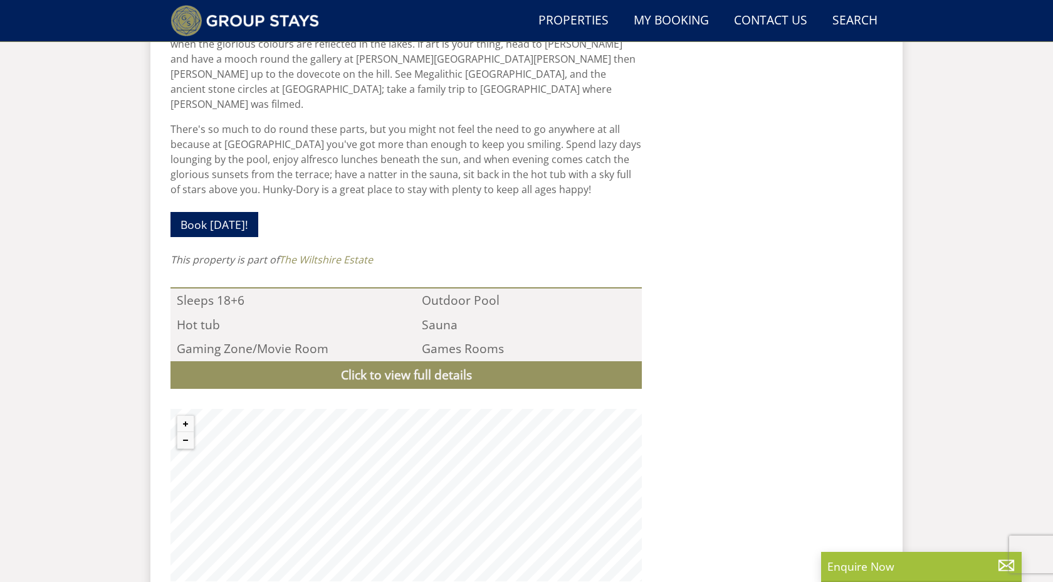
scroll to position [1055, 0]
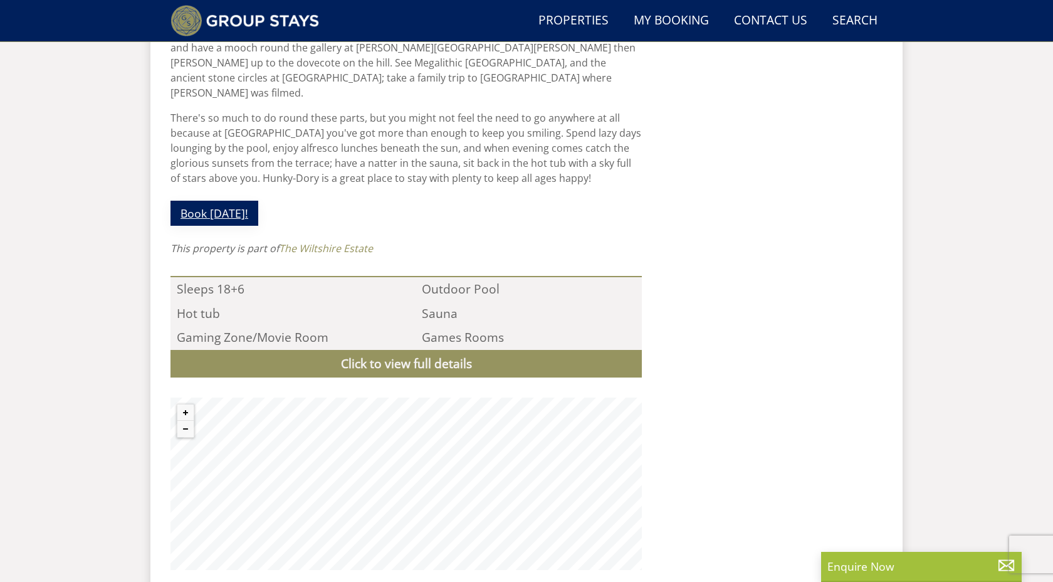
click at [228, 201] on link "Book [DATE]!" at bounding box center [215, 213] width 88 height 24
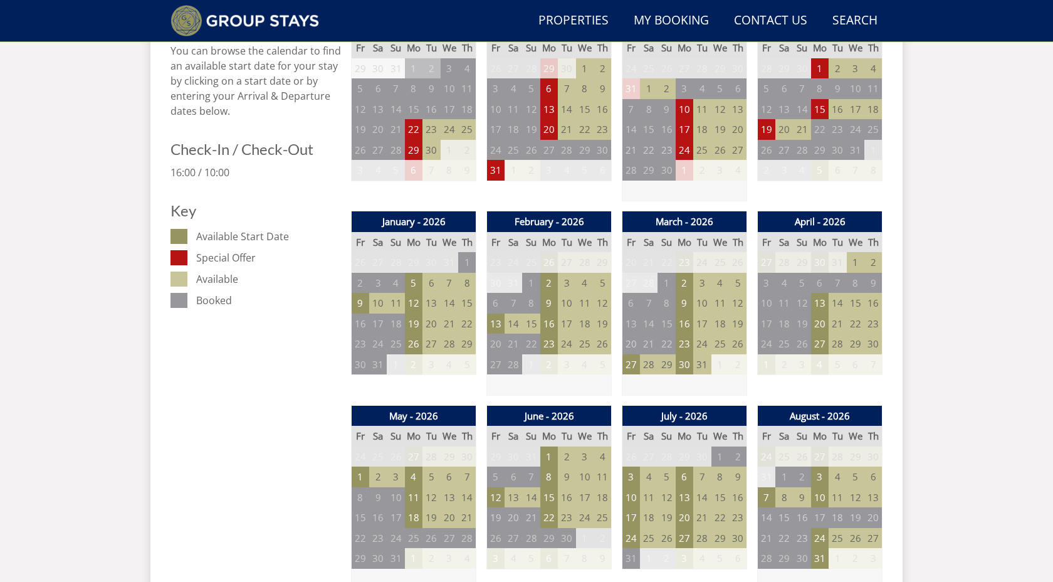
scroll to position [618, 0]
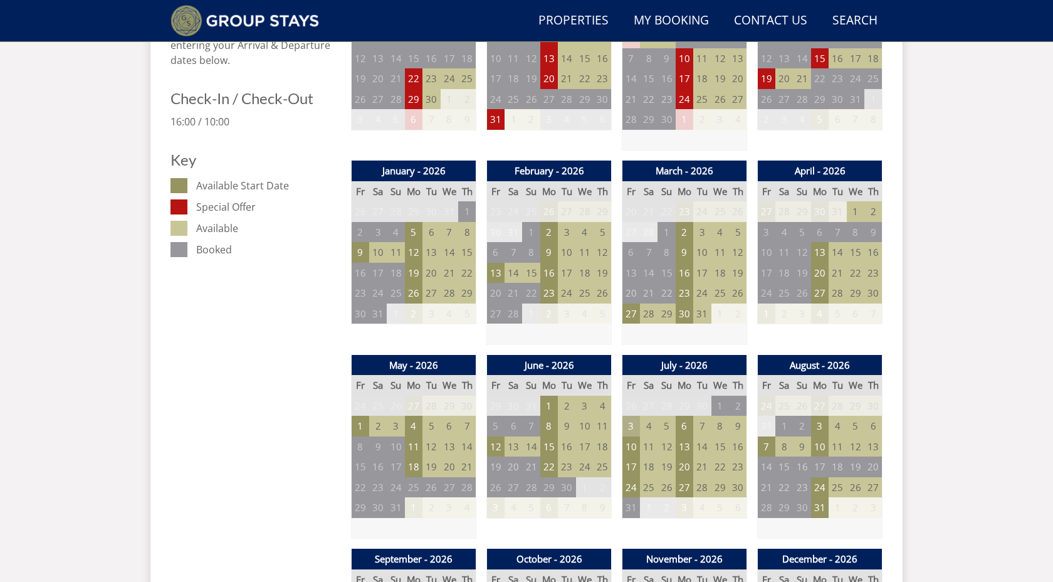
click at [628, 424] on td "3" at bounding box center [632, 426] width 18 height 21
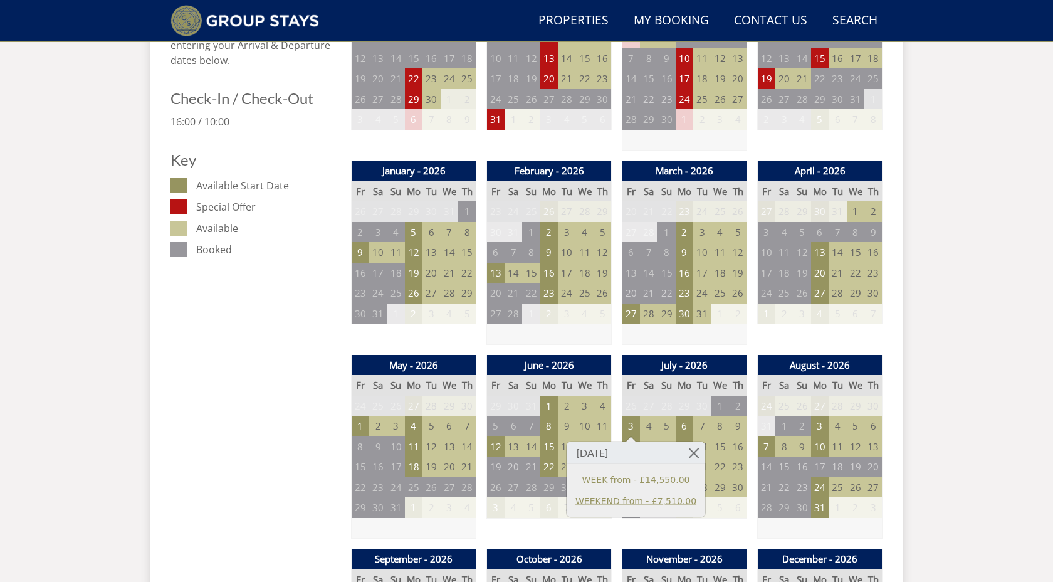
click at [633, 501] on link "WEEKEND from - £7,510.00" at bounding box center [636, 500] width 121 height 13
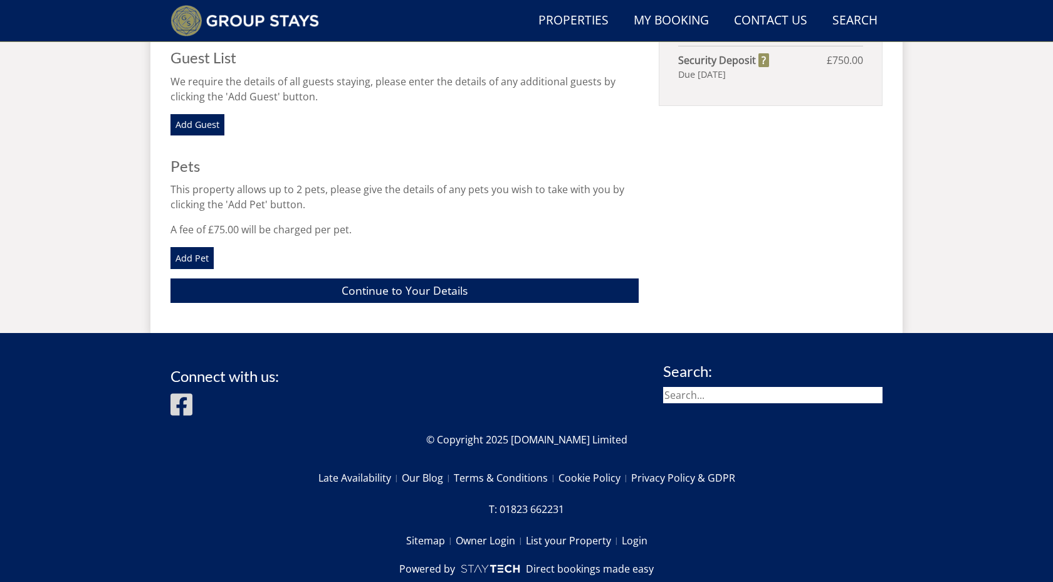
scroll to position [853, 0]
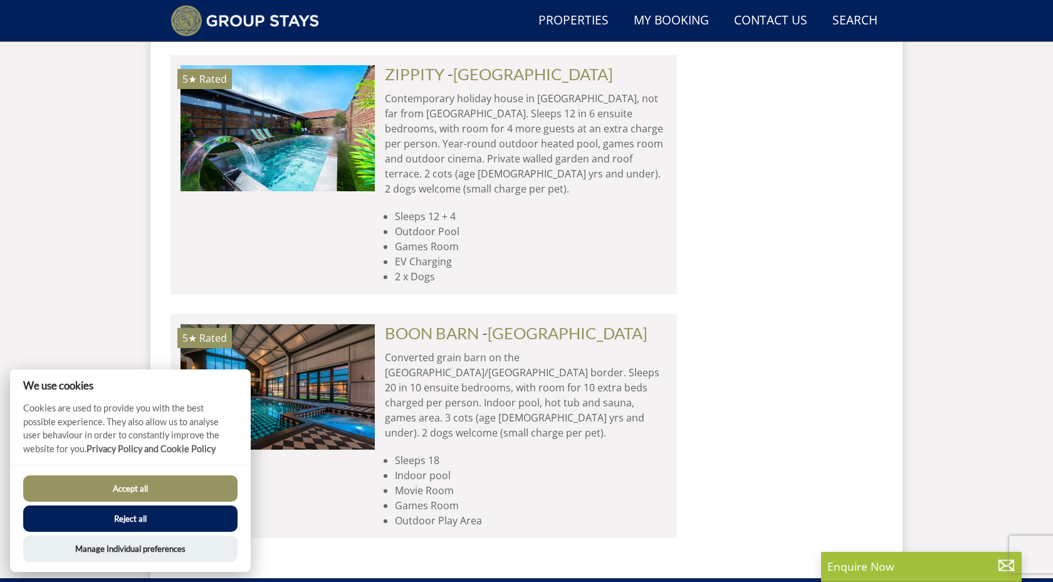
scroll to position [2657, 0]
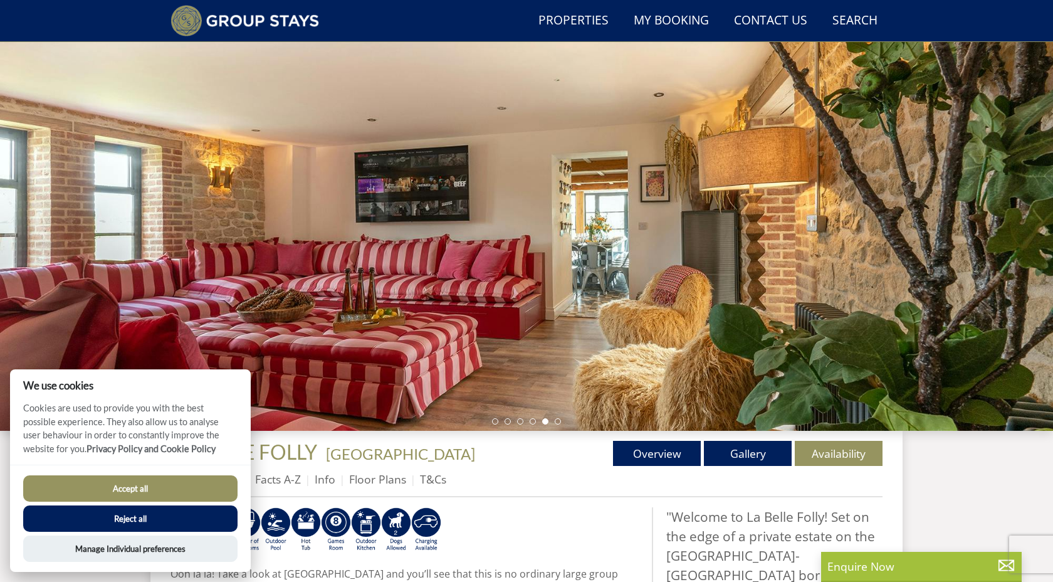
scroll to position [79, 0]
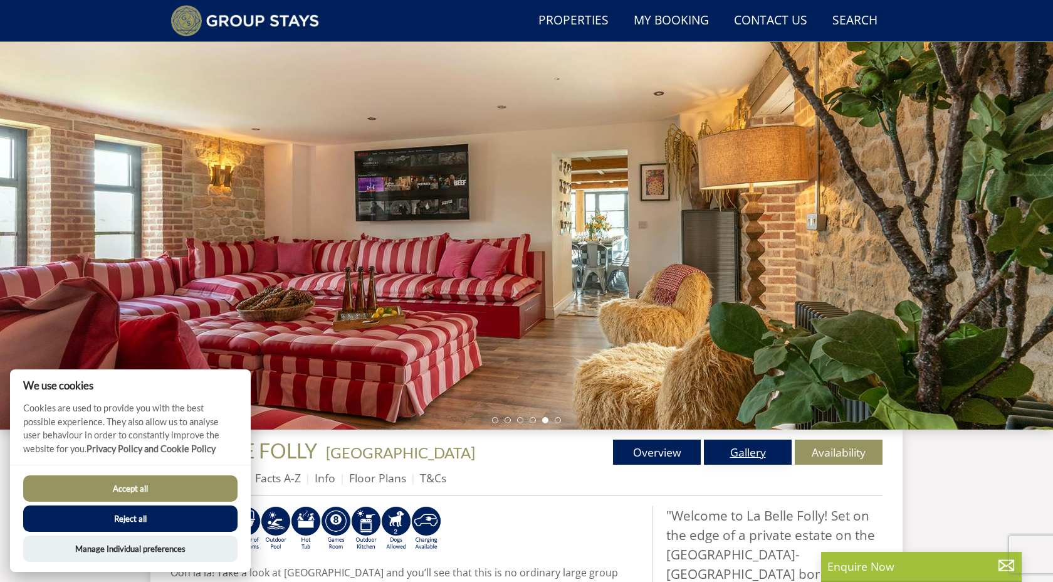
click at [729, 456] on link "Gallery" at bounding box center [748, 452] width 88 height 25
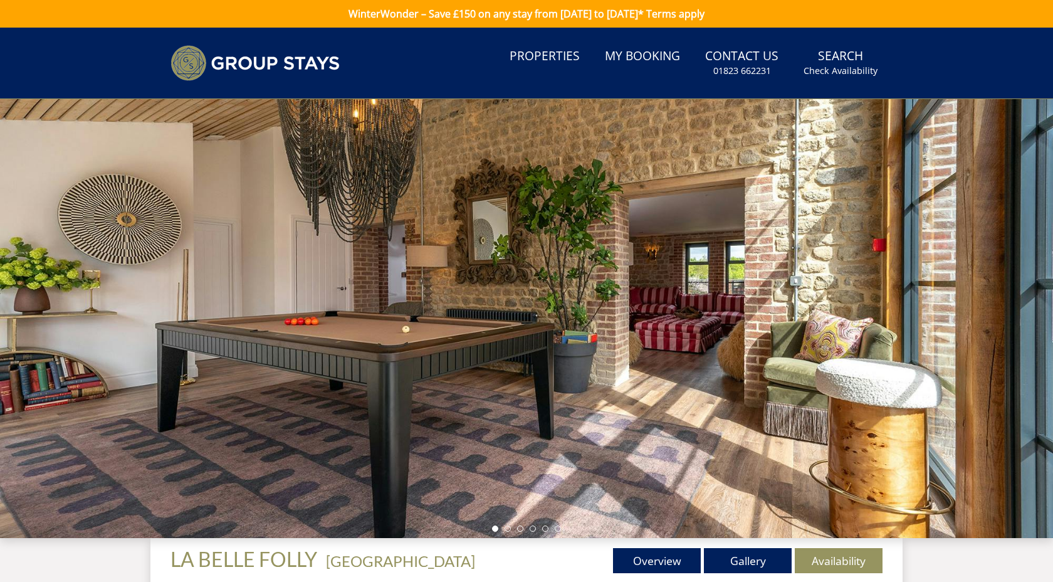
click at [1015, 308] on div at bounding box center [526, 318] width 1053 height 439
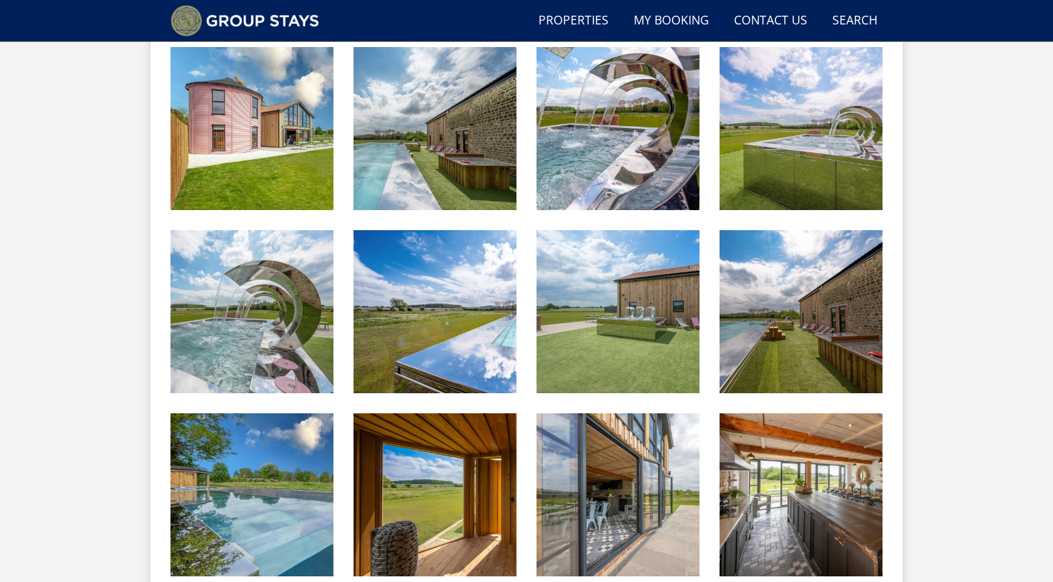
scroll to position [542, 0]
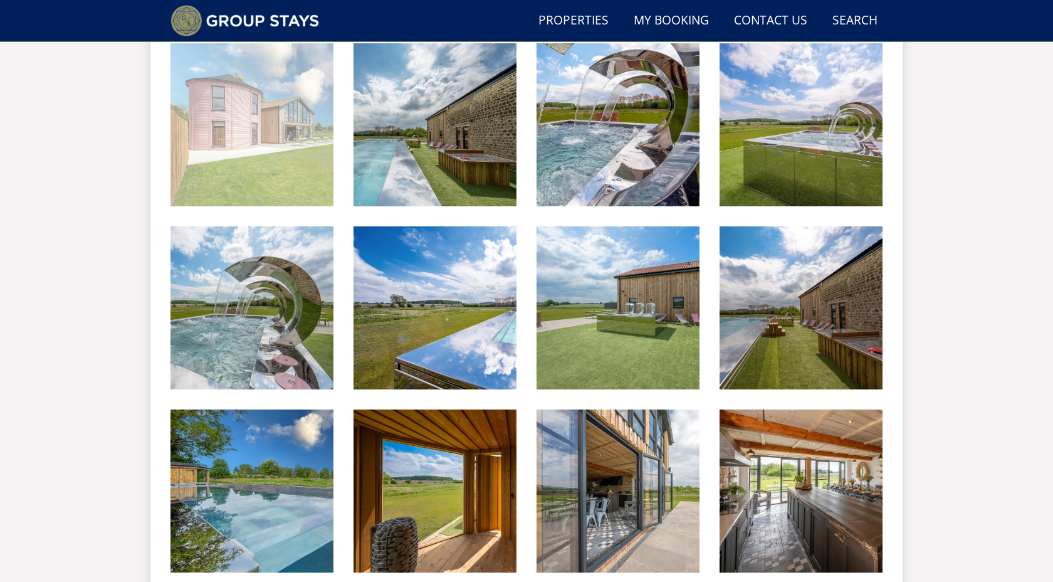
click at [273, 167] on img at bounding box center [252, 124] width 163 height 163
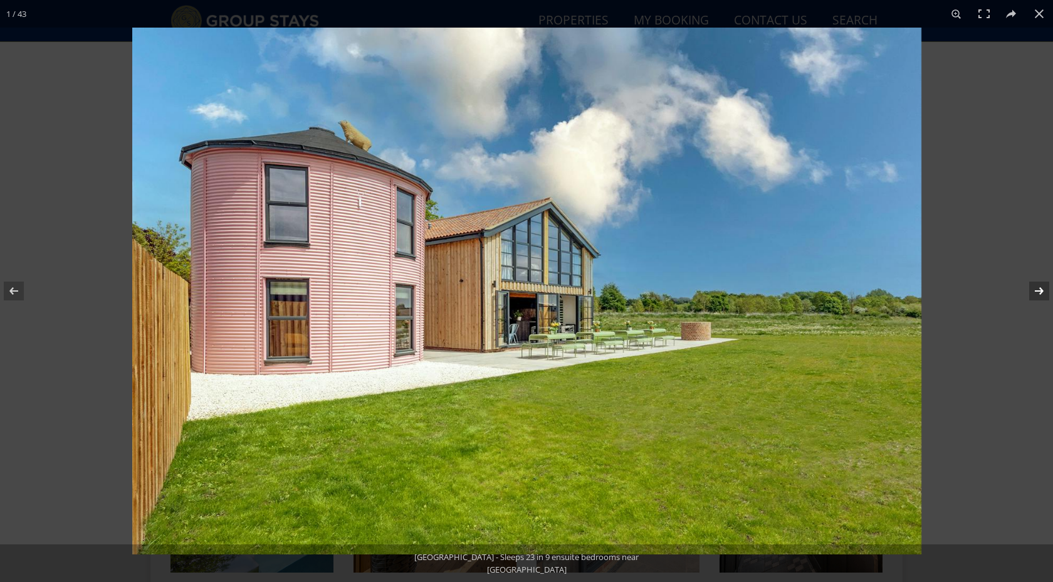
click at [1037, 288] on button at bounding box center [1031, 291] width 44 height 63
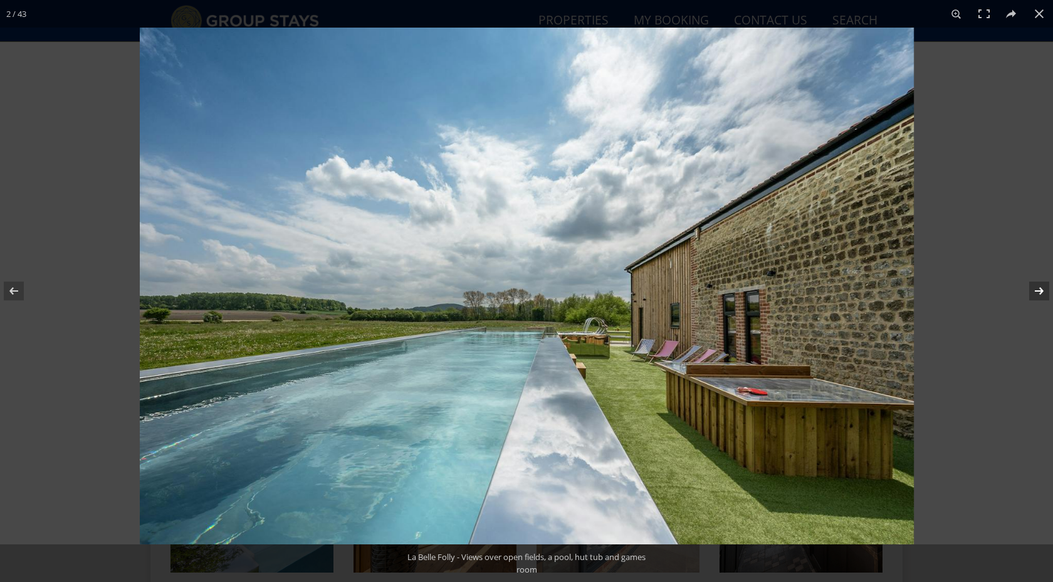
click at [1037, 288] on button at bounding box center [1031, 291] width 44 height 63
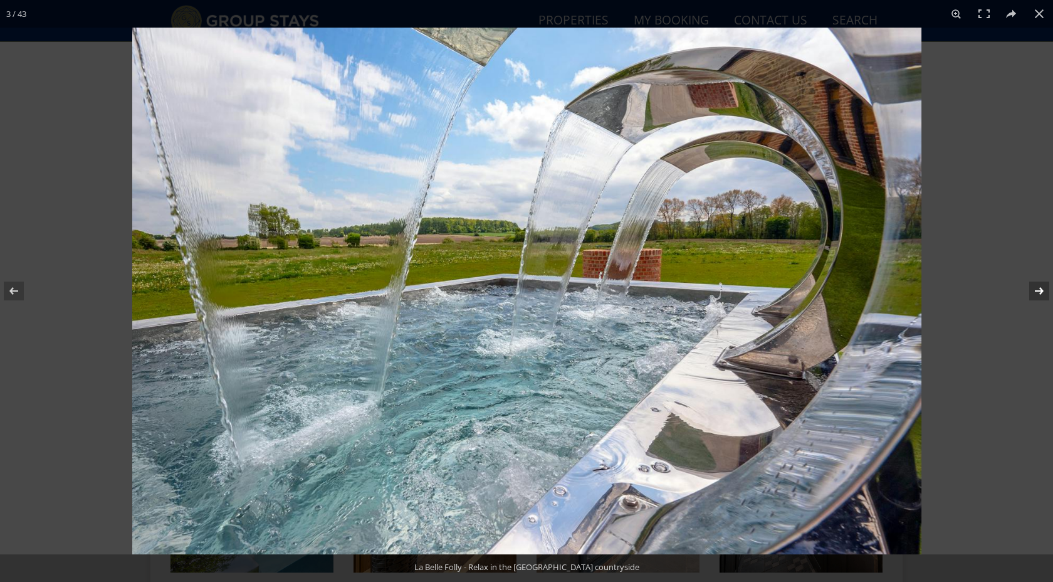
click at [1037, 288] on button at bounding box center [1031, 291] width 44 height 63
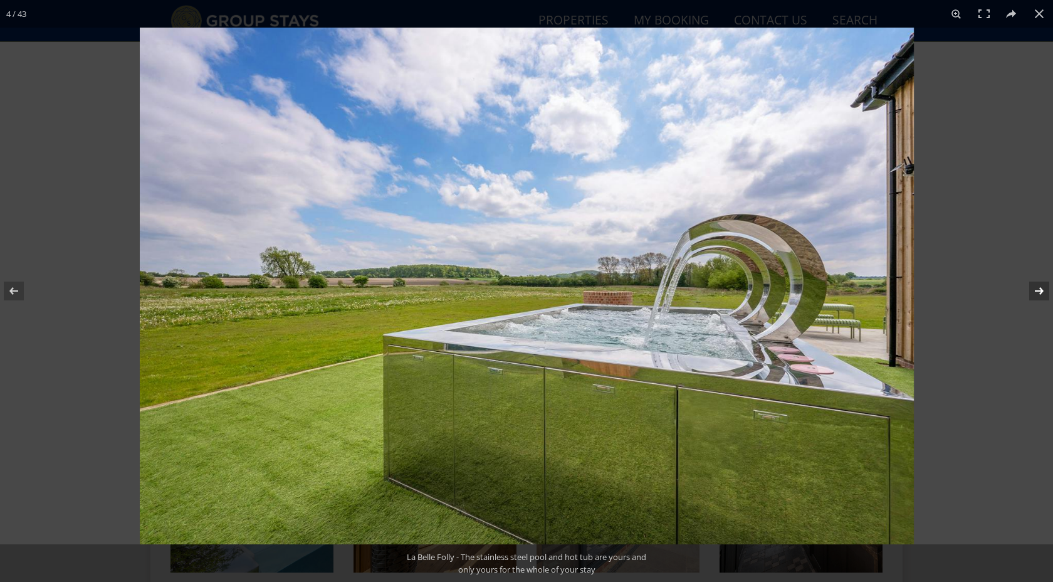
click at [1037, 288] on button at bounding box center [1031, 291] width 44 height 63
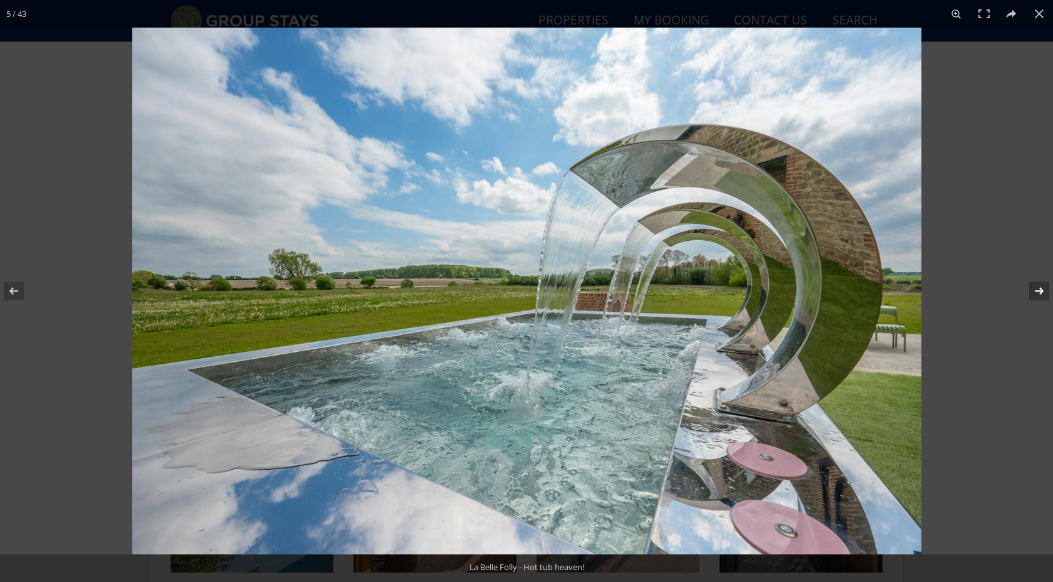
click at [1037, 288] on button at bounding box center [1031, 291] width 44 height 63
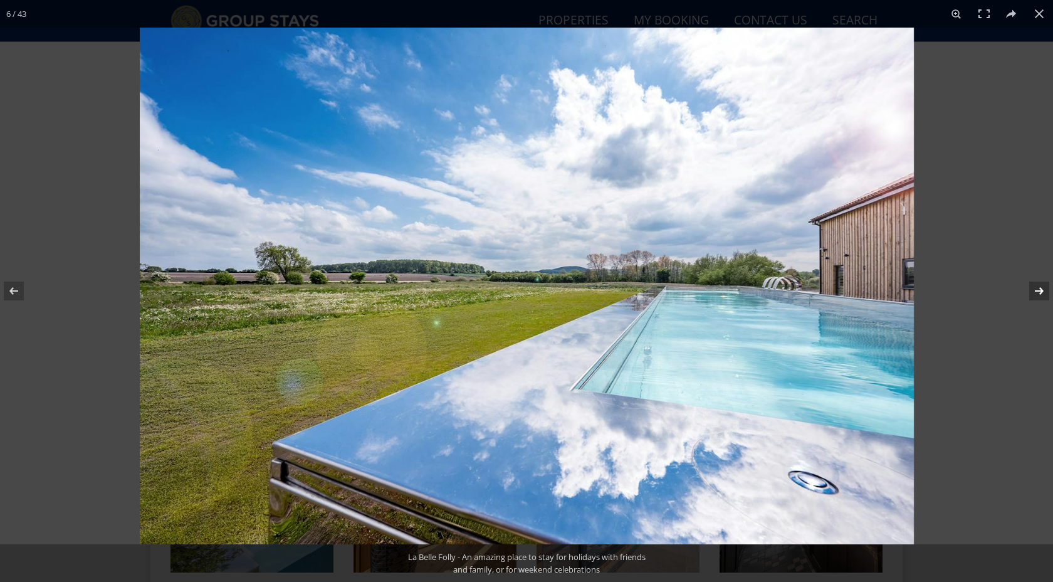
click at [1037, 288] on button at bounding box center [1031, 291] width 44 height 63
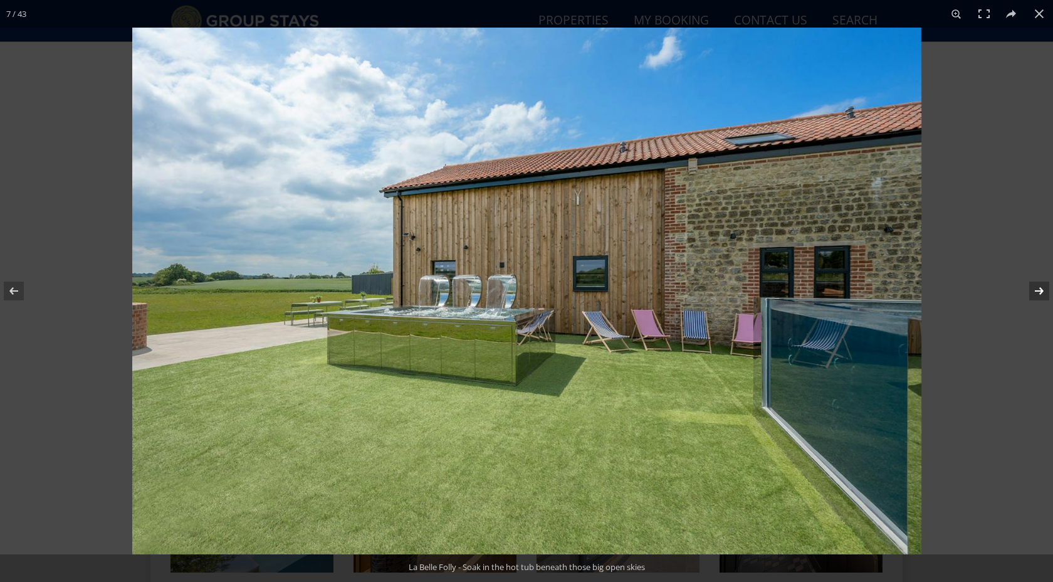
click at [1037, 288] on button at bounding box center [1031, 291] width 44 height 63
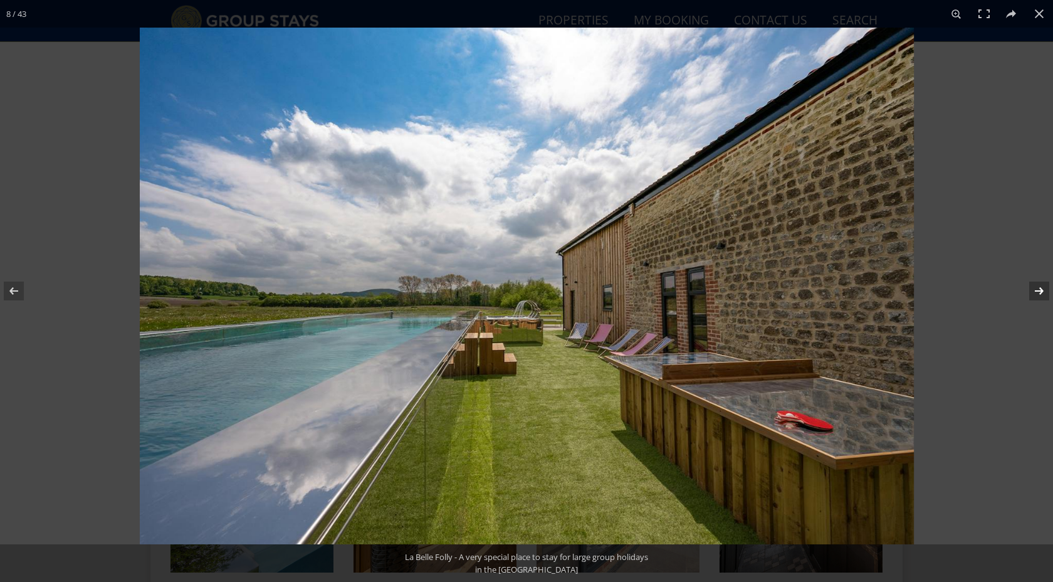
click at [1037, 288] on button at bounding box center [1031, 291] width 44 height 63
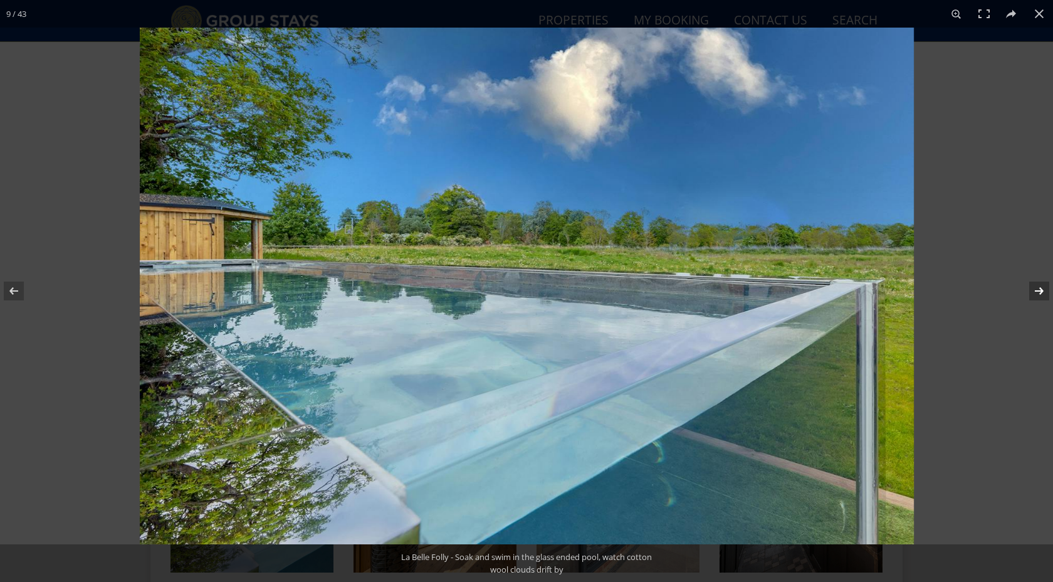
click at [1037, 288] on button at bounding box center [1031, 291] width 44 height 63
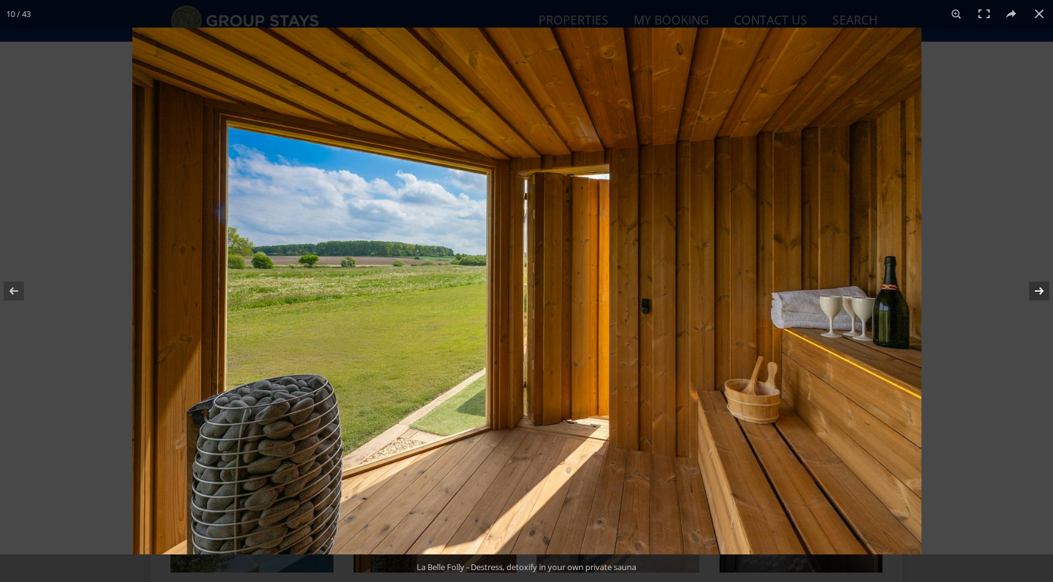
click at [1037, 288] on button at bounding box center [1031, 291] width 44 height 63
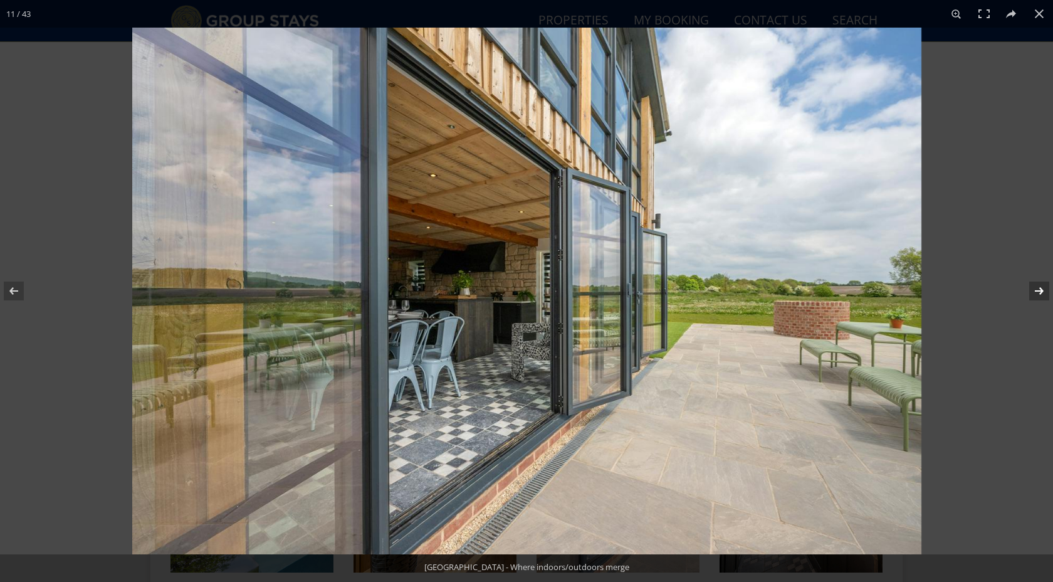
click at [1037, 288] on button at bounding box center [1031, 291] width 44 height 63
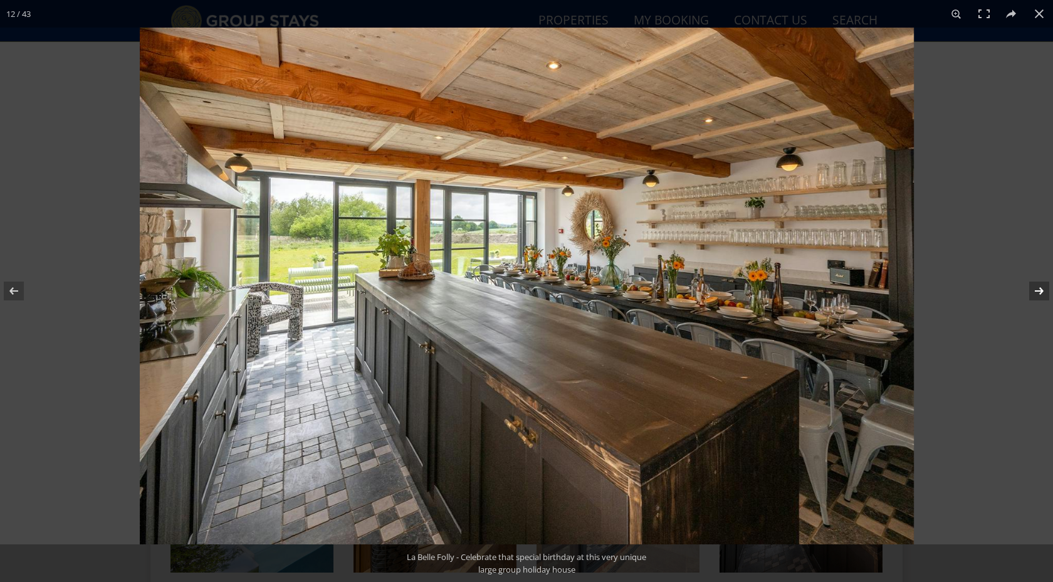
click at [1037, 288] on button at bounding box center [1031, 291] width 44 height 63
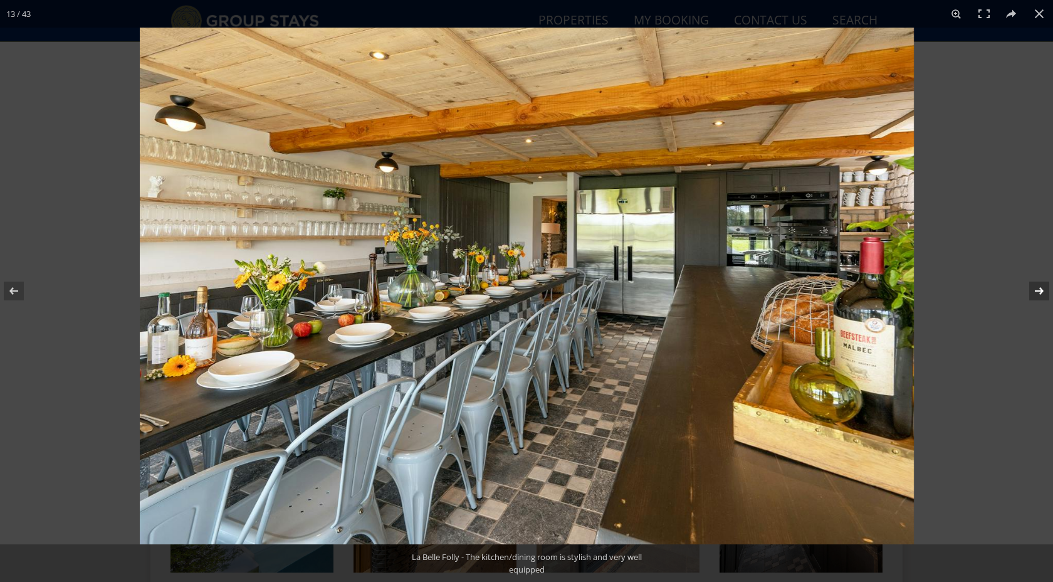
click at [1037, 289] on button at bounding box center [1031, 291] width 44 height 63
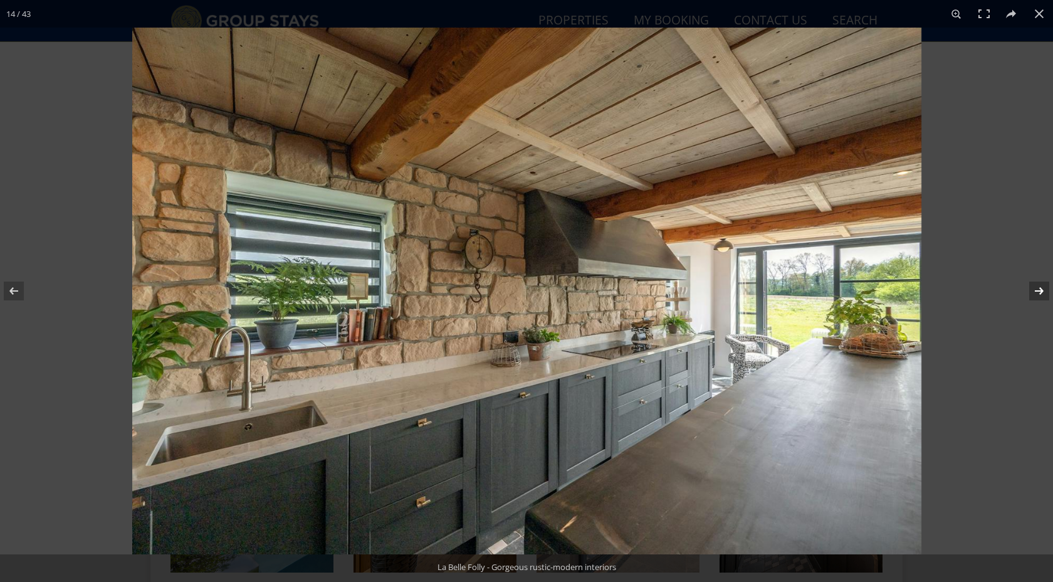
click at [1037, 289] on button at bounding box center [1031, 291] width 44 height 63
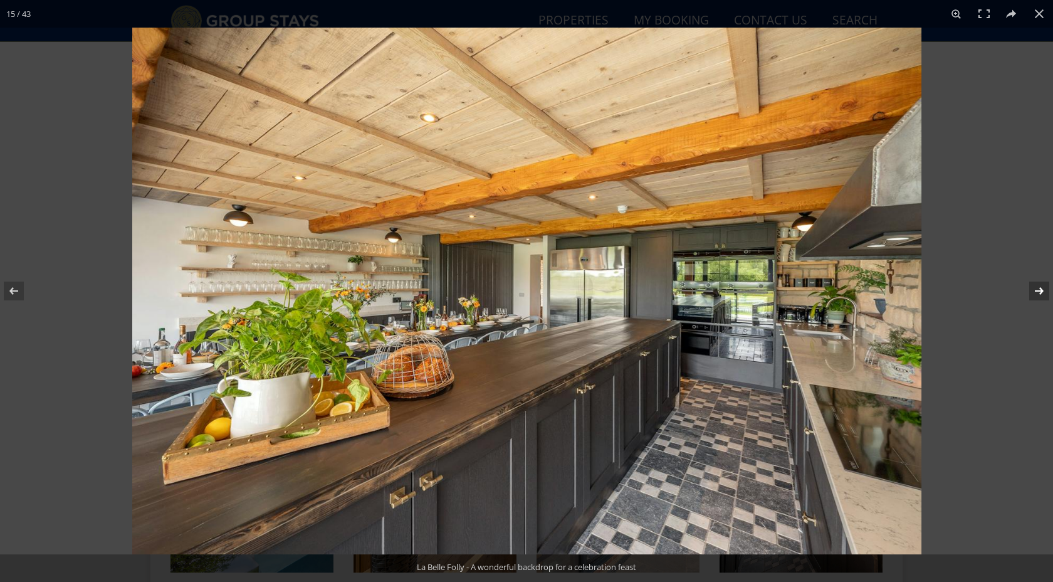
click at [1037, 289] on button at bounding box center [1031, 291] width 44 height 63
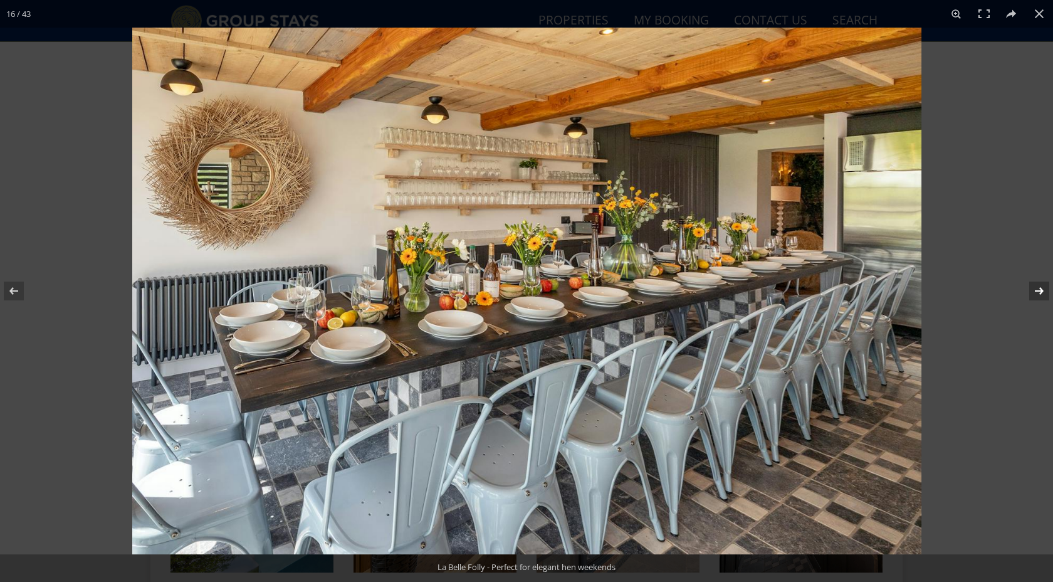
click at [1037, 289] on button at bounding box center [1031, 291] width 44 height 63
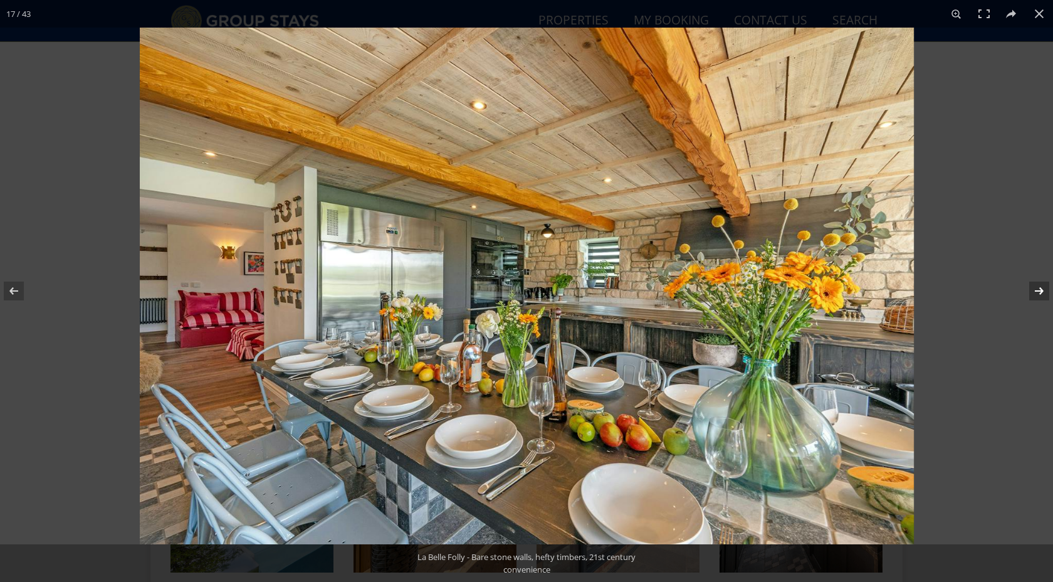
click at [1037, 289] on button at bounding box center [1031, 291] width 44 height 63
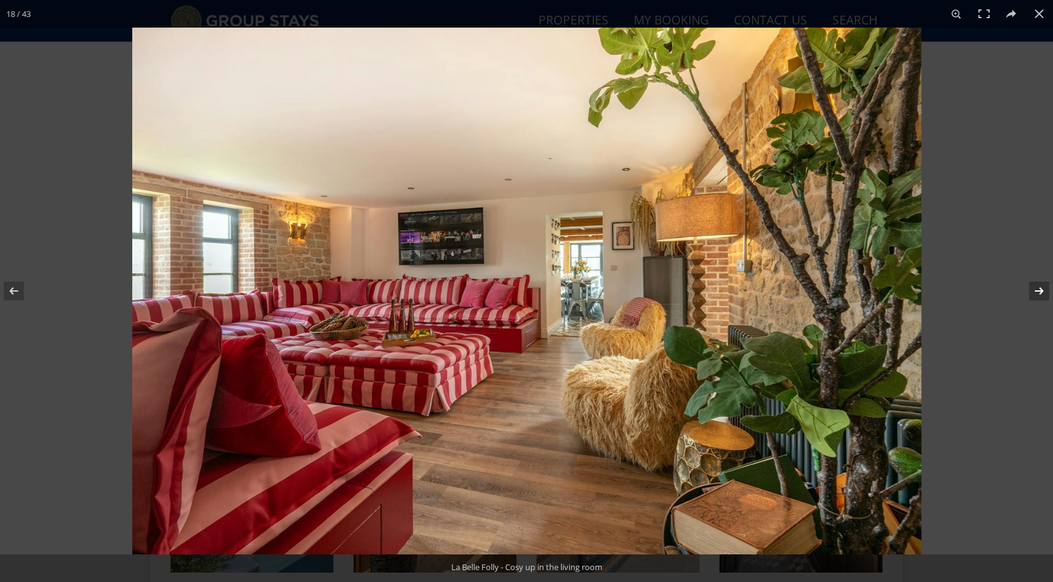
click at [1037, 289] on button at bounding box center [1031, 291] width 44 height 63
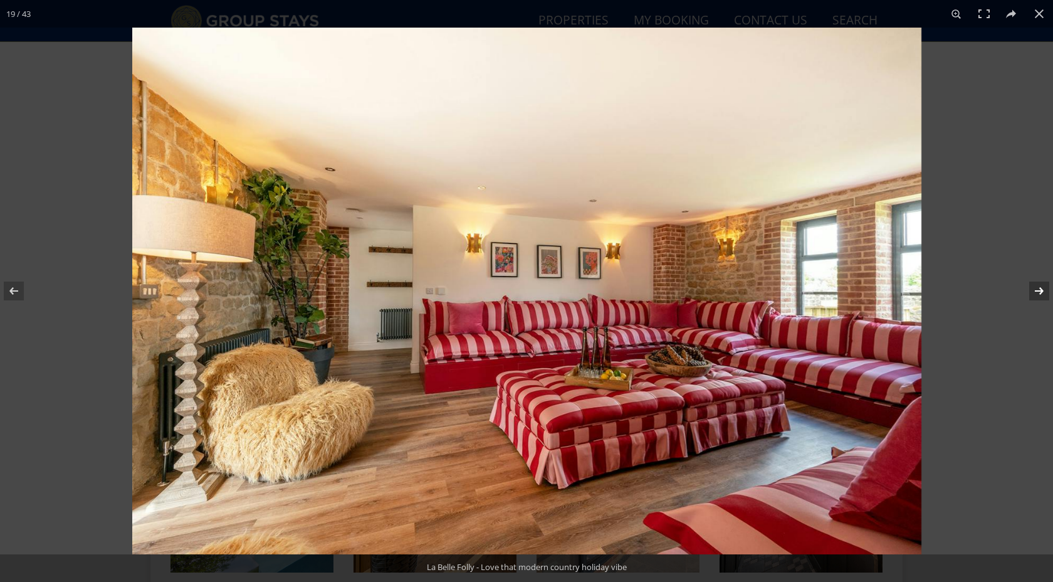
click at [1037, 289] on button at bounding box center [1031, 291] width 44 height 63
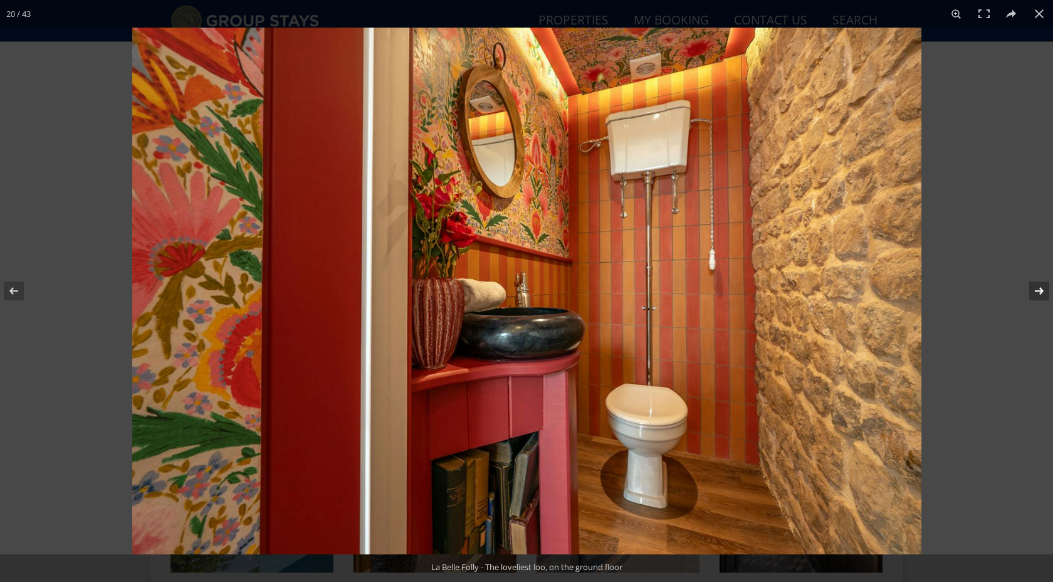
click at [1037, 289] on button at bounding box center [1031, 291] width 44 height 63
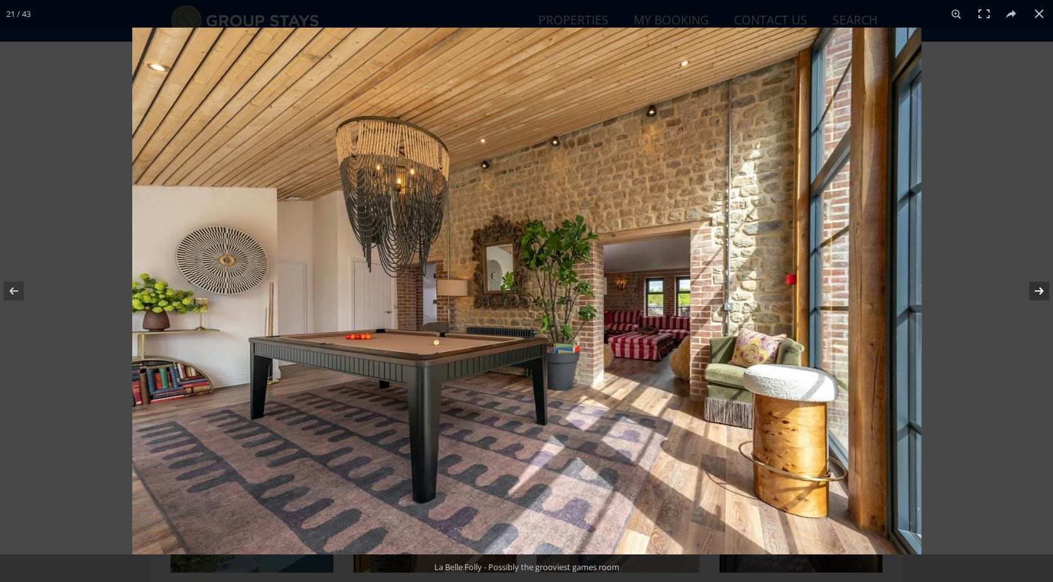
click at [1037, 289] on button at bounding box center [1031, 291] width 44 height 63
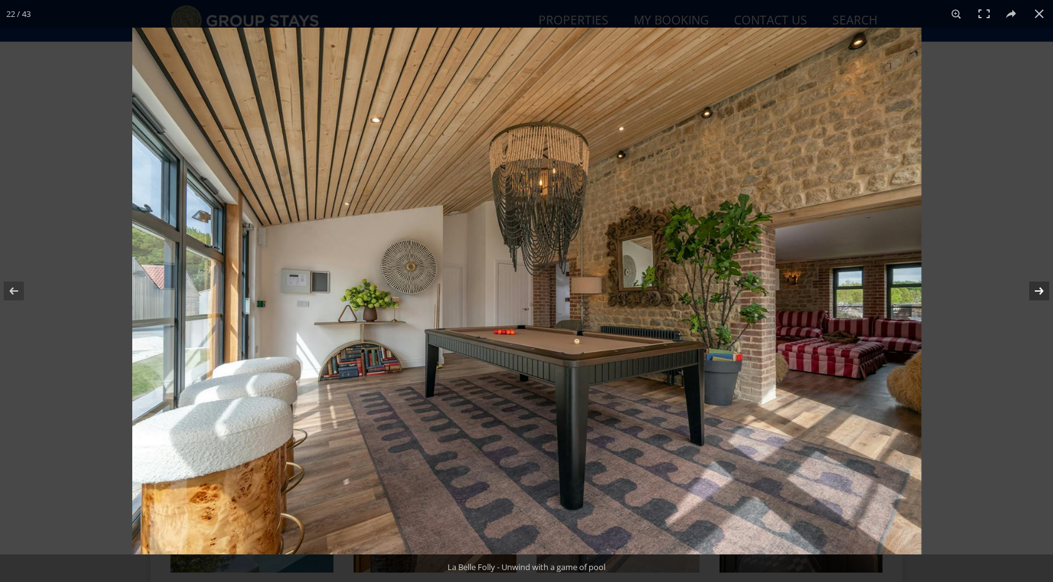
click at [1037, 289] on button at bounding box center [1031, 291] width 44 height 63
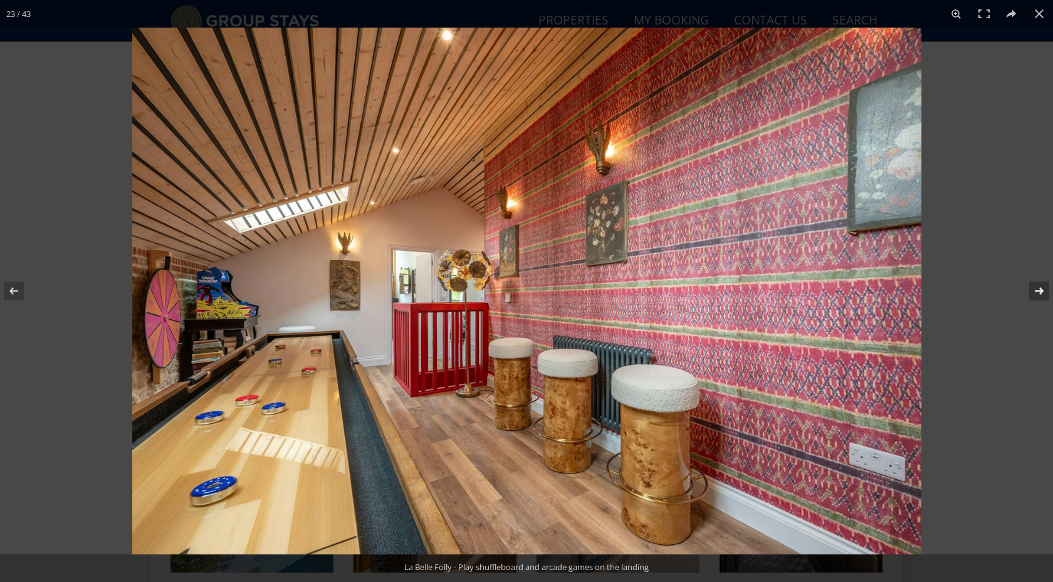
click at [1037, 289] on button at bounding box center [1031, 291] width 44 height 63
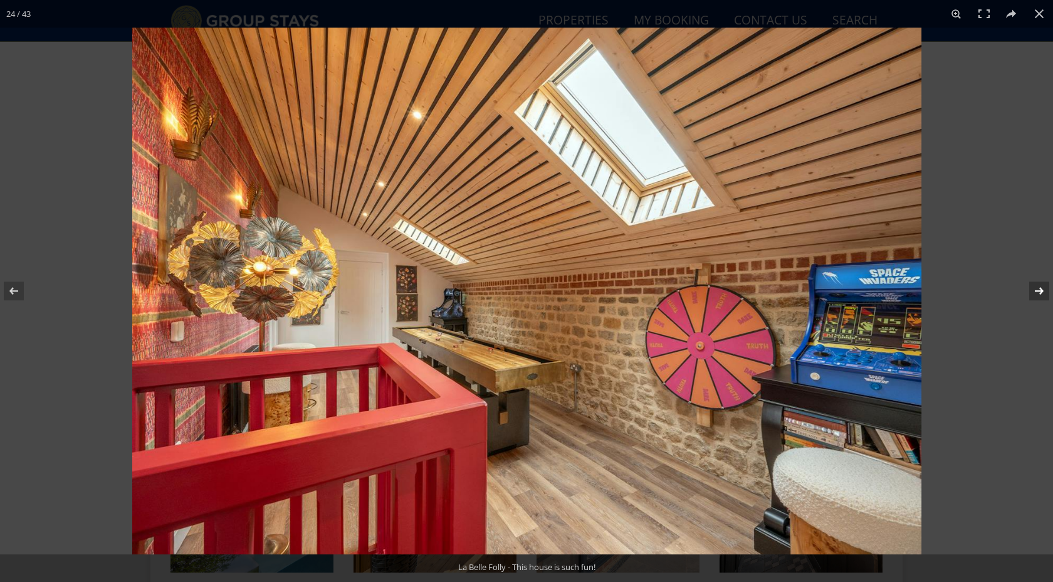
click at [1037, 289] on button at bounding box center [1031, 291] width 44 height 63
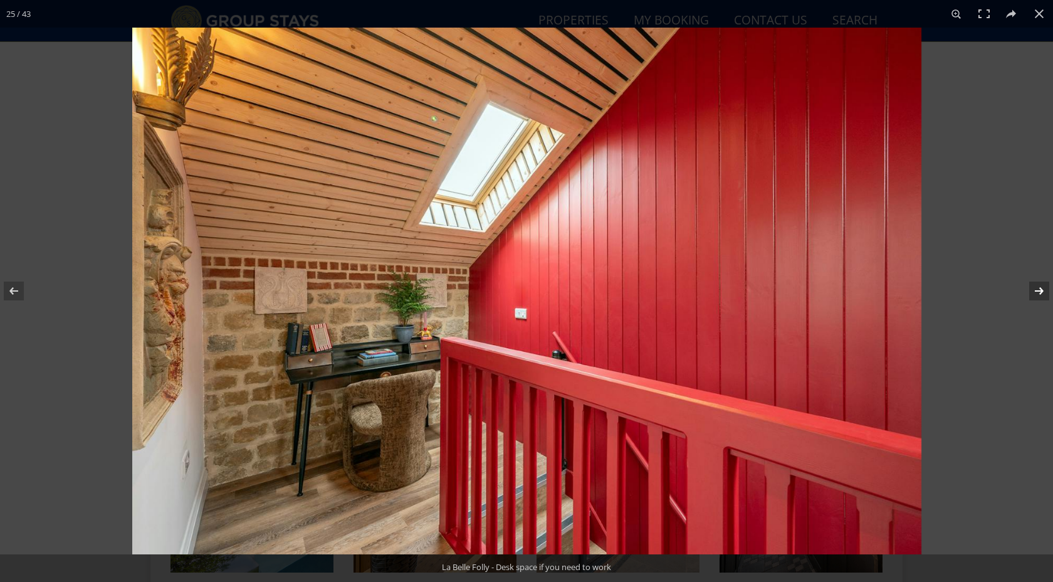
click at [1037, 289] on button at bounding box center [1031, 291] width 44 height 63
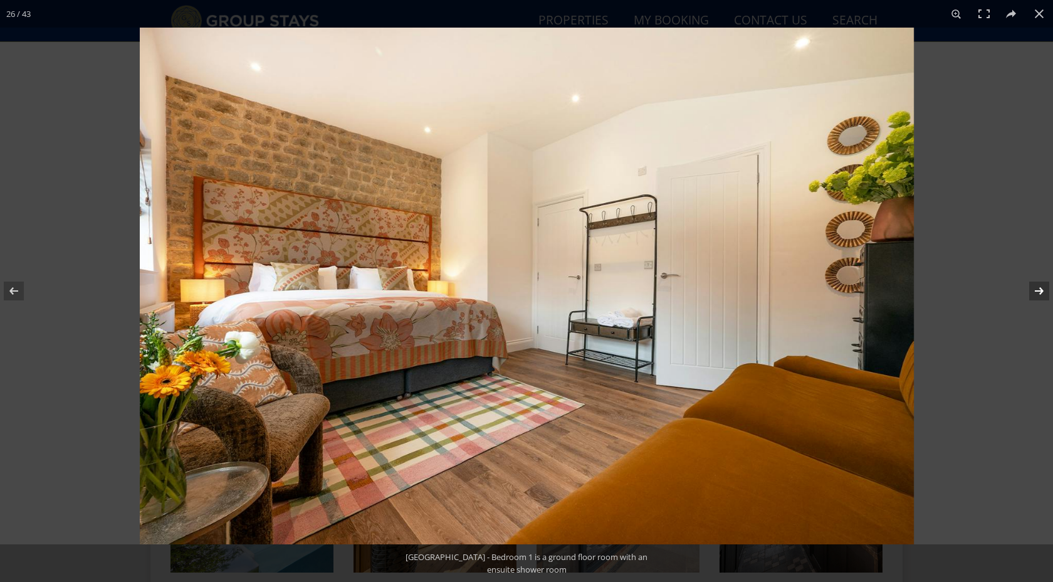
click at [1037, 289] on button at bounding box center [1031, 291] width 44 height 63
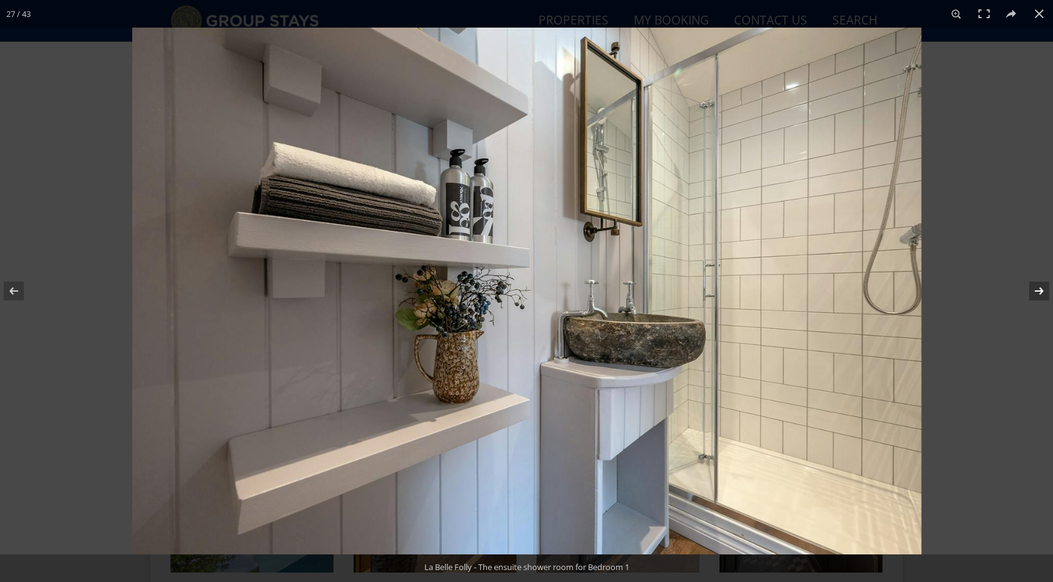
click at [1037, 289] on button at bounding box center [1031, 291] width 44 height 63
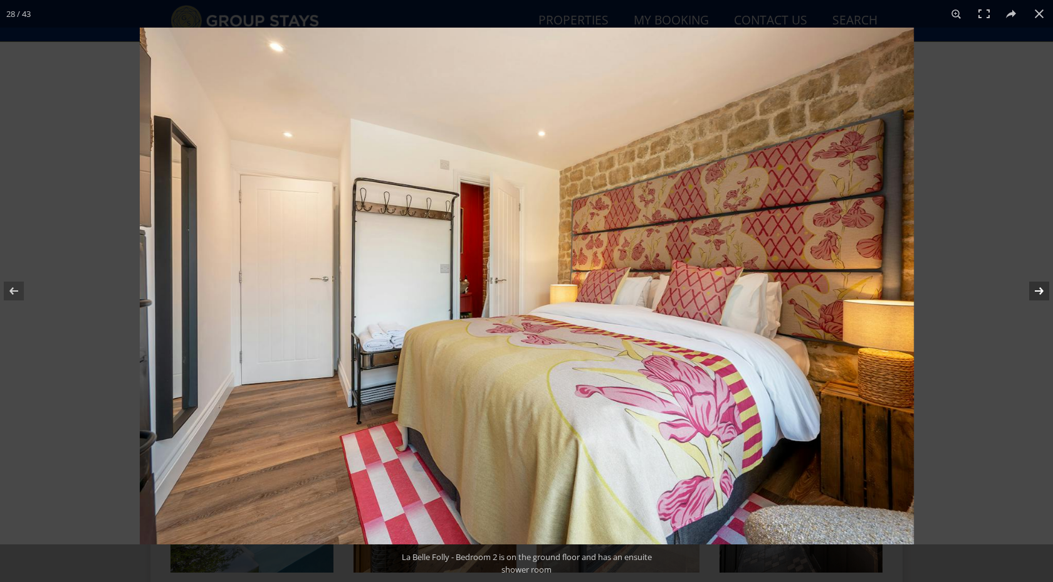
click at [1037, 289] on button at bounding box center [1031, 291] width 44 height 63
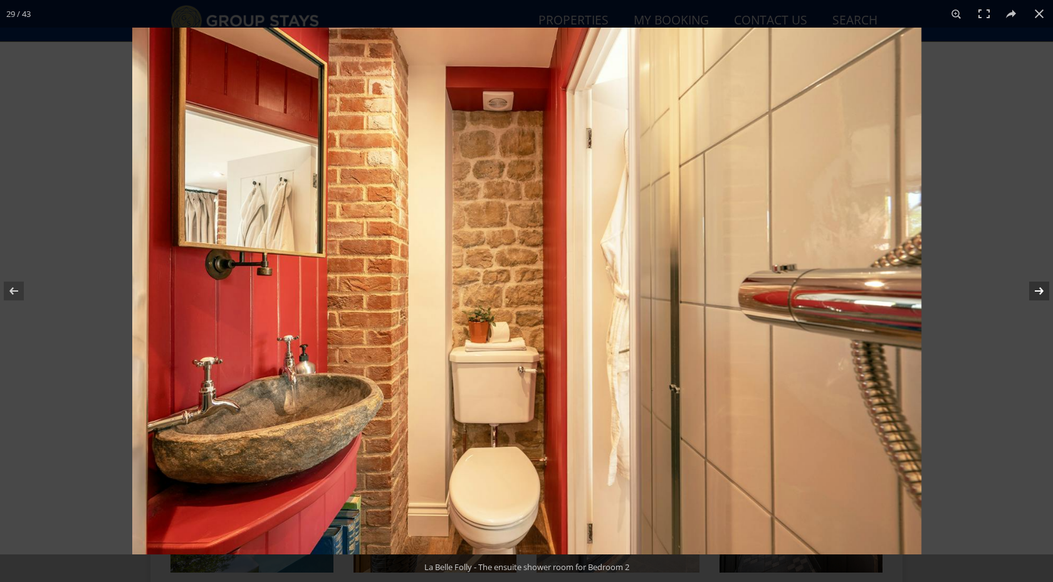
click at [1037, 289] on button at bounding box center [1031, 291] width 44 height 63
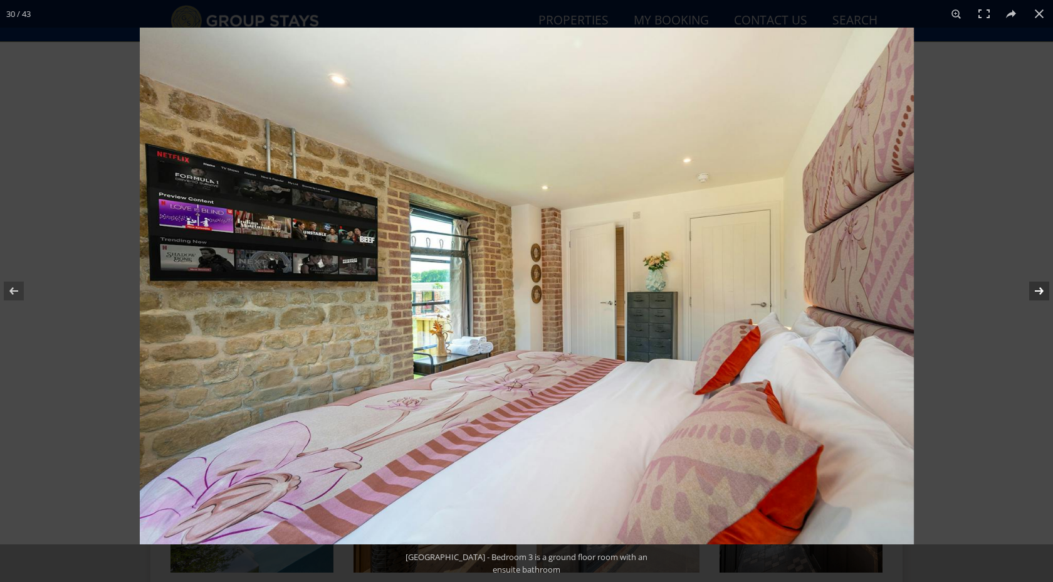
click at [1037, 289] on button at bounding box center [1031, 291] width 44 height 63
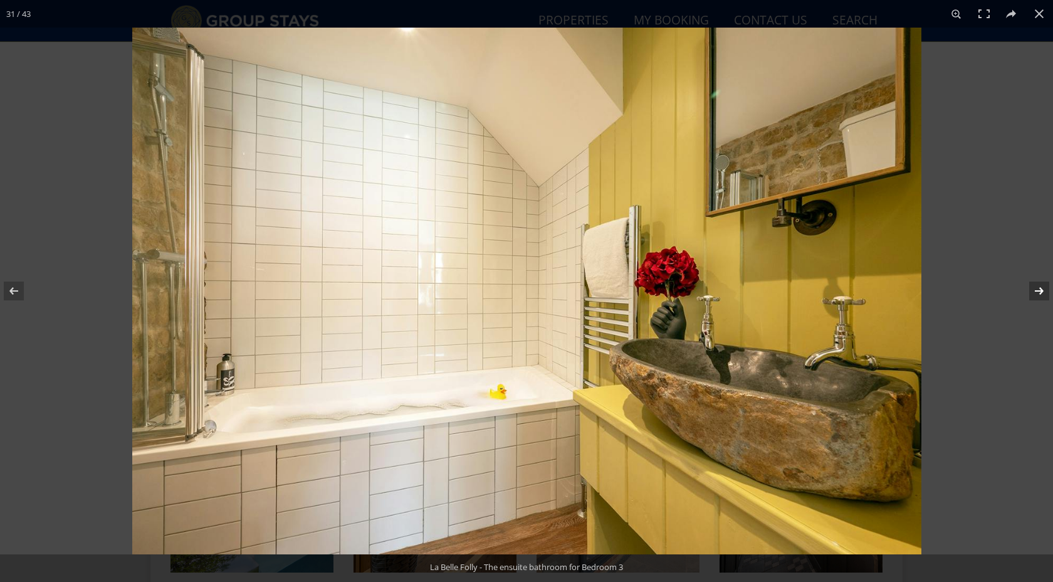
click at [1037, 289] on button at bounding box center [1031, 291] width 44 height 63
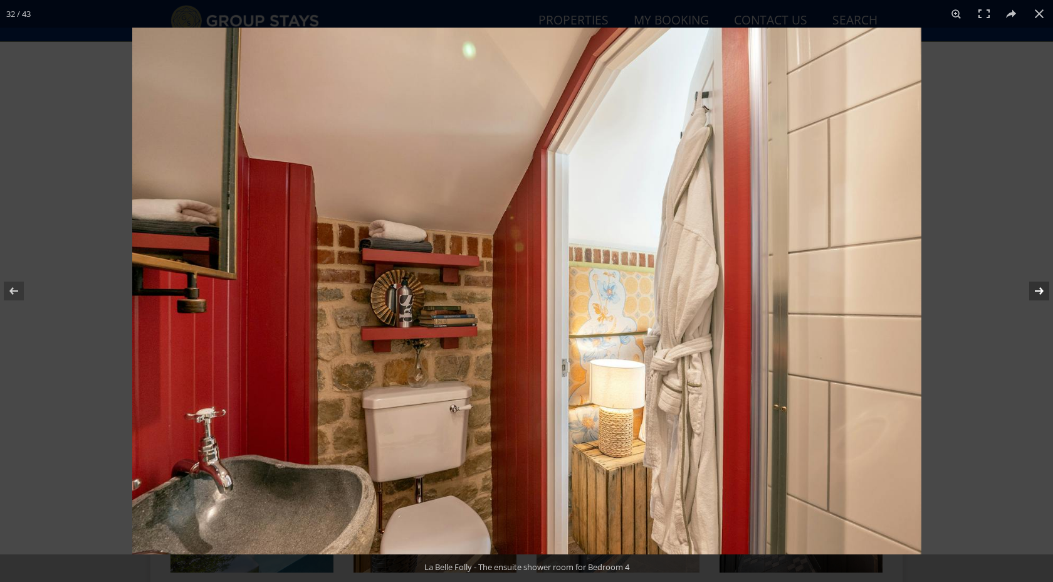
click at [1037, 289] on button at bounding box center [1031, 291] width 44 height 63
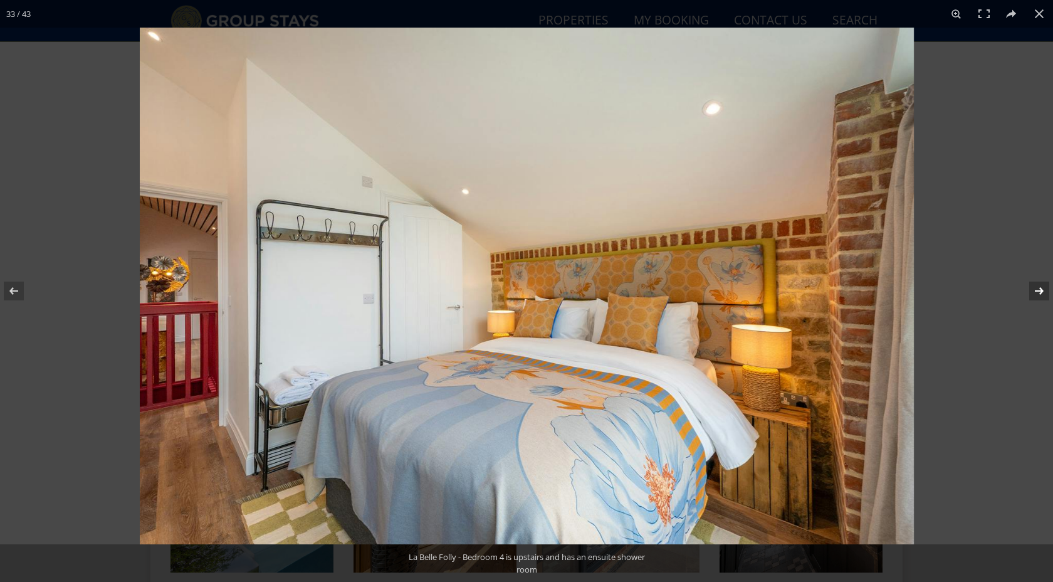
click at [1037, 289] on button at bounding box center [1031, 291] width 44 height 63
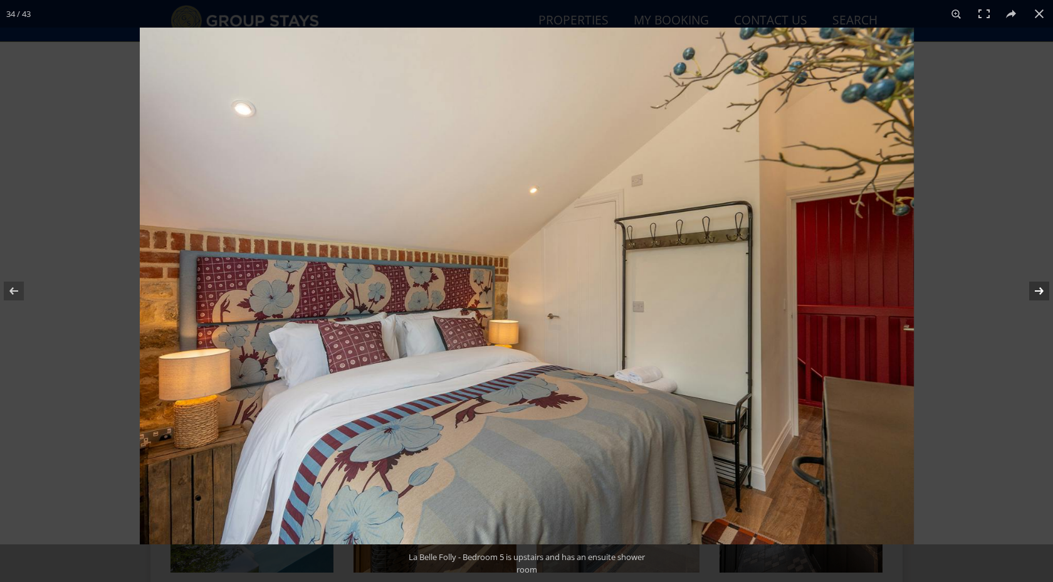
click at [1037, 289] on button at bounding box center [1031, 291] width 44 height 63
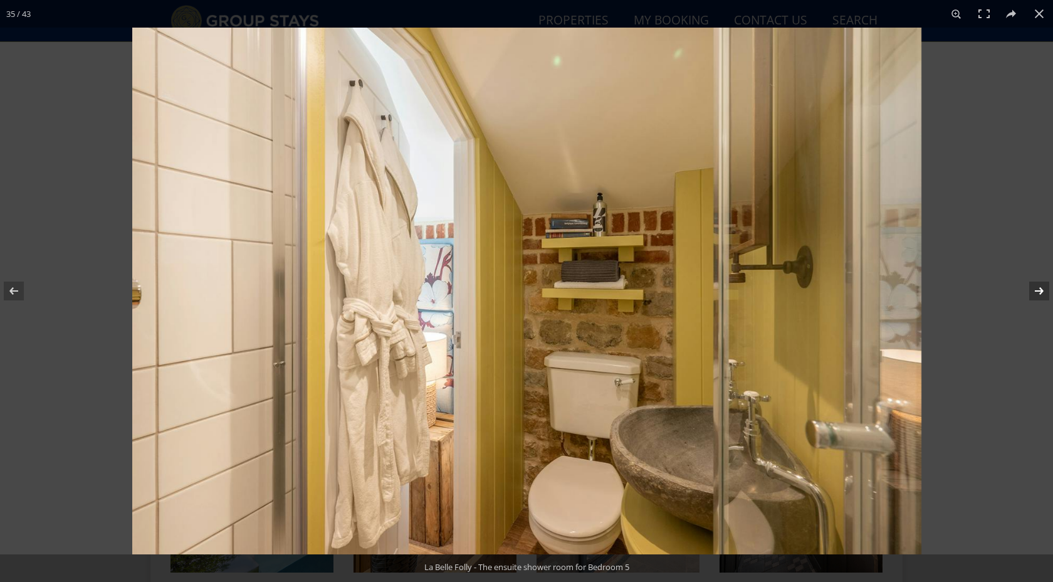
click at [1037, 289] on button at bounding box center [1031, 291] width 44 height 63
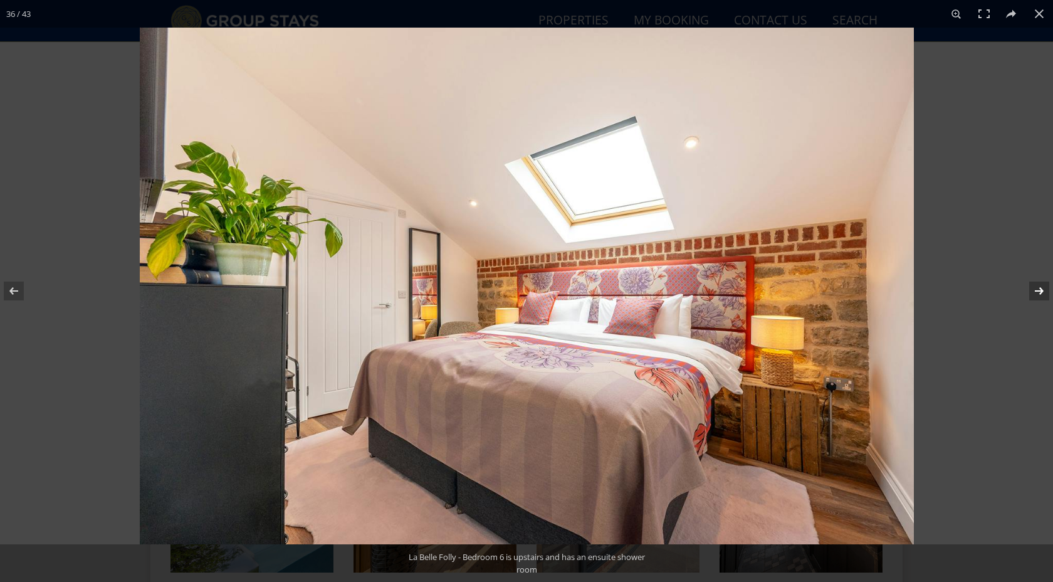
click at [1037, 289] on button at bounding box center [1031, 291] width 44 height 63
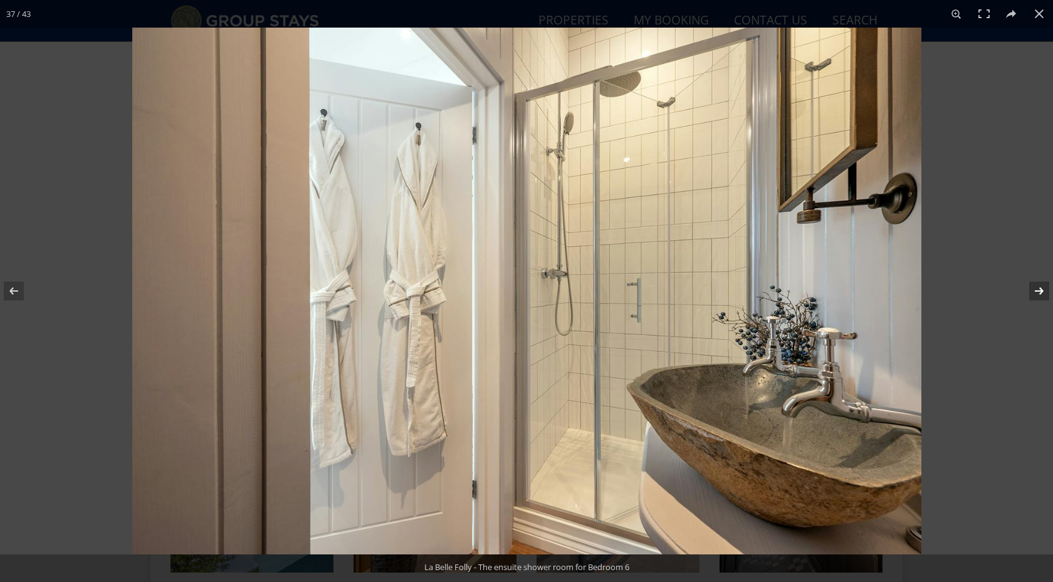
click at [1037, 289] on button at bounding box center [1031, 291] width 44 height 63
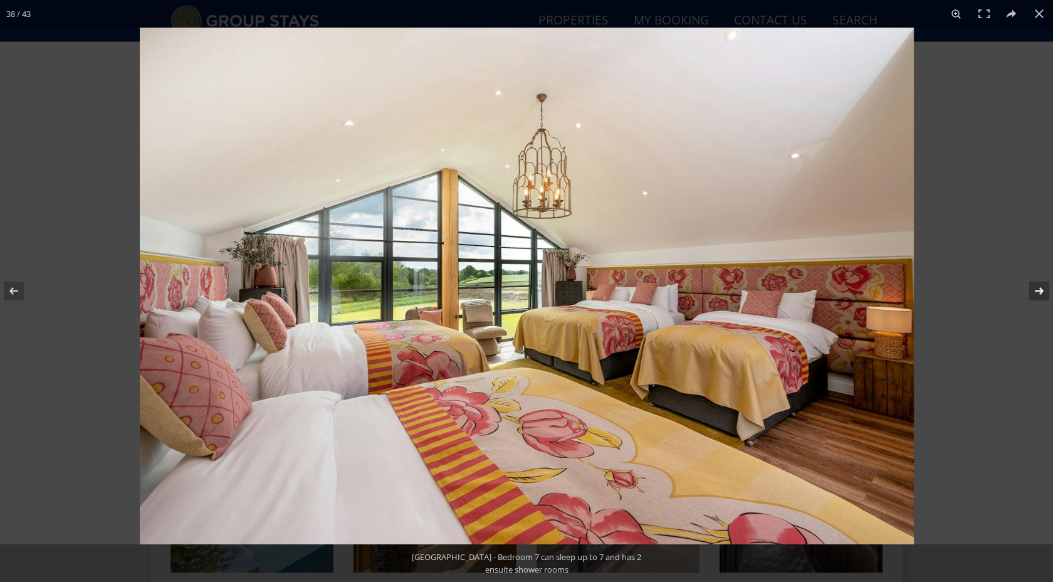
click at [1037, 289] on button at bounding box center [1031, 291] width 44 height 63
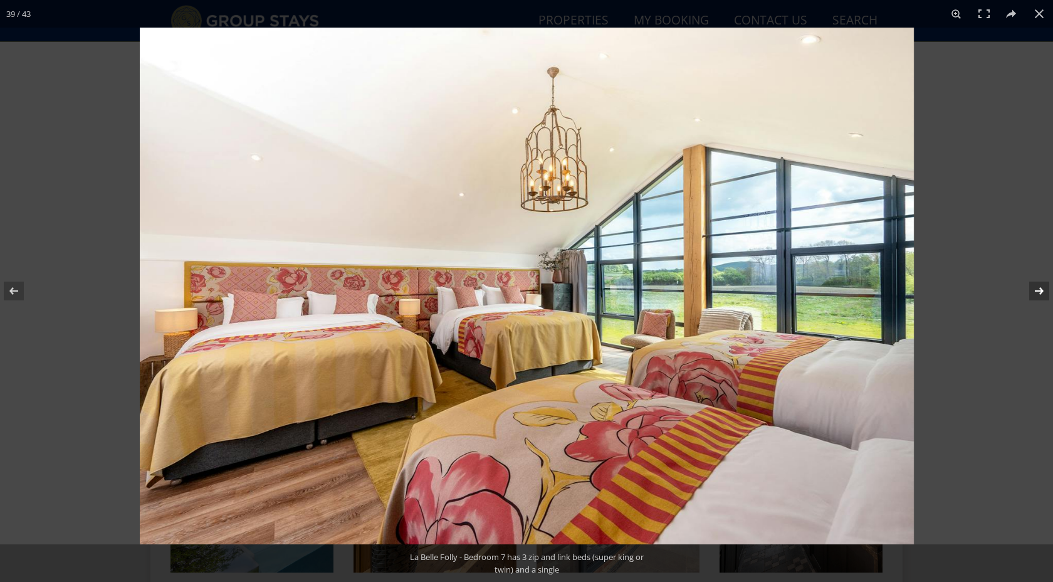
click at [1037, 289] on button at bounding box center [1031, 291] width 44 height 63
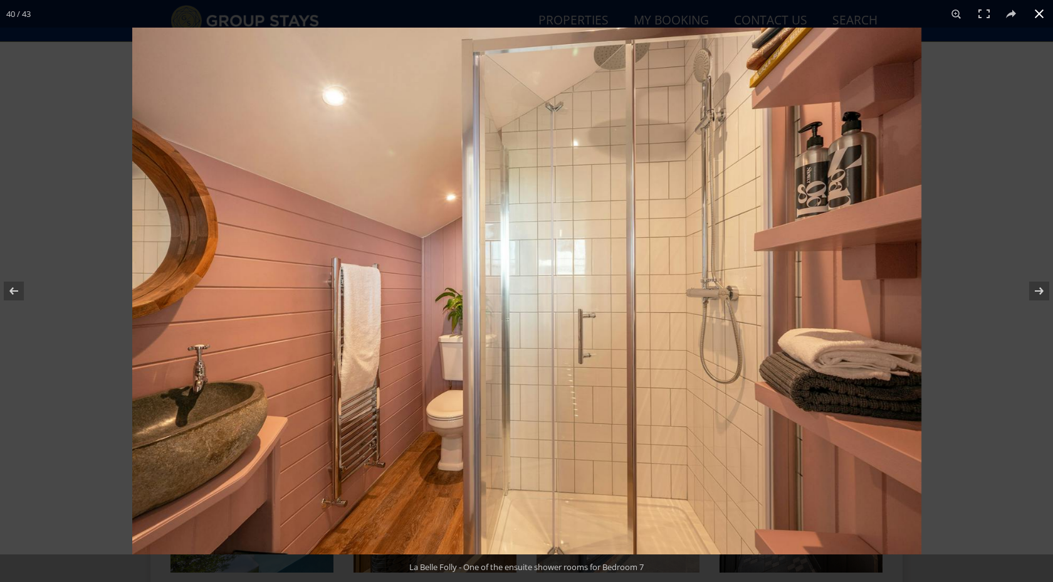
click at [1041, 16] on button at bounding box center [1040, 14] width 28 height 28
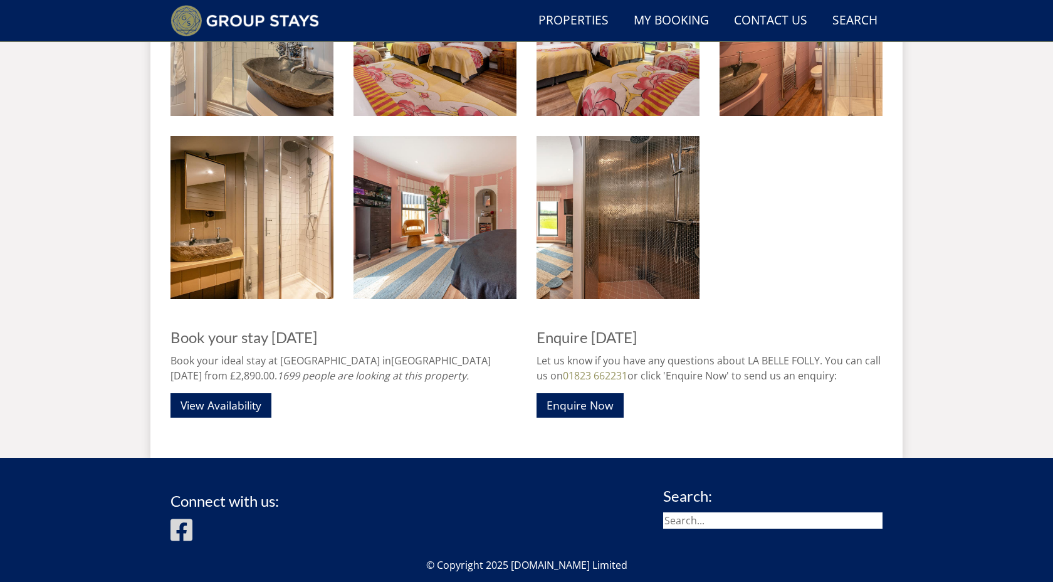
scroll to position [2277, 0]
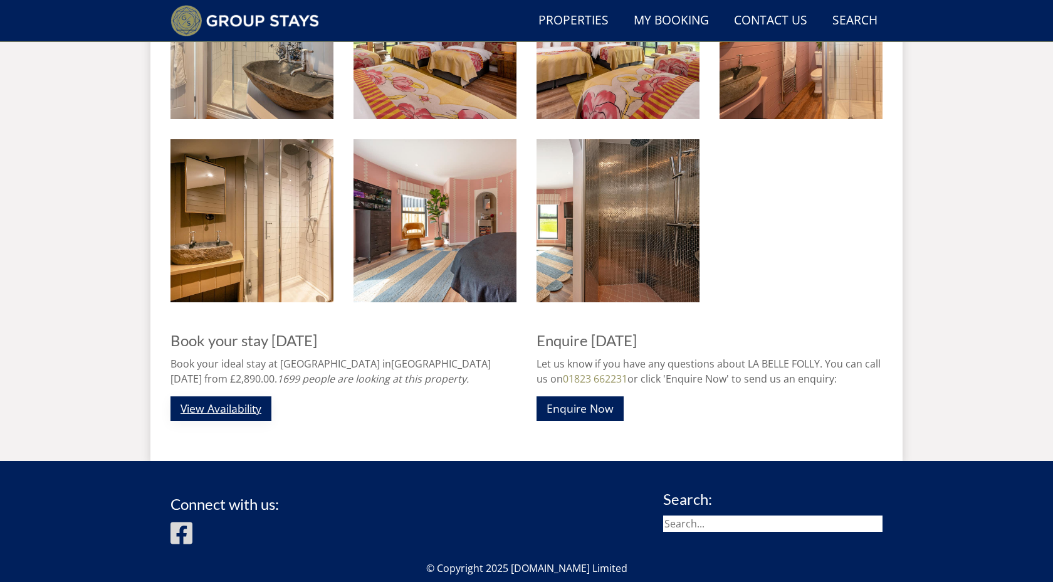
click at [246, 401] on link "View Availability" at bounding box center [221, 408] width 101 height 24
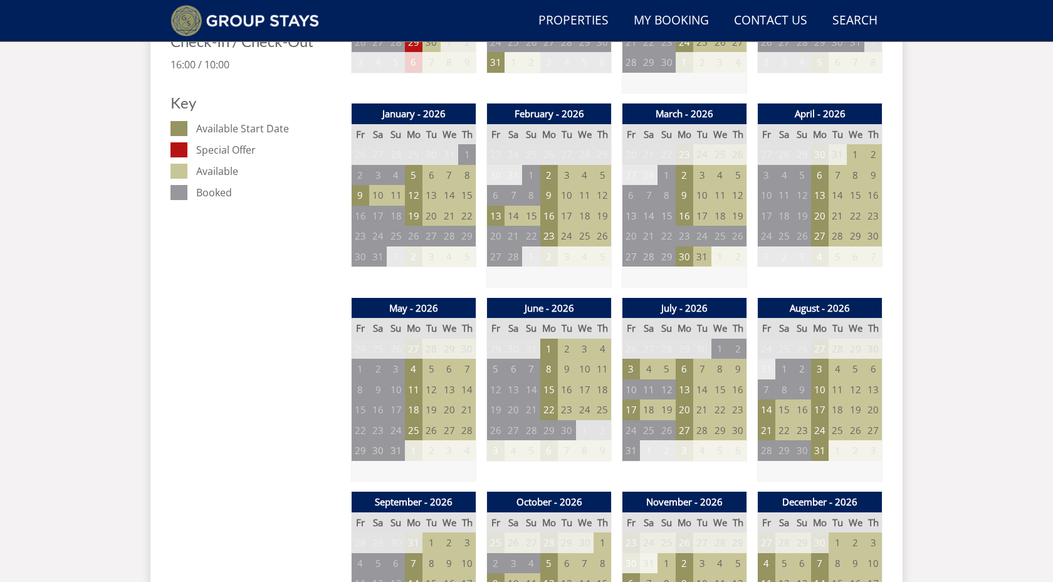
scroll to position [676, 0]
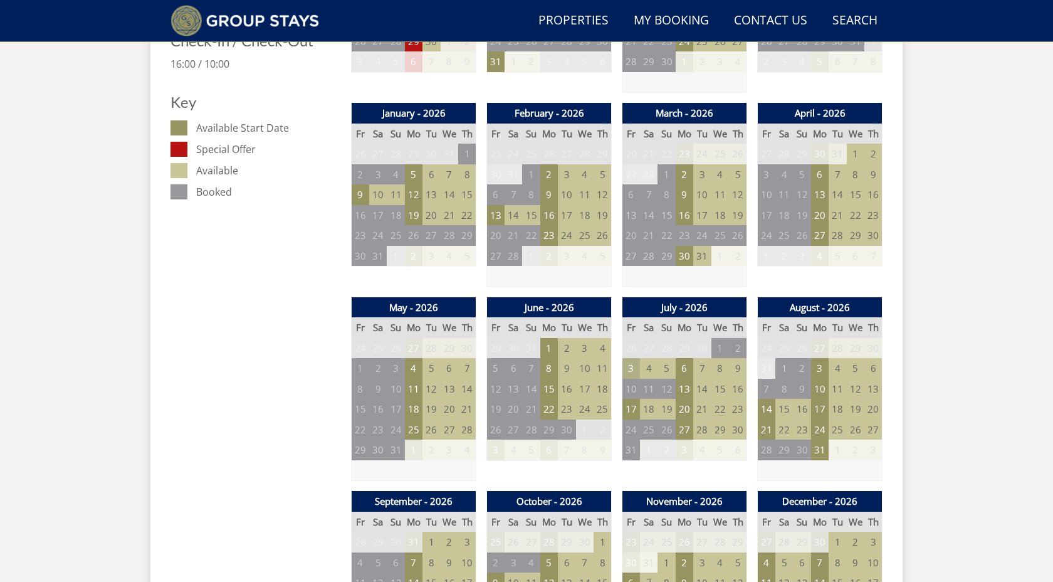
click at [632, 371] on td "3" at bounding box center [632, 368] width 18 height 21
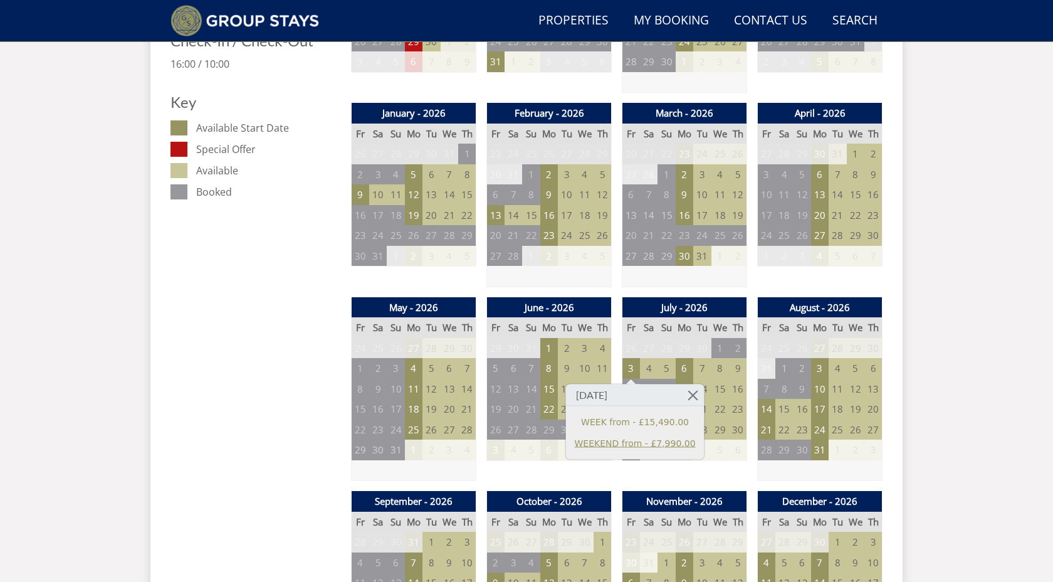
click at [619, 442] on link "WEEKEND from - £7,990.00" at bounding box center [635, 442] width 121 height 13
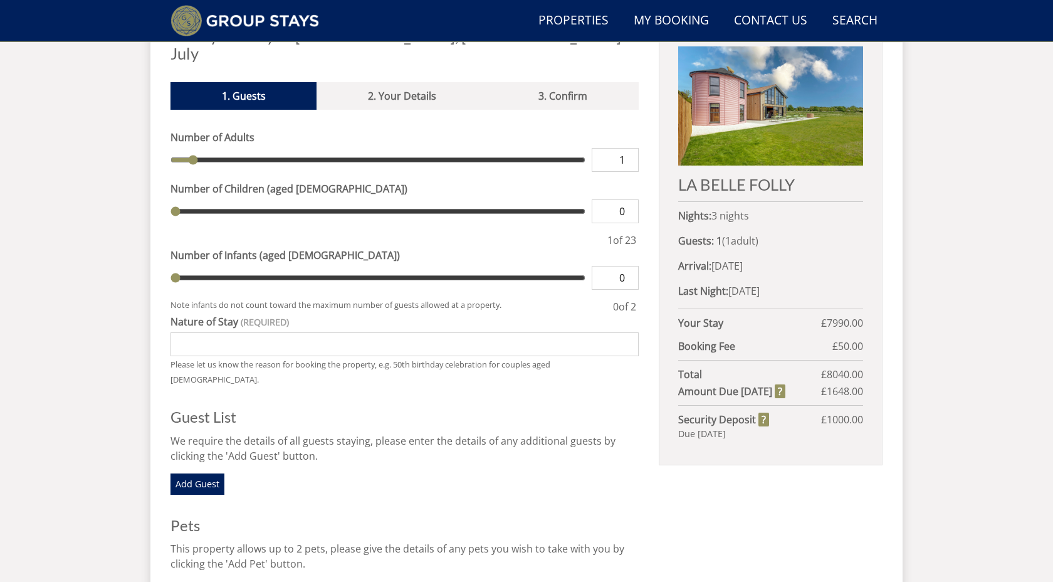
scroll to position [490, 0]
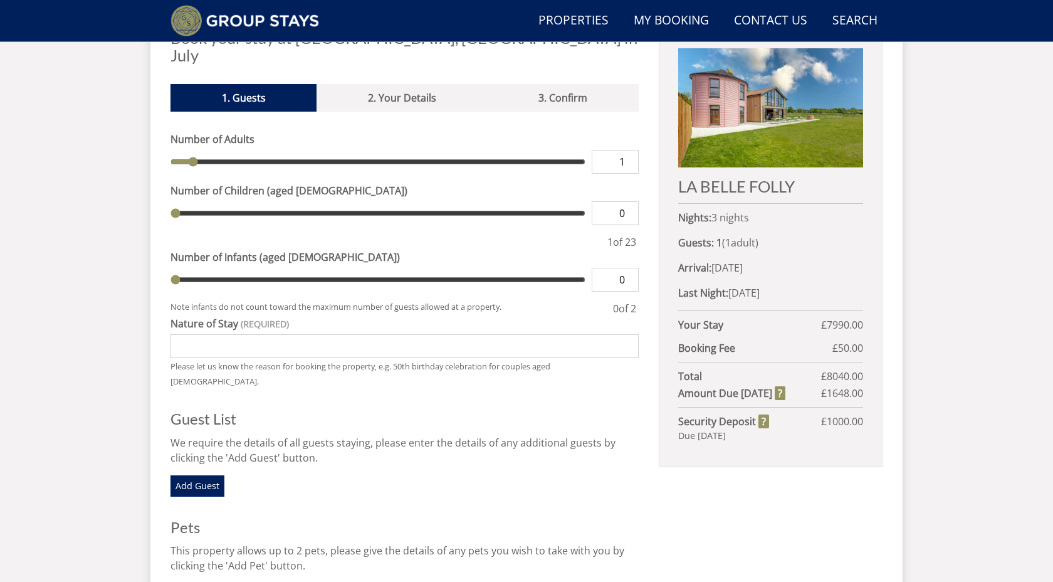
type input "2"
type input "3"
type input "4"
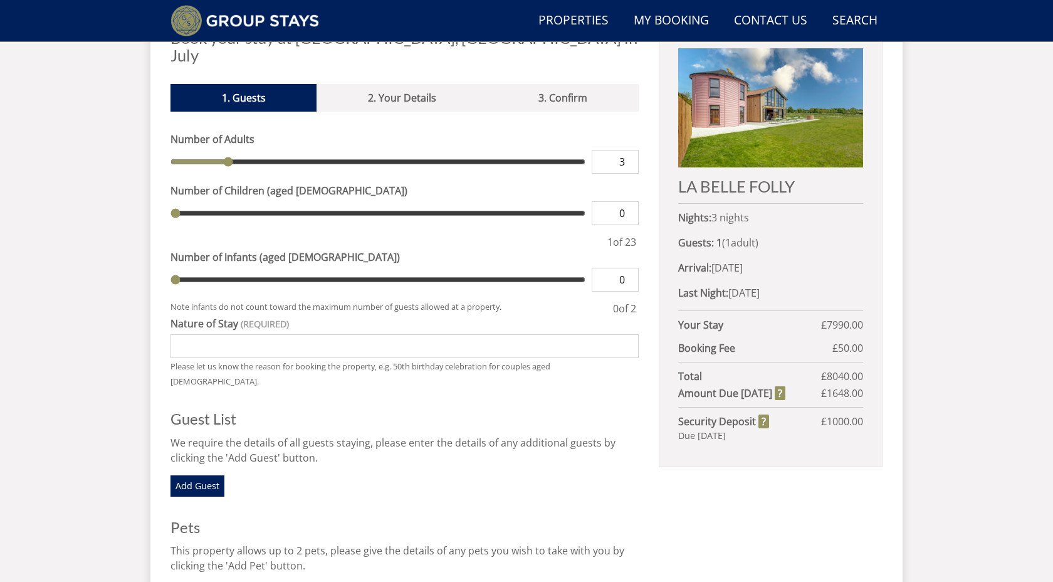
type input "4"
type input "5"
type input "6"
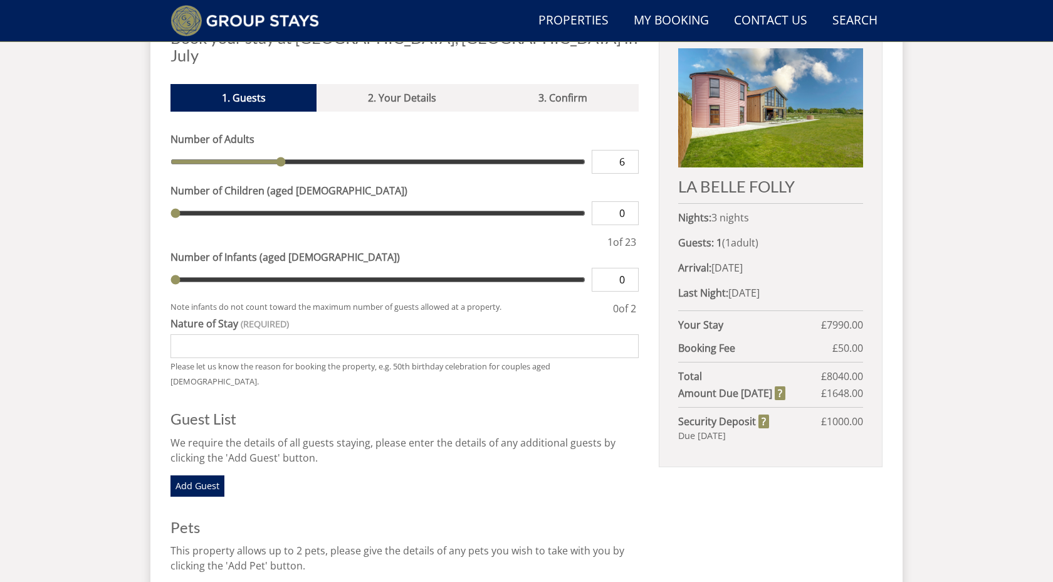
type input "7"
type input "8"
type input "9"
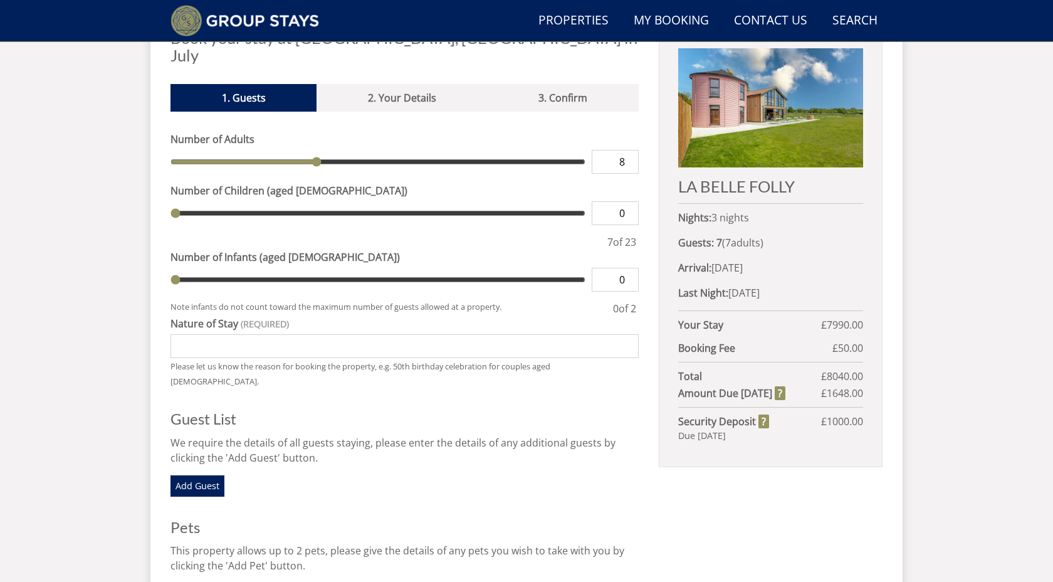
type input "9"
type input "10"
type input "11"
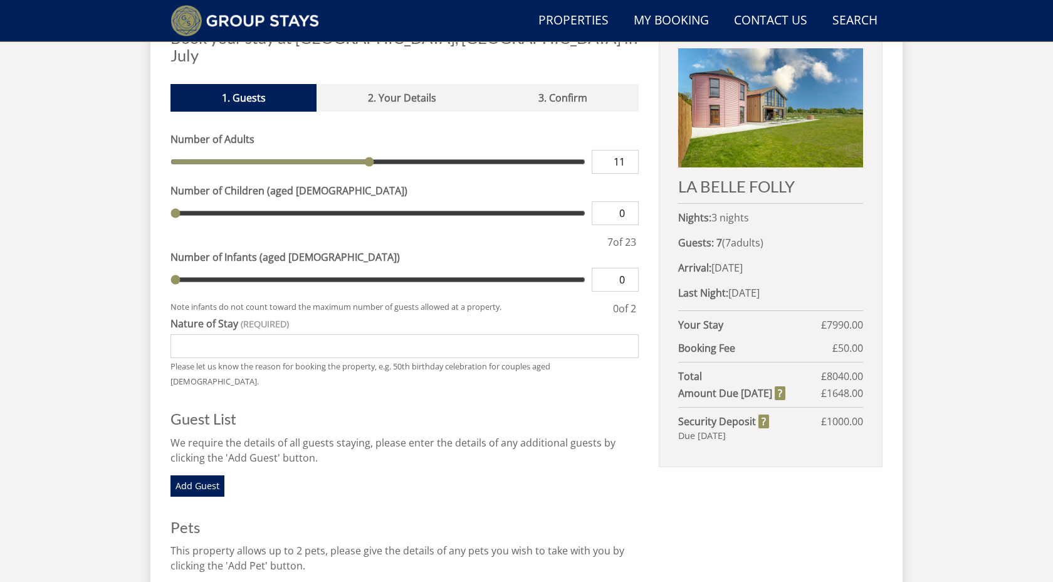
type input "12"
type input "13"
type input "14"
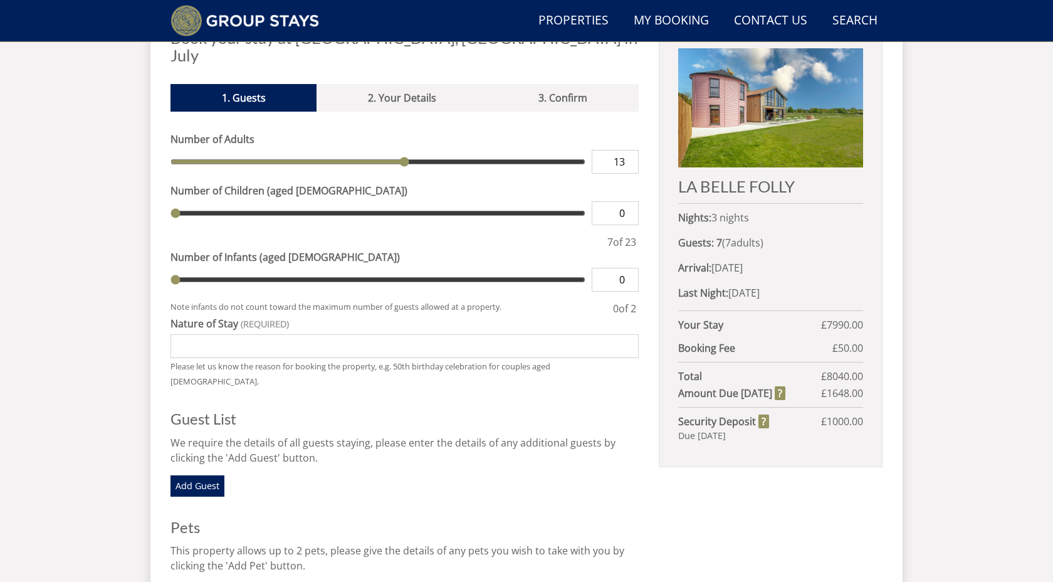
type input "14"
type input "15"
type input "16"
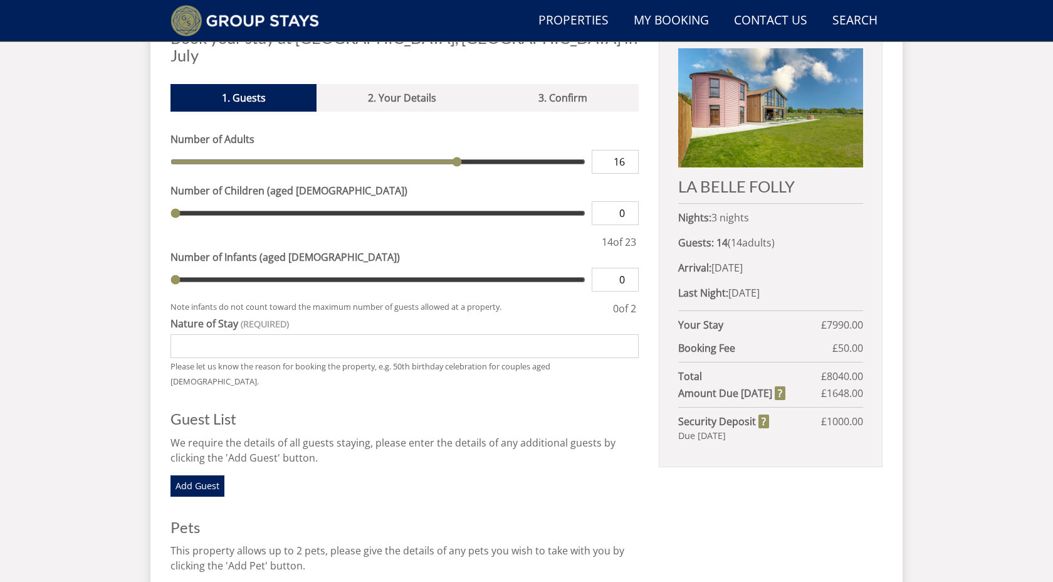
type input "17"
type input "18"
type input "19"
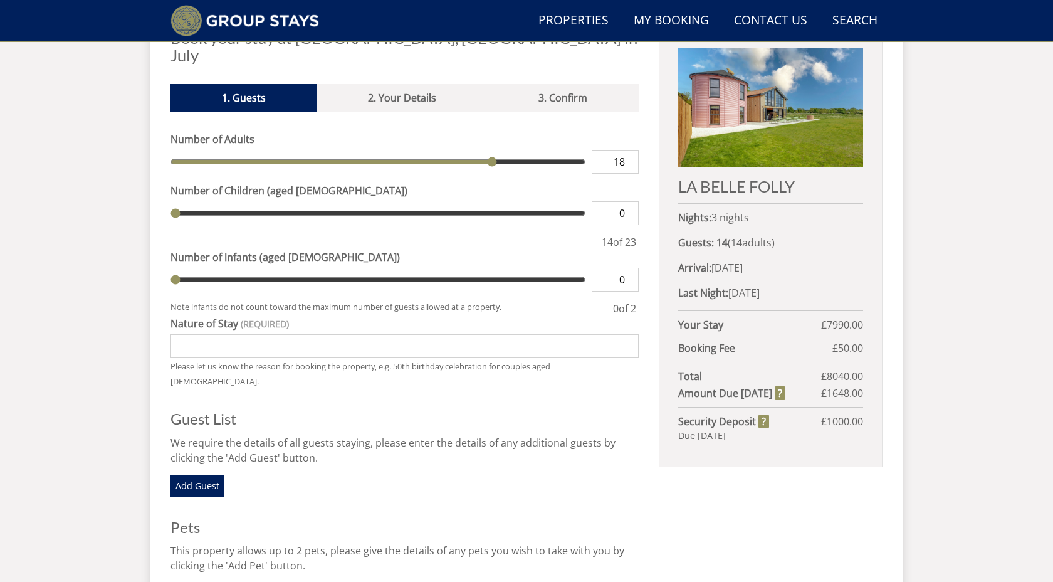
type input "19"
type input "20"
type input "21"
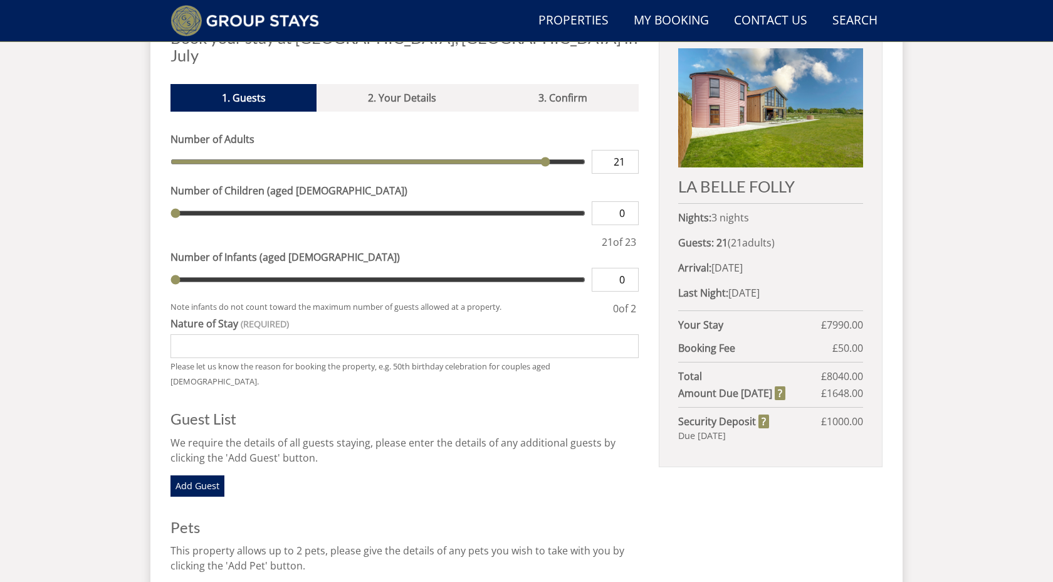
type input "22"
type input "23"
drag, startPoint x: 196, startPoint y: 144, endPoint x: 591, endPoint y: 150, distance: 394.4
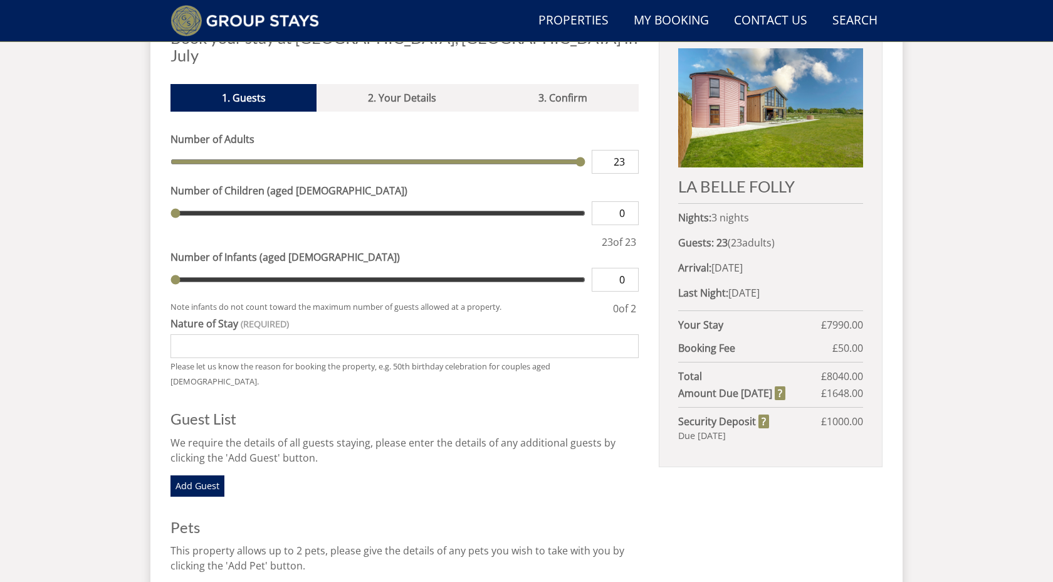
type input "23"
click at [586, 150] on input "range" at bounding box center [378, 162] width 415 height 24
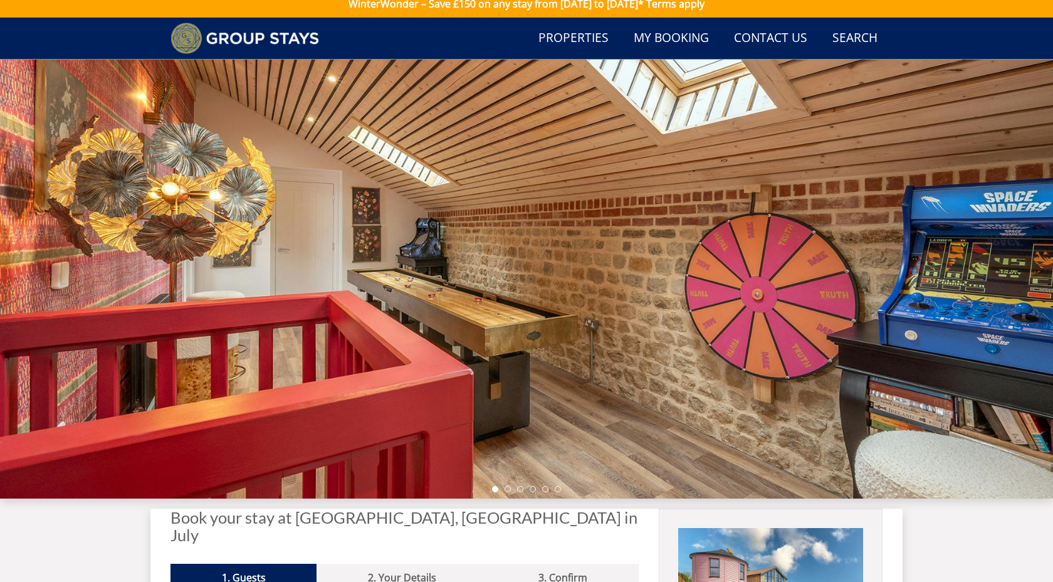
scroll to position [5, 0]
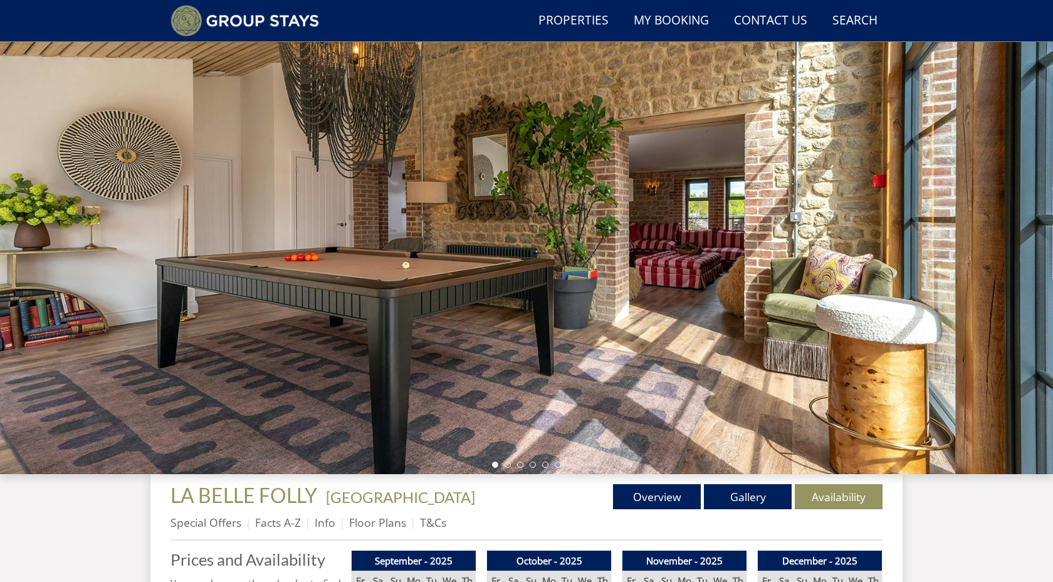
scroll to position [60, 0]
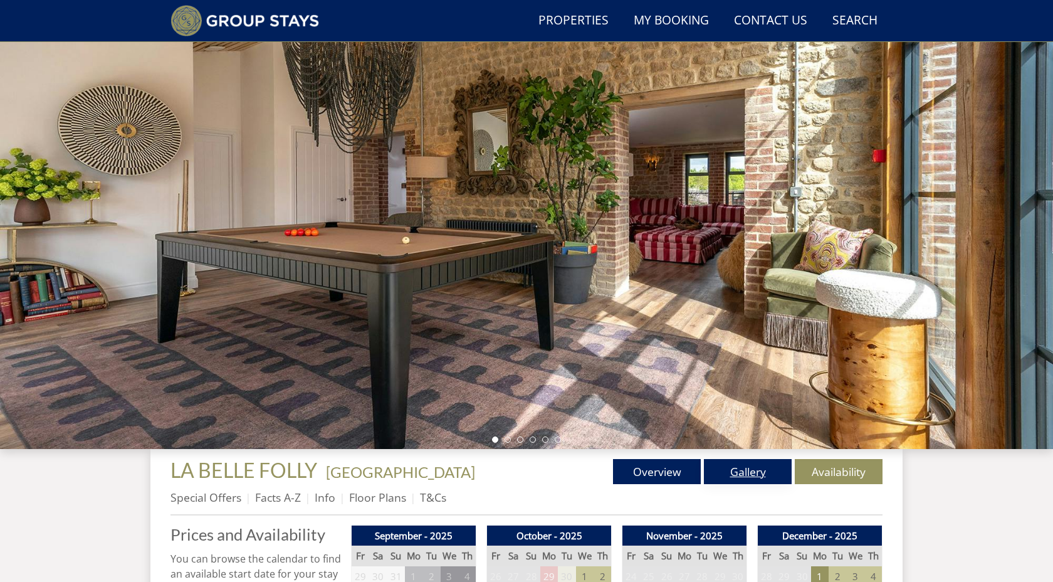
click at [750, 471] on link "Gallery" at bounding box center [748, 471] width 88 height 25
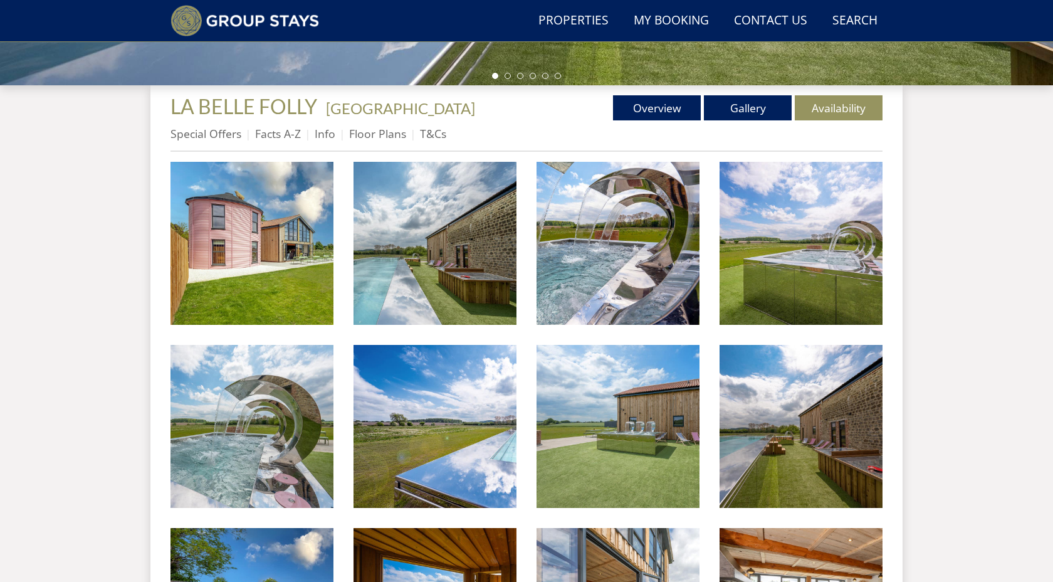
scroll to position [440, 0]
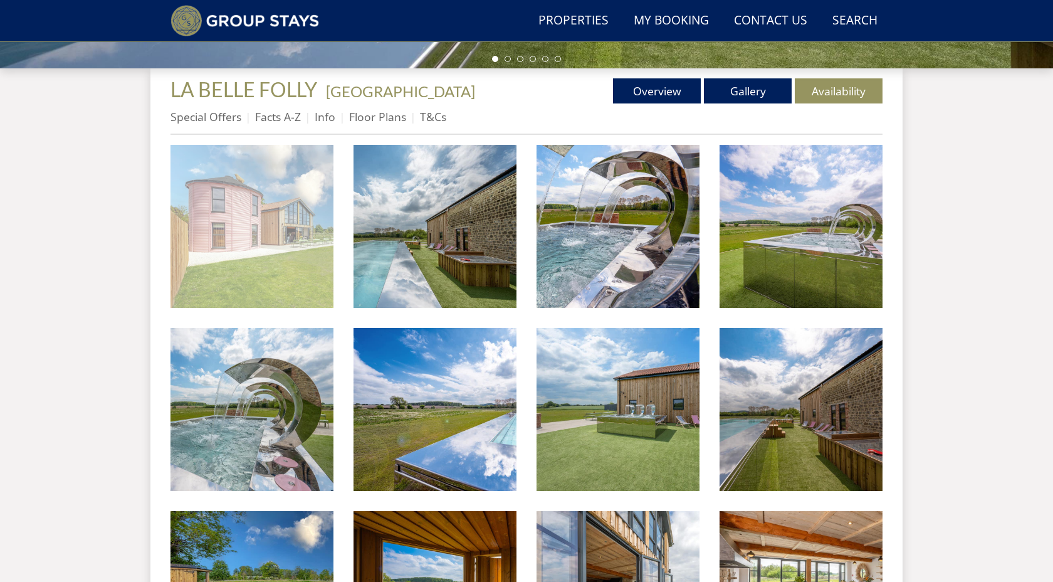
click at [178, 250] on img at bounding box center [252, 226] width 163 height 163
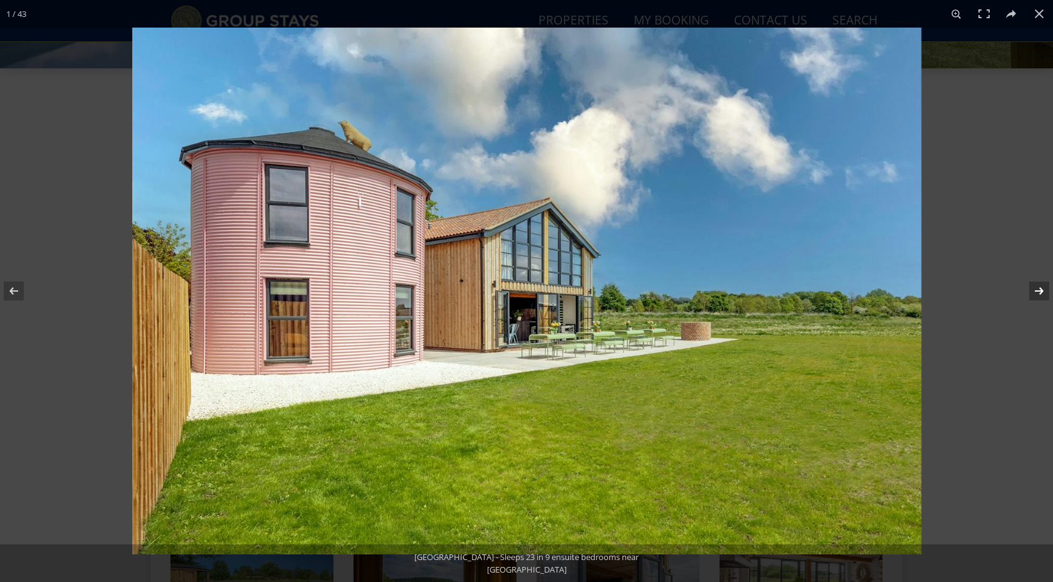
click at [1038, 292] on button at bounding box center [1031, 291] width 44 height 63
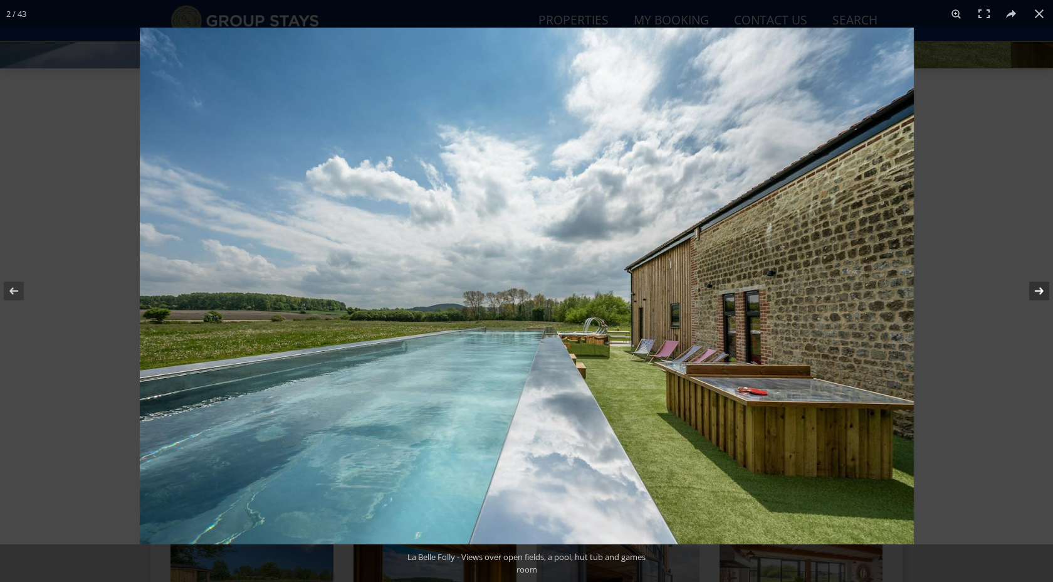
click at [1038, 292] on button at bounding box center [1031, 291] width 44 height 63
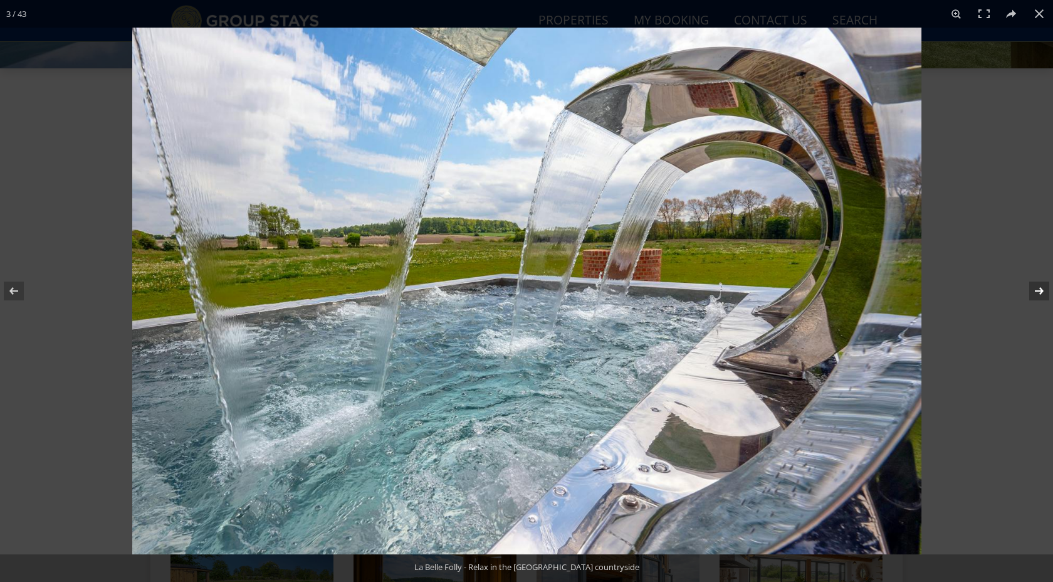
click at [1038, 292] on button at bounding box center [1031, 291] width 44 height 63
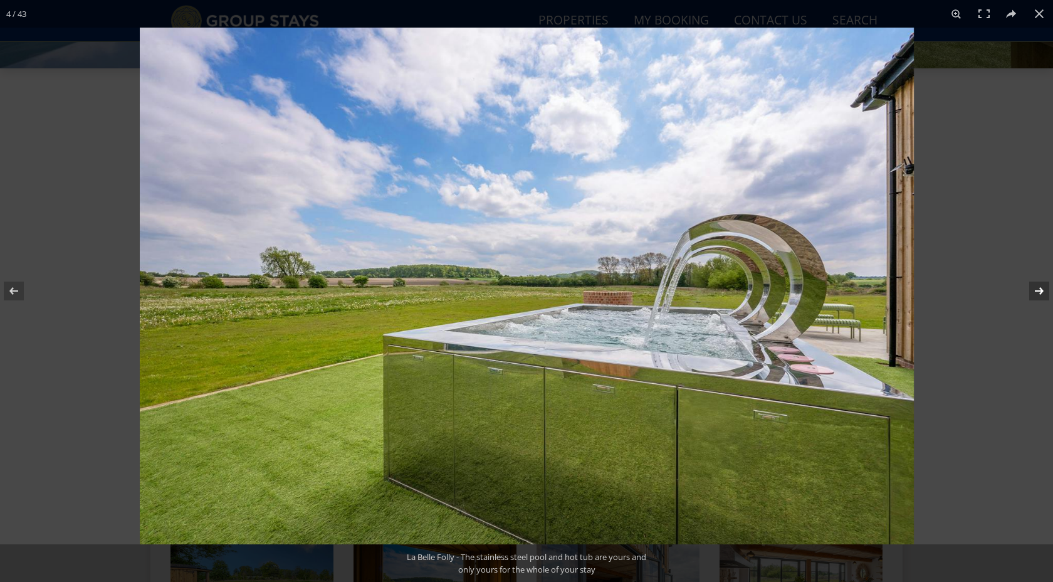
click at [1038, 292] on button at bounding box center [1031, 291] width 44 height 63
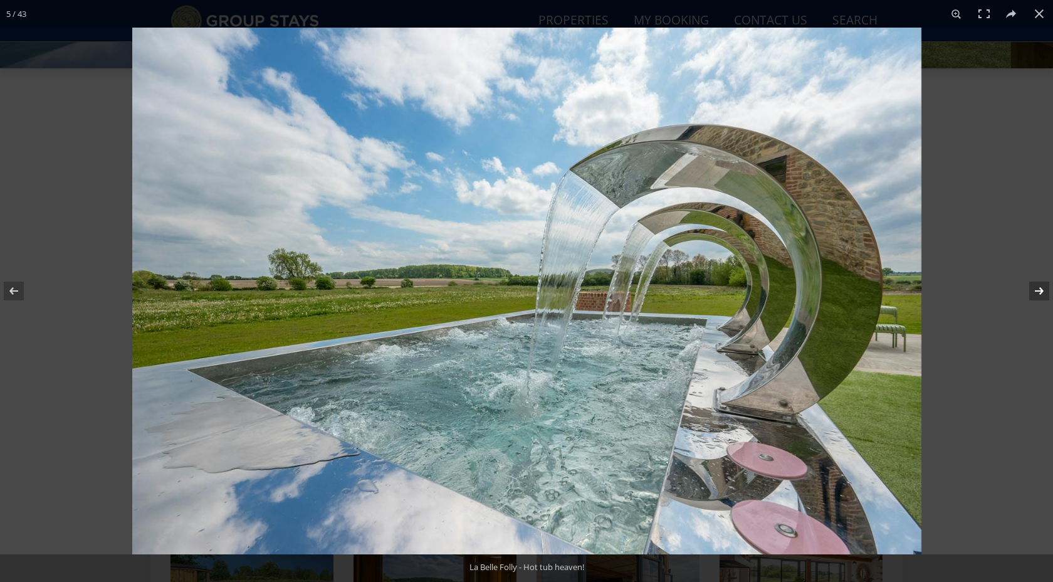
click at [1038, 292] on button at bounding box center [1031, 291] width 44 height 63
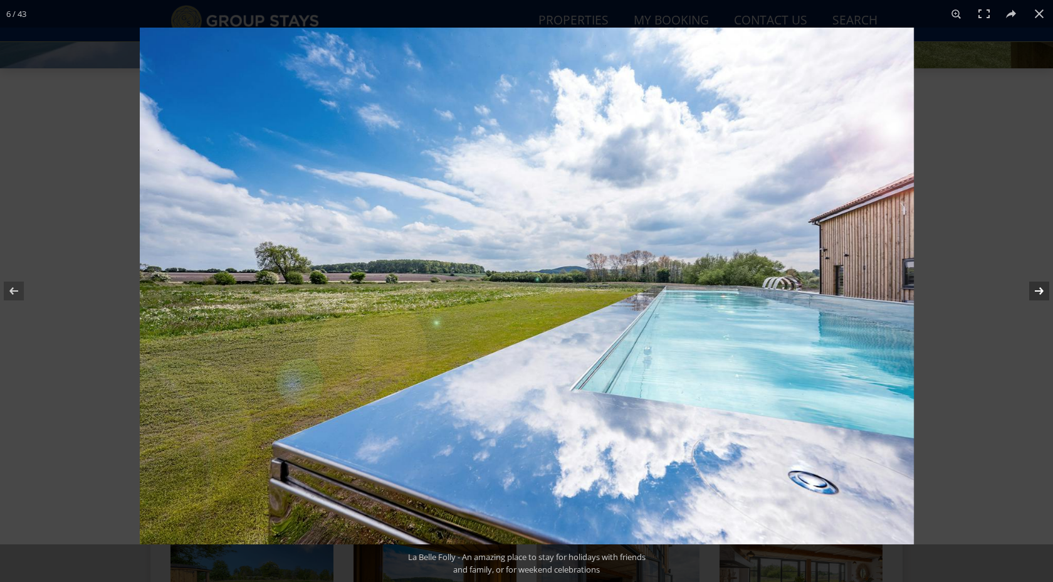
click at [1038, 292] on button at bounding box center [1031, 291] width 44 height 63
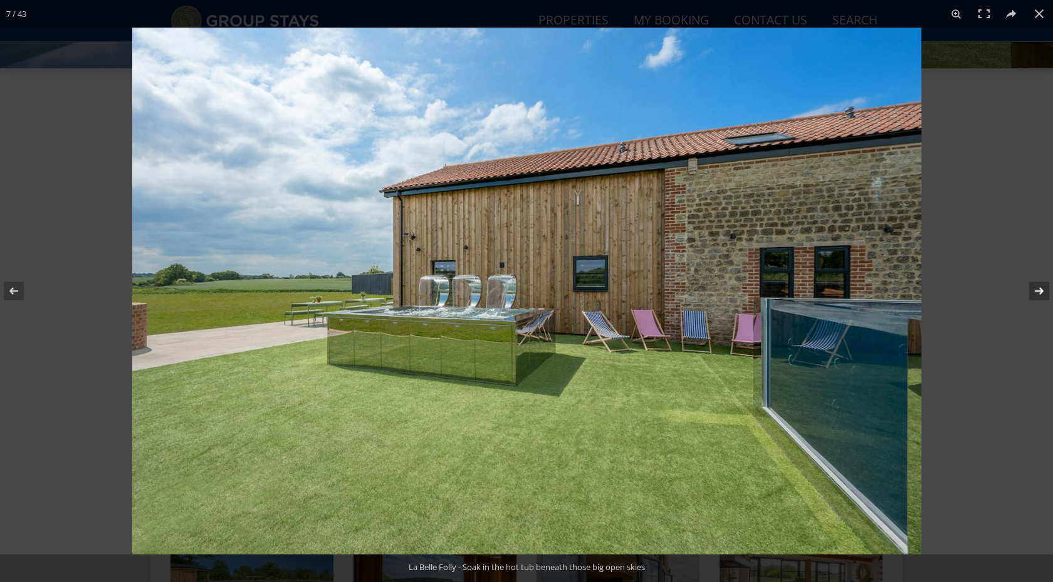
click at [1038, 292] on button at bounding box center [1031, 291] width 44 height 63
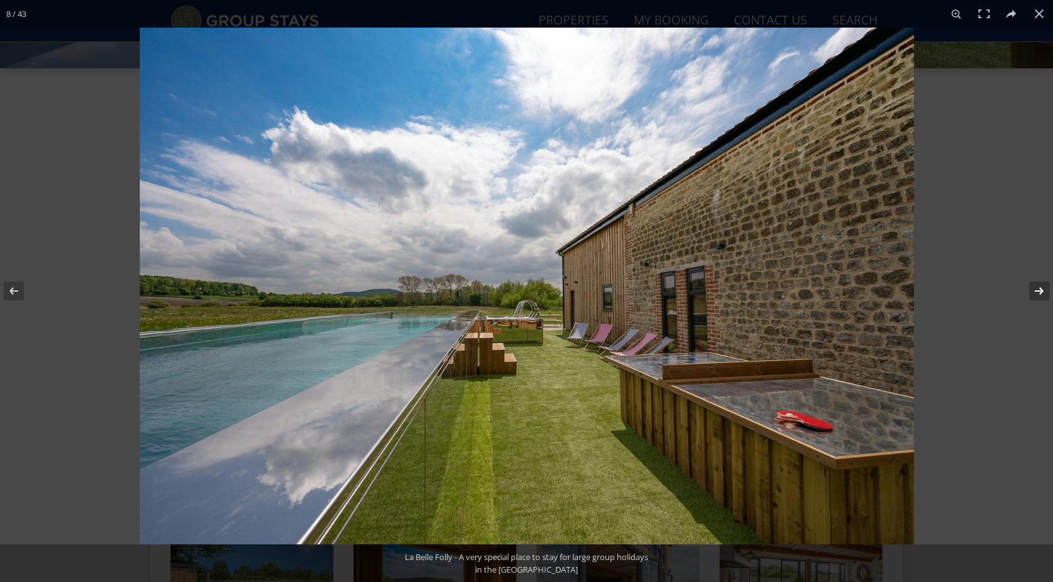
click at [1038, 292] on button at bounding box center [1031, 291] width 44 height 63
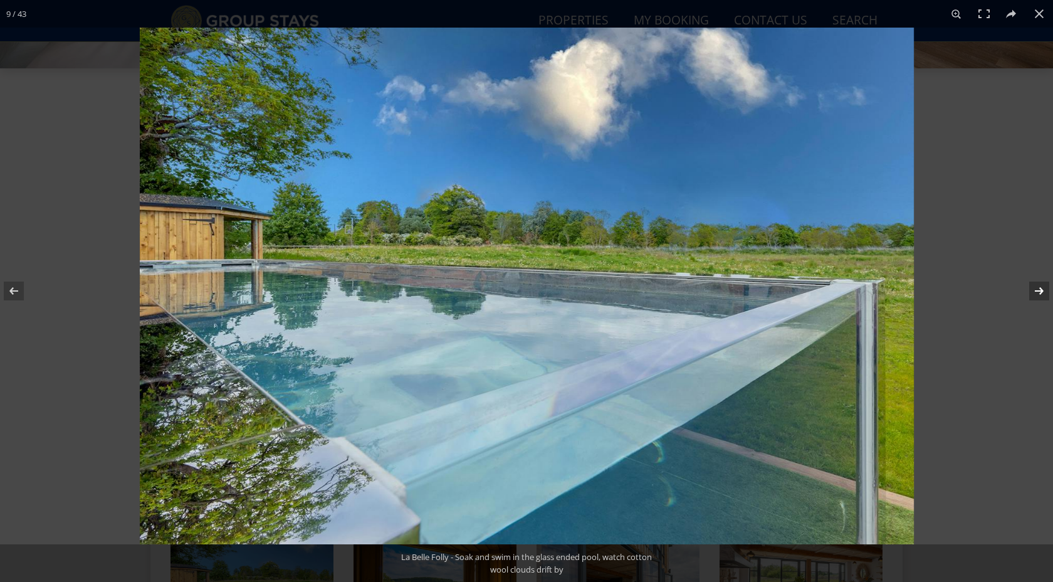
click at [1038, 292] on button at bounding box center [1031, 291] width 44 height 63
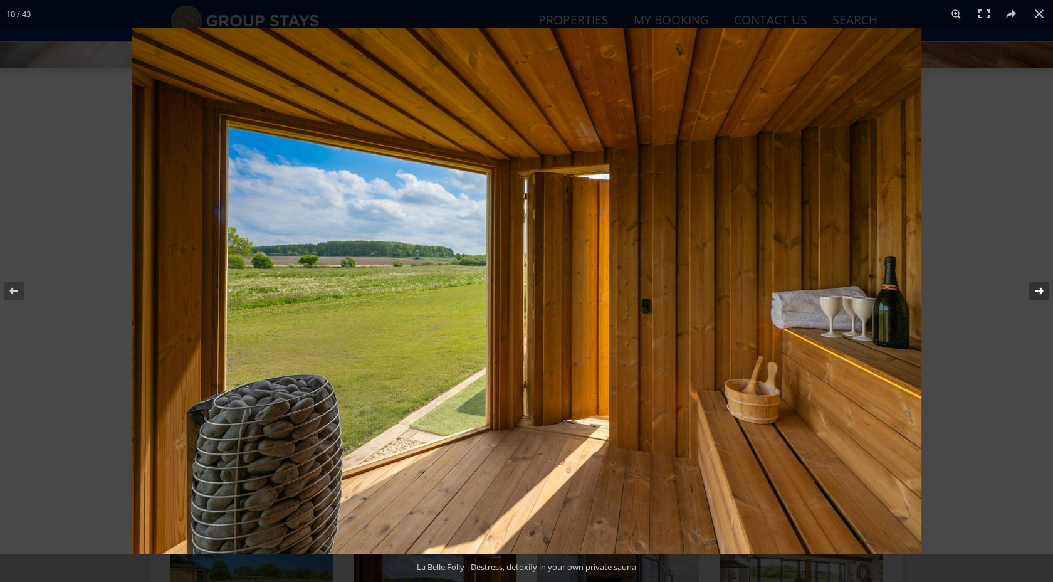
click at [1038, 292] on button at bounding box center [1031, 291] width 44 height 63
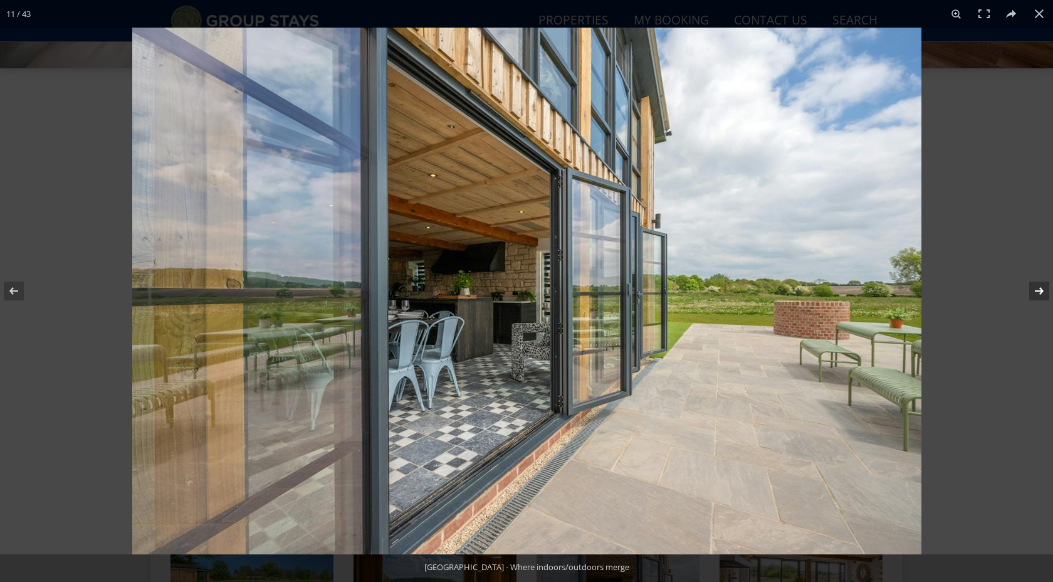
click at [1038, 292] on button at bounding box center [1031, 291] width 44 height 63
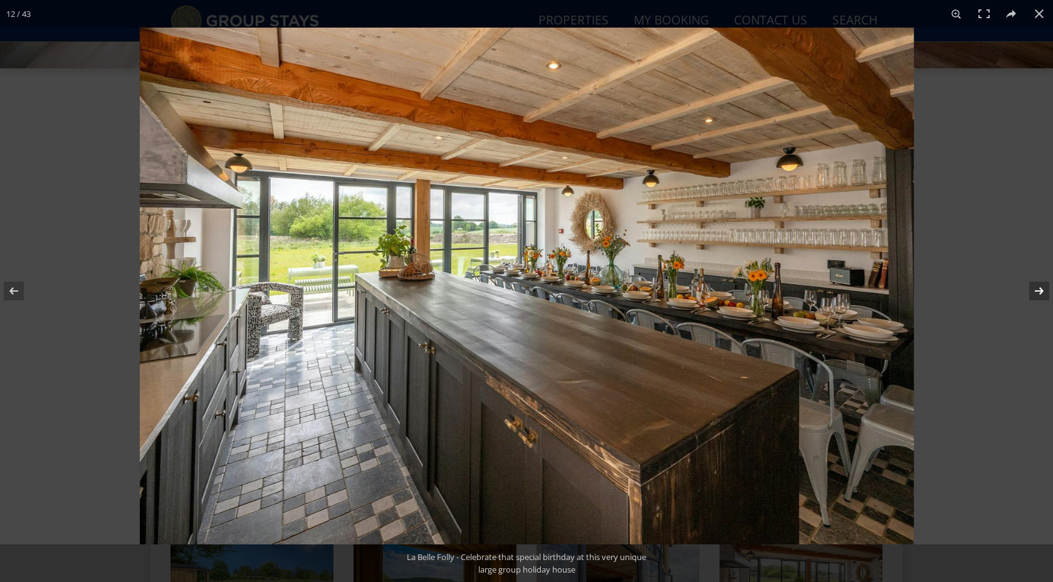
click at [1038, 292] on button at bounding box center [1031, 291] width 44 height 63
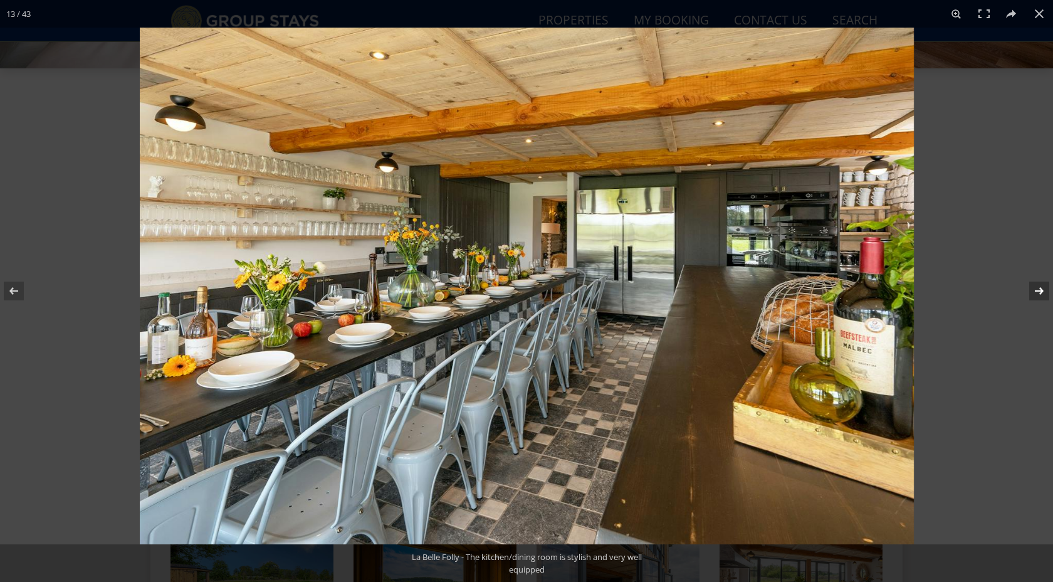
click at [1038, 292] on button at bounding box center [1031, 291] width 44 height 63
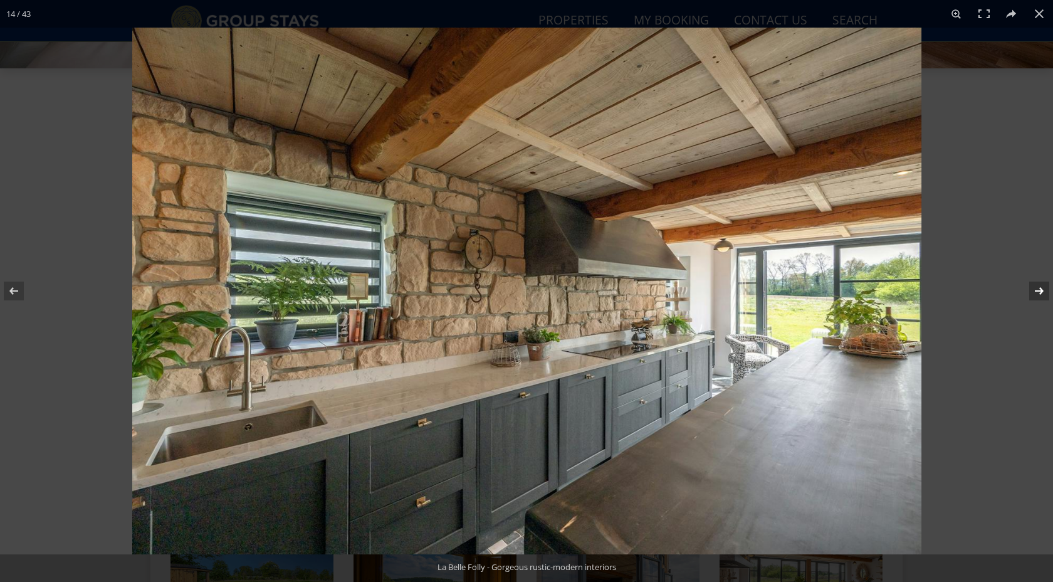
click at [1038, 292] on button at bounding box center [1031, 291] width 44 height 63
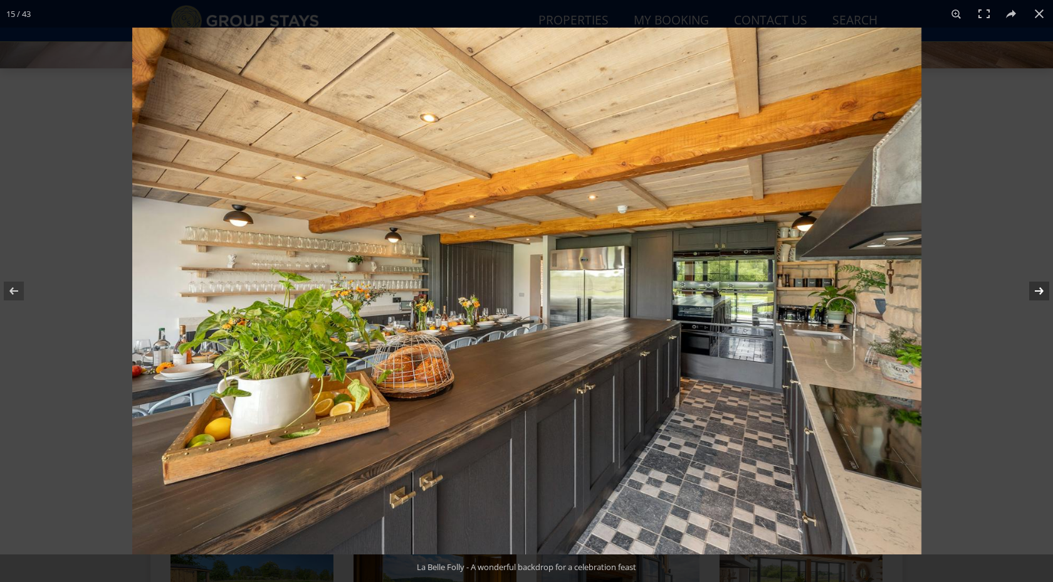
click at [1038, 292] on button at bounding box center [1031, 291] width 44 height 63
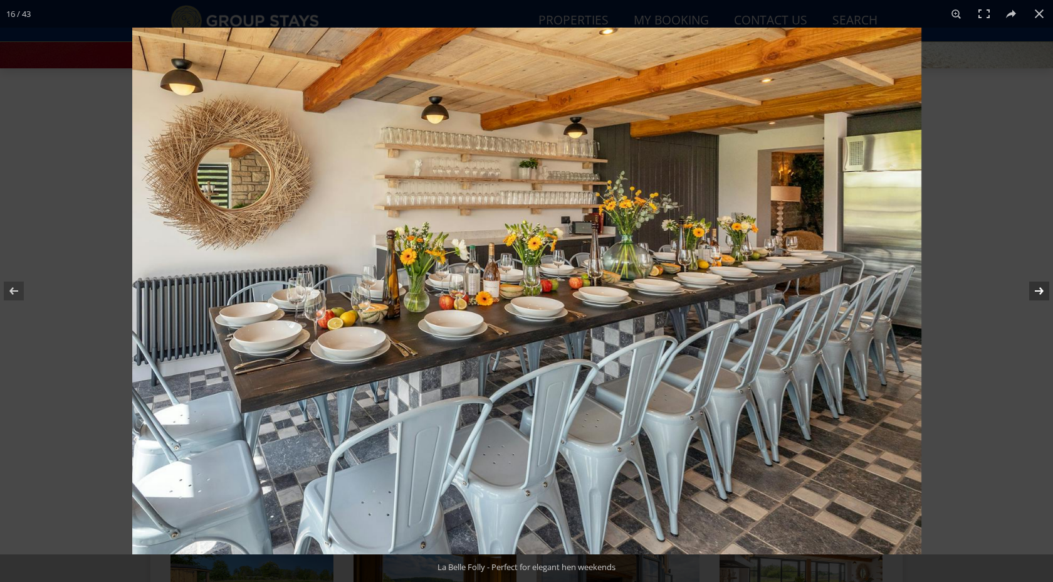
click at [1038, 292] on button at bounding box center [1031, 291] width 44 height 63
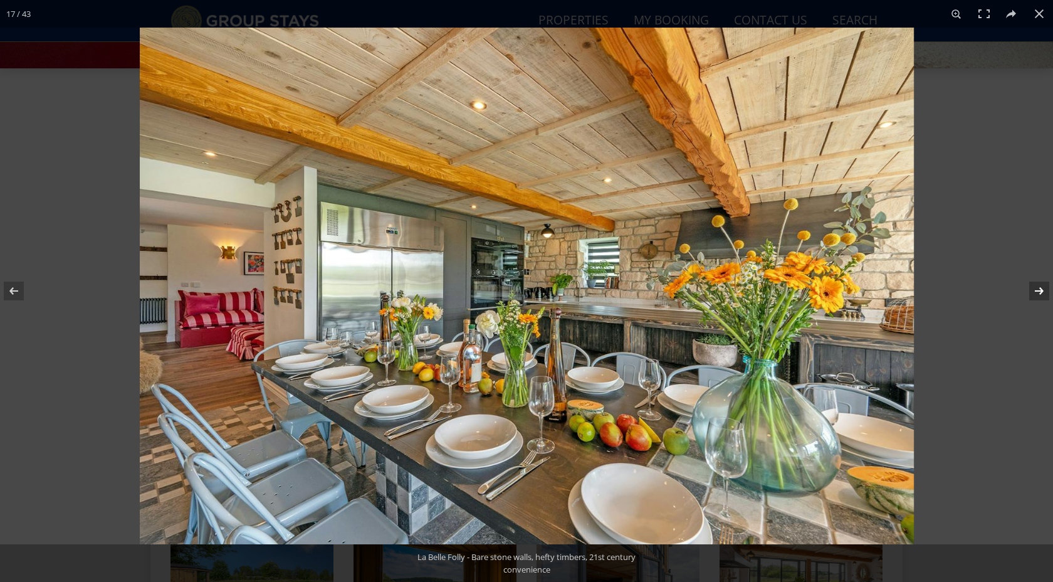
click at [1038, 292] on button at bounding box center [1031, 291] width 44 height 63
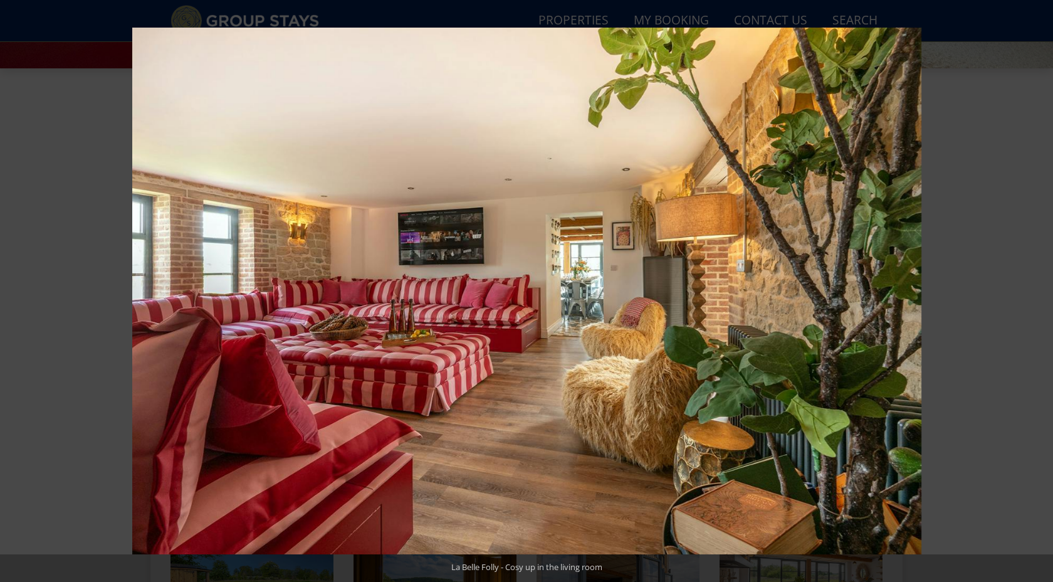
click at [1038, 292] on button at bounding box center [1031, 291] width 44 height 63
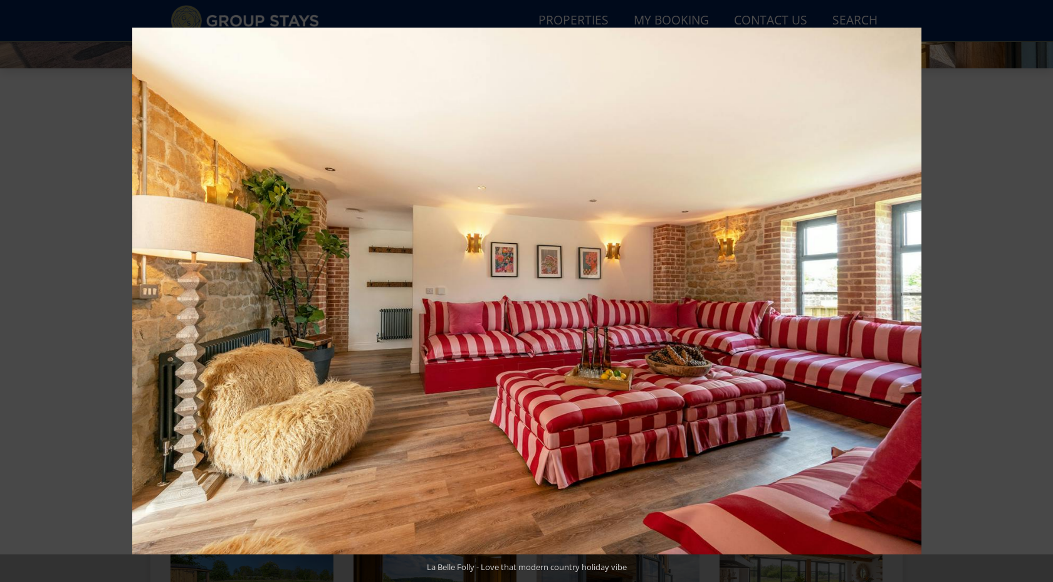
click at [1038, 292] on button at bounding box center [1031, 291] width 44 height 63
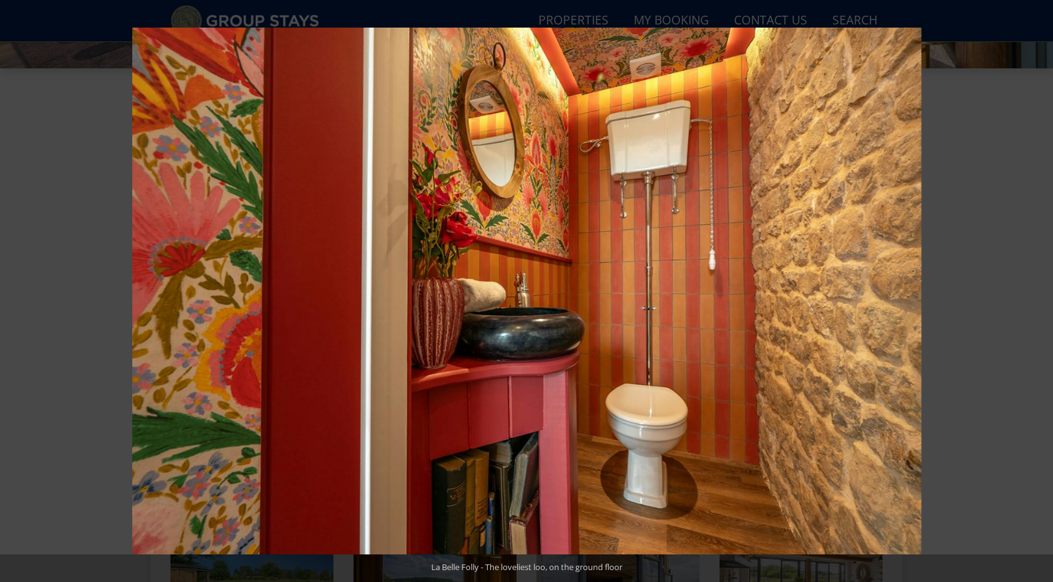
click at [1038, 292] on button at bounding box center [1031, 291] width 44 height 63
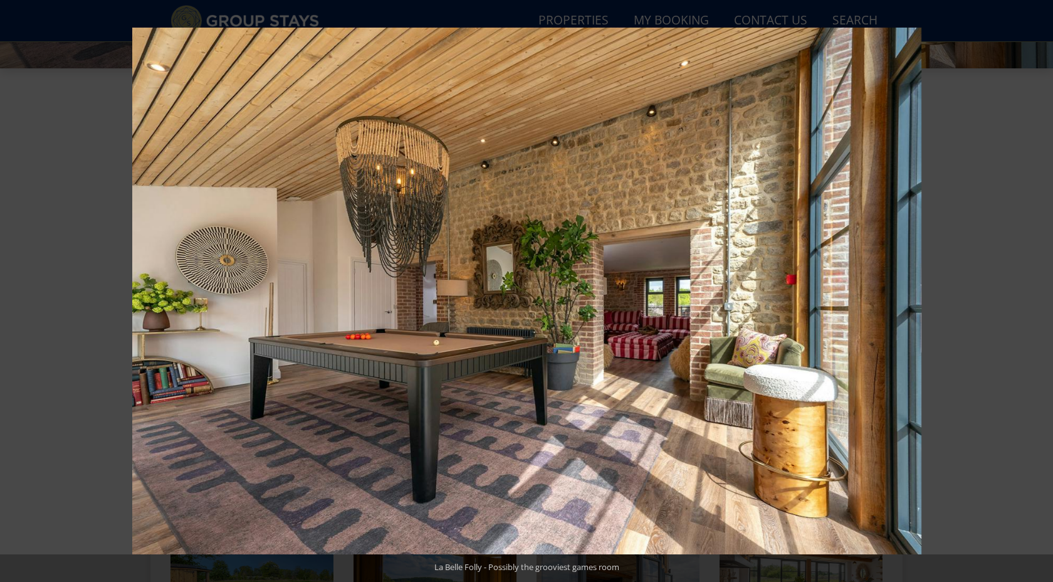
click at [1038, 292] on button at bounding box center [1031, 291] width 44 height 63
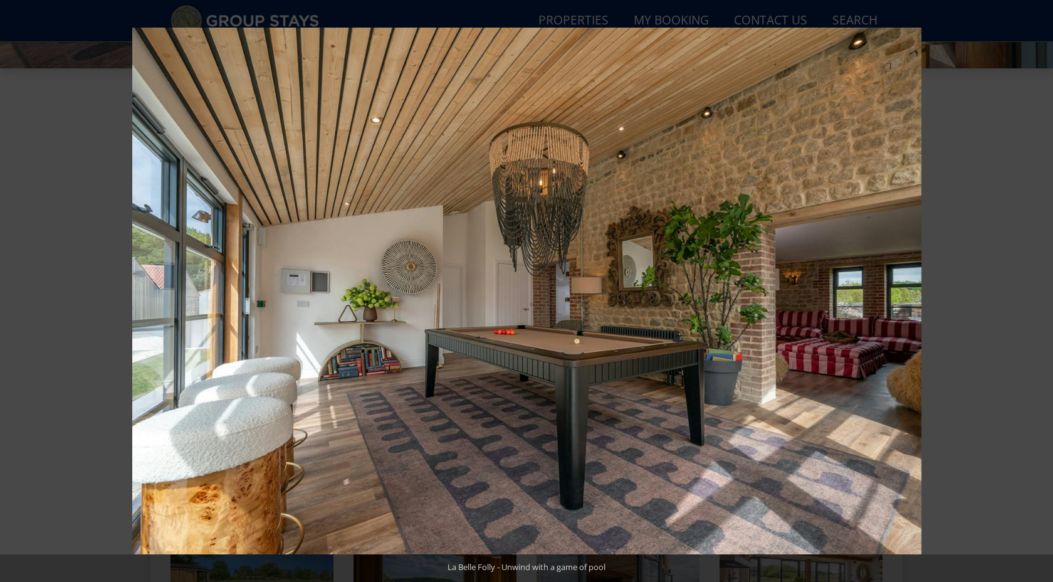
click at [1038, 292] on button at bounding box center [1031, 291] width 44 height 63
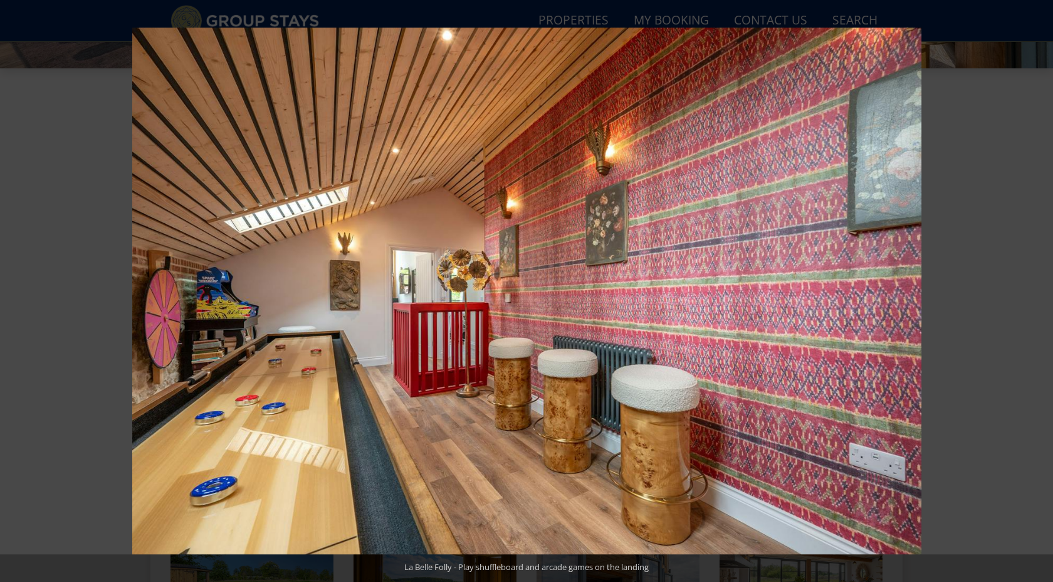
click at [1038, 292] on button at bounding box center [1031, 291] width 44 height 63
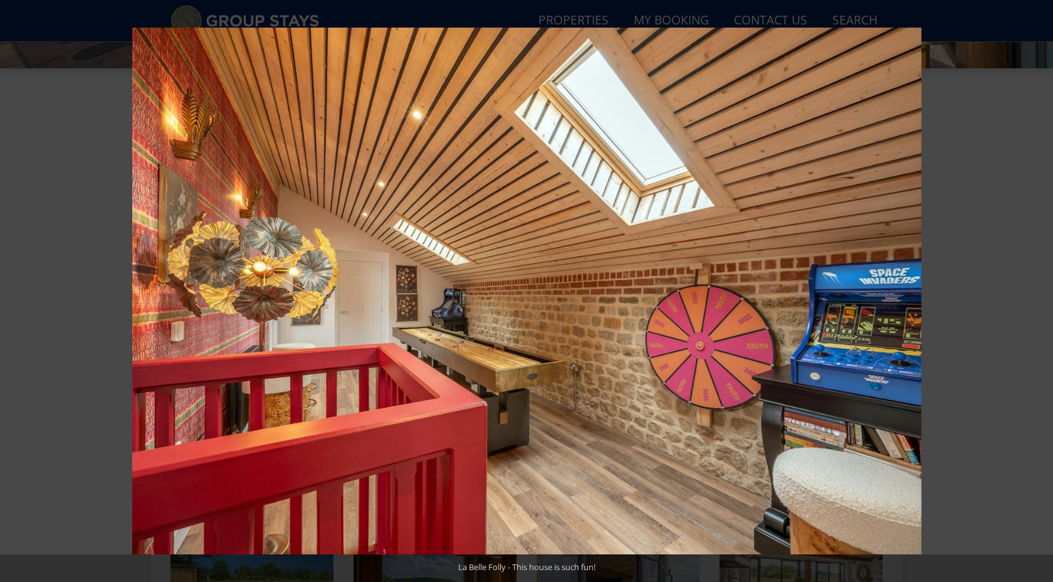
click at [1038, 292] on button at bounding box center [1031, 291] width 44 height 63
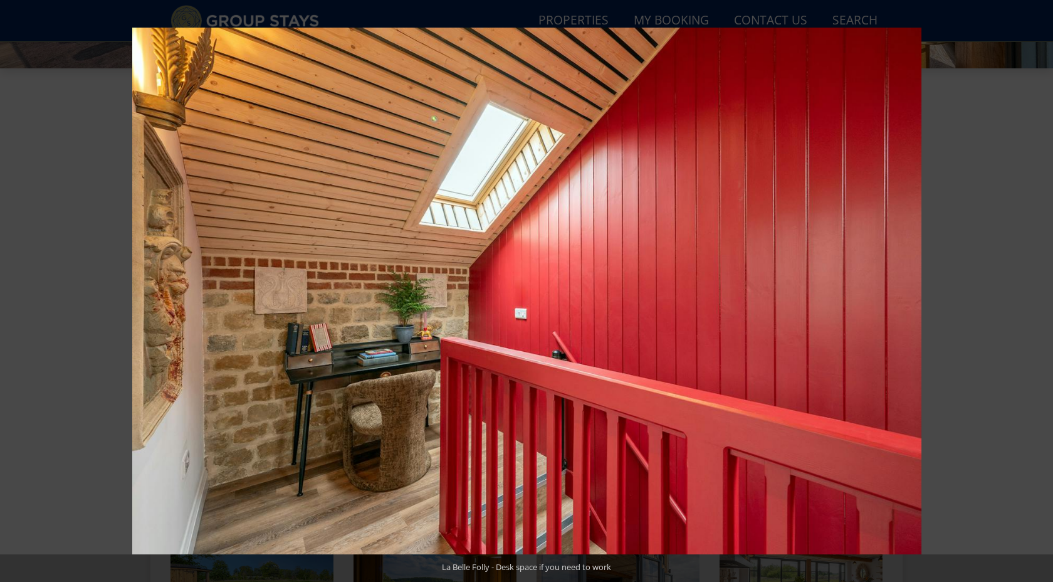
click at [1038, 292] on button at bounding box center [1031, 291] width 44 height 63
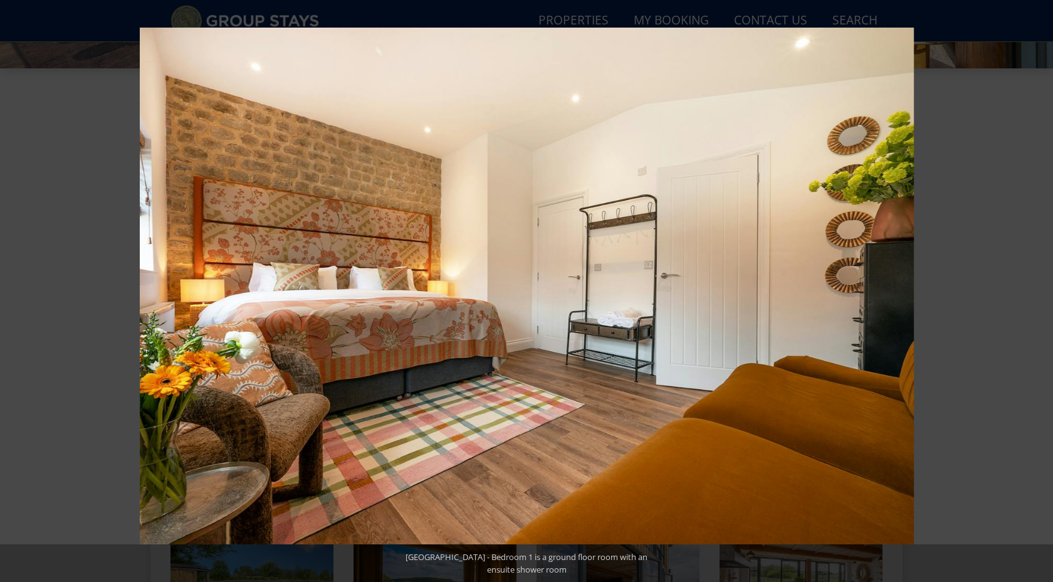
click at [1038, 292] on button at bounding box center [1031, 291] width 44 height 63
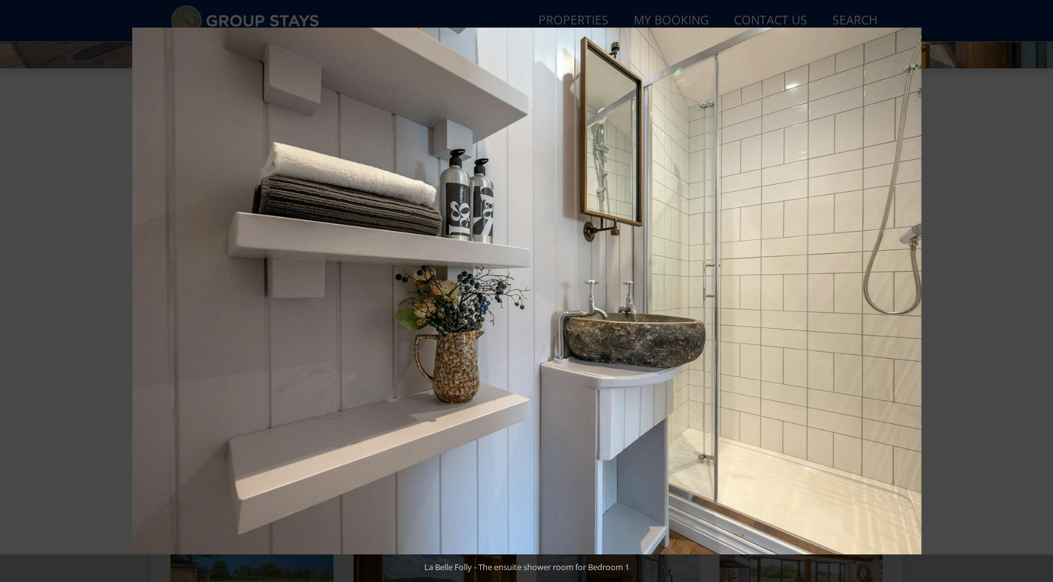
click at [1038, 292] on button at bounding box center [1031, 291] width 44 height 63
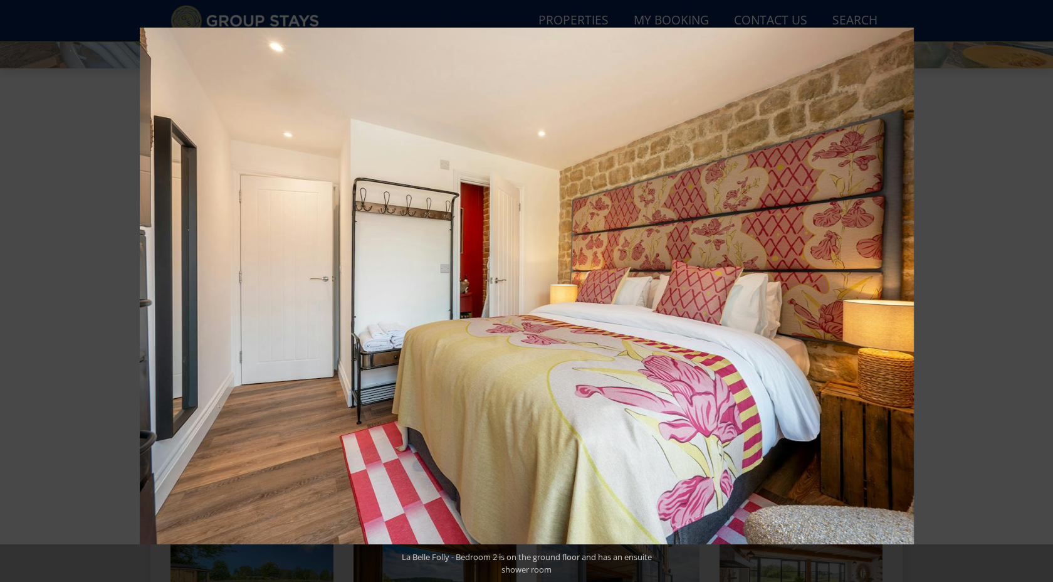
click at [1038, 292] on button at bounding box center [1031, 291] width 44 height 63
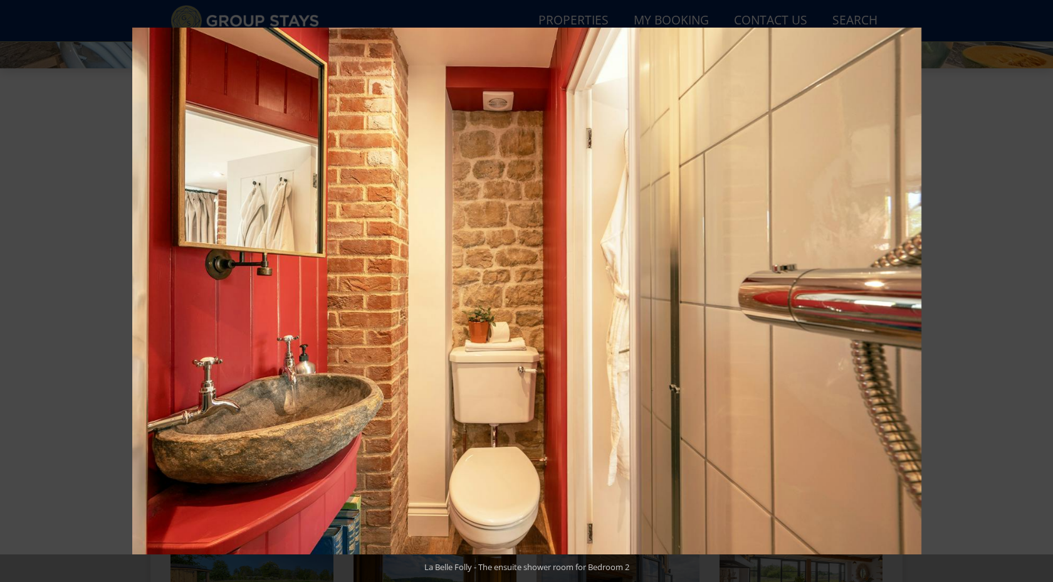
click at [1038, 292] on button at bounding box center [1031, 291] width 44 height 63
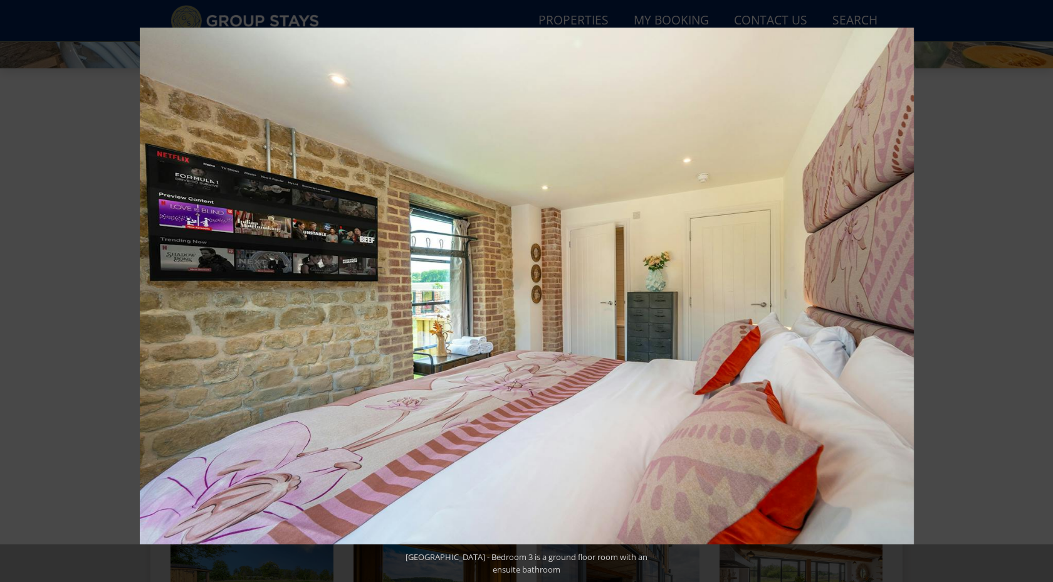
click at [1038, 292] on button at bounding box center [1031, 291] width 44 height 63
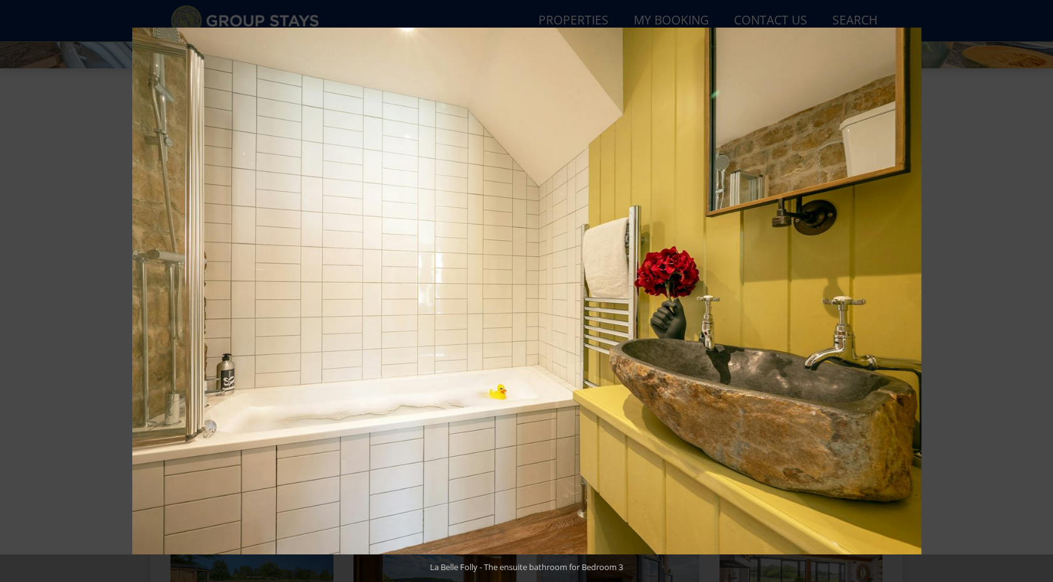
click at [1038, 292] on button at bounding box center [1031, 291] width 44 height 63
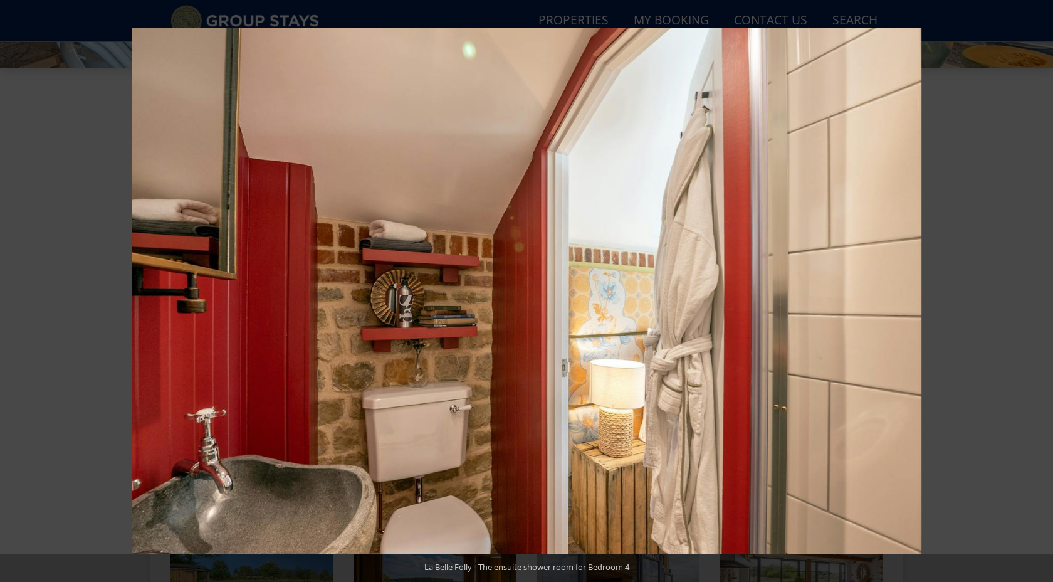
click at [1038, 292] on button at bounding box center [1031, 291] width 44 height 63
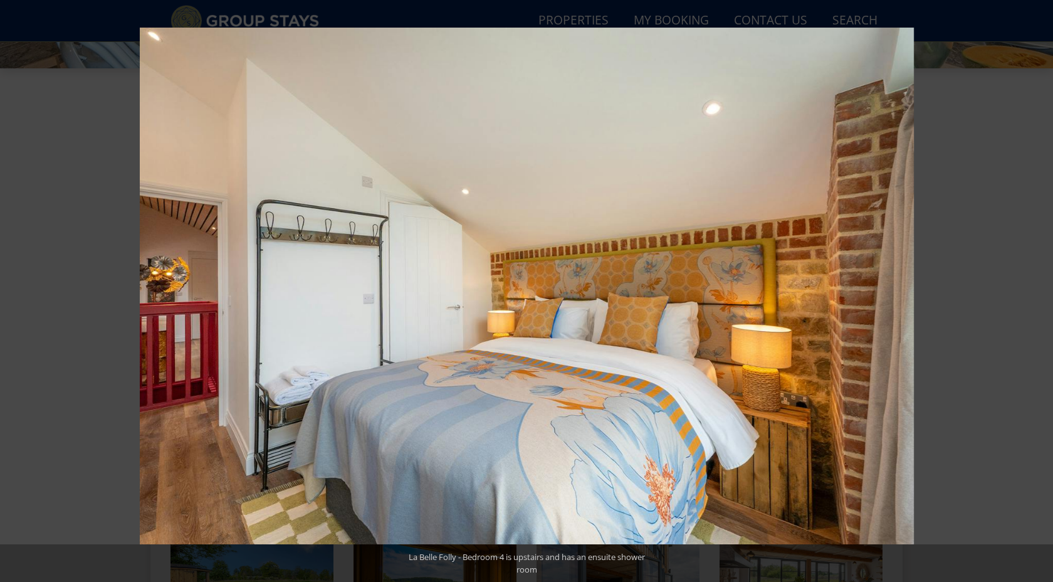
click at [1038, 292] on button at bounding box center [1031, 291] width 44 height 63
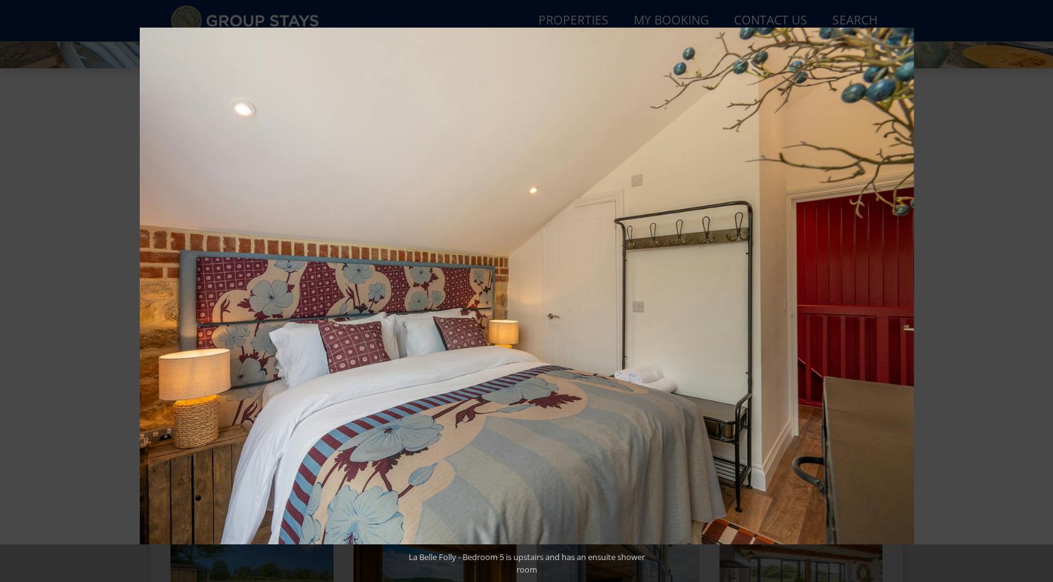
click at [1038, 292] on button at bounding box center [1031, 291] width 44 height 63
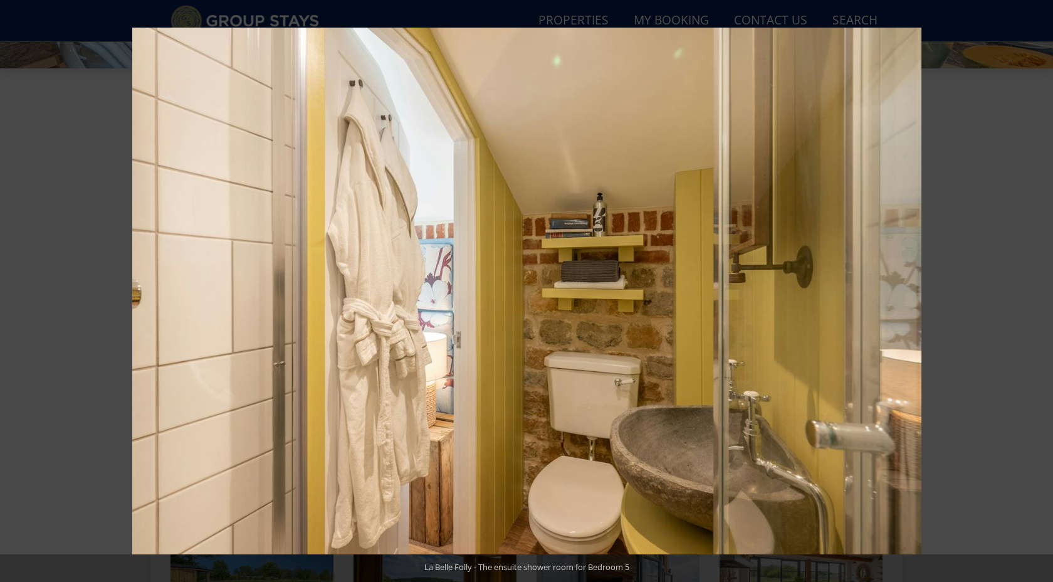
click at [1038, 292] on button at bounding box center [1031, 291] width 44 height 63
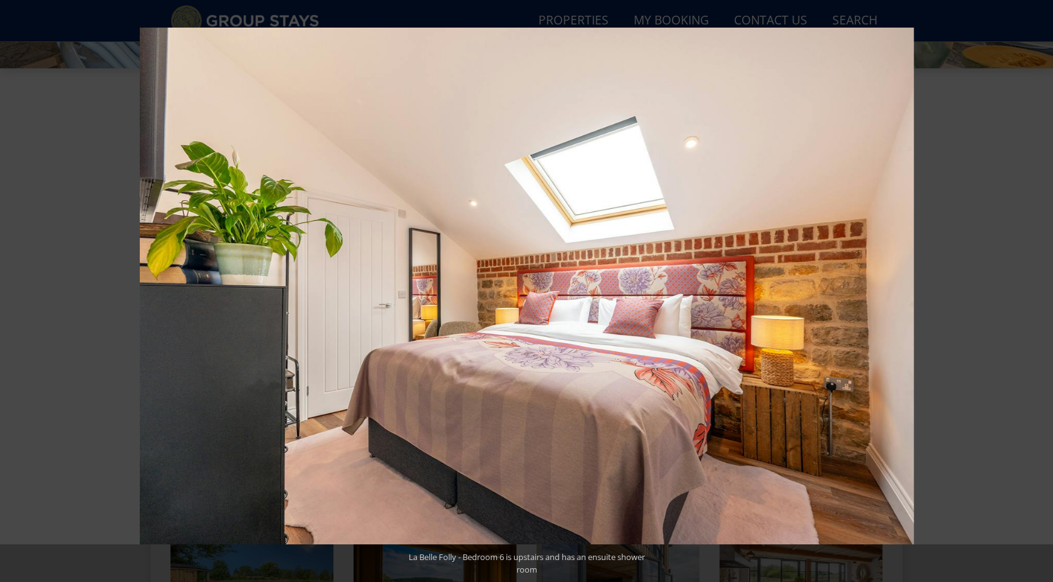
click at [1038, 292] on button at bounding box center [1031, 291] width 44 height 63
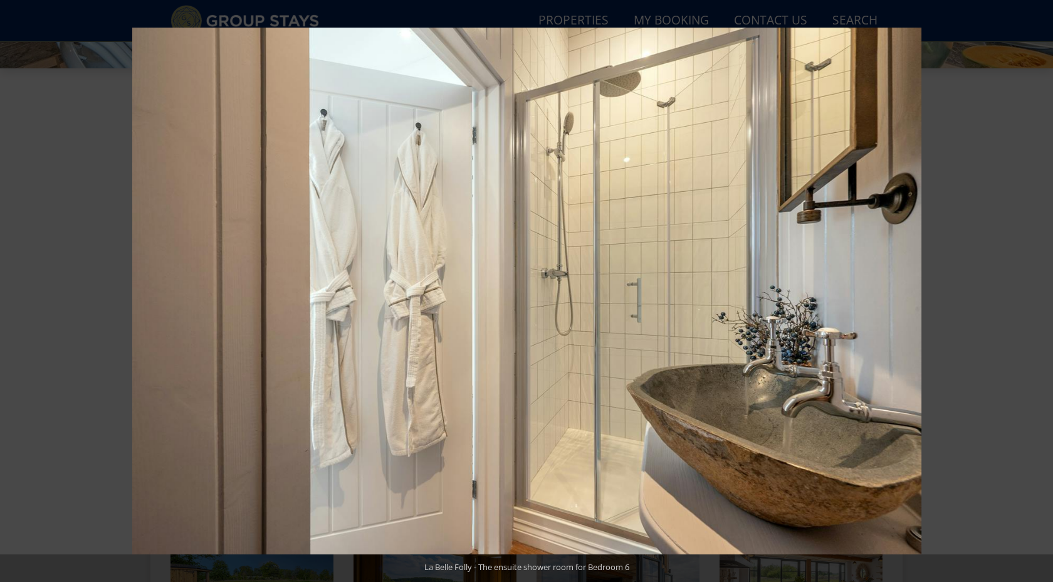
click at [1038, 292] on button at bounding box center [1031, 291] width 44 height 63
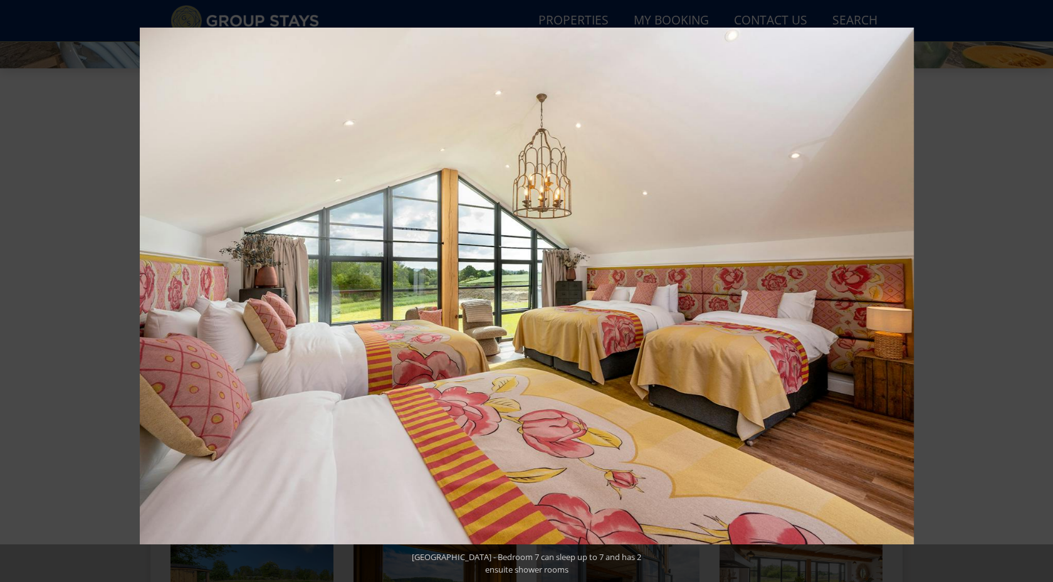
click at [1038, 292] on button at bounding box center [1031, 291] width 44 height 63
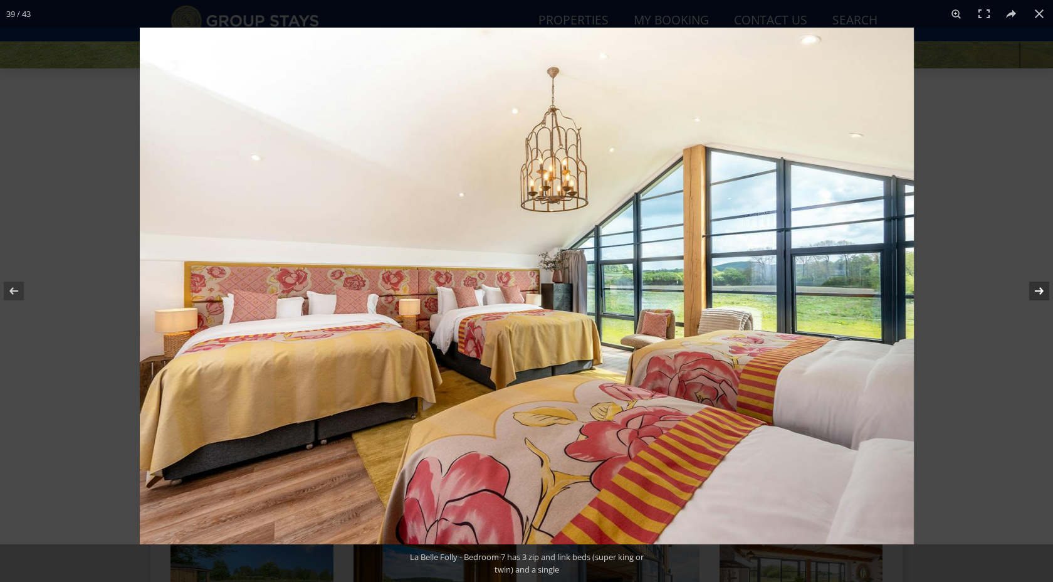
click at [1038, 292] on button at bounding box center [1031, 291] width 44 height 63
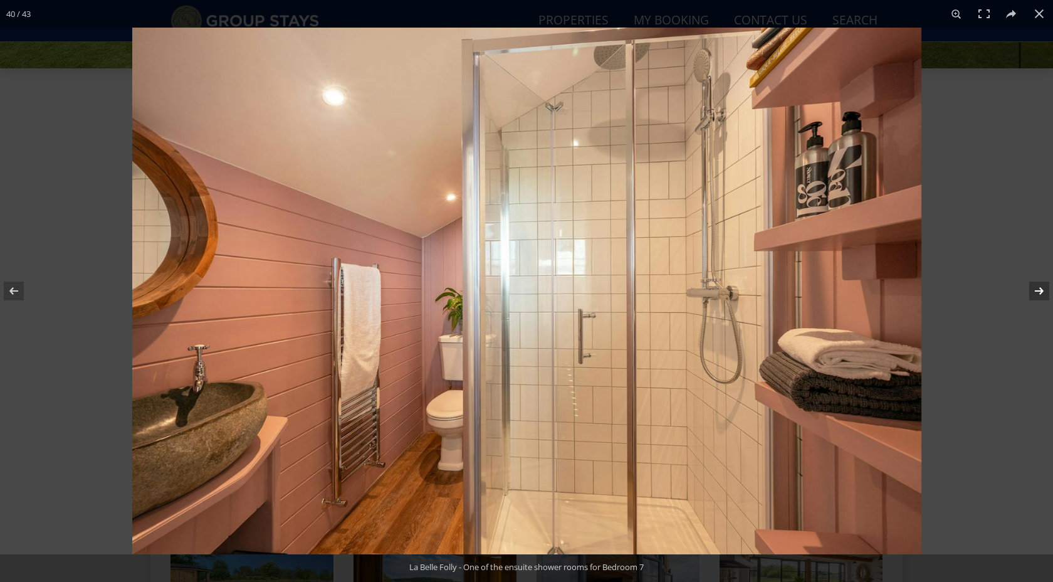
click at [1038, 292] on button at bounding box center [1031, 291] width 44 height 63
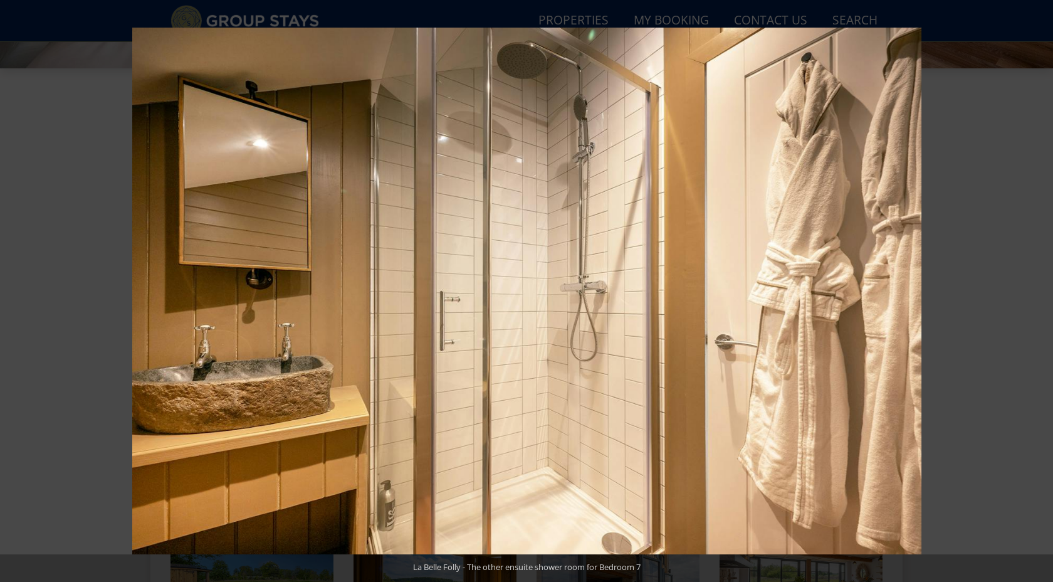
click at [1038, 292] on button at bounding box center [1031, 291] width 44 height 63
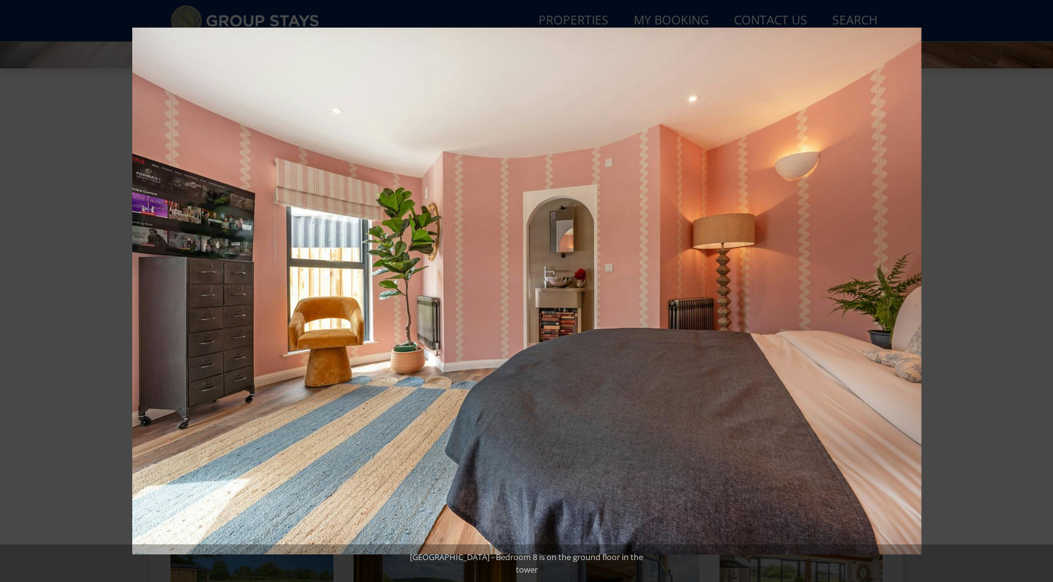
click at [1038, 292] on button at bounding box center [1031, 291] width 44 height 63
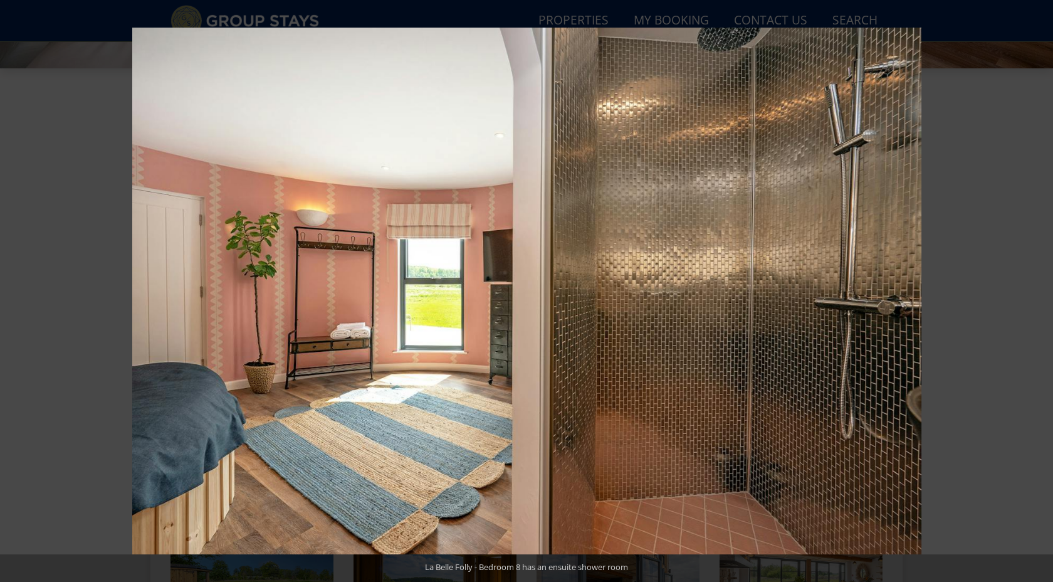
click at [1038, 292] on button at bounding box center [1031, 291] width 44 height 63
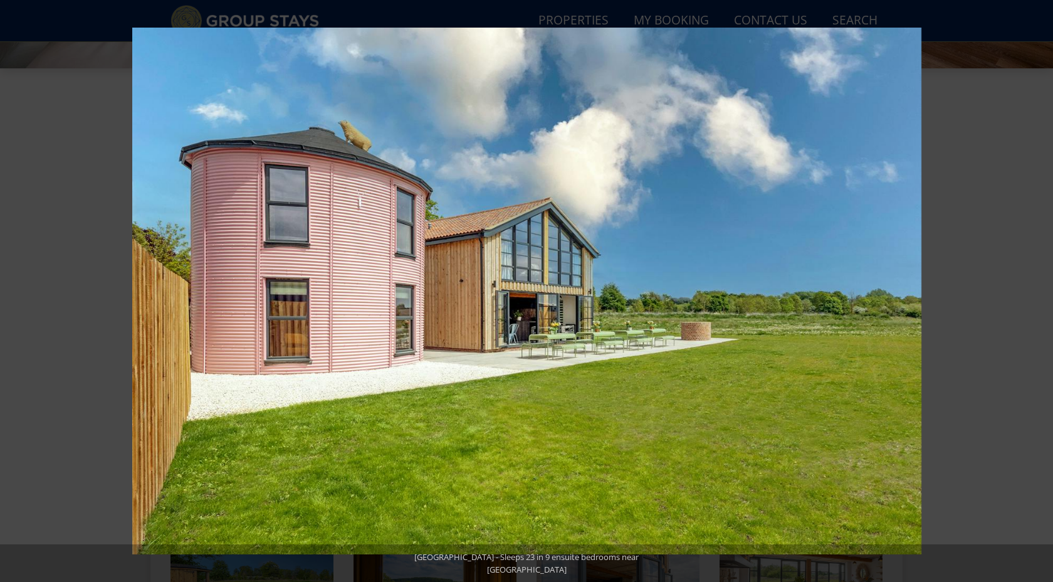
click at [1038, 292] on button at bounding box center [1031, 291] width 44 height 63
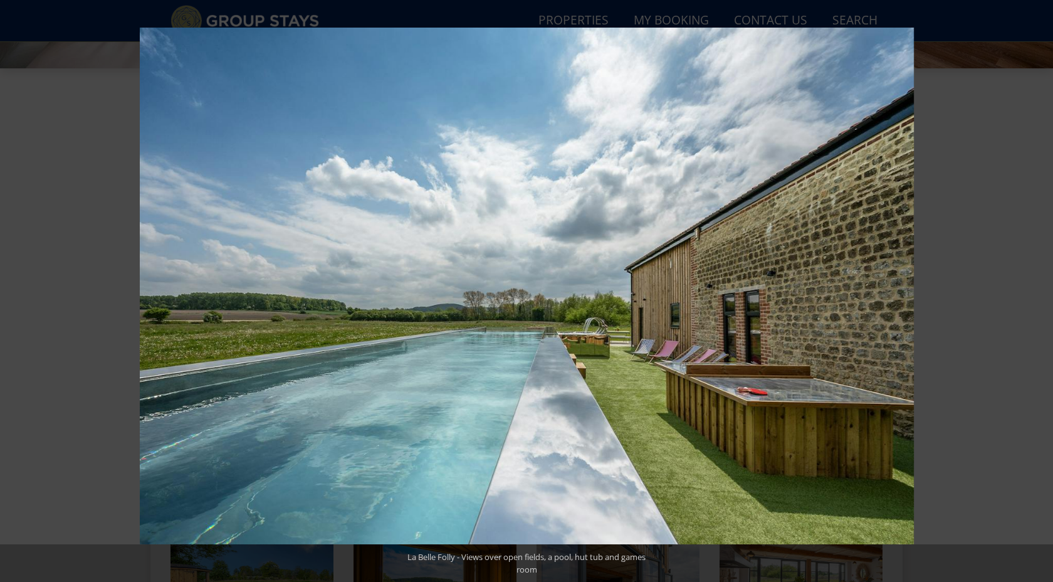
click at [1038, 292] on button at bounding box center [1031, 291] width 44 height 63
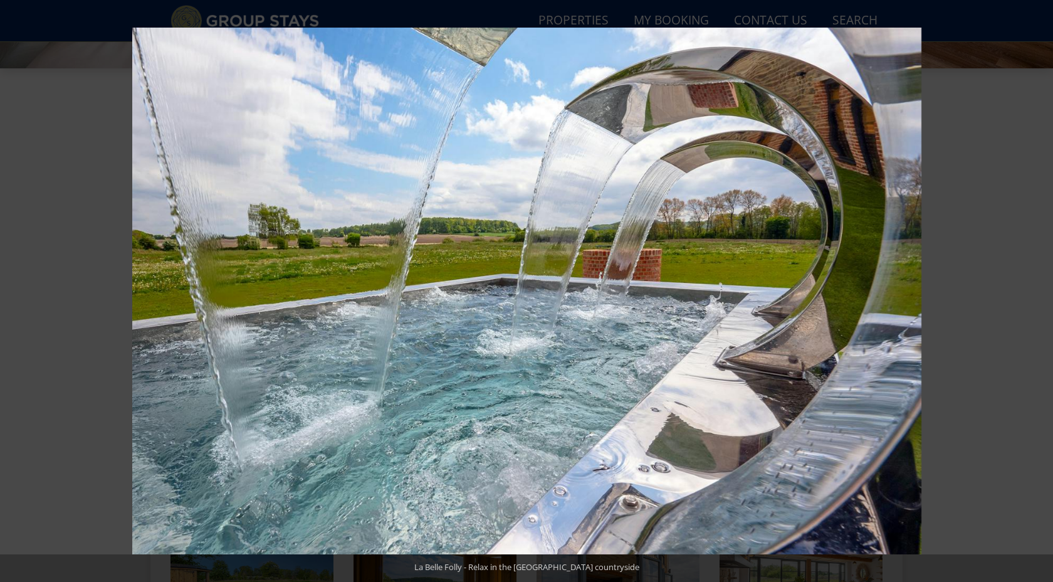
click at [1038, 292] on button at bounding box center [1031, 291] width 44 height 63
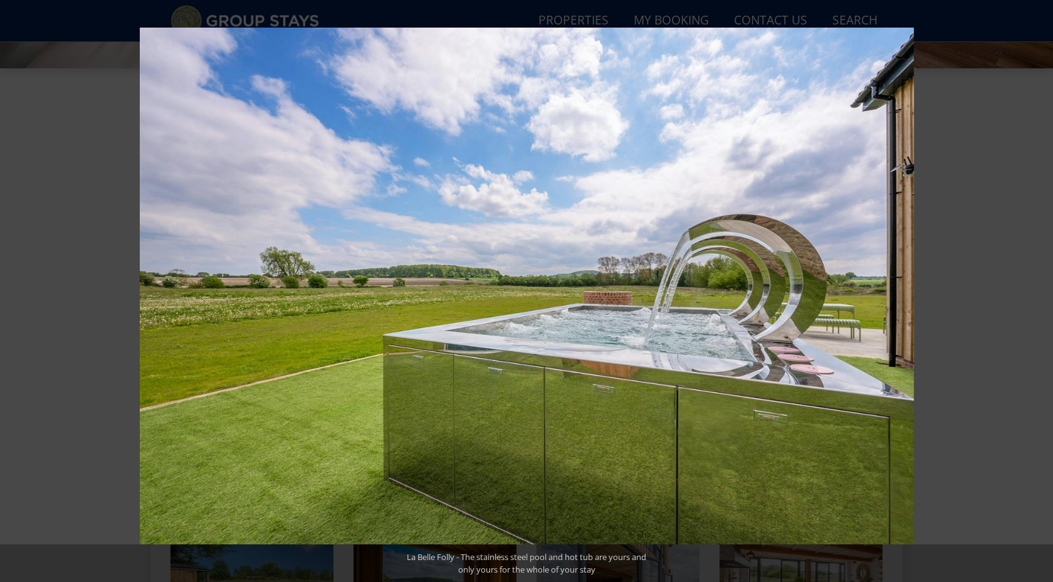
click at [1038, 292] on button at bounding box center [1031, 291] width 44 height 63
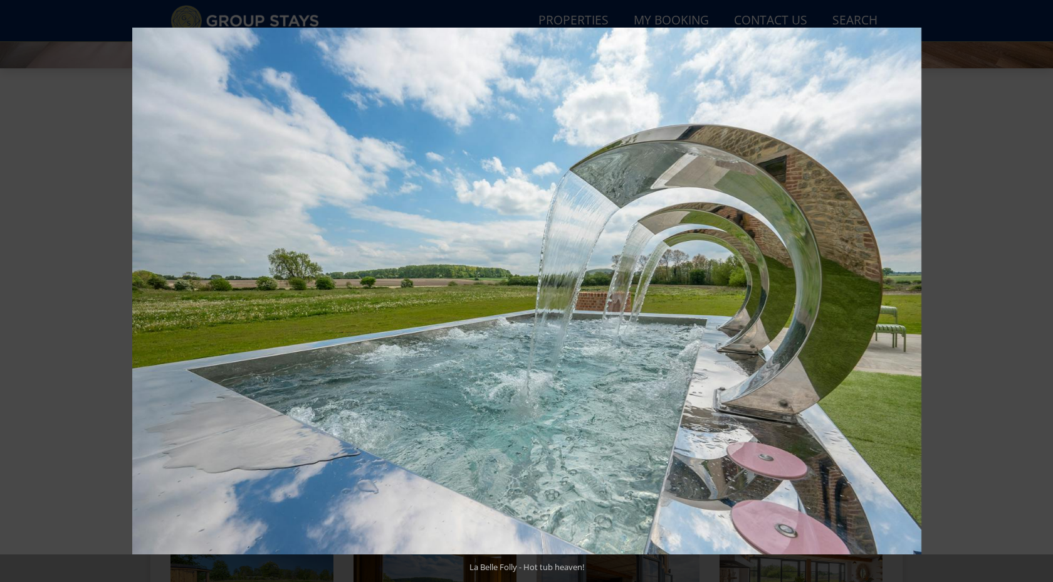
click at [1038, 292] on button at bounding box center [1031, 291] width 44 height 63
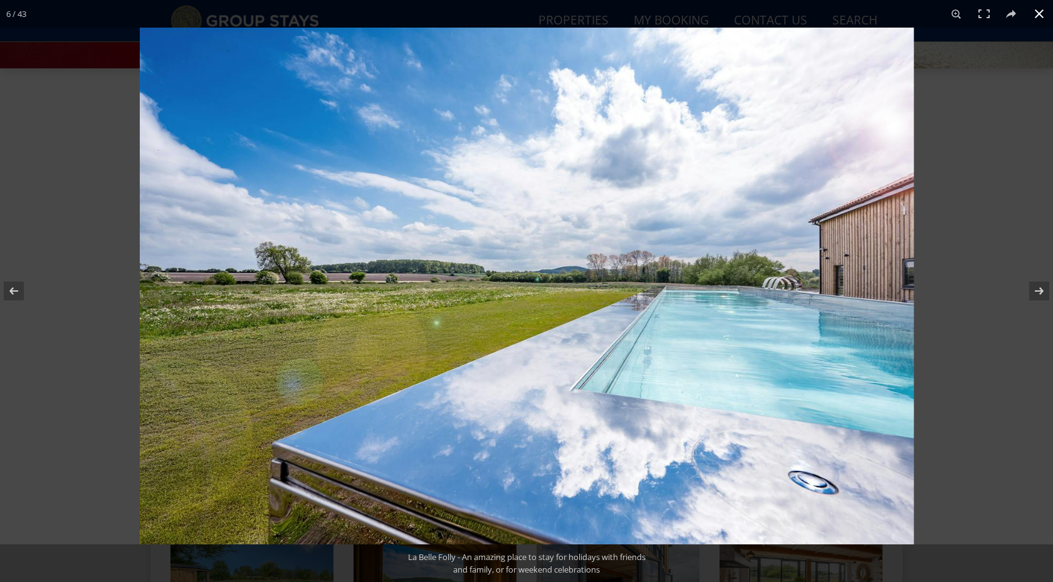
click at [1038, 12] on button at bounding box center [1040, 14] width 28 height 28
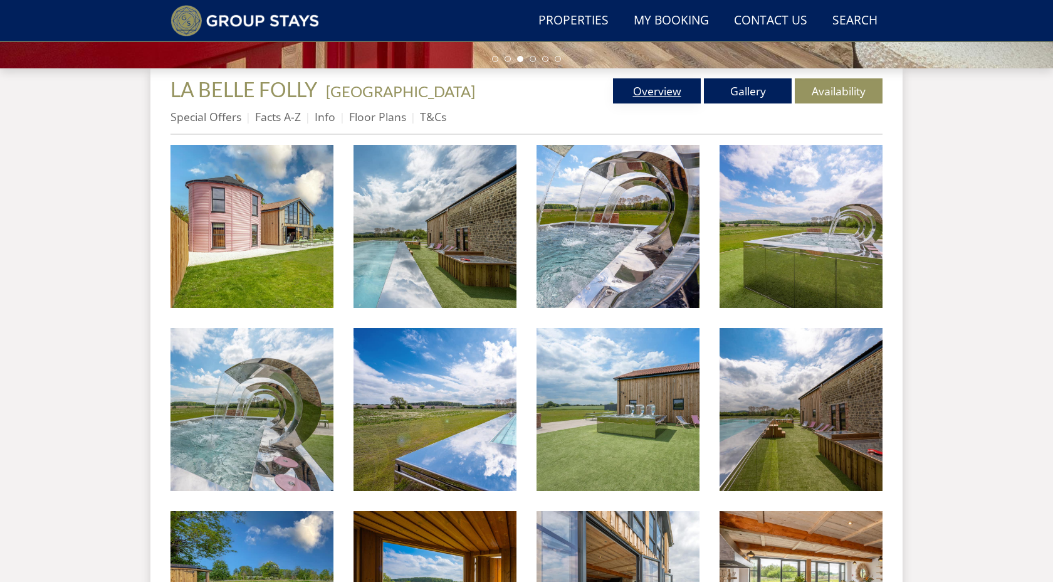
click at [668, 98] on link "Overview" at bounding box center [657, 90] width 88 height 25
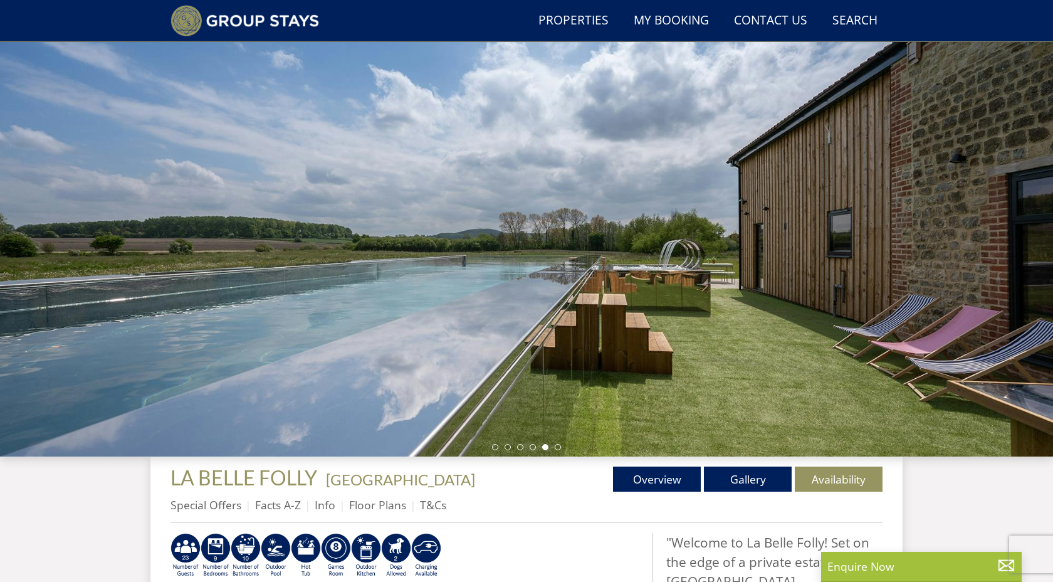
scroll to position [65, 0]
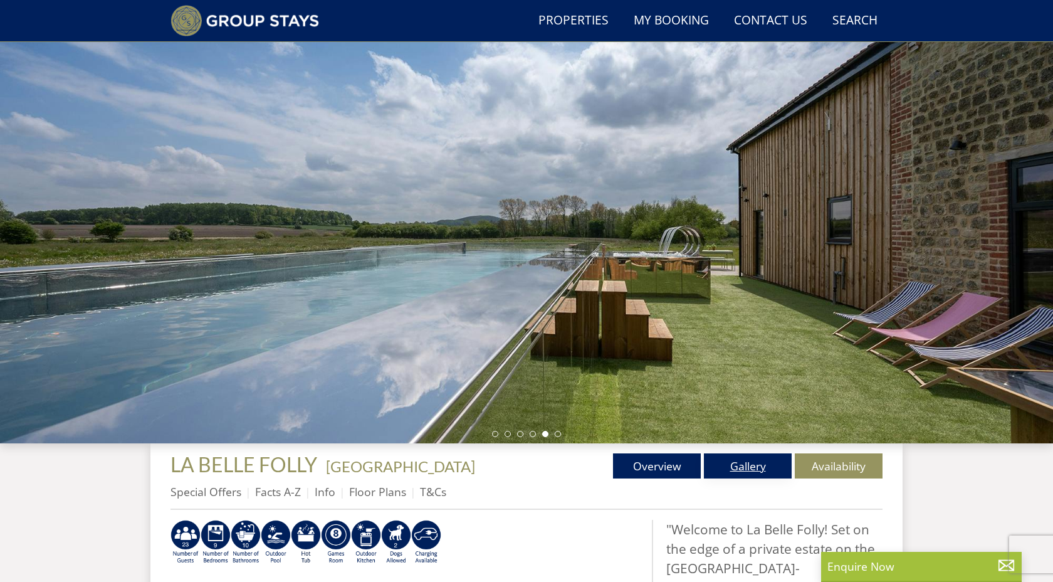
click at [740, 474] on link "Gallery" at bounding box center [748, 465] width 88 height 25
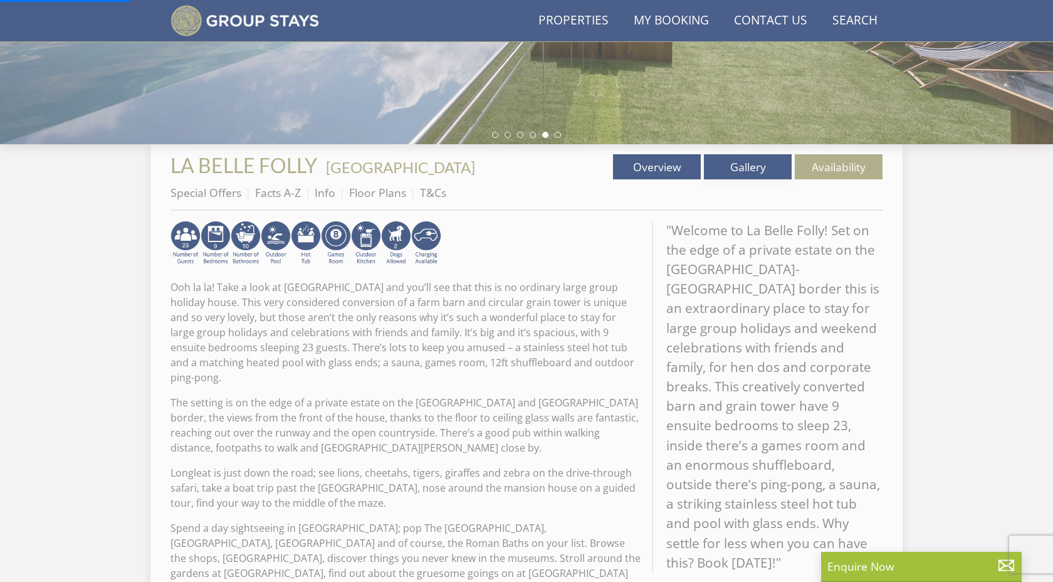
scroll to position [373, 0]
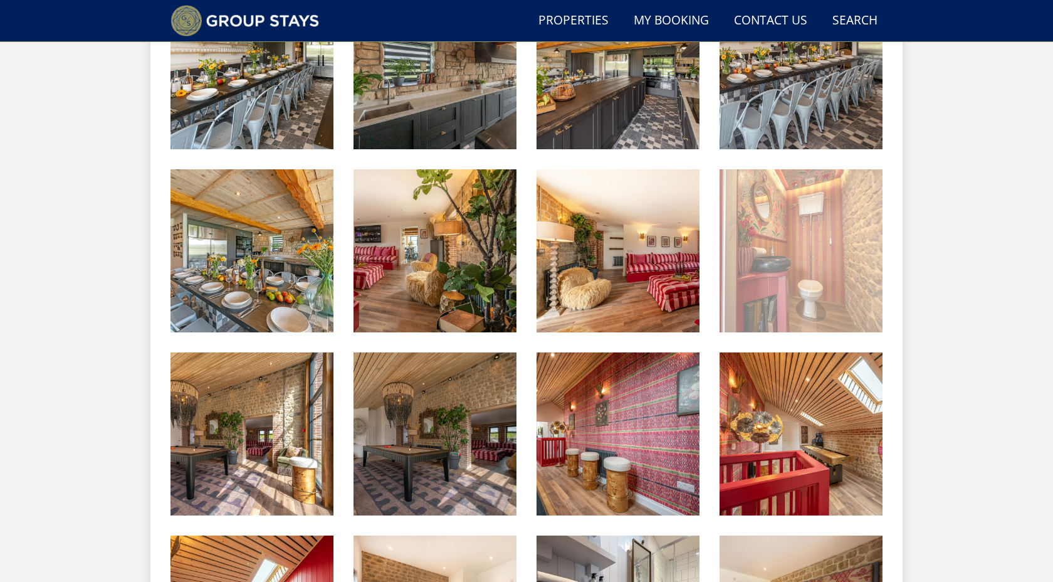
scroll to position [1182, 0]
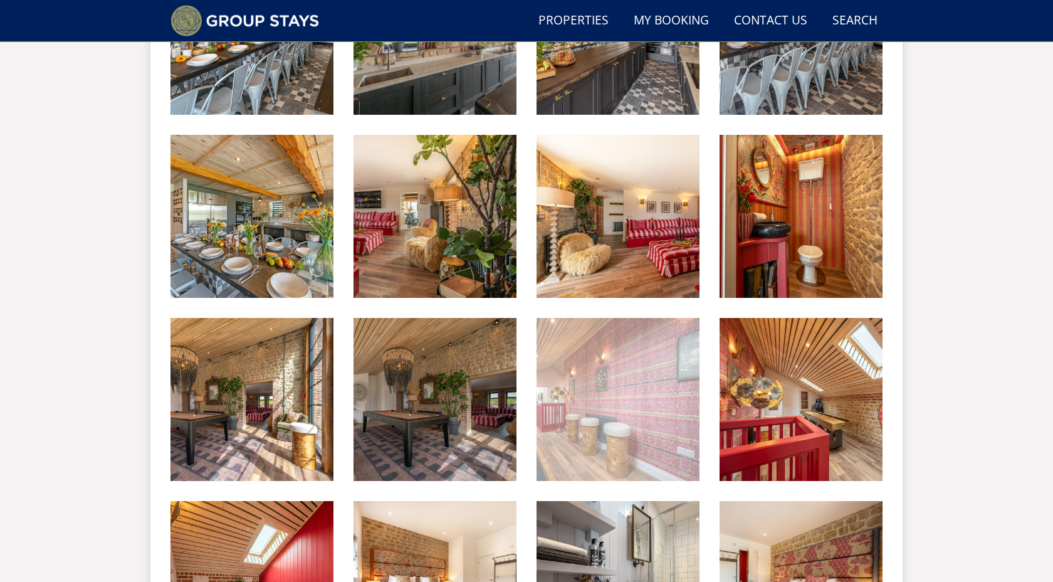
click at [635, 429] on img at bounding box center [618, 399] width 163 height 163
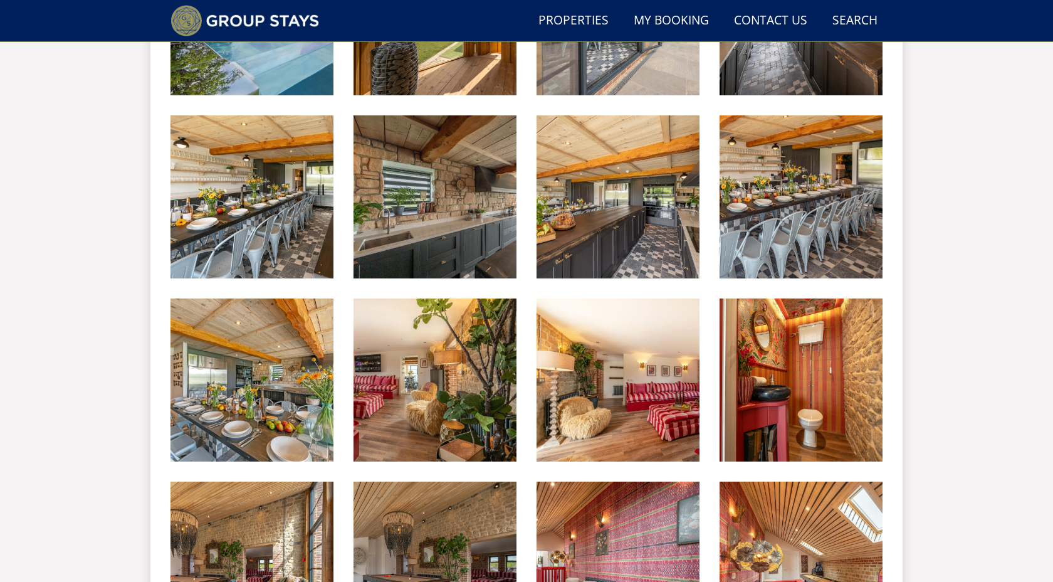
scroll to position [1014, 0]
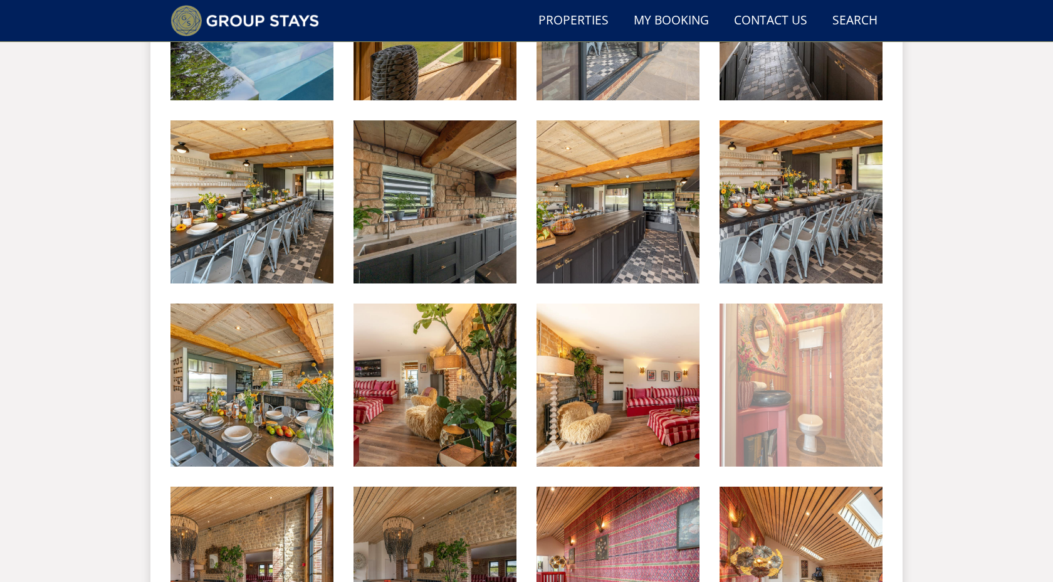
click at [801, 446] on img at bounding box center [801, 384] width 163 height 163
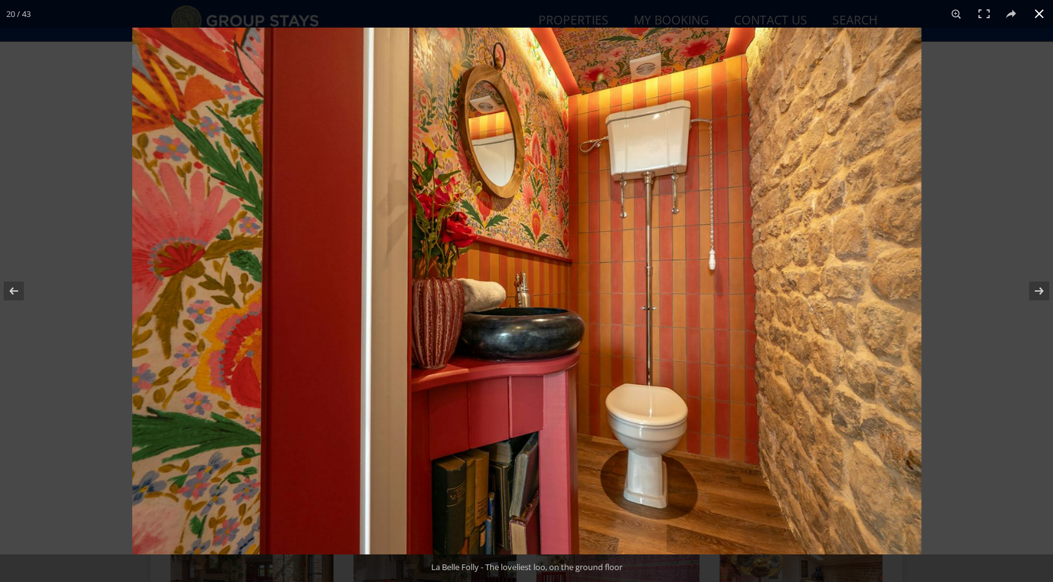
click at [1048, 13] on button at bounding box center [1040, 14] width 28 height 28
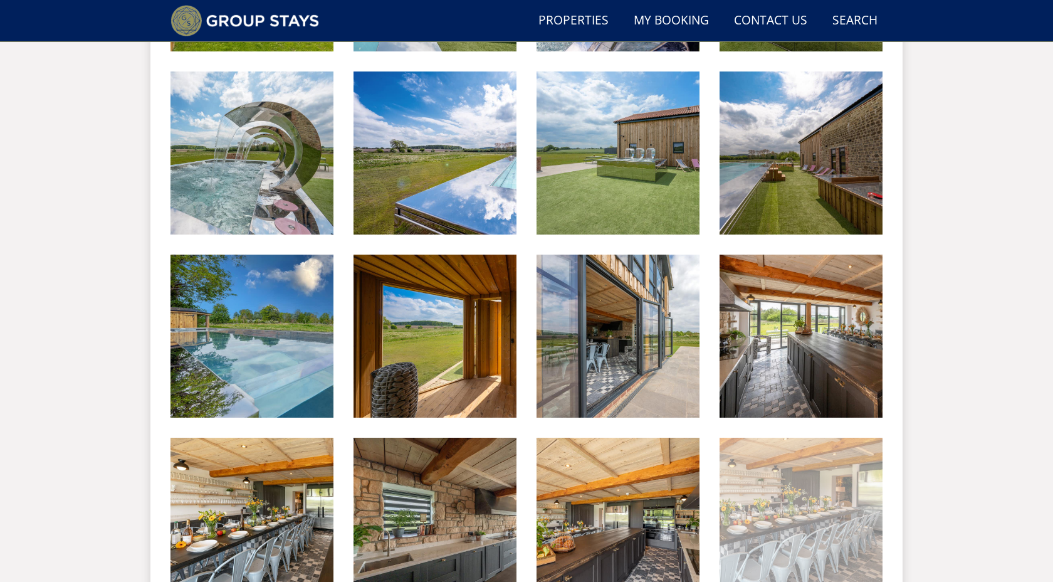
scroll to position [695, 0]
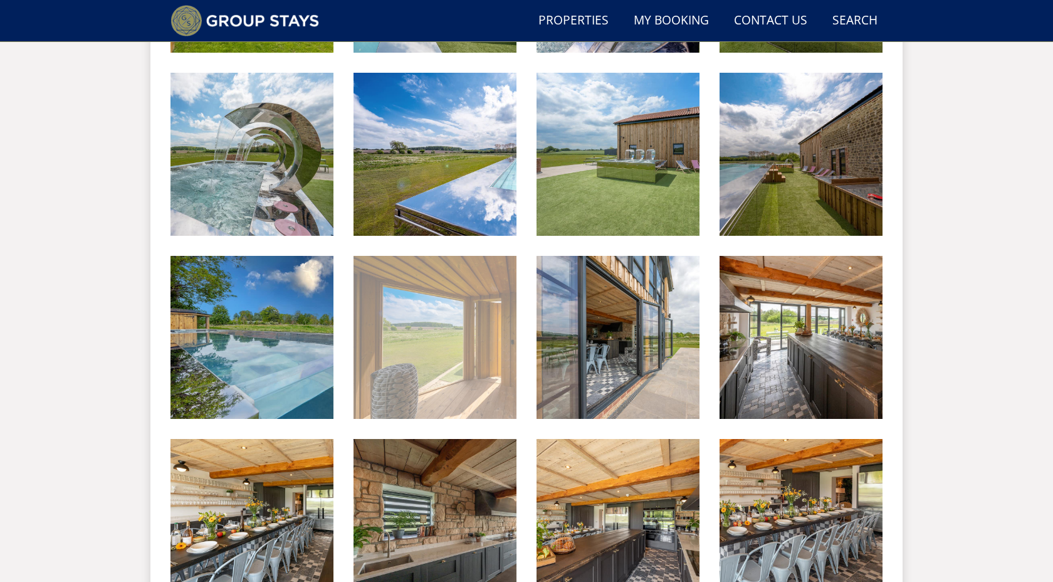
click at [402, 374] on img at bounding box center [435, 337] width 163 height 163
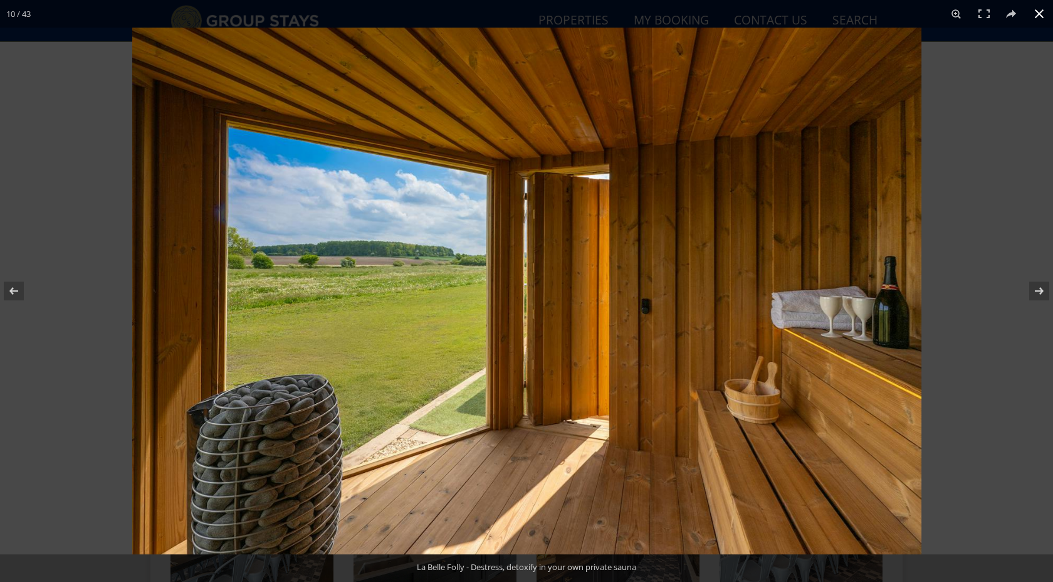
click at [1035, 18] on button at bounding box center [1040, 14] width 28 height 28
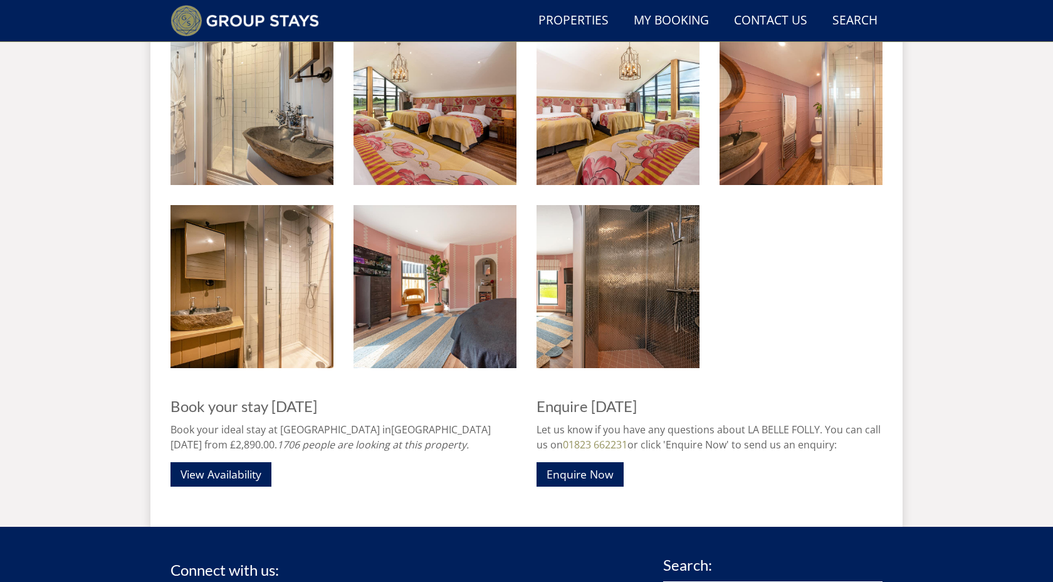
scroll to position [2209, 0]
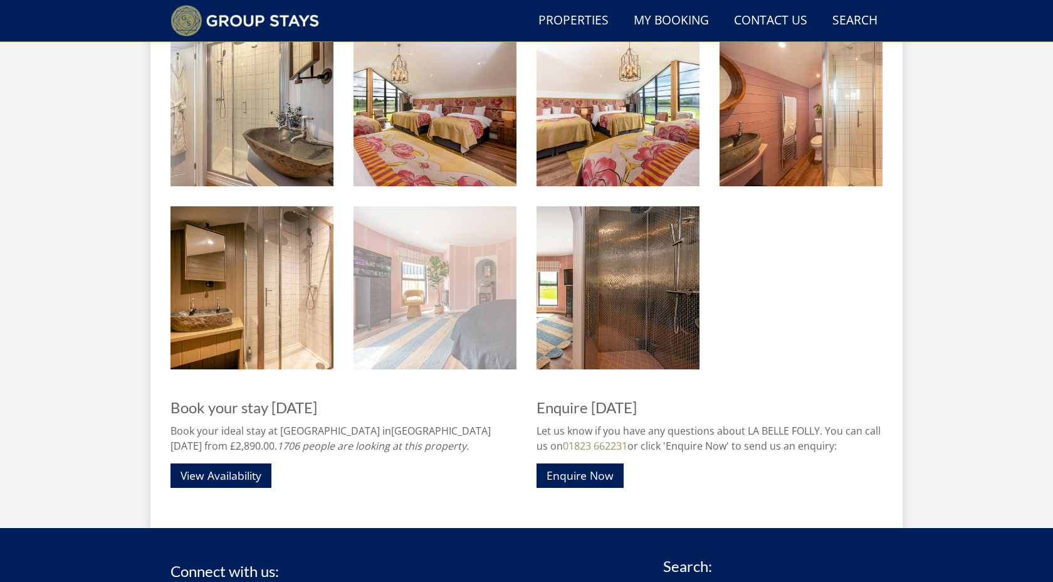
click at [445, 324] on img at bounding box center [435, 287] width 163 height 163
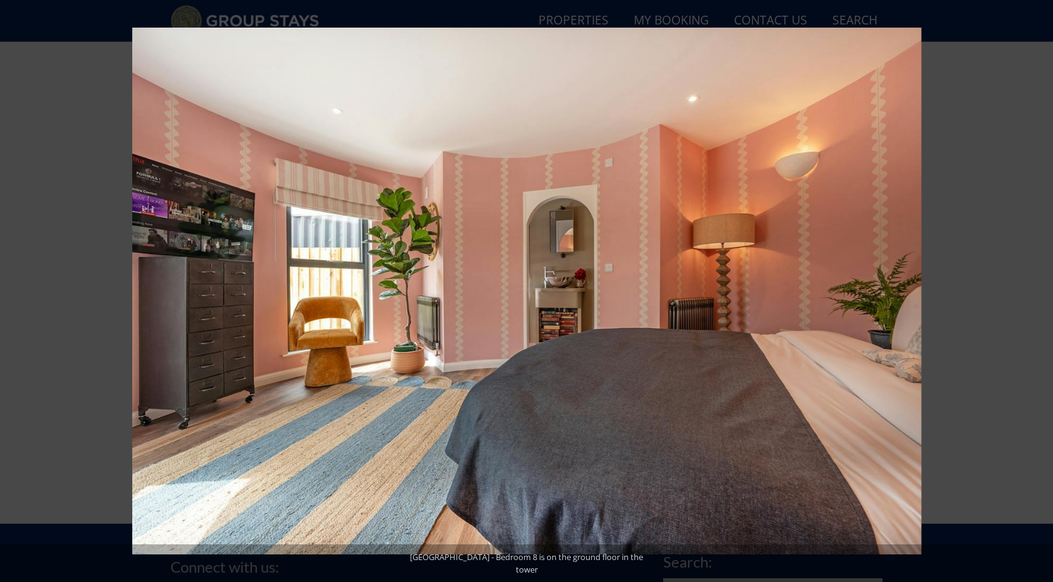
scroll to position [2212, 0]
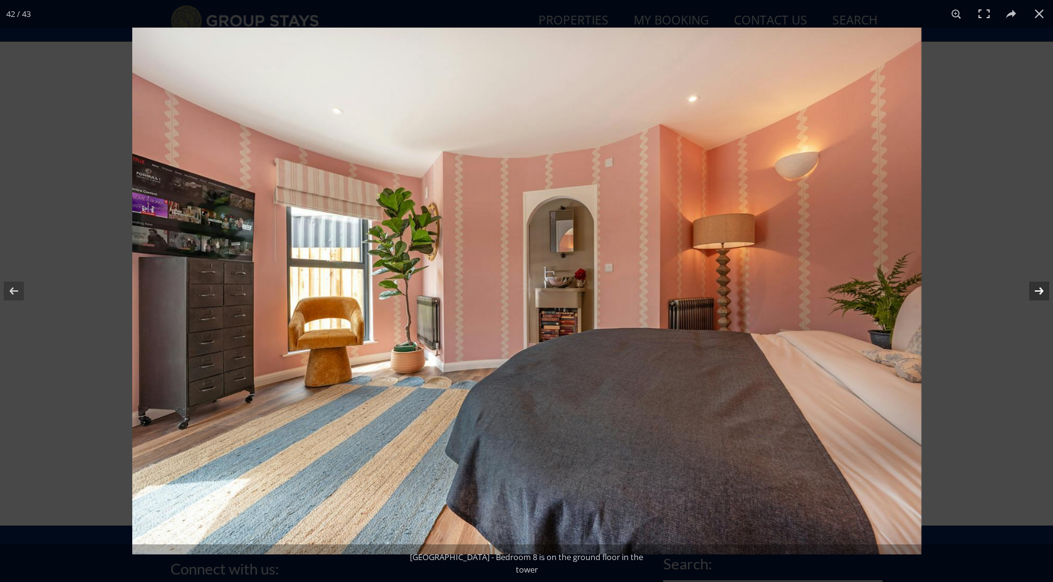
click at [1035, 294] on button at bounding box center [1031, 291] width 44 height 63
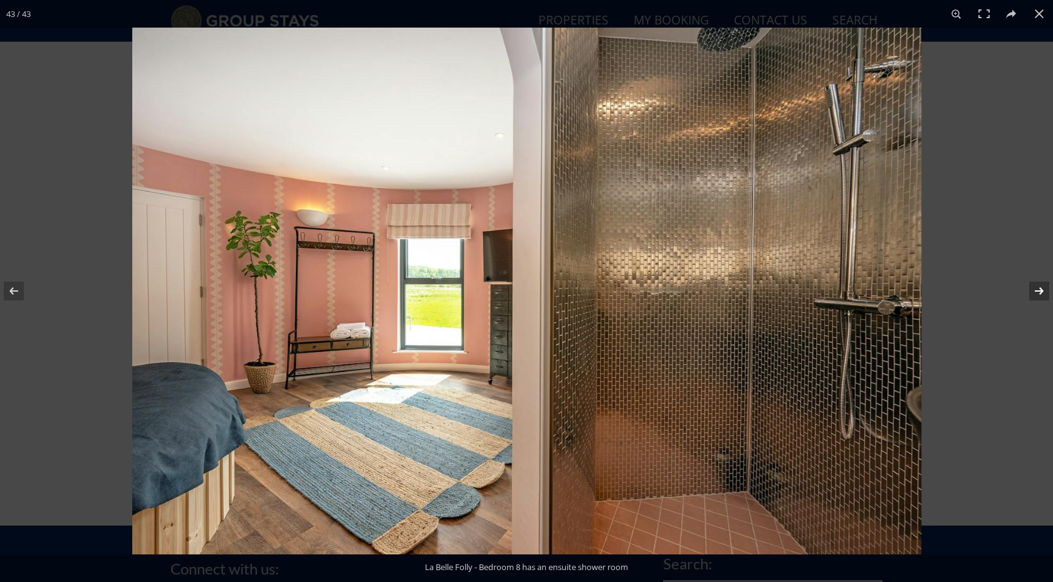
click at [1035, 294] on button at bounding box center [1031, 291] width 44 height 63
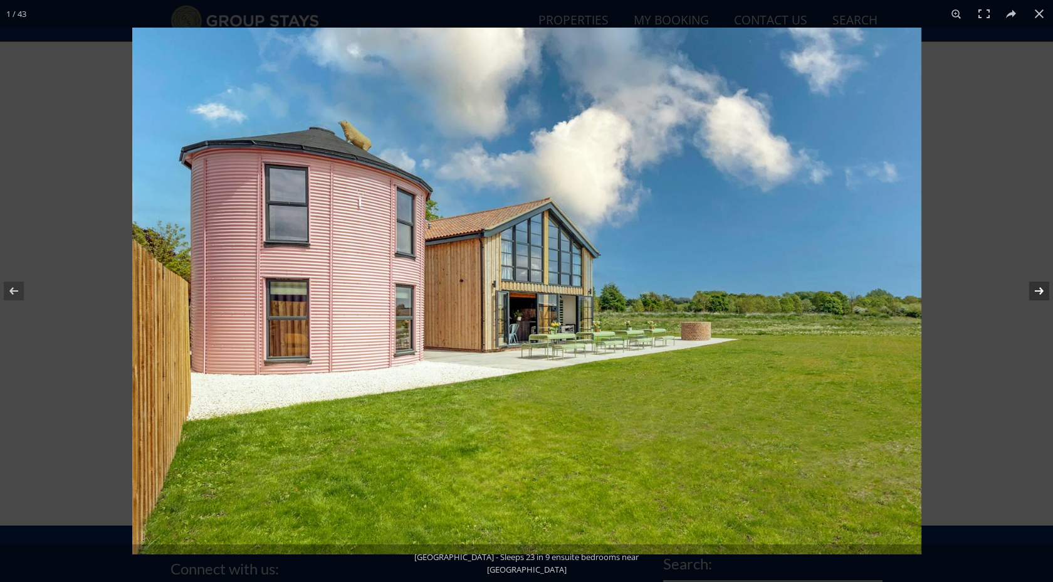
click at [1035, 294] on button at bounding box center [1031, 291] width 44 height 63
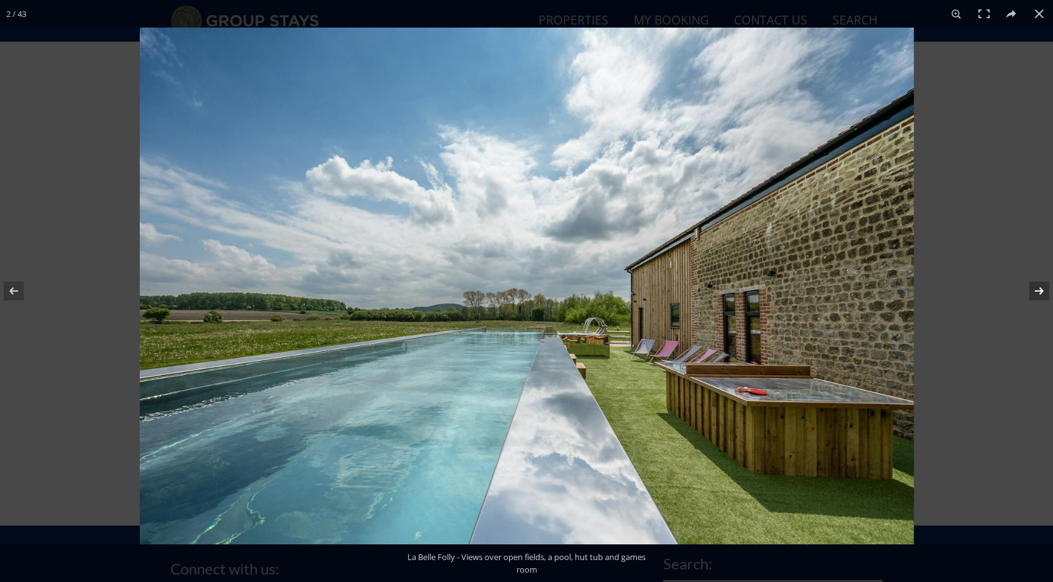
click at [1035, 294] on button at bounding box center [1031, 291] width 44 height 63
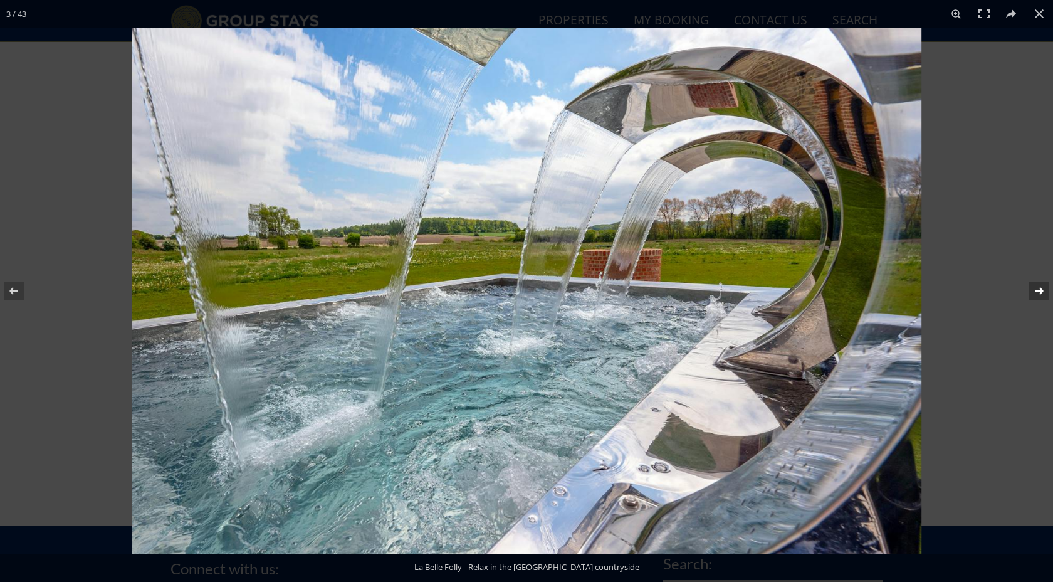
click at [1035, 294] on button at bounding box center [1031, 291] width 44 height 63
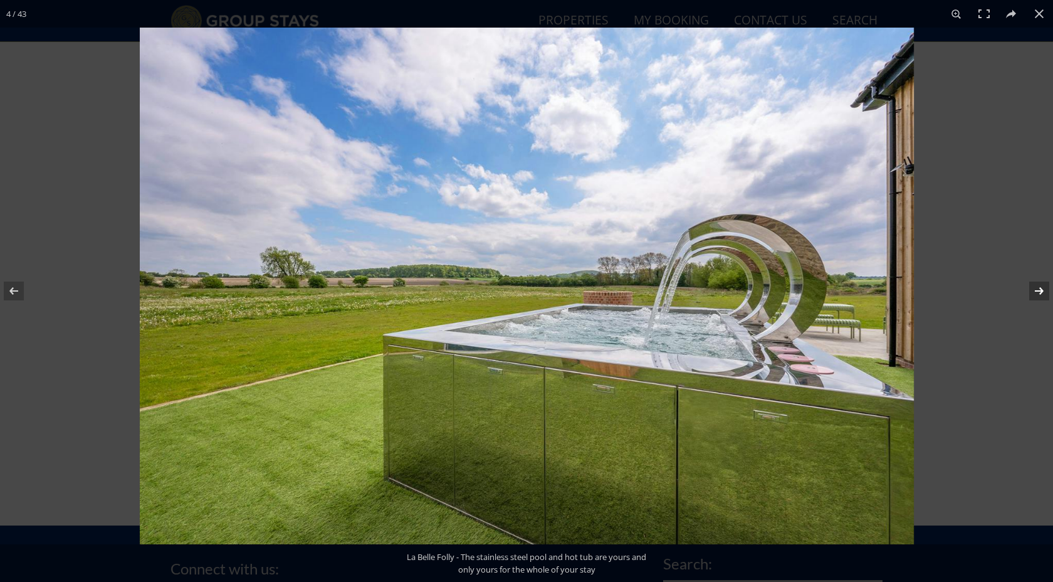
click at [1035, 294] on button at bounding box center [1031, 291] width 44 height 63
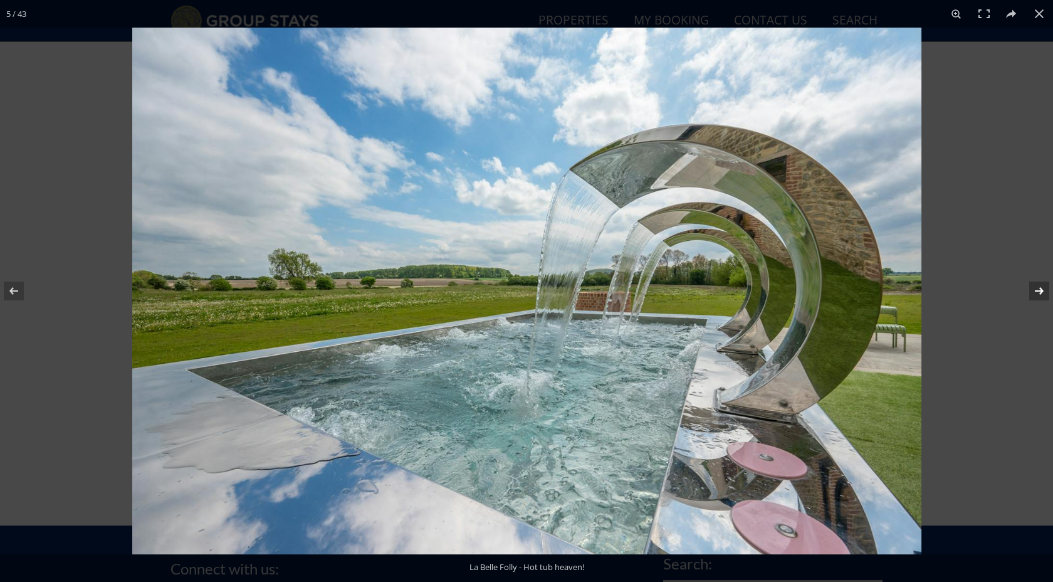
click at [1035, 294] on button at bounding box center [1031, 291] width 44 height 63
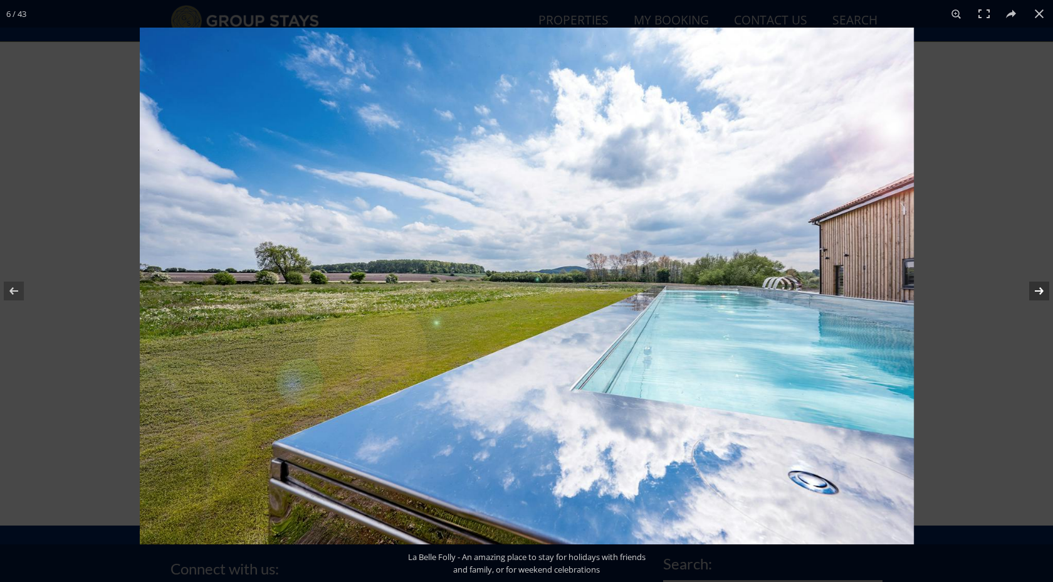
click at [1035, 294] on button at bounding box center [1031, 291] width 44 height 63
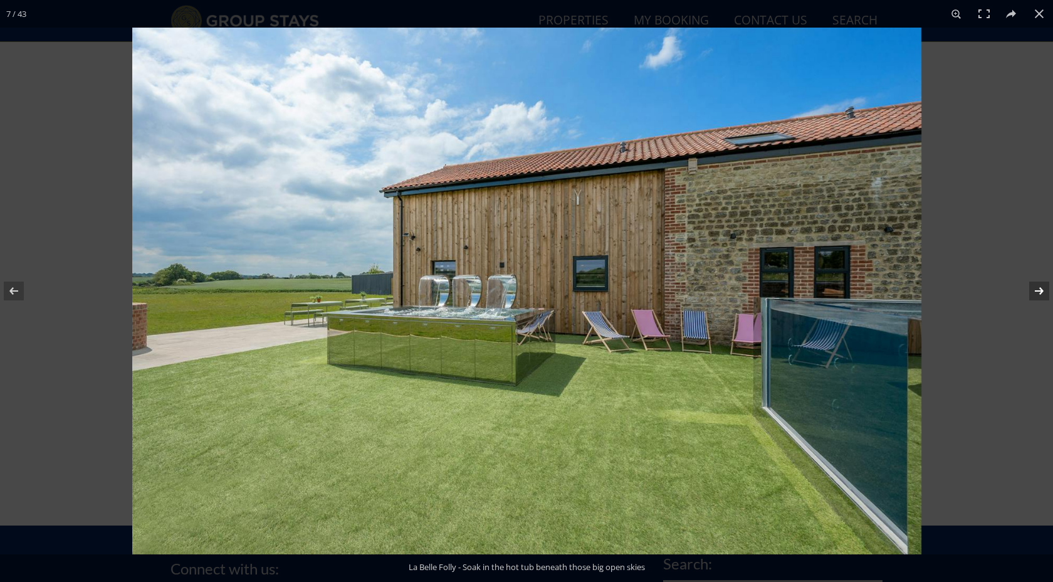
click at [1035, 294] on button at bounding box center [1031, 291] width 44 height 63
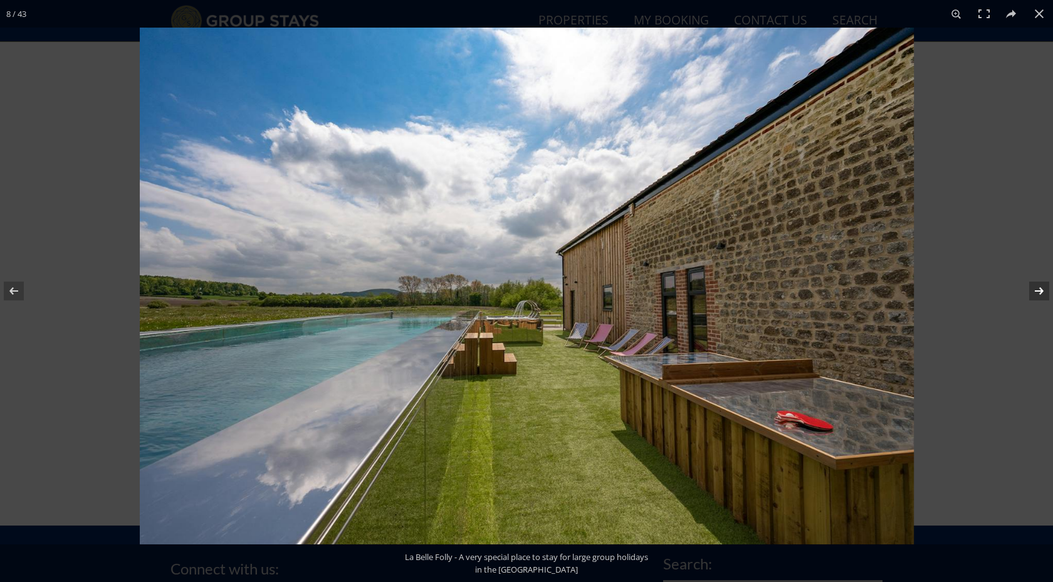
click at [1035, 294] on button at bounding box center [1031, 291] width 44 height 63
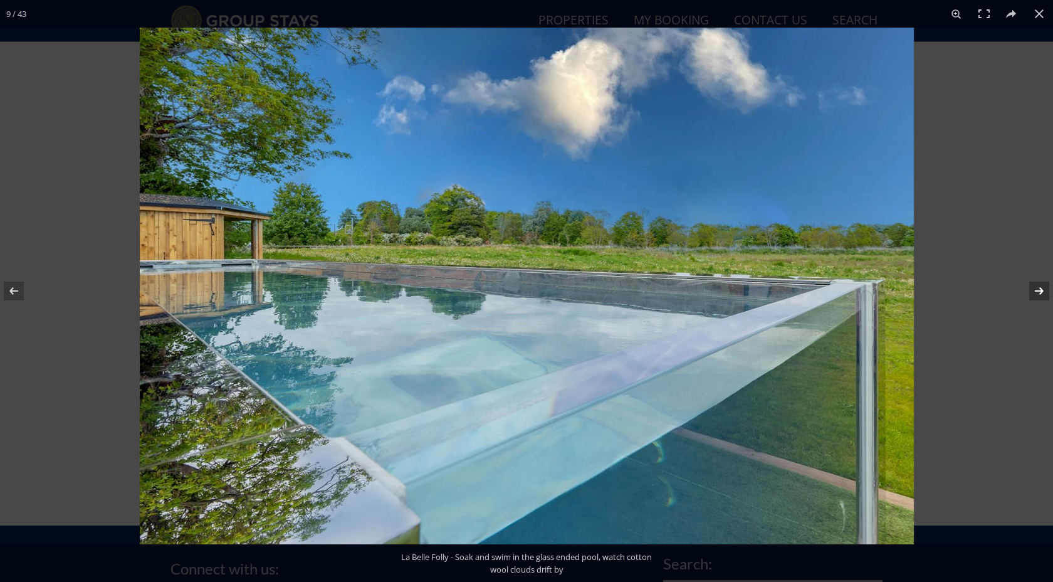
click at [1035, 294] on button at bounding box center [1031, 291] width 44 height 63
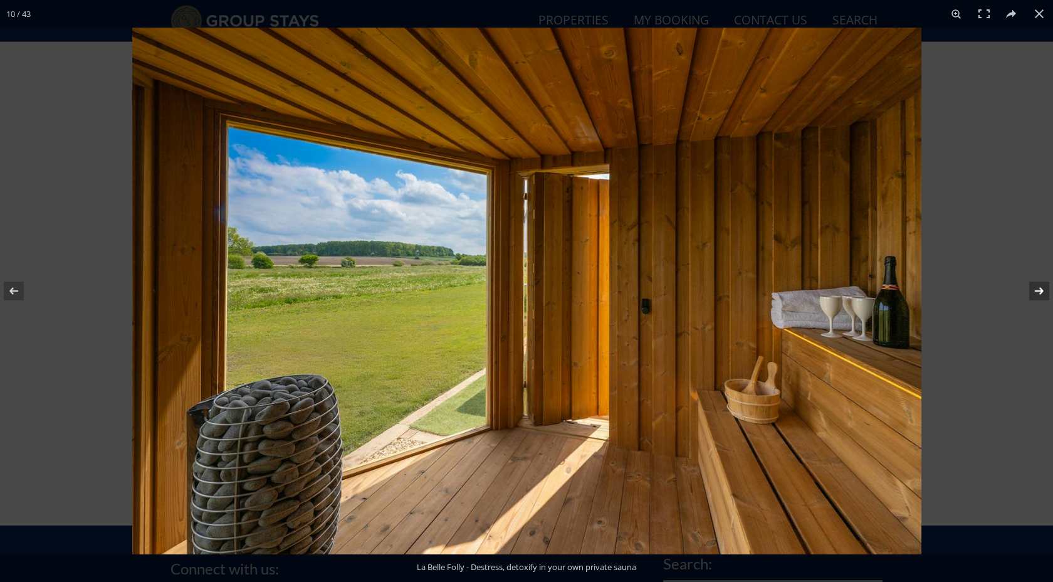
click at [1035, 294] on button at bounding box center [1031, 291] width 44 height 63
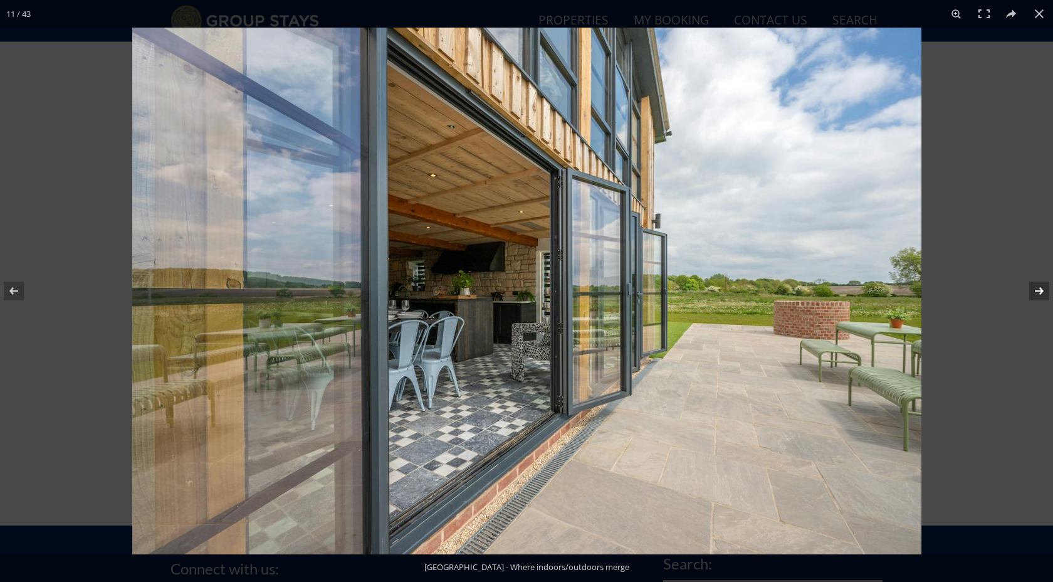
click at [1035, 294] on button at bounding box center [1031, 291] width 44 height 63
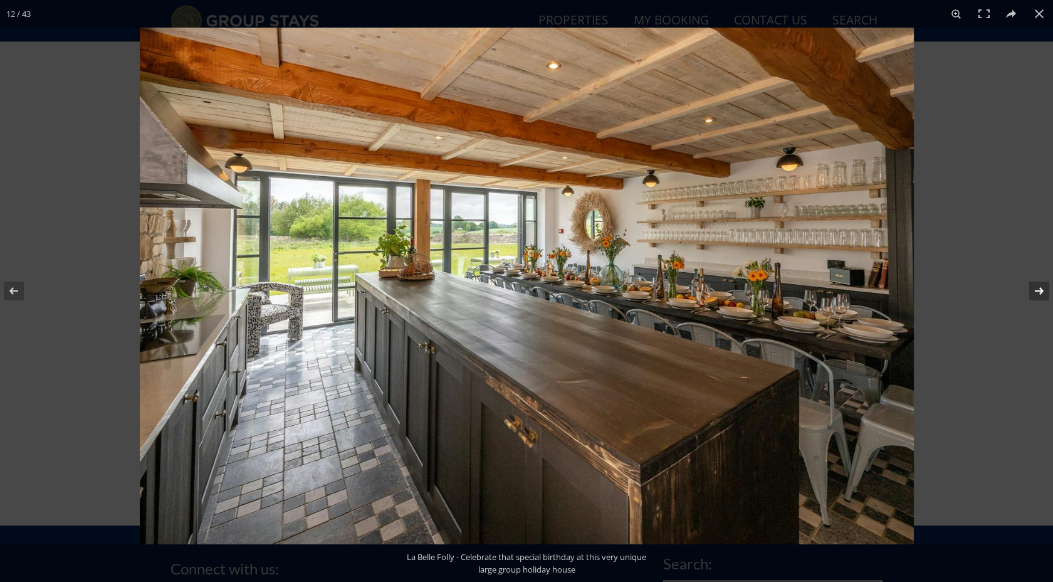
click at [1035, 294] on button at bounding box center [1031, 291] width 44 height 63
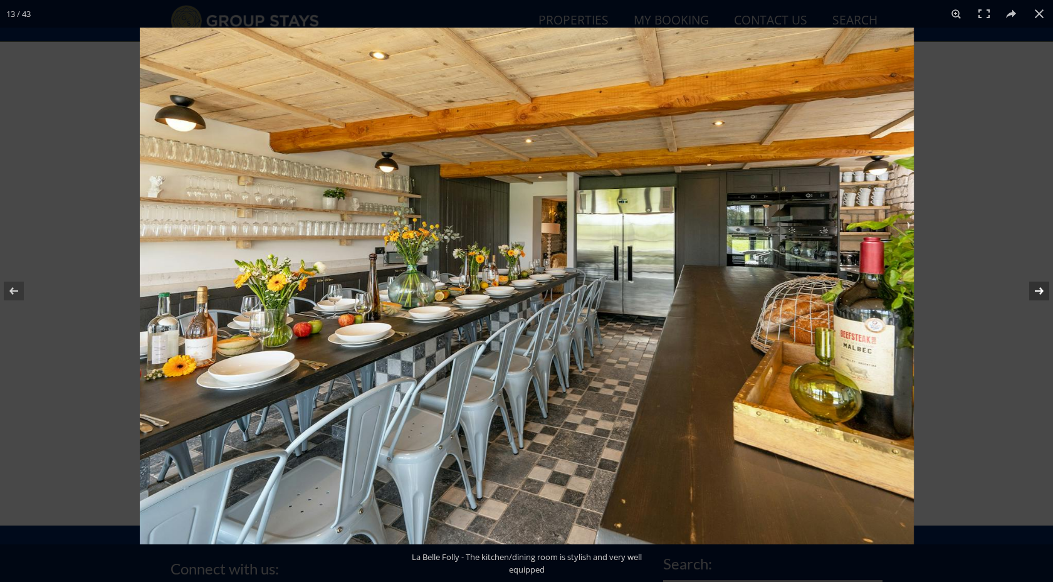
click at [1035, 294] on button at bounding box center [1031, 291] width 44 height 63
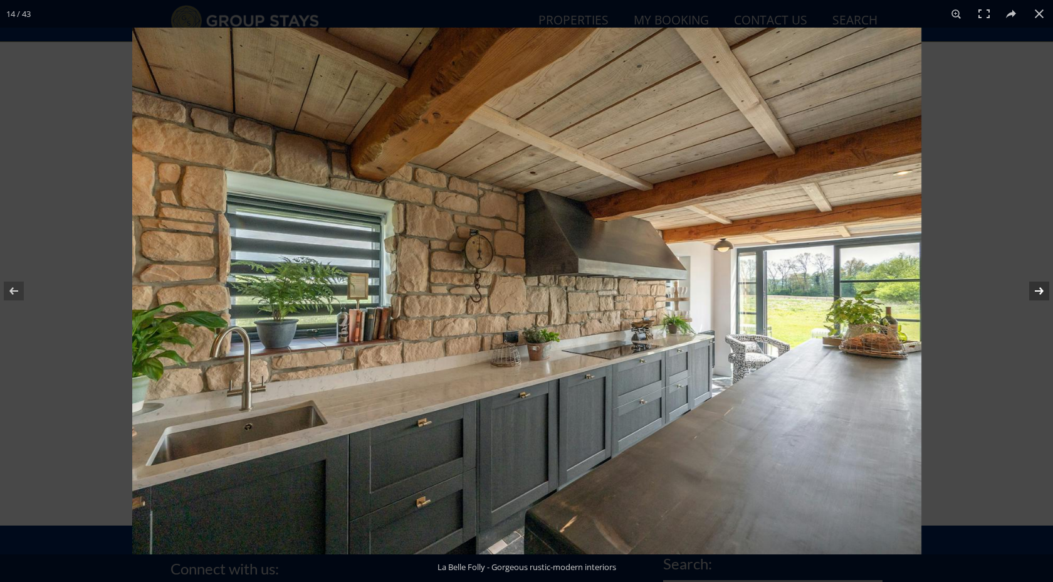
click at [1035, 294] on button at bounding box center [1031, 291] width 44 height 63
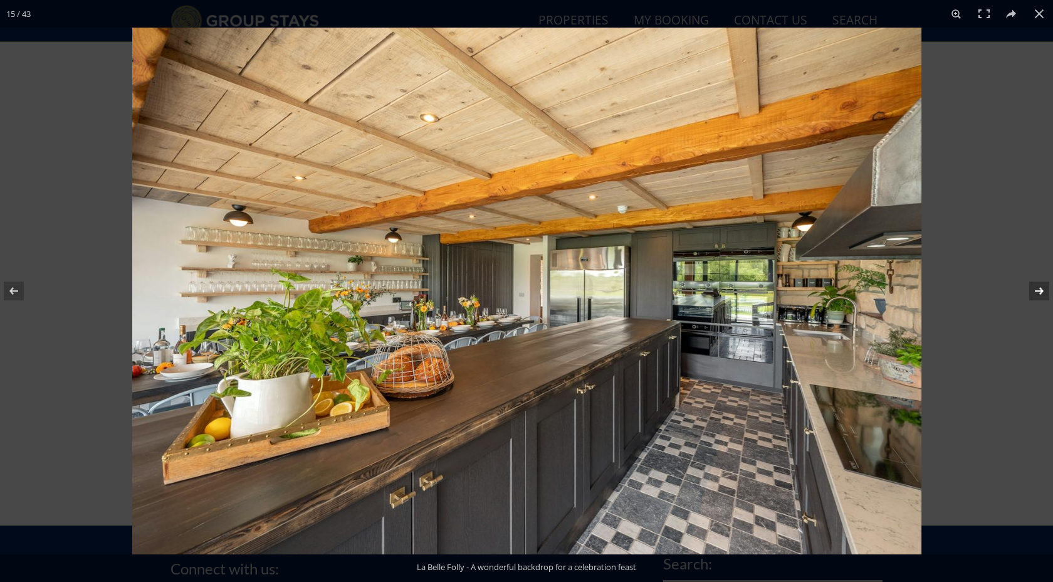
click at [1035, 294] on button at bounding box center [1031, 291] width 44 height 63
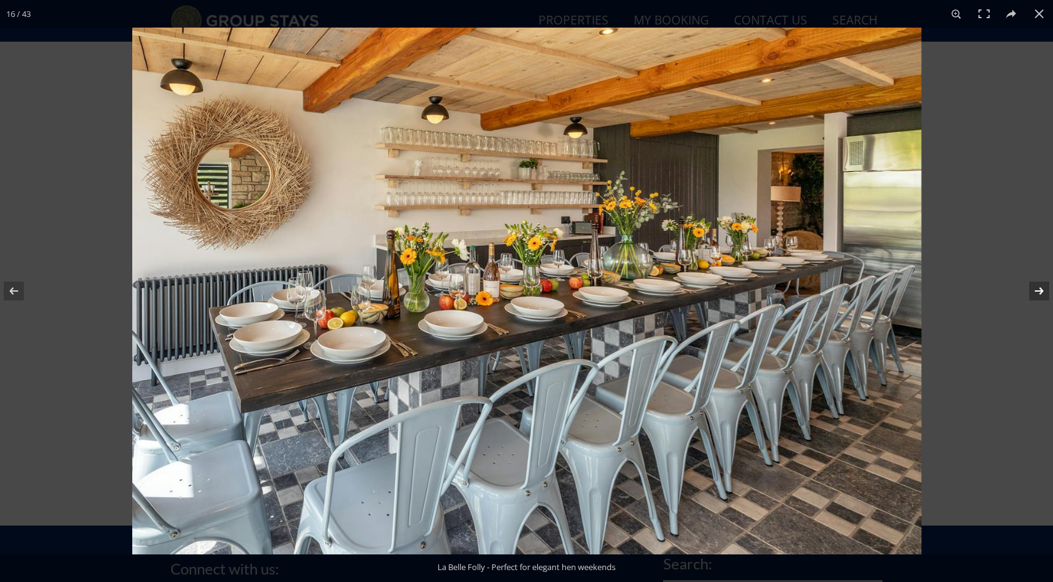
click at [1035, 294] on button at bounding box center [1031, 291] width 44 height 63
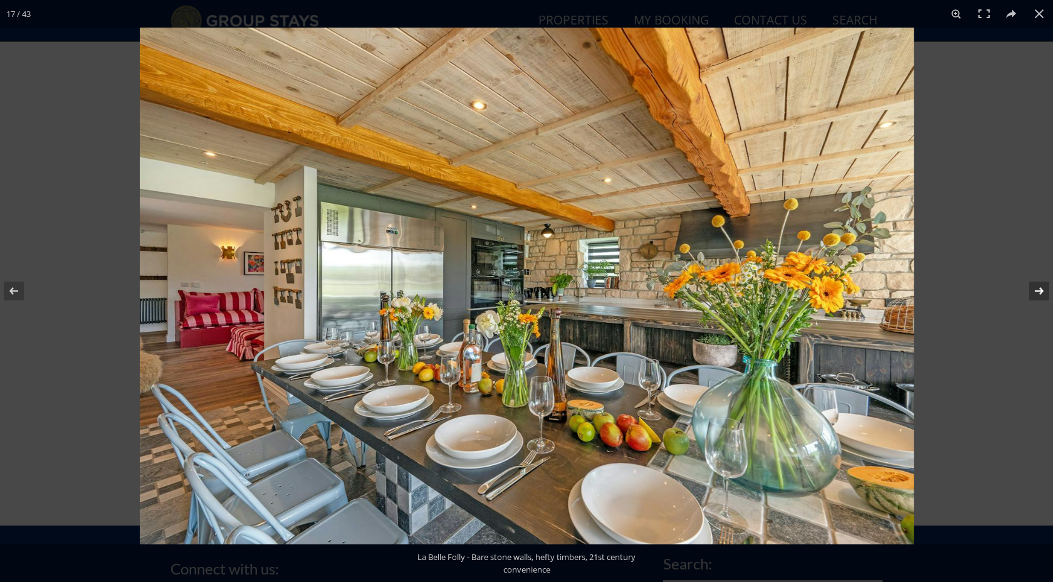
click at [1035, 294] on button at bounding box center [1031, 291] width 44 height 63
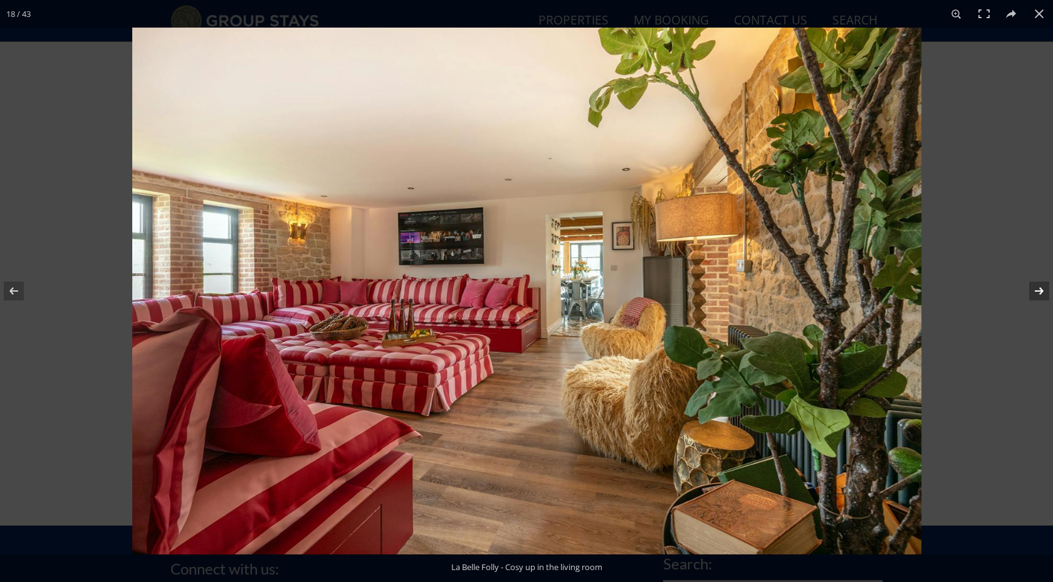
click at [1035, 294] on button at bounding box center [1031, 291] width 44 height 63
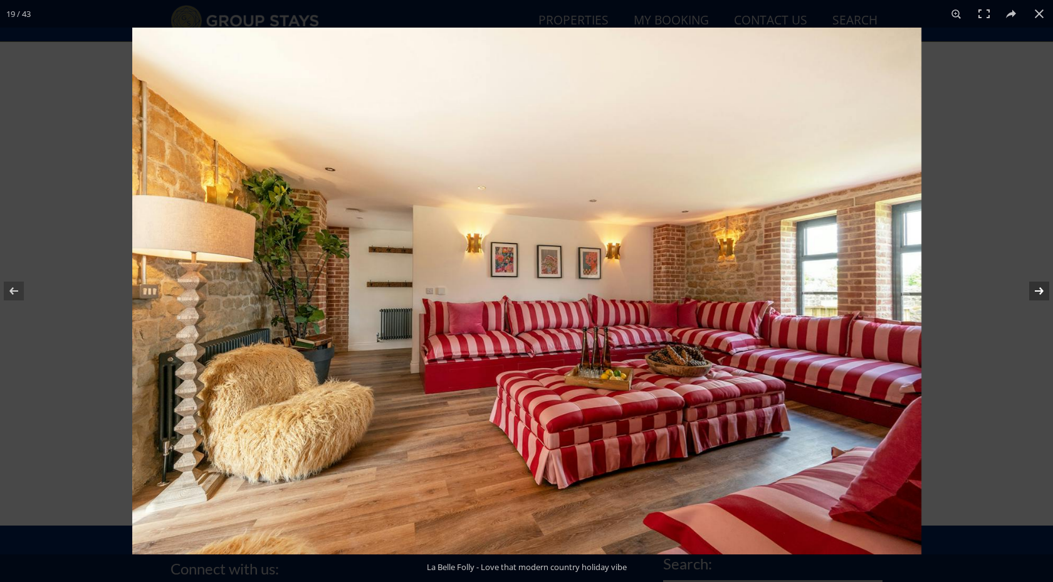
click at [1033, 287] on button at bounding box center [1031, 291] width 44 height 63
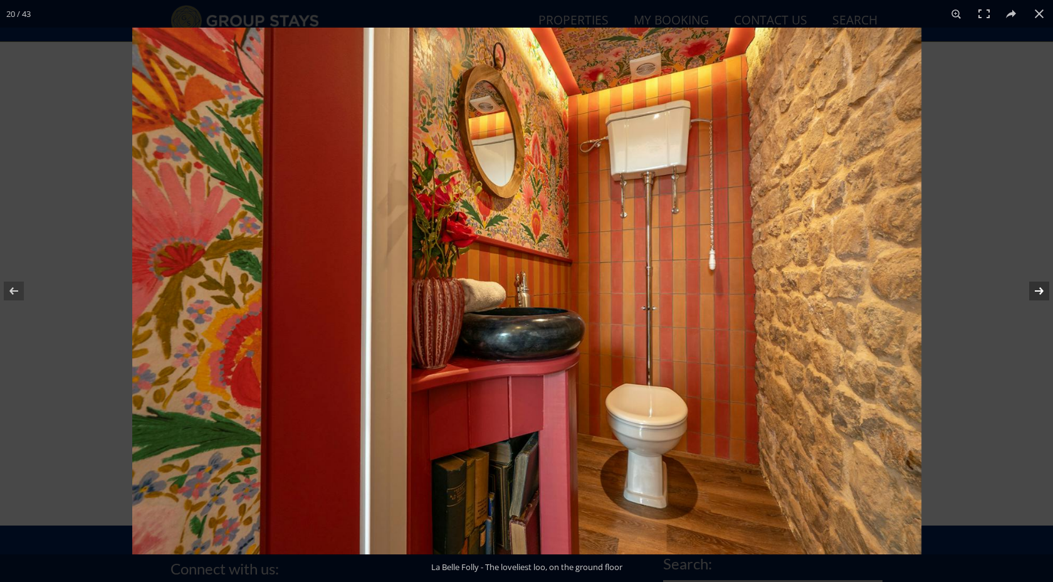
click at [1033, 287] on button at bounding box center [1031, 291] width 44 height 63
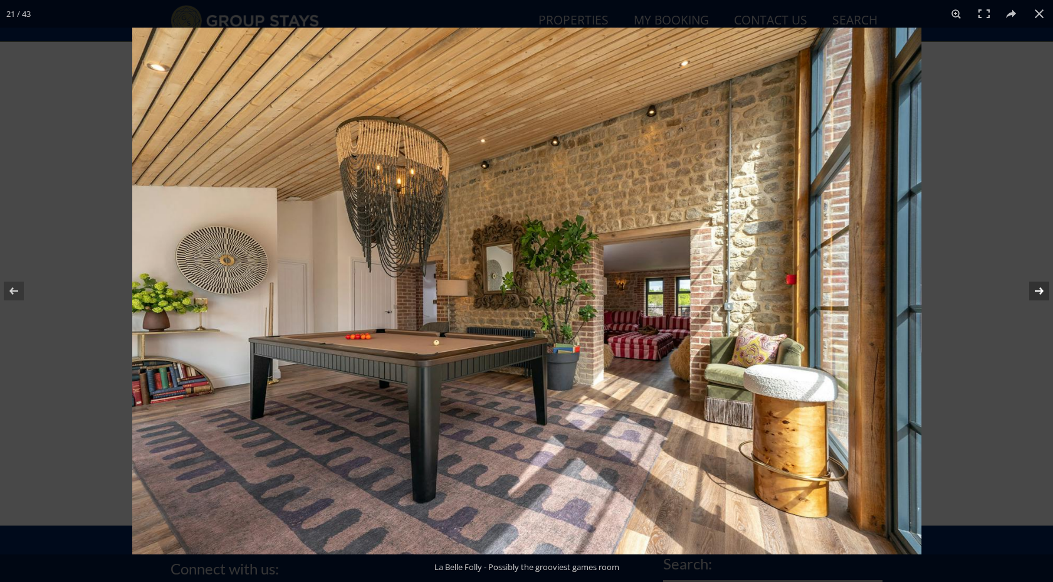
click at [1033, 287] on button at bounding box center [1031, 291] width 44 height 63
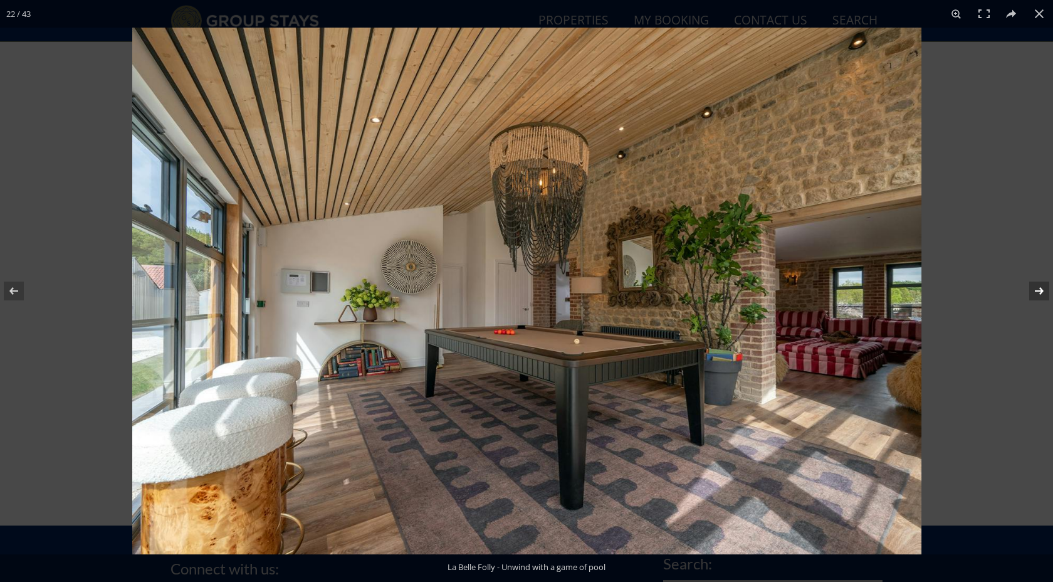
click at [1039, 290] on button at bounding box center [1031, 291] width 44 height 63
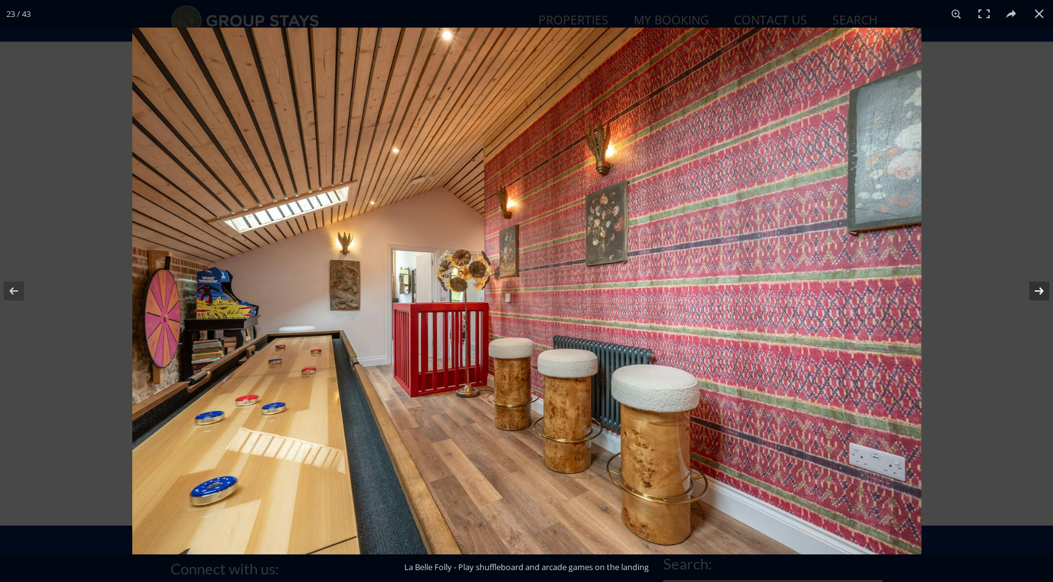
click at [1039, 290] on button at bounding box center [1031, 291] width 44 height 63
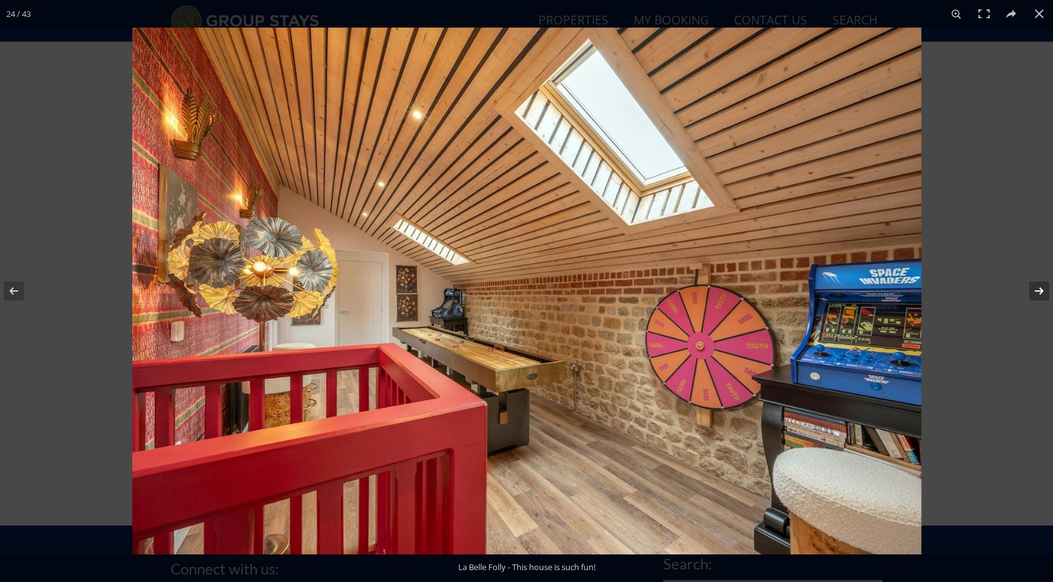
click at [1039, 290] on button at bounding box center [1031, 291] width 44 height 63
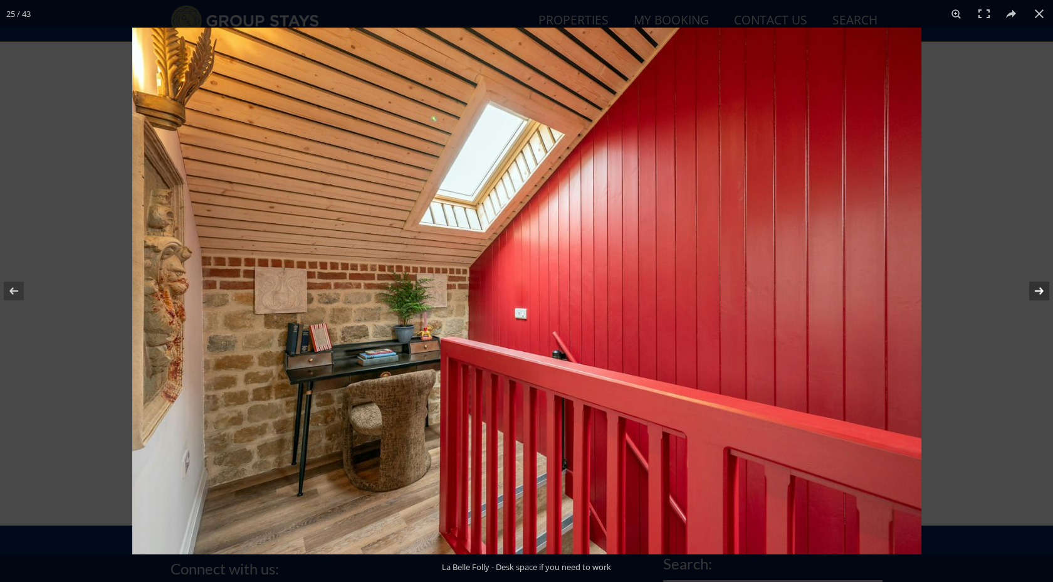
click at [1039, 290] on button at bounding box center [1031, 291] width 44 height 63
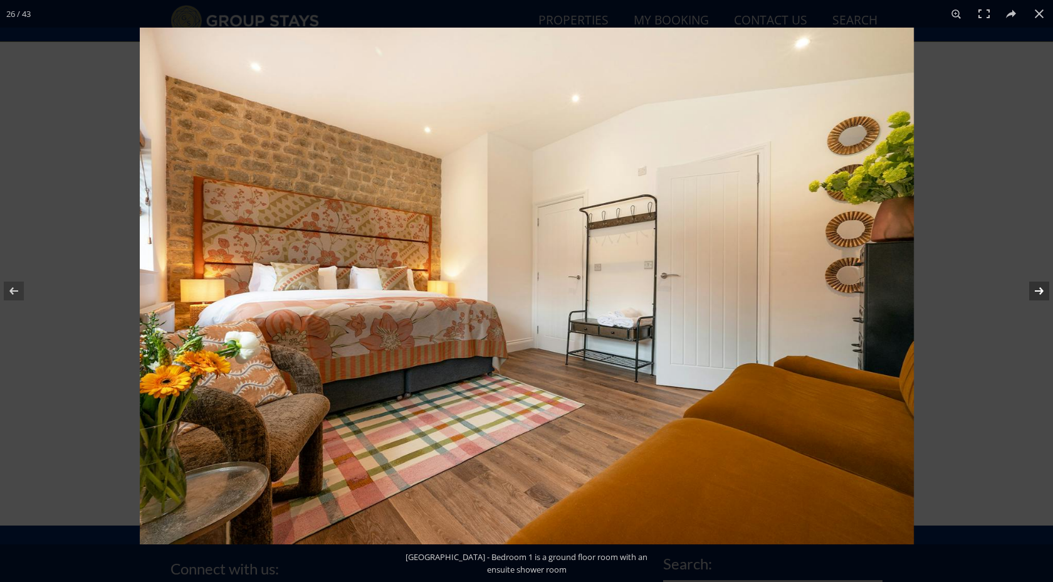
click at [1039, 290] on button at bounding box center [1031, 291] width 44 height 63
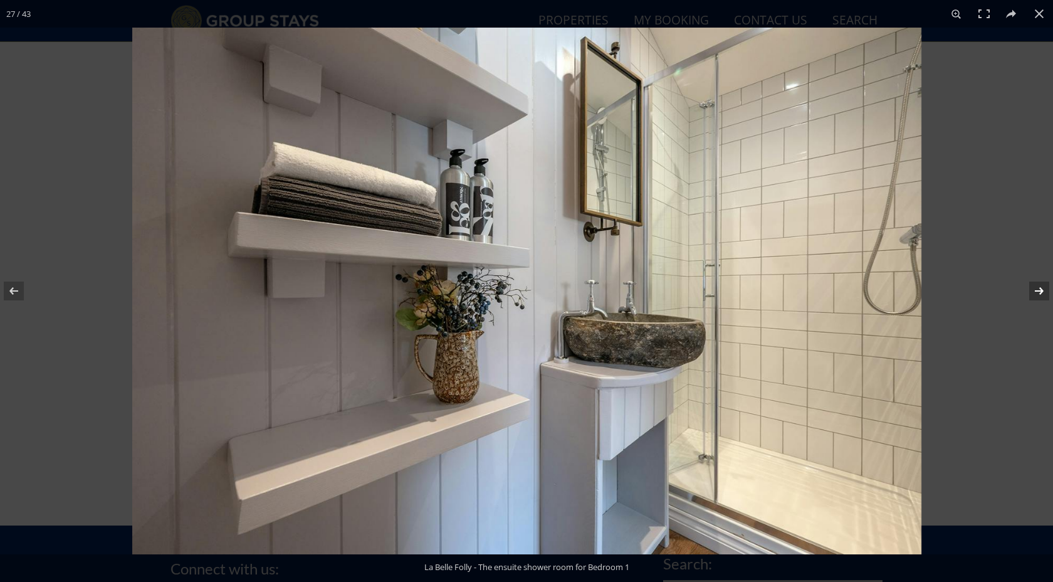
click at [1039, 290] on button at bounding box center [1031, 291] width 44 height 63
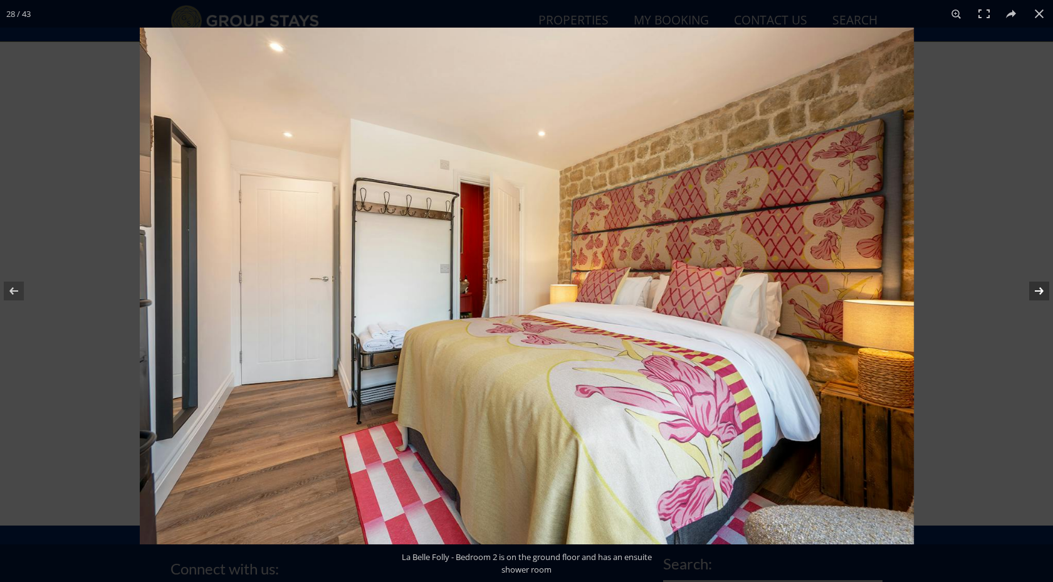
click at [1039, 290] on button at bounding box center [1031, 291] width 44 height 63
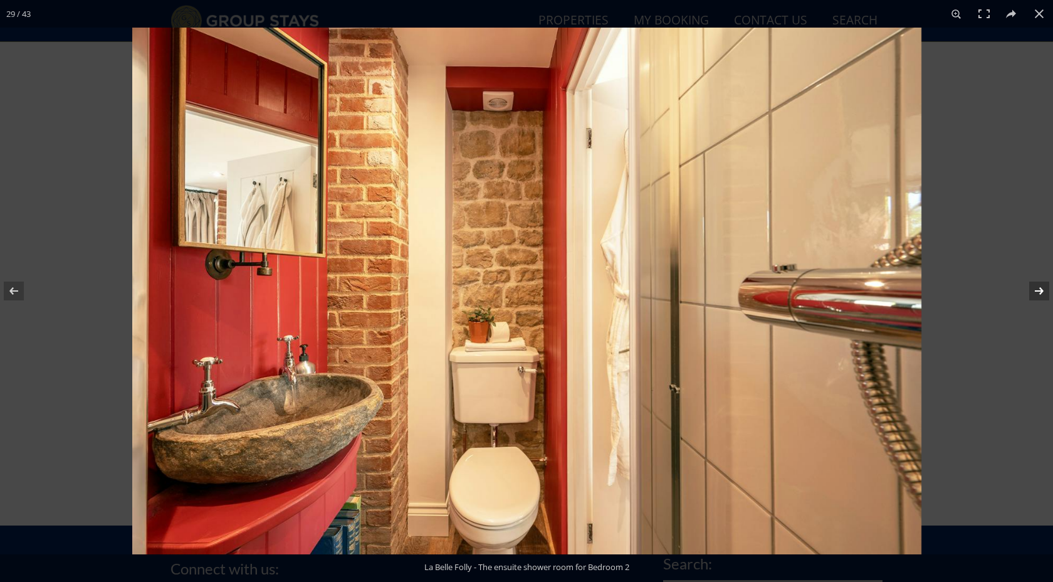
click at [1039, 290] on button at bounding box center [1031, 291] width 44 height 63
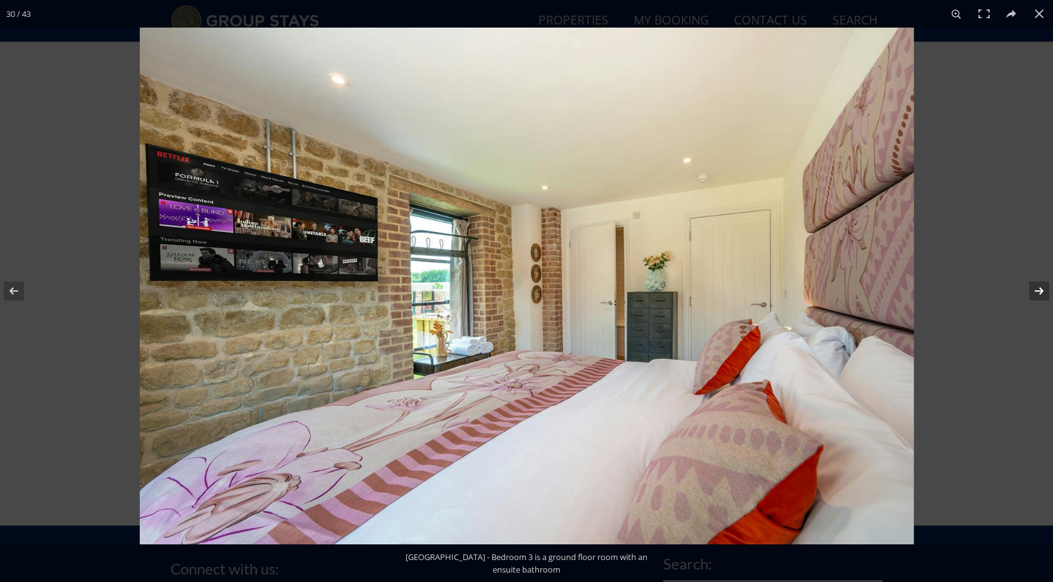
click at [1039, 290] on button at bounding box center [1031, 291] width 44 height 63
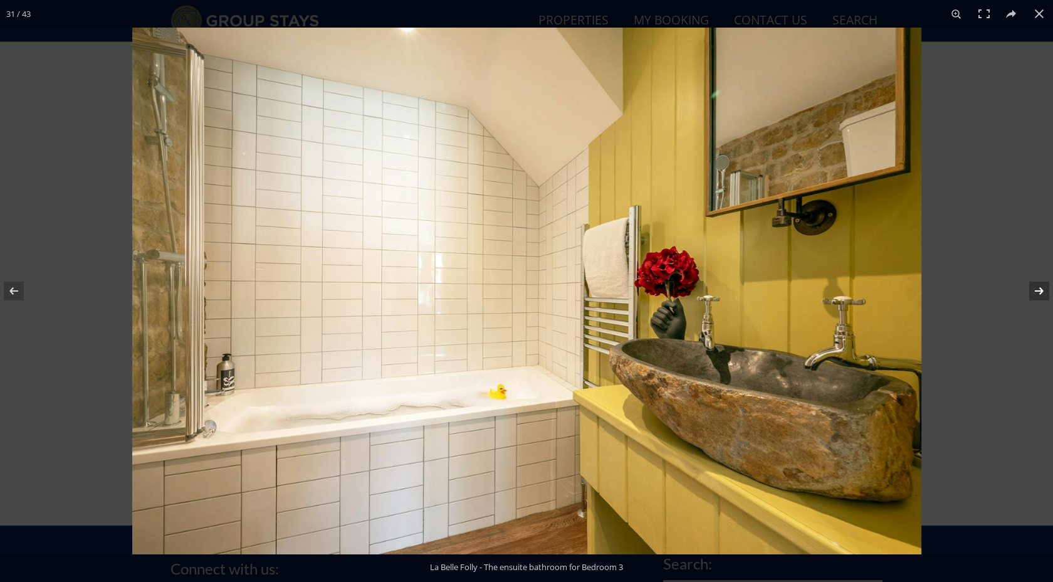
click at [1039, 290] on button at bounding box center [1031, 291] width 44 height 63
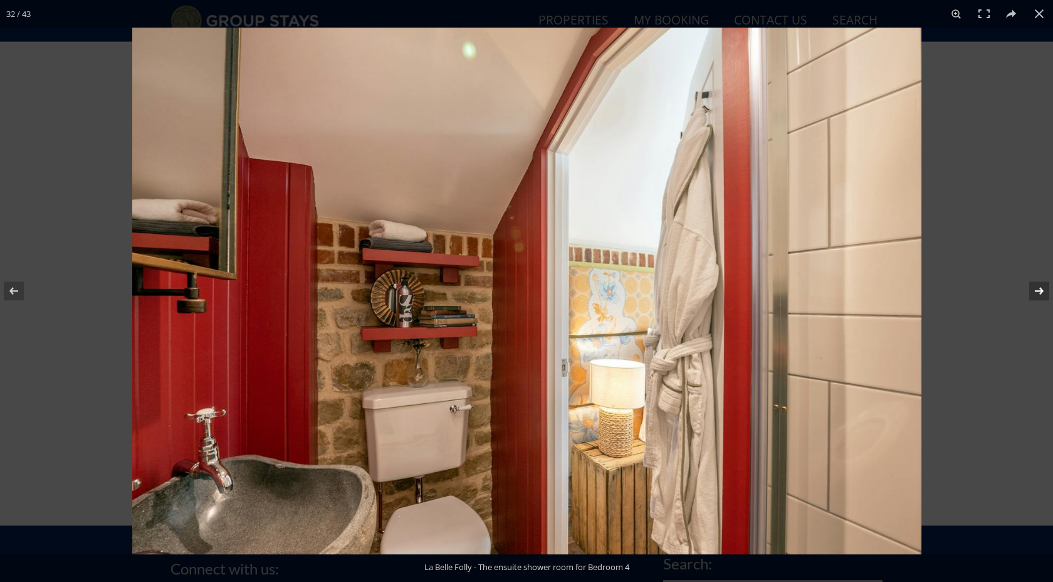
click at [1039, 290] on button at bounding box center [1031, 291] width 44 height 63
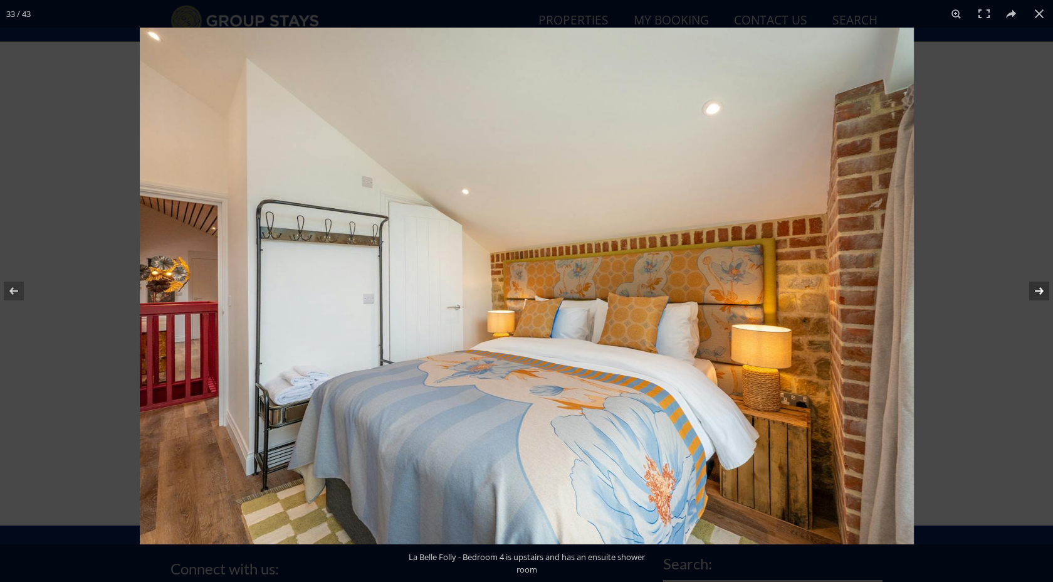
click at [1039, 290] on button at bounding box center [1031, 291] width 44 height 63
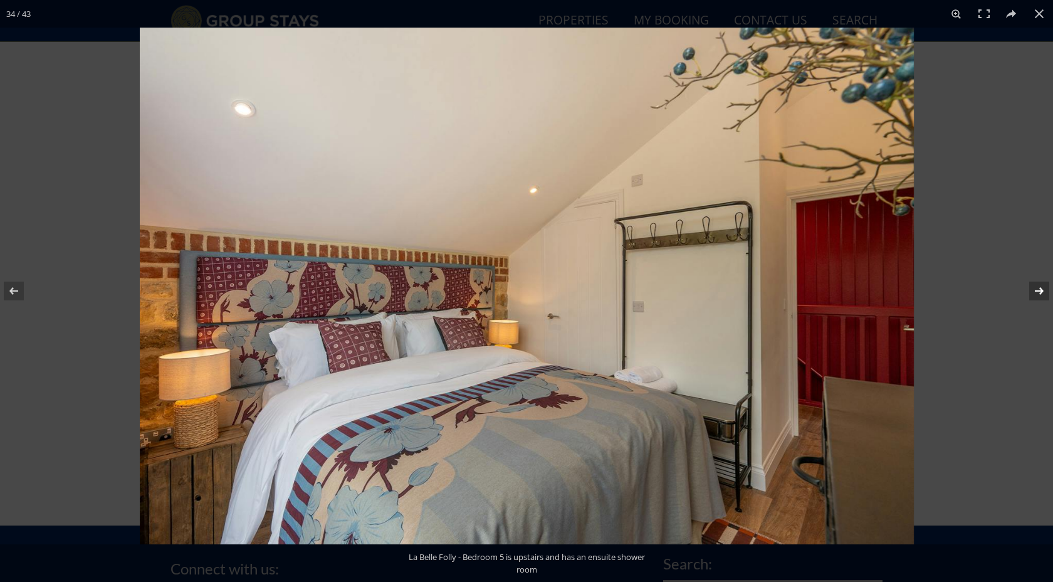
click at [1039, 290] on button at bounding box center [1031, 291] width 44 height 63
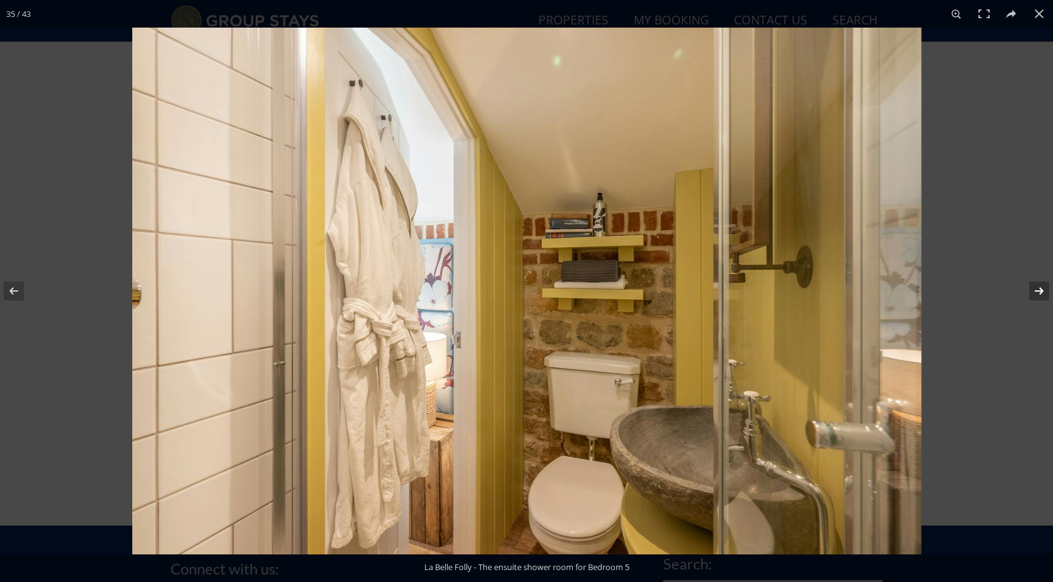
click at [1039, 290] on button at bounding box center [1031, 291] width 44 height 63
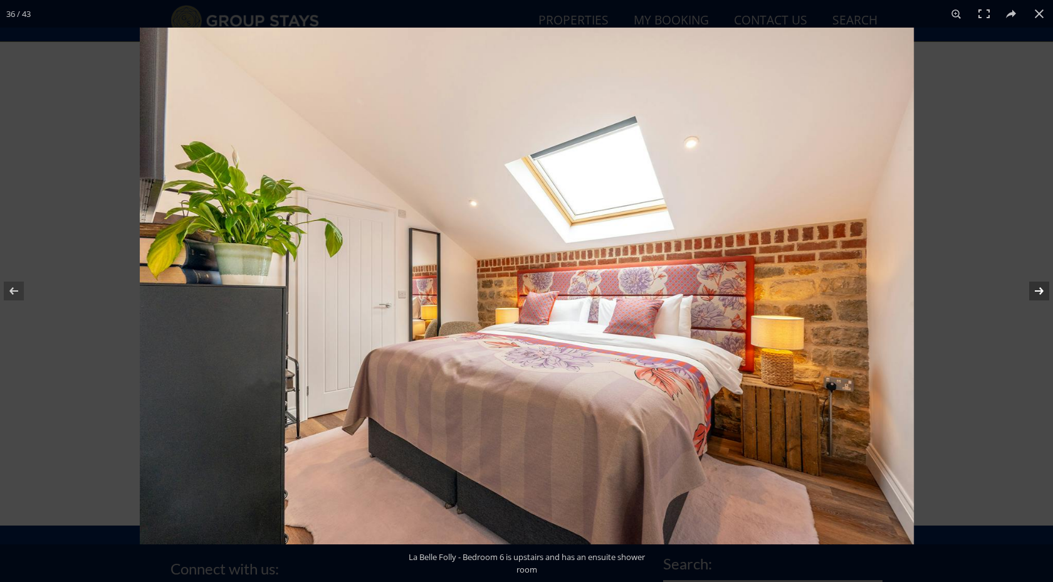
click at [1039, 290] on button at bounding box center [1031, 291] width 44 height 63
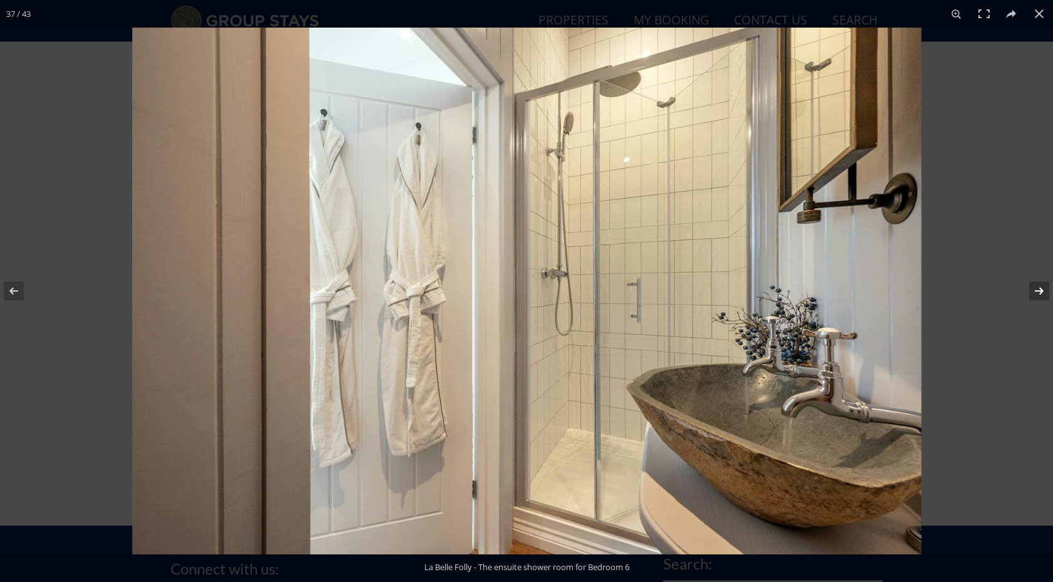
click at [1039, 290] on button at bounding box center [1031, 291] width 44 height 63
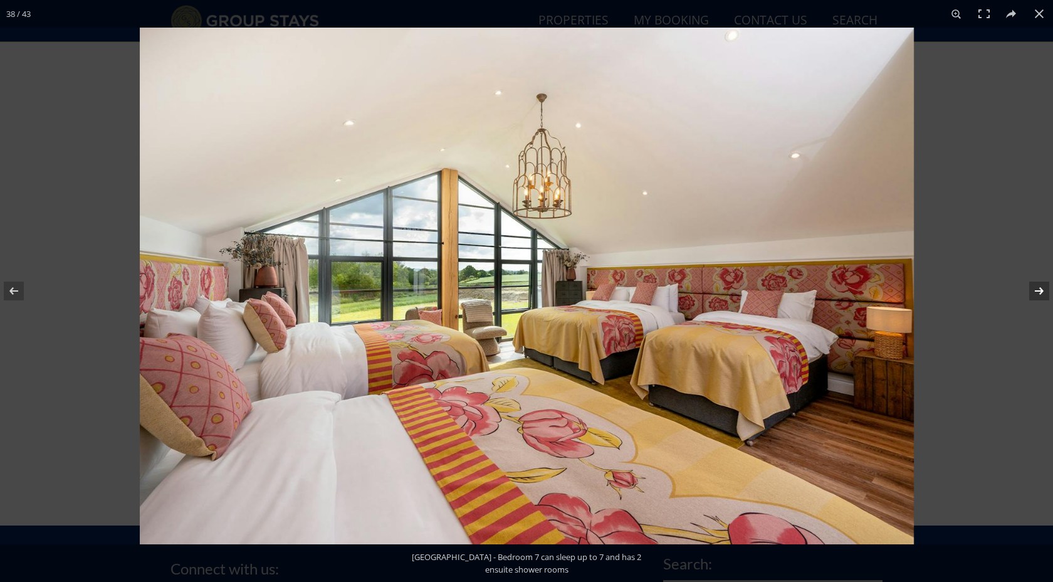
click at [1039, 290] on button at bounding box center [1031, 291] width 44 height 63
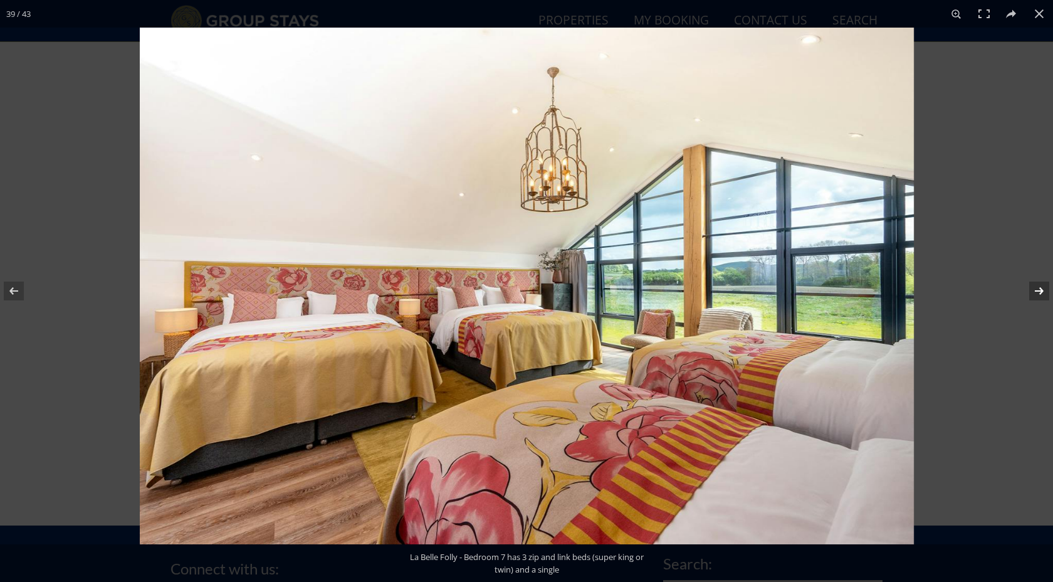
click at [1039, 290] on button at bounding box center [1031, 291] width 44 height 63
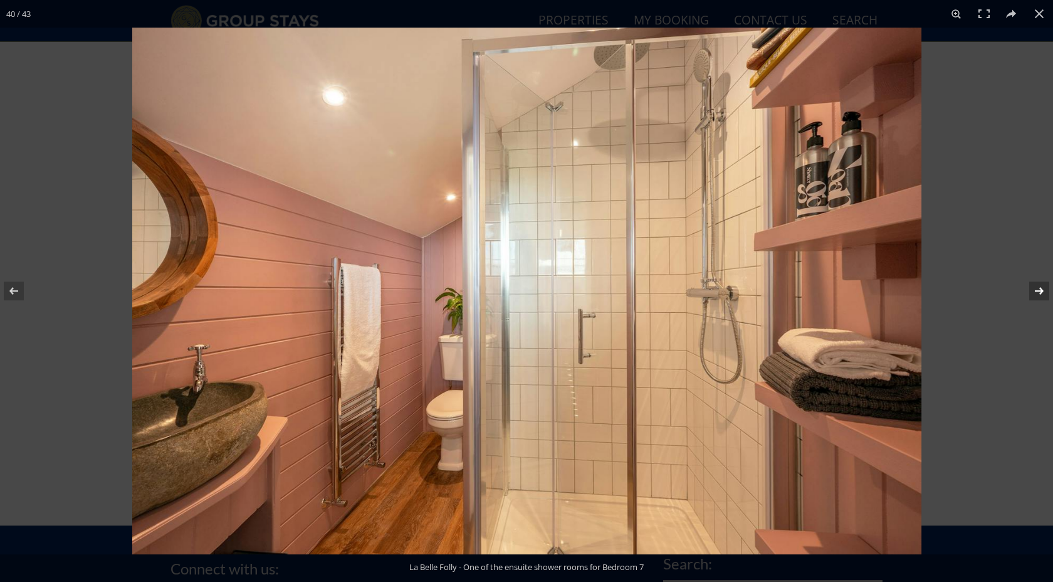
click at [1039, 290] on button at bounding box center [1031, 291] width 44 height 63
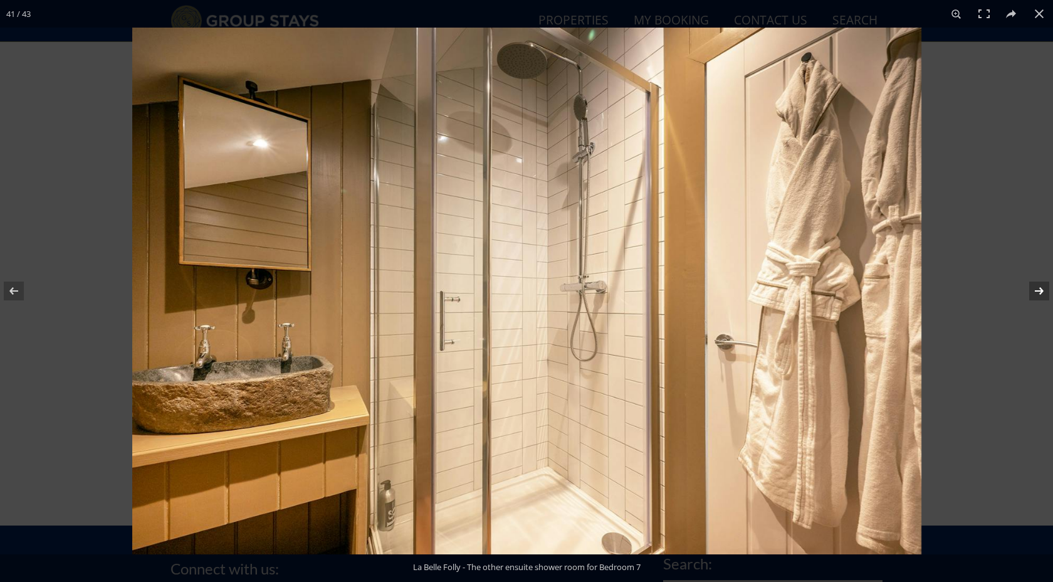
click at [1039, 290] on button at bounding box center [1031, 291] width 44 height 63
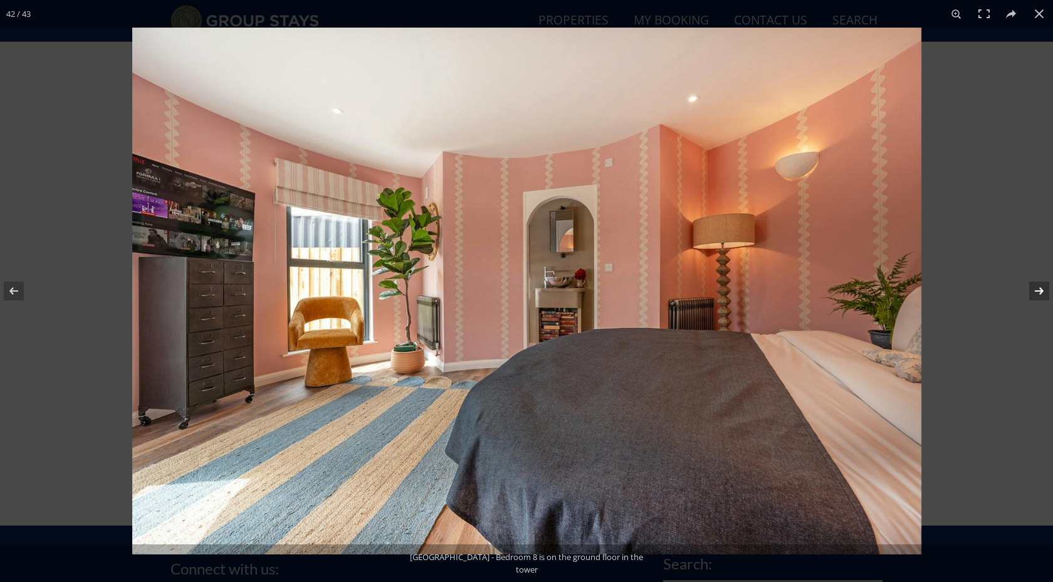
click at [1039, 290] on button at bounding box center [1031, 291] width 44 height 63
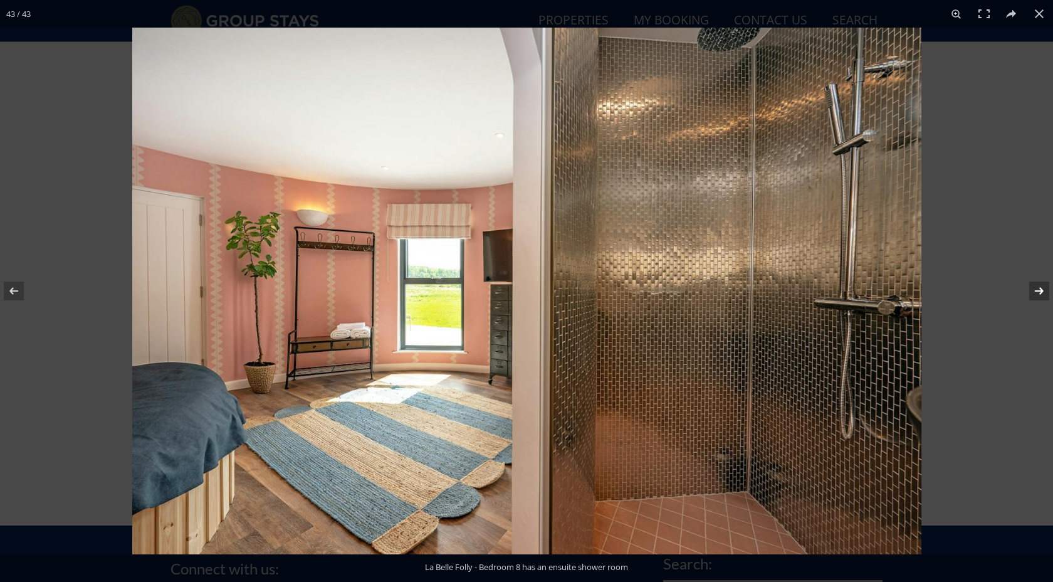
click at [1039, 290] on button at bounding box center [1031, 291] width 44 height 63
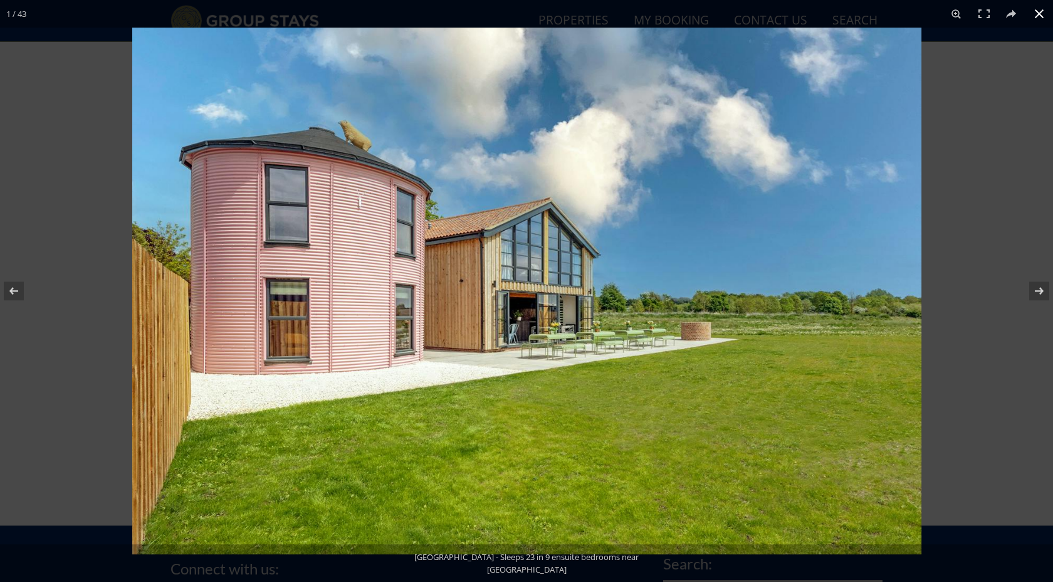
click at [1037, 13] on button at bounding box center [1040, 14] width 28 height 28
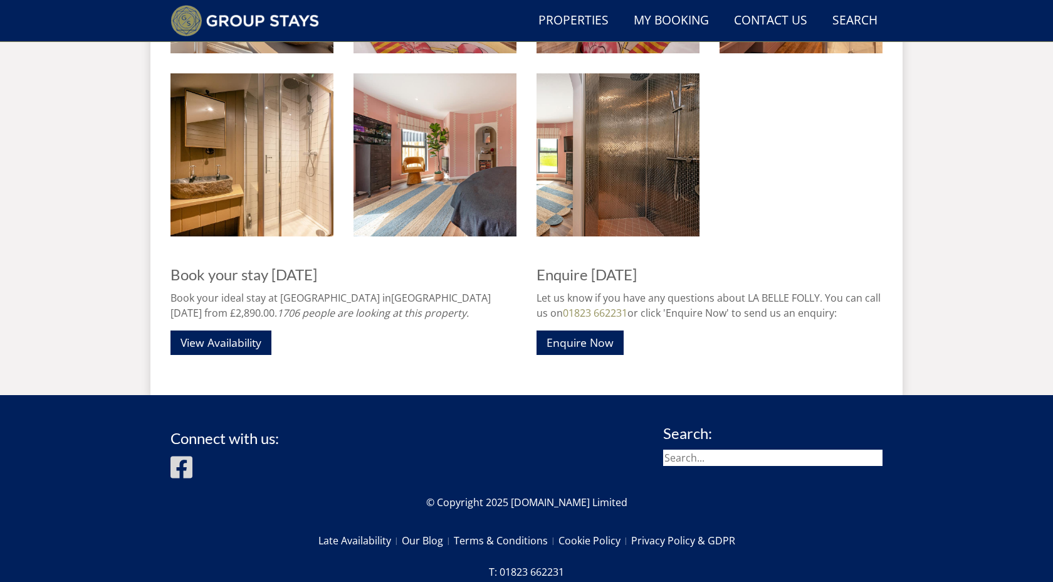
scroll to position [2439, 0]
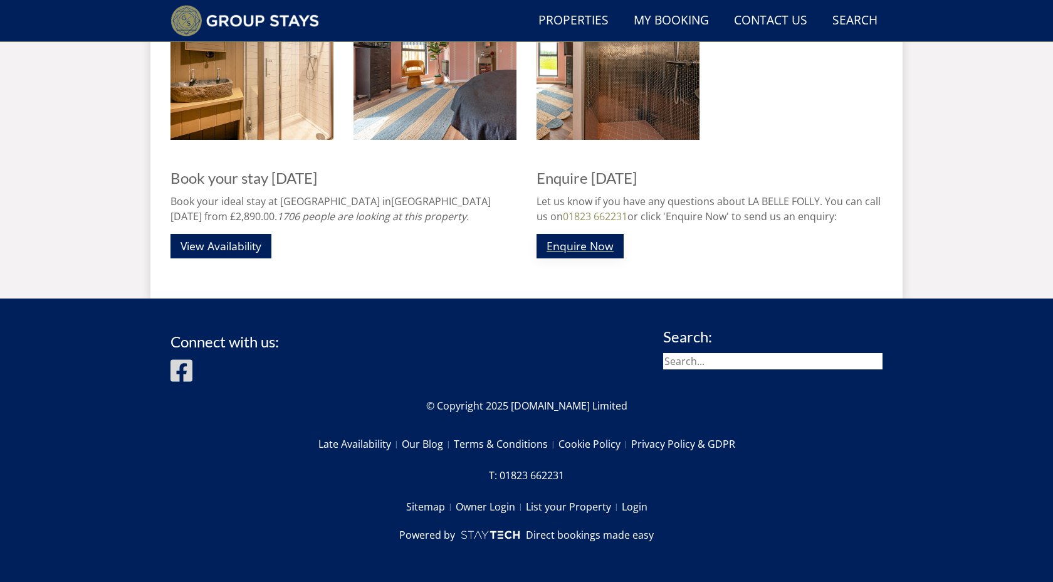
click at [603, 248] on link "Enquire Now" at bounding box center [580, 246] width 87 height 24
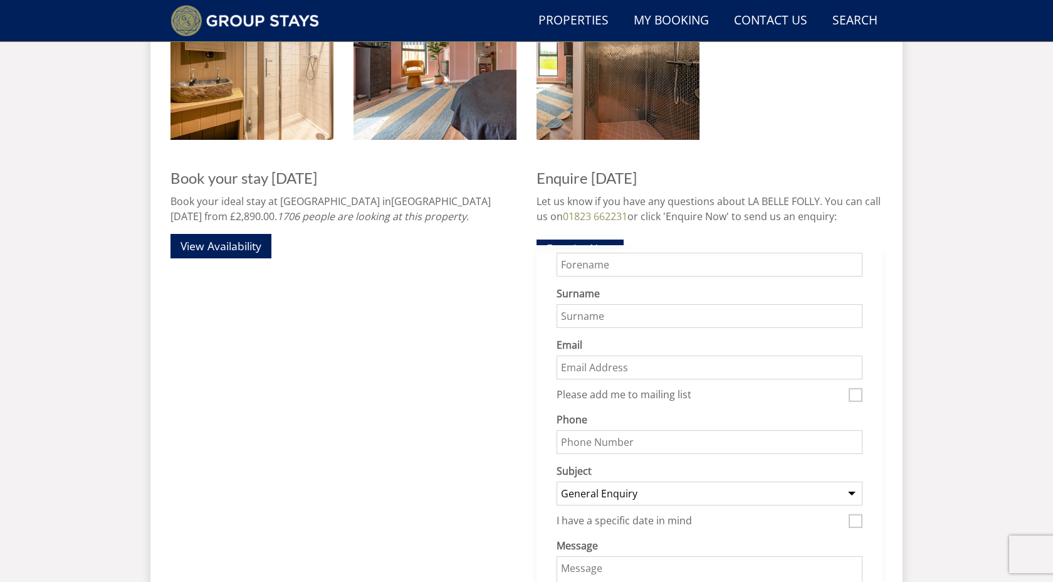
scroll to position [0, 0]
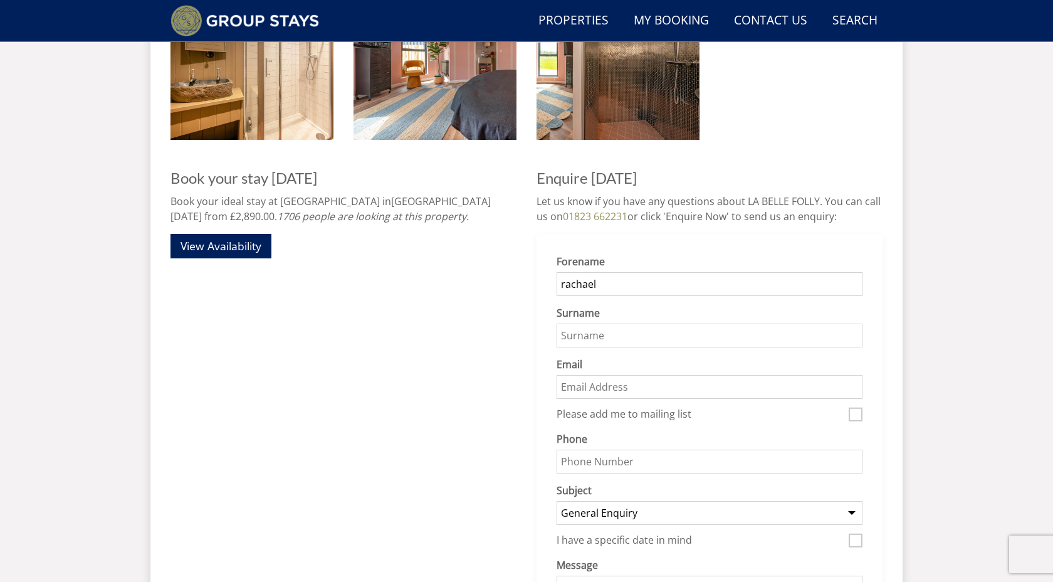
type input "Rachael"
type input "Glynn"
type input "rachael.glynn4@hotmail.co.uk"
type input "07833452000"
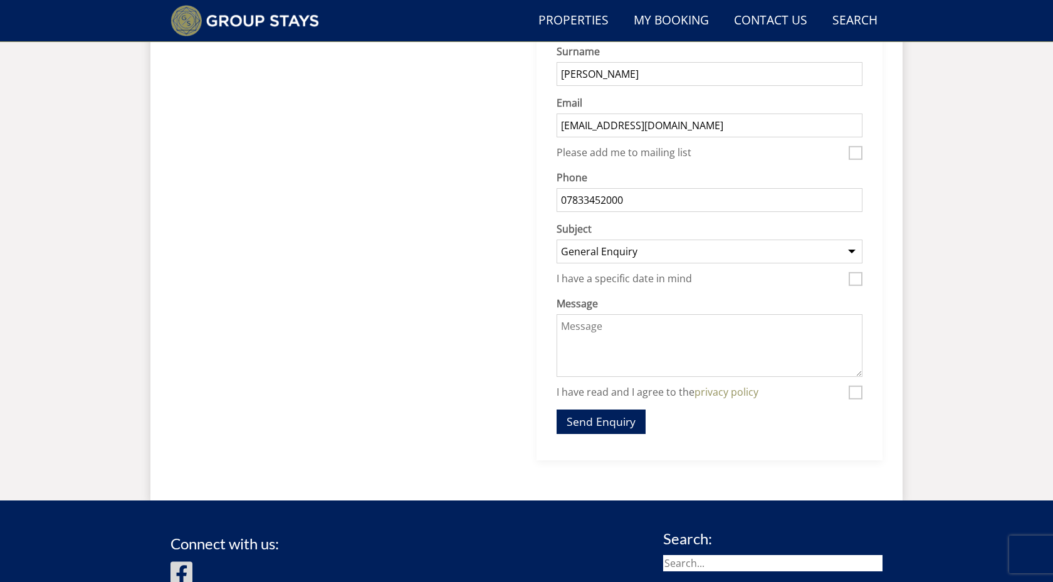
scroll to position [2712, 0]
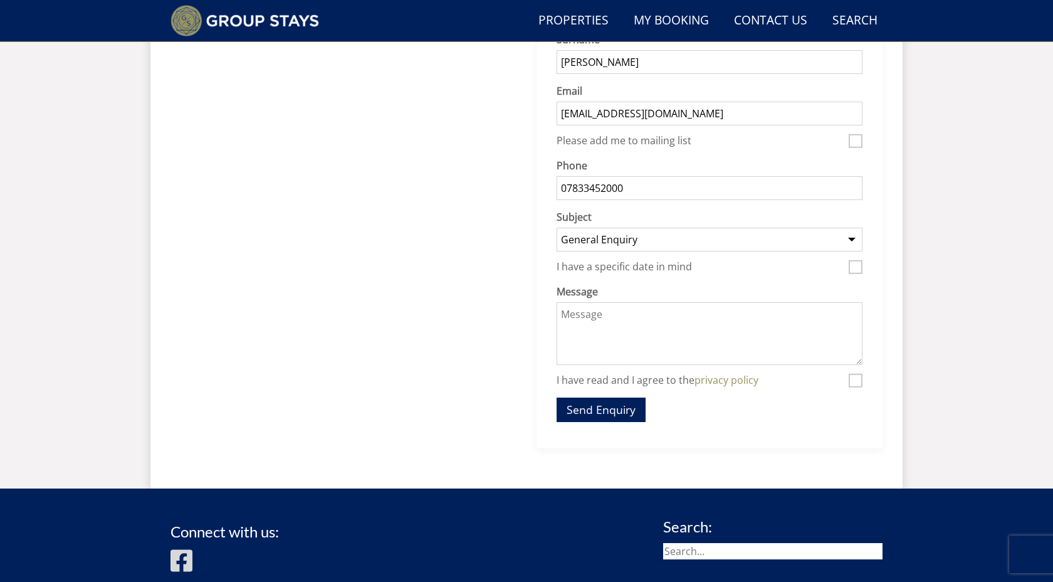
click at [611, 310] on textarea "Message" at bounding box center [710, 333] width 306 height 63
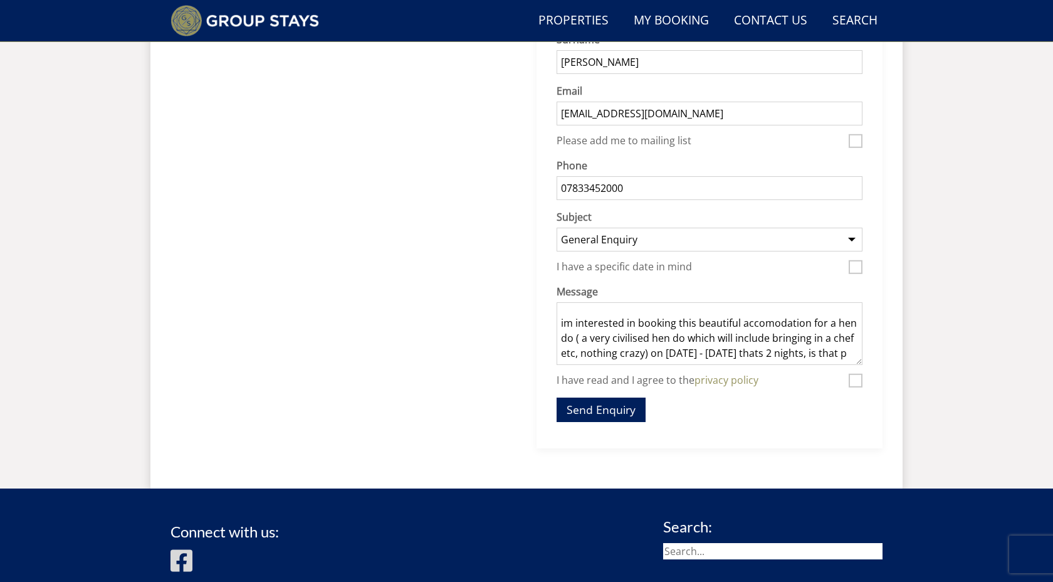
scroll to position [31, 0]
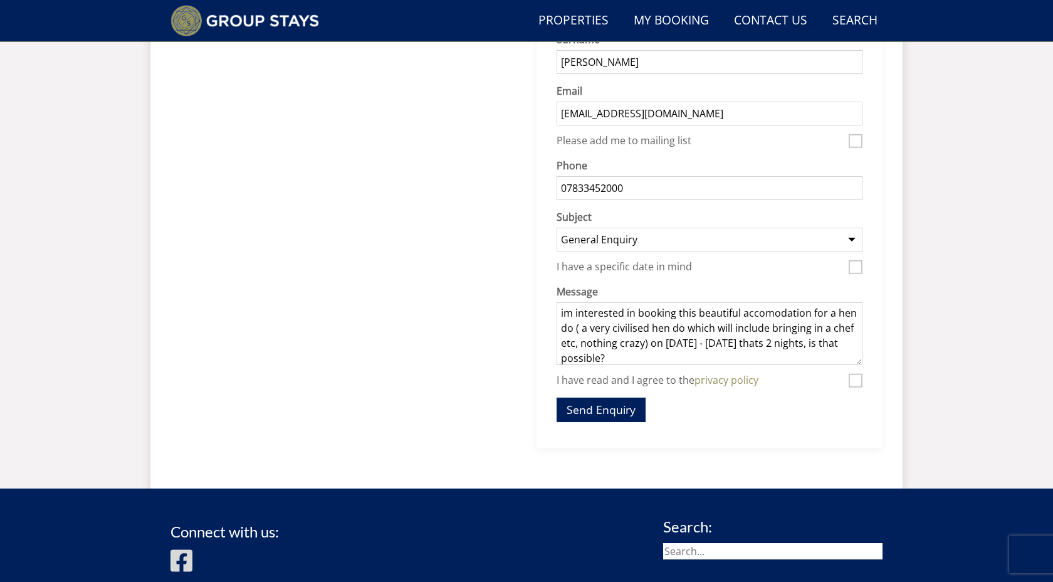
click at [781, 312] on textarea "hi, im interested in booking this beautiful accomodation for a hen do ( a very …" at bounding box center [710, 333] width 306 height 63
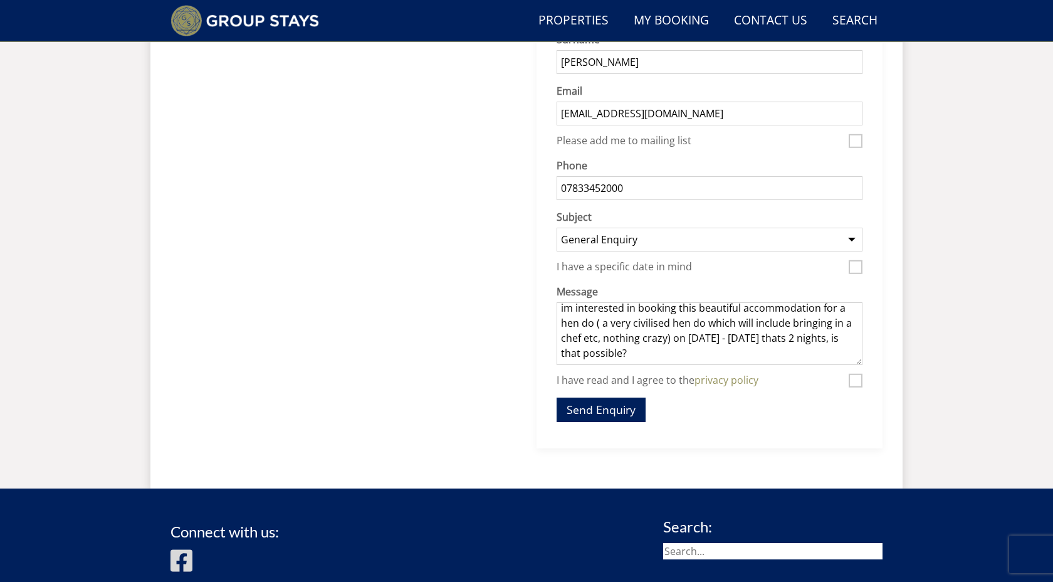
click at [692, 350] on textarea "hi, im interested in booking this beautiful accommodation for a hen do ( a very…" at bounding box center [710, 333] width 306 height 63
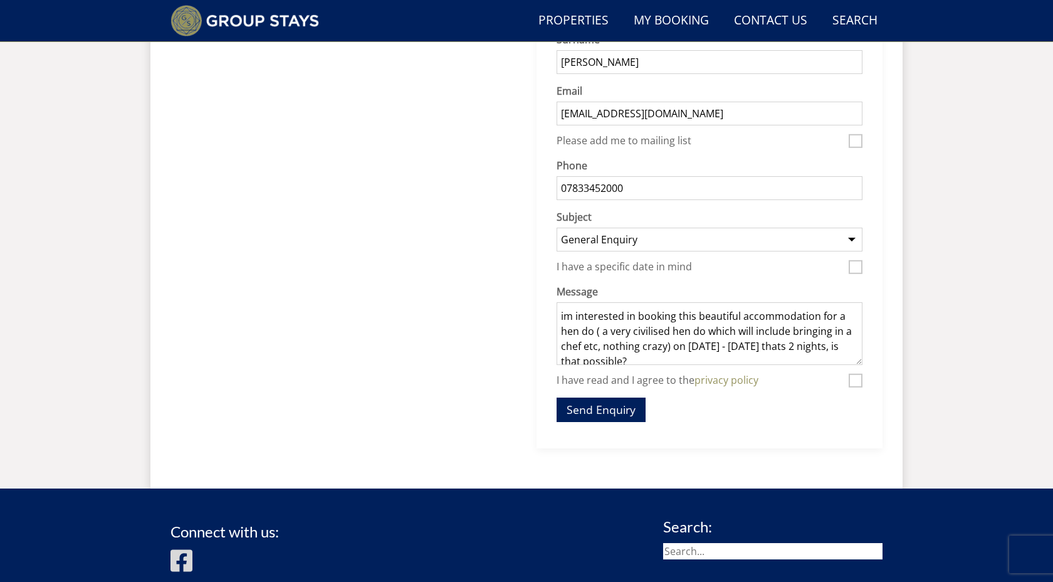
scroll to position [2, 0]
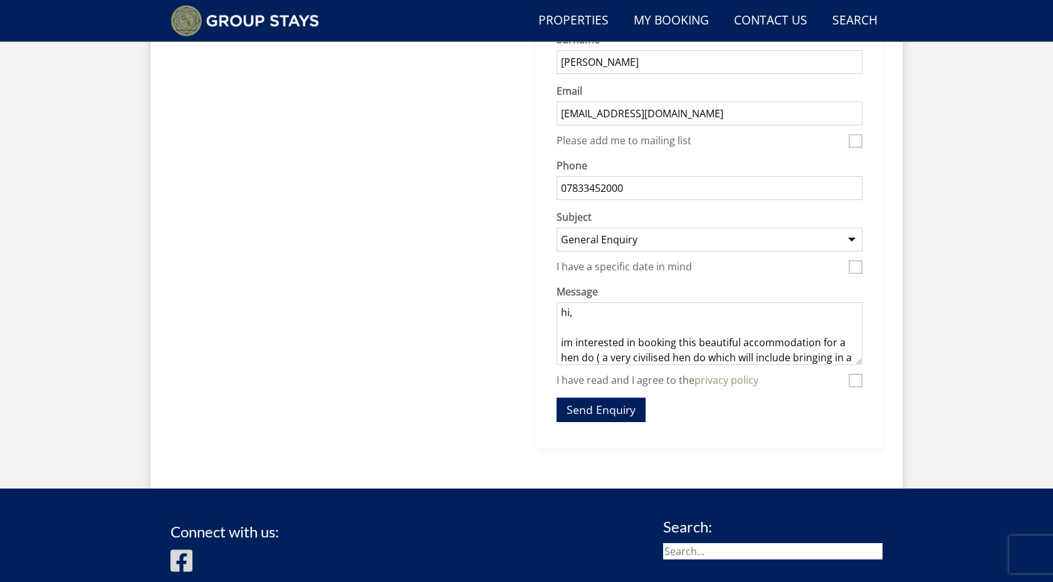
click at [574, 345] on textarea "hi, im interested in booking this beautiful accommodation for a hen do ( a very…" at bounding box center [710, 333] width 306 height 63
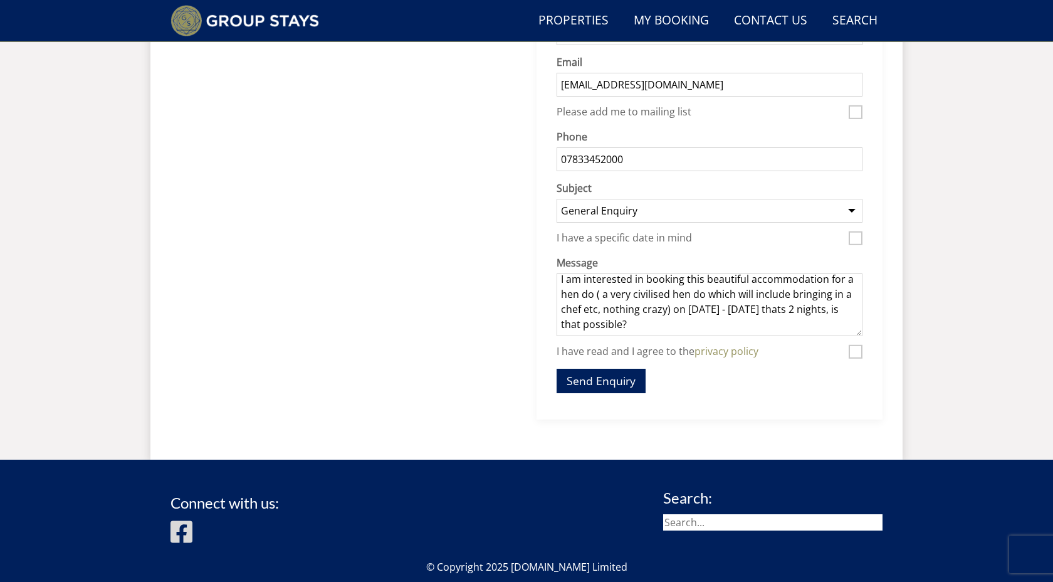
scroll to position [41, 0]
click at [740, 325] on textarea "hi, I am interested in booking this beautiful accommodation for a hen do ( a ve…" at bounding box center [710, 304] width 306 height 63
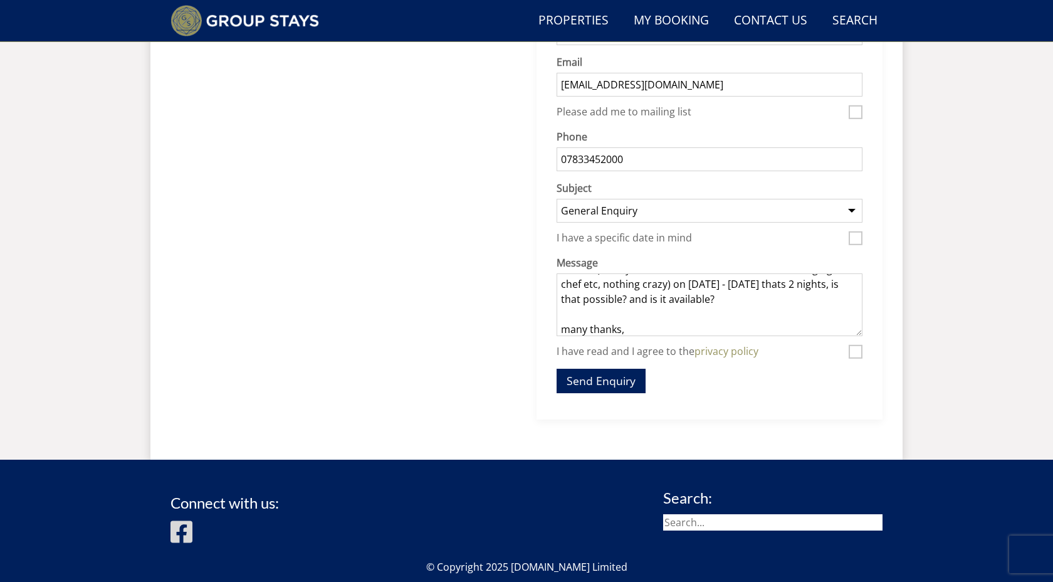
scroll to position [76, 0]
type textarea "hi, I am interested in booking this beautiful accommodation for a hen do ( a ve…"
click at [859, 352] on input "I have read and I agree to the privacy policy" at bounding box center [856, 352] width 14 height 14
checkbox input "true"
click at [599, 383] on button "Send Enquiry" at bounding box center [601, 381] width 89 height 24
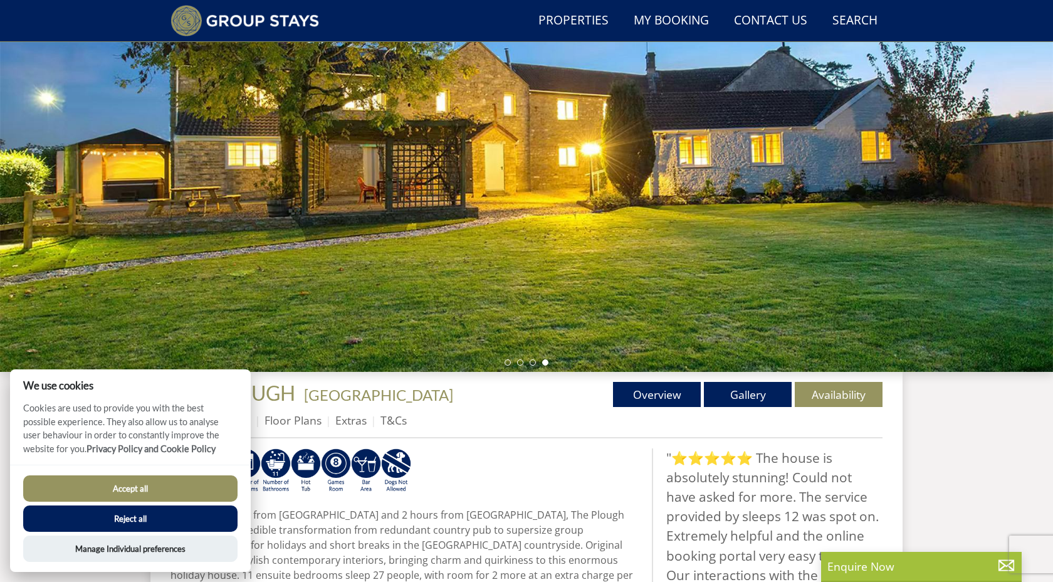
scroll to position [144, 0]
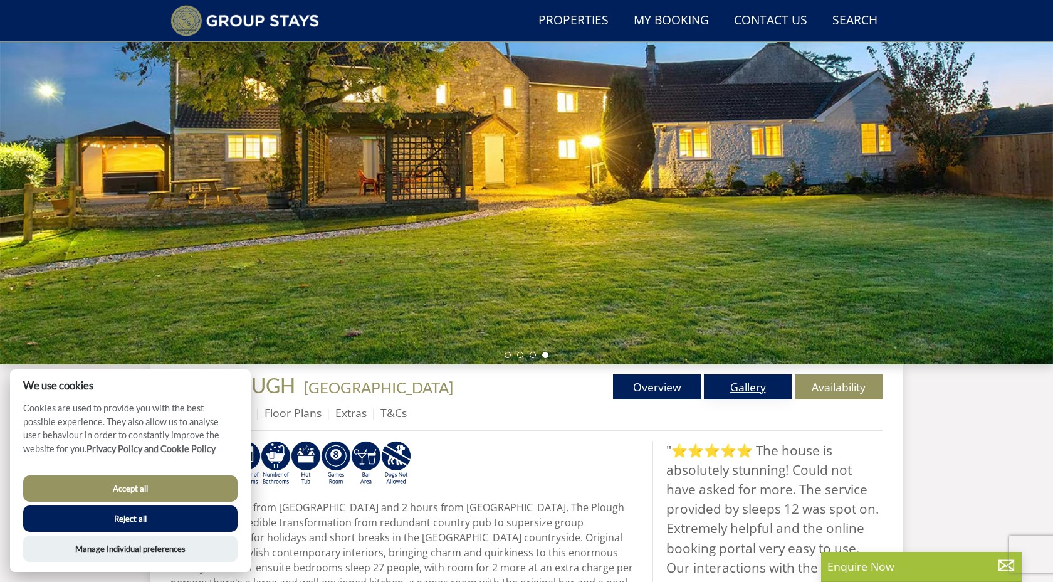
click at [750, 392] on link "Gallery" at bounding box center [748, 386] width 88 height 25
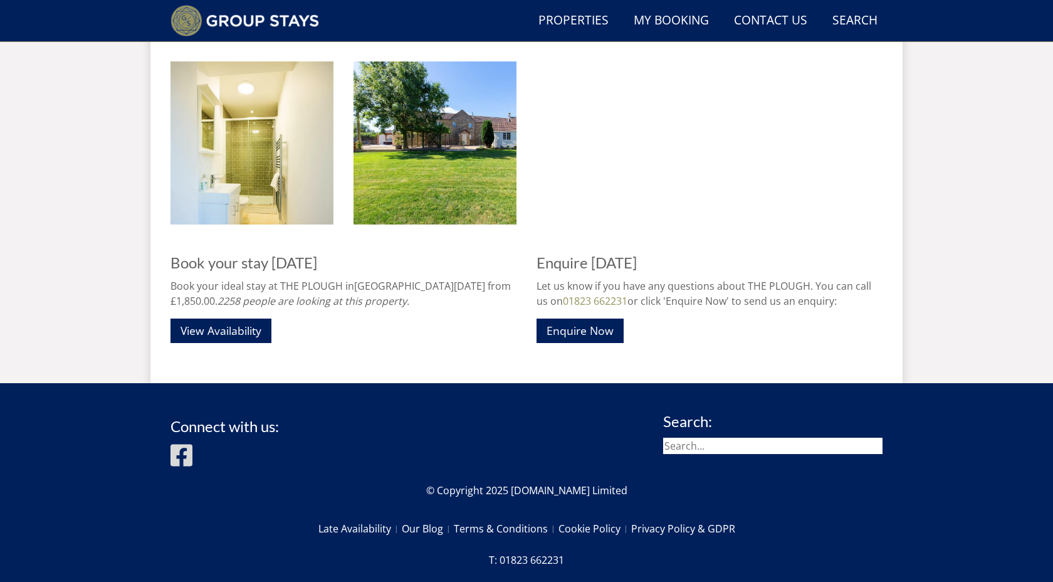
scroll to position [2175, 0]
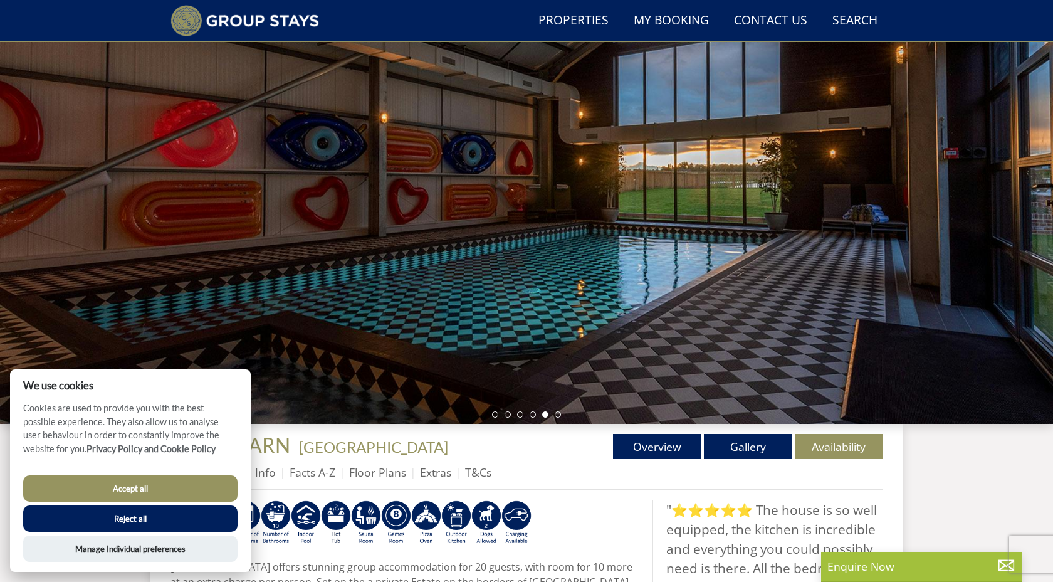
scroll to position [130, 0]
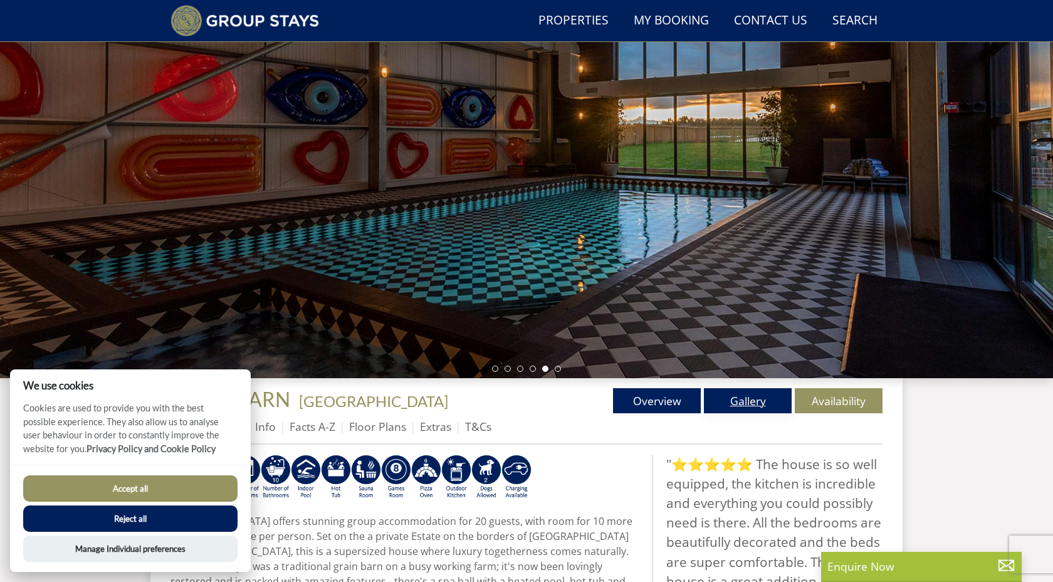
click at [747, 400] on link "Gallery" at bounding box center [748, 400] width 88 height 25
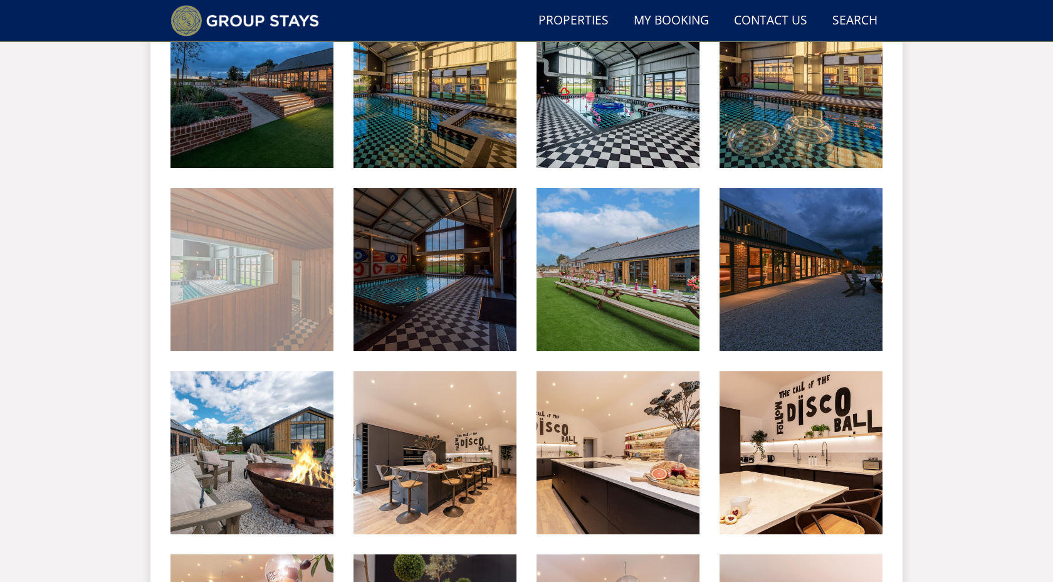
scroll to position [598, 0]
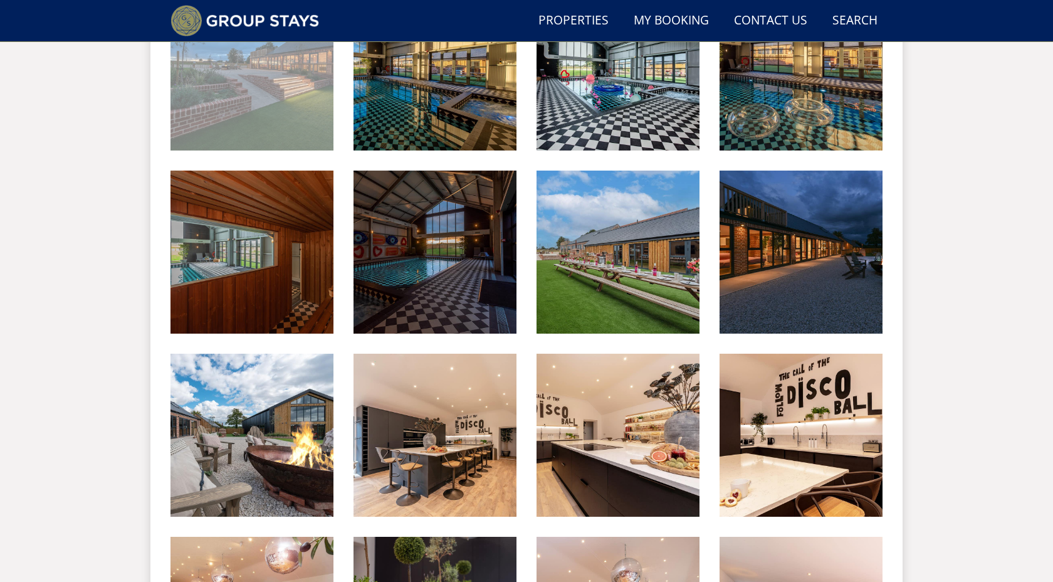
click at [253, 120] on img at bounding box center [252, 68] width 163 height 163
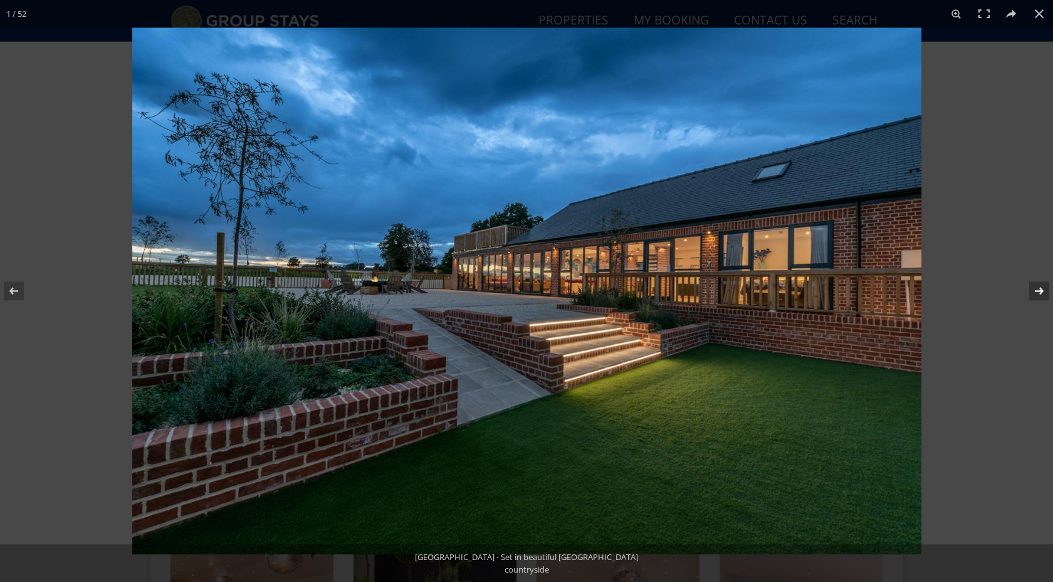
click at [1036, 290] on button at bounding box center [1031, 291] width 44 height 63
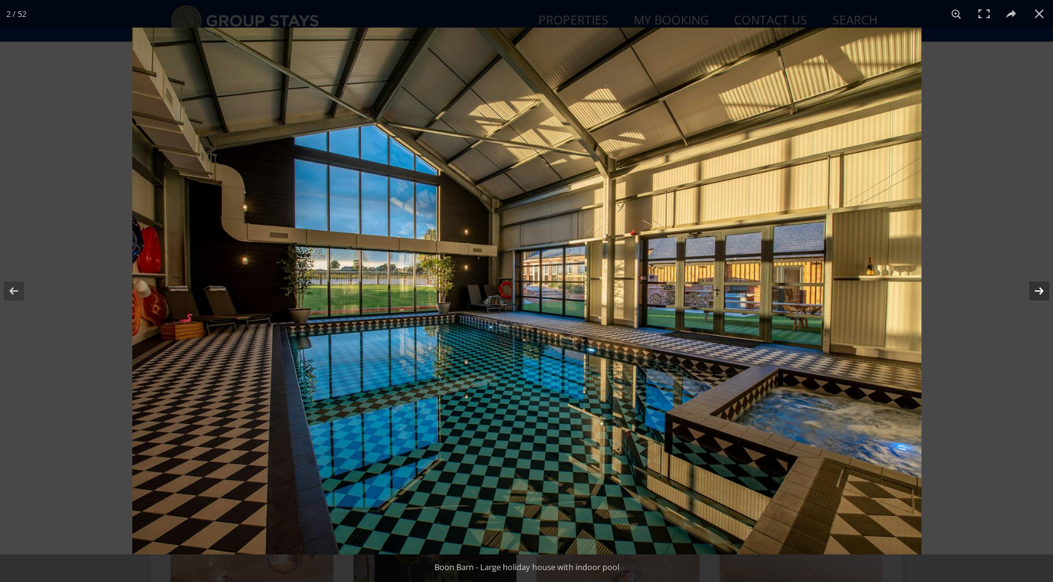
click at [1036, 290] on button at bounding box center [1031, 291] width 44 height 63
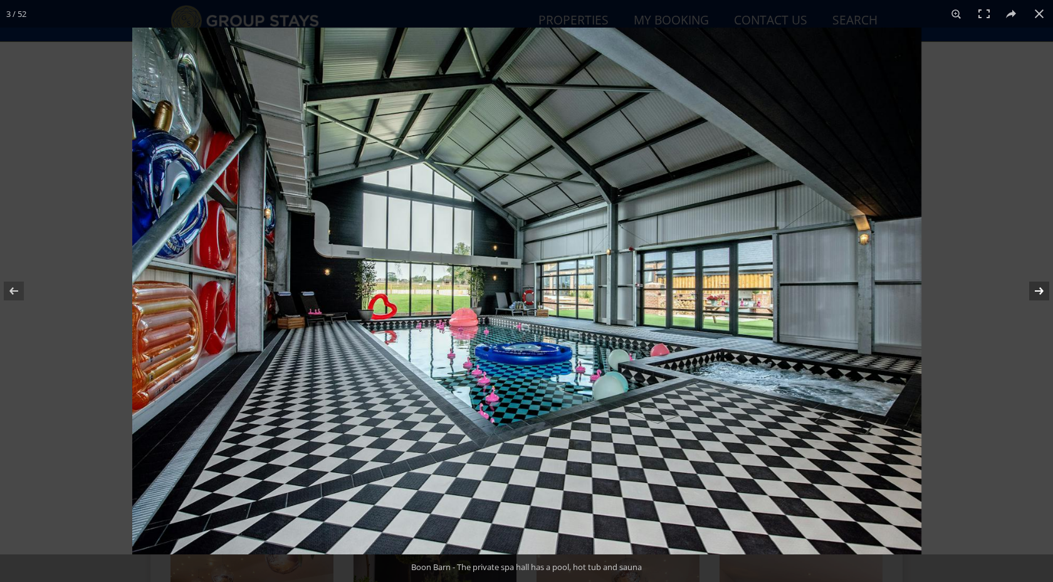
click at [1036, 290] on button at bounding box center [1031, 291] width 44 height 63
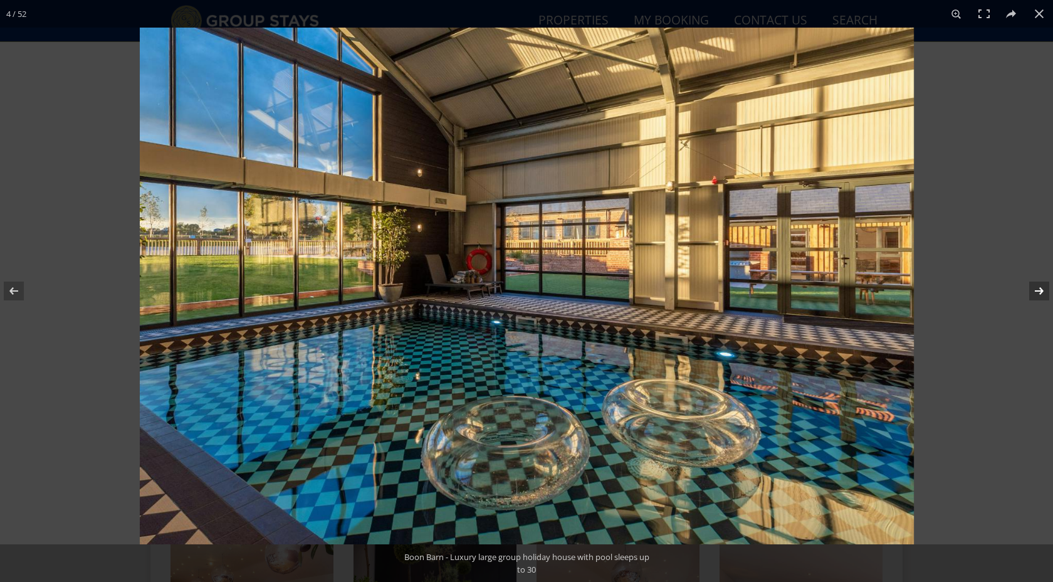
click at [1036, 290] on button at bounding box center [1031, 291] width 44 height 63
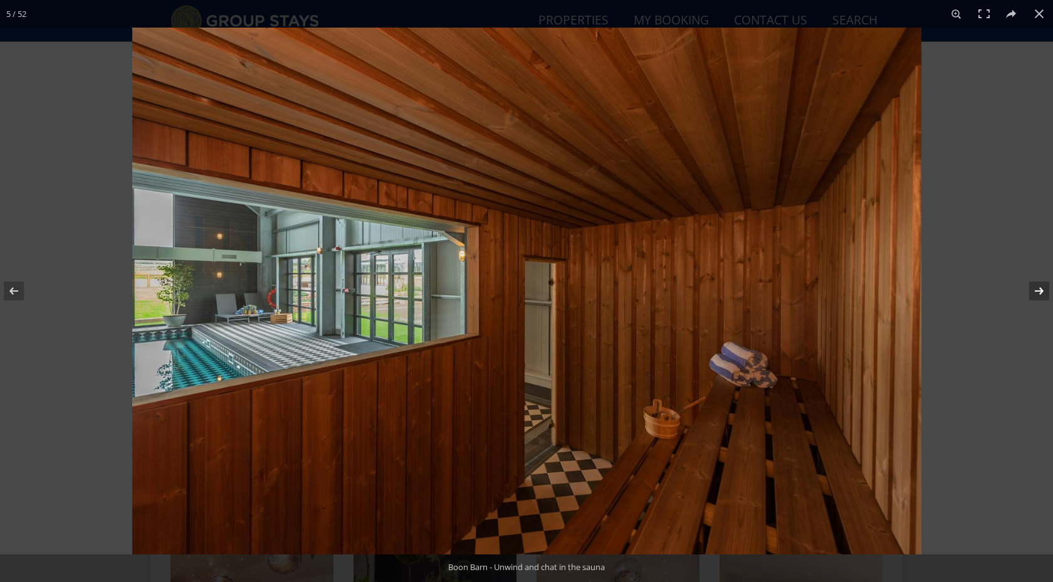
click at [1036, 290] on button at bounding box center [1031, 291] width 44 height 63
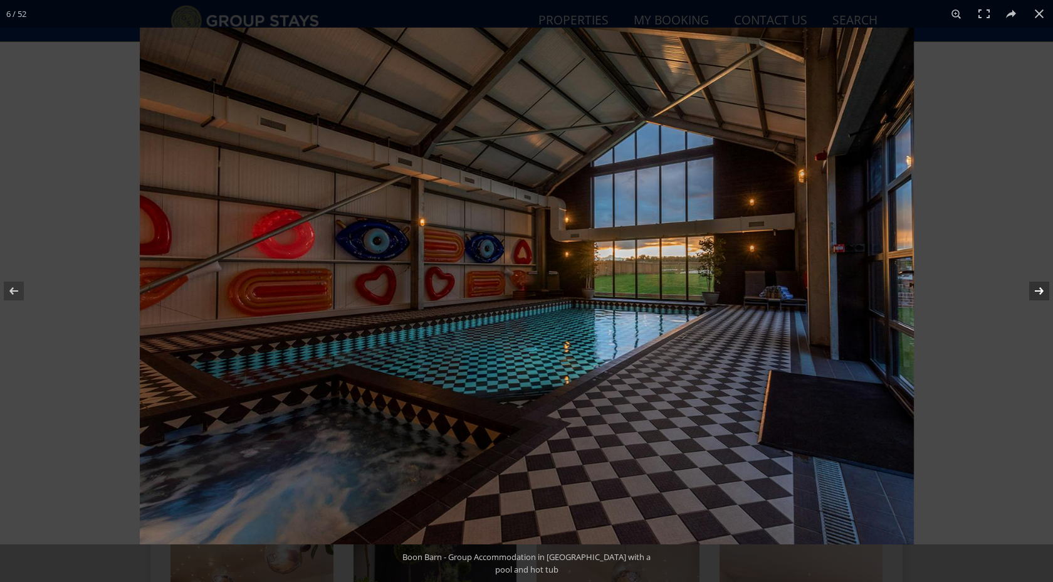
click at [1036, 290] on button at bounding box center [1031, 291] width 44 height 63
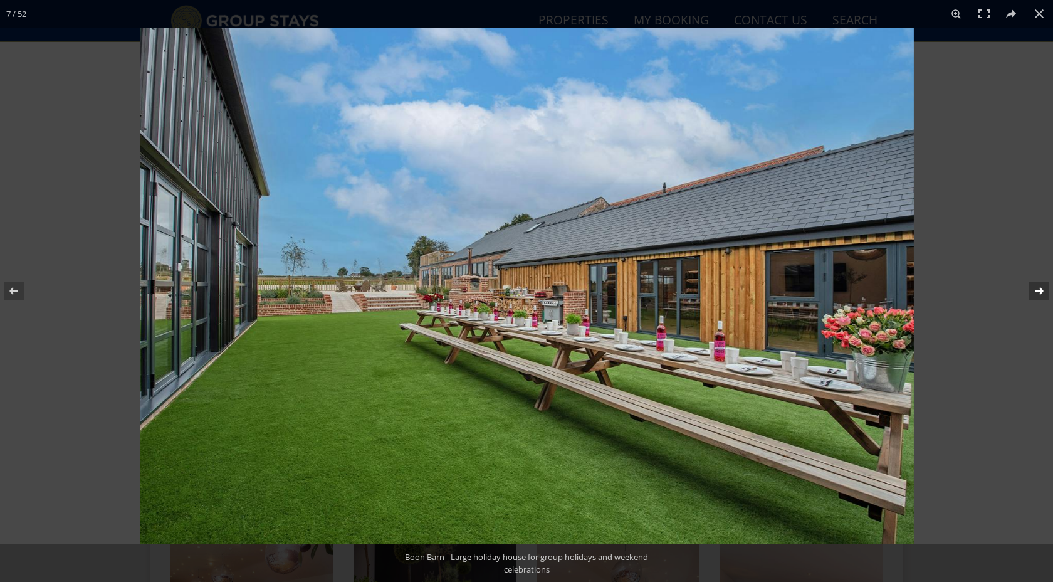
click at [1036, 290] on button at bounding box center [1031, 291] width 44 height 63
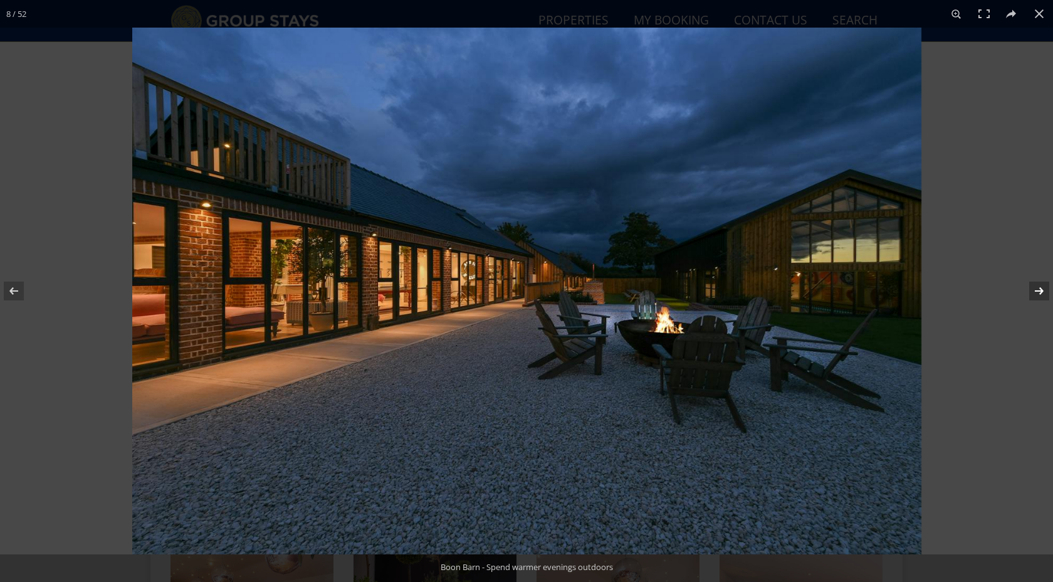
click at [1036, 290] on button at bounding box center [1031, 291] width 44 height 63
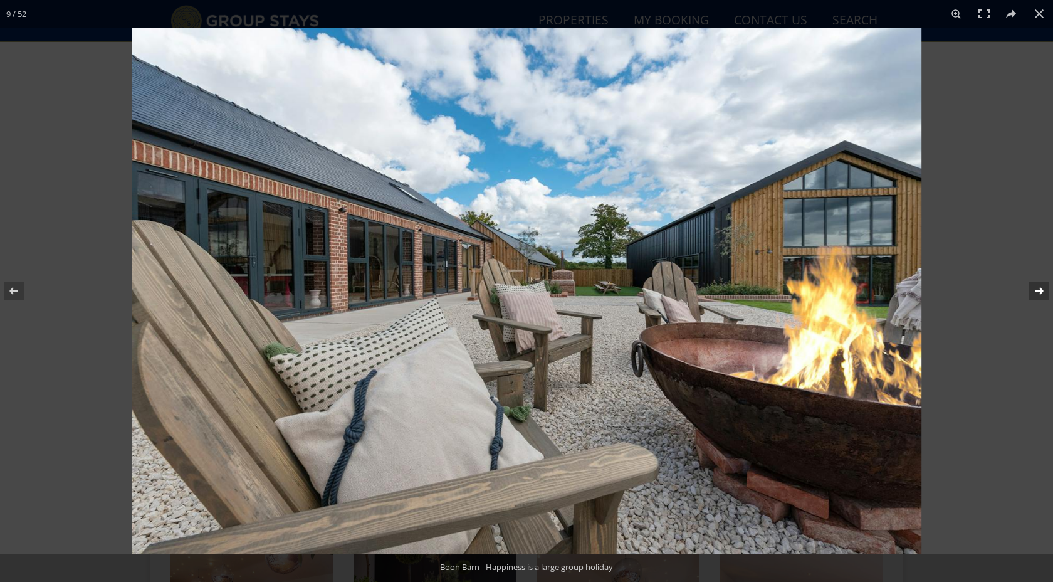
click at [1036, 290] on button at bounding box center [1031, 291] width 44 height 63
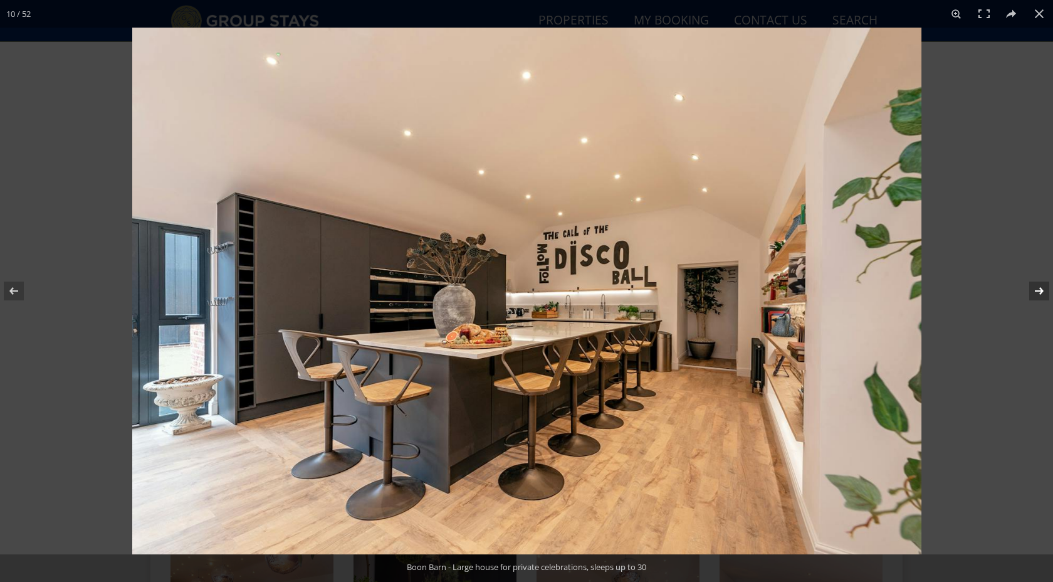
click at [1036, 290] on button at bounding box center [1031, 291] width 44 height 63
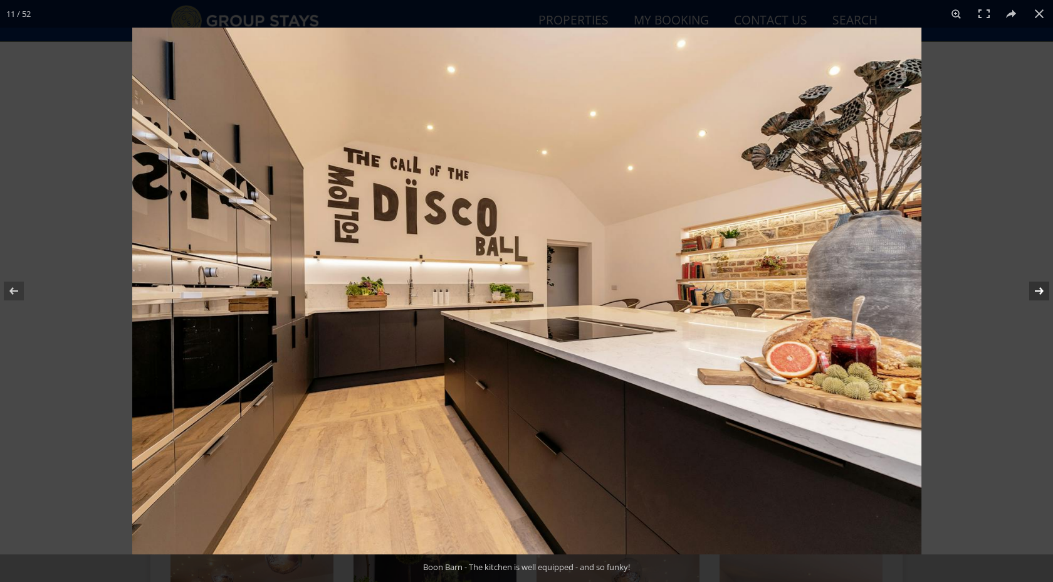
click at [1036, 290] on button at bounding box center [1031, 291] width 44 height 63
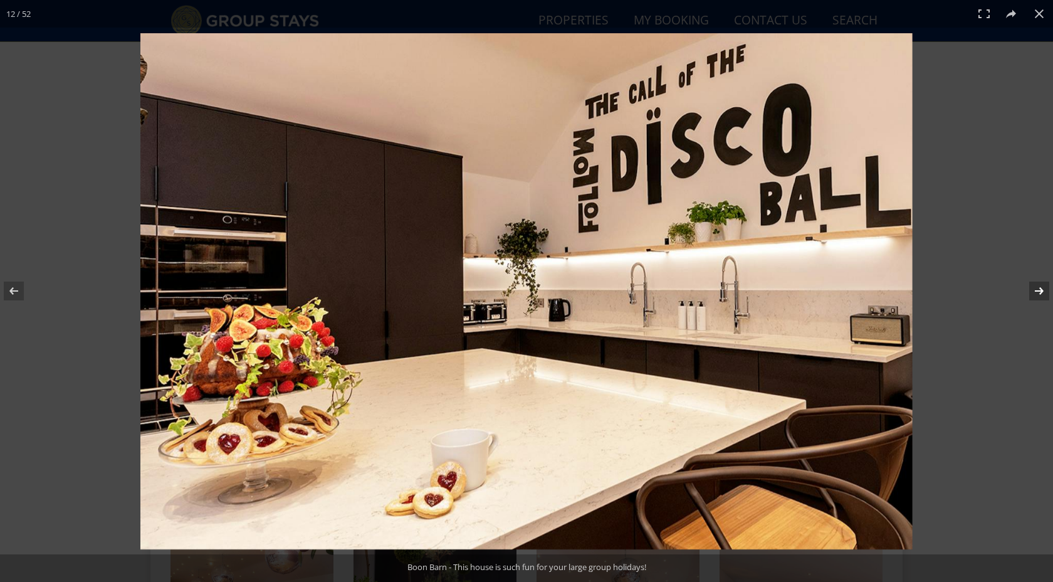
click at [1036, 290] on button at bounding box center [1031, 291] width 44 height 63
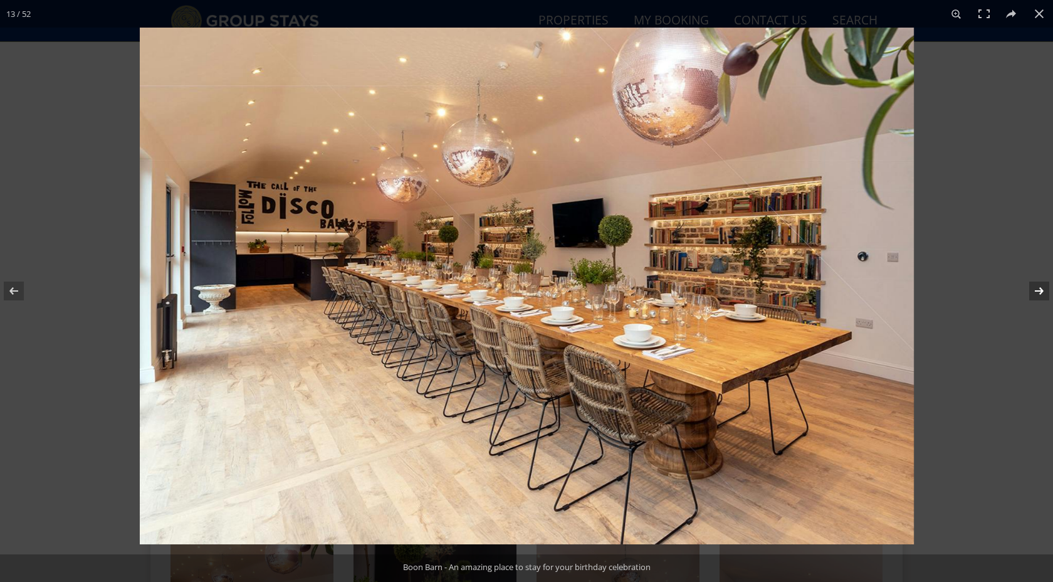
click at [1036, 290] on button at bounding box center [1031, 291] width 44 height 63
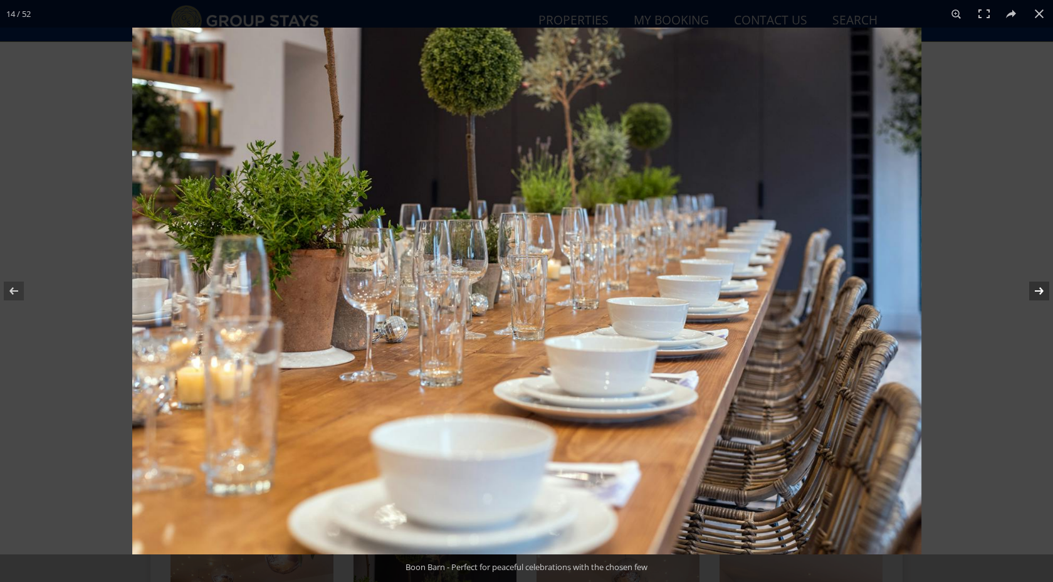
click at [1036, 290] on button at bounding box center [1031, 291] width 44 height 63
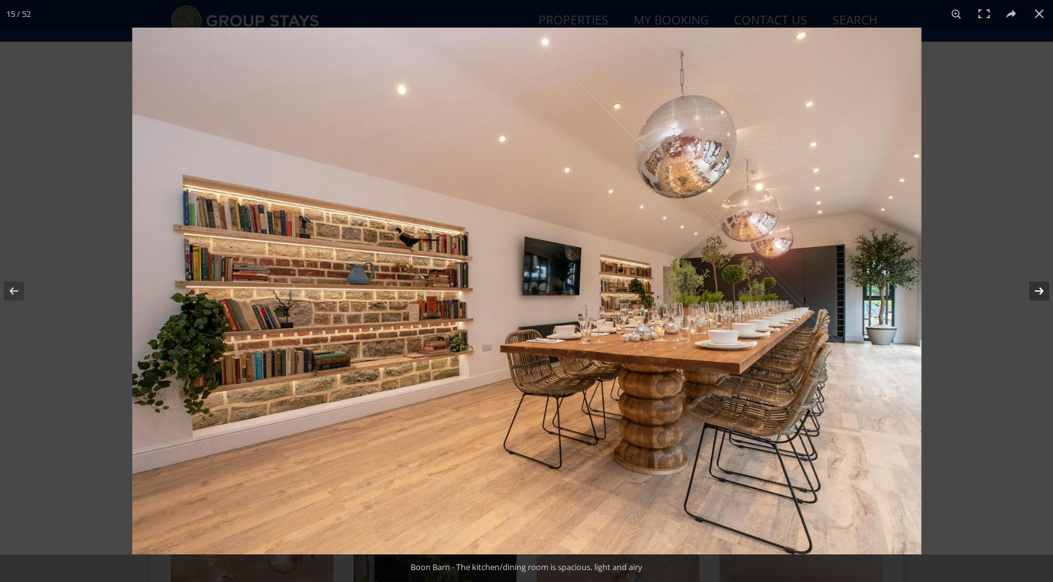
click at [1036, 290] on button at bounding box center [1031, 291] width 44 height 63
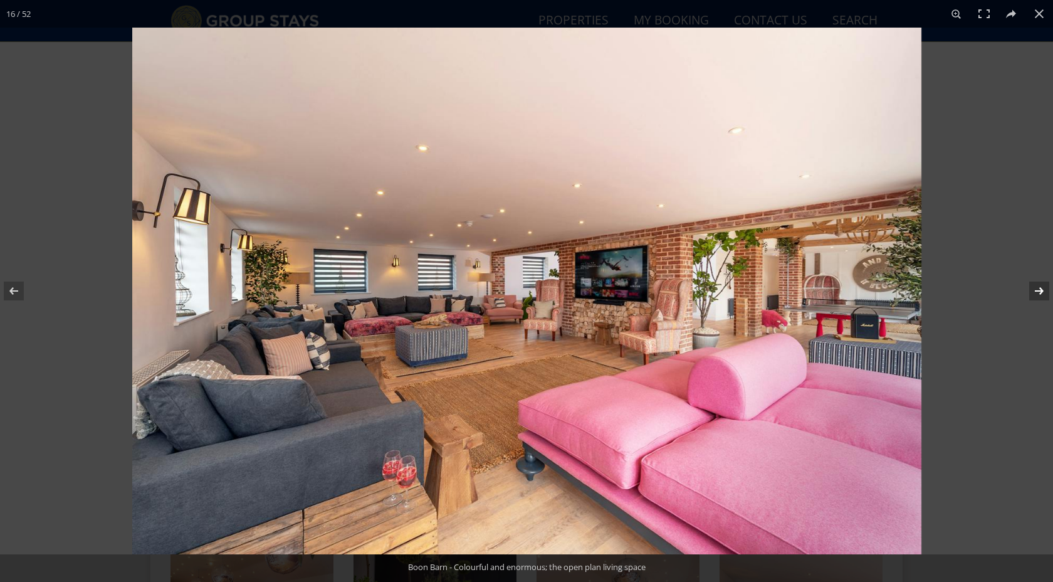
click at [1036, 290] on button at bounding box center [1031, 291] width 44 height 63
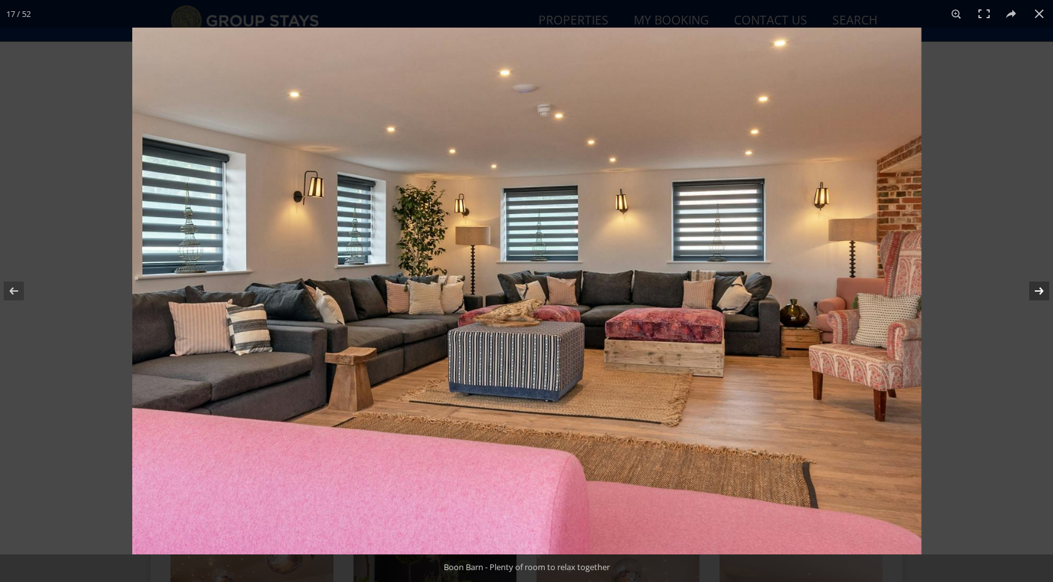
click at [1036, 290] on button at bounding box center [1031, 291] width 44 height 63
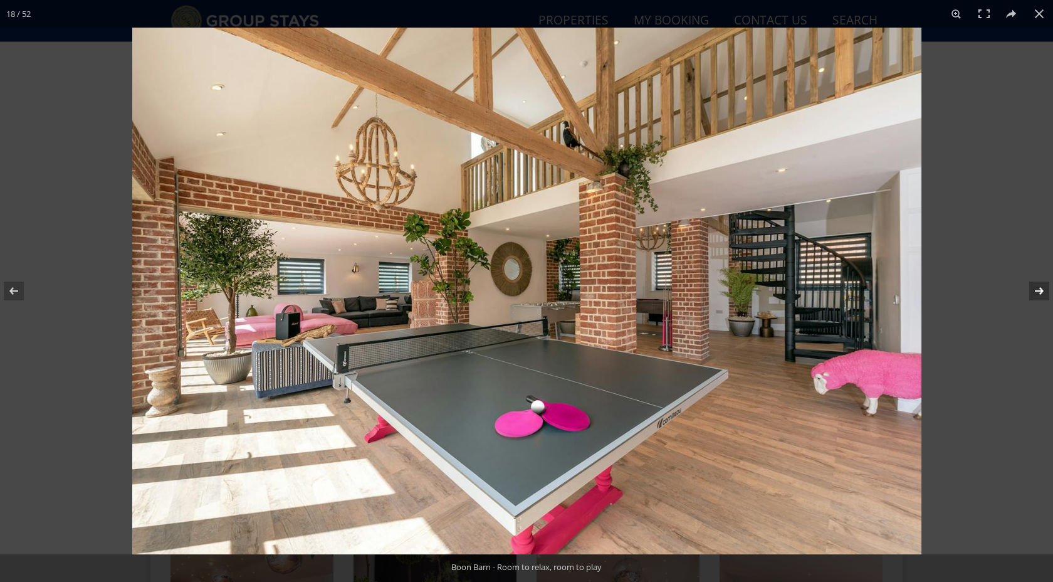
click at [1036, 290] on button at bounding box center [1031, 291] width 44 height 63
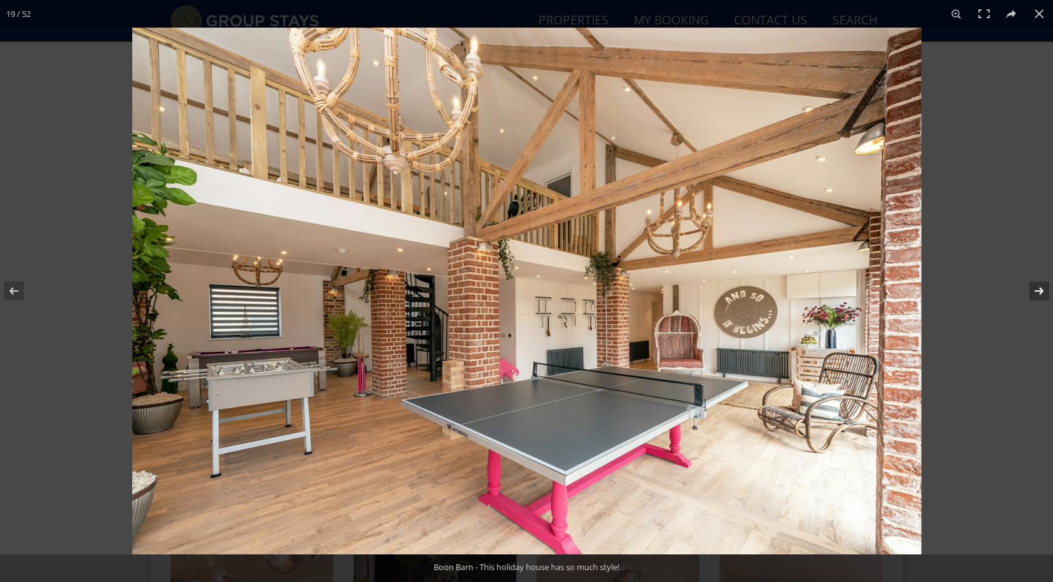
click at [1036, 290] on button at bounding box center [1031, 291] width 44 height 63
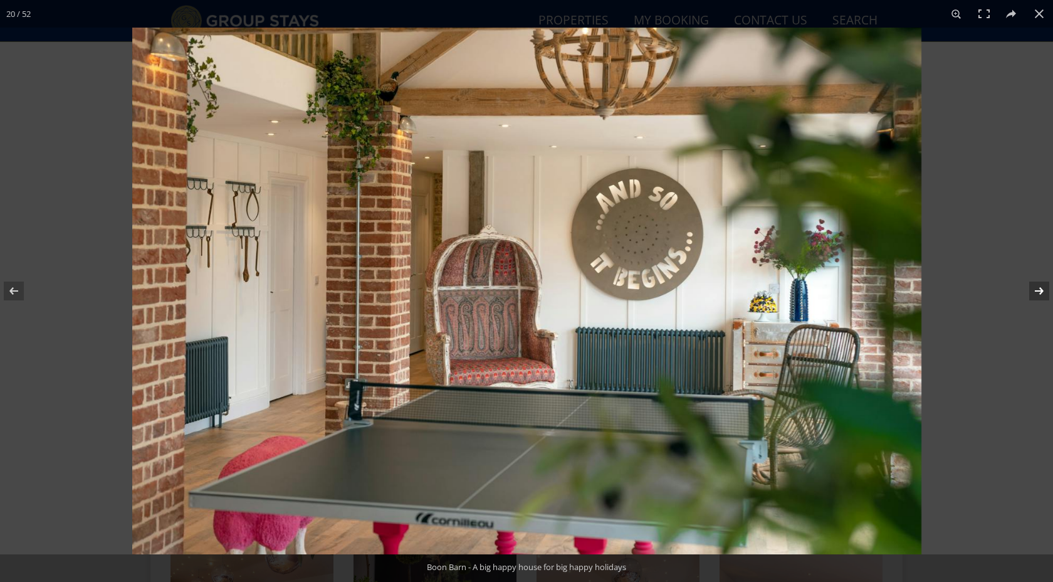
click at [1036, 290] on button at bounding box center [1031, 291] width 44 height 63
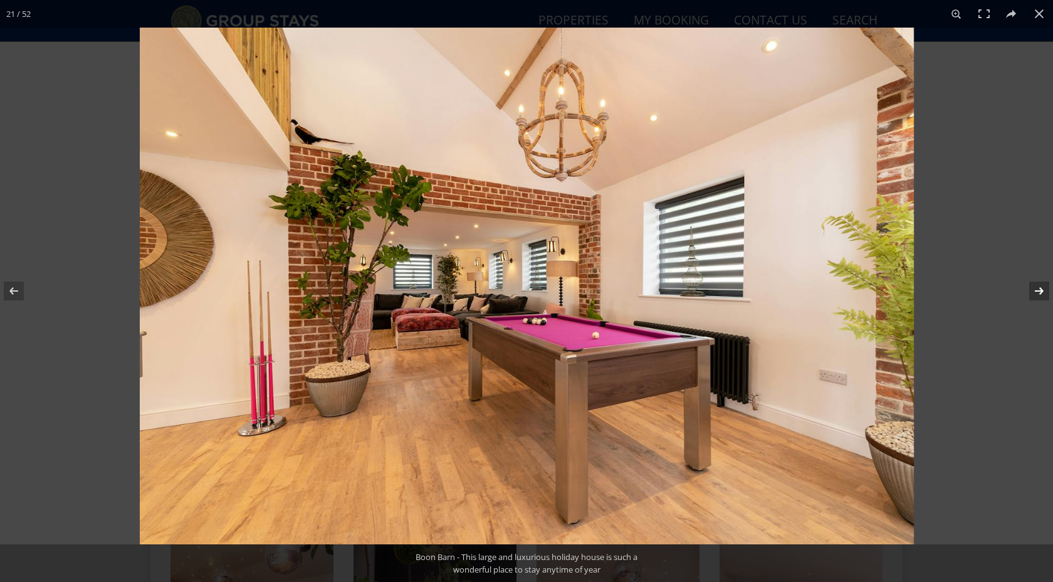
click at [1036, 290] on button at bounding box center [1031, 291] width 44 height 63
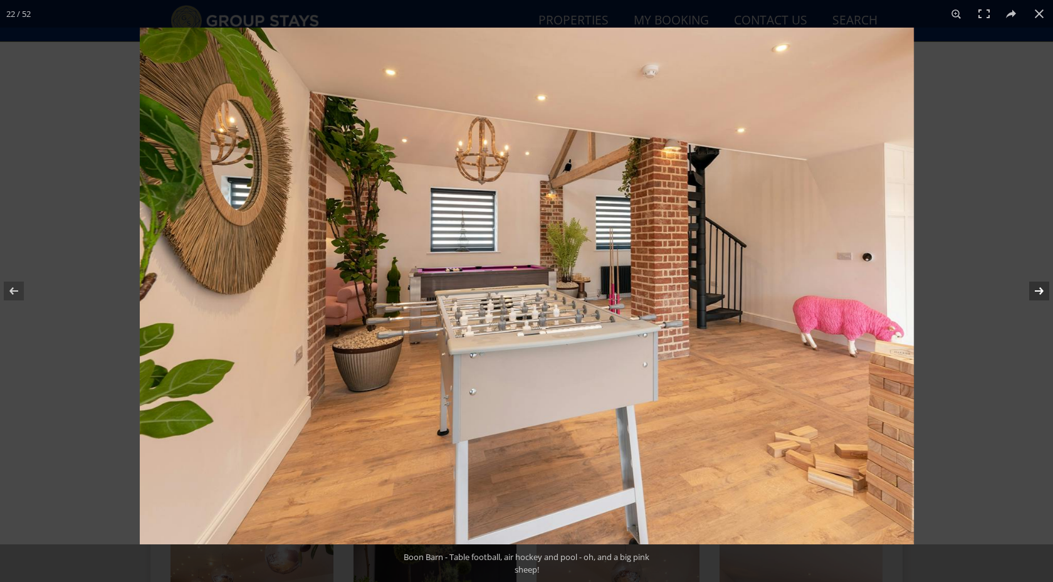
click at [1036, 290] on button at bounding box center [1031, 291] width 44 height 63
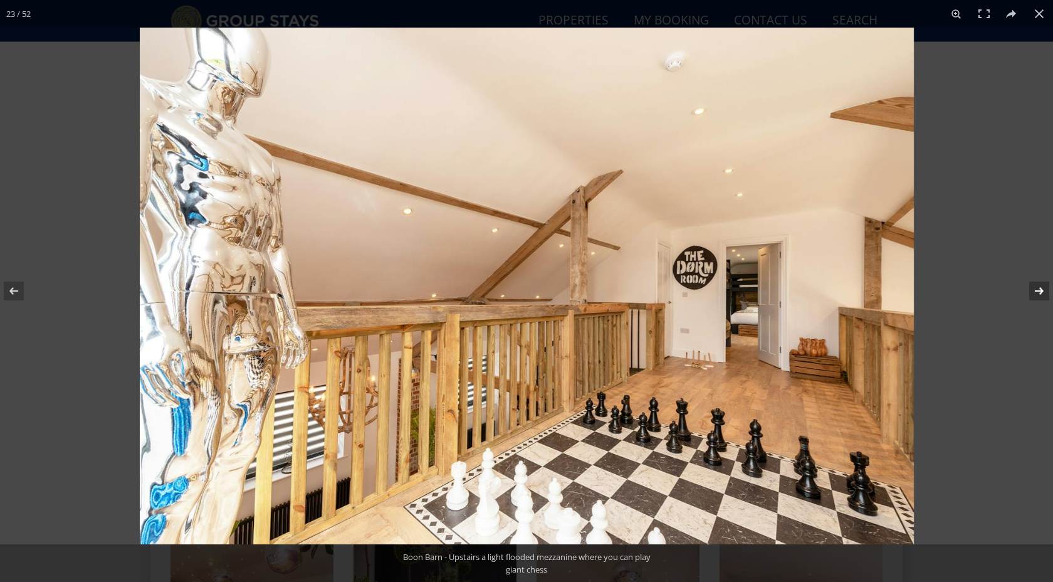
click at [1036, 290] on button at bounding box center [1031, 291] width 44 height 63
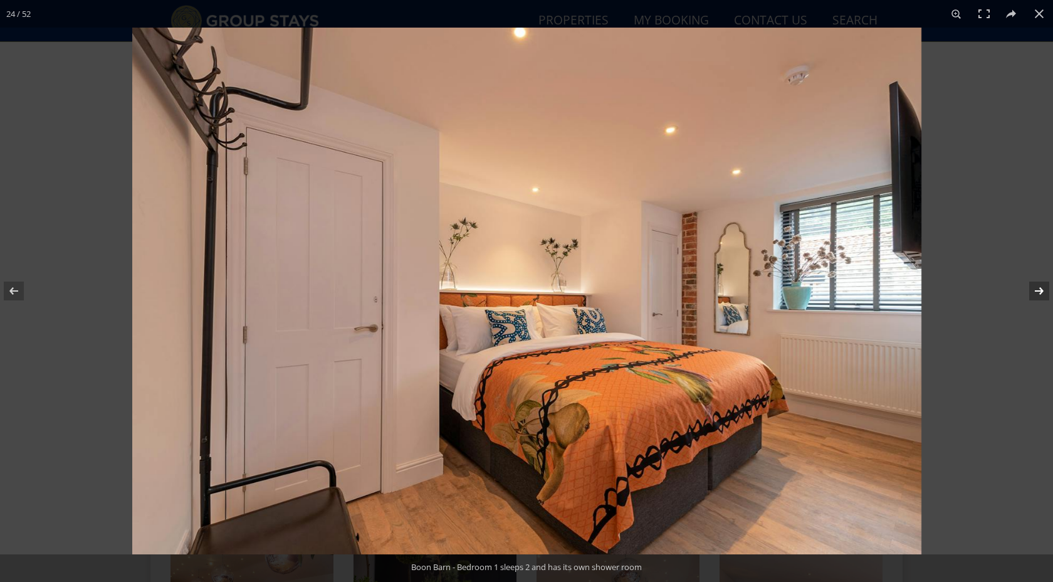
click at [1036, 290] on button at bounding box center [1031, 291] width 44 height 63
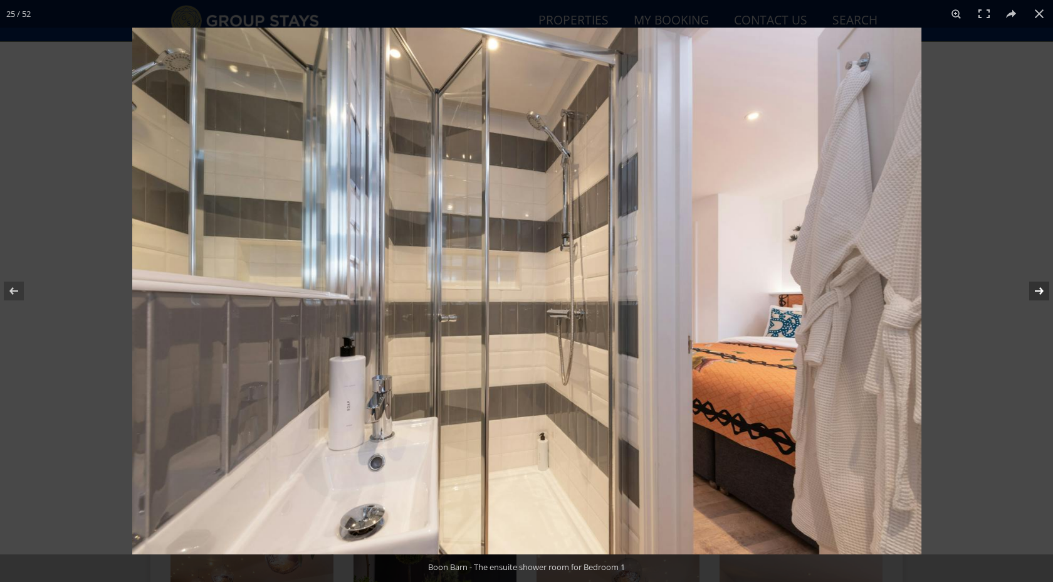
click at [1036, 290] on button at bounding box center [1031, 291] width 44 height 63
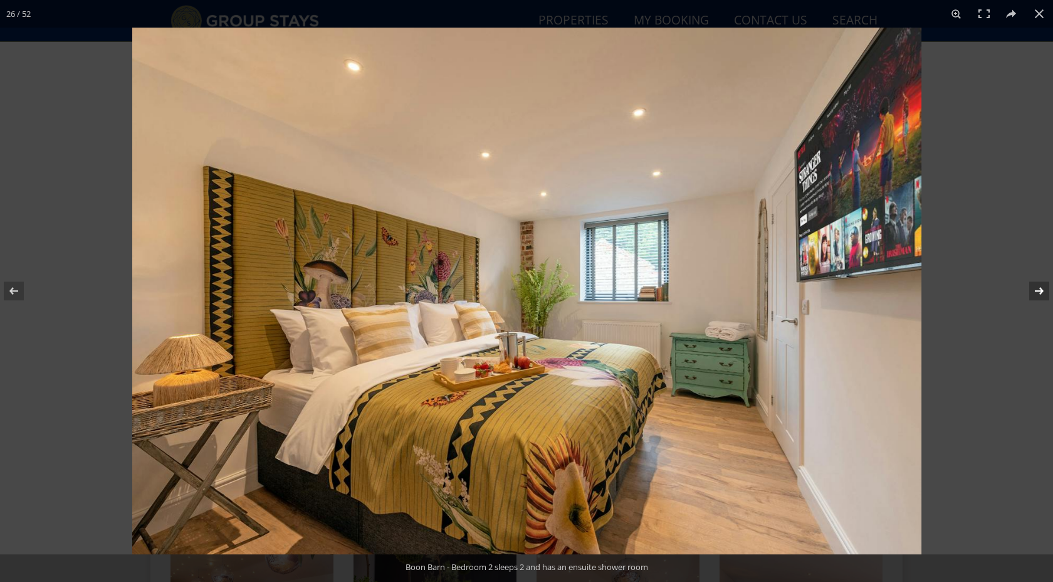
click at [1036, 290] on button at bounding box center [1031, 291] width 44 height 63
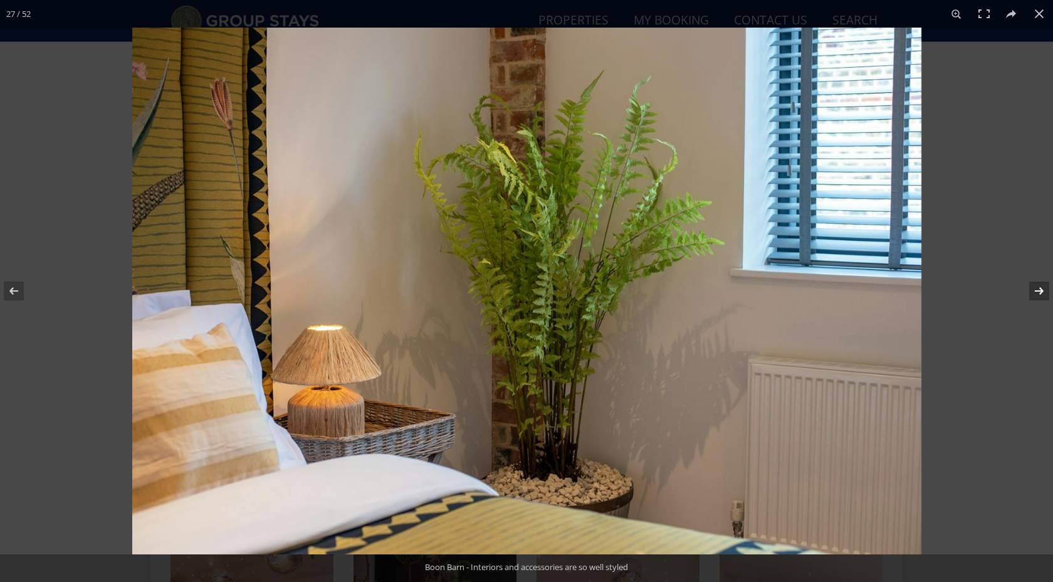
click at [1036, 290] on button at bounding box center [1031, 291] width 44 height 63
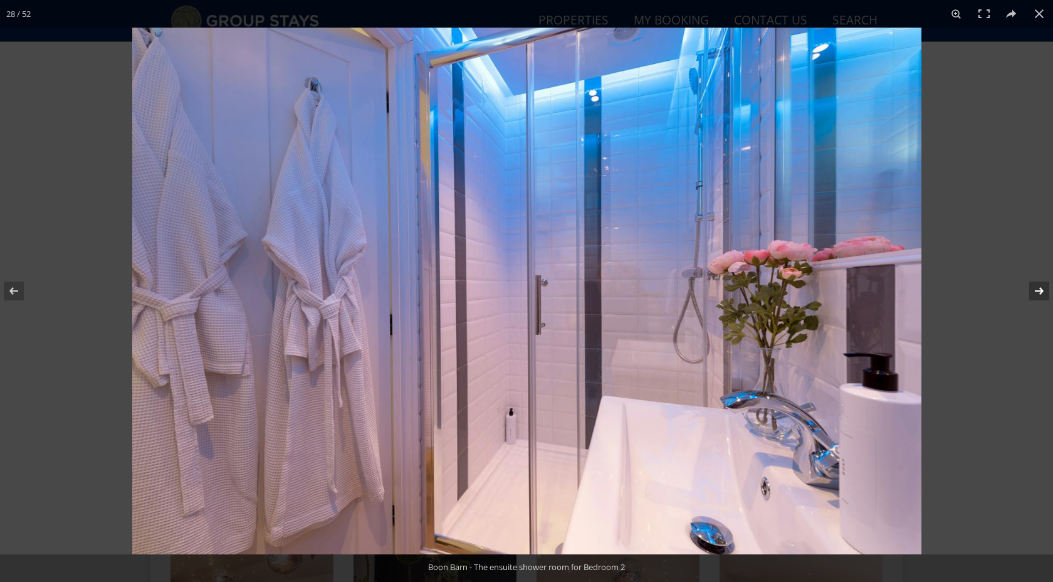
click at [1036, 290] on button at bounding box center [1031, 291] width 44 height 63
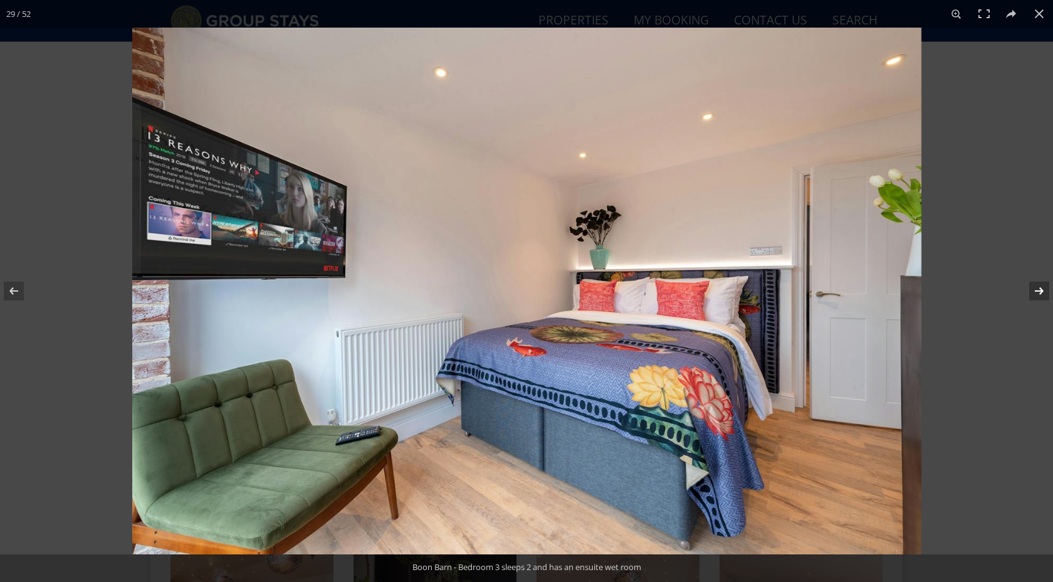
click at [1036, 290] on button at bounding box center [1031, 291] width 44 height 63
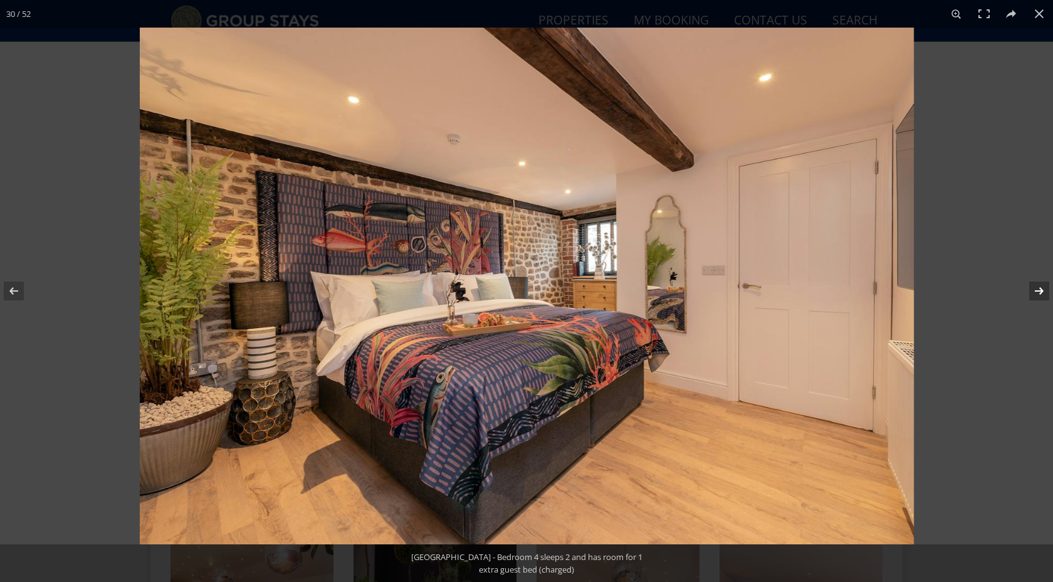
click at [1036, 290] on button at bounding box center [1031, 291] width 44 height 63
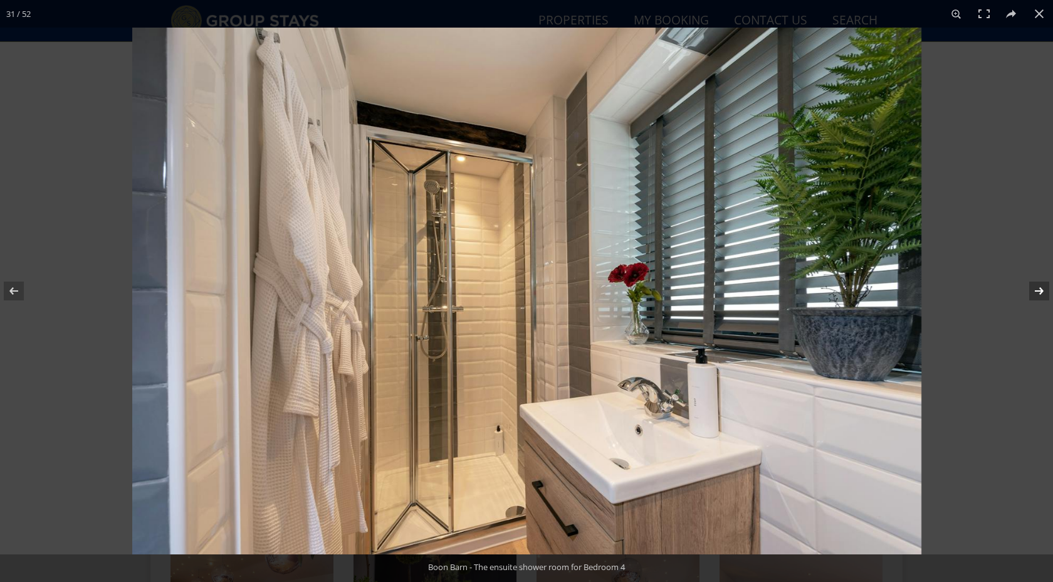
click at [1036, 290] on button at bounding box center [1031, 291] width 44 height 63
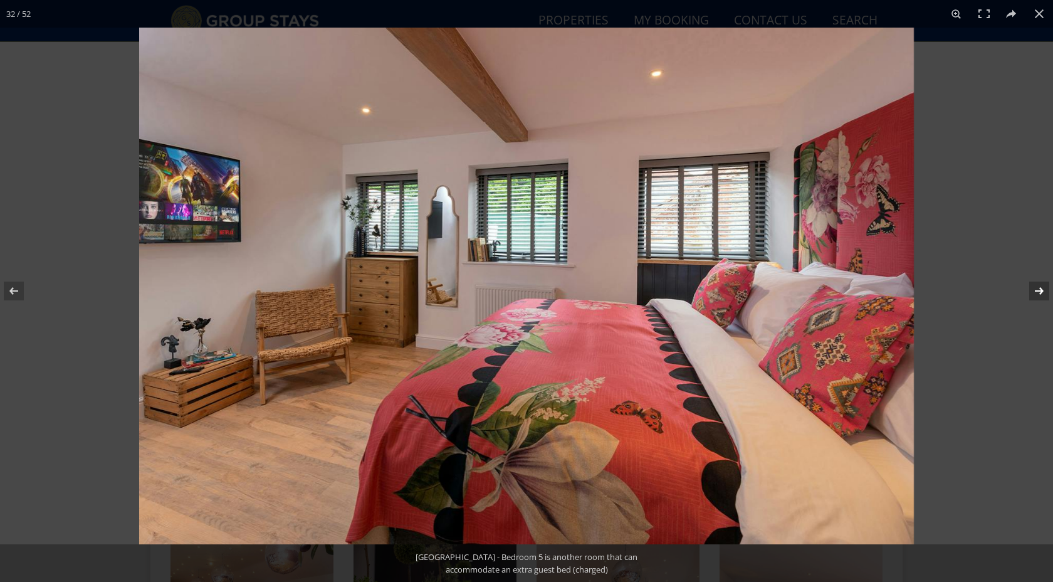
click at [1036, 290] on button at bounding box center [1031, 291] width 44 height 63
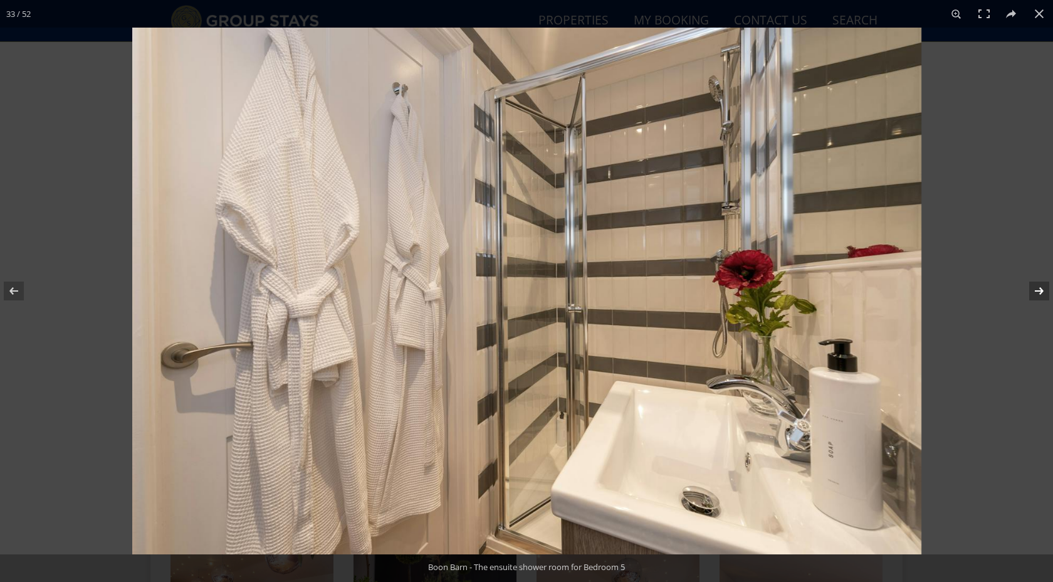
click at [1036, 290] on button at bounding box center [1031, 291] width 44 height 63
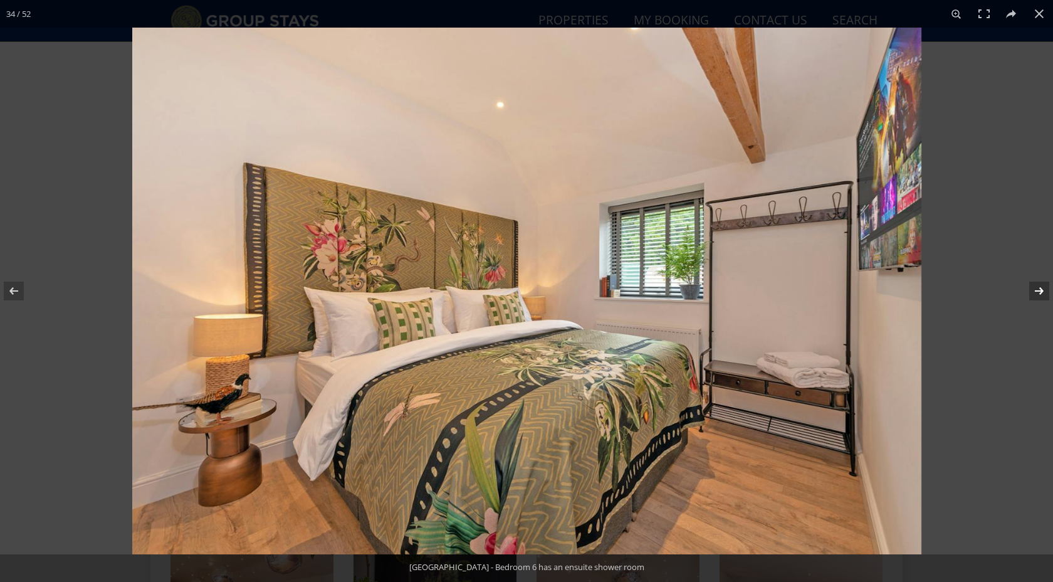
click at [1036, 290] on button at bounding box center [1031, 291] width 44 height 63
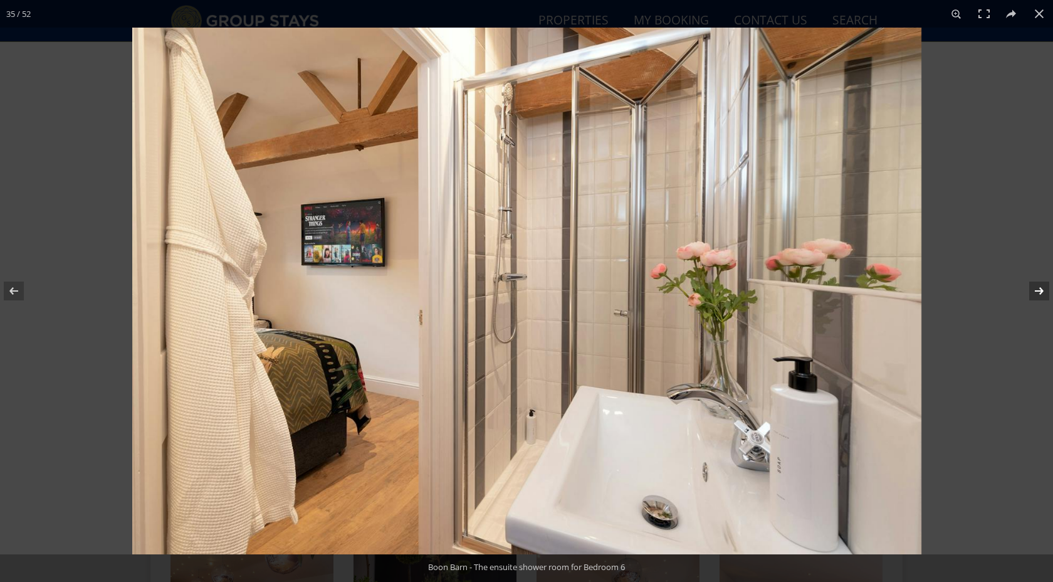
click at [1036, 290] on button at bounding box center [1031, 291] width 44 height 63
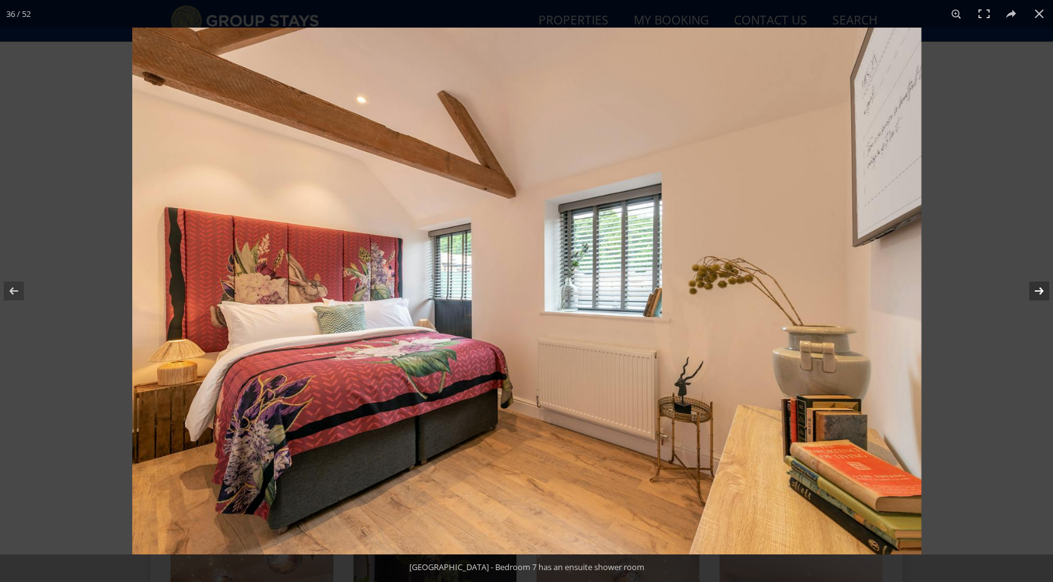
click at [1036, 290] on button at bounding box center [1031, 291] width 44 height 63
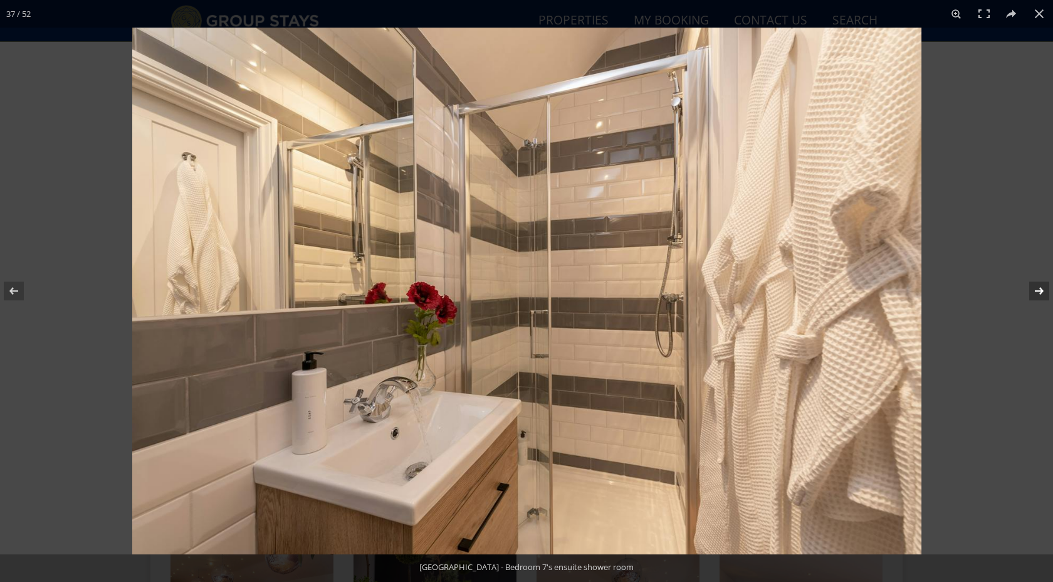
click at [1036, 290] on button at bounding box center [1031, 291] width 44 height 63
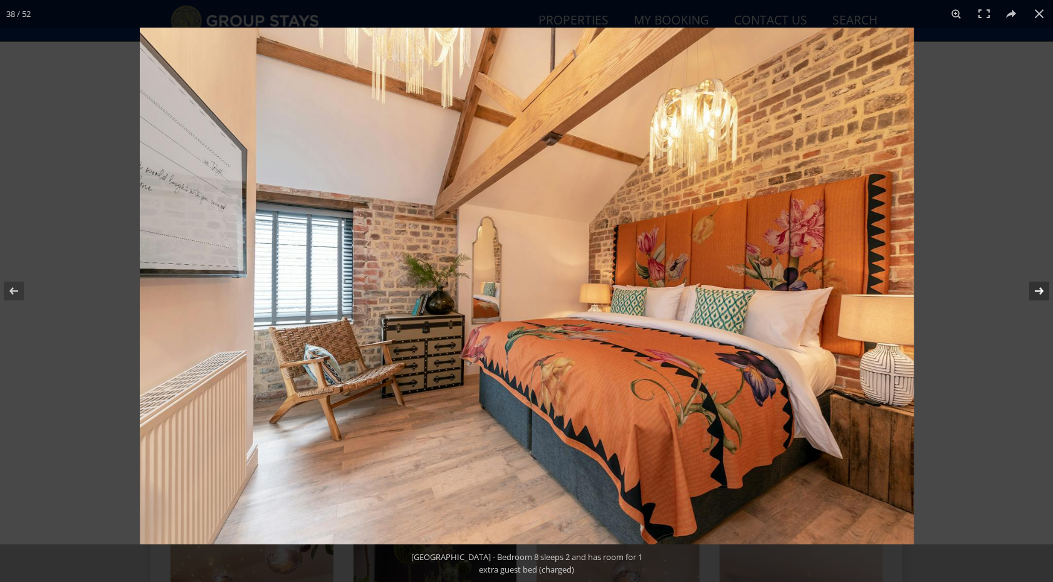
click at [1036, 290] on button at bounding box center [1031, 291] width 44 height 63
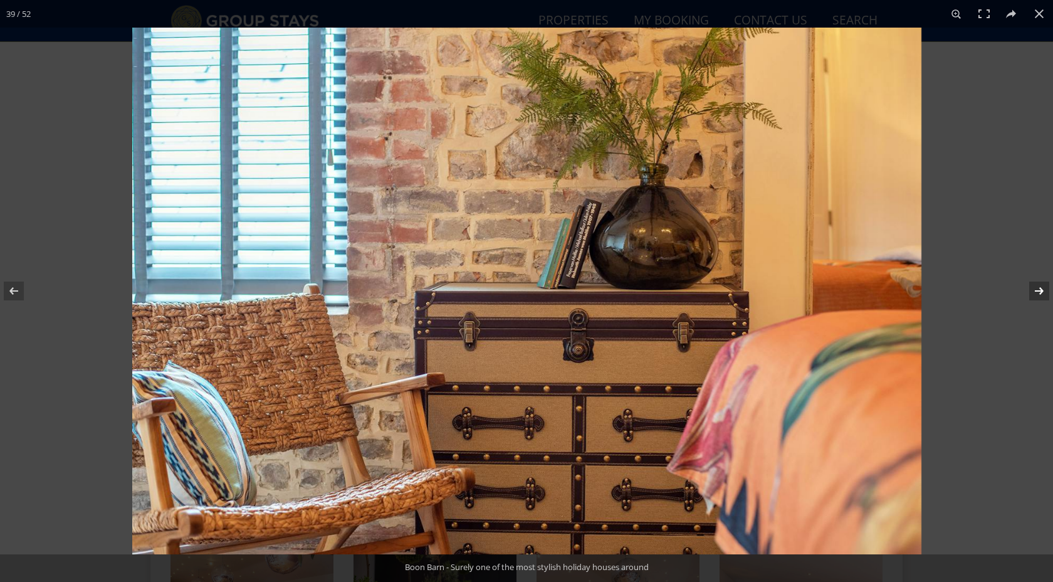
click at [1036, 290] on button at bounding box center [1031, 291] width 44 height 63
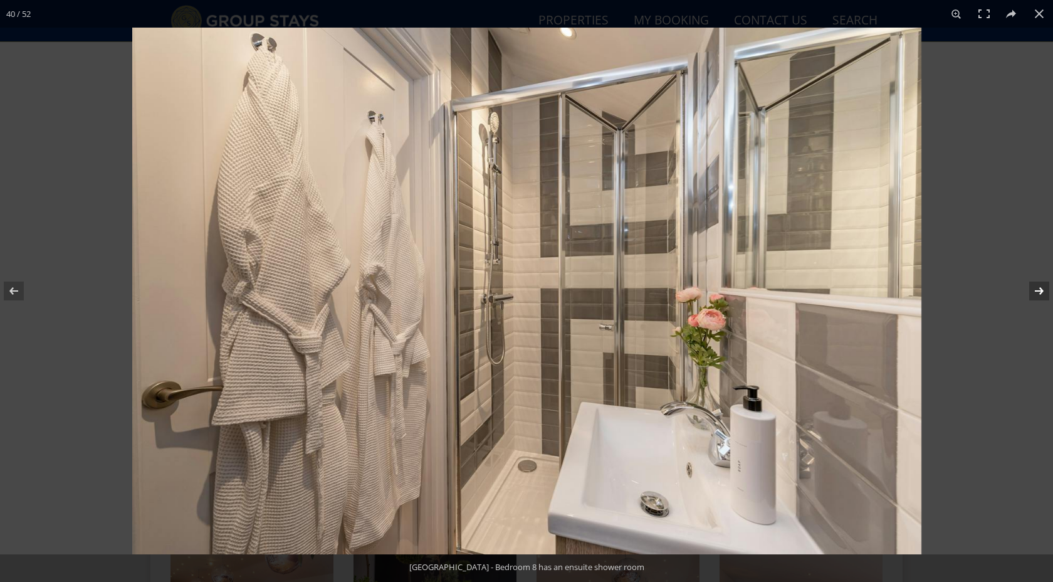
click at [1036, 290] on button at bounding box center [1031, 291] width 44 height 63
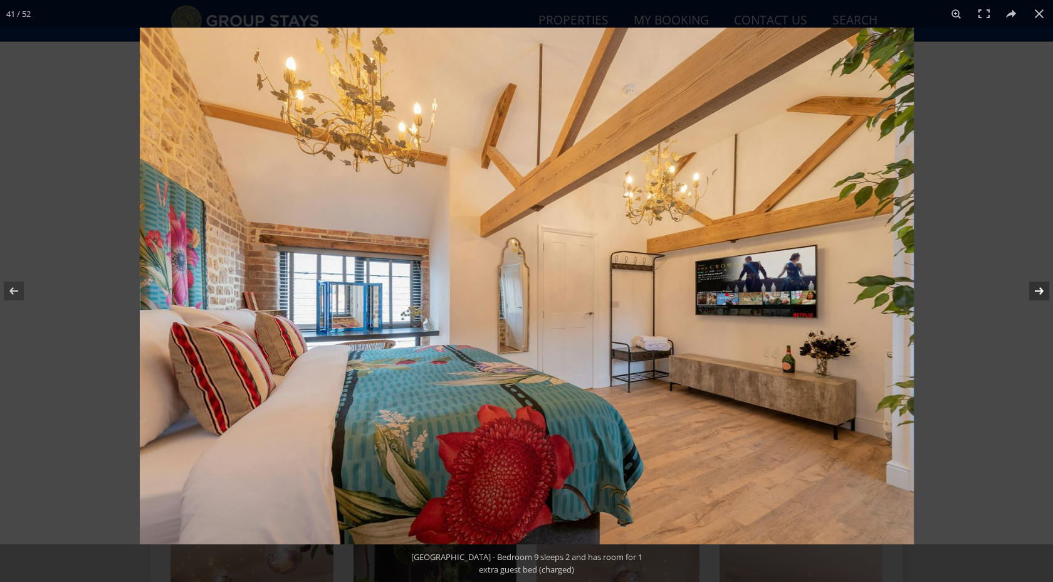
click at [1036, 290] on button at bounding box center [1031, 291] width 44 height 63
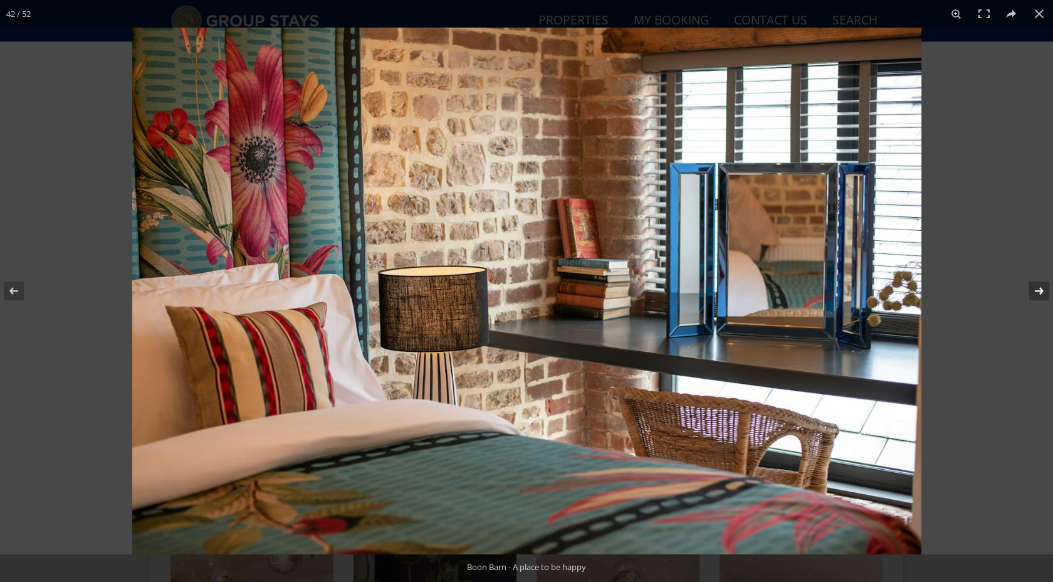
click at [1036, 290] on button at bounding box center [1031, 291] width 44 height 63
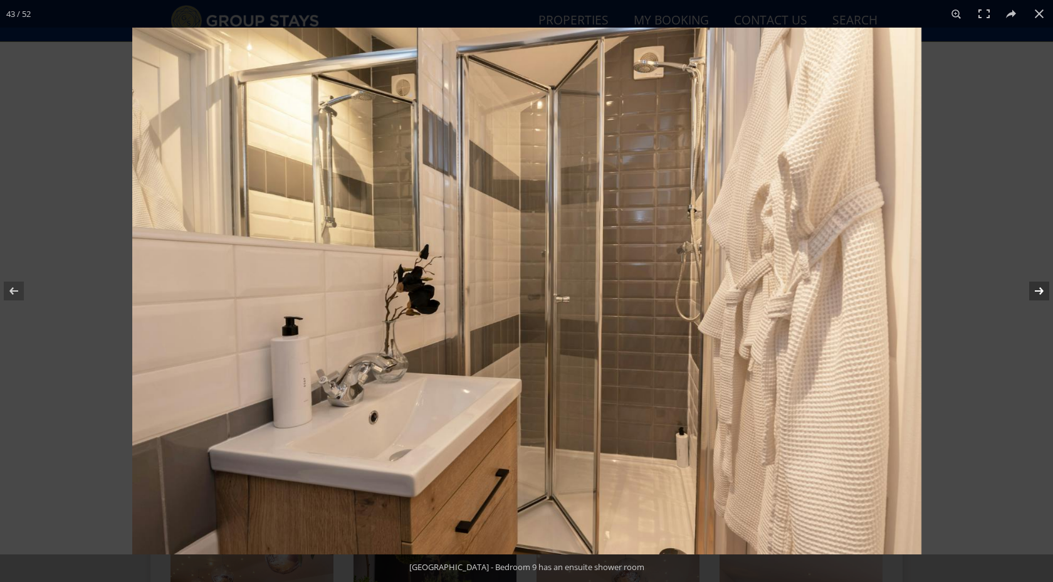
click at [1036, 290] on button at bounding box center [1031, 291] width 44 height 63
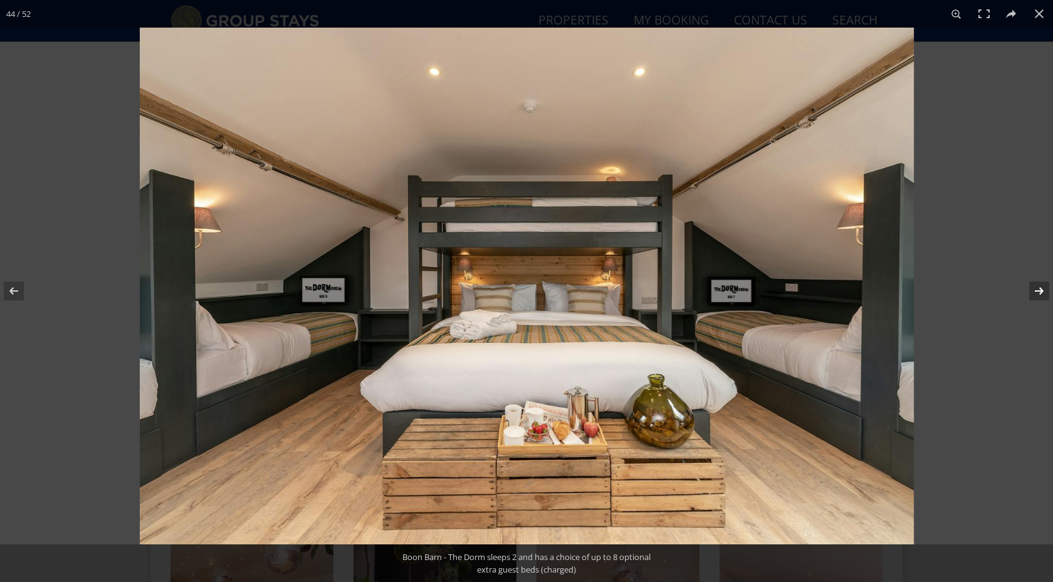
click at [1036, 290] on button at bounding box center [1031, 291] width 44 height 63
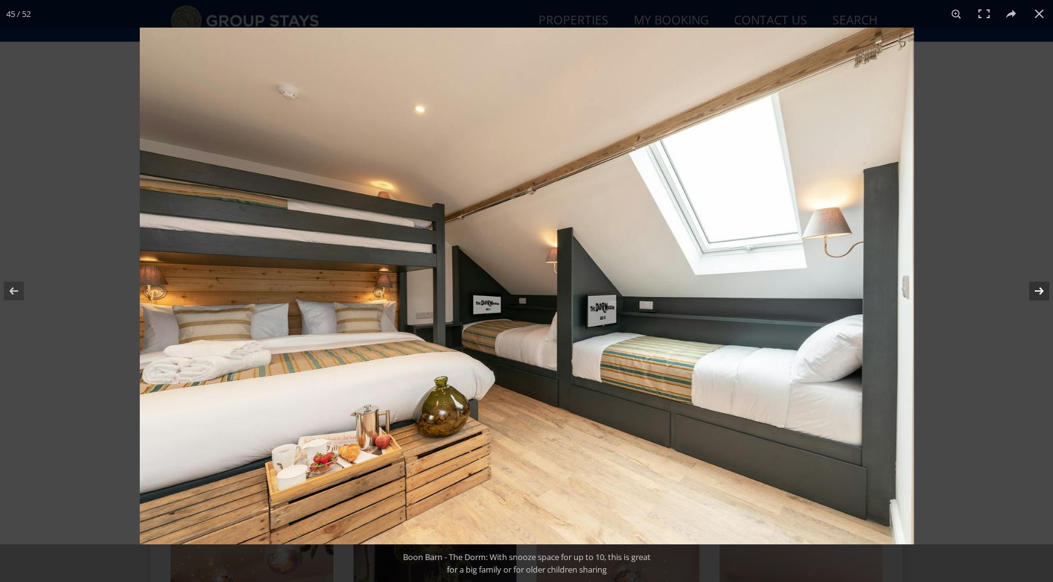
click at [1036, 290] on button at bounding box center [1031, 291] width 44 height 63
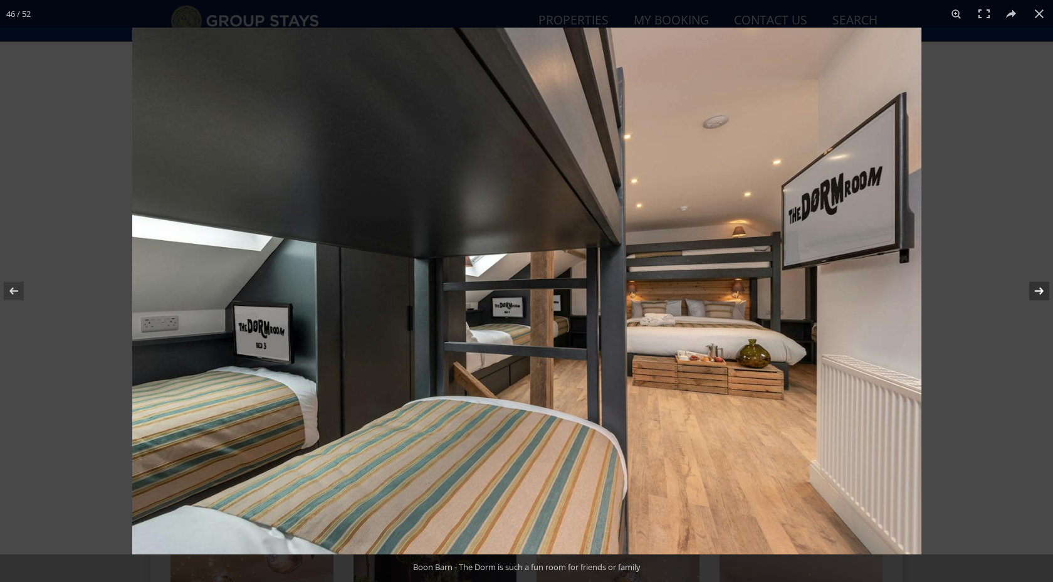
click at [1036, 290] on button at bounding box center [1031, 291] width 44 height 63
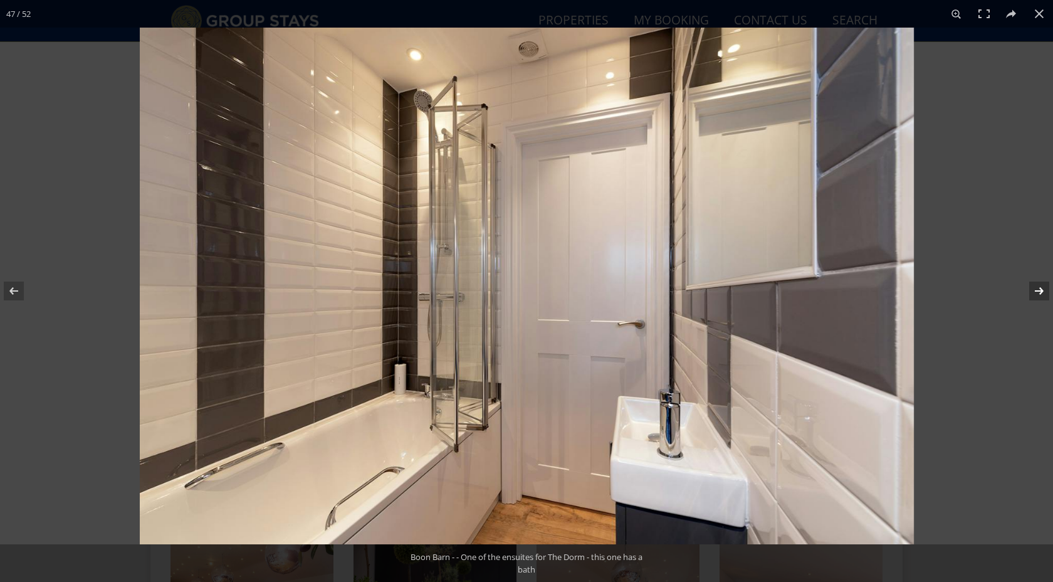
click at [1036, 290] on button at bounding box center [1031, 291] width 44 height 63
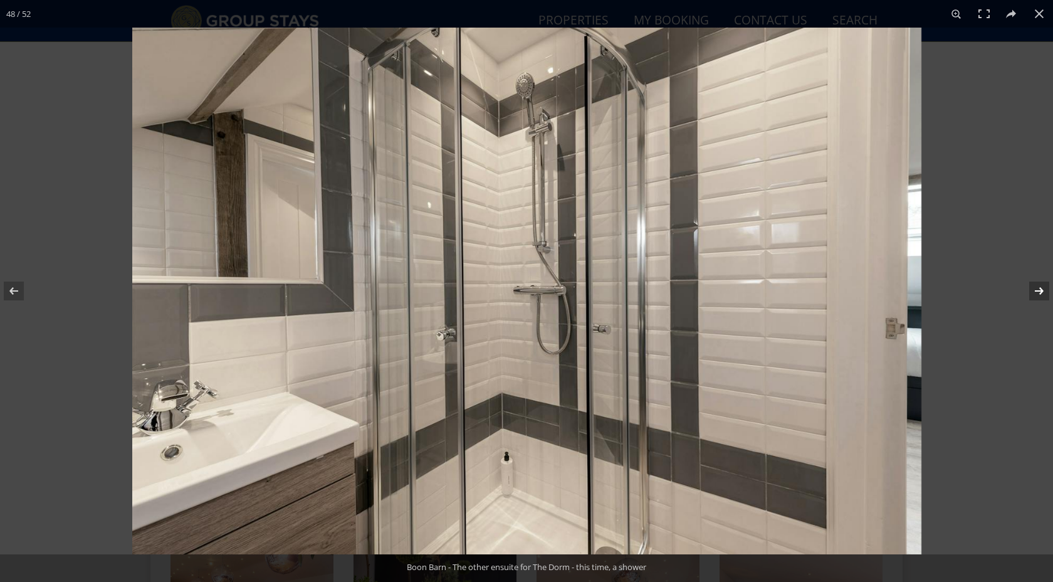
click at [1036, 290] on button at bounding box center [1031, 291] width 44 height 63
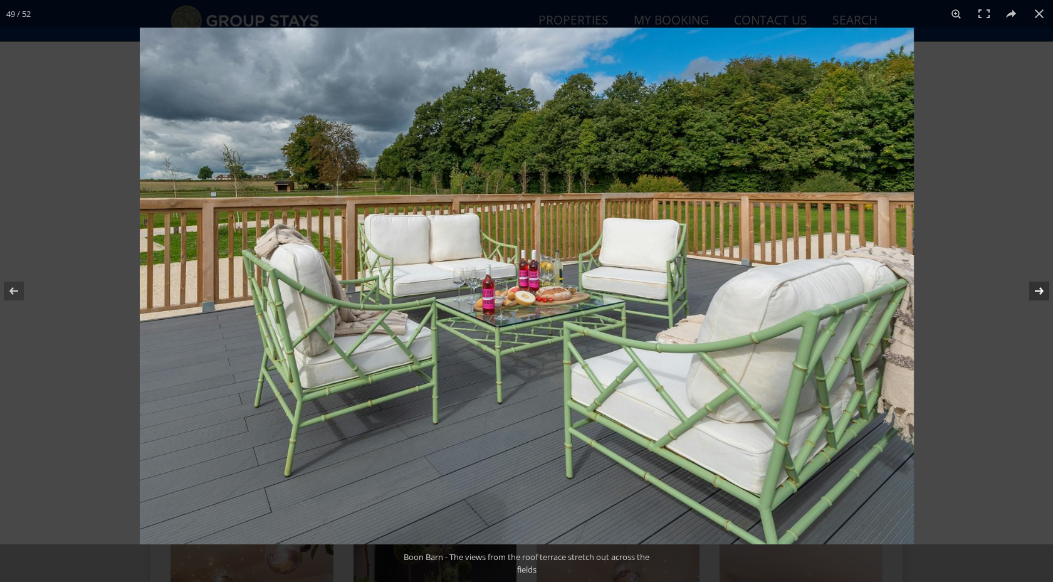
click at [1036, 290] on button at bounding box center [1031, 291] width 44 height 63
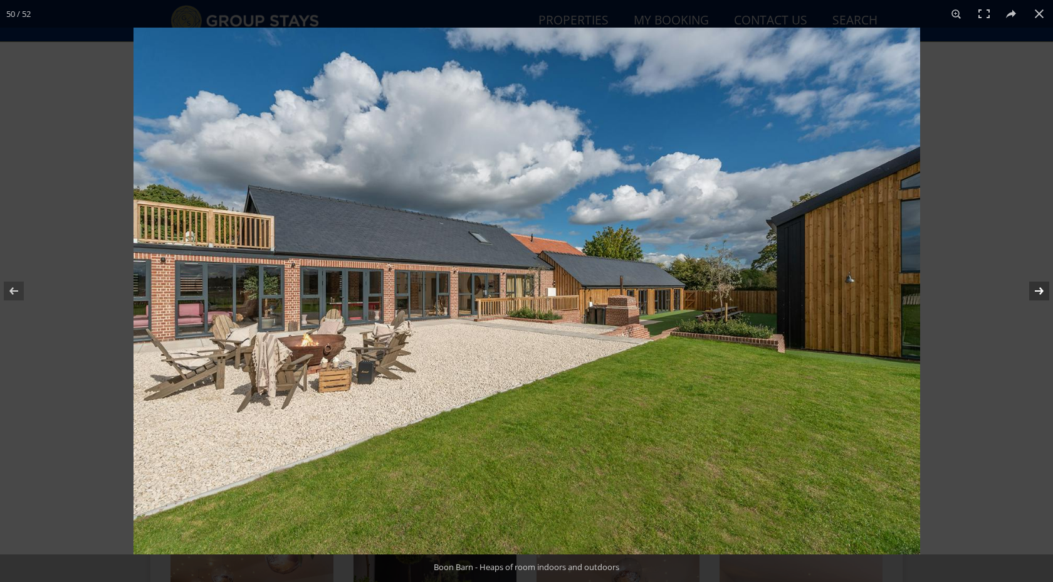
click at [1036, 290] on button at bounding box center [1031, 291] width 44 height 63
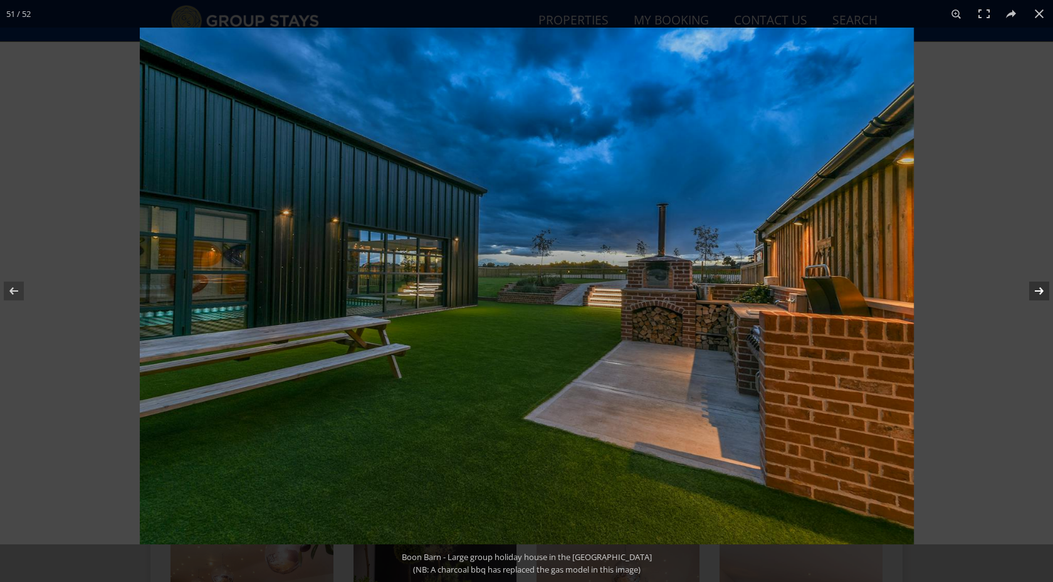
click at [1036, 290] on button at bounding box center [1031, 291] width 44 height 63
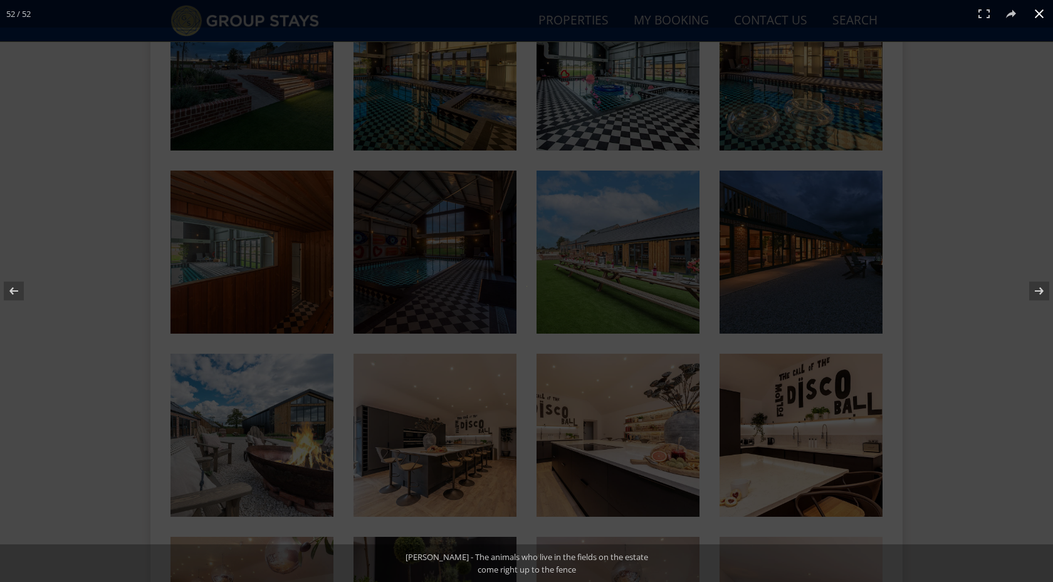
click at [1038, 16] on button at bounding box center [1040, 14] width 28 height 28
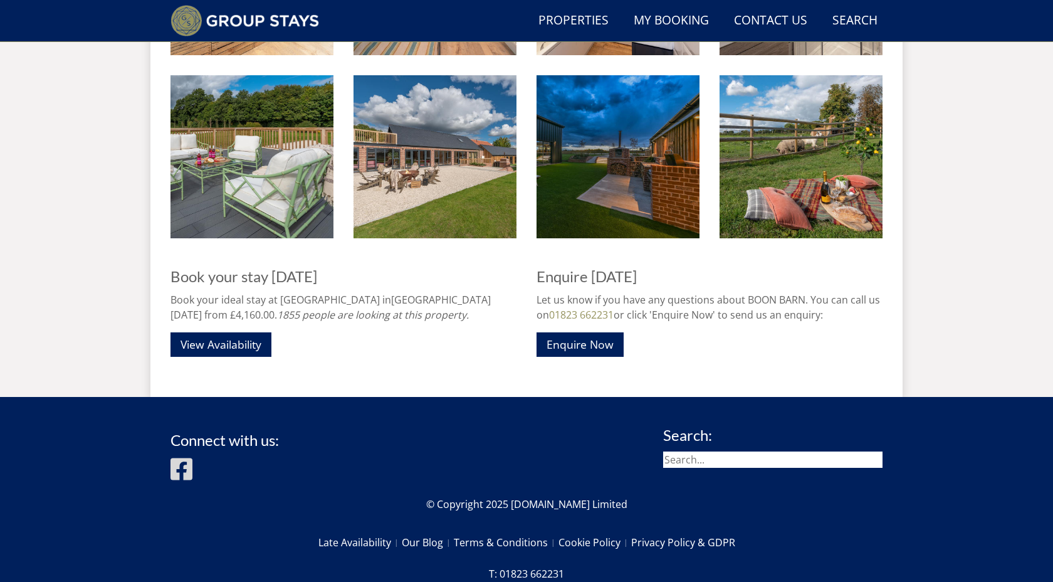
scroll to position [2704, 0]
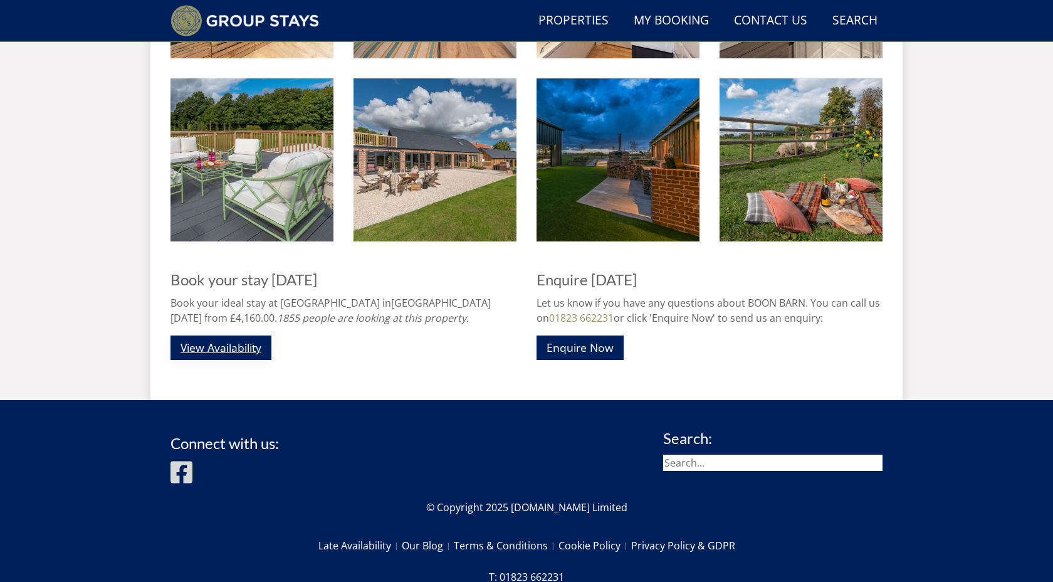
click at [220, 352] on link "View Availability" at bounding box center [221, 347] width 101 height 24
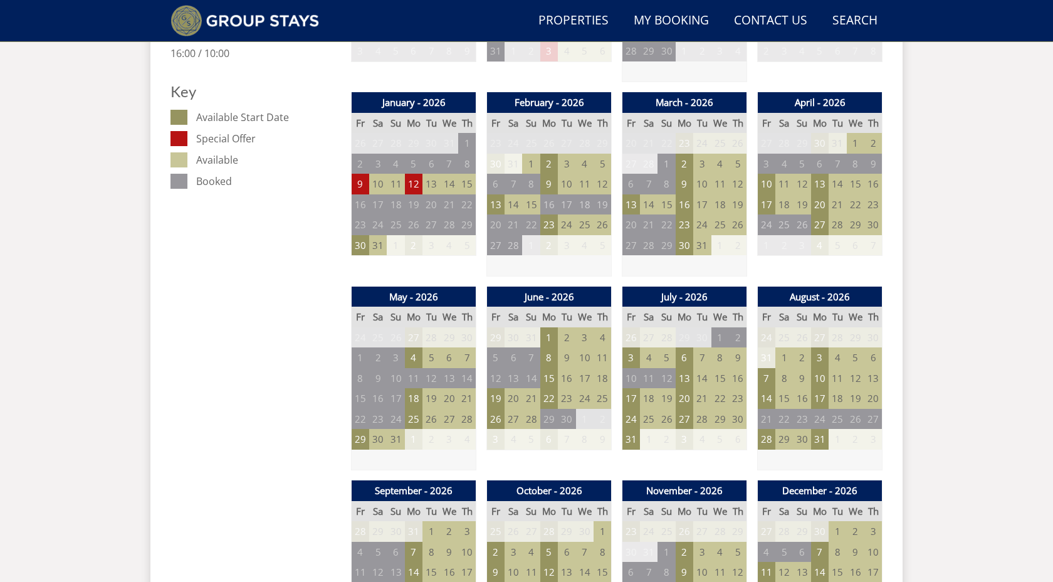
scroll to position [690, 0]
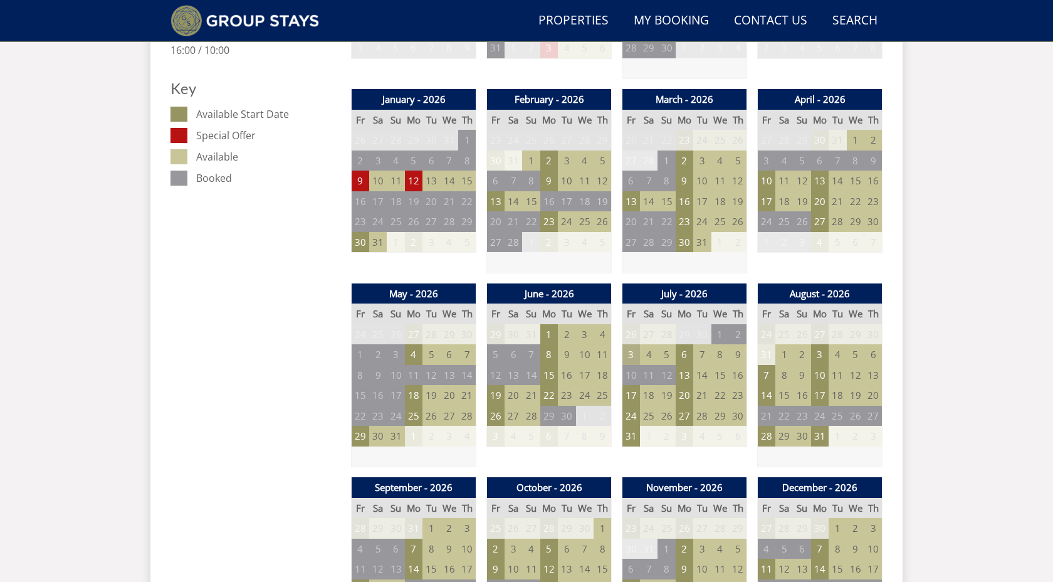
click at [630, 355] on td "3" at bounding box center [632, 354] width 18 height 21
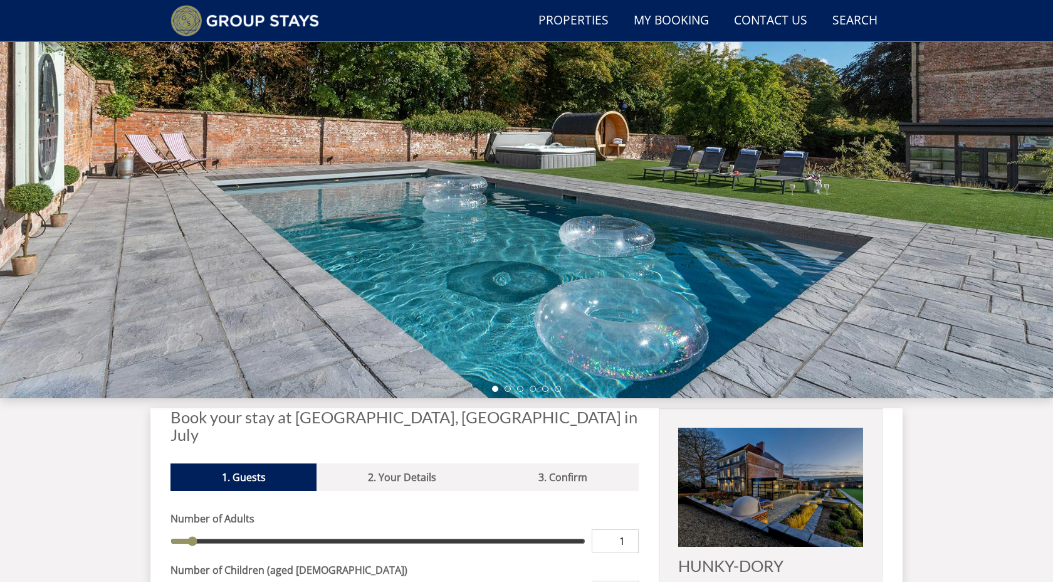
scroll to position [122, 0]
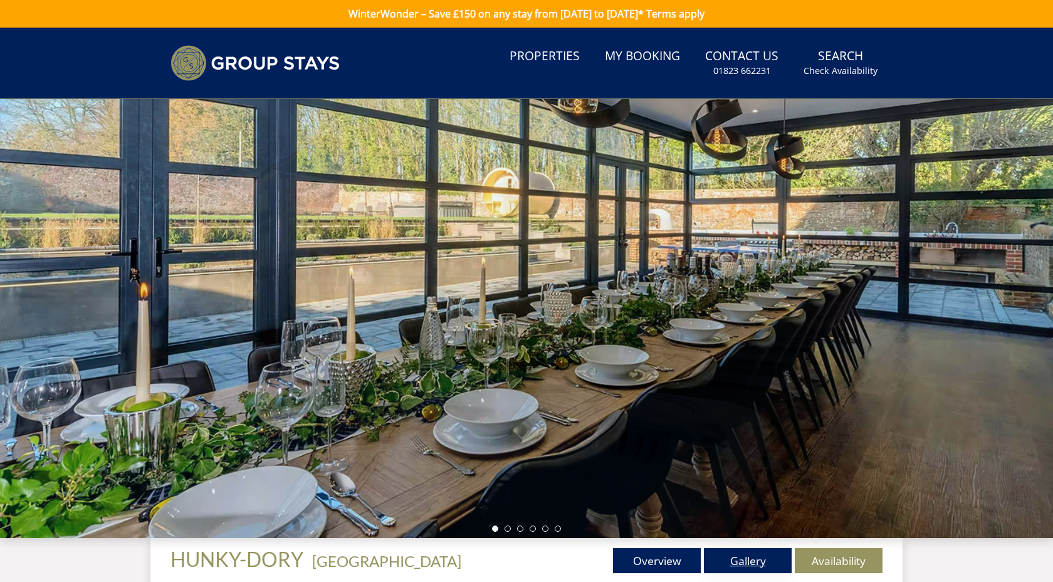
click at [745, 561] on link "Gallery" at bounding box center [748, 560] width 88 height 25
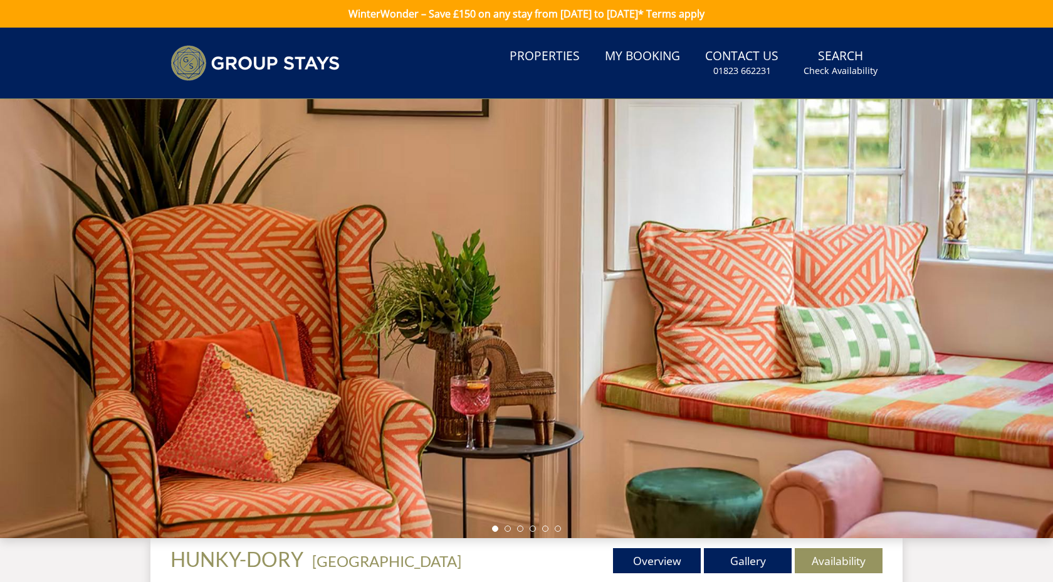
click at [1044, 284] on div at bounding box center [526, 318] width 1053 height 439
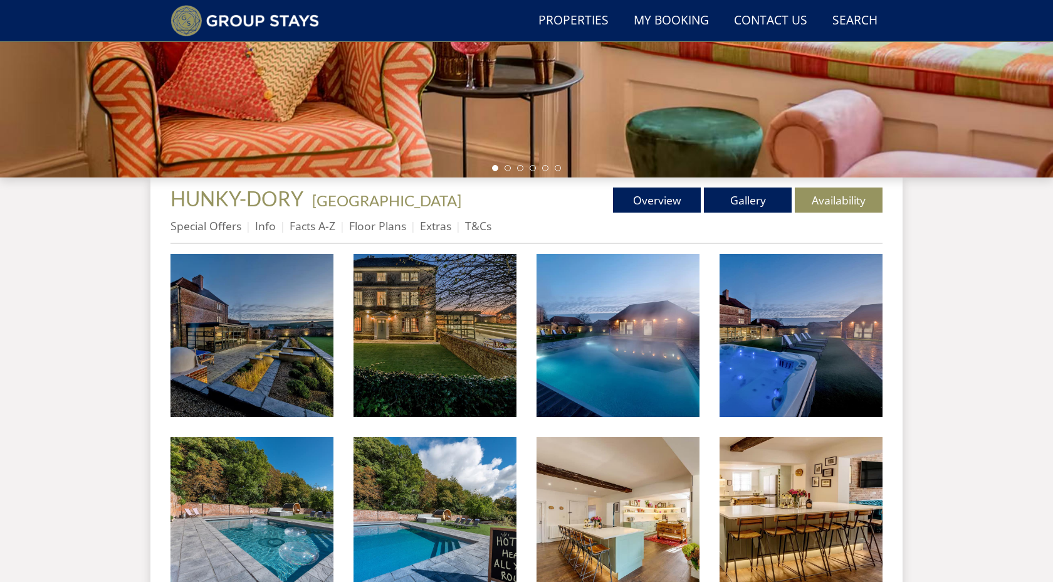
scroll to position [340, 0]
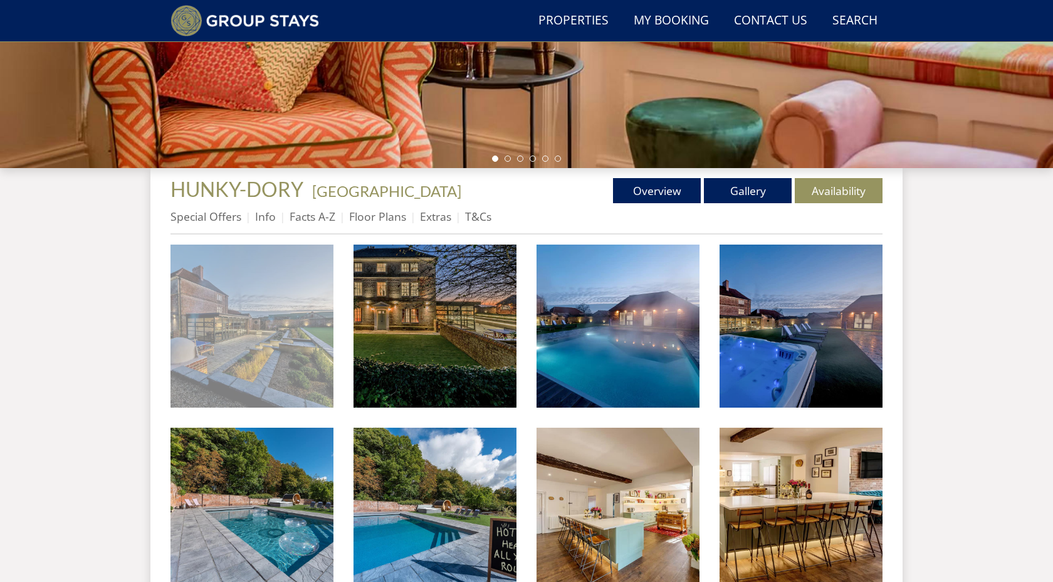
click at [319, 322] on img at bounding box center [252, 326] width 163 height 163
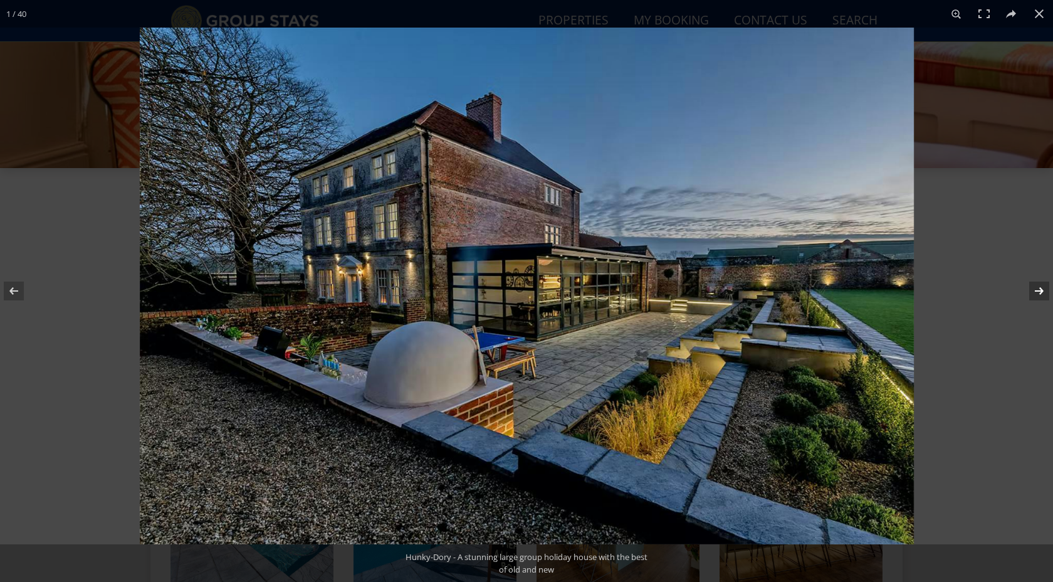
click at [1042, 291] on button at bounding box center [1031, 291] width 44 height 63
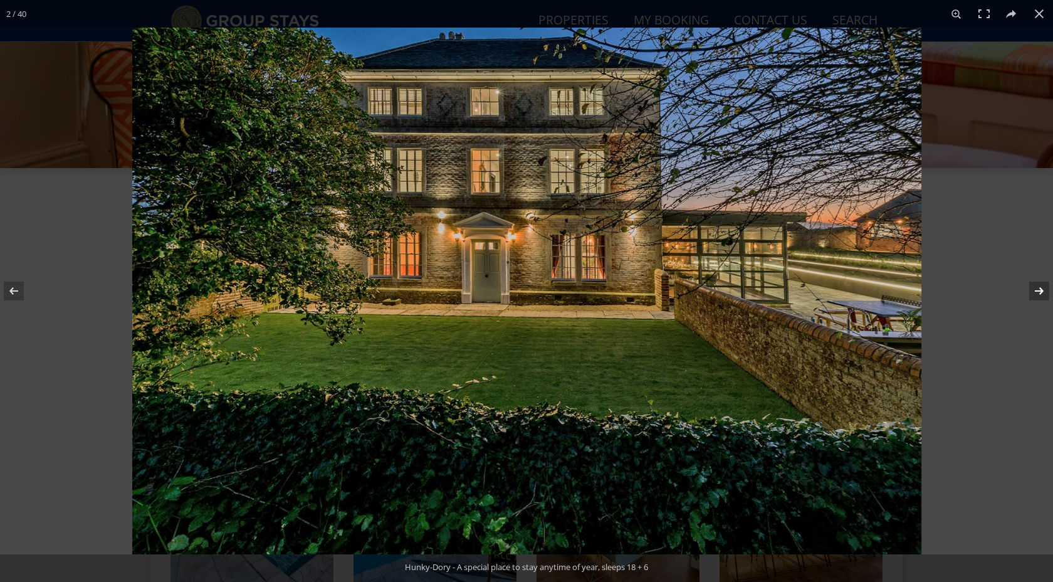
click at [1042, 291] on button at bounding box center [1031, 291] width 44 height 63
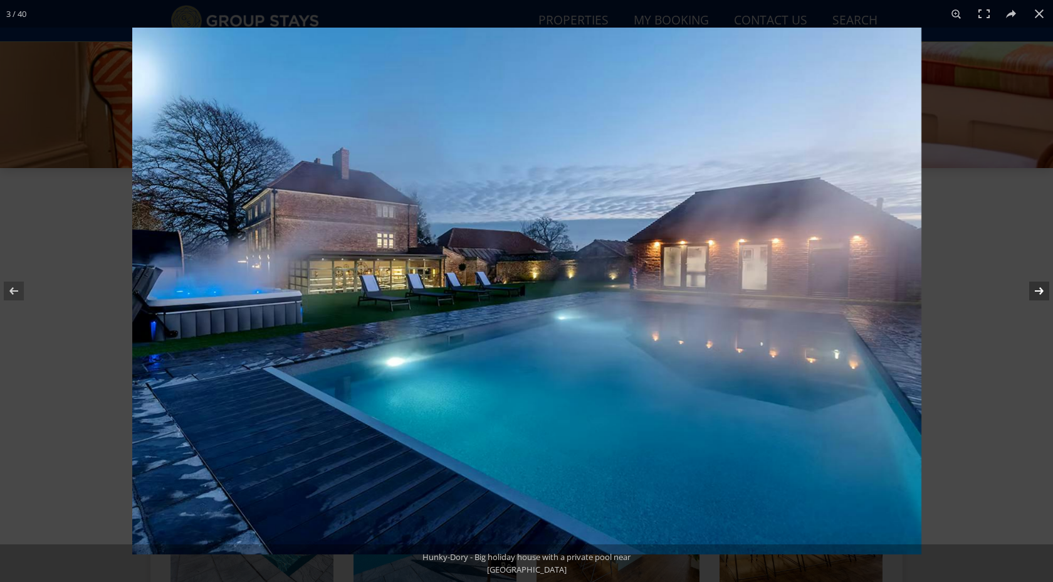
click at [1042, 291] on button at bounding box center [1031, 291] width 44 height 63
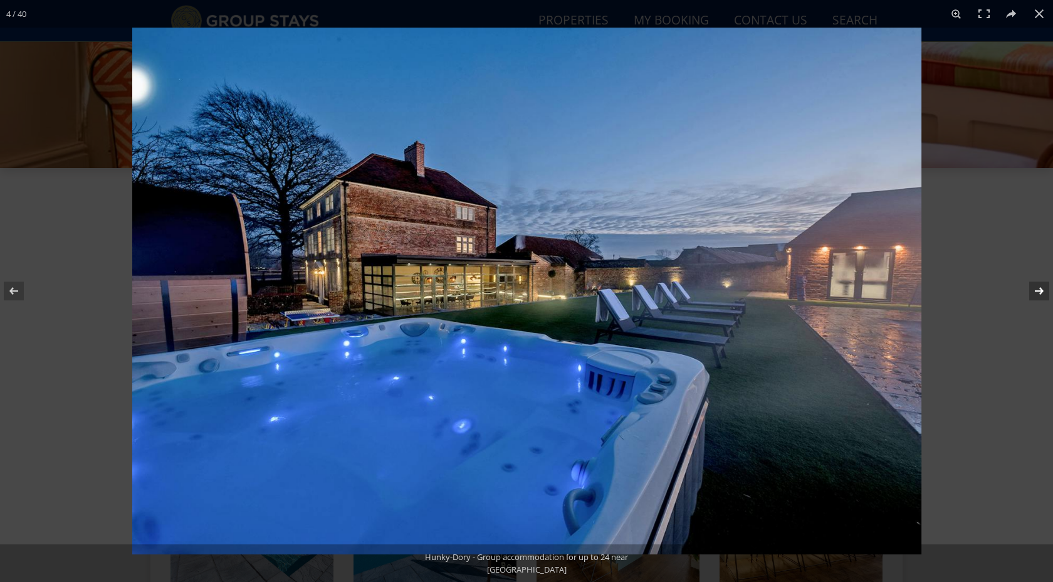
click at [1042, 291] on button at bounding box center [1031, 291] width 44 height 63
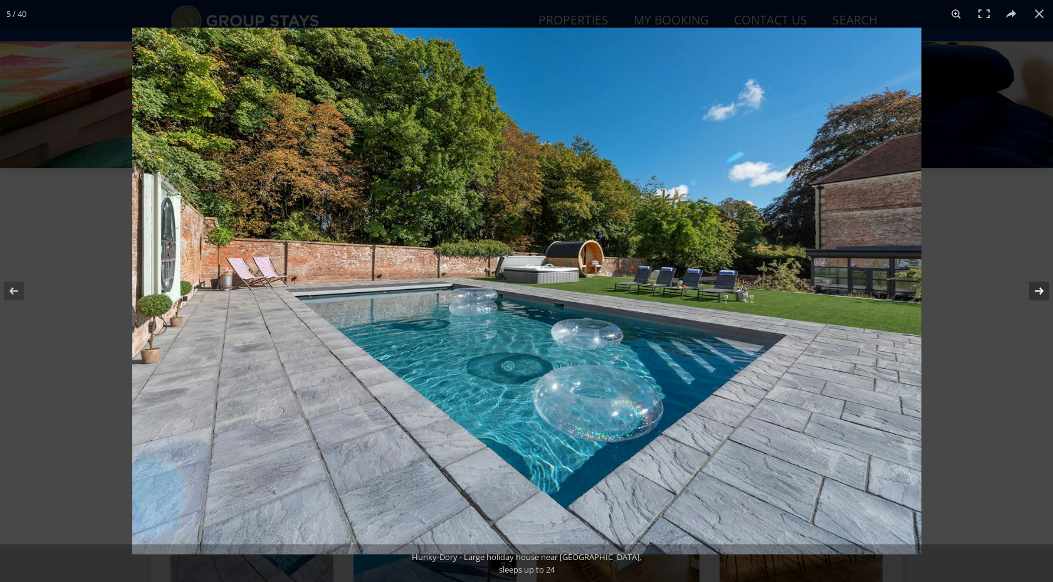
click at [1042, 291] on button at bounding box center [1031, 291] width 44 height 63
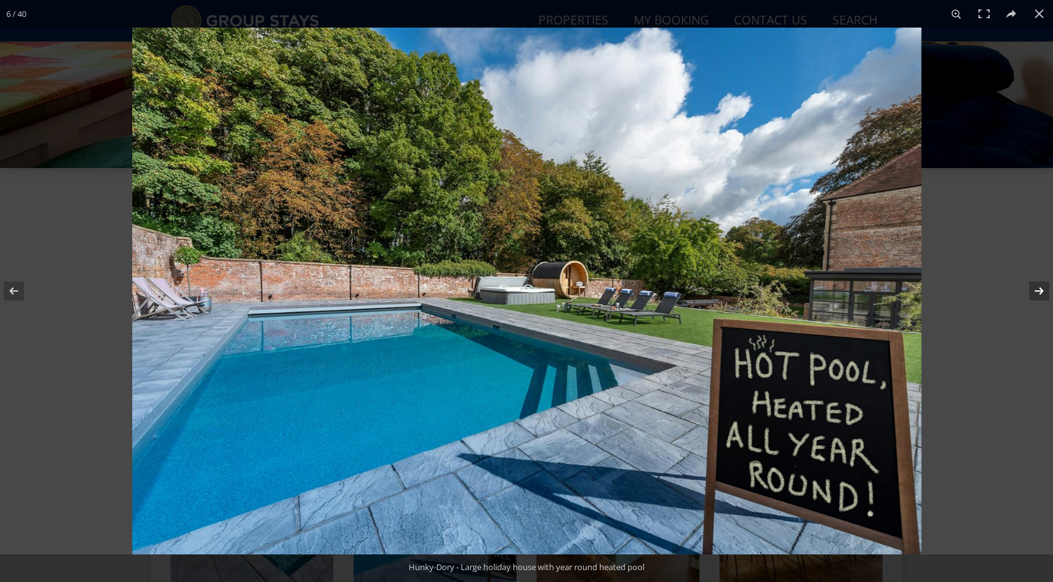
click at [1042, 291] on button at bounding box center [1031, 291] width 44 height 63
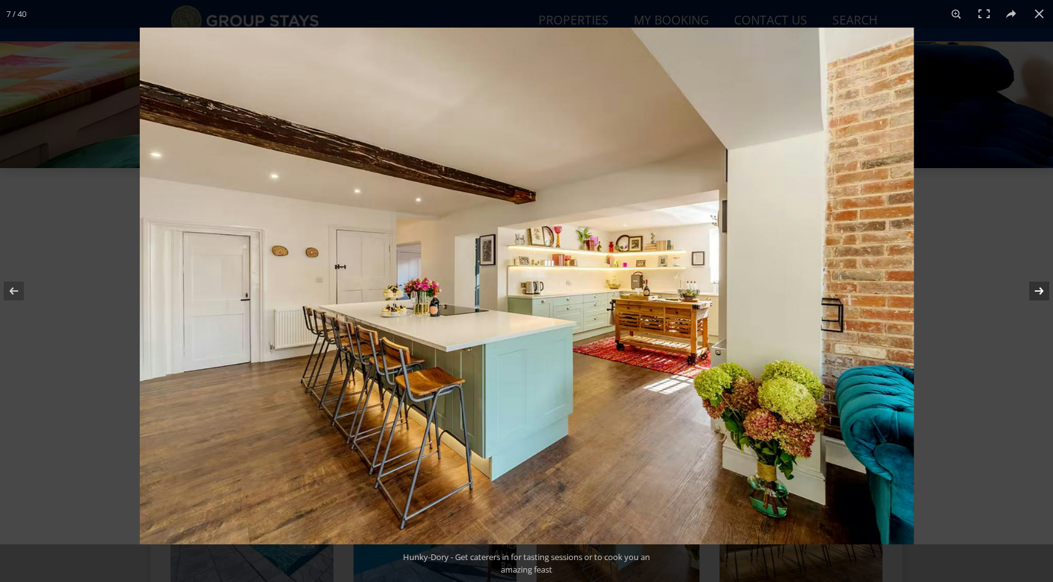
click at [1042, 291] on button at bounding box center [1031, 291] width 44 height 63
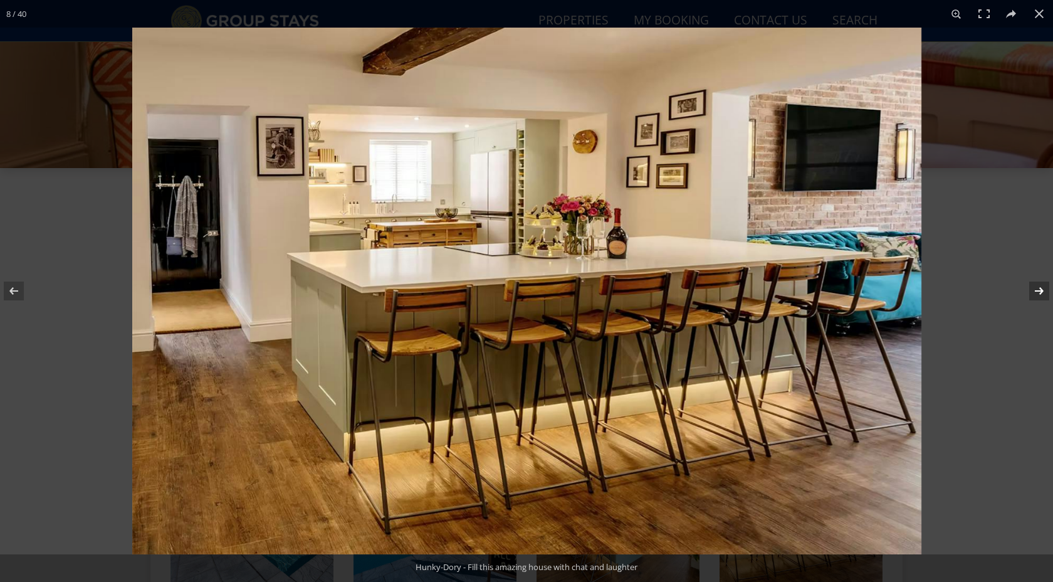
click at [1042, 294] on button at bounding box center [1031, 291] width 44 height 63
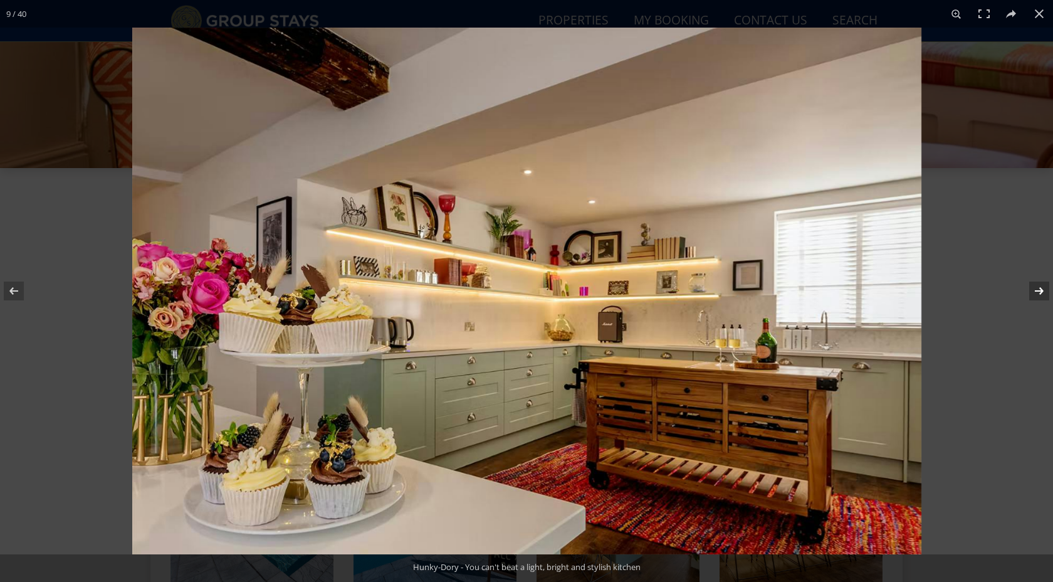
click at [1042, 294] on button at bounding box center [1031, 291] width 44 height 63
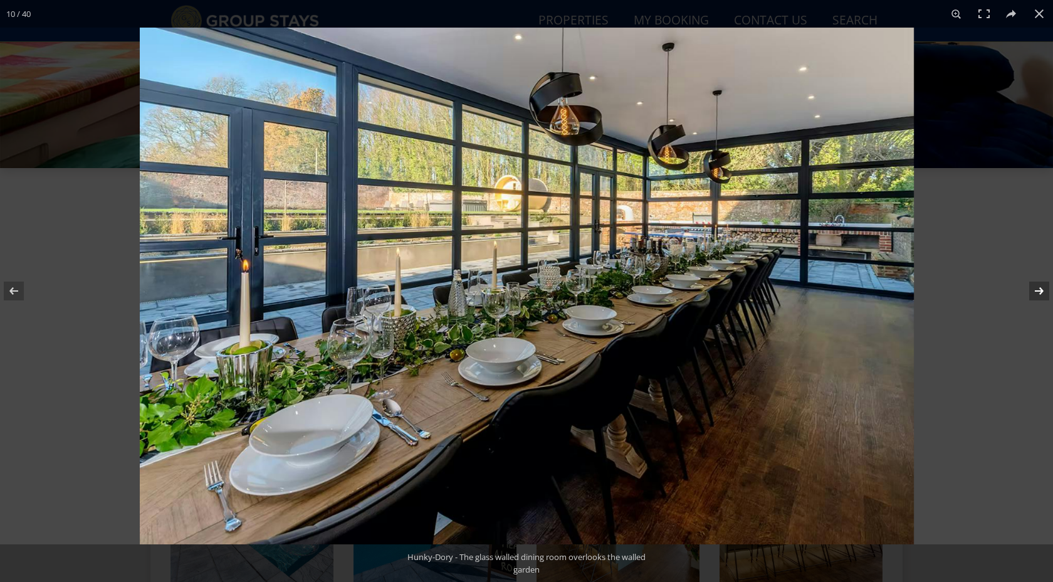
click at [1042, 294] on button at bounding box center [1031, 291] width 44 height 63
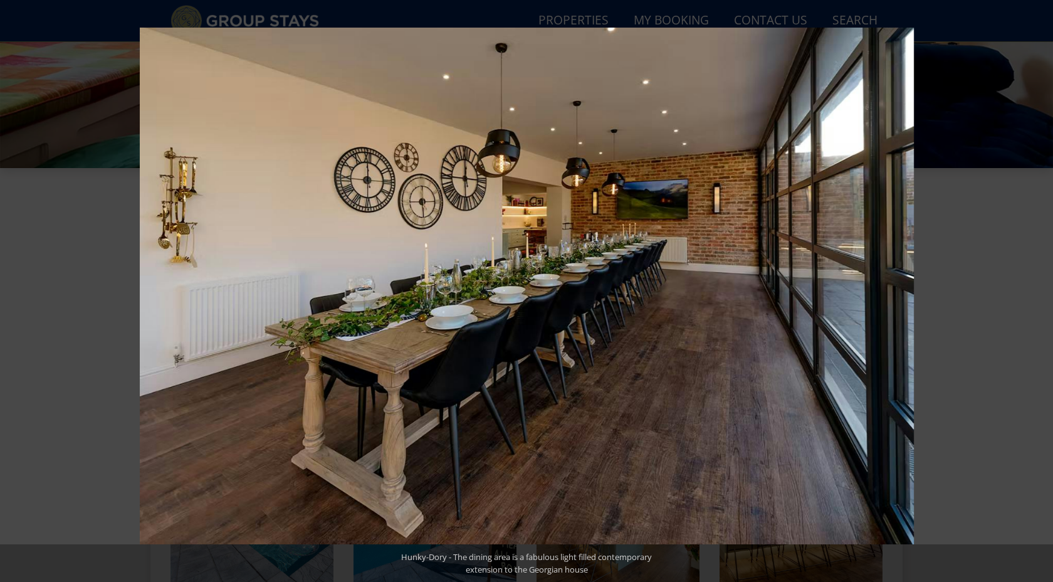
click at [1042, 294] on button at bounding box center [1031, 291] width 44 height 63
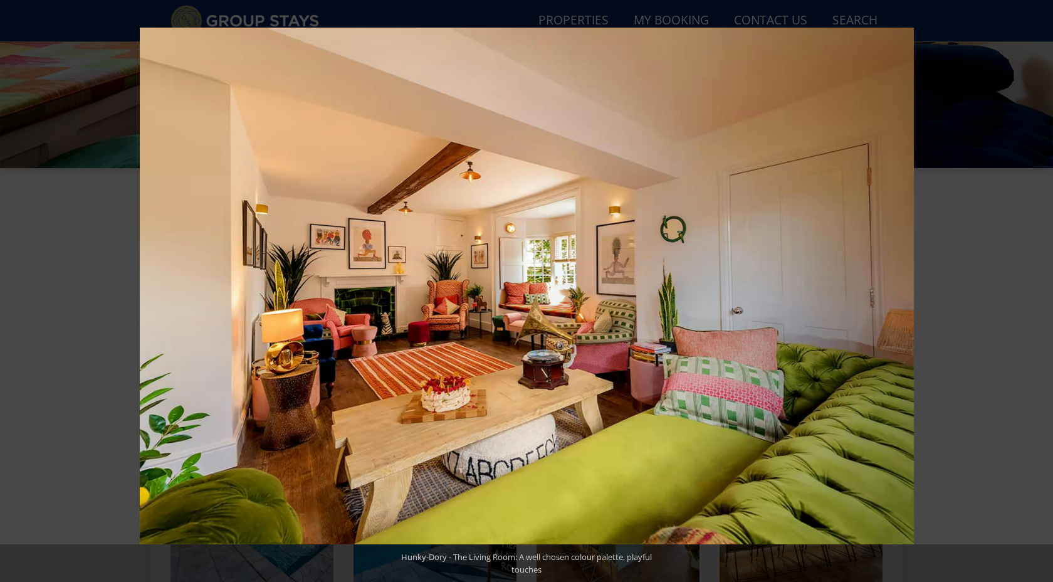
click at [1042, 294] on button at bounding box center [1031, 291] width 44 height 63
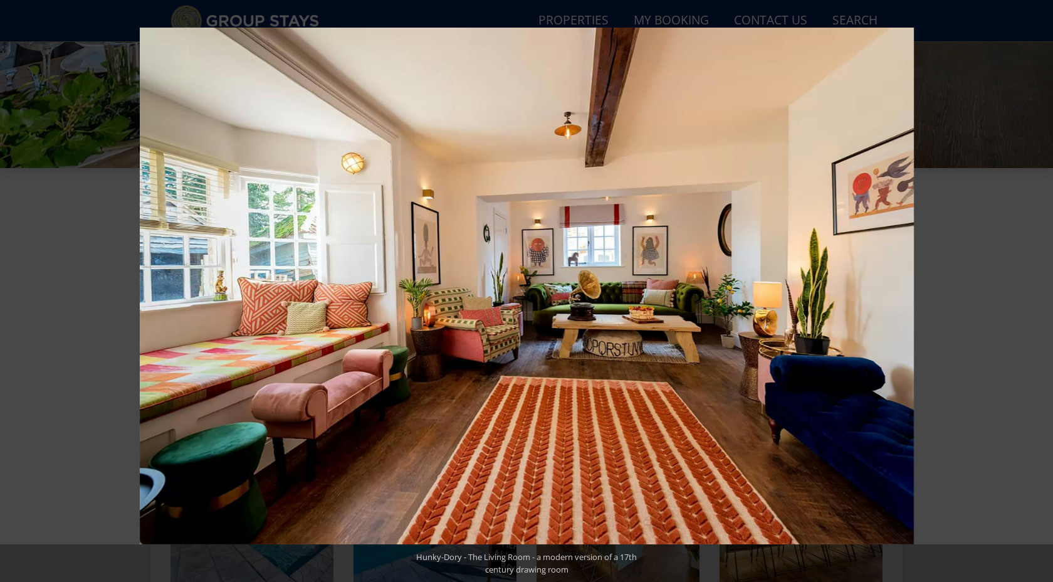
click at [1042, 294] on button at bounding box center [1031, 291] width 44 height 63
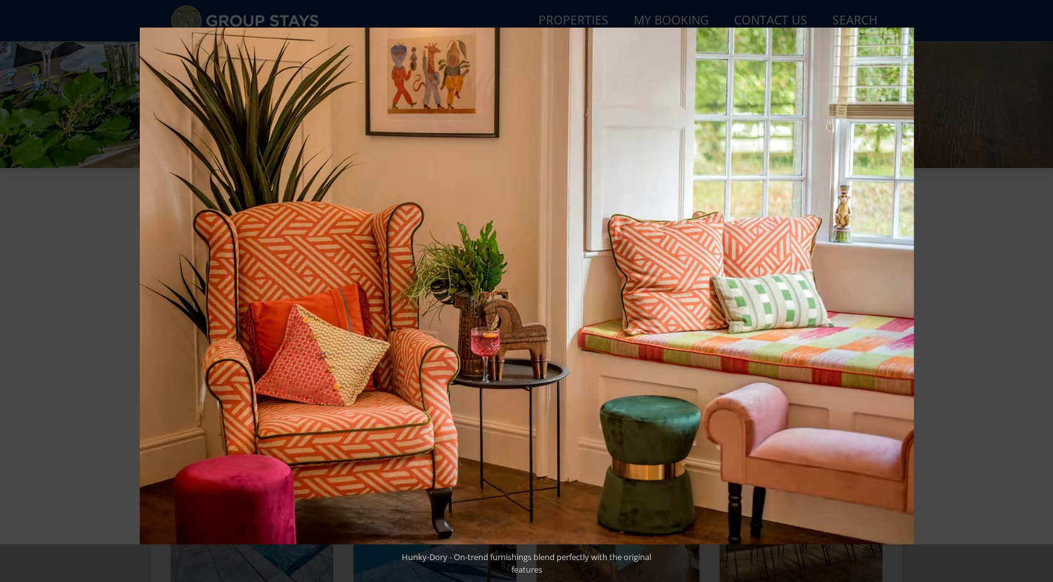
click at [1042, 294] on button at bounding box center [1031, 291] width 44 height 63
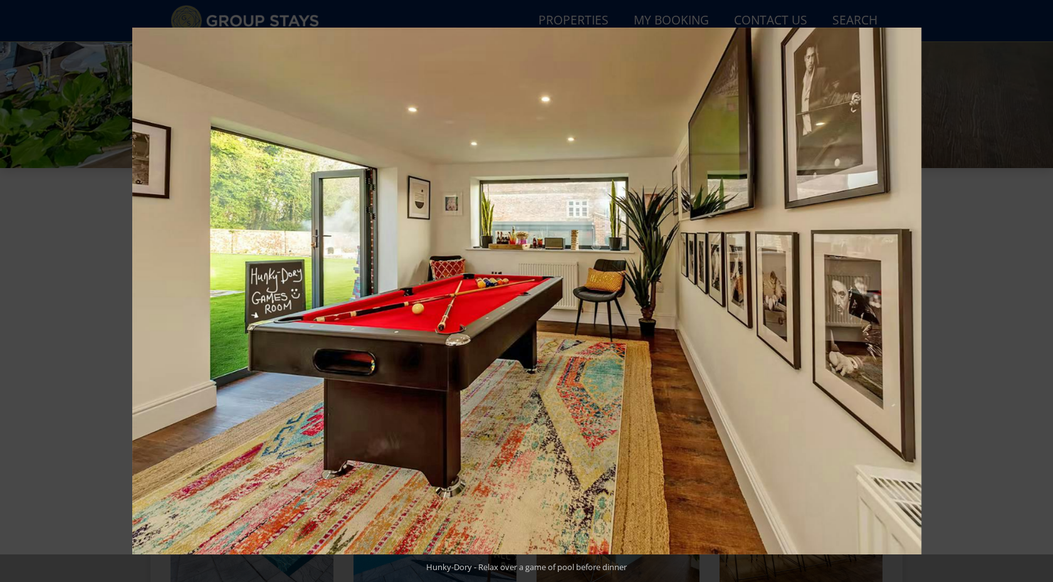
click at [1042, 294] on button at bounding box center [1031, 291] width 44 height 63
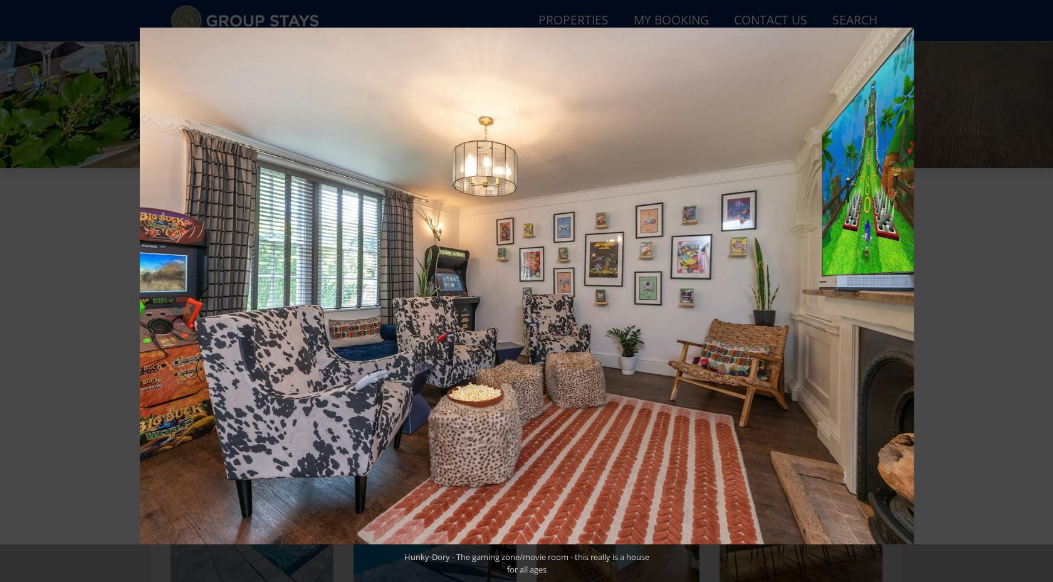
click at [1042, 294] on button at bounding box center [1031, 291] width 44 height 63
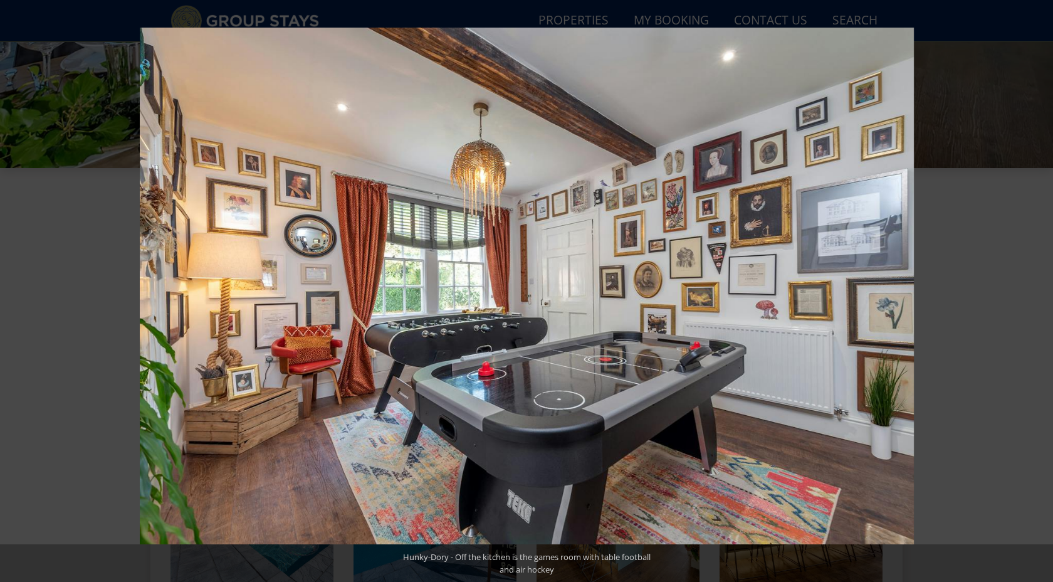
click at [1042, 294] on button at bounding box center [1031, 291] width 44 height 63
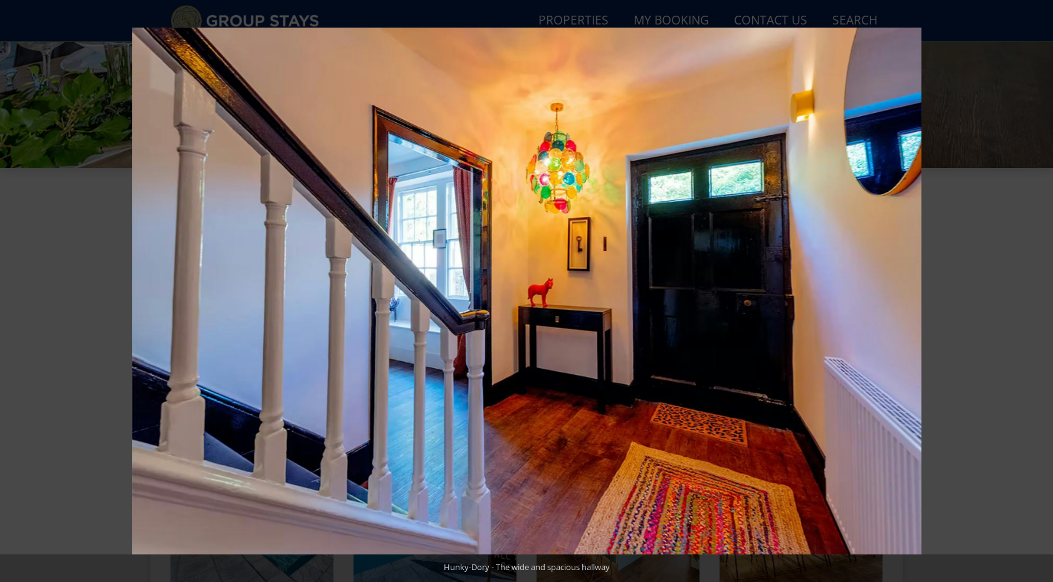
click at [1042, 294] on button at bounding box center [1031, 291] width 44 height 63
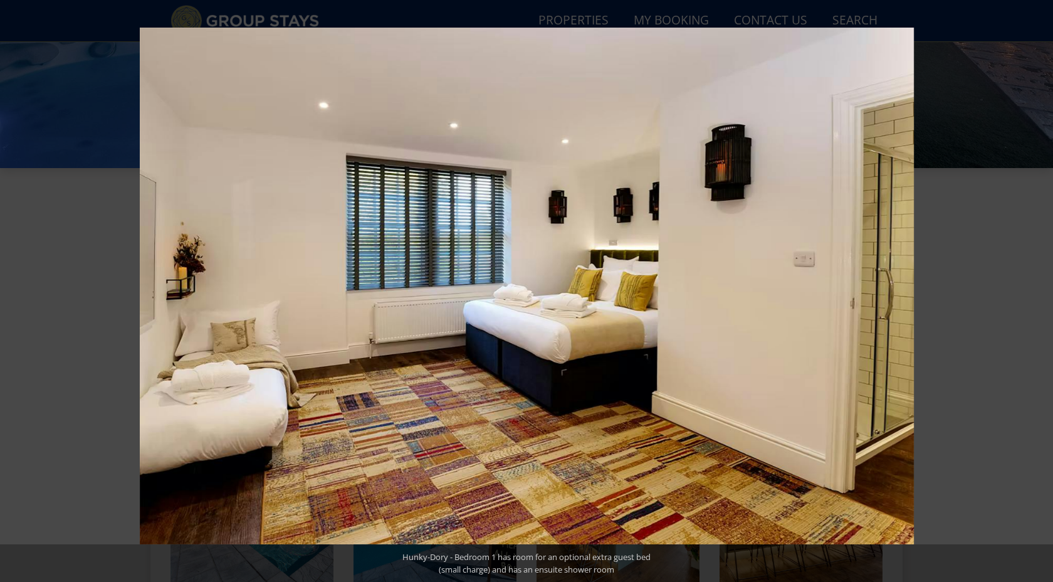
click at [1042, 294] on button at bounding box center [1031, 291] width 44 height 63
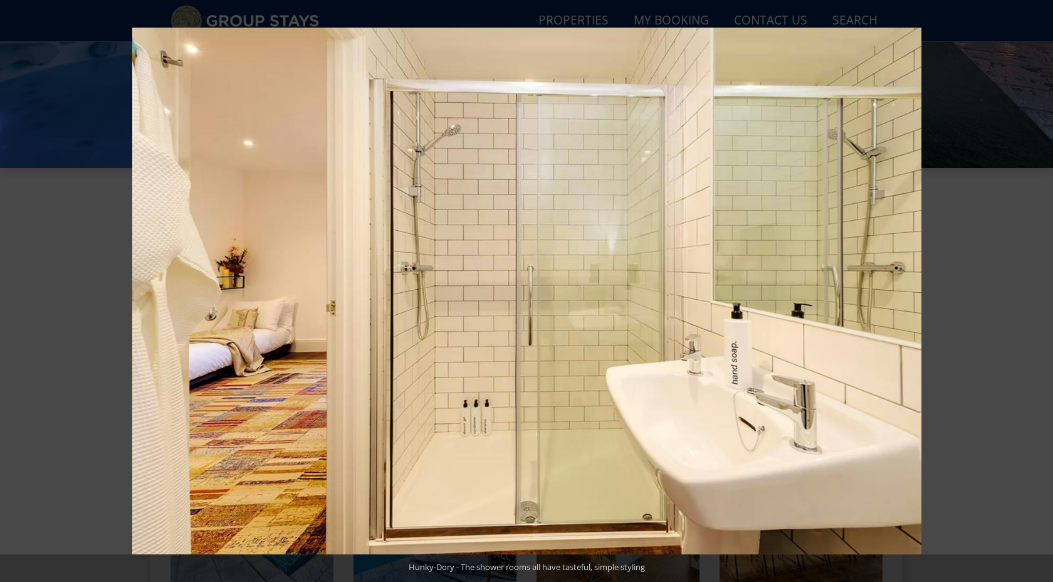
click at [1042, 294] on button at bounding box center [1031, 291] width 44 height 63
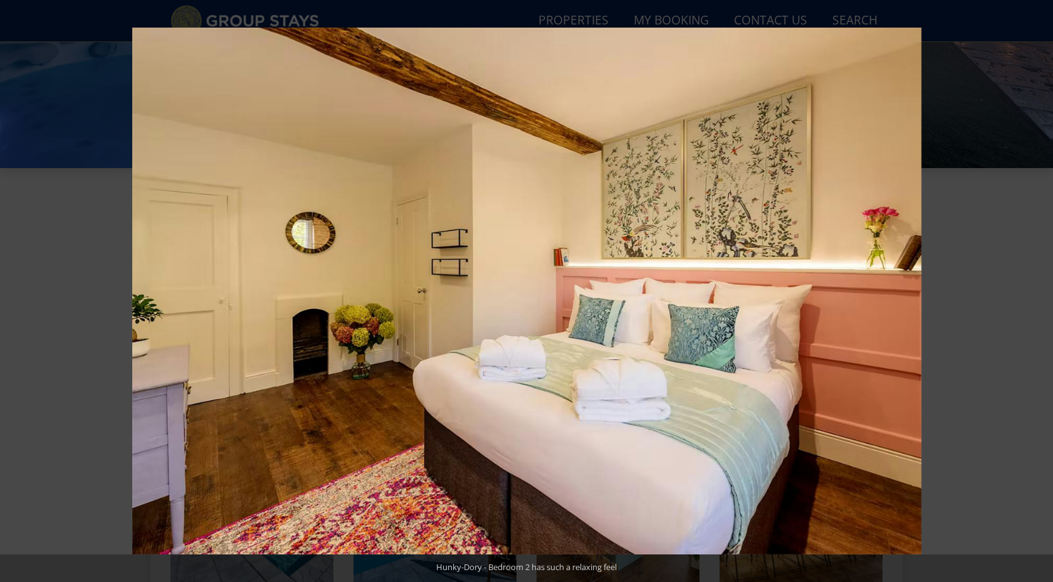
click at [1042, 294] on button at bounding box center [1031, 291] width 44 height 63
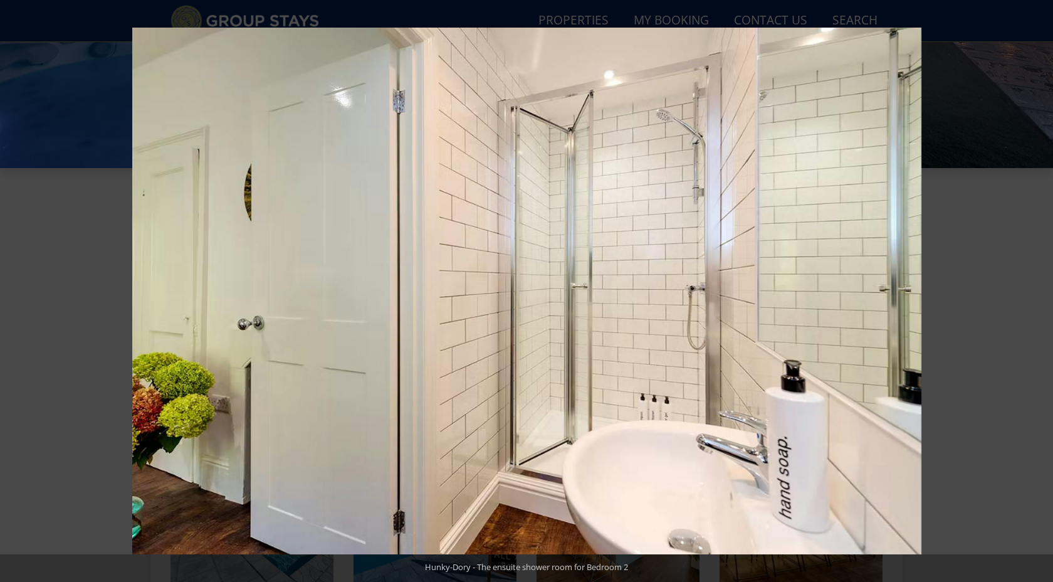
click at [1042, 294] on button at bounding box center [1031, 291] width 44 height 63
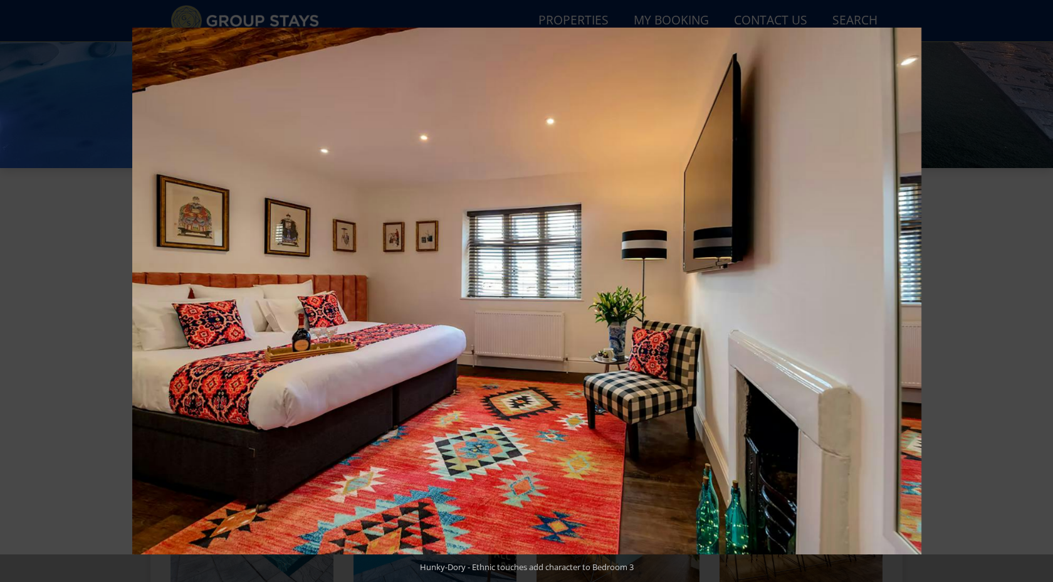
click at [1042, 294] on button at bounding box center [1031, 291] width 44 height 63
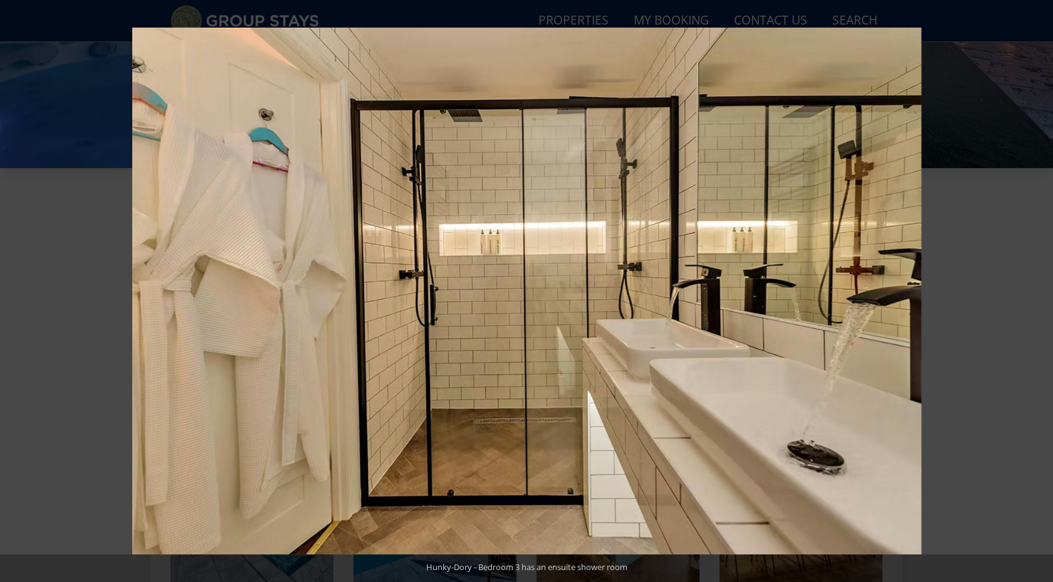
click at [1042, 294] on button at bounding box center [1031, 291] width 44 height 63
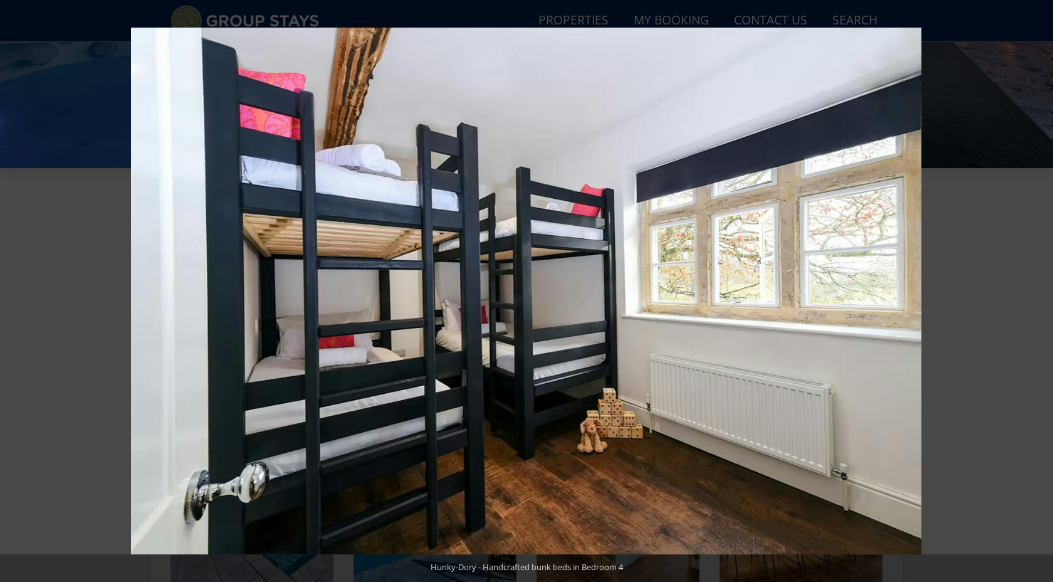
click at [1042, 294] on button at bounding box center [1031, 291] width 44 height 63
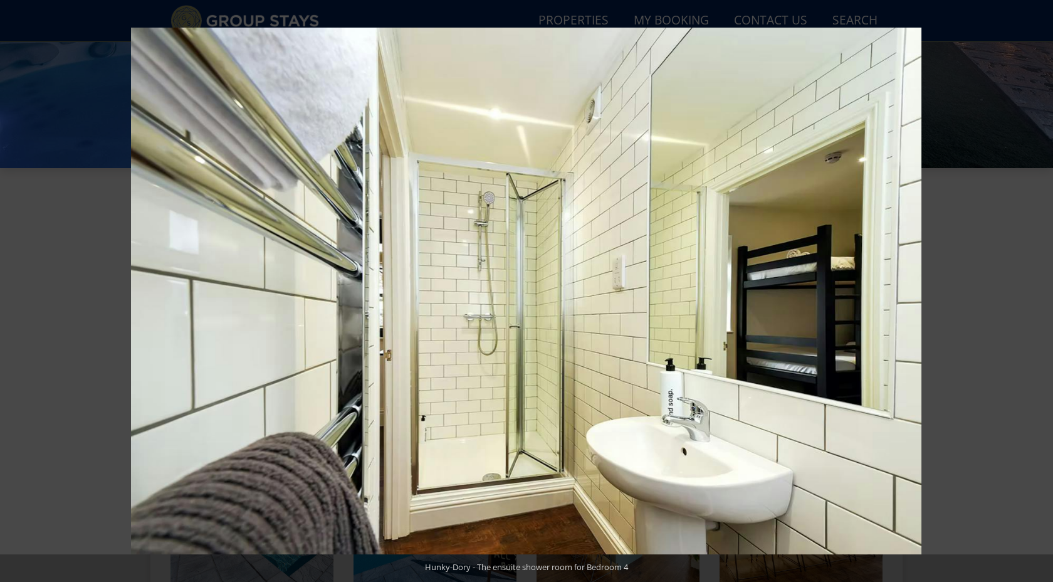
click at [1042, 294] on button at bounding box center [1031, 291] width 44 height 63
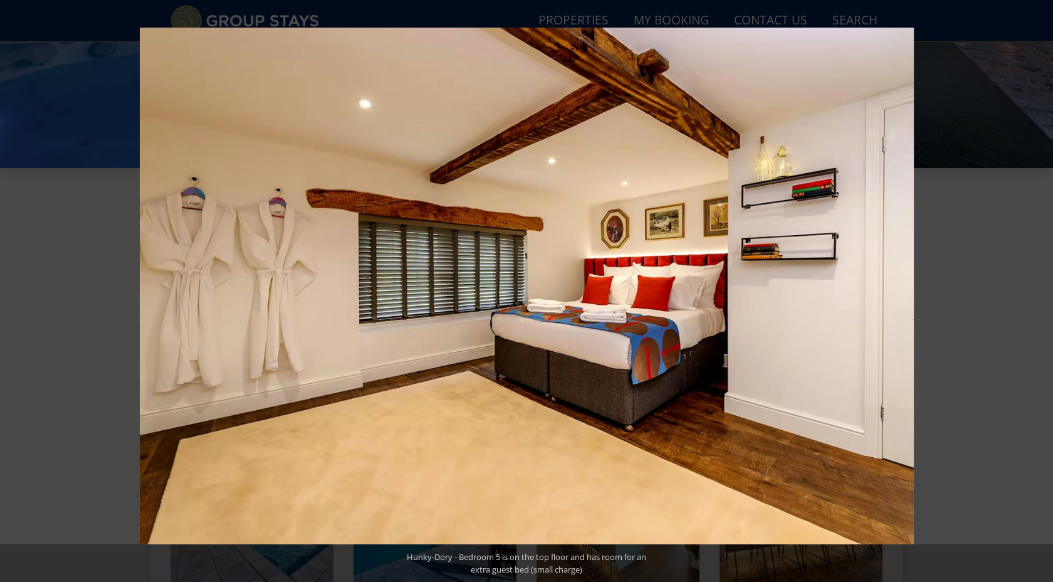
click at [1042, 294] on button at bounding box center [1031, 291] width 44 height 63
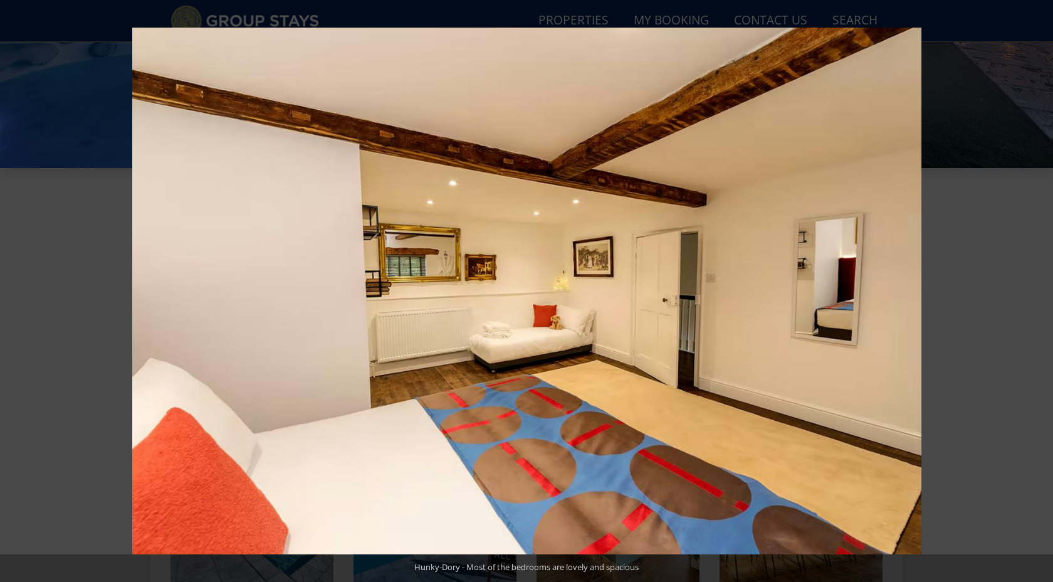
click at [1042, 294] on button at bounding box center [1031, 291] width 44 height 63
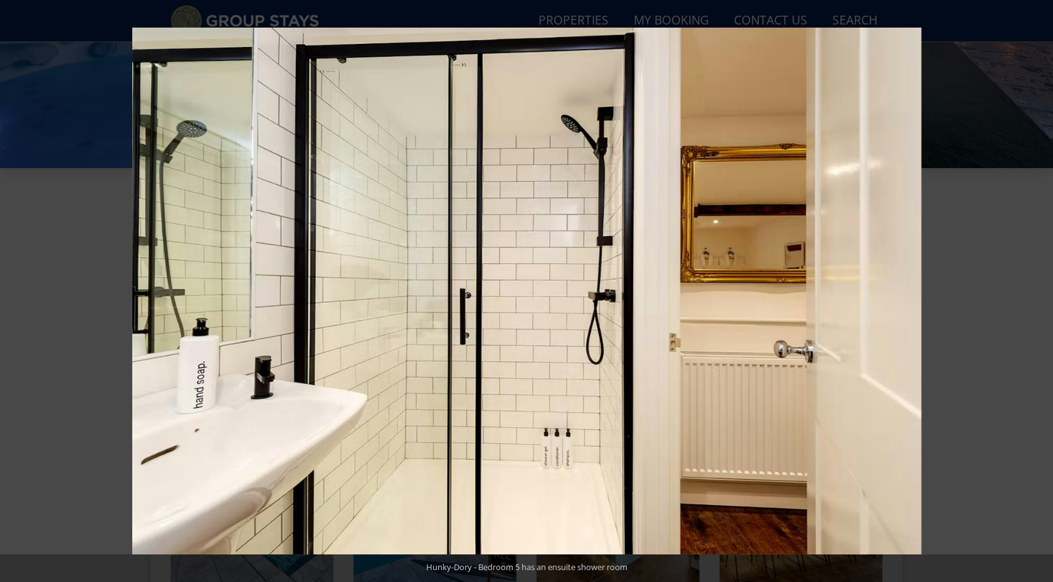
click at [1042, 294] on button at bounding box center [1031, 291] width 44 height 63
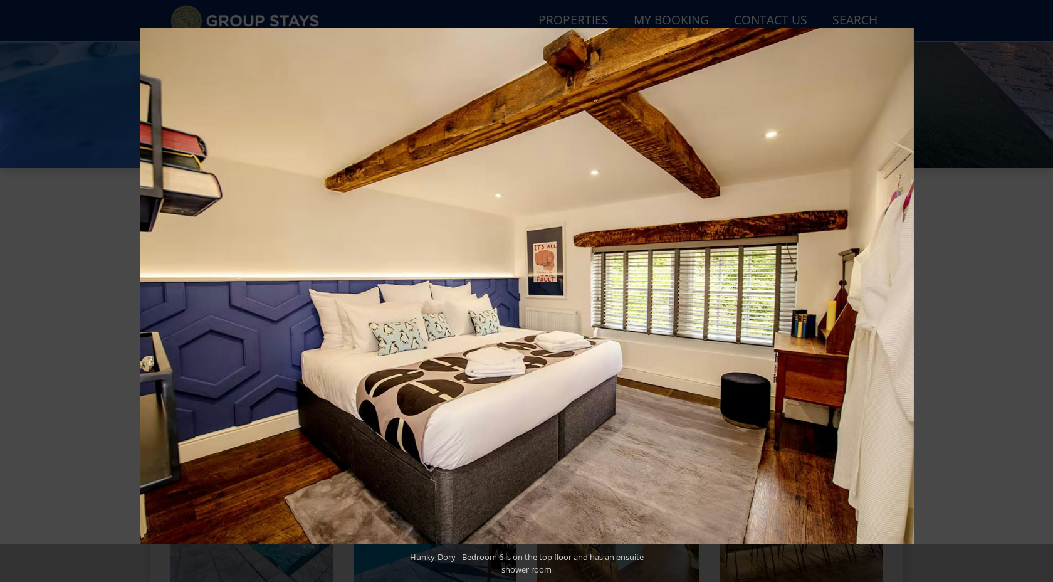
click at [1042, 294] on button at bounding box center [1031, 291] width 44 height 63
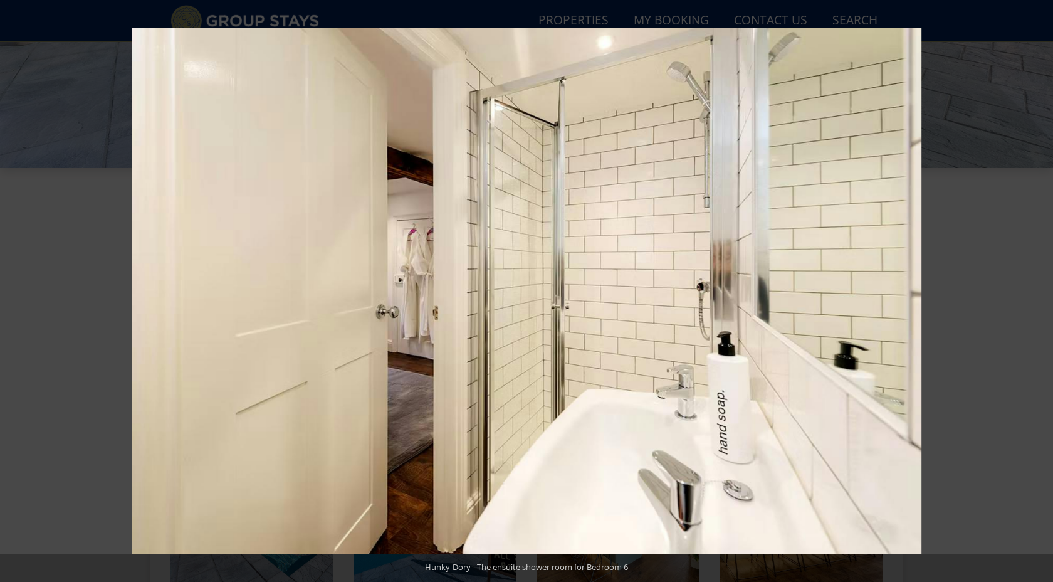
click at [1042, 294] on button at bounding box center [1031, 291] width 44 height 63
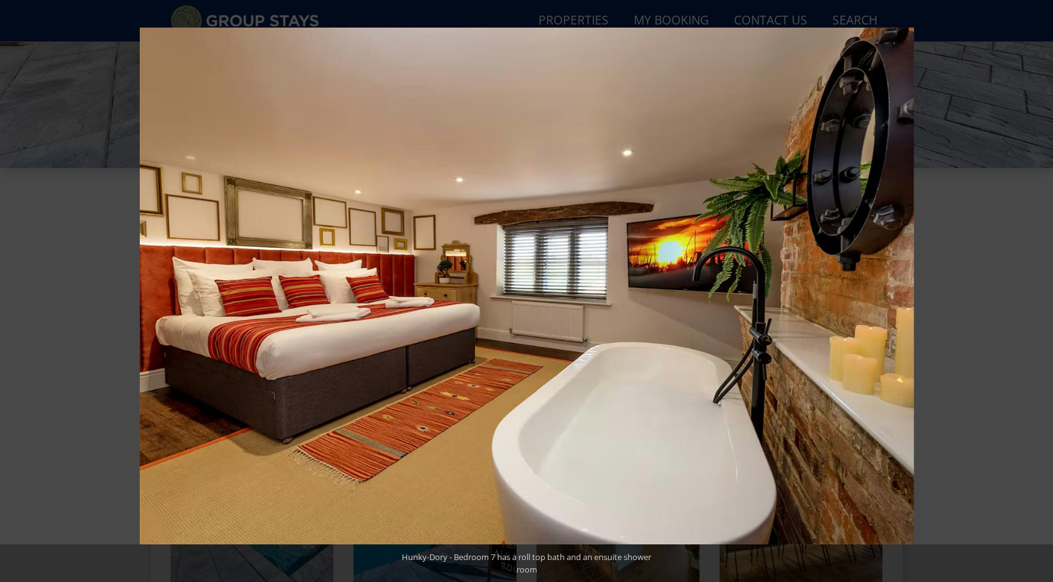
click at [1042, 294] on button at bounding box center [1031, 291] width 44 height 63
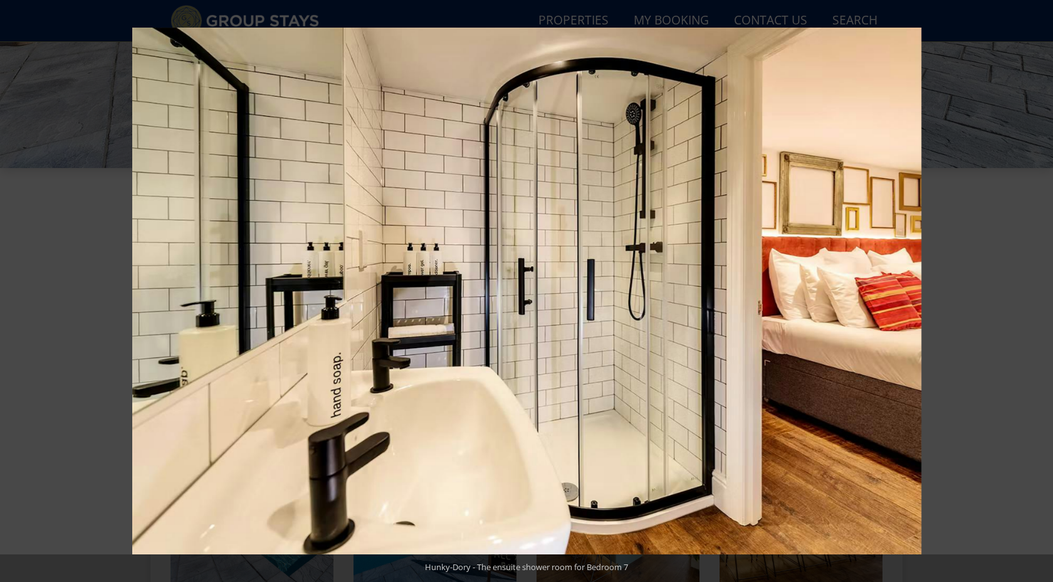
click at [1042, 294] on button at bounding box center [1031, 291] width 44 height 63
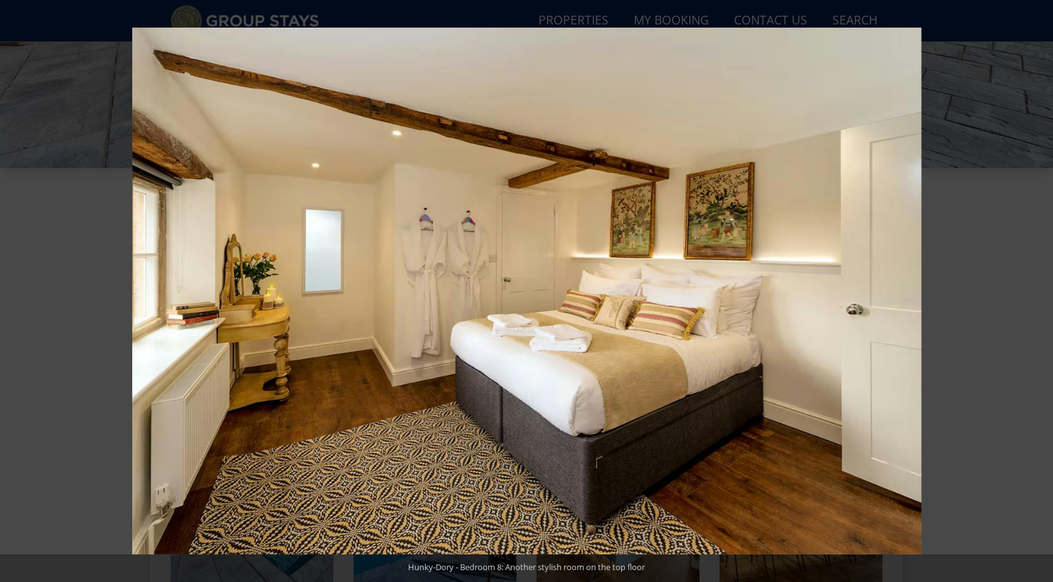
click at [1042, 294] on button at bounding box center [1031, 291] width 44 height 63
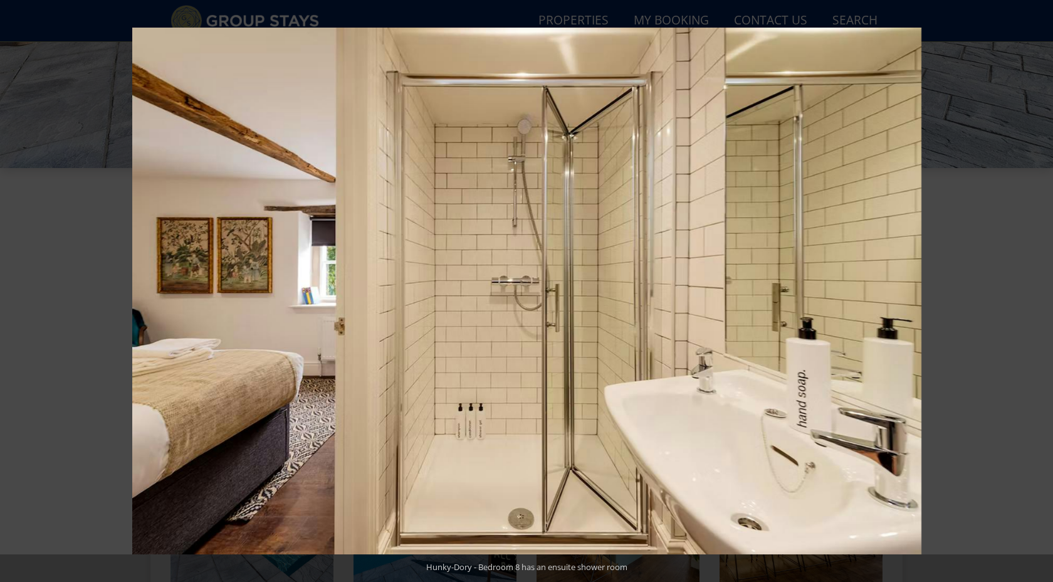
click at [1042, 294] on button at bounding box center [1031, 291] width 44 height 63
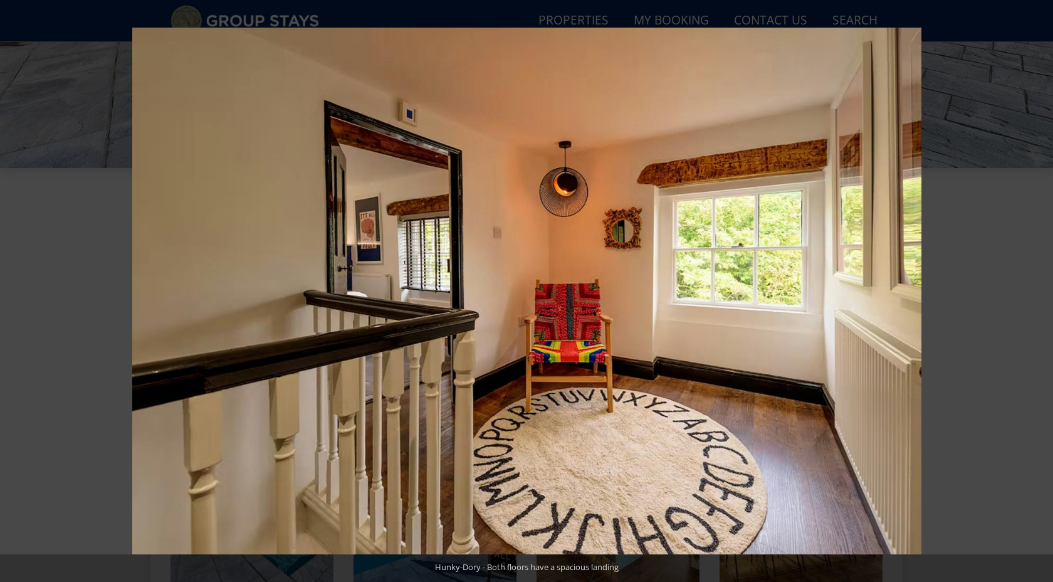
click at [1042, 294] on button at bounding box center [1031, 291] width 44 height 63
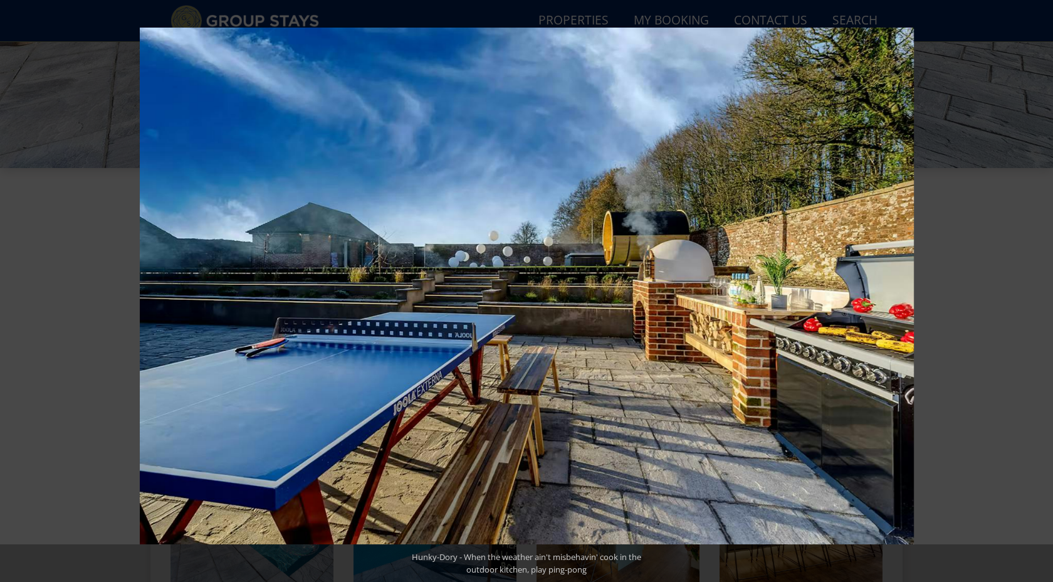
click at [1042, 294] on button at bounding box center [1031, 291] width 44 height 63
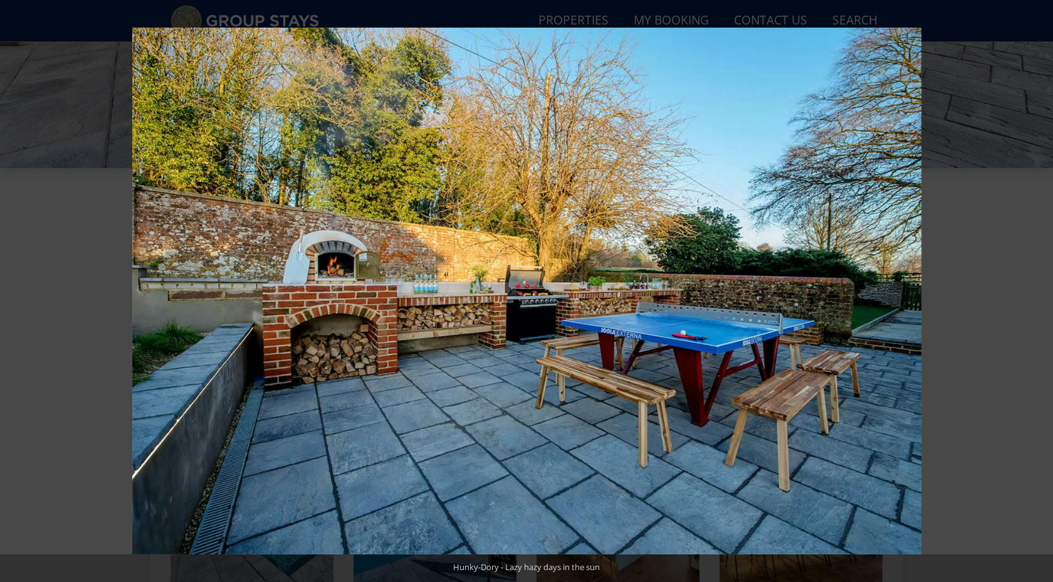
click at [1042, 294] on button at bounding box center [1031, 291] width 44 height 63
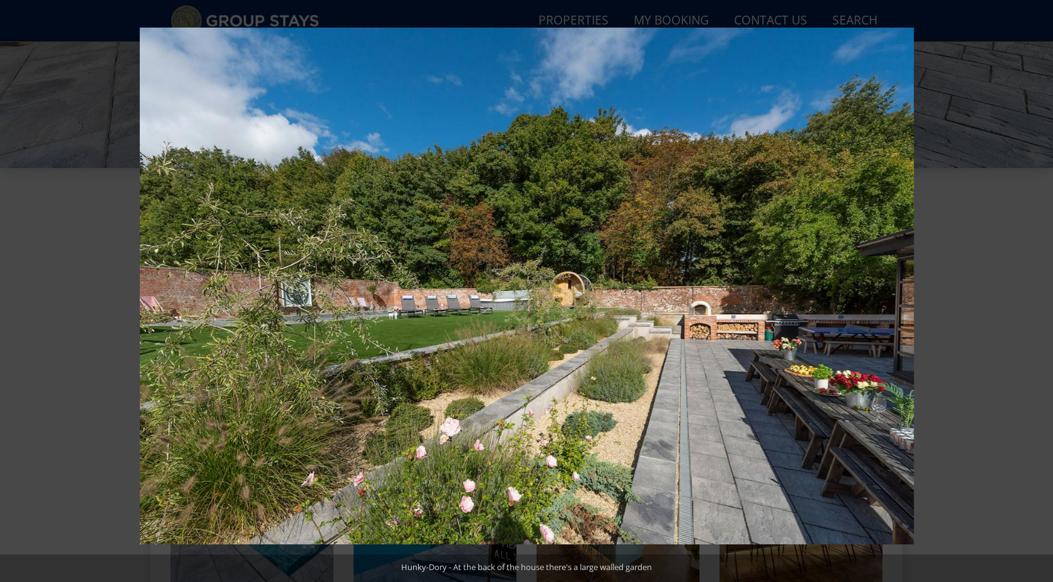
click at [1042, 294] on button at bounding box center [1031, 291] width 44 height 63
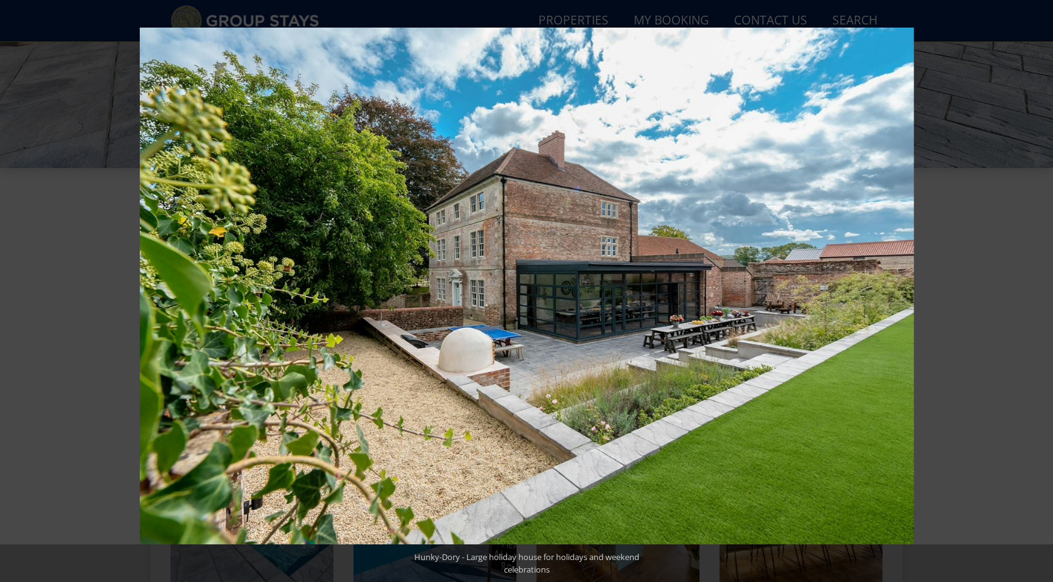
click at [1042, 294] on button at bounding box center [1031, 291] width 44 height 63
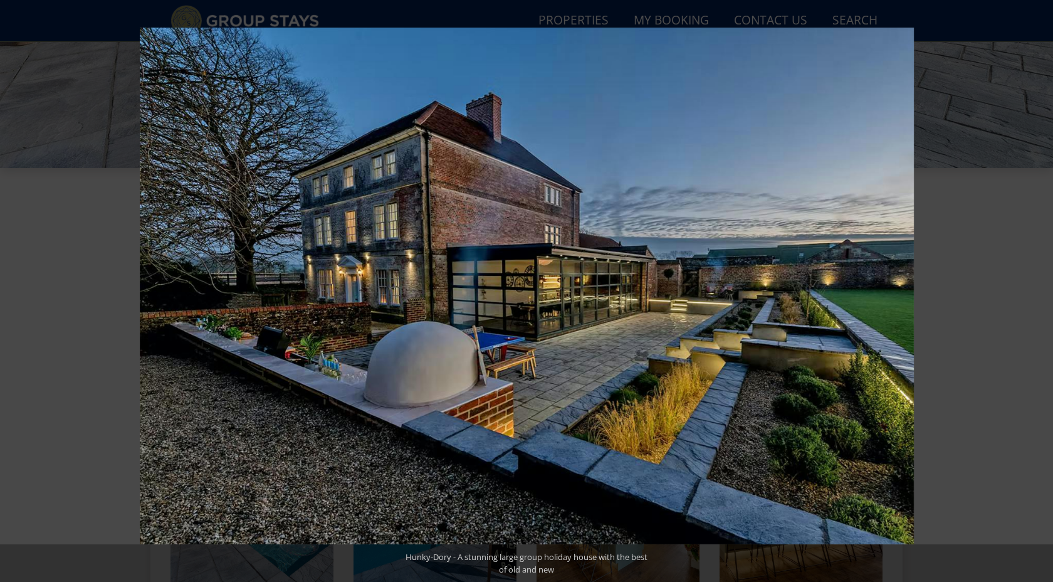
click at [1042, 294] on button at bounding box center [1031, 291] width 44 height 63
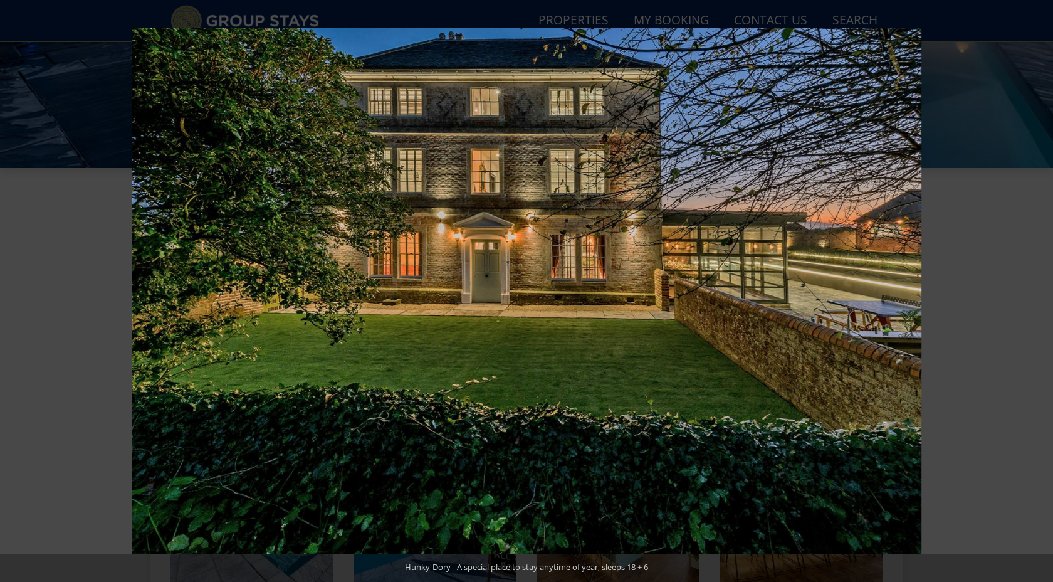
click at [1042, 294] on button at bounding box center [1031, 291] width 44 height 63
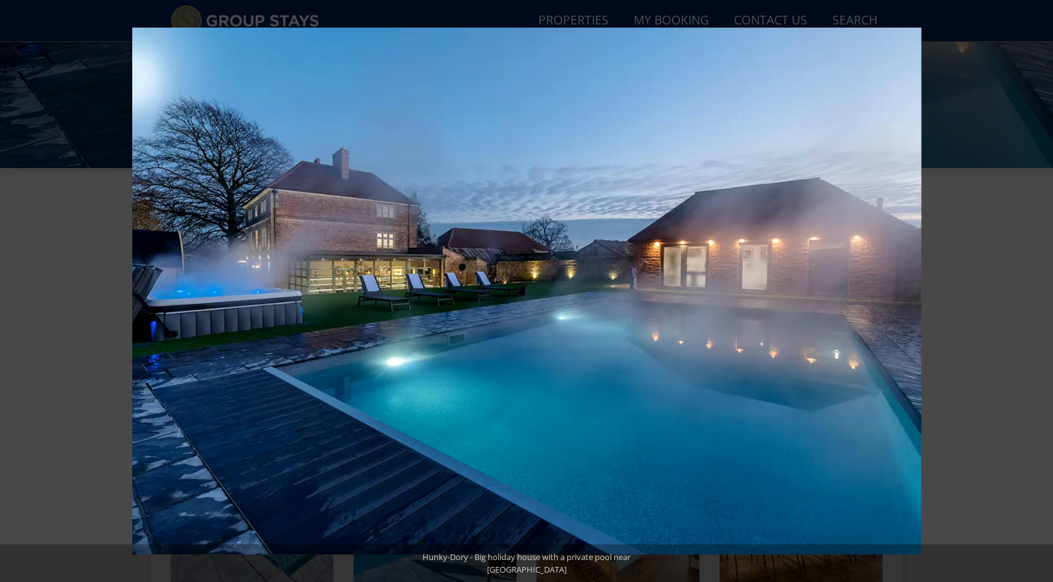
click at [1042, 294] on button at bounding box center [1031, 291] width 44 height 63
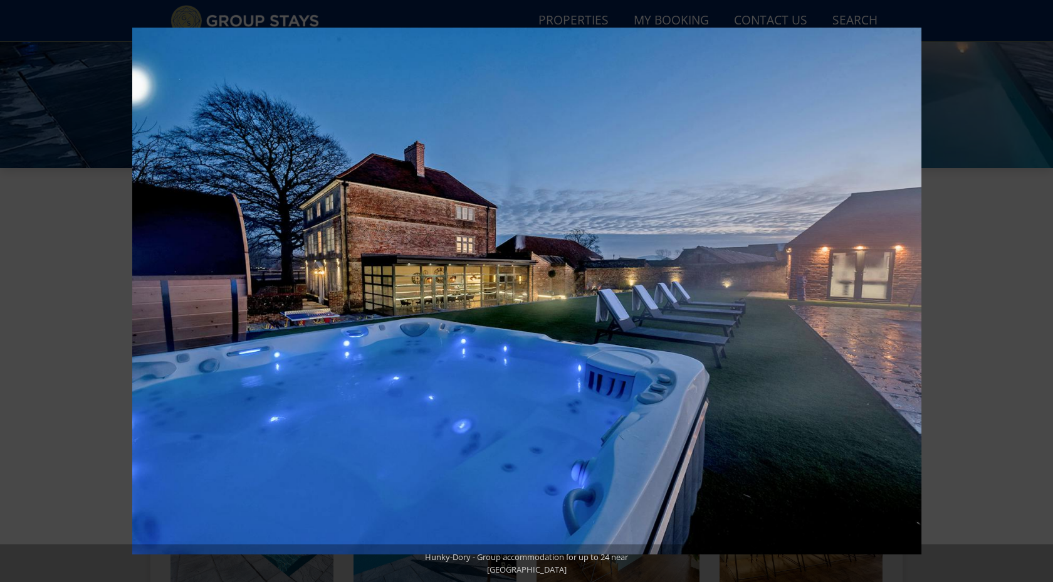
click at [1042, 294] on button at bounding box center [1031, 291] width 44 height 63
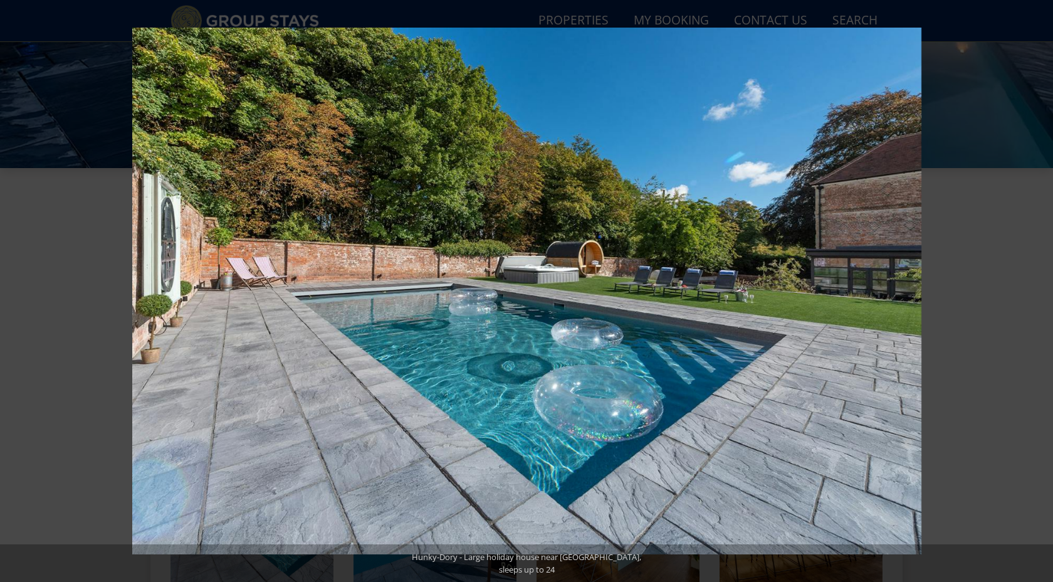
click at [1042, 294] on button at bounding box center [1031, 291] width 44 height 63
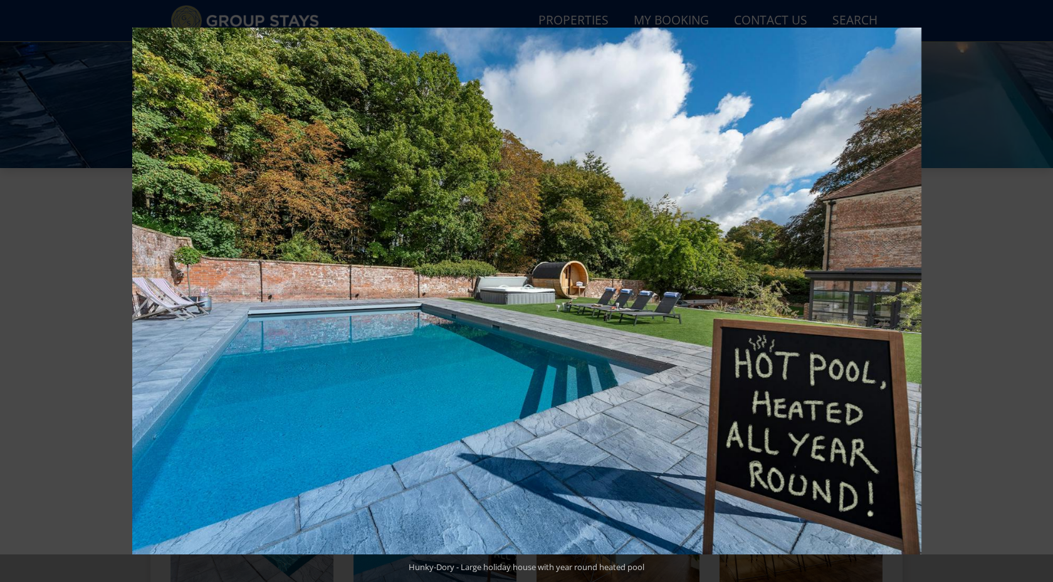
click at [1042, 294] on button at bounding box center [1031, 291] width 44 height 63
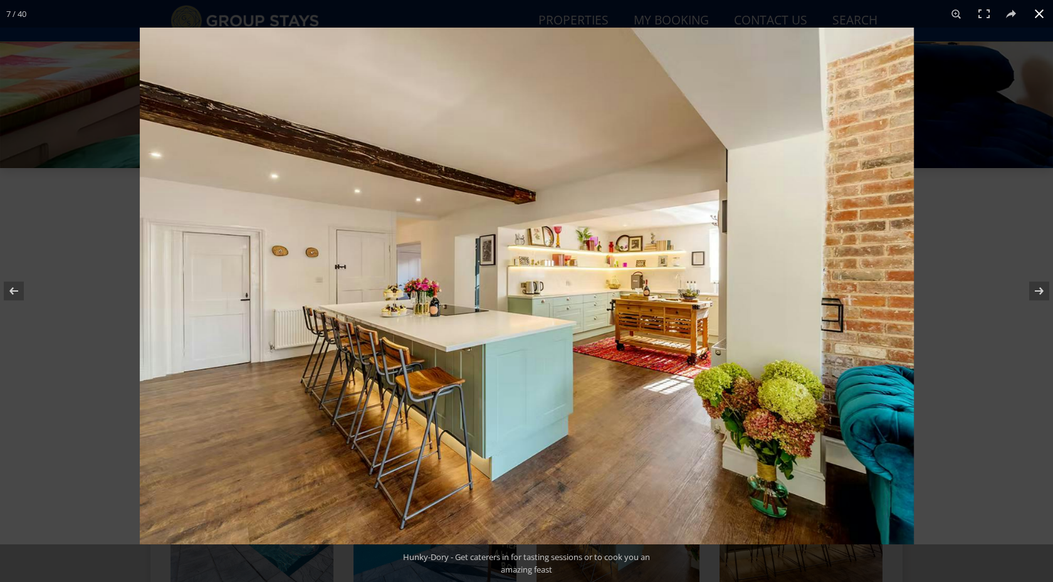
click at [1037, 13] on button at bounding box center [1040, 14] width 28 height 28
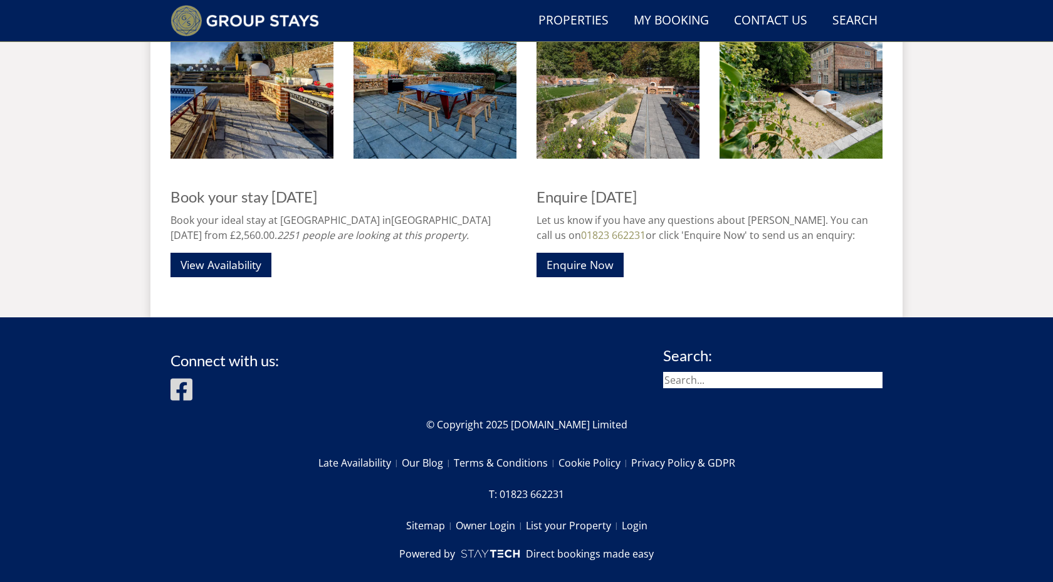
scroll to position [2256, 0]
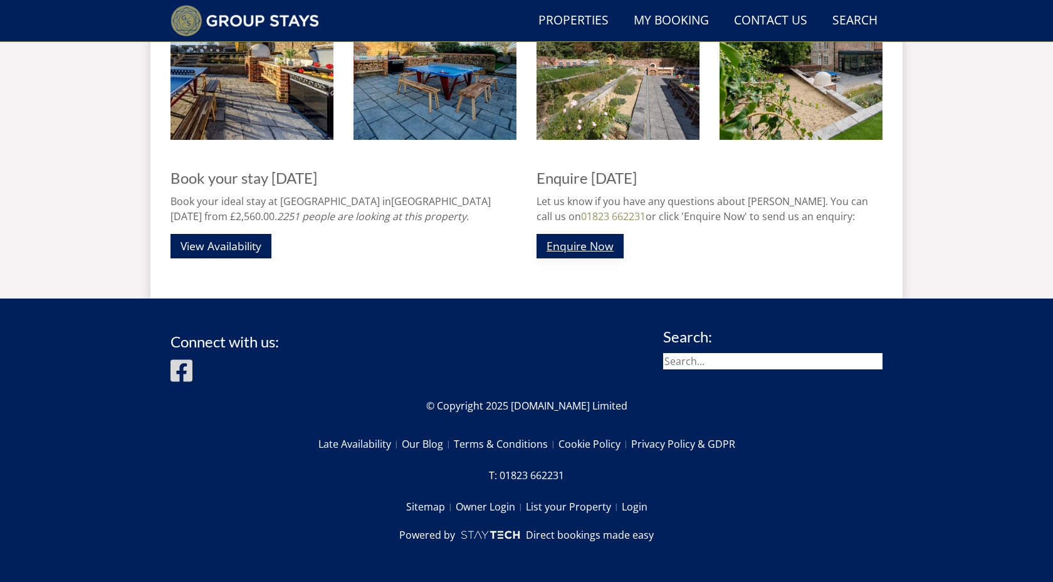
click at [610, 250] on link "Enquire Now" at bounding box center [580, 246] width 87 height 24
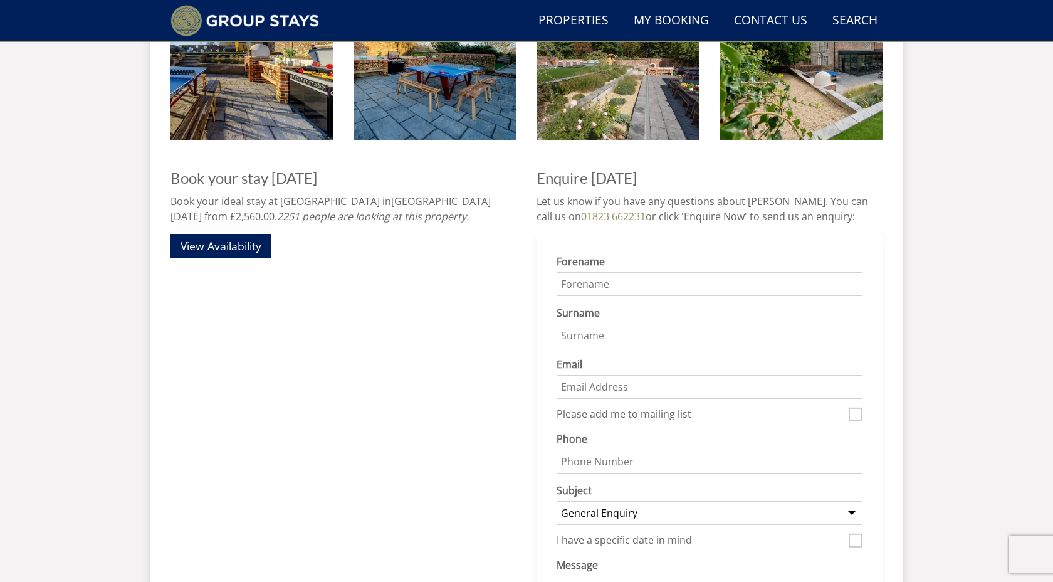
scroll to position [0, 0]
type input "Rachael"
type input "Glynn"
type input "rachael.glynn4@hotmail.co.uk"
type input "07833452000"
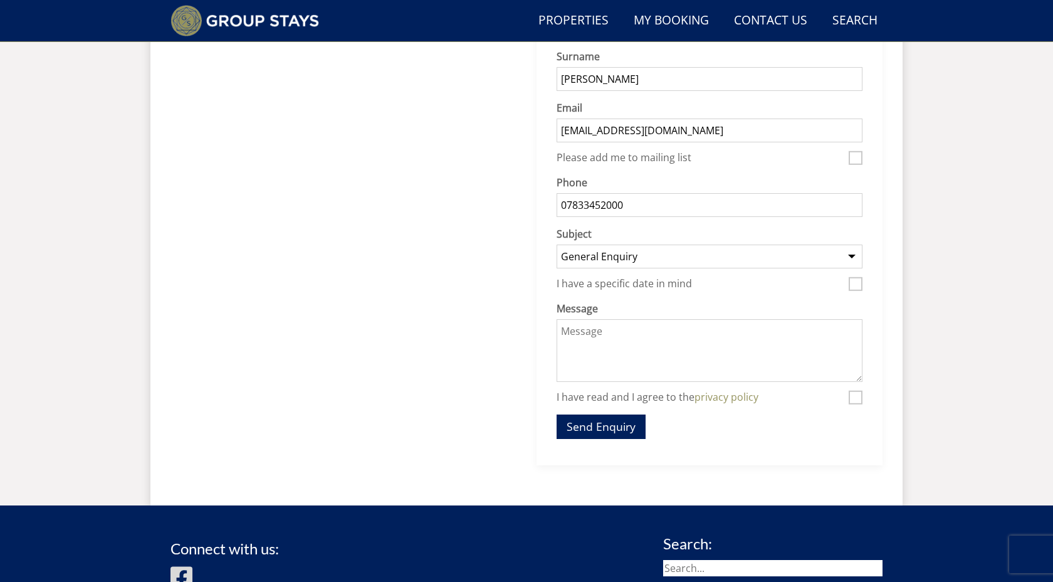
scroll to position [2517, 0]
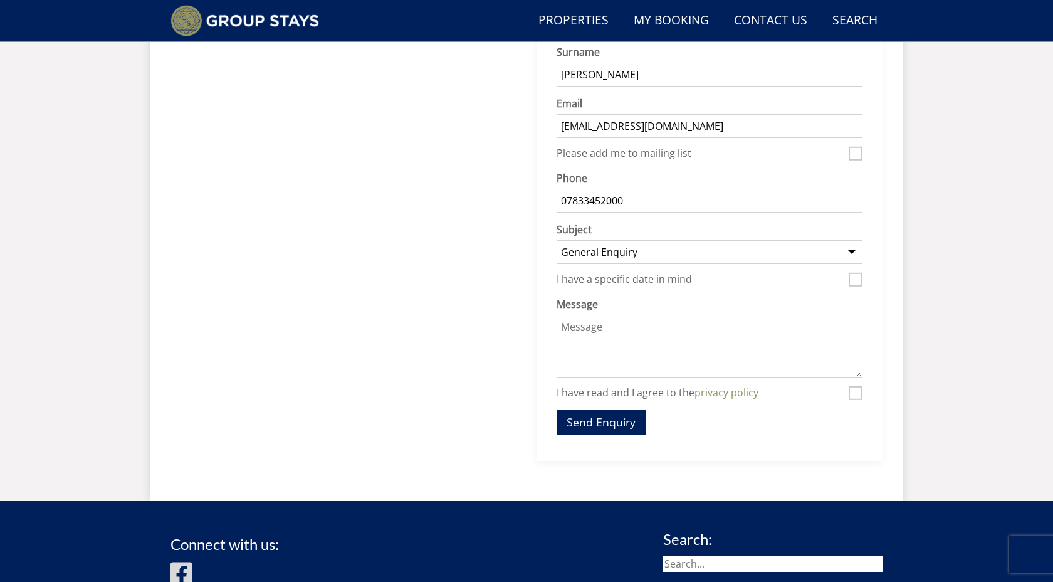
click at [636, 327] on textarea "Message" at bounding box center [710, 346] width 306 height 63
click at [693, 369] on textarea "Hello, I am interrested in booking this lovely accommodation on 03/07/26 - 05/0…" at bounding box center [710, 346] width 306 height 63
click at [736, 368] on textarea "Hello, I am interrested in booking this lovely accommodation on 03/07/26 - 05/0…" at bounding box center [710, 346] width 306 height 63
click at [697, 369] on textarea "Hello, I am interrested in booking this lovely accommodation on 03/07/26 - 05/0…" at bounding box center [710, 346] width 306 height 63
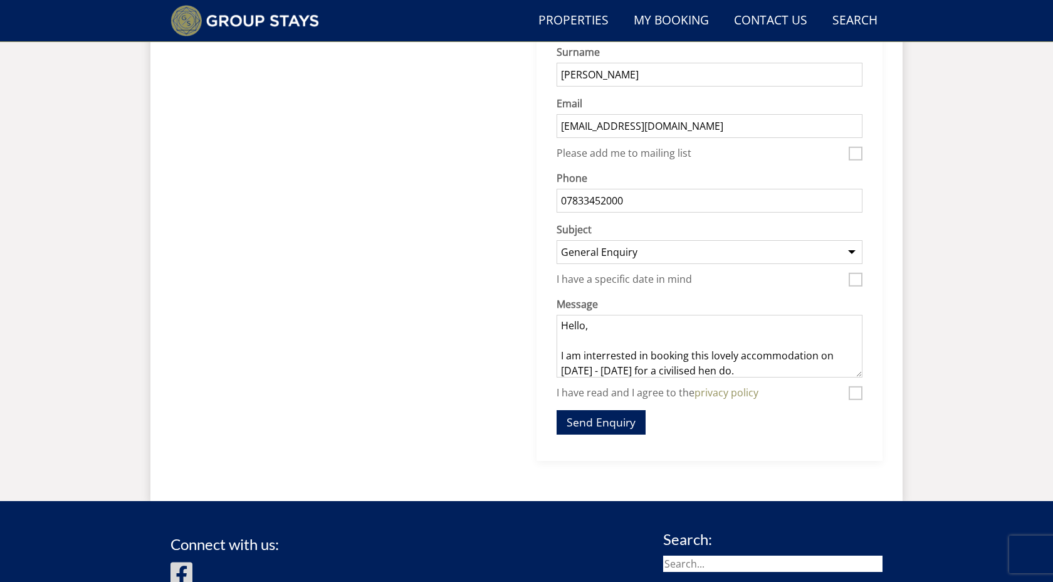
click at [812, 374] on textarea "Hello, I am interrested in booking this lovely accommodation on 03/07/26 - 05/0…" at bounding box center [710, 346] width 306 height 63
click at [609, 358] on textarea "Hello, I am interrested in booking this lovely accommodation on 03/07/26 - 05/0…" at bounding box center [710, 346] width 306 height 63
click at [775, 372] on textarea "Hello, I am interested in booking this lovely accommodation on 03/07/26 - 05/07…" at bounding box center [710, 346] width 306 height 63
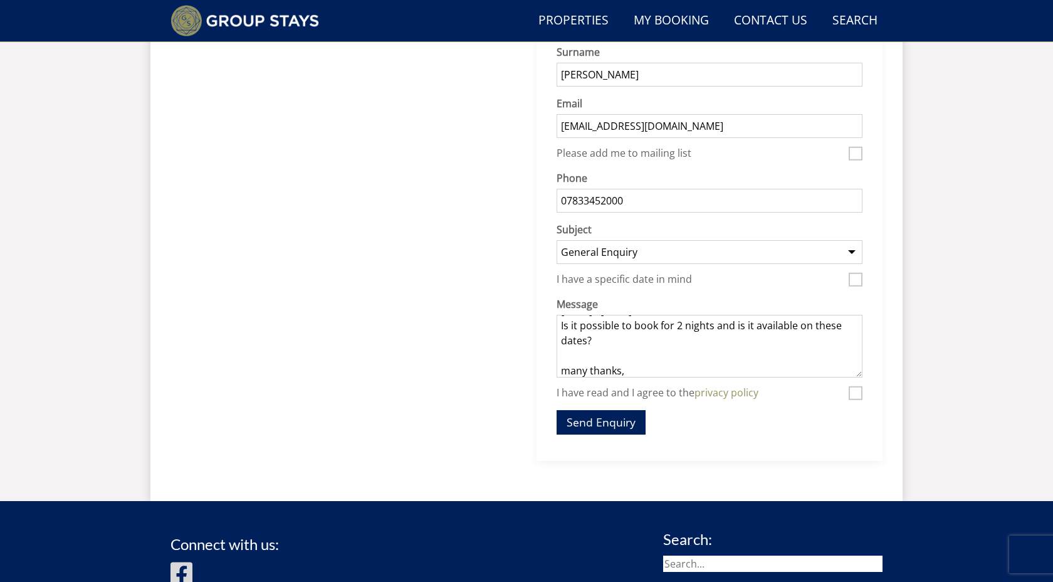
scroll to position [76, 0]
type textarea "Hello, I am interested in booking this lovely accommodation on 03/07/26 - 05/07…"
click at [608, 426] on button "Send Enquiry" at bounding box center [601, 422] width 89 height 24
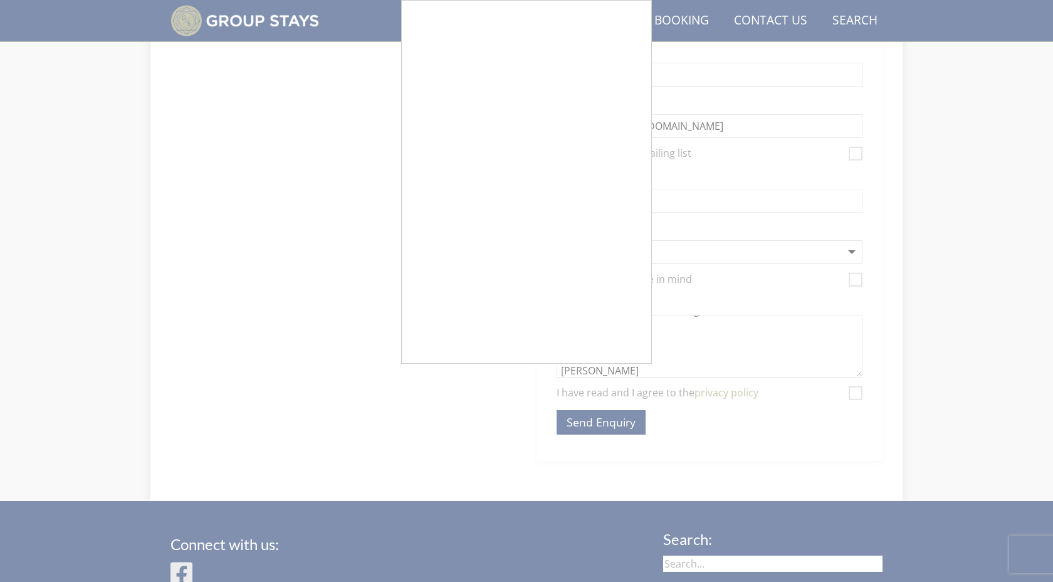
click at [858, 394] on div at bounding box center [526, 291] width 1053 height 582
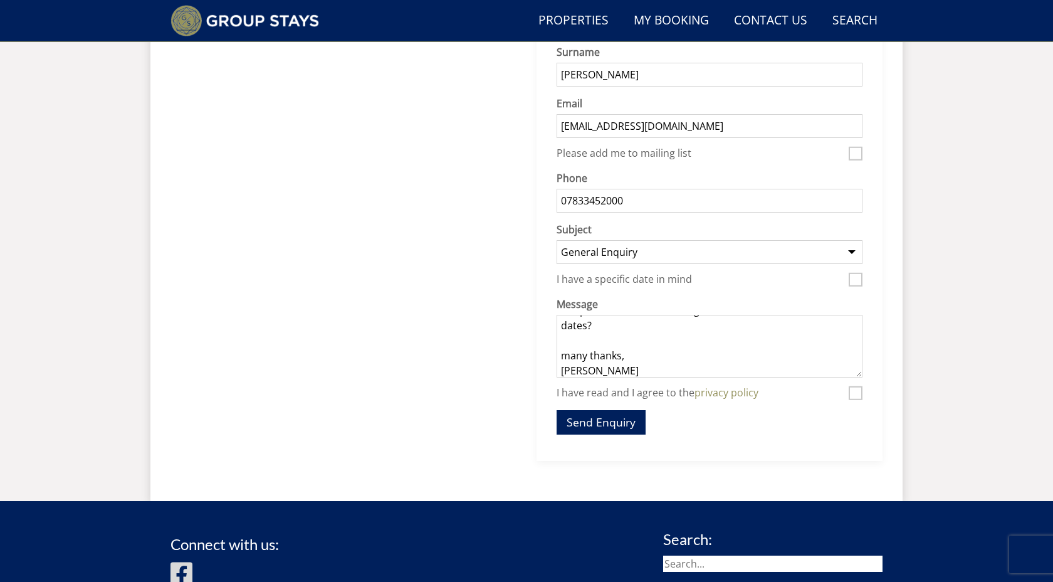
click at [853, 394] on input "I have read and I agree to the privacy policy" at bounding box center [856, 393] width 14 height 14
checkbox input "true"
click at [589, 423] on button "Send Enquiry" at bounding box center [601, 422] width 89 height 24
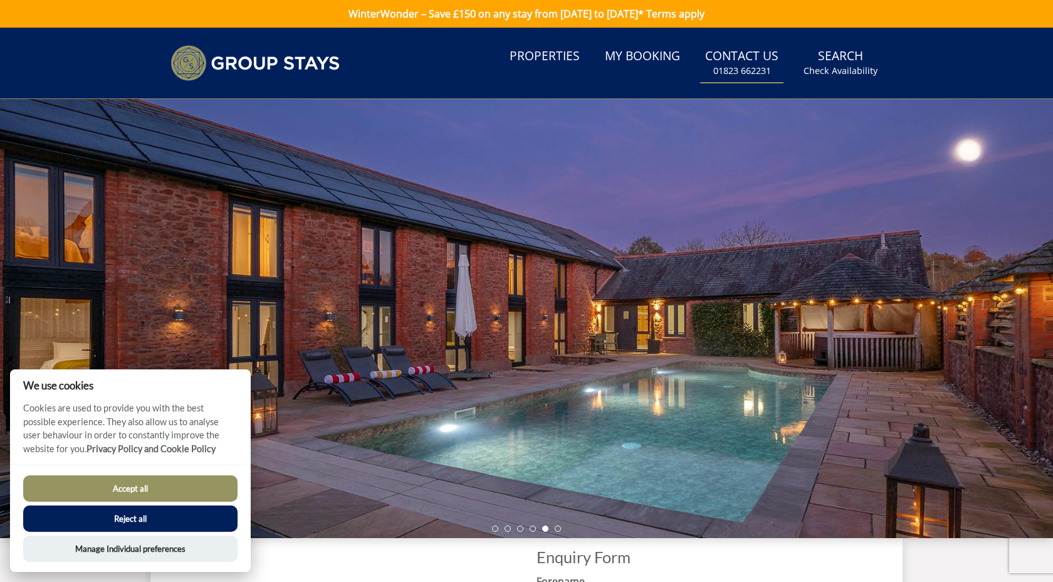
click at [1031, 328] on div at bounding box center [526, 318] width 1053 height 439
click at [774, 416] on div at bounding box center [526, 318] width 1053 height 439
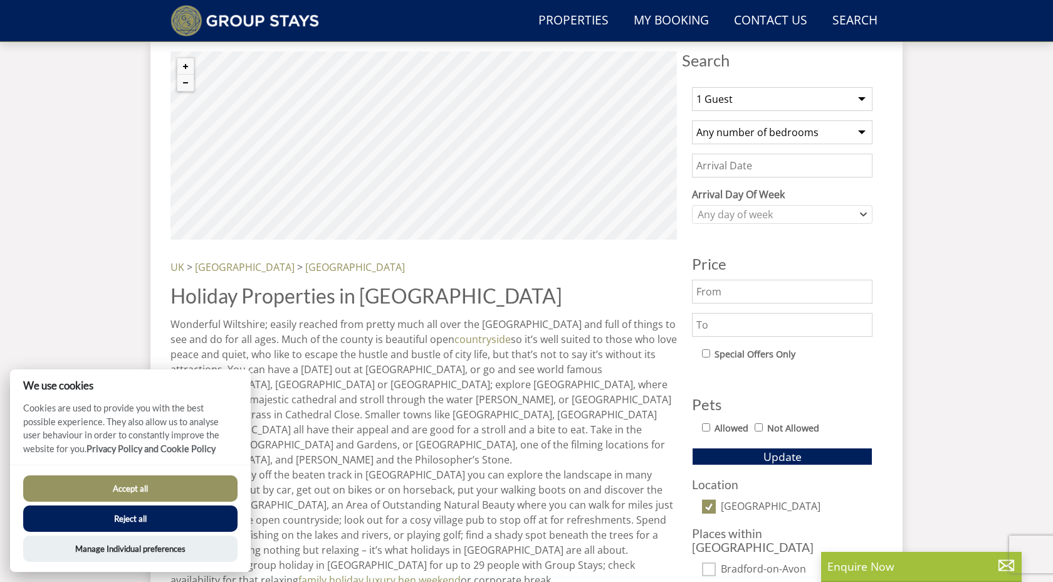
scroll to position [461, 0]
